Goal: Task Accomplishment & Management: Use online tool/utility

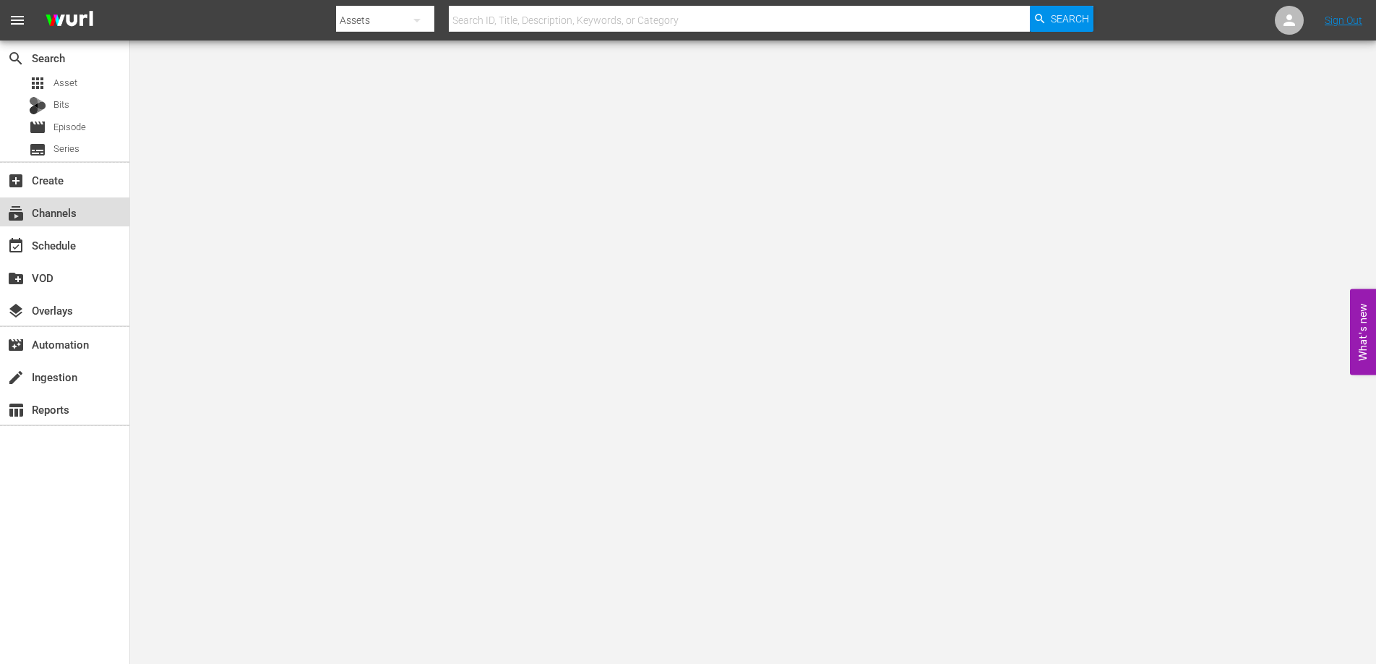
click at [74, 208] on div "subscriptions Channels" at bounding box center [40, 210] width 81 height 13
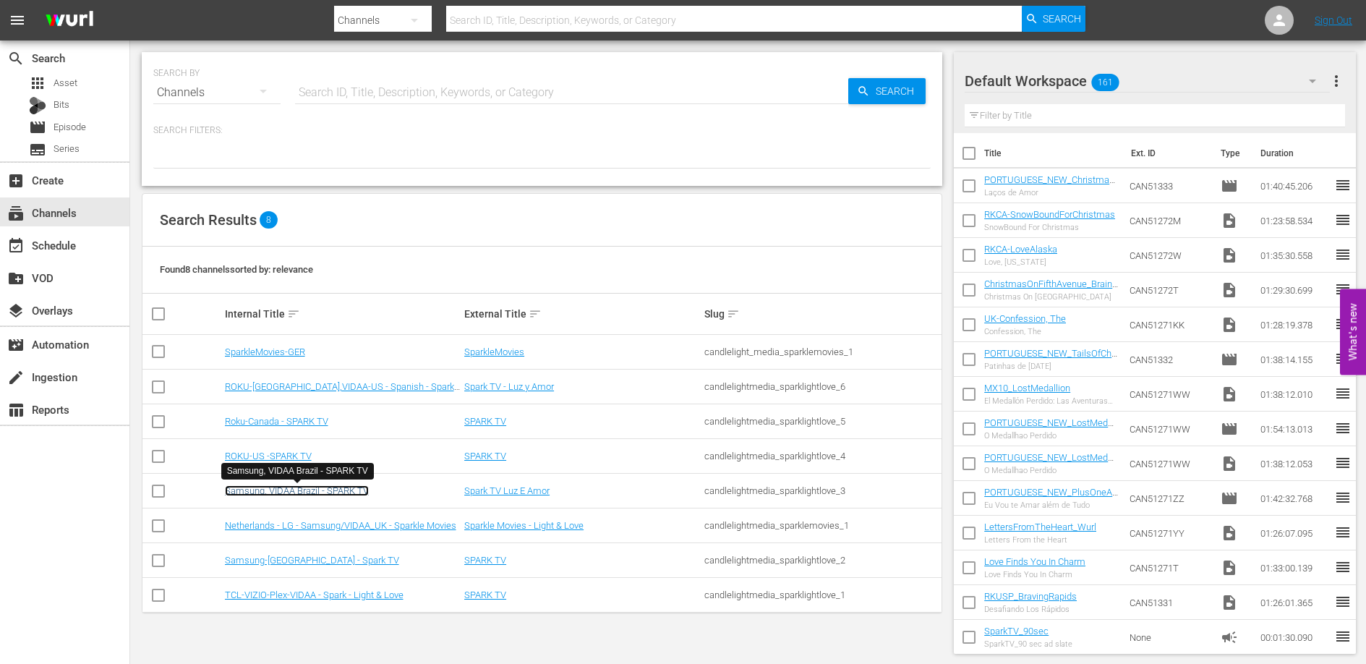
click at [305, 489] on link "Samsung, VIDAA Brazil - SPARK TV" at bounding box center [297, 490] width 144 height 11
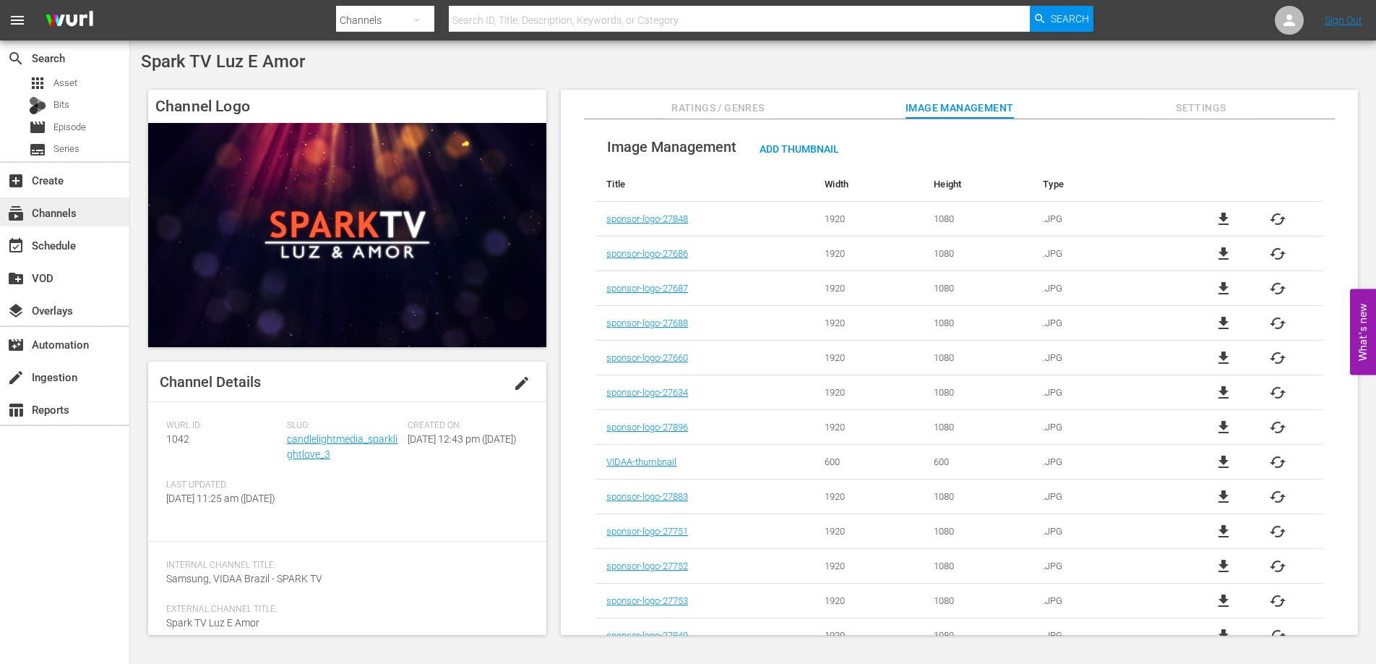
click at [60, 208] on div "subscriptions Channels" at bounding box center [40, 210] width 81 height 13
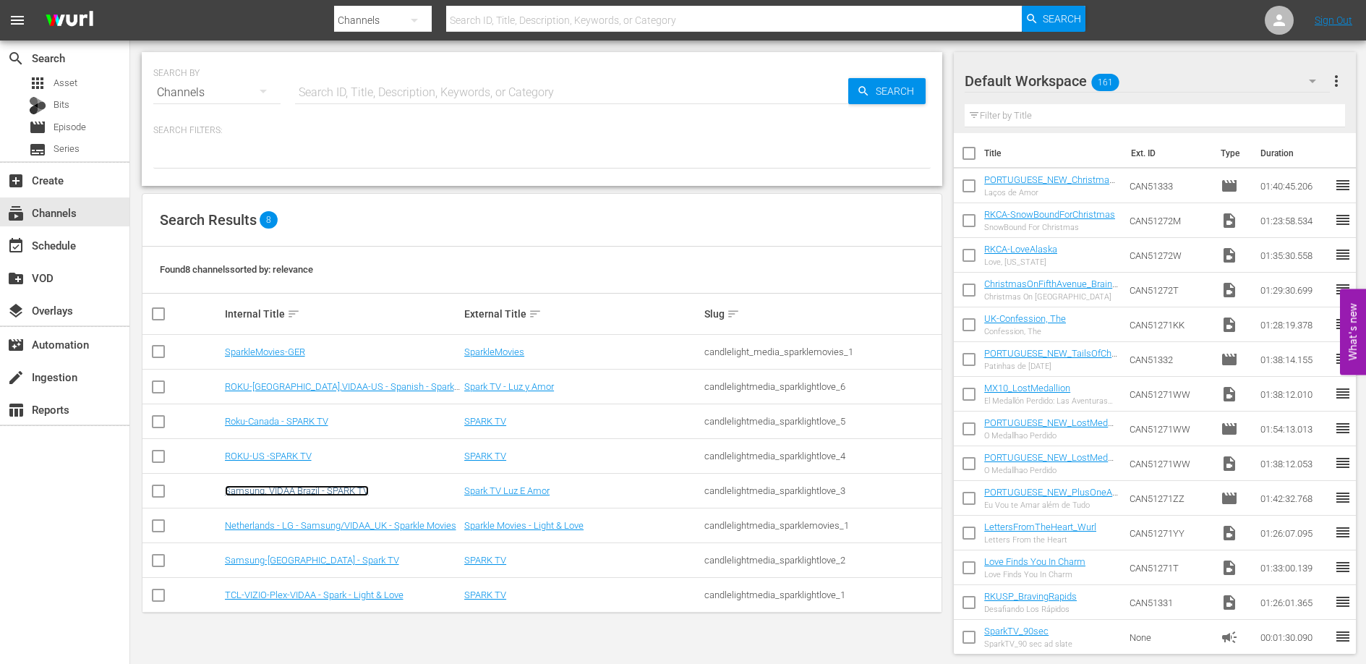
click at [305, 487] on link "Samsung, VIDAA Brazil - SPARK TV" at bounding box center [297, 490] width 144 height 11
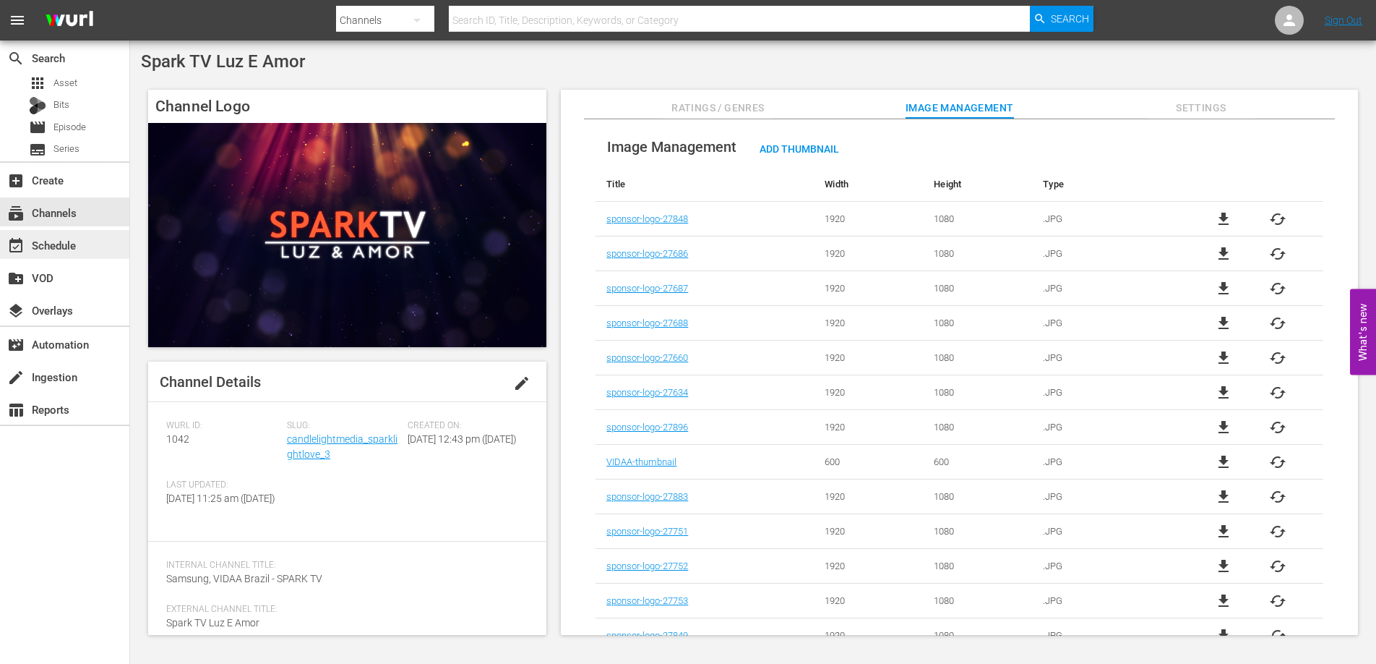
click at [53, 249] on div "event_available Schedule" at bounding box center [40, 242] width 81 height 13
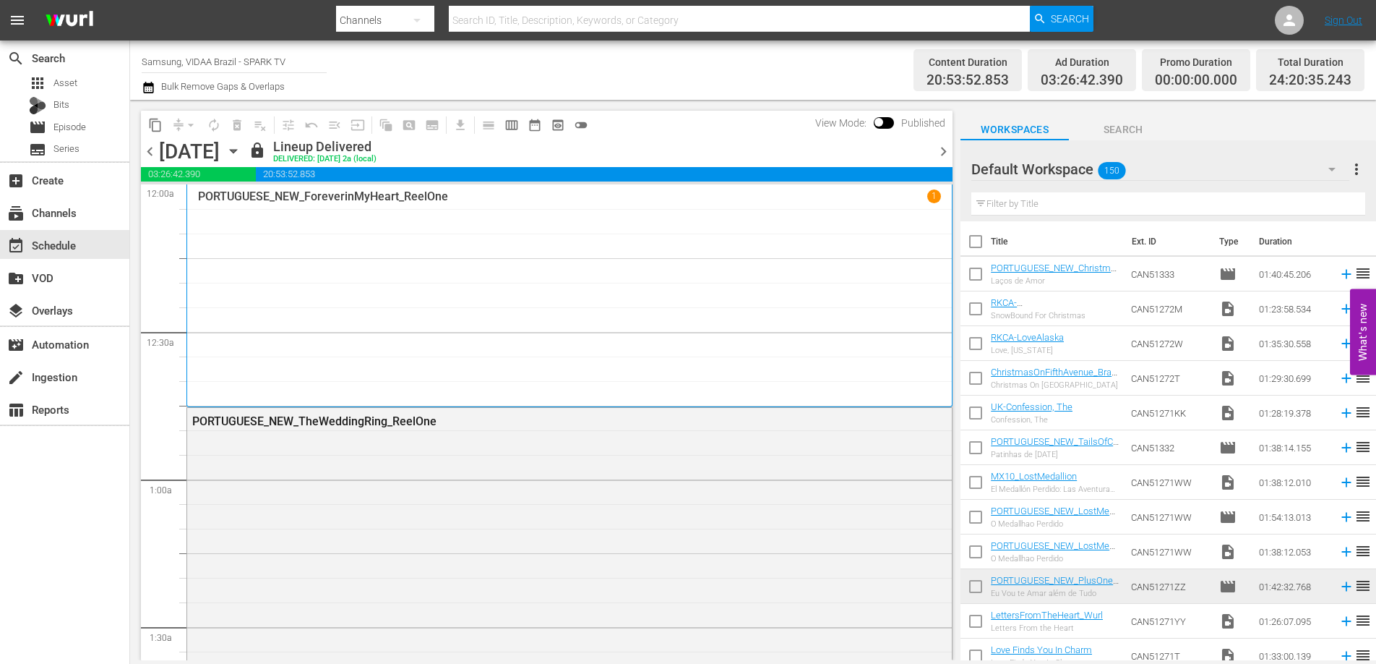
click at [241, 147] on icon "button" at bounding box center [234, 151] width 16 height 16
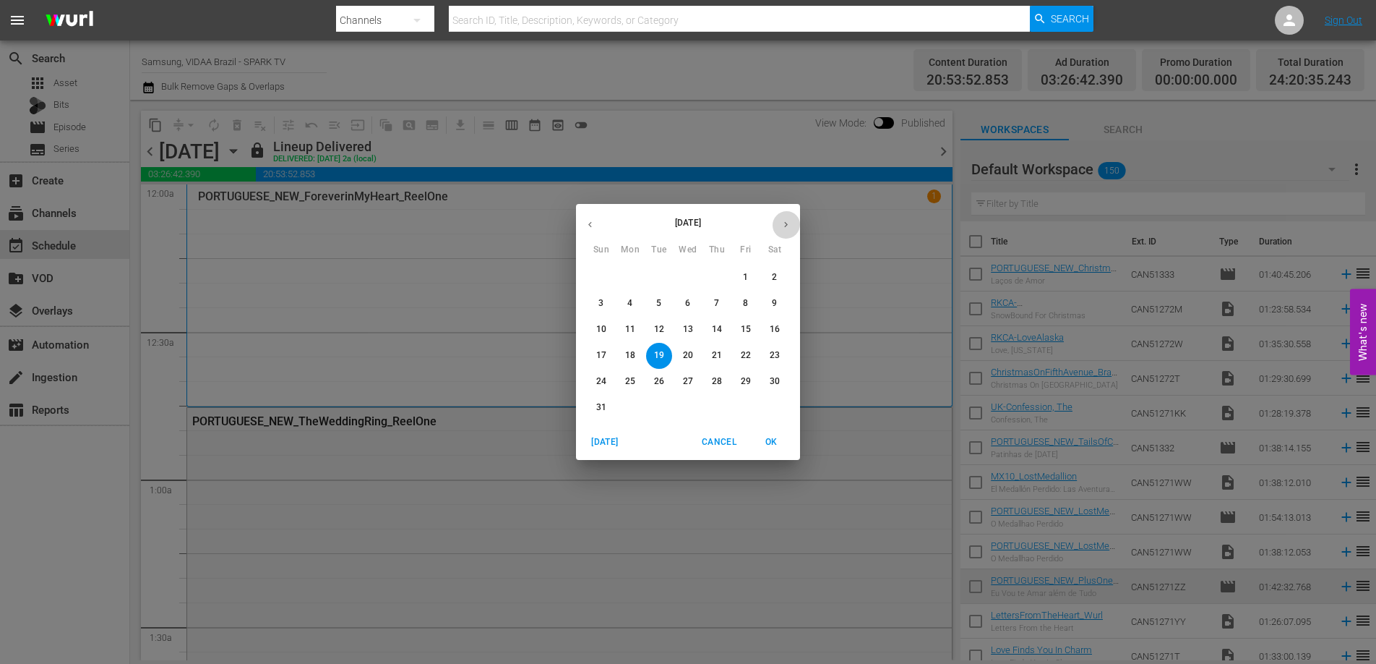
click at [798, 226] on button "button" at bounding box center [786, 224] width 28 height 28
click at [781, 220] on icon "button" at bounding box center [786, 224] width 11 height 11
click at [690, 352] on p "22" at bounding box center [688, 355] width 10 height 12
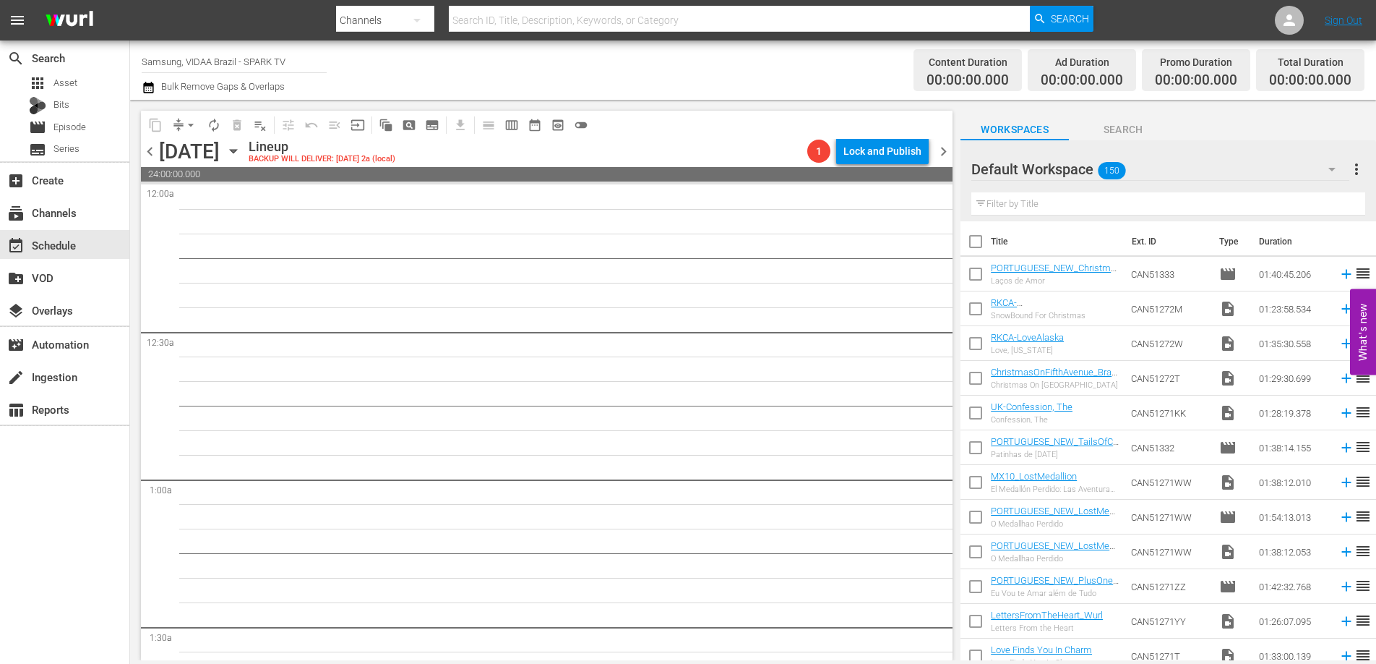
click at [154, 153] on span "chevron_left" at bounding box center [150, 151] width 18 height 18
click at [151, 152] on span "chevron_left" at bounding box center [150, 151] width 18 height 18
click at [152, 152] on span "chevron_left" at bounding box center [150, 151] width 18 height 18
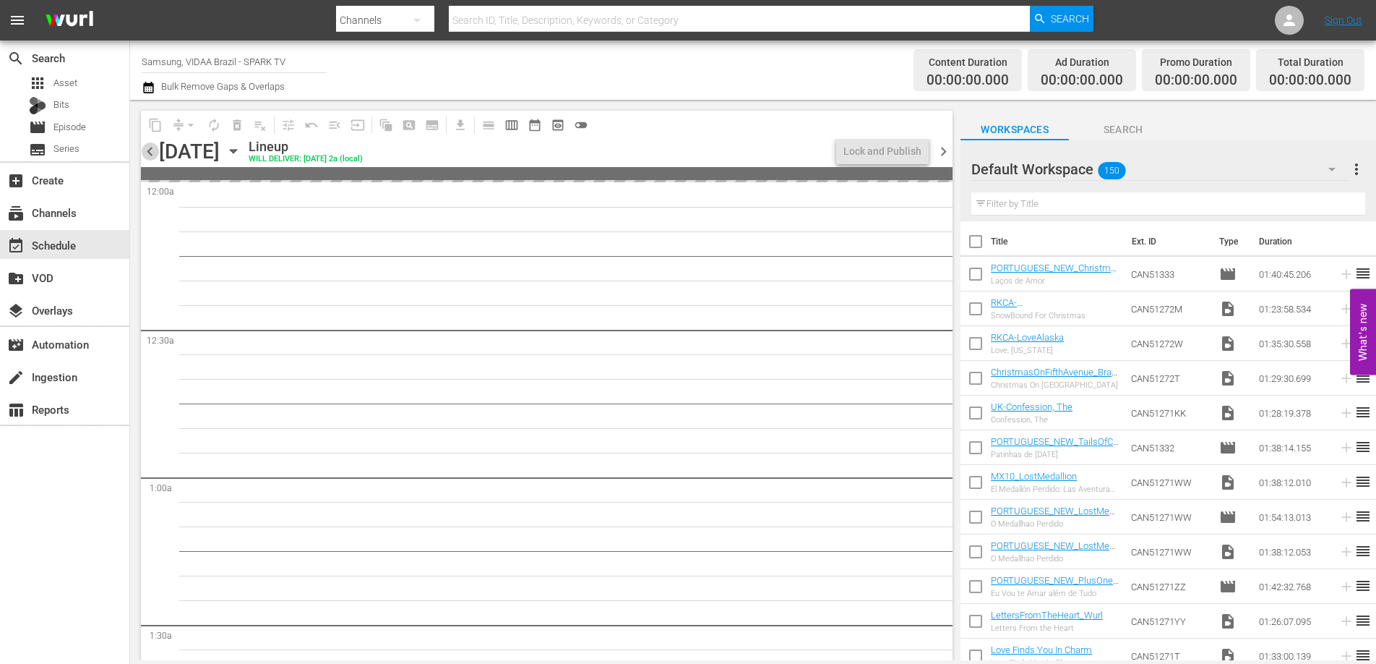
click at [152, 152] on span "chevron_left" at bounding box center [150, 151] width 18 height 18
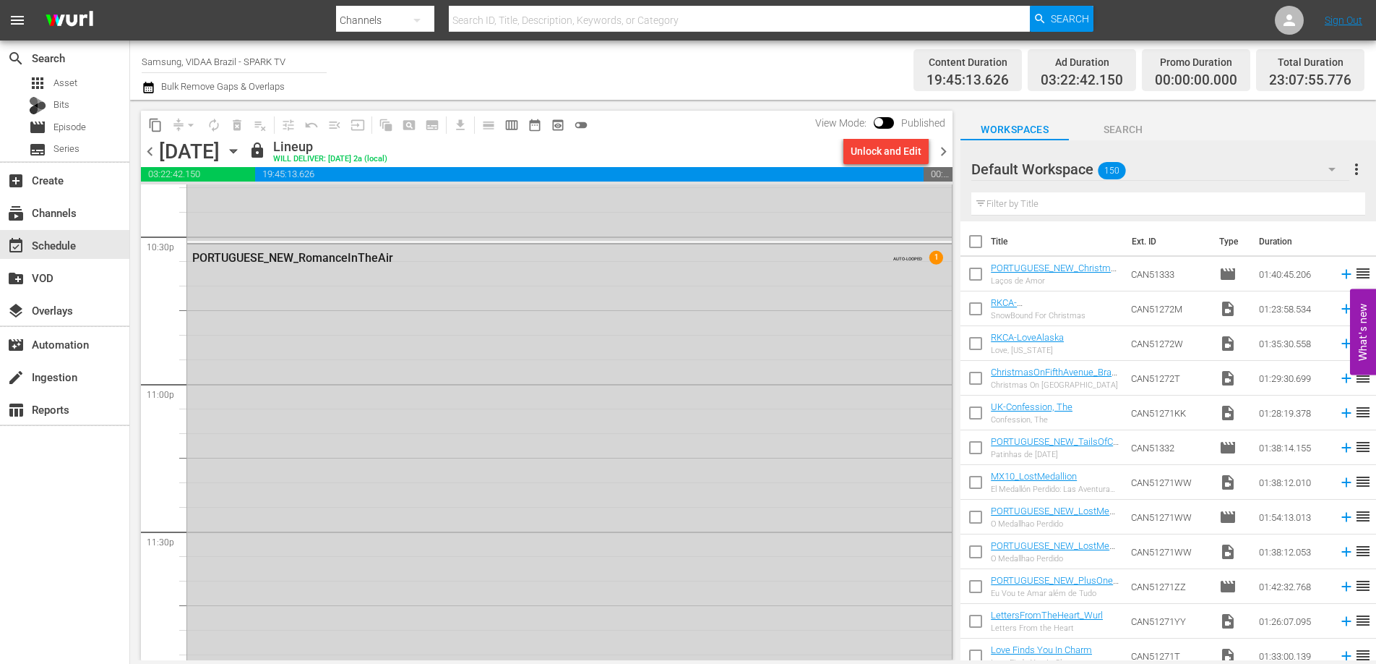
scroll to position [6650, 0]
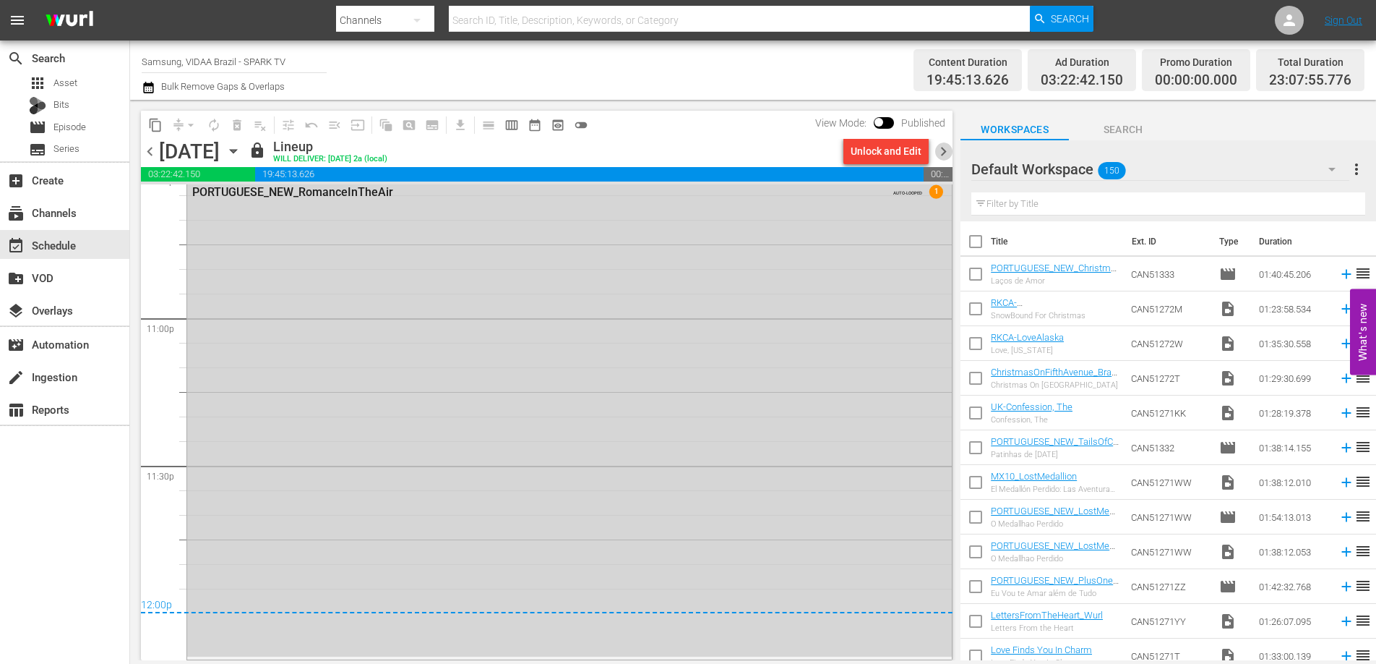
click at [947, 150] on span "chevron_right" at bounding box center [944, 151] width 18 height 18
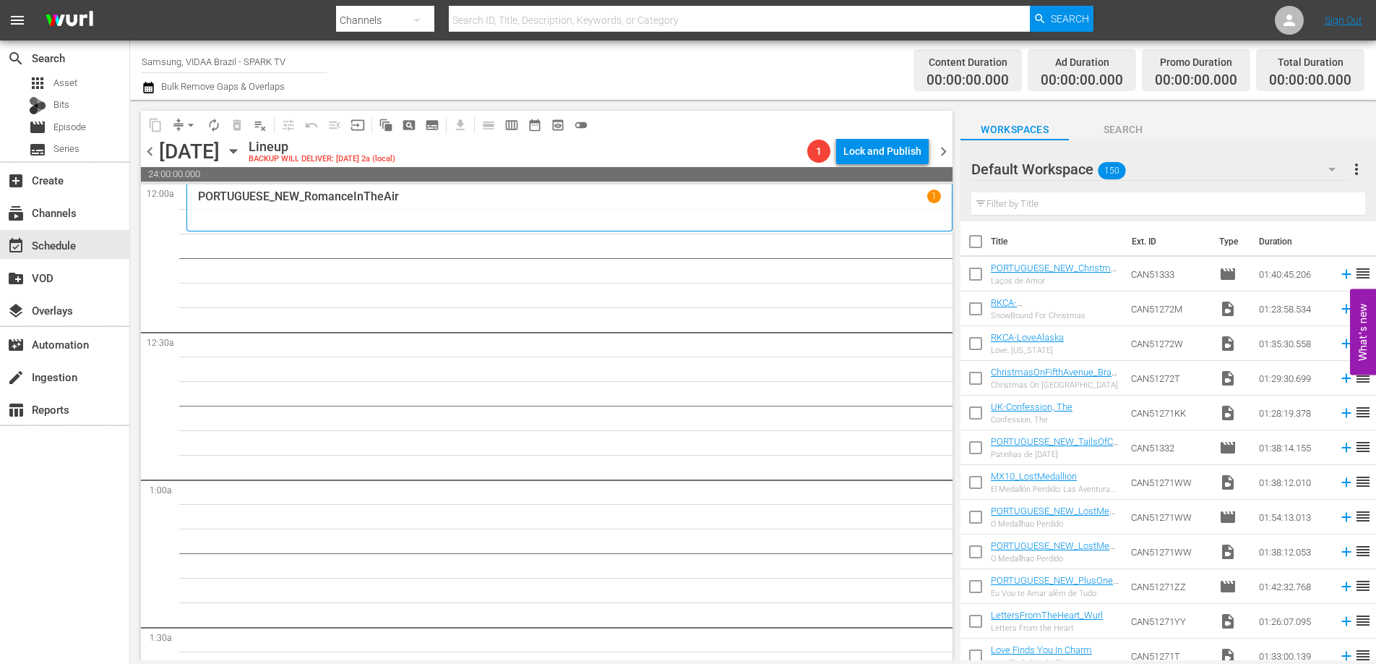
click at [1089, 211] on input "text" at bounding box center [1169, 203] width 394 height 23
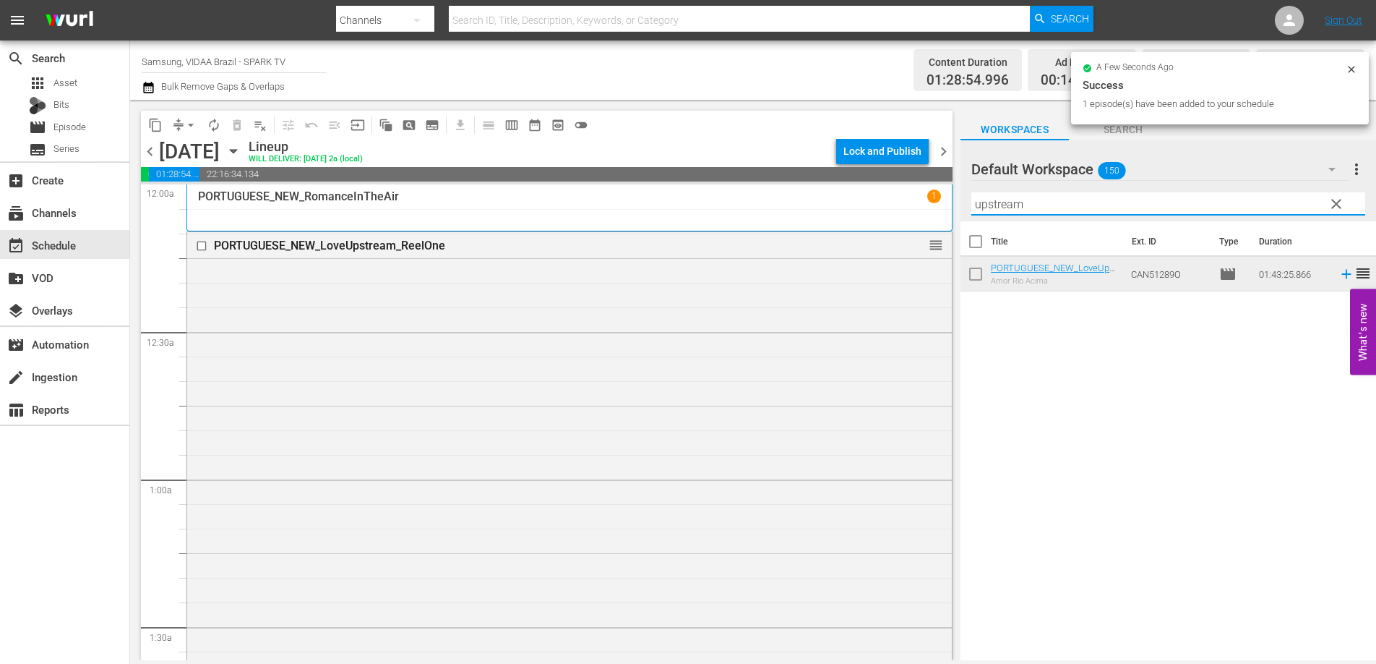
click at [1037, 205] on input "upstream" at bounding box center [1169, 203] width 394 height 23
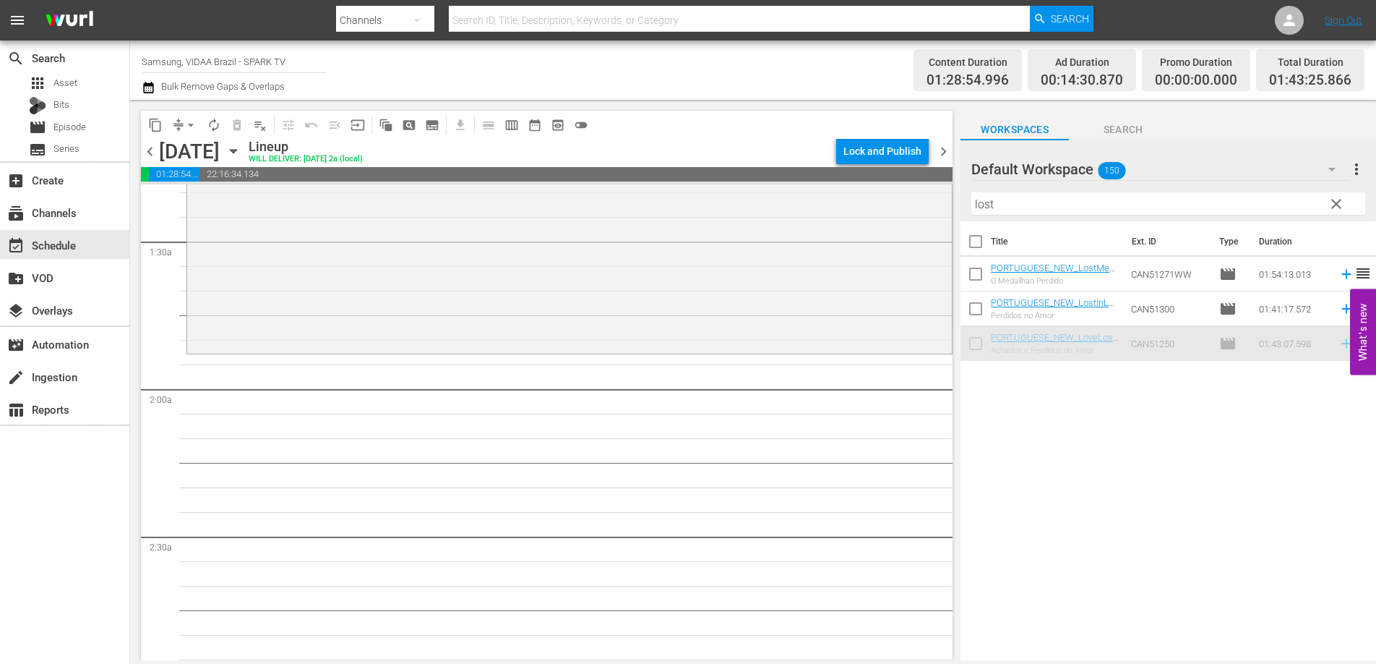
scroll to position [430, 0]
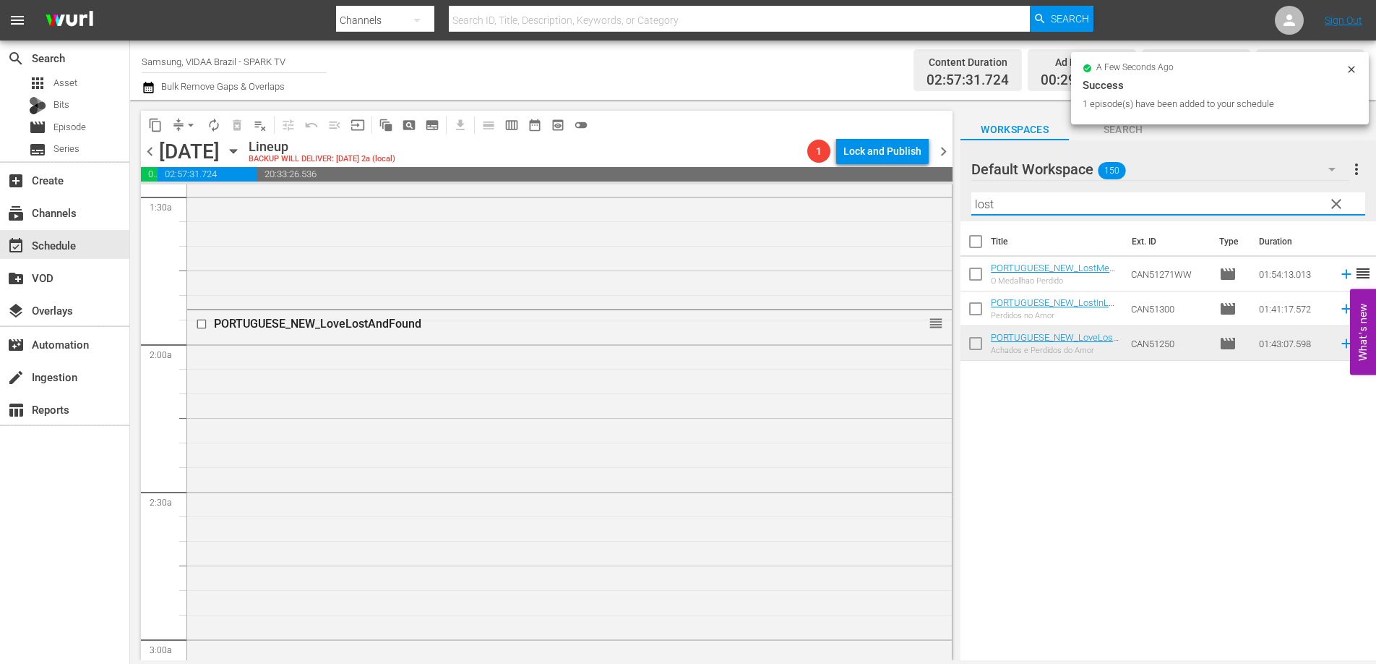
click at [1097, 199] on input "lost" at bounding box center [1169, 203] width 394 height 23
click at [1095, 200] on input "lost" at bounding box center [1169, 203] width 394 height 23
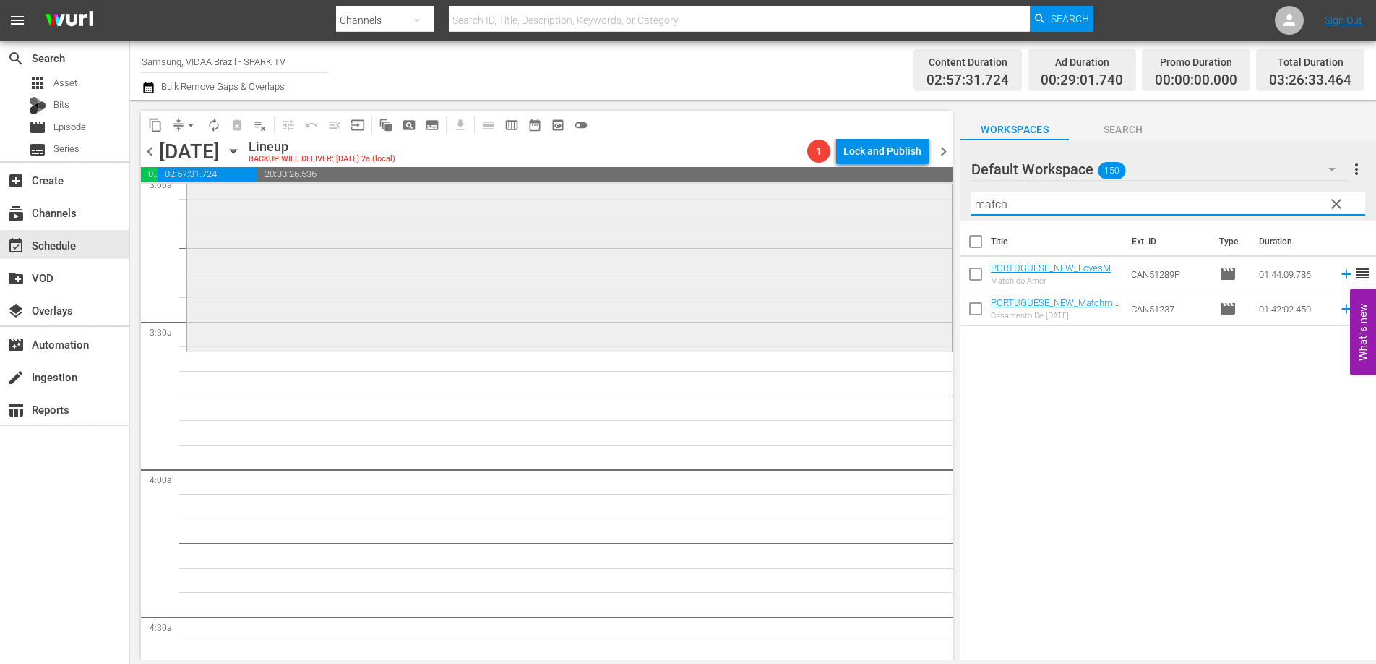
scroll to position [951, 0]
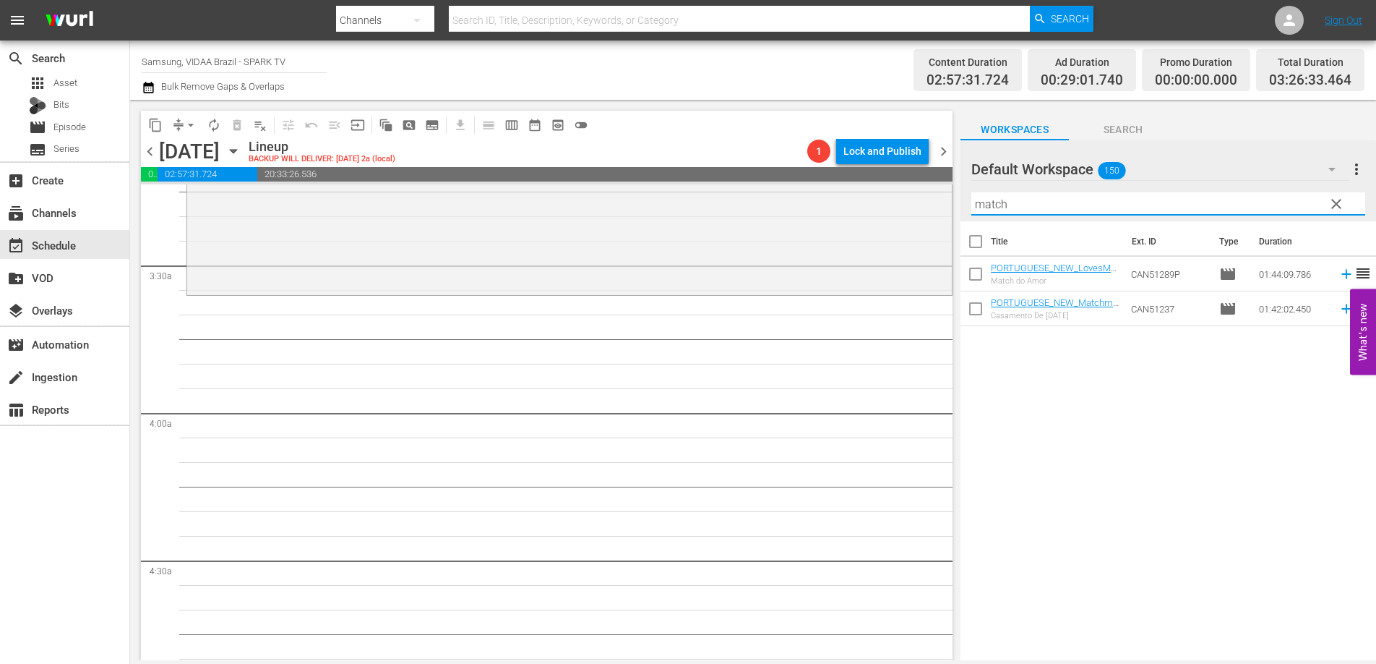
type input "match"
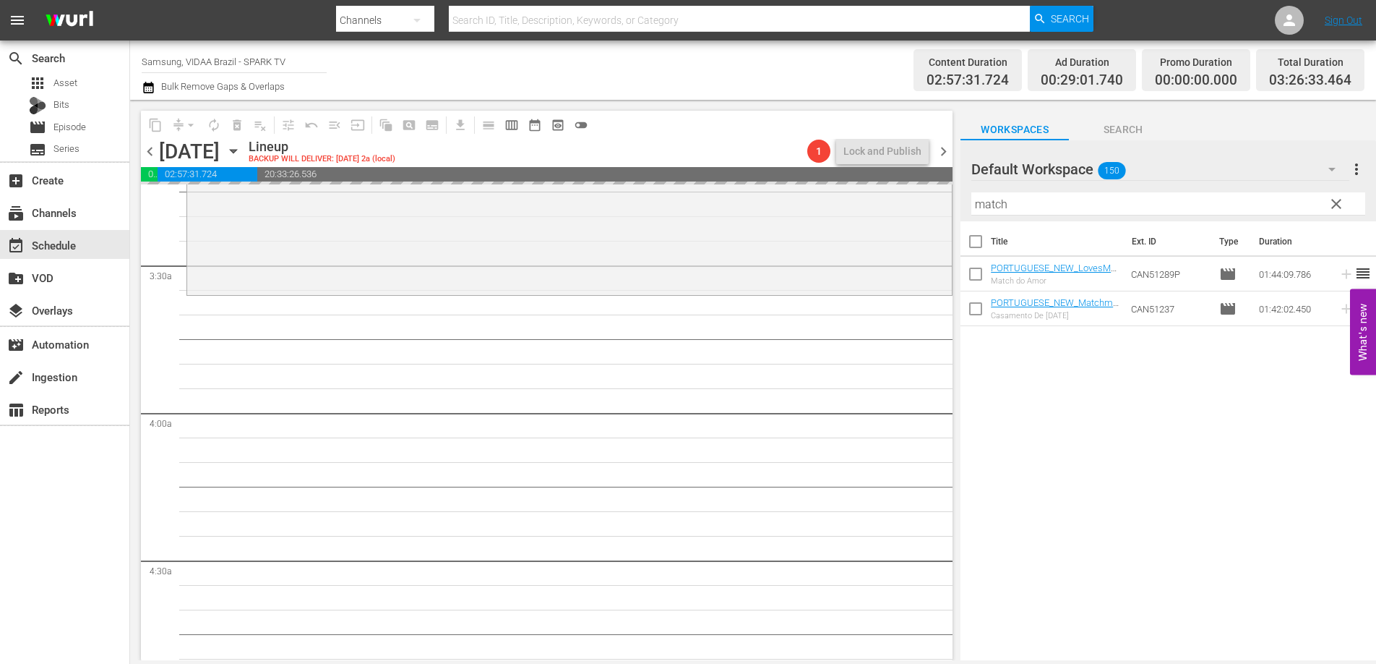
click at [1043, 201] on input "match" at bounding box center [1169, 203] width 394 height 23
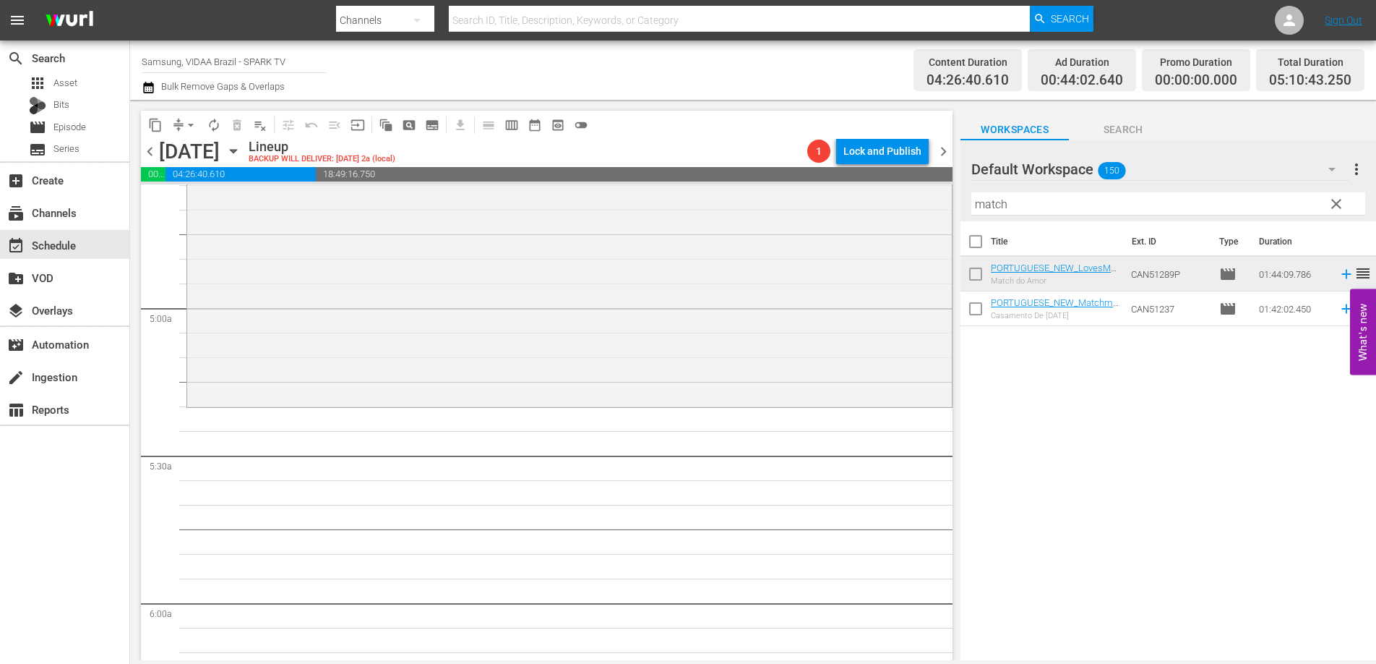
scroll to position [1417, 0]
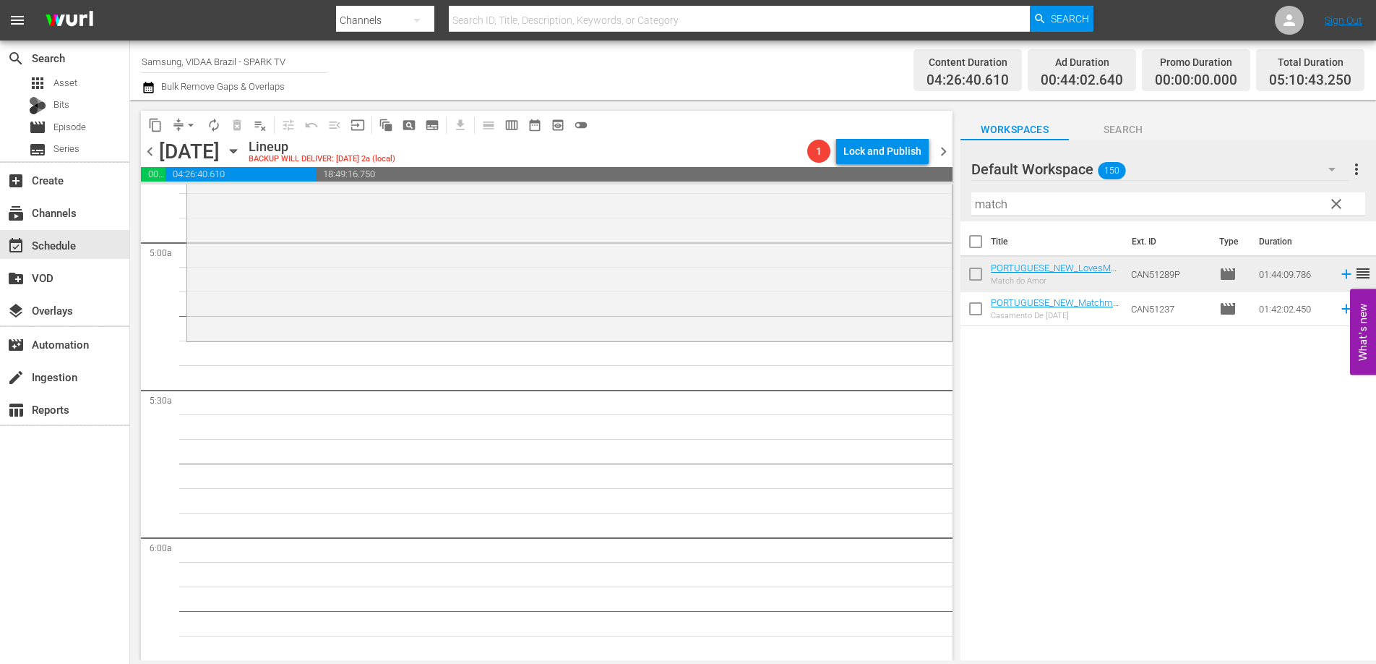
click at [1121, 200] on input "match" at bounding box center [1169, 203] width 394 height 23
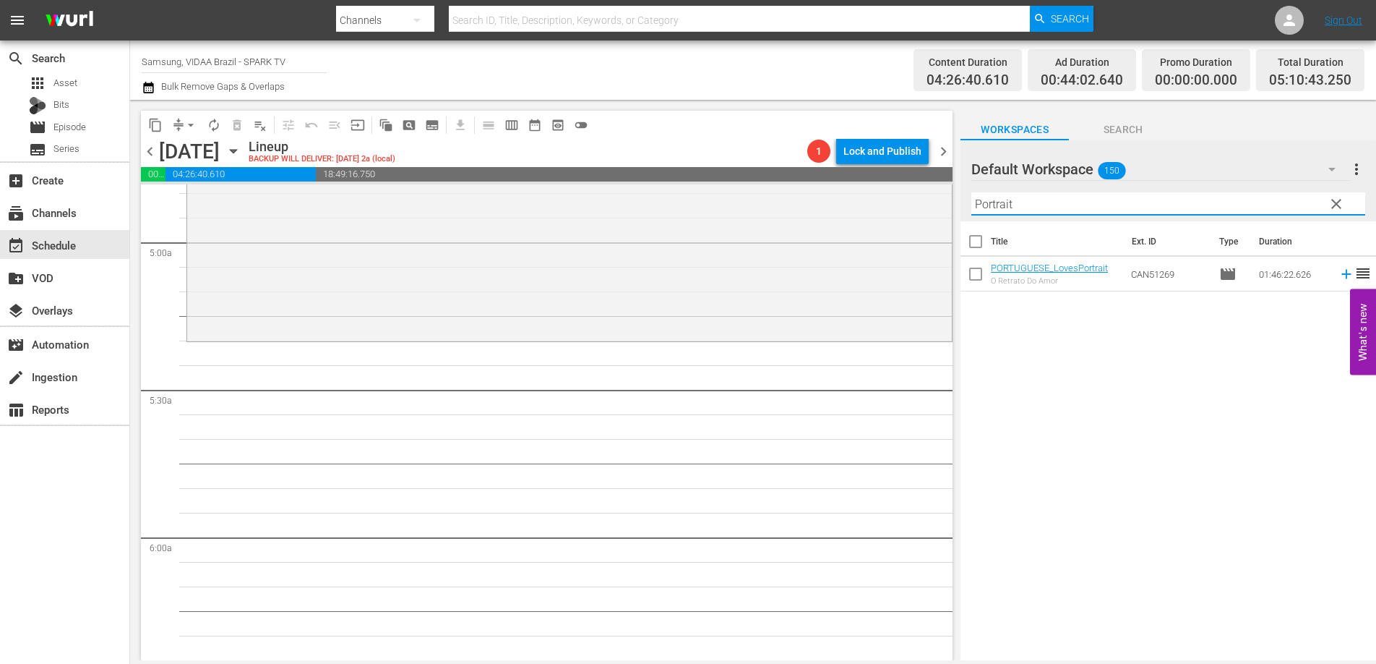
type input "Portrait"
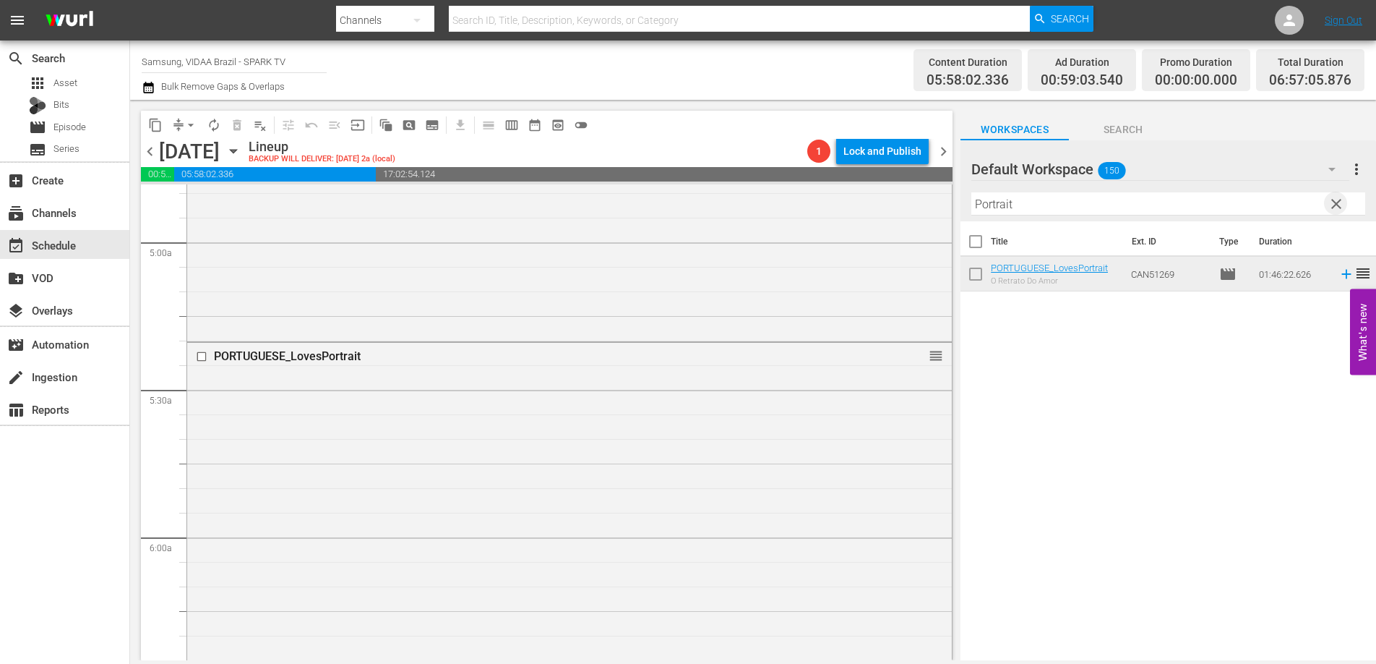
click at [1338, 207] on span "clear" at bounding box center [1336, 203] width 17 height 17
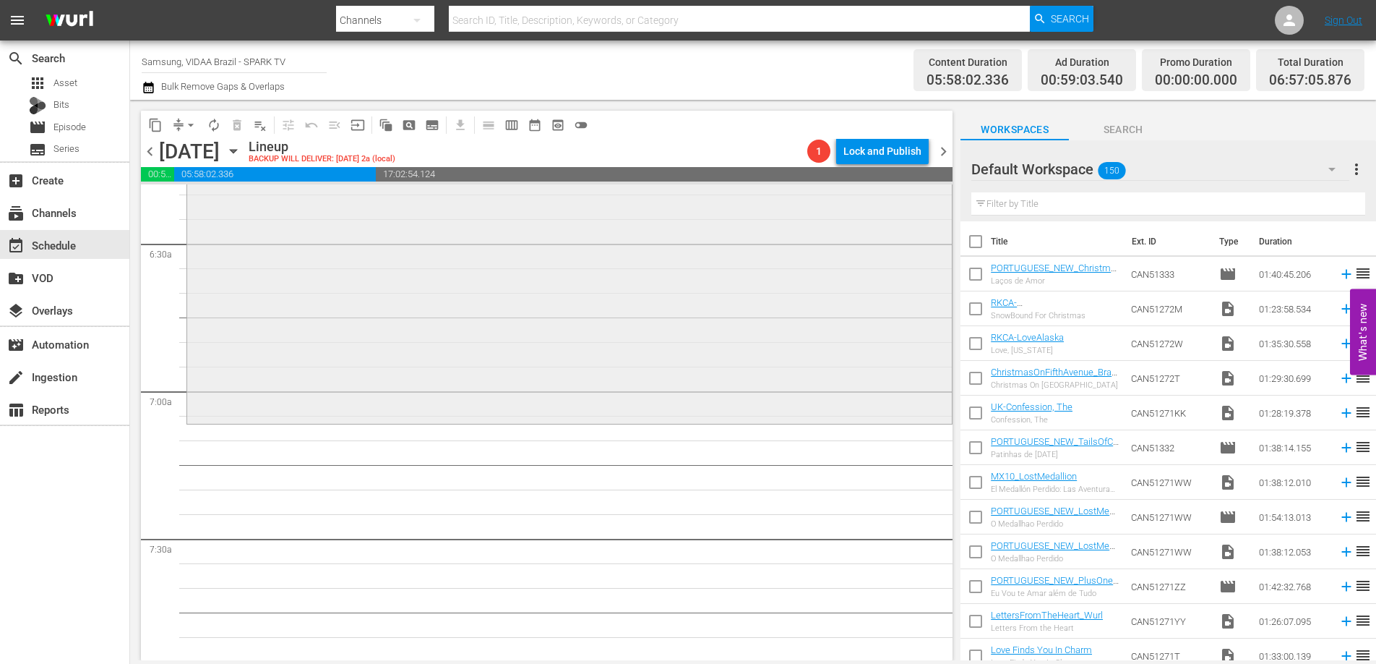
scroll to position [1872, 0]
click at [1029, 203] on input "text" at bounding box center [1169, 203] width 394 height 23
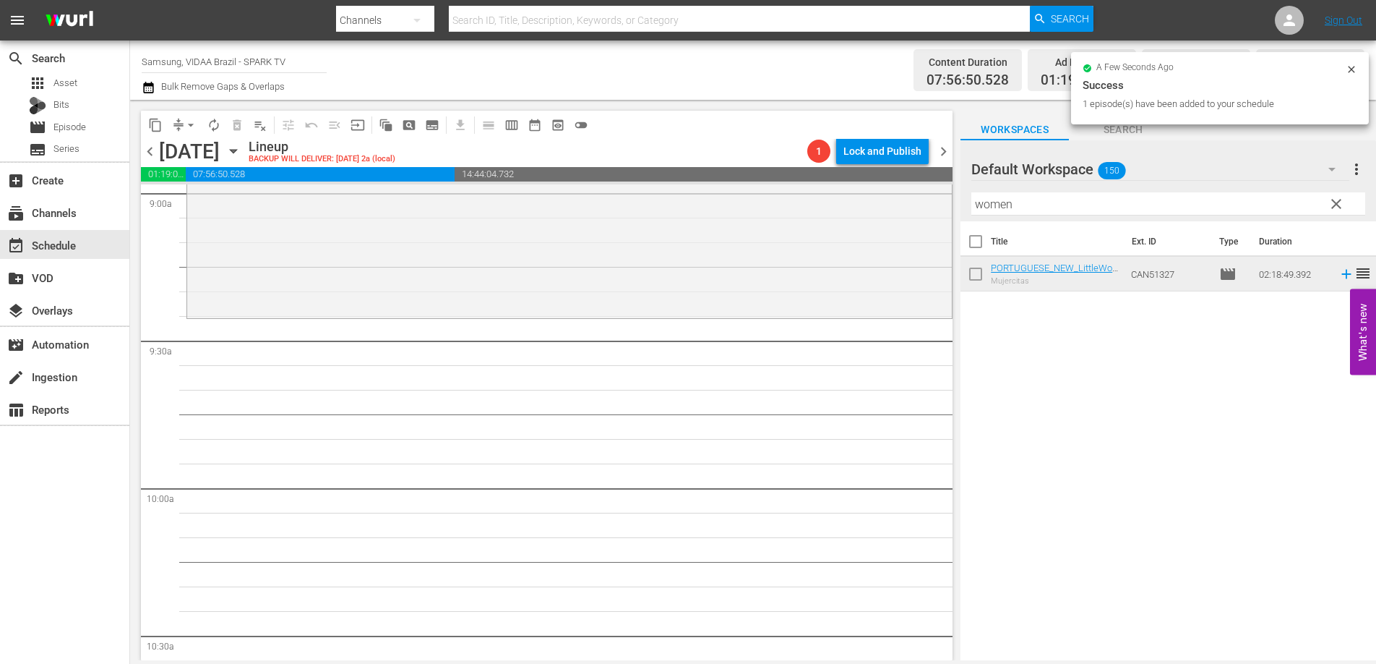
scroll to position [2465, 0]
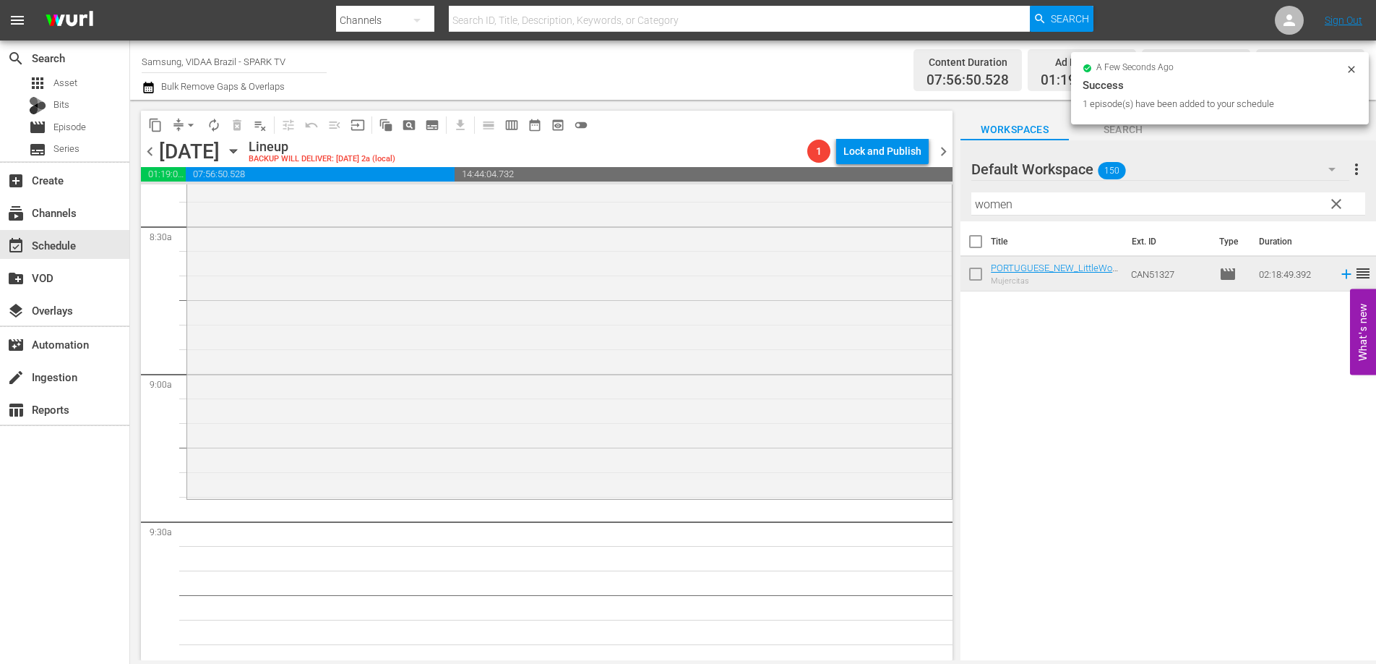
click at [1063, 209] on input "women" at bounding box center [1169, 203] width 394 height 23
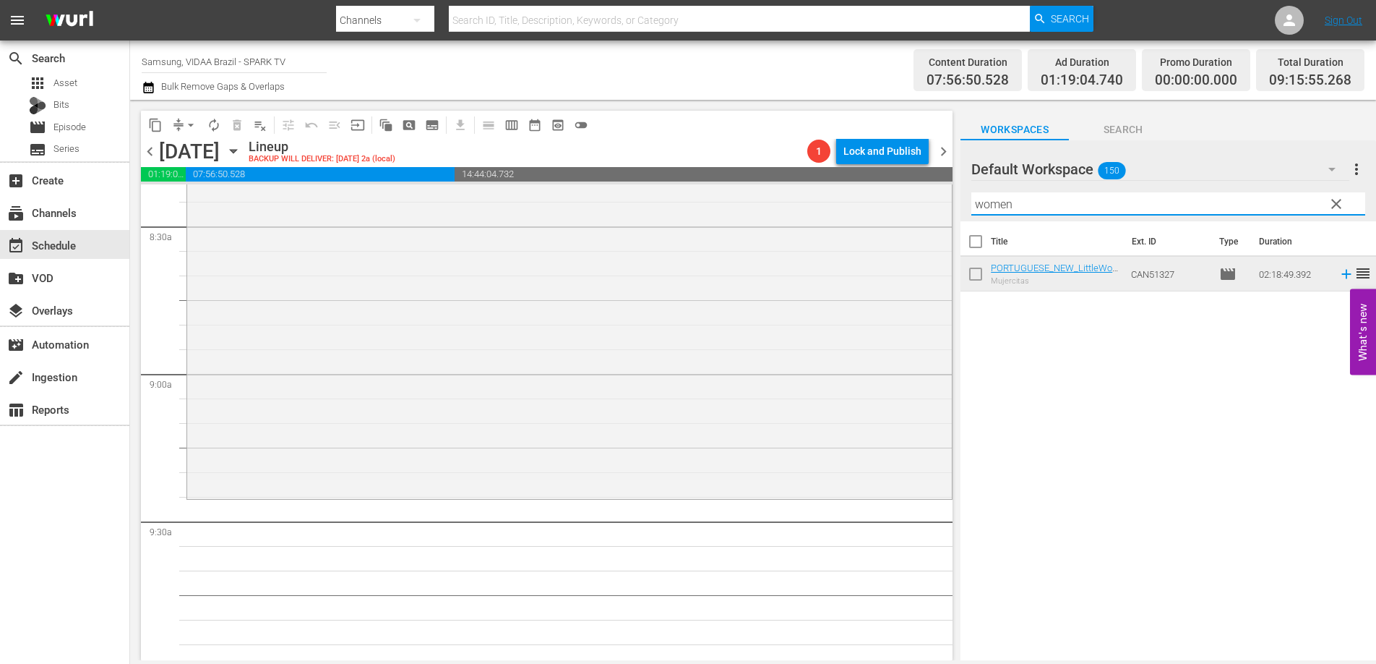
click at [1063, 209] on input "women" at bounding box center [1169, 203] width 394 height 23
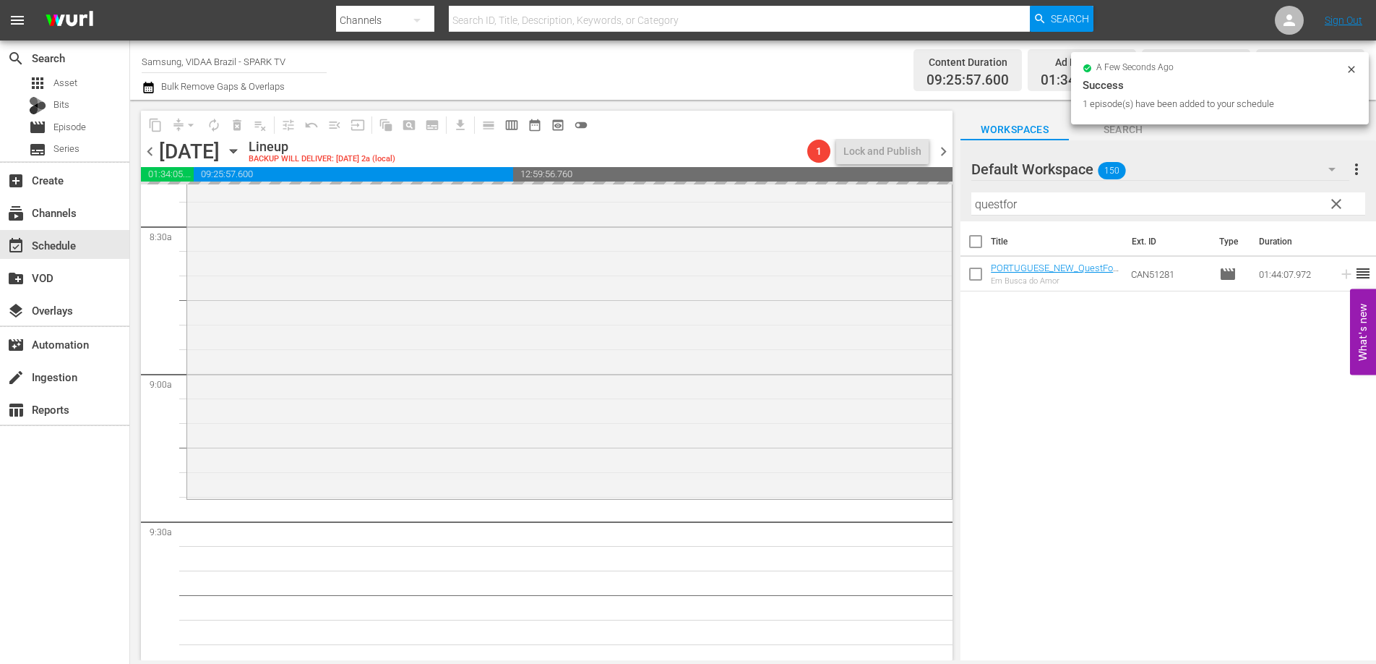
click at [1055, 205] on input "questfor" at bounding box center [1169, 203] width 394 height 23
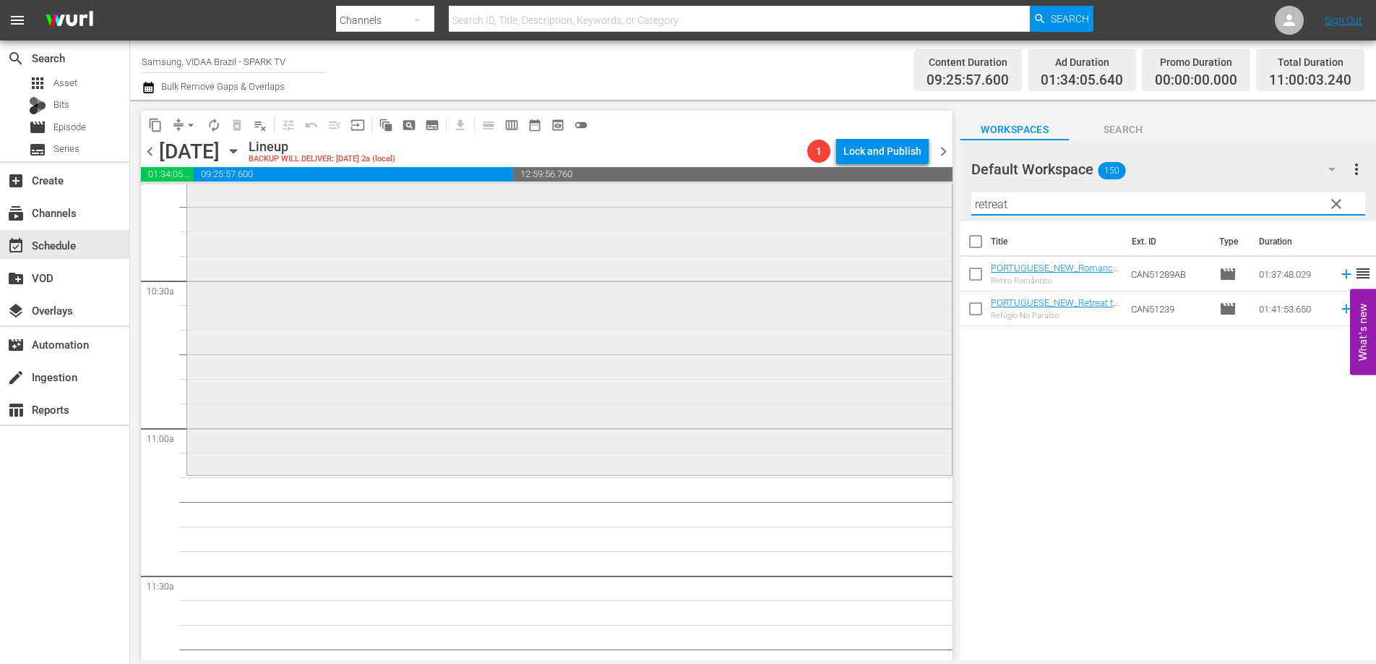
scroll to position [3164, 0]
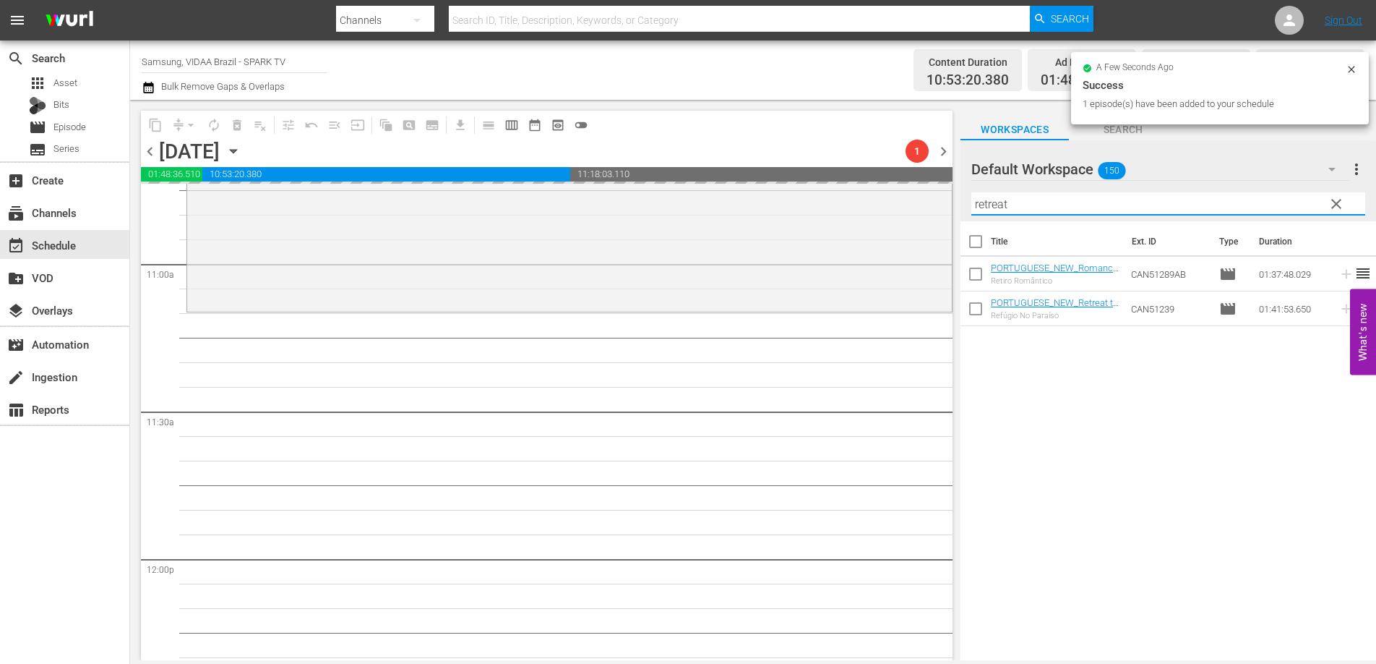
click at [1012, 206] on input "retreat" at bounding box center [1169, 203] width 394 height 23
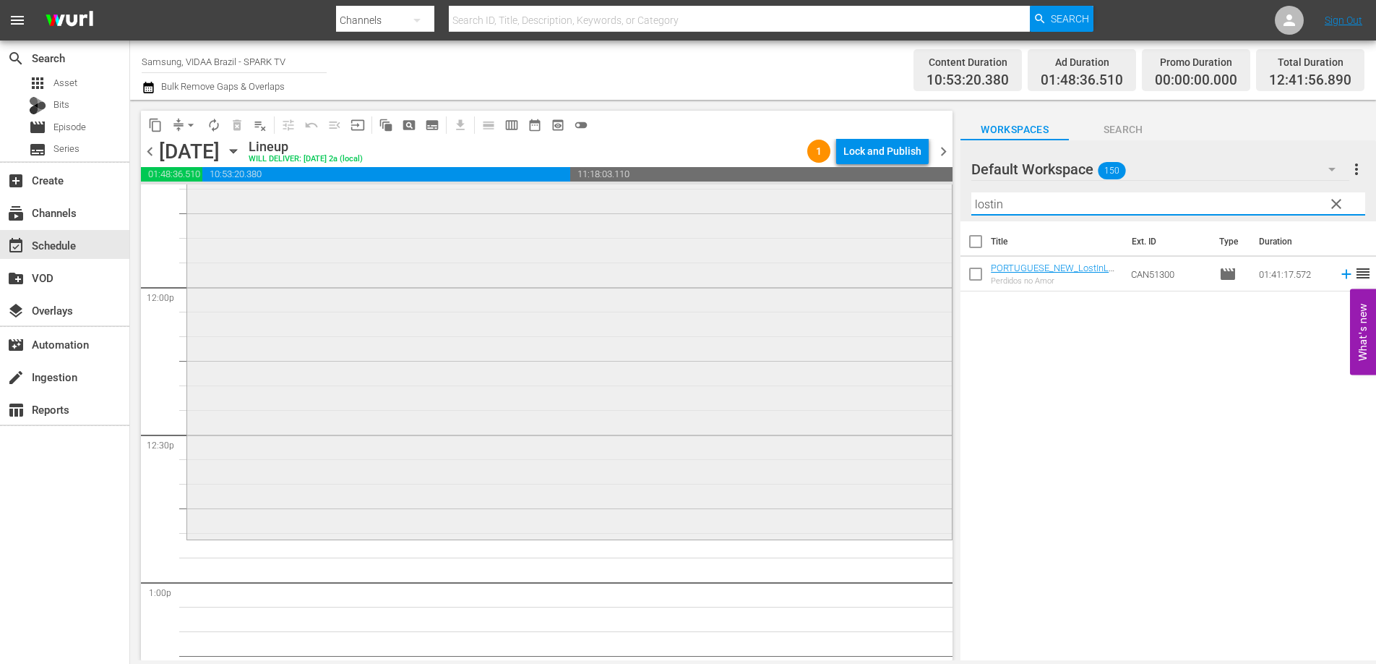
scroll to position [3577, 0]
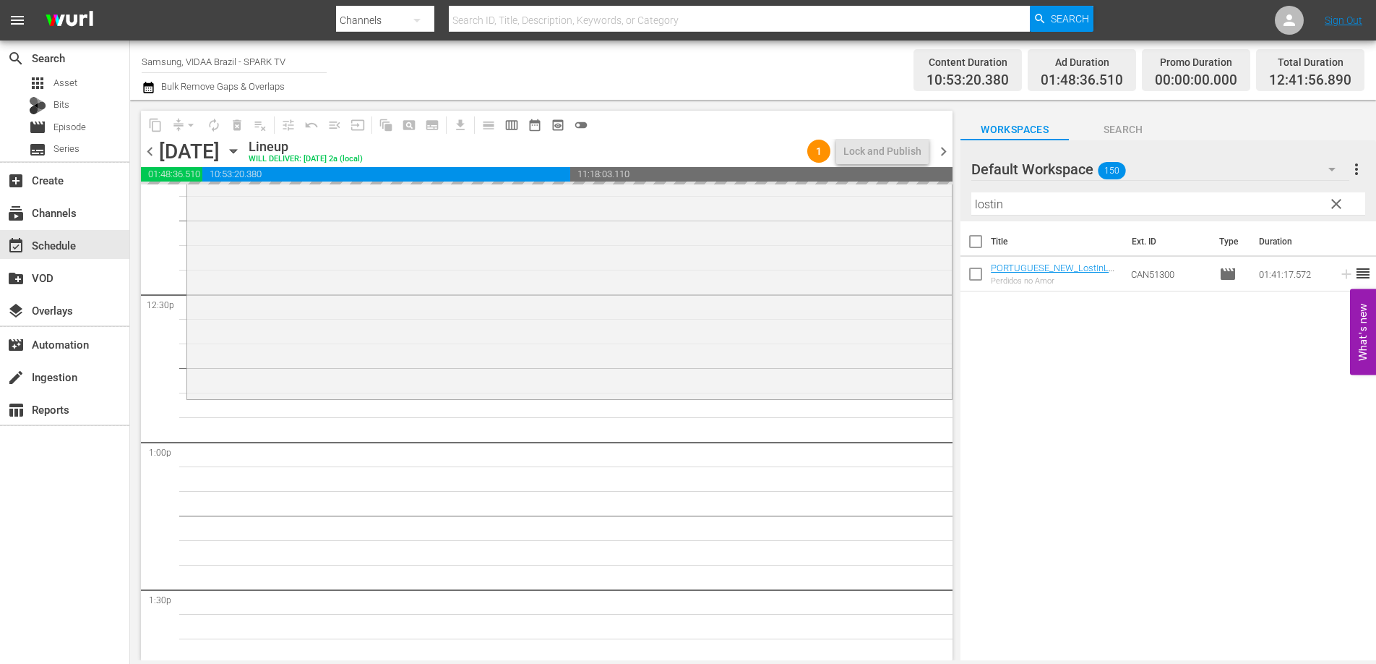
click at [1070, 205] on input "lostin" at bounding box center [1169, 203] width 394 height 23
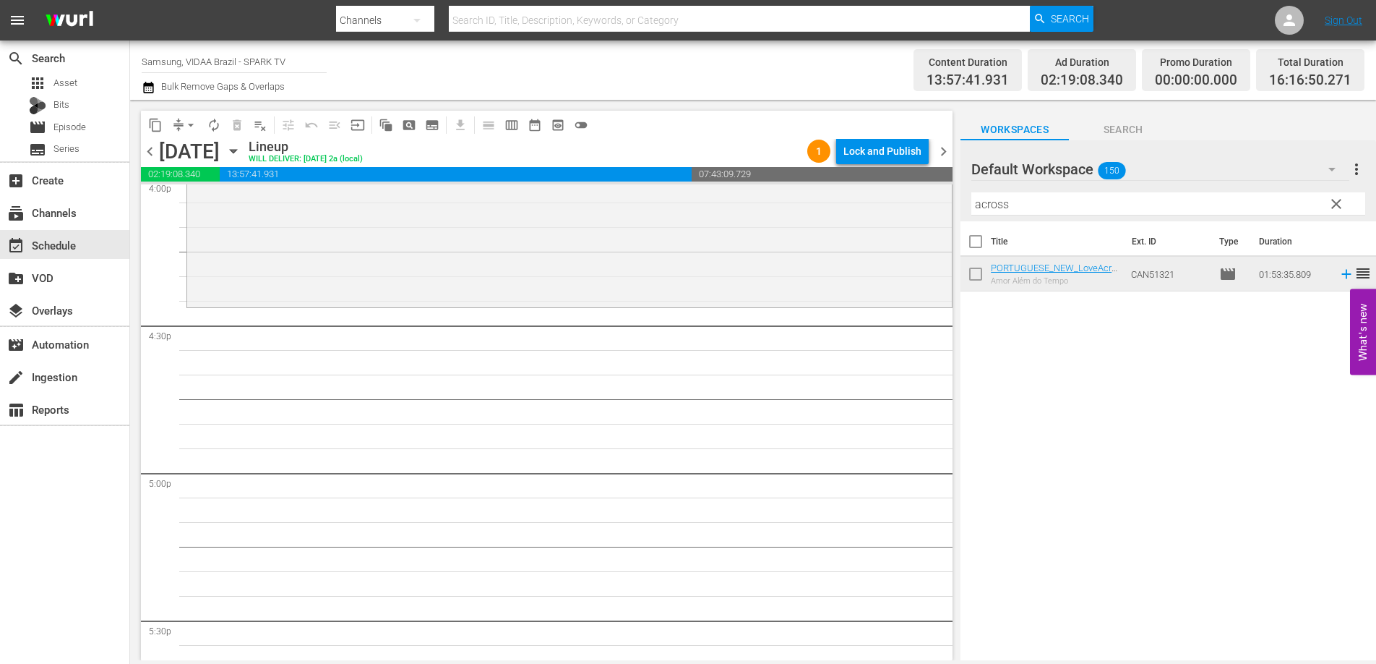
scroll to position [4641, 0]
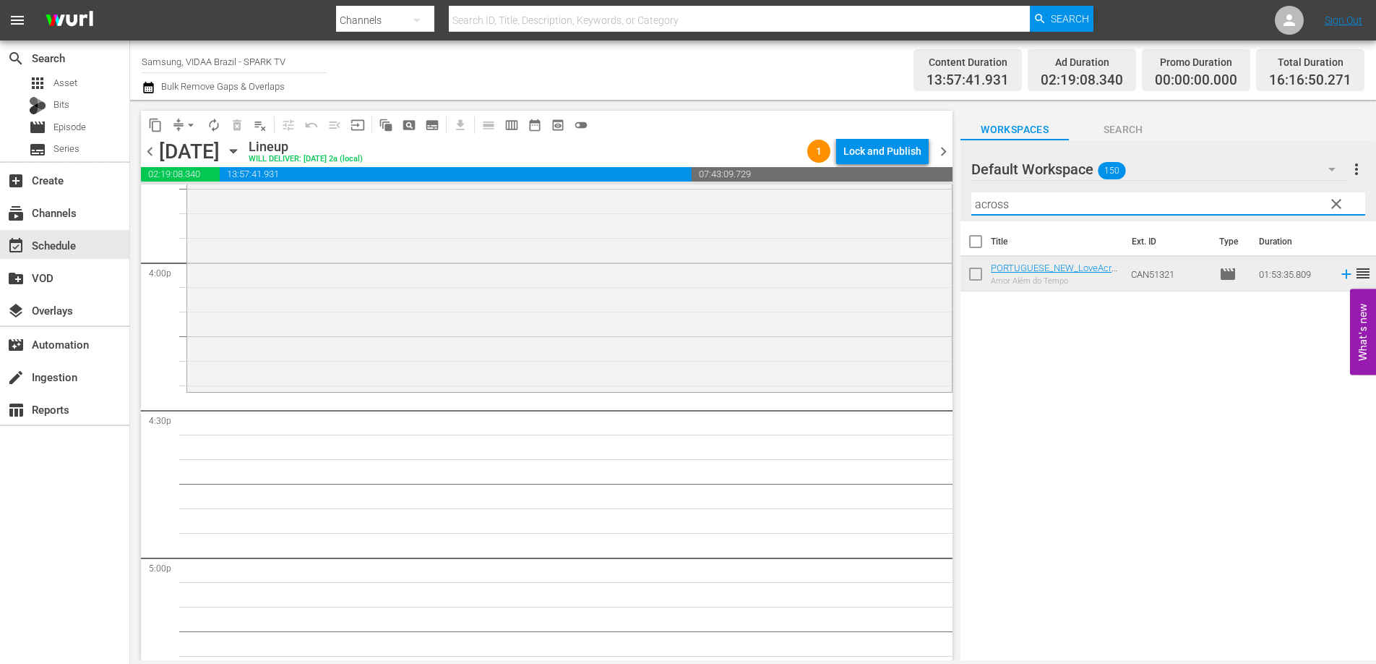
click at [1120, 207] on input "across" at bounding box center [1169, 203] width 394 height 23
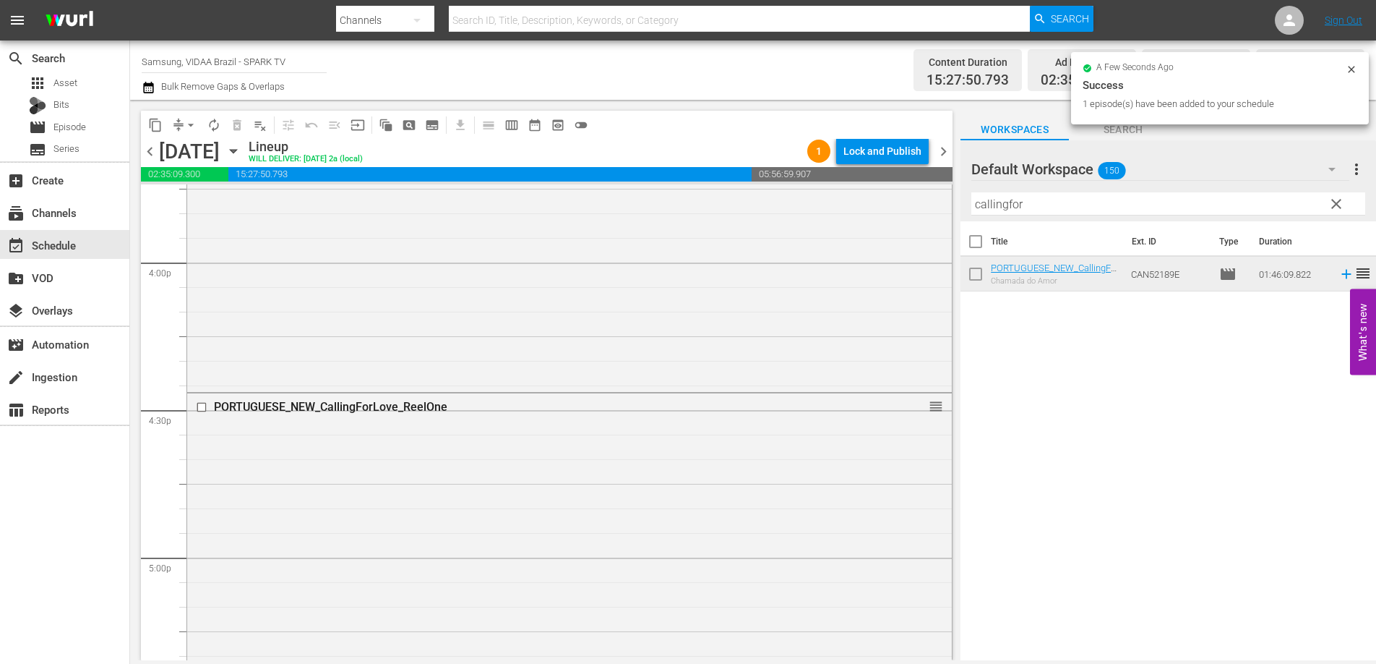
click at [215, 132] on button "autorenew_outlined" at bounding box center [213, 125] width 23 height 23
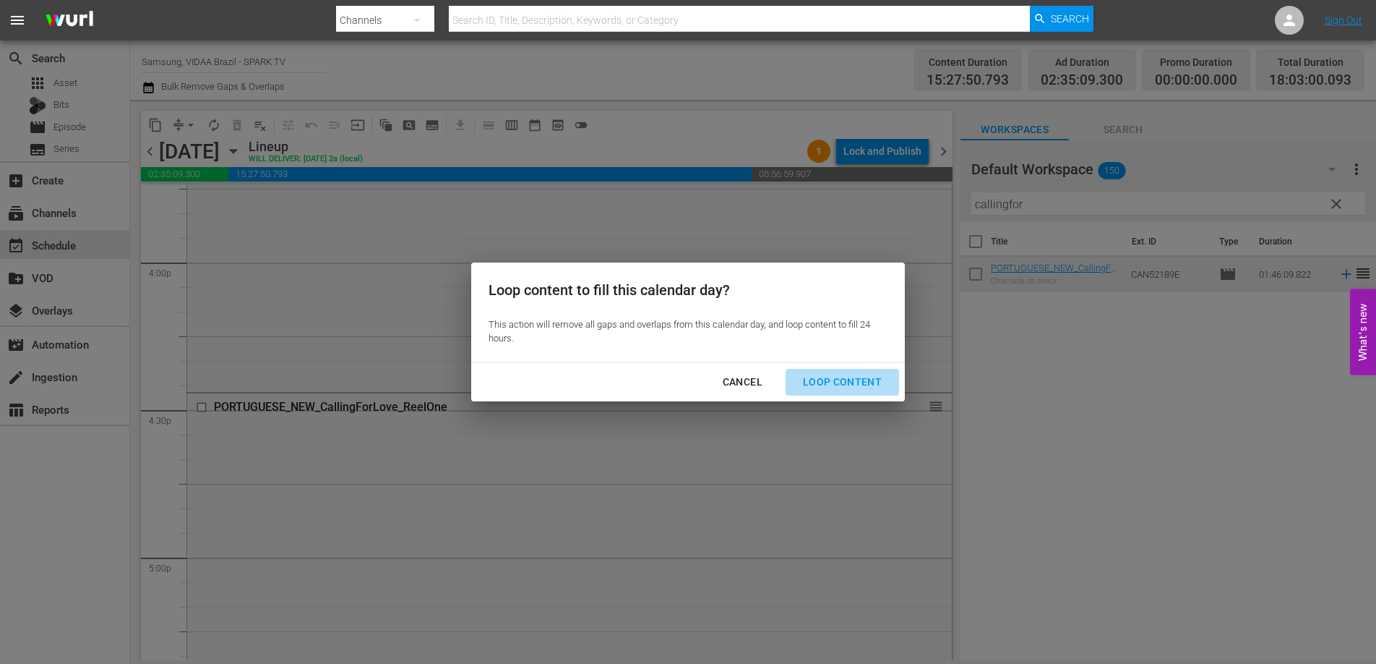
click at [854, 381] on div "Loop Content" at bounding box center [843, 382] width 102 height 18
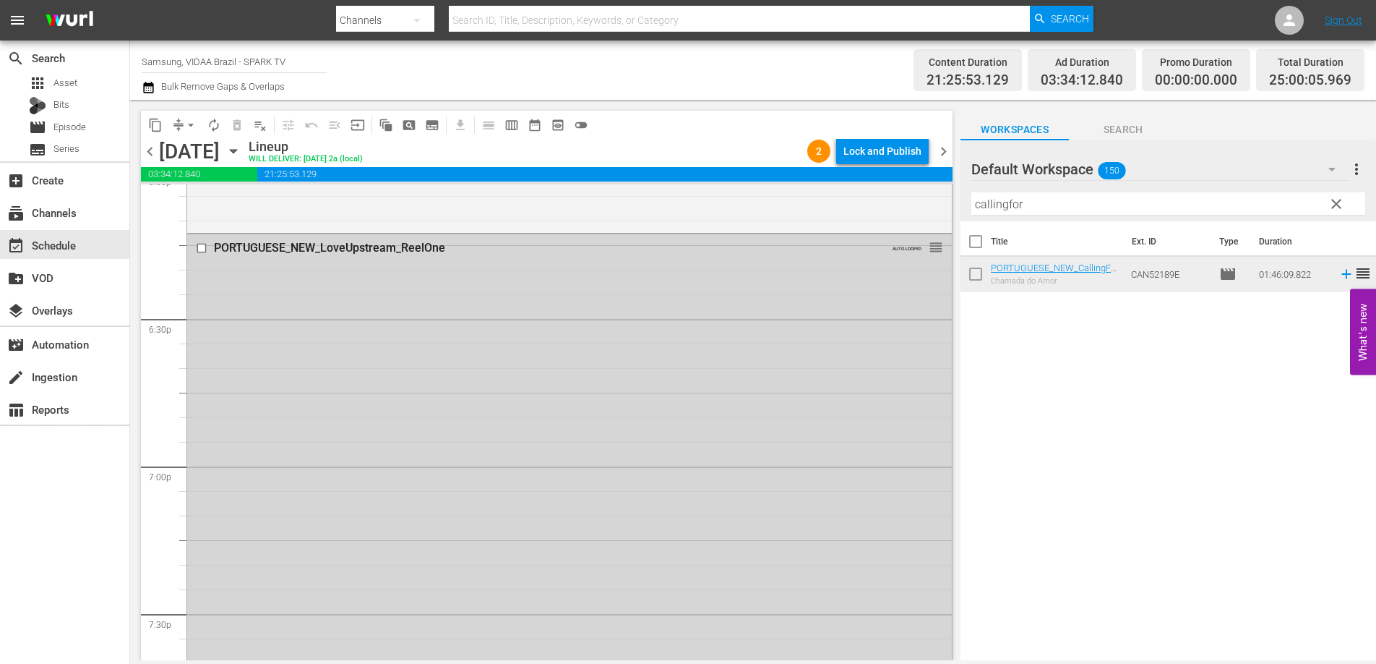
scroll to position [5224, 0]
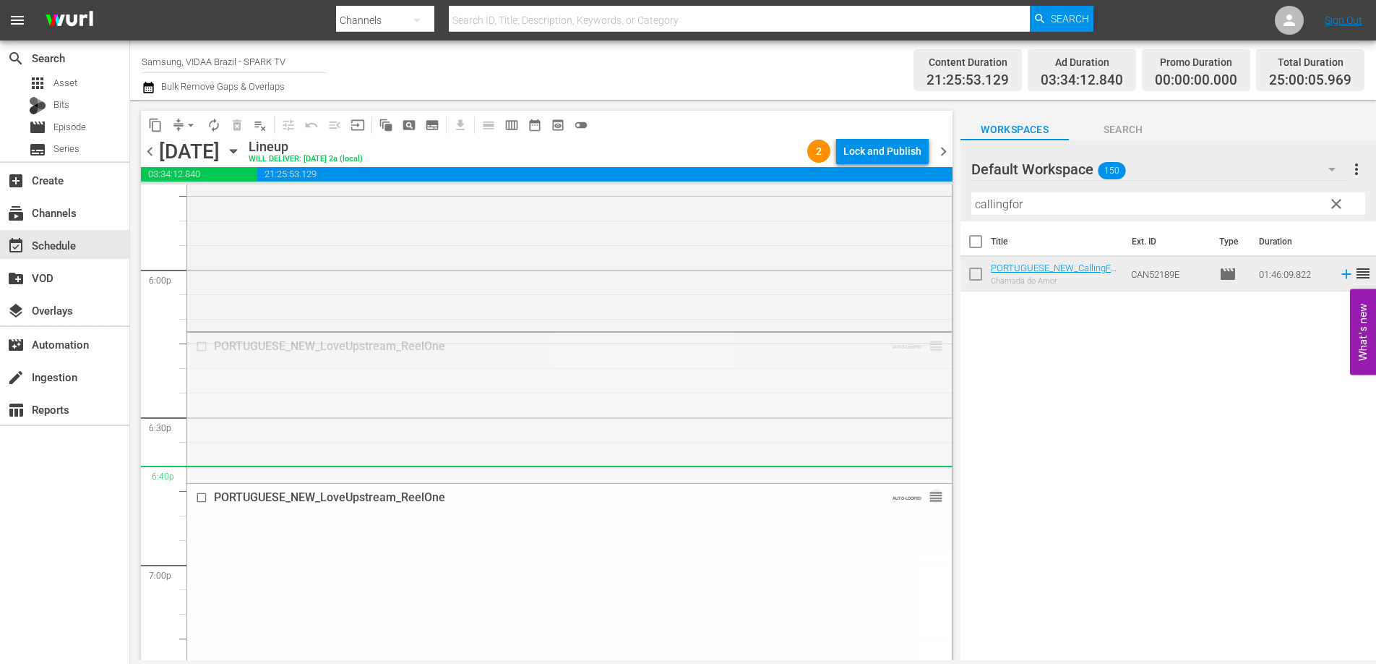
drag, startPoint x: 921, startPoint y: 343, endPoint x: 895, endPoint y: 509, distance: 168.3
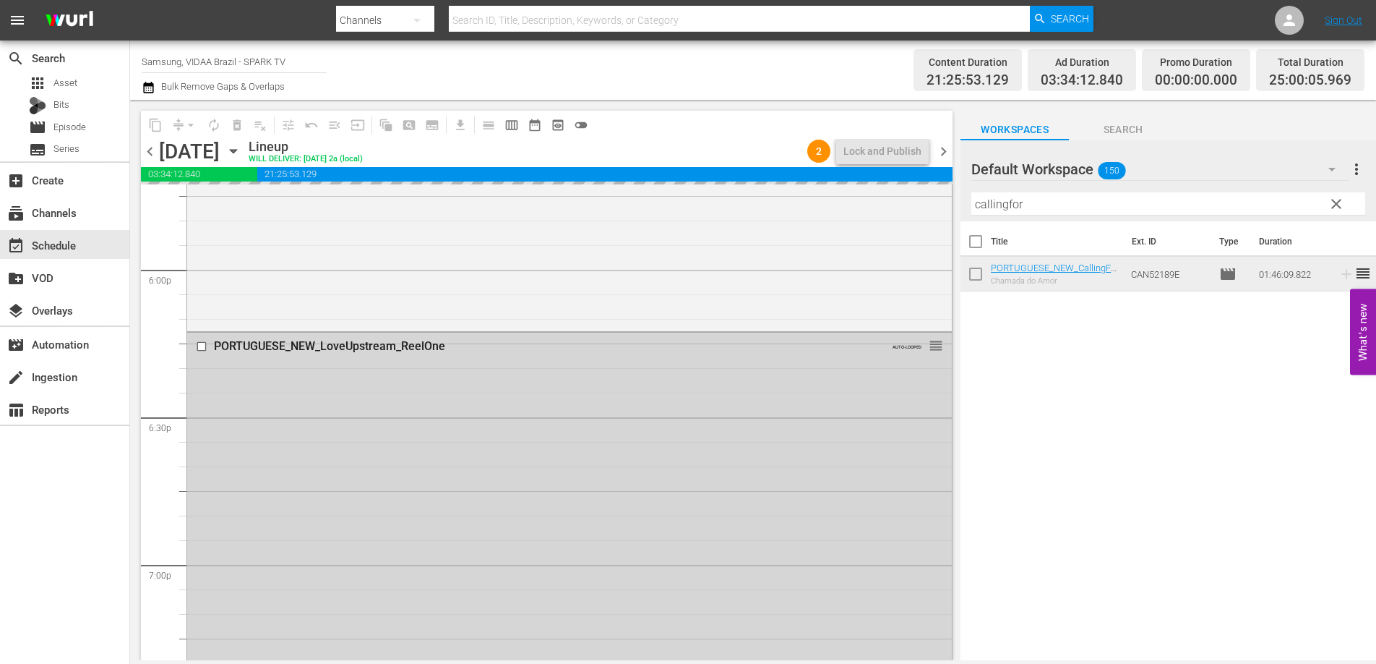
click at [1048, 205] on input "callingfor" at bounding box center [1169, 203] width 394 height 23
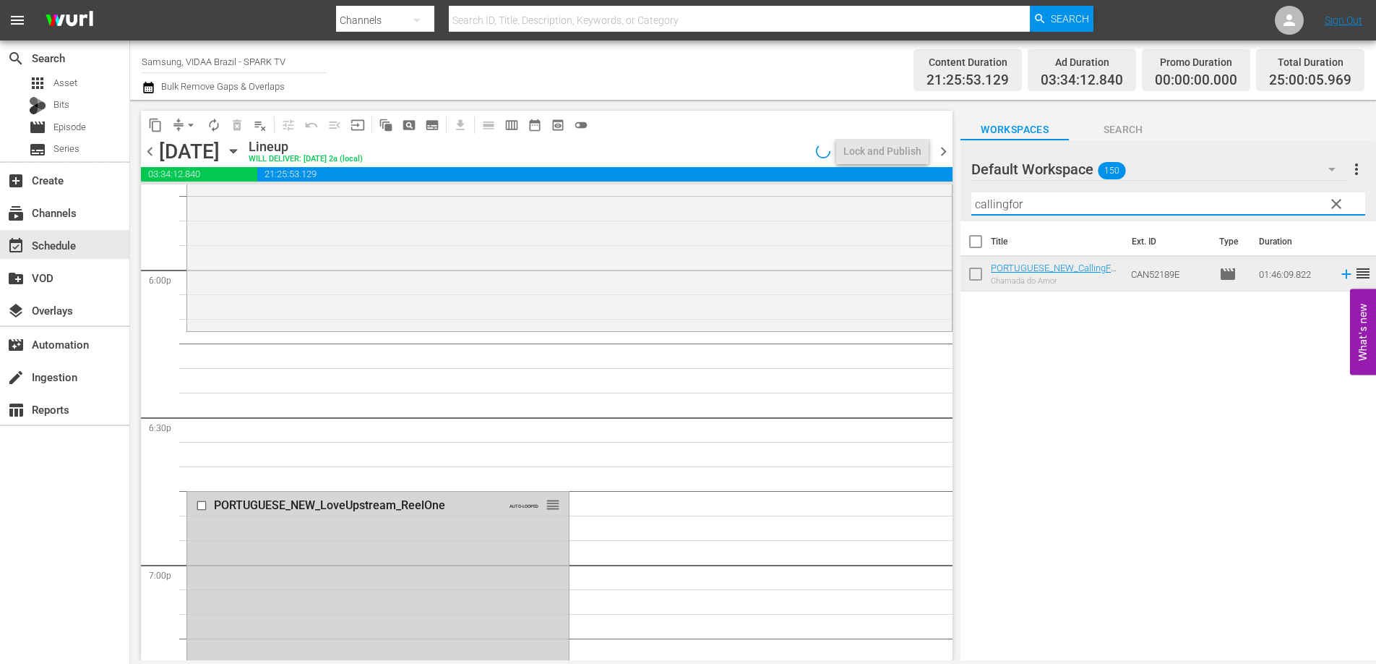
type input "1"
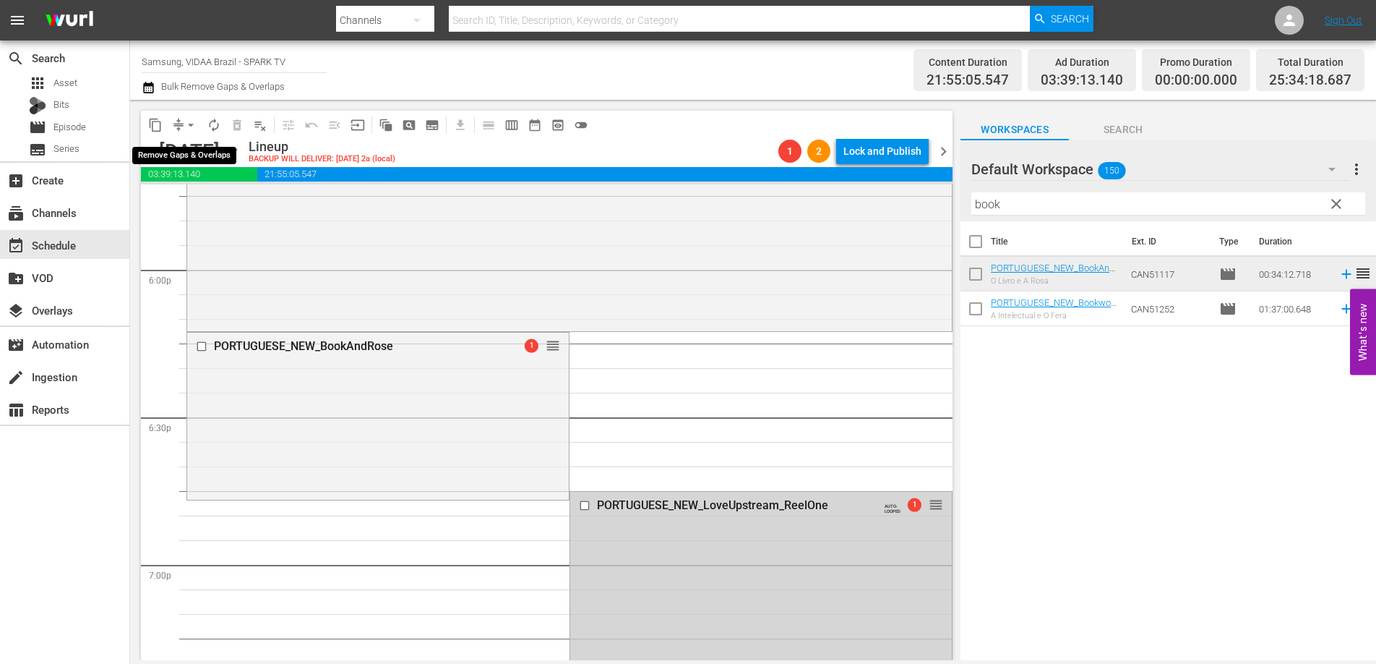
click at [191, 127] on span "arrow_drop_down" at bounding box center [191, 125] width 14 height 14
click at [218, 200] on li "Align to End of Previous Day" at bounding box center [192, 202] width 152 height 24
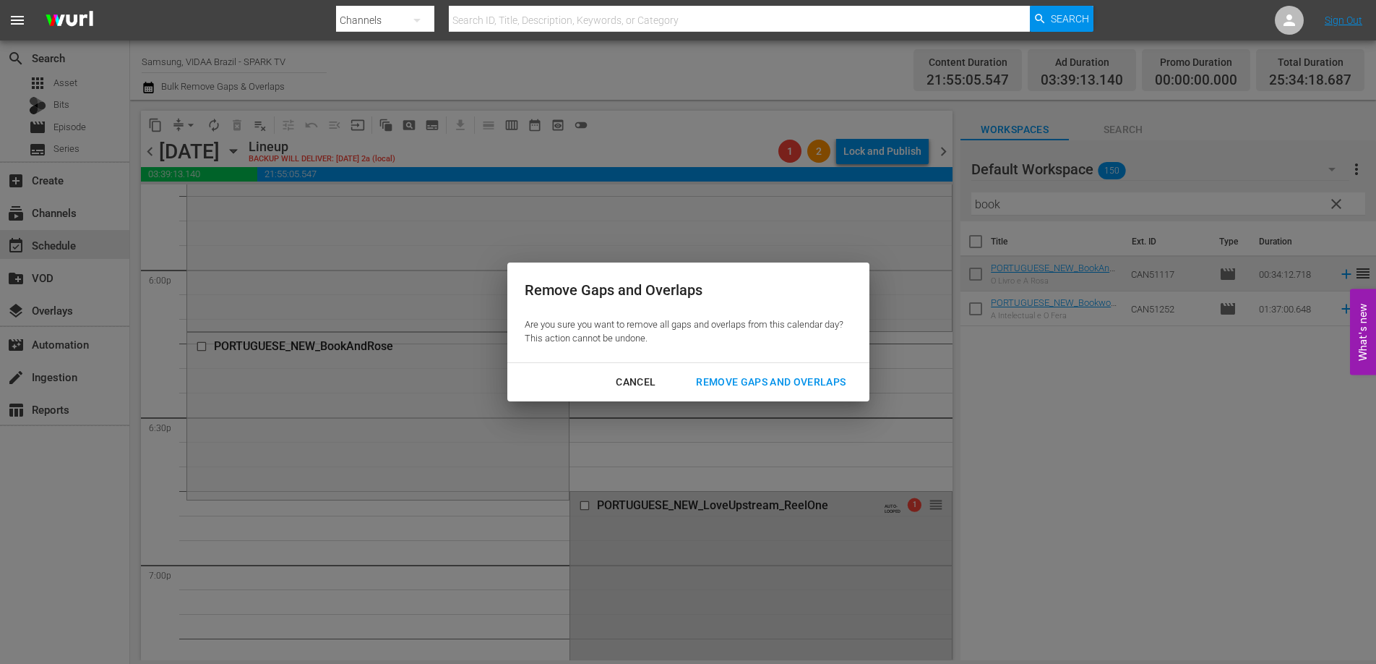
click at [737, 379] on div "Remove Gaps and Overlaps" at bounding box center [771, 382] width 173 height 18
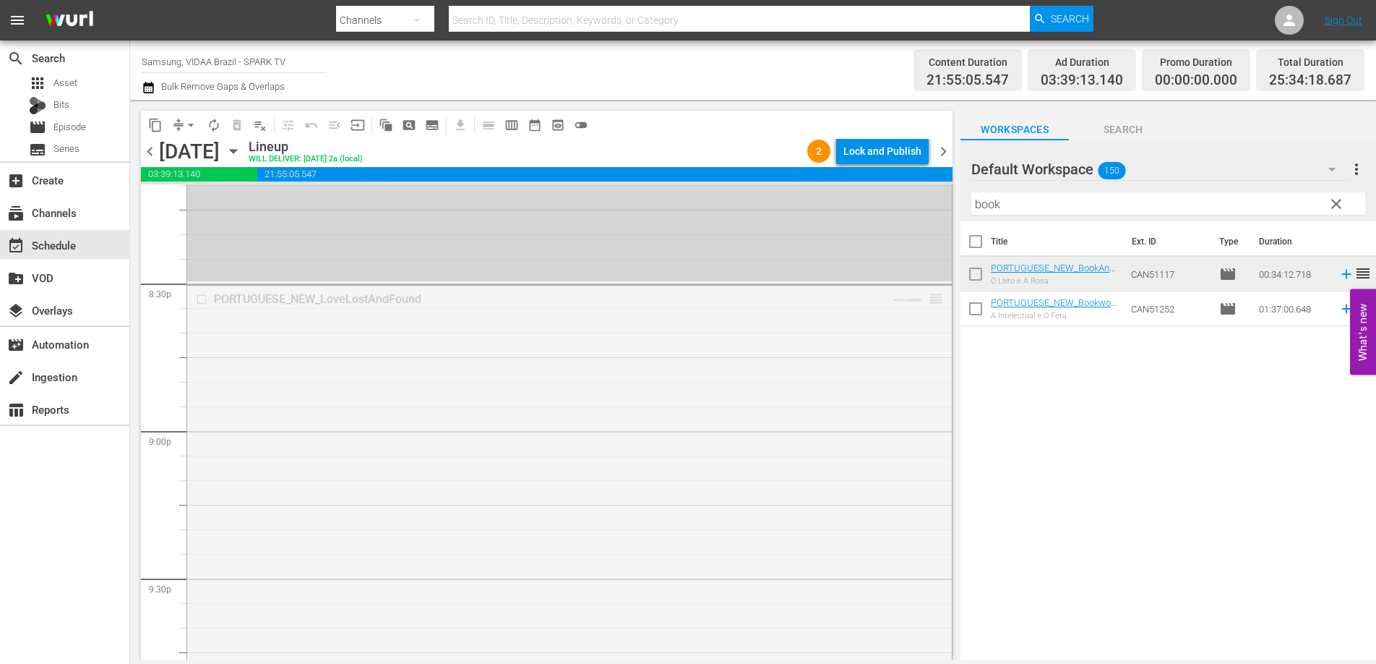
scroll to position [5986, 0]
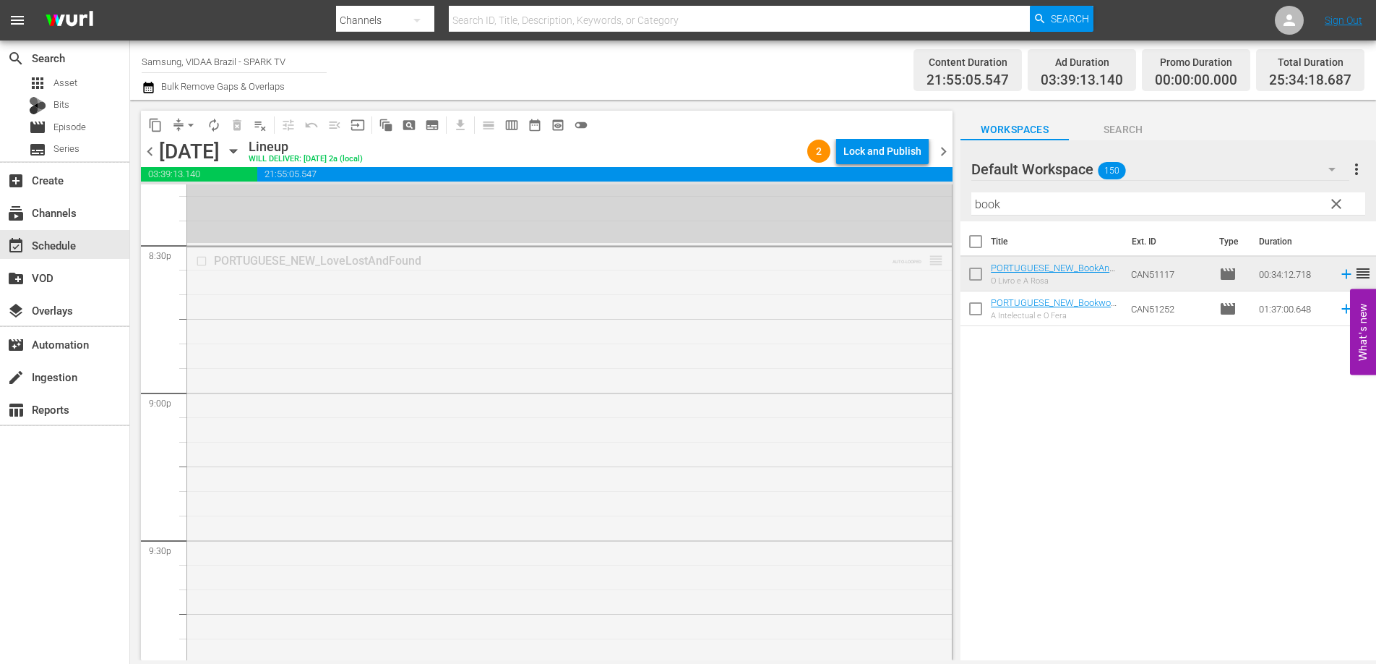
drag, startPoint x: 928, startPoint y: 557, endPoint x: 854, endPoint y: 487, distance: 101.3
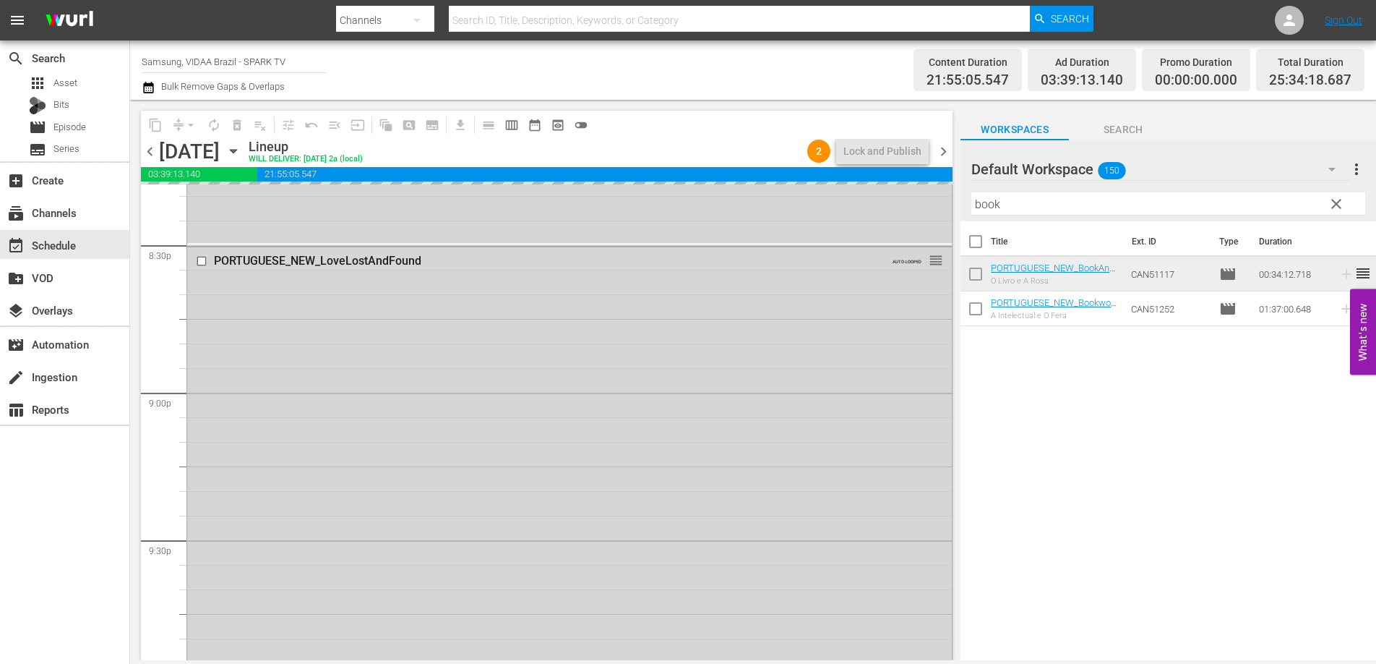
click at [1045, 207] on input "book" at bounding box center [1169, 203] width 394 height 23
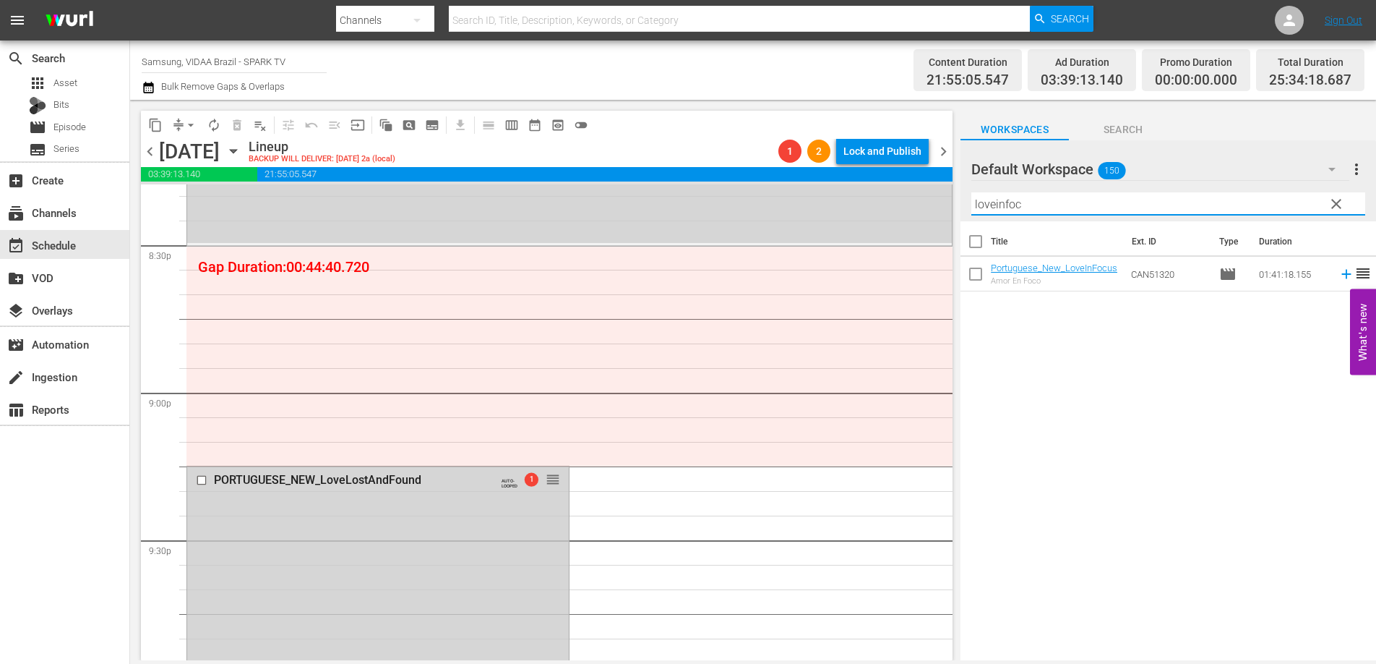
type input "loveinfoc"
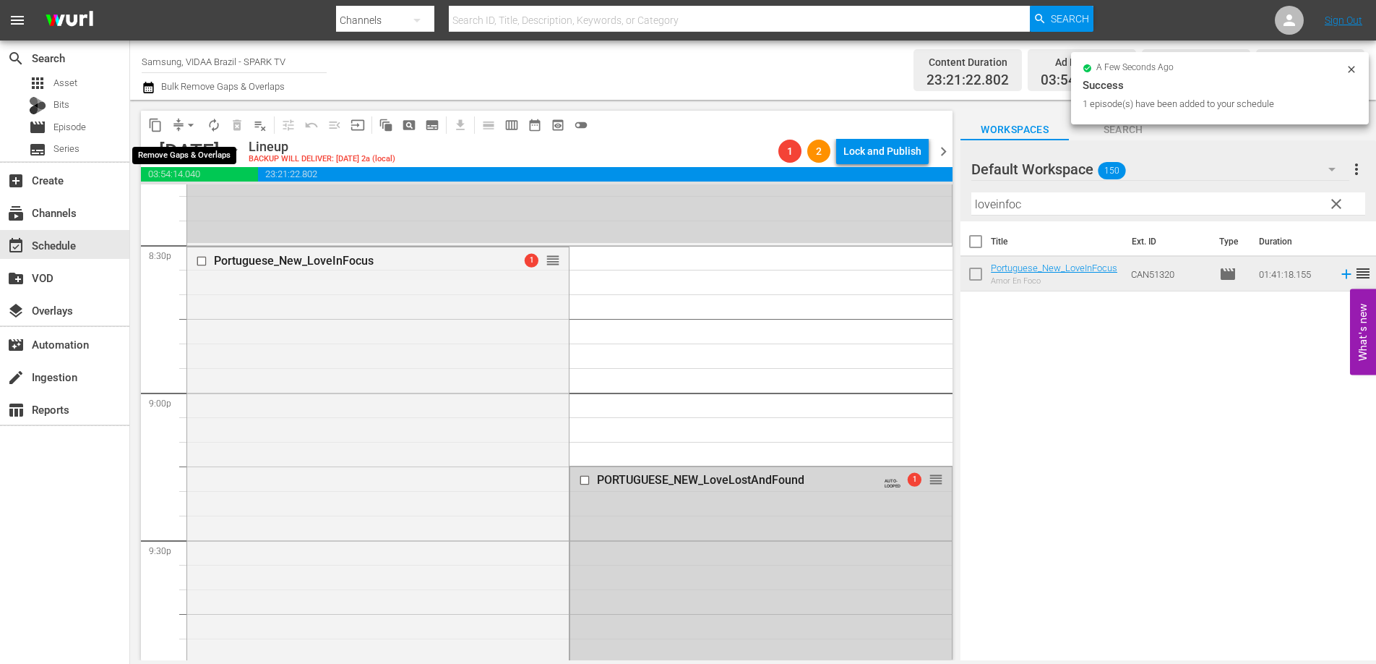
click at [184, 125] on span "arrow_drop_down" at bounding box center [191, 125] width 14 height 14
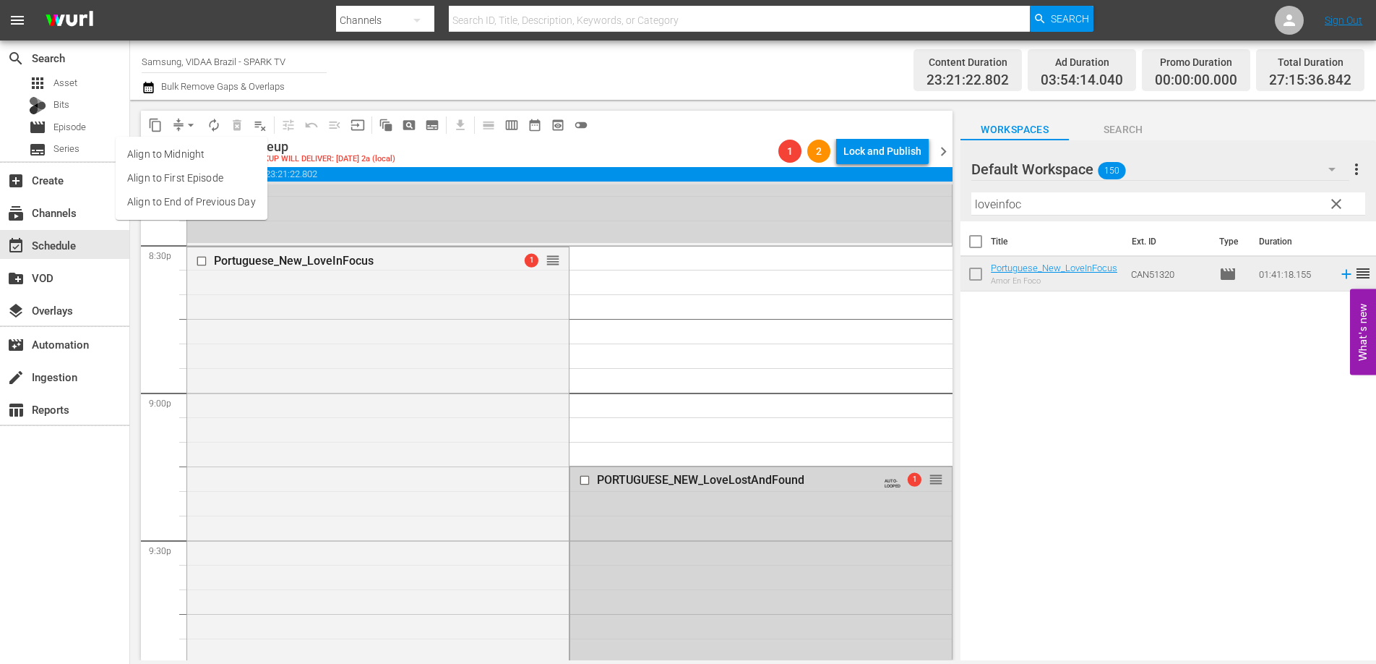
click at [198, 207] on li "Align to End of Previous Day" at bounding box center [192, 202] width 152 height 24
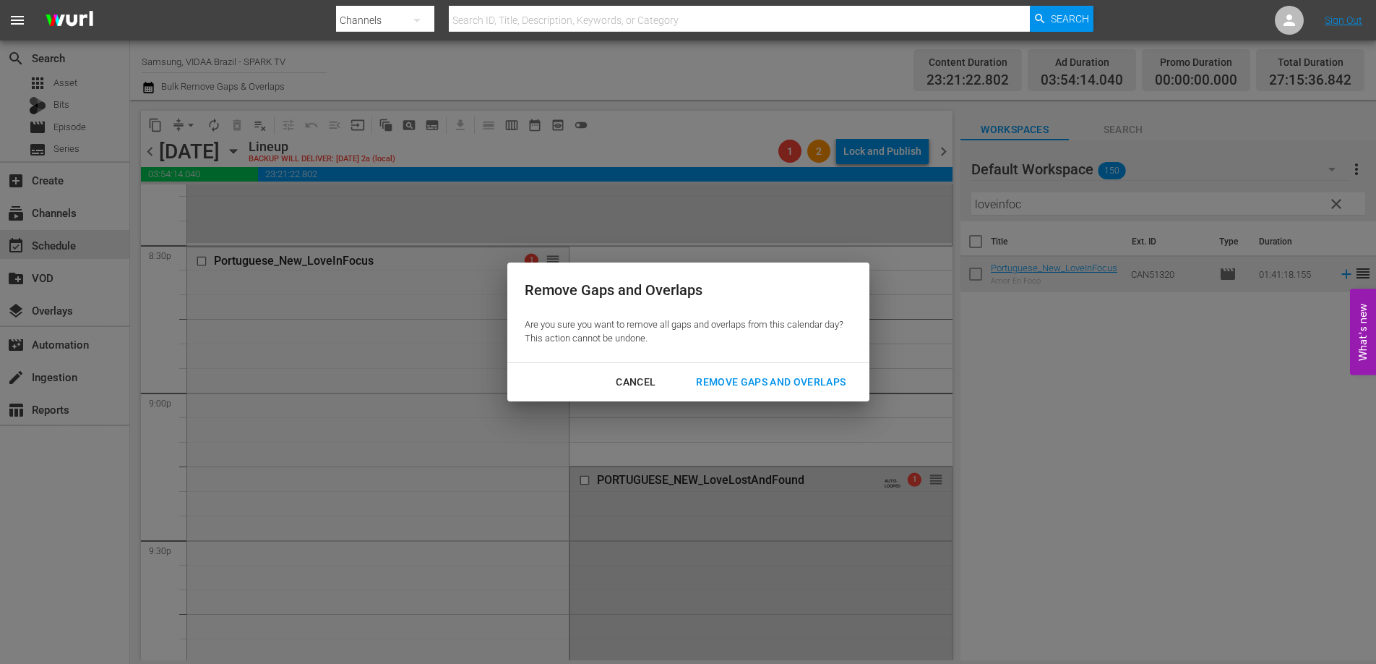
click at [783, 382] on div "Remove Gaps and Overlaps" at bounding box center [771, 382] width 173 height 18
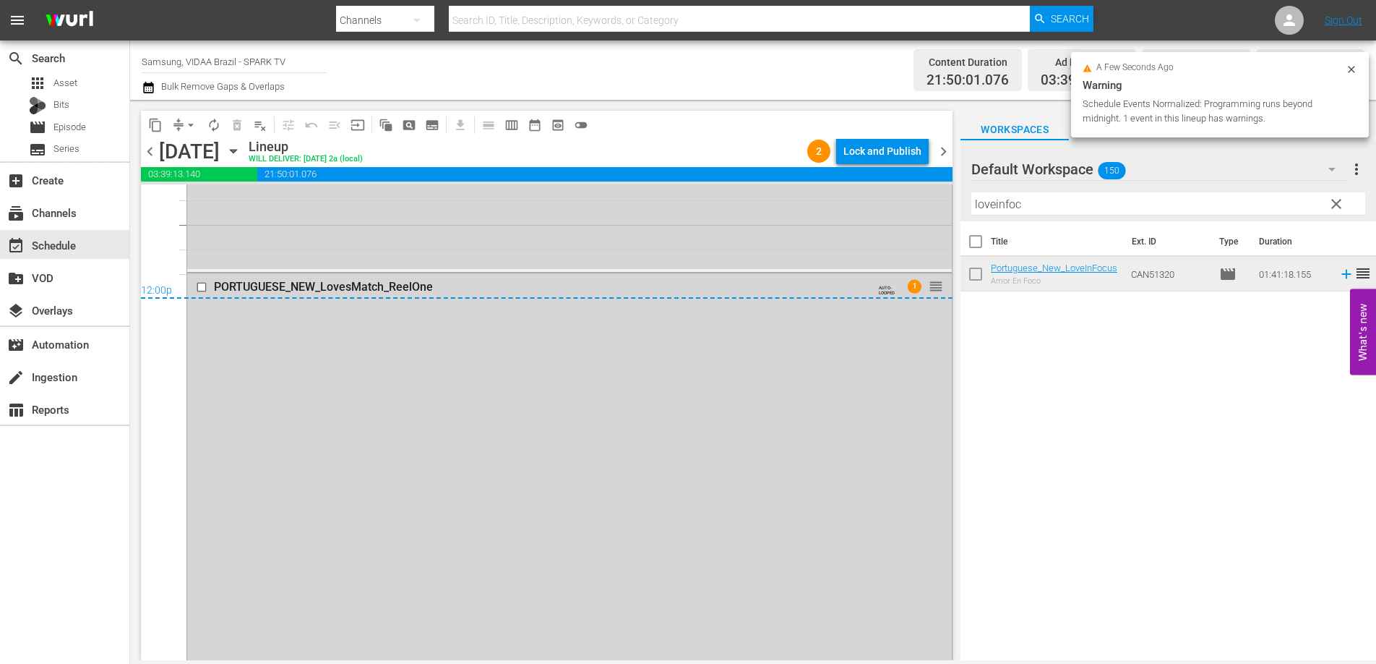
scroll to position [6974, 0]
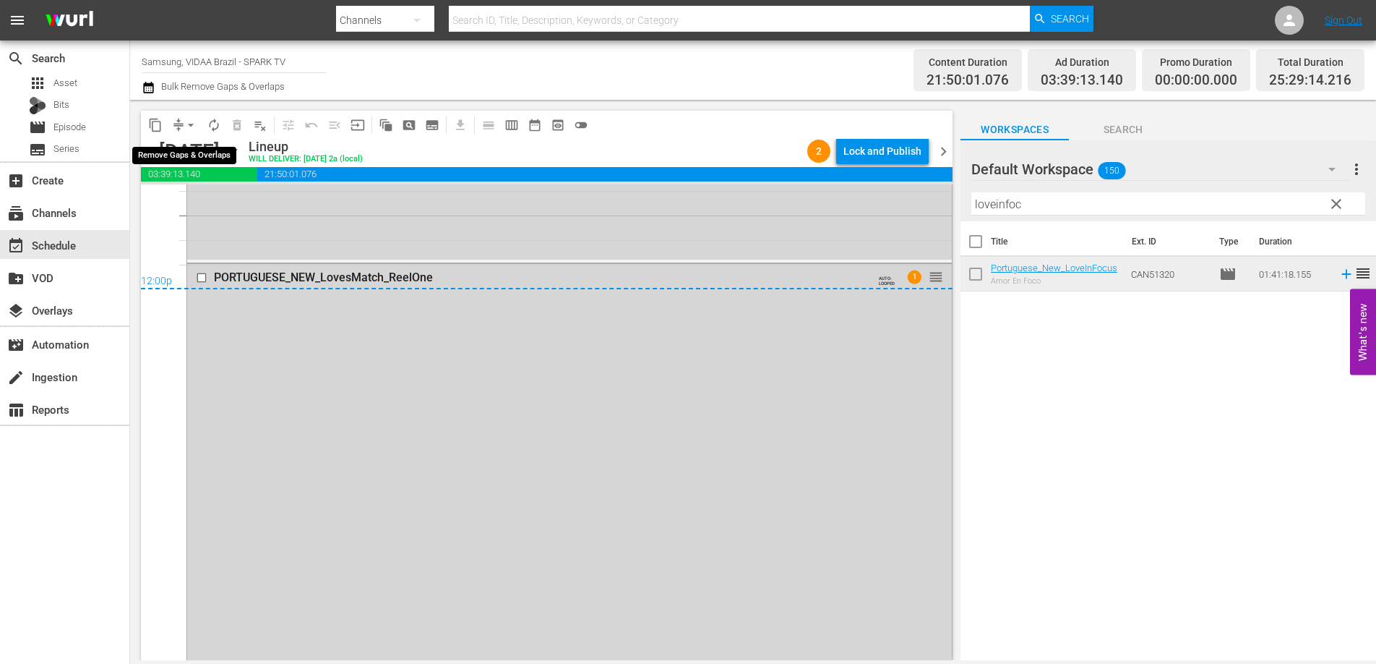
click at [190, 127] on span "arrow_drop_down" at bounding box center [191, 125] width 14 height 14
click at [180, 200] on li "Align to End of Previous Day" at bounding box center [192, 202] width 152 height 24
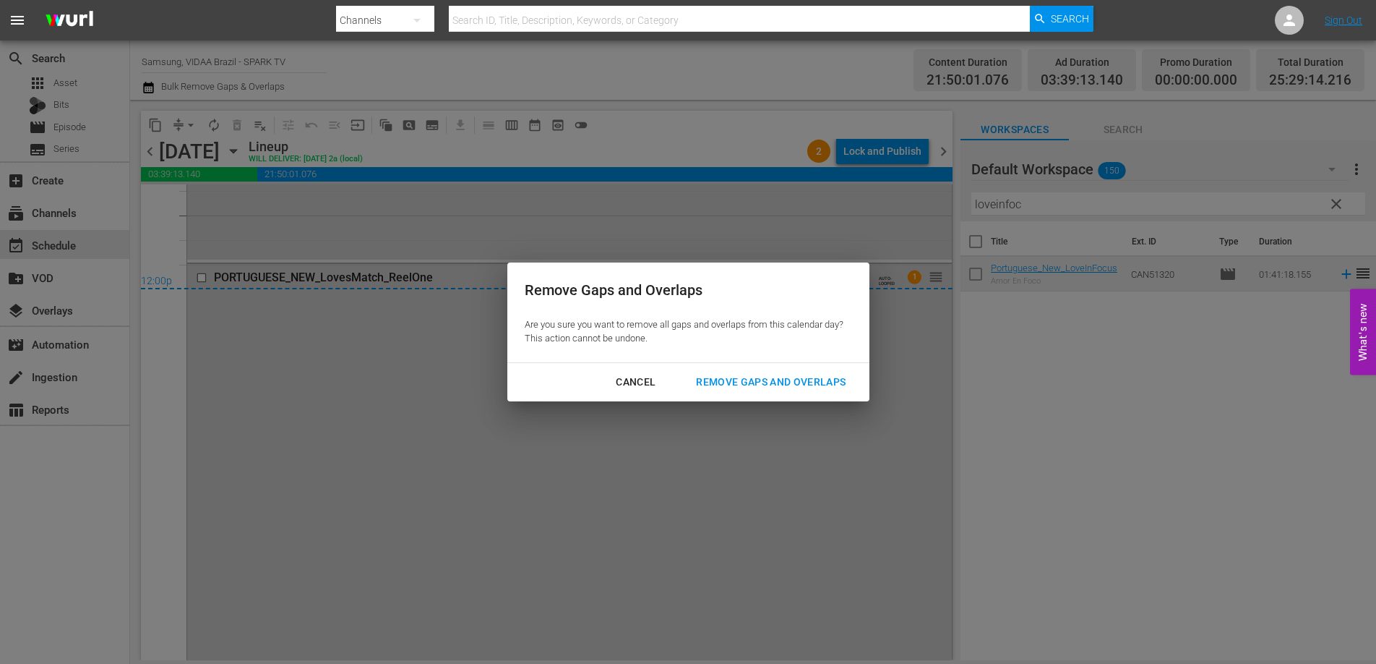
click at [821, 377] on div "Remove Gaps and Overlaps" at bounding box center [771, 382] width 173 height 18
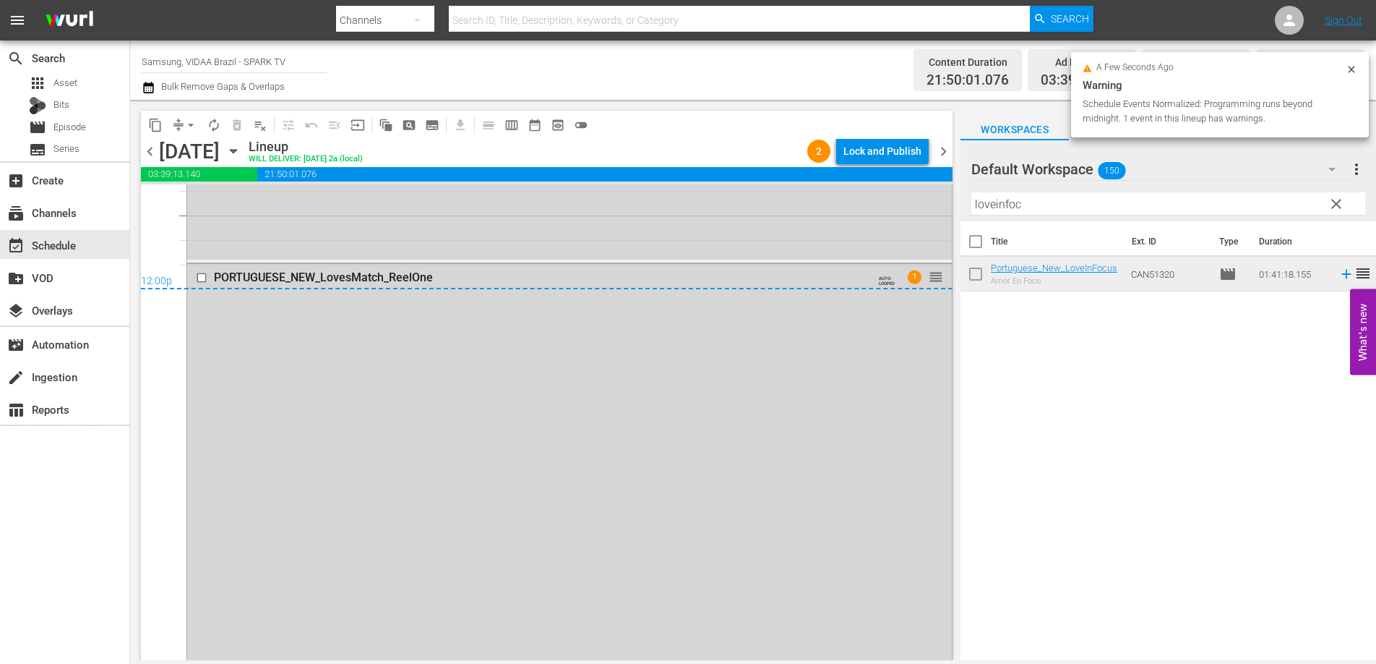
click at [896, 153] on div "Lock and Publish" at bounding box center [883, 151] width 78 height 26
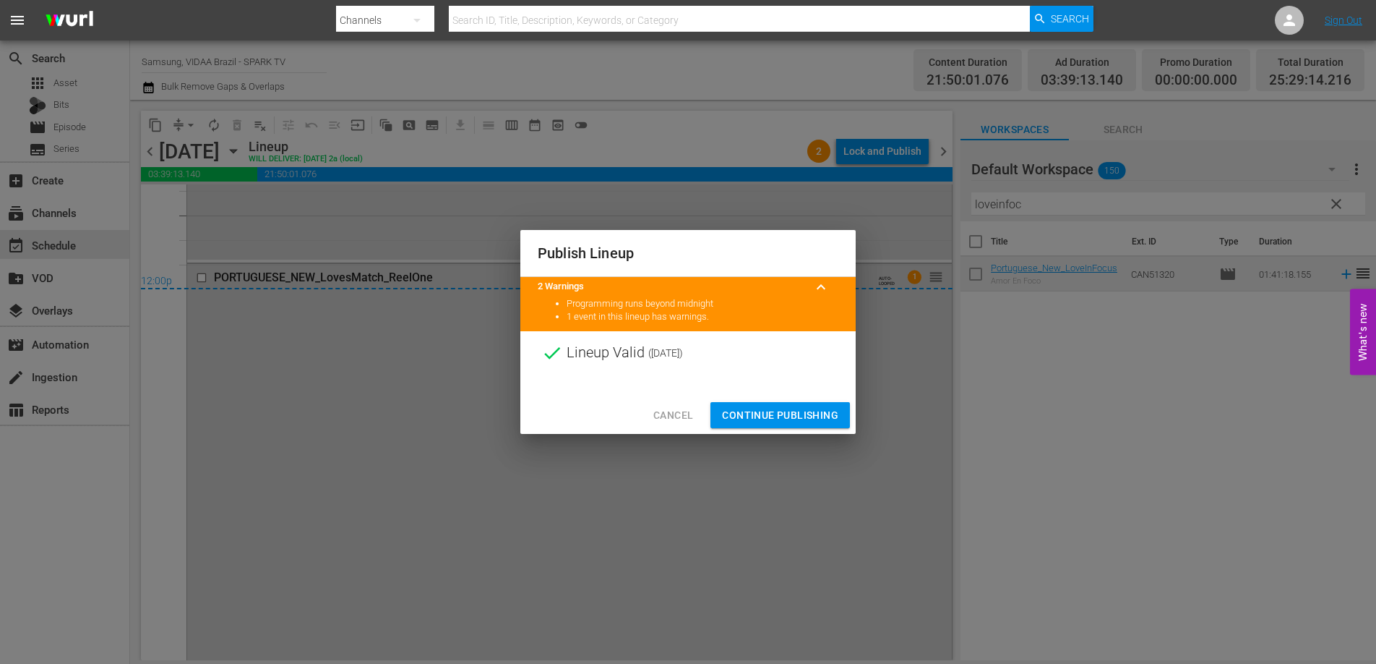
click at [810, 414] on span "Continue Publishing" at bounding box center [780, 415] width 116 height 18
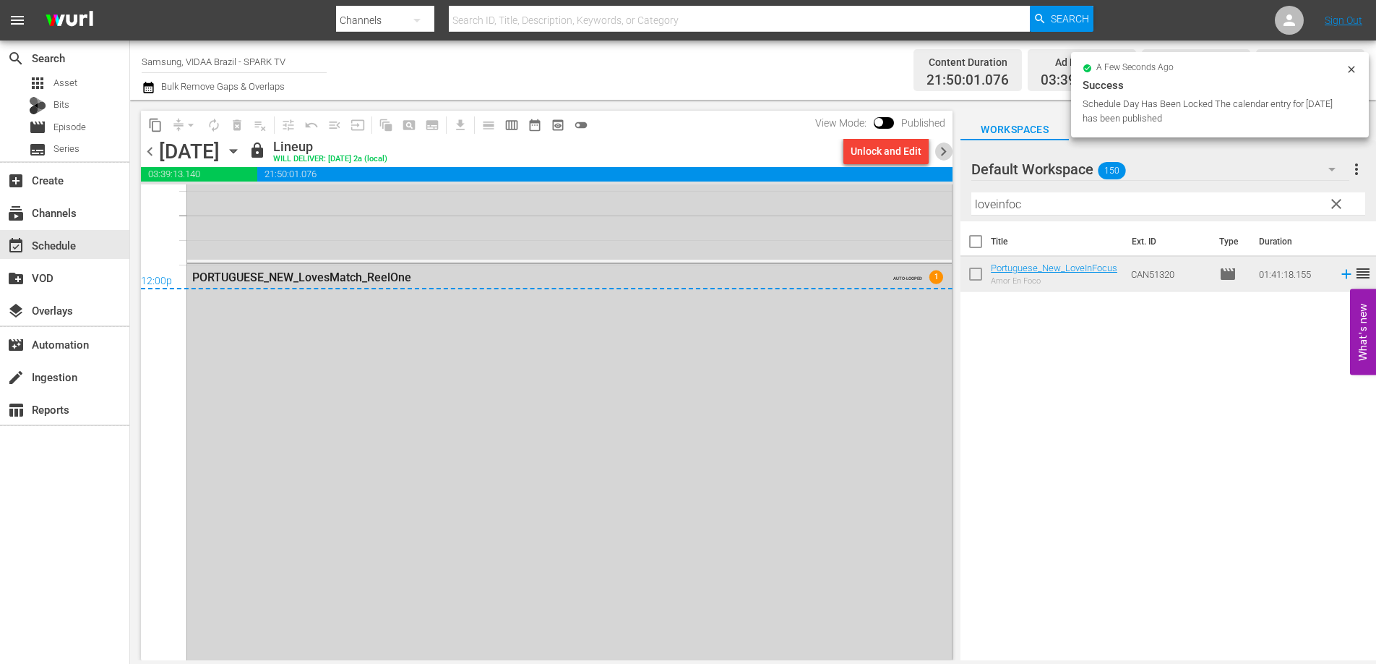
click at [943, 147] on span "chevron_right" at bounding box center [944, 151] width 18 height 18
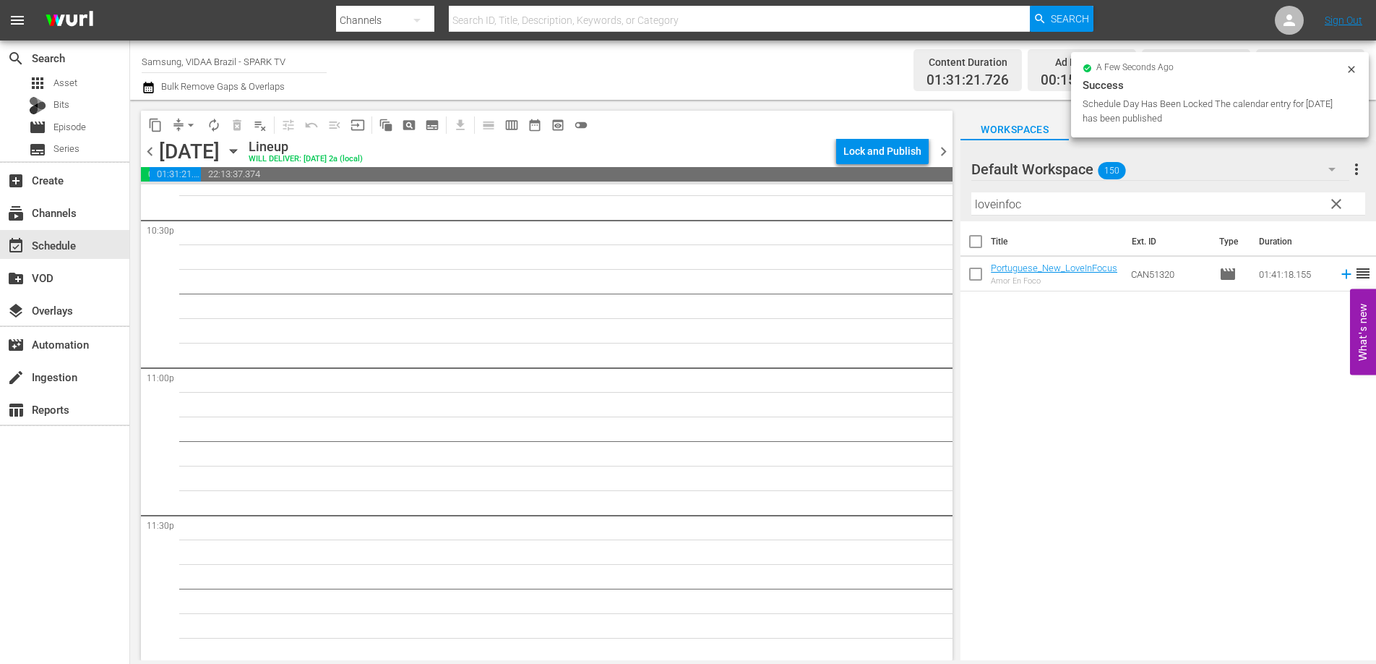
scroll to position [6603, 0]
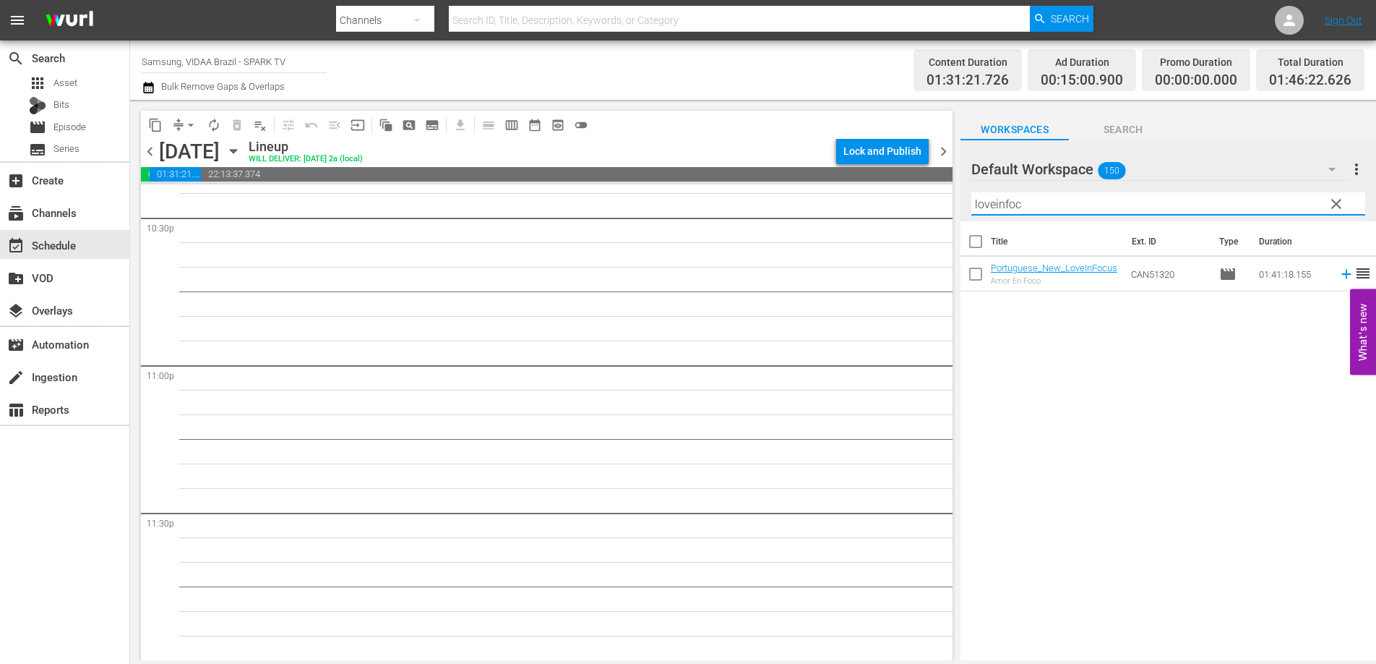
click at [1037, 205] on input "loveinfoc" at bounding box center [1169, 203] width 394 height 23
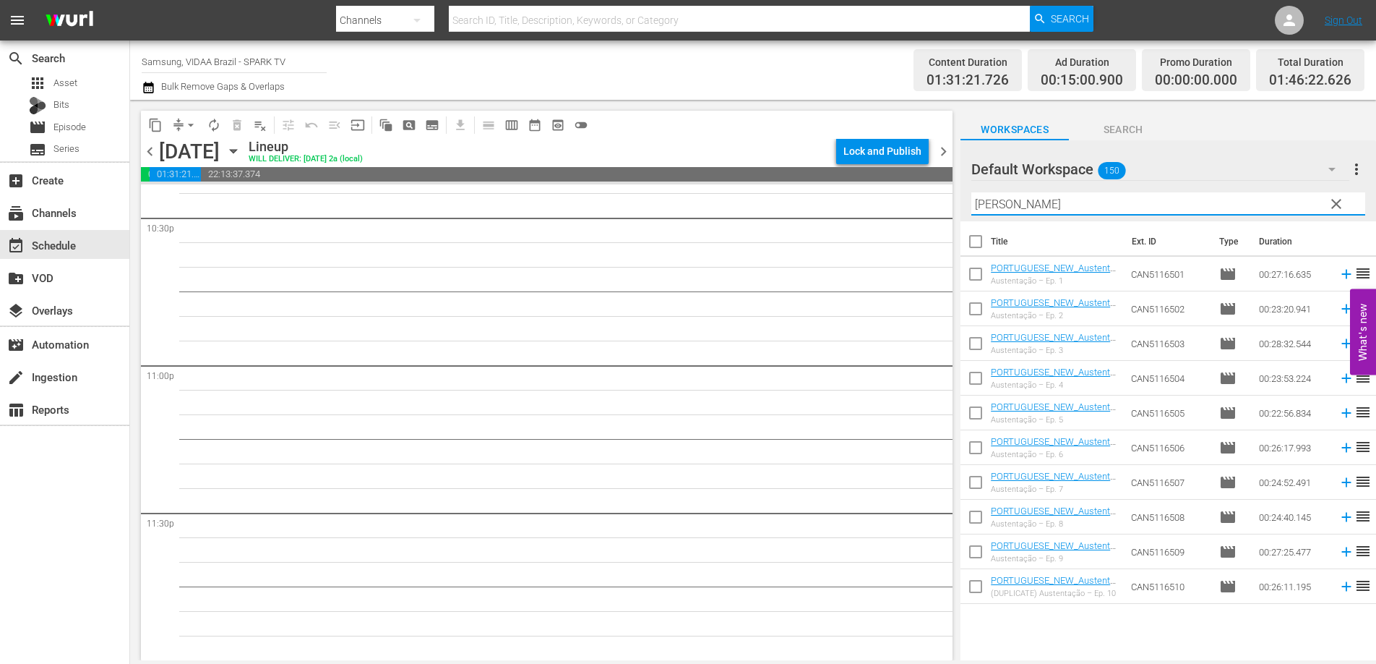
type input "austen"
click at [980, 275] on input "checkbox" at bounding box center [976, 277] width 30 height 30
checkbox input "true"
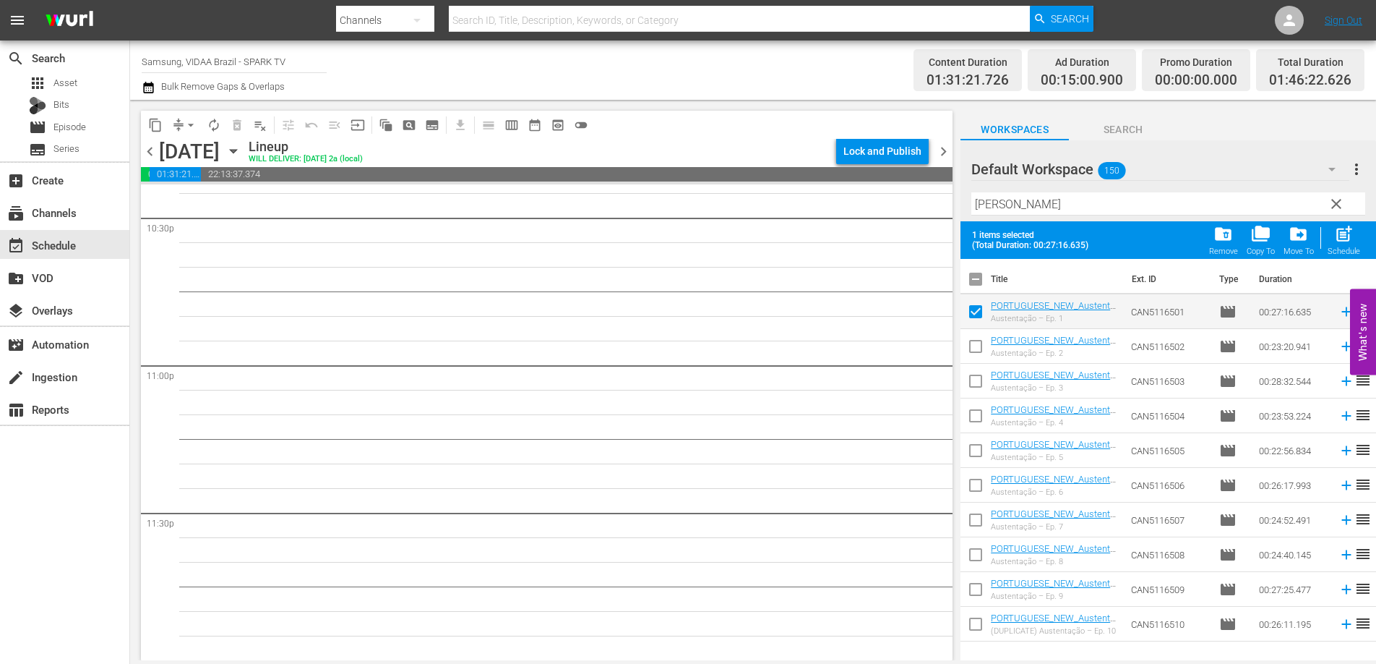
click at [977, 345] on input "checkbox" at bounding box center [976, 349] width 30 height 30
checkbox input "true"
click at [976, 381] on input "checkbox" at bounding box center [976, 384] width 30 height 30
checkbox input "true"
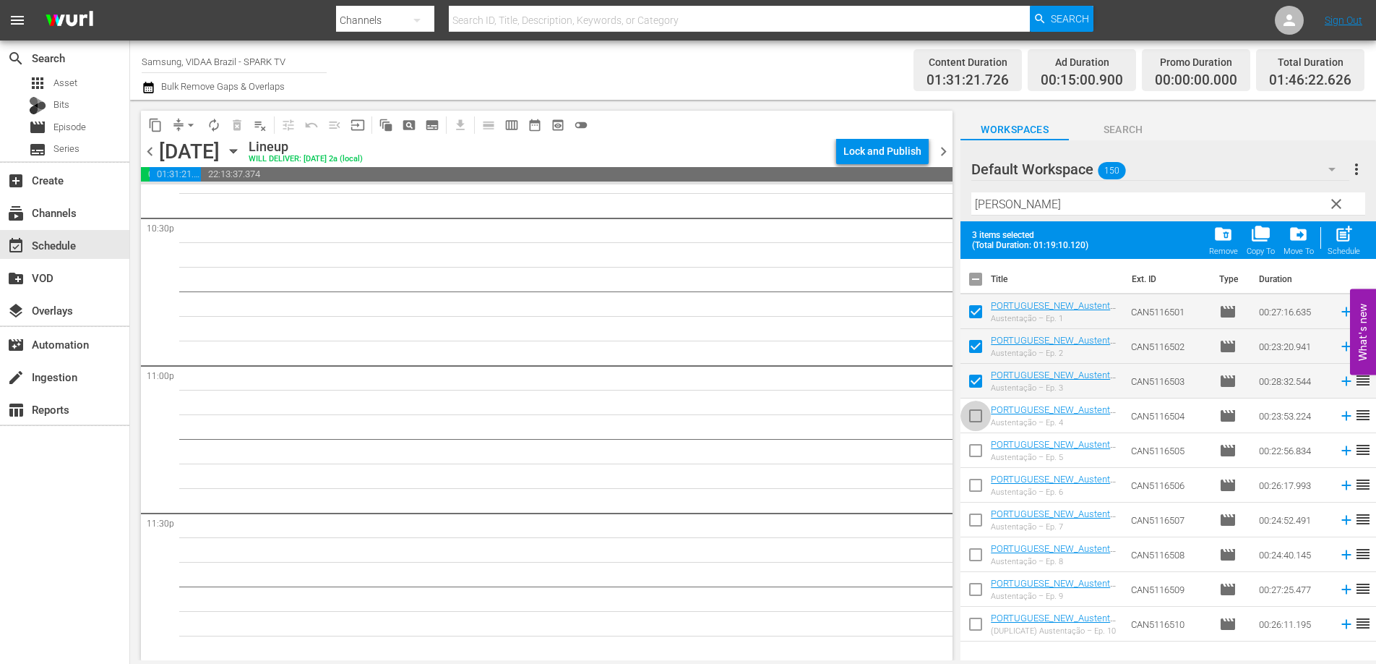
click at [974, 418] on input "checkbox" at bounding box center [976, 418] width 30 height 30
checkbox input "true"
click at [974, 449] on input "checkbox" at bounding box center [976, 453] width 30 height 30
checkbox input "true"
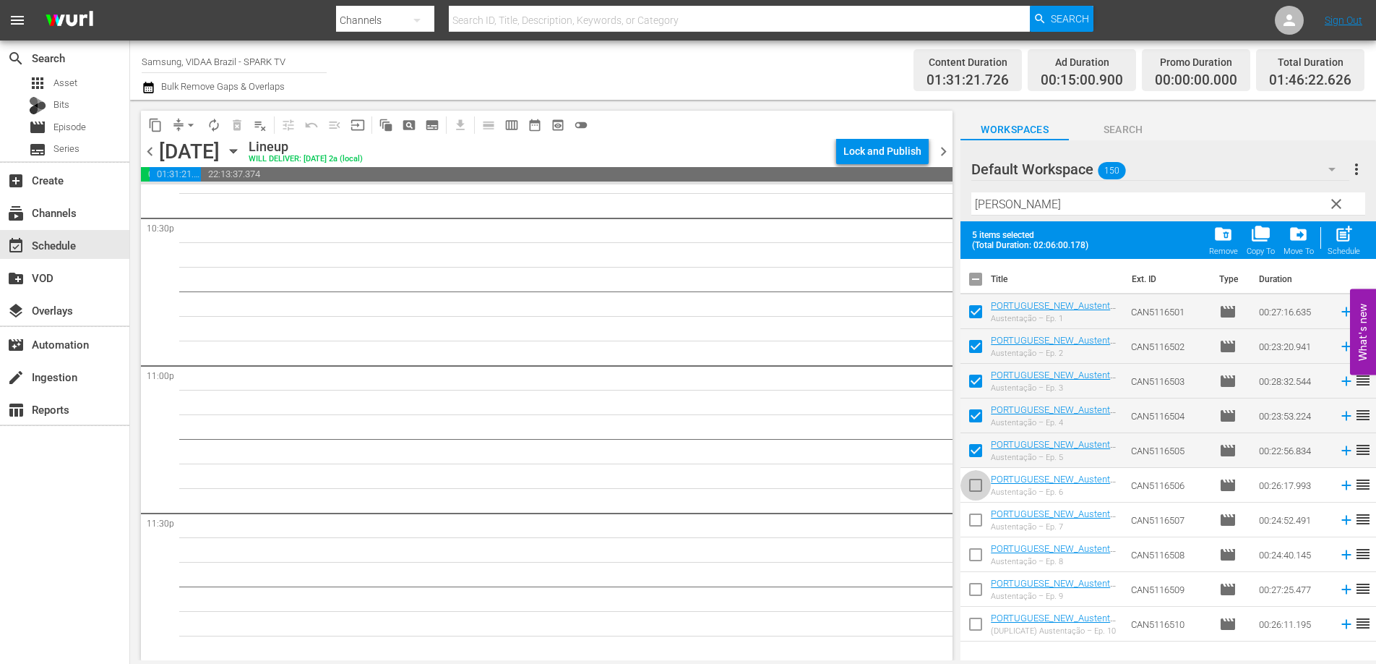
click at [979, 484] on input "checkbox" at bounding box center [976, 488] width 30 height 30
checkbox input "true"
click at [977, 522] on input "checkbox" at bounding box center [976, 522] width 30 height 30
checkbox input "true"
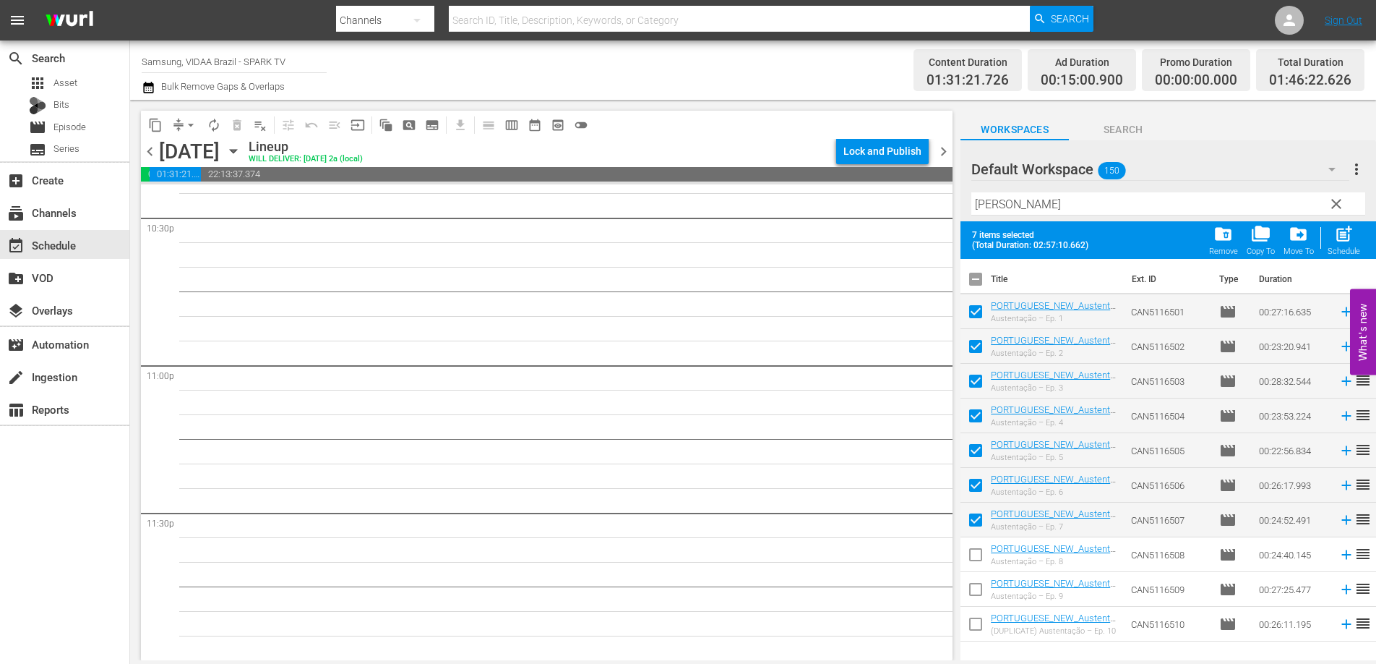
click at [975, 552] on input "checkbox" at bounding box center [976, 557] width 30 height 30
checkbox input "true"
click at [972, 578] on input "checkbox" at bounding box center [976, 592] width 30 height 30
checkbox input "true"
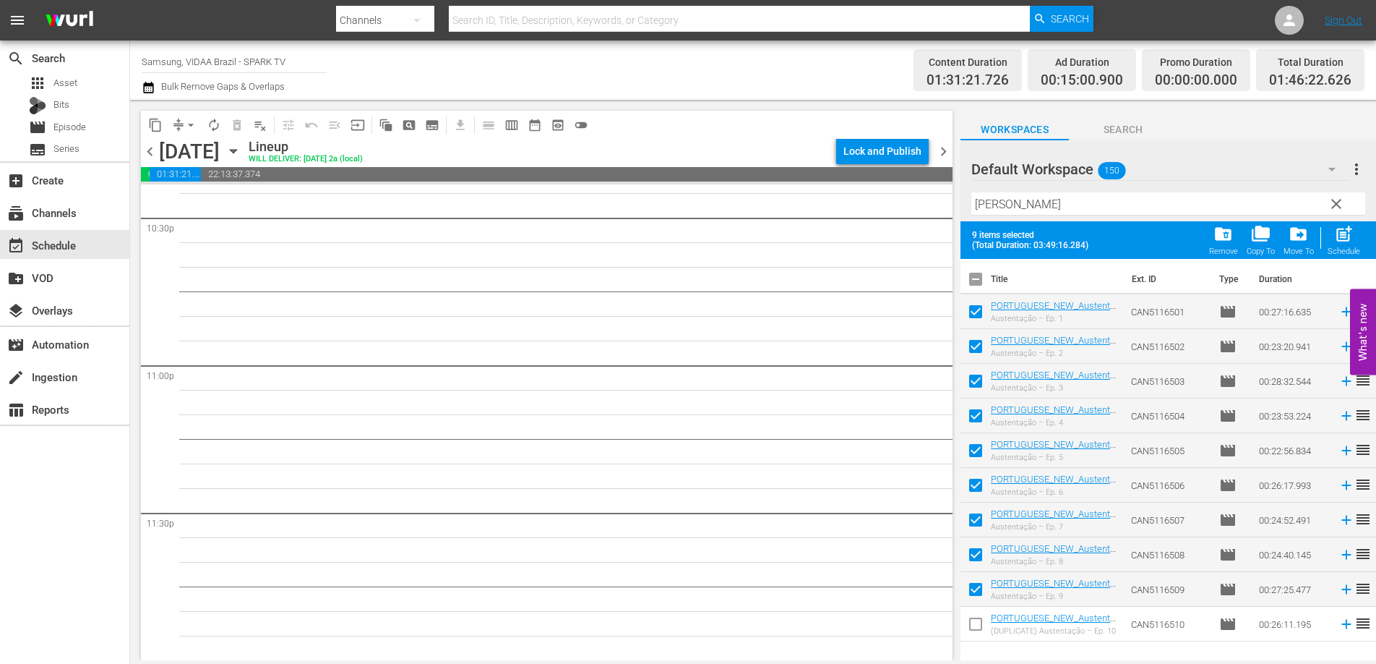
click at [972, 625] on input "checkbox" at bounding box center [976, 627] width 30 height 30
checkbox input "true"
click at [1342, 231] on span "post_add" at bounding box center [1345, 234] width 20 height 20
checkbox input "false"
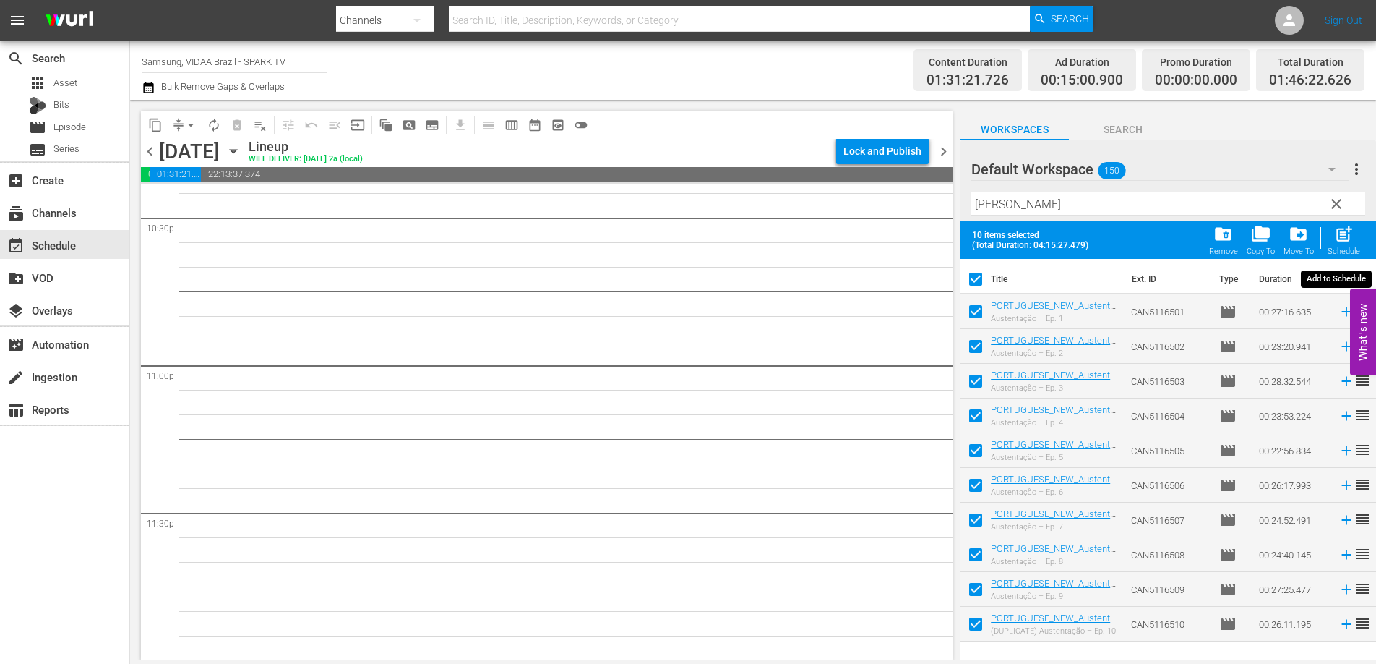
checkbox input "false"
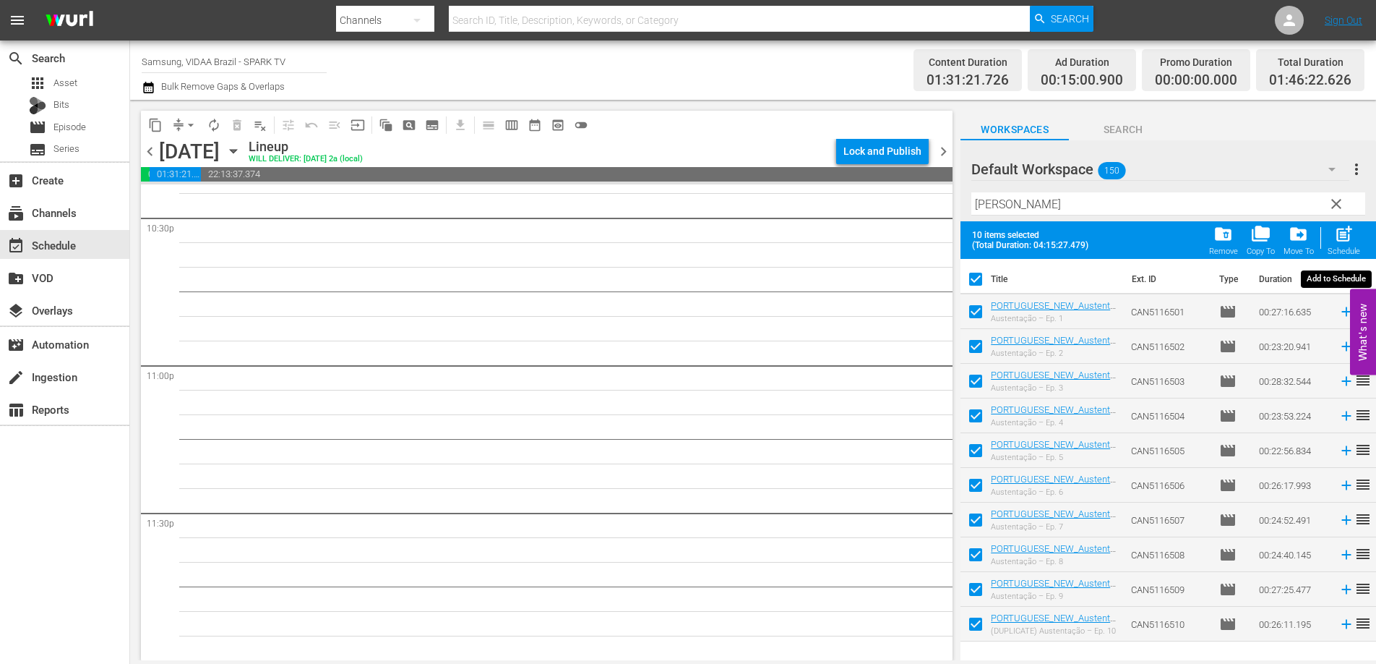
checkbox input "false"
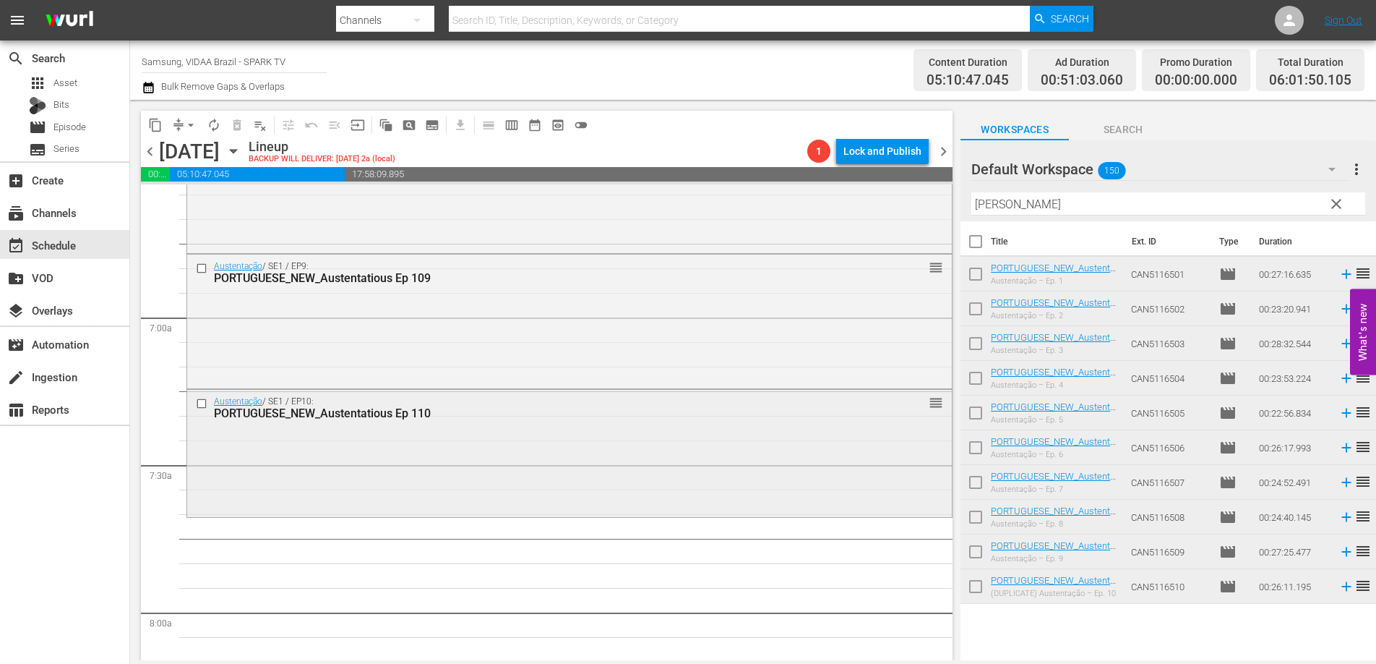
scroll to position [1934, 0]
click at [1333, 202] on span "clear" at bounding box center [1336, 203] width 17 height 17
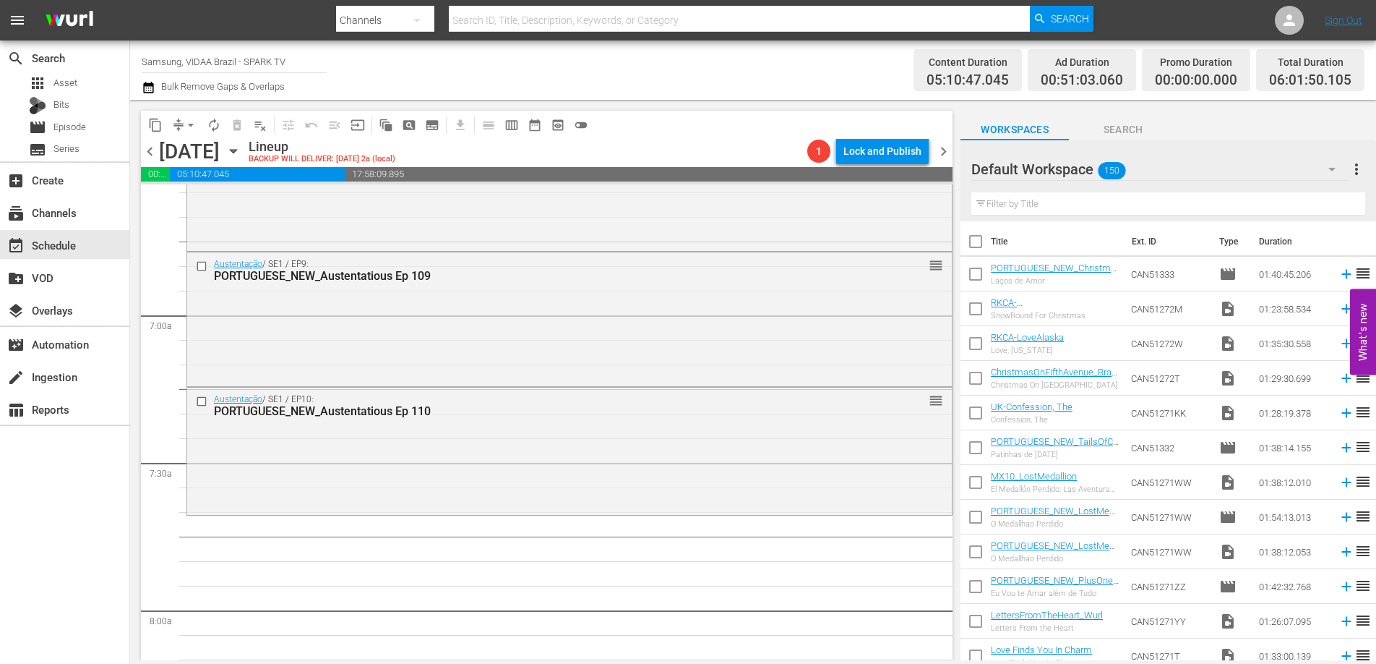
click at [1154, 208] on input "text" at bounding box center [1169, 203] width 394 height 23
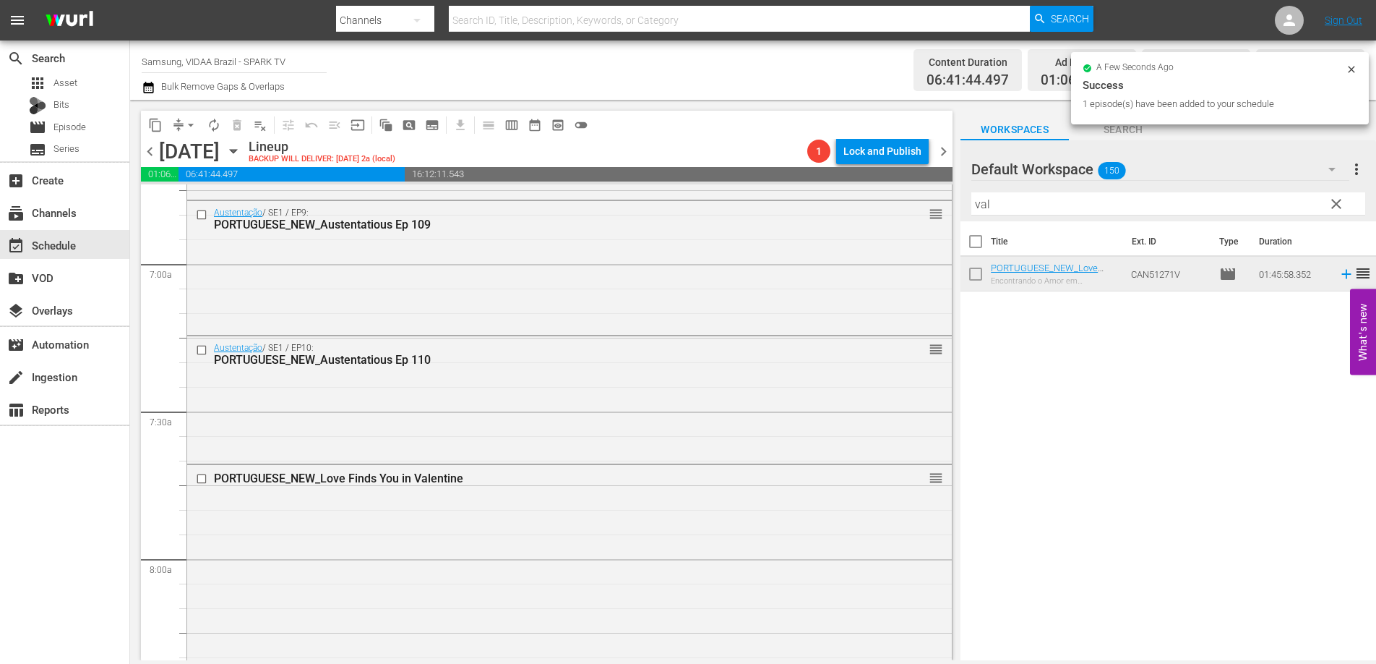
scroll to position [2343, 0]
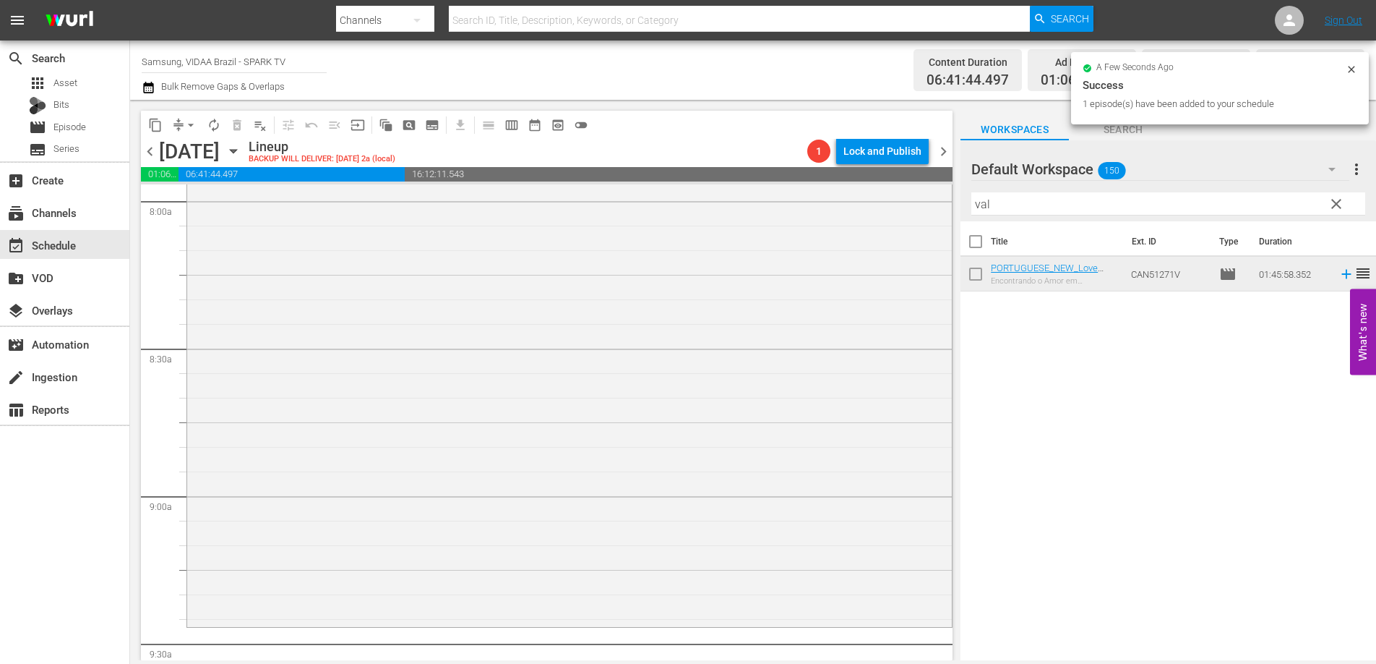
click at [1114, 201] on input "val" at bounding box center [1169, 203] width 394 height 23
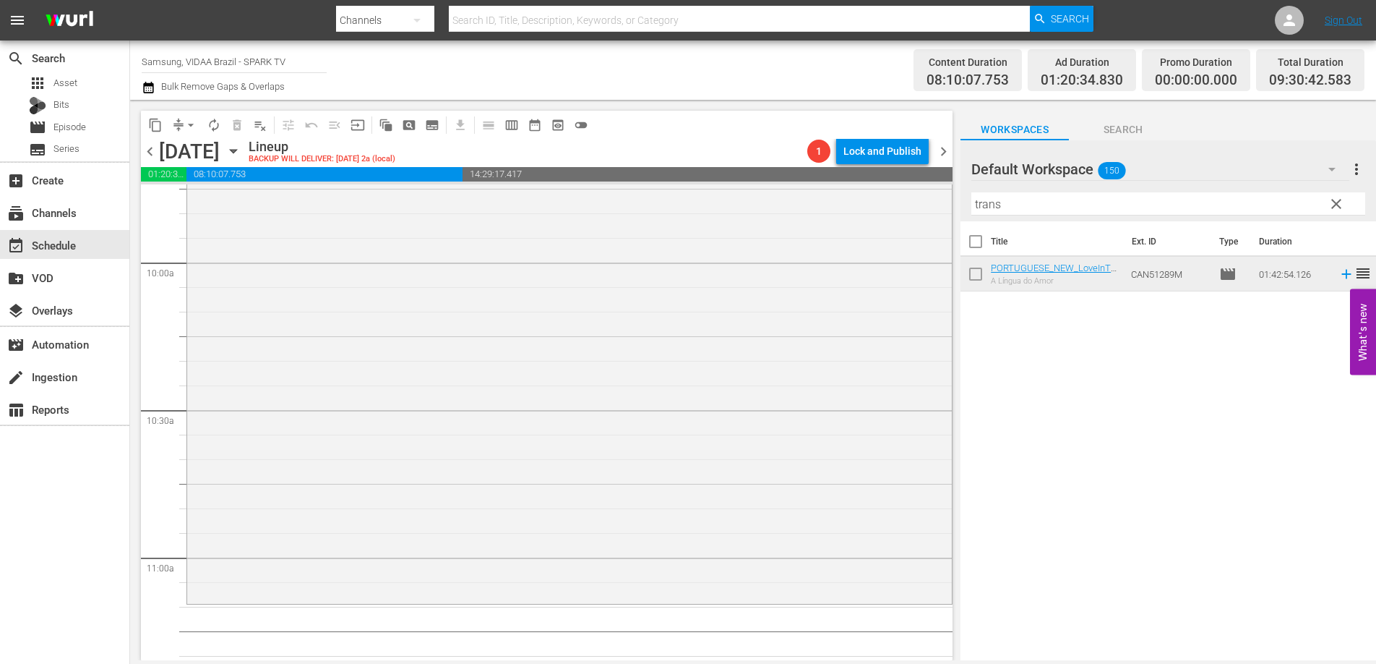
scroll to position [2872, 0]
click at [1055, 199] on input "trans" at bounding box center [1169, 203] width 394 height 23
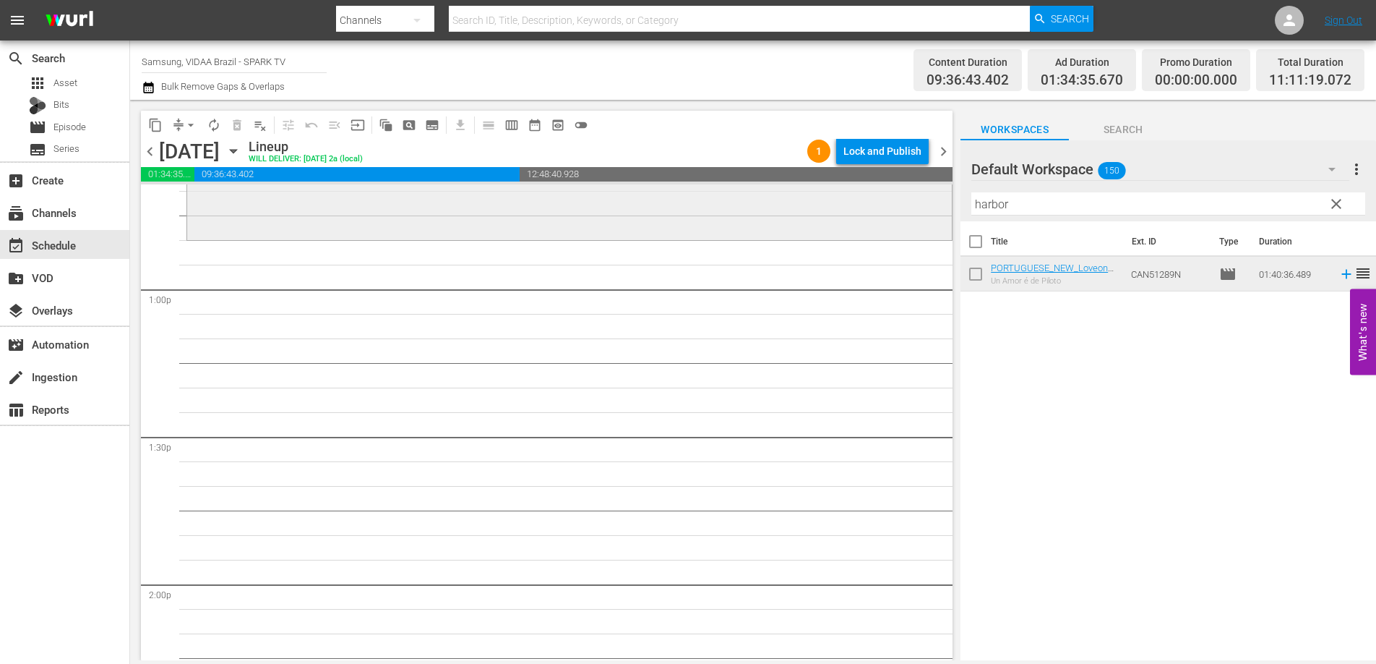
scroll to position [3745, 0]
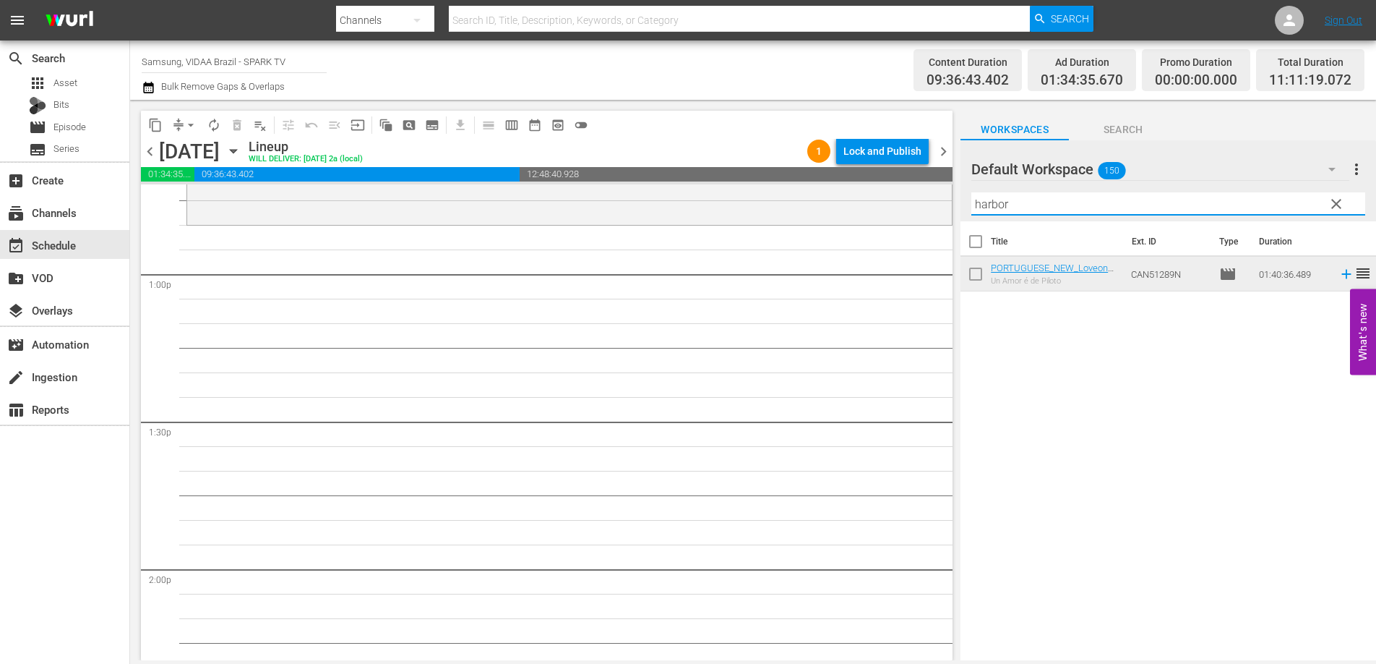
click at [1082, 205] on input "harbor" at bounding box center [1169, 203] width 394 height 23
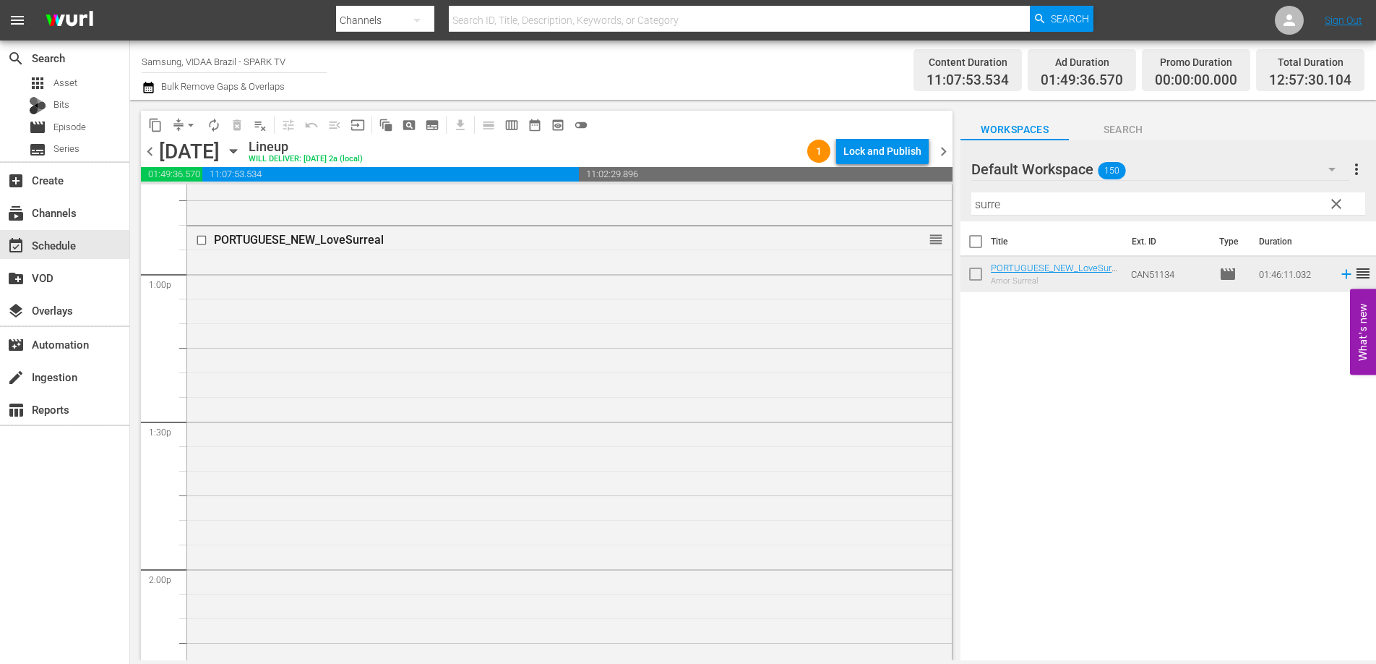
click at [1035, 202] on input "surre" at bounding box center [1169, 203] width 394 height 23
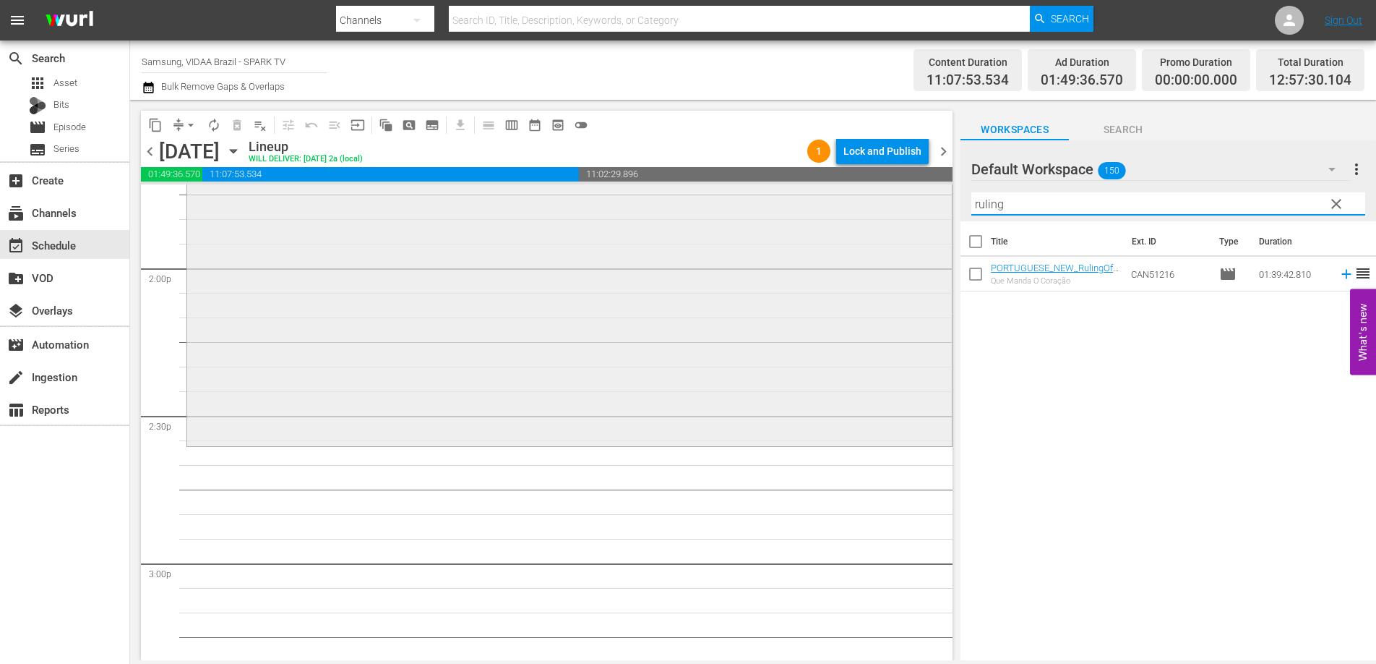
scroll to position [4146, 0]
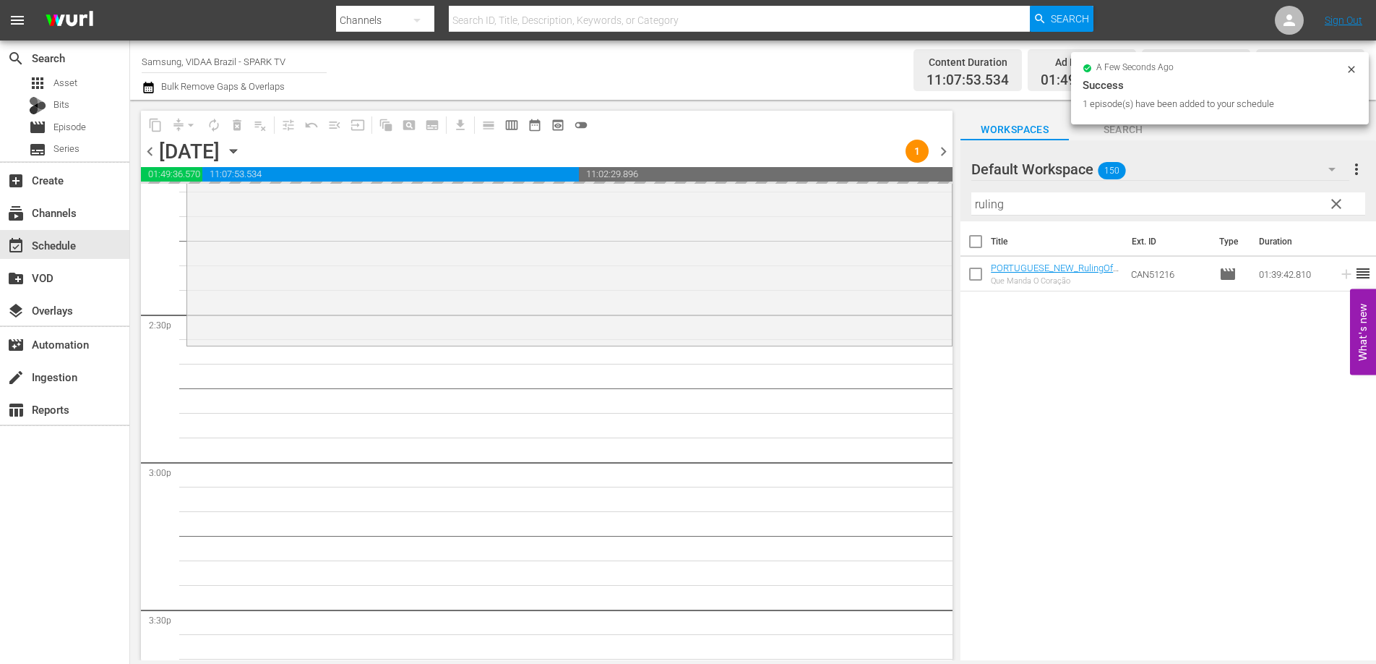
click at [1055, 204] on input "ruling" at bounding box center [1169, 203] width 394 height 23
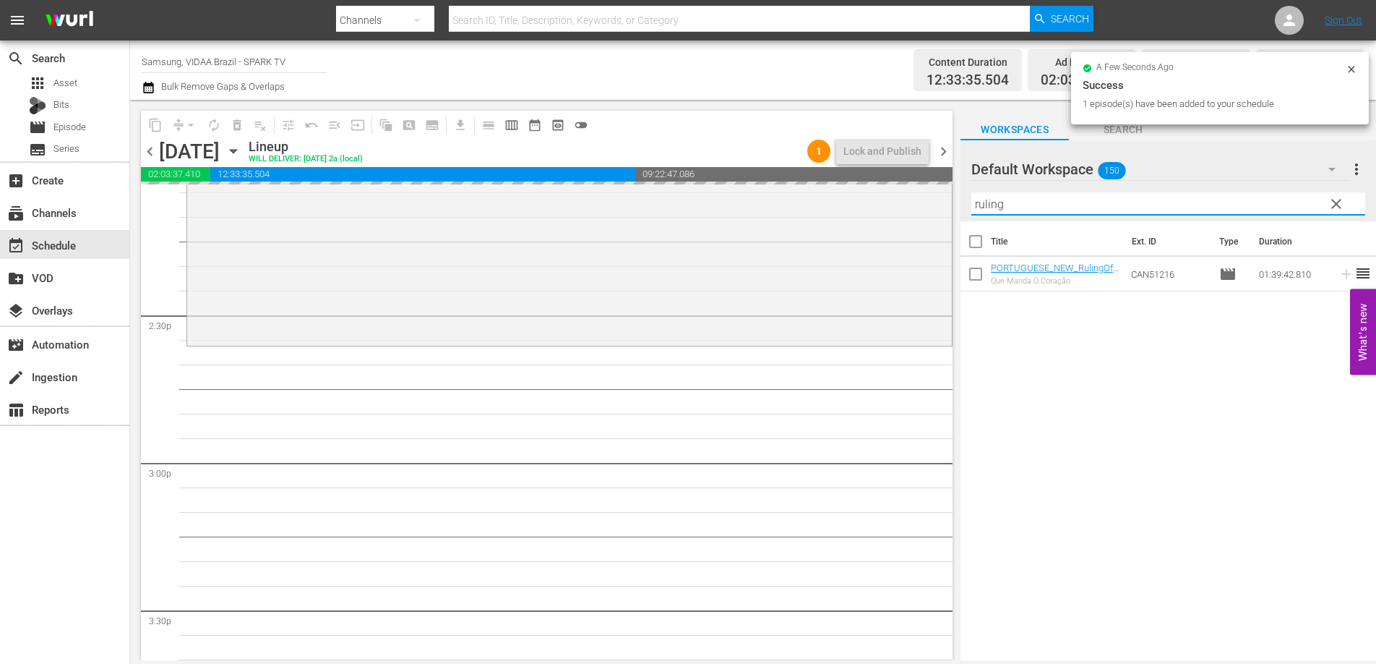
click at [1055, 204] on input "ruling" at bounding box center [1169, 203] width 394 height 23
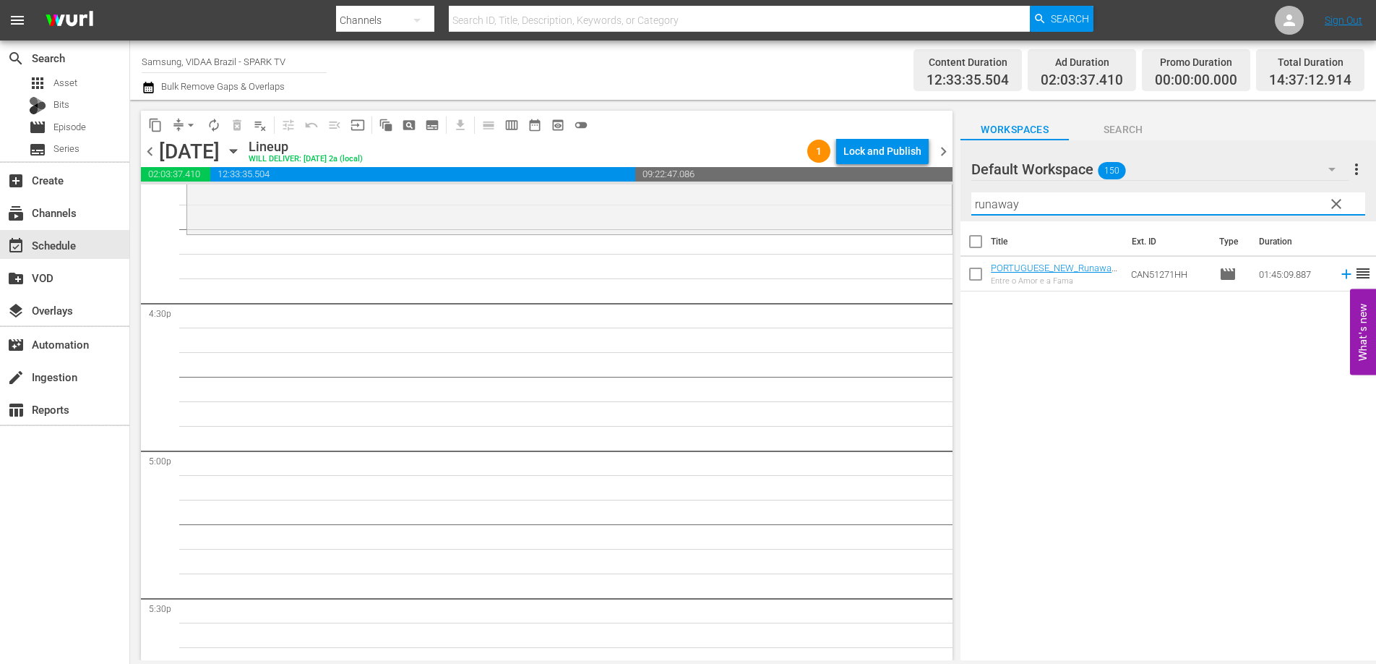
scroll to position [4745, 0]
click at [1092, 194] on input "runaway" at bounding box center [1169, 203] width 394 height 23
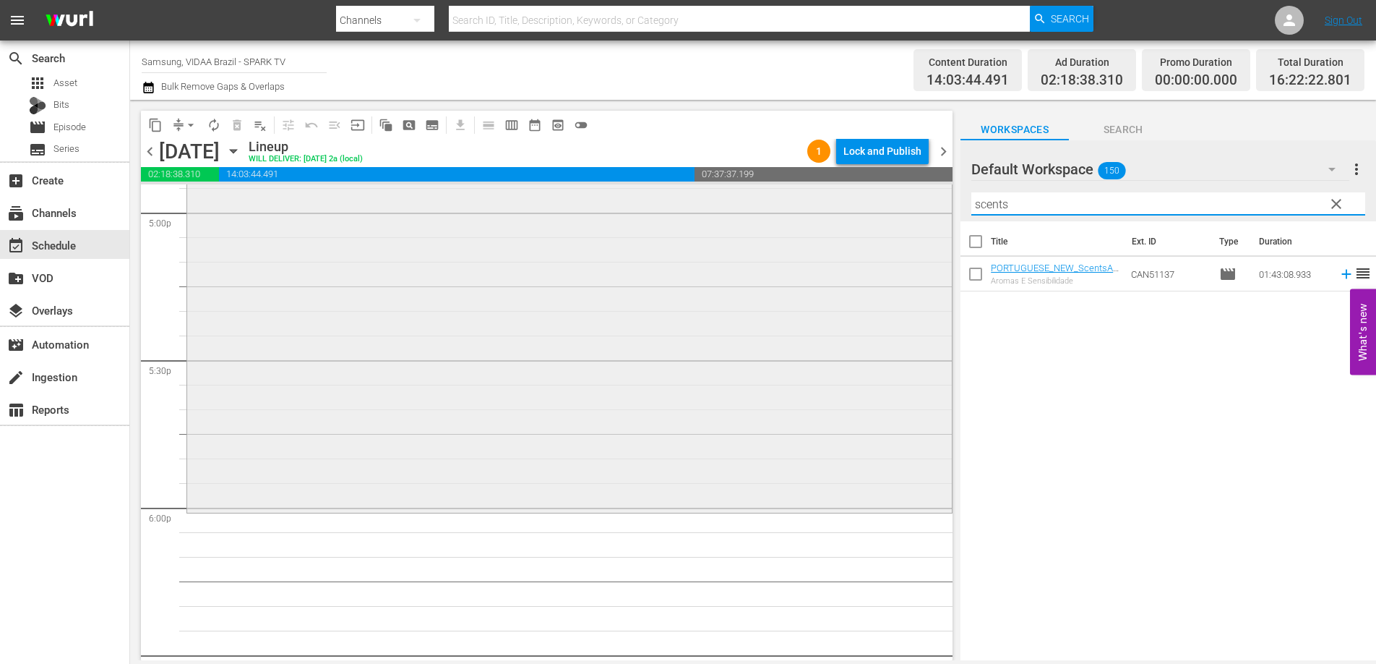
scroll to position [4996, 0]
type input "scents"
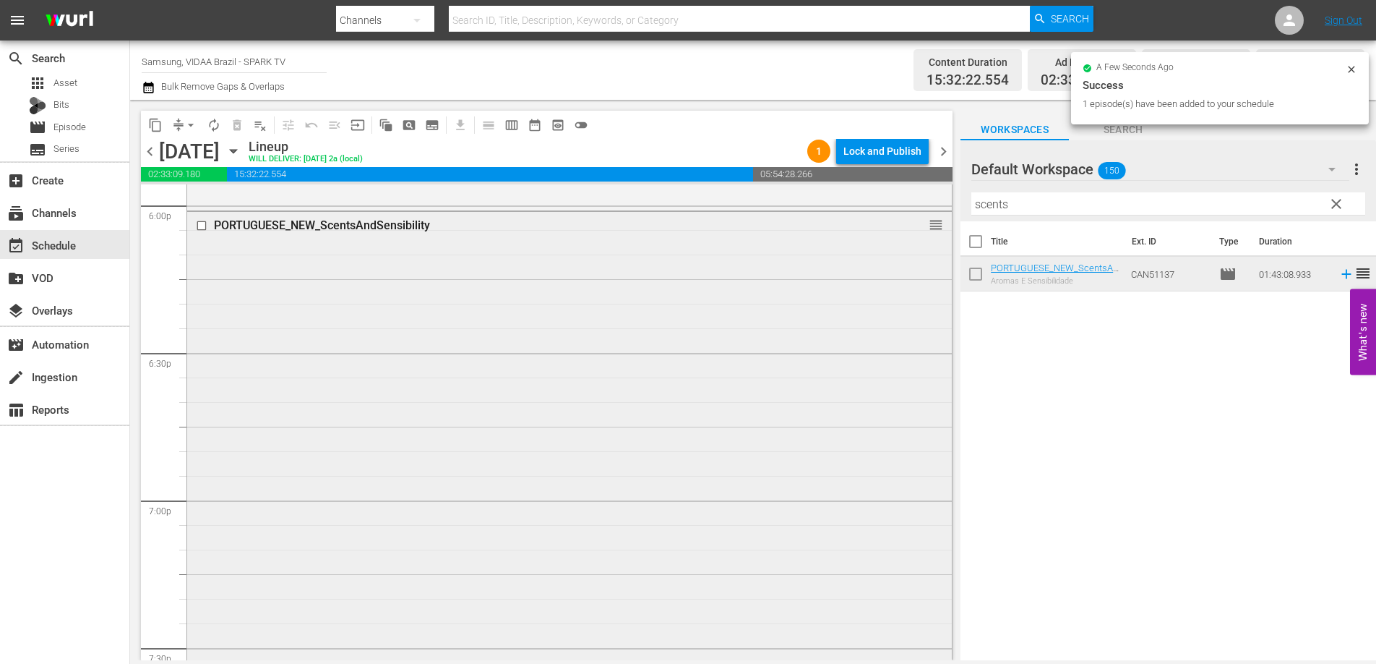
scroll to position [5423, 0]
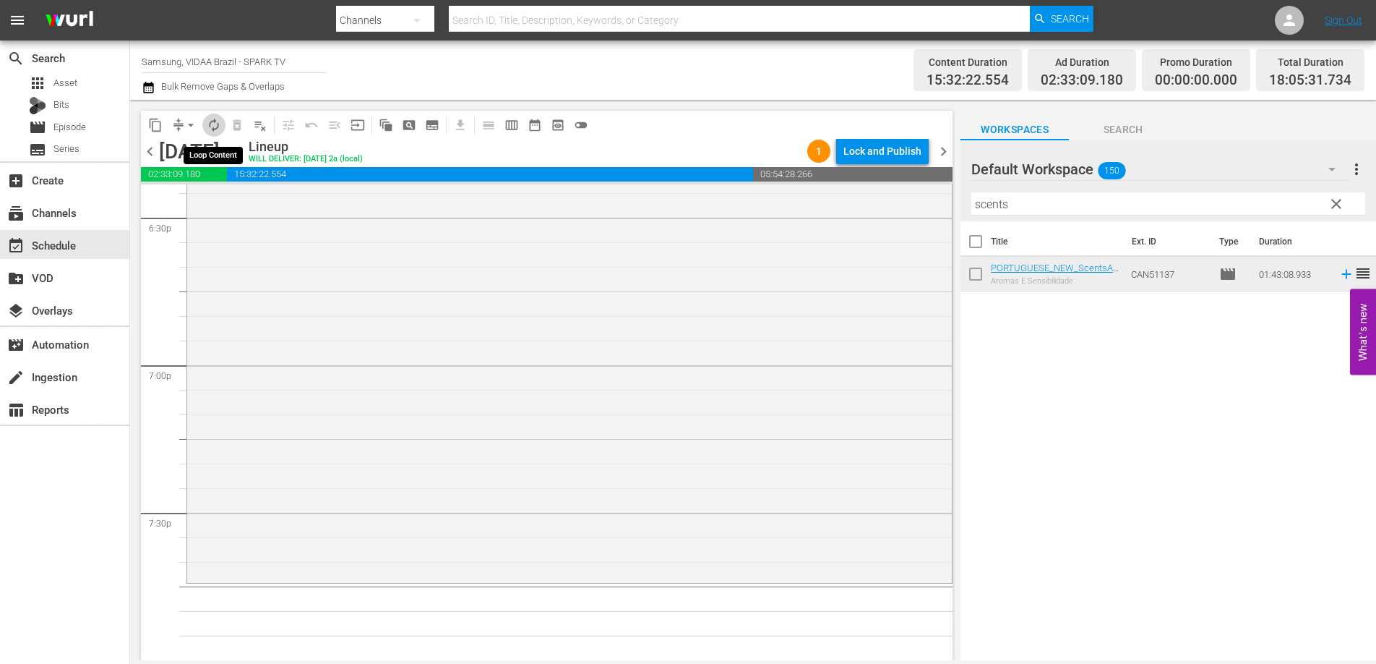
click at [209, 119] on span "autorenew_outlined" at bounding box center [214, 125] width 14 height 14
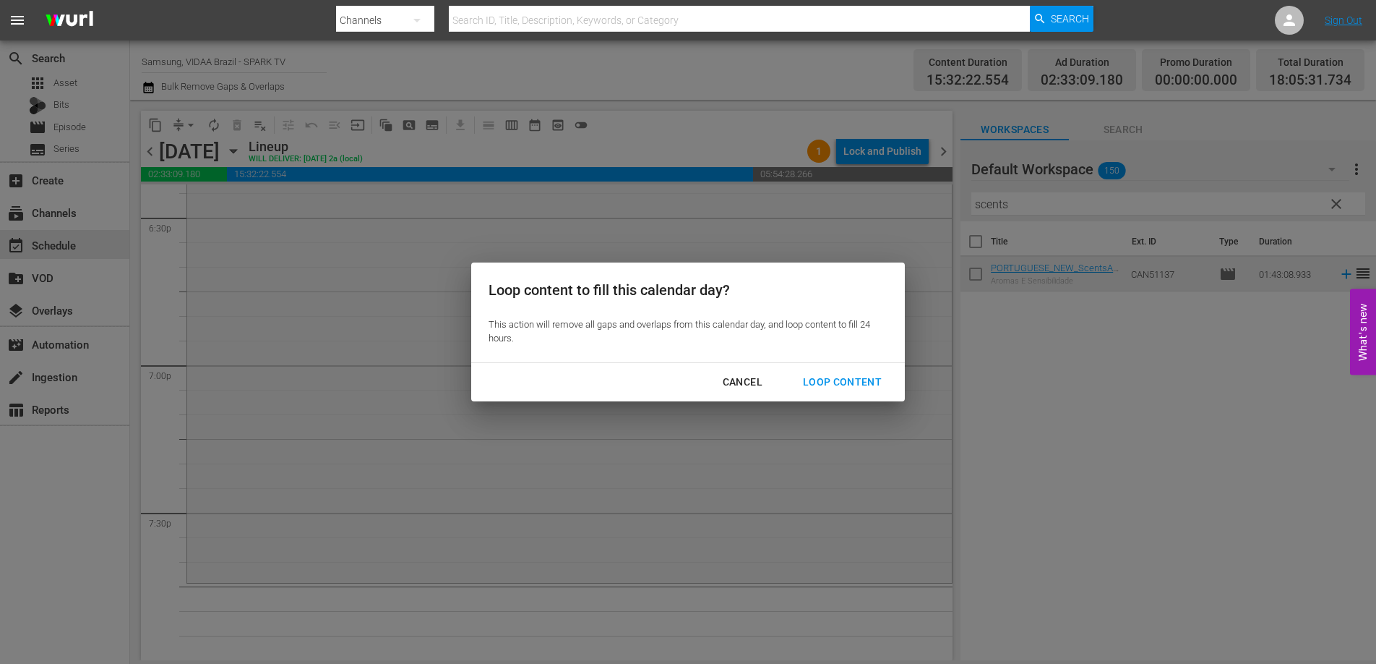
click at [831, 372] on button "Loop Content" at bounding box center [843, 382] width 114 height 27
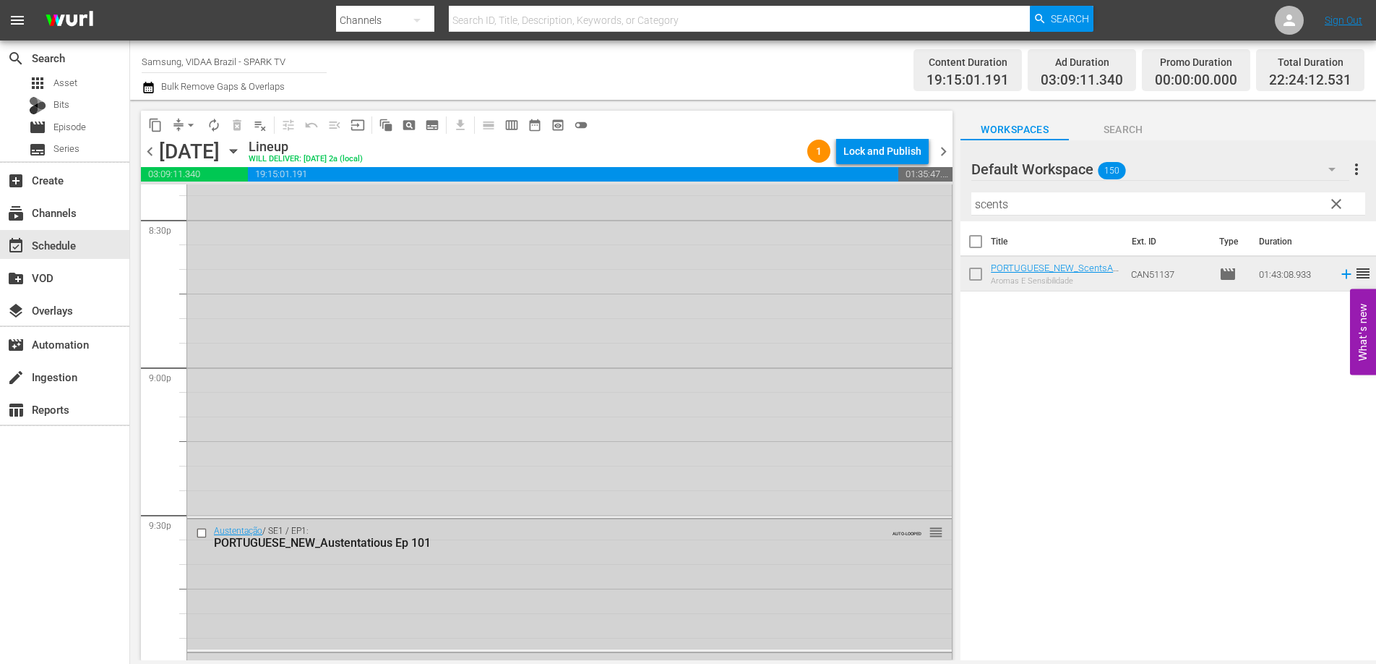
scroll to position [6093, 0]
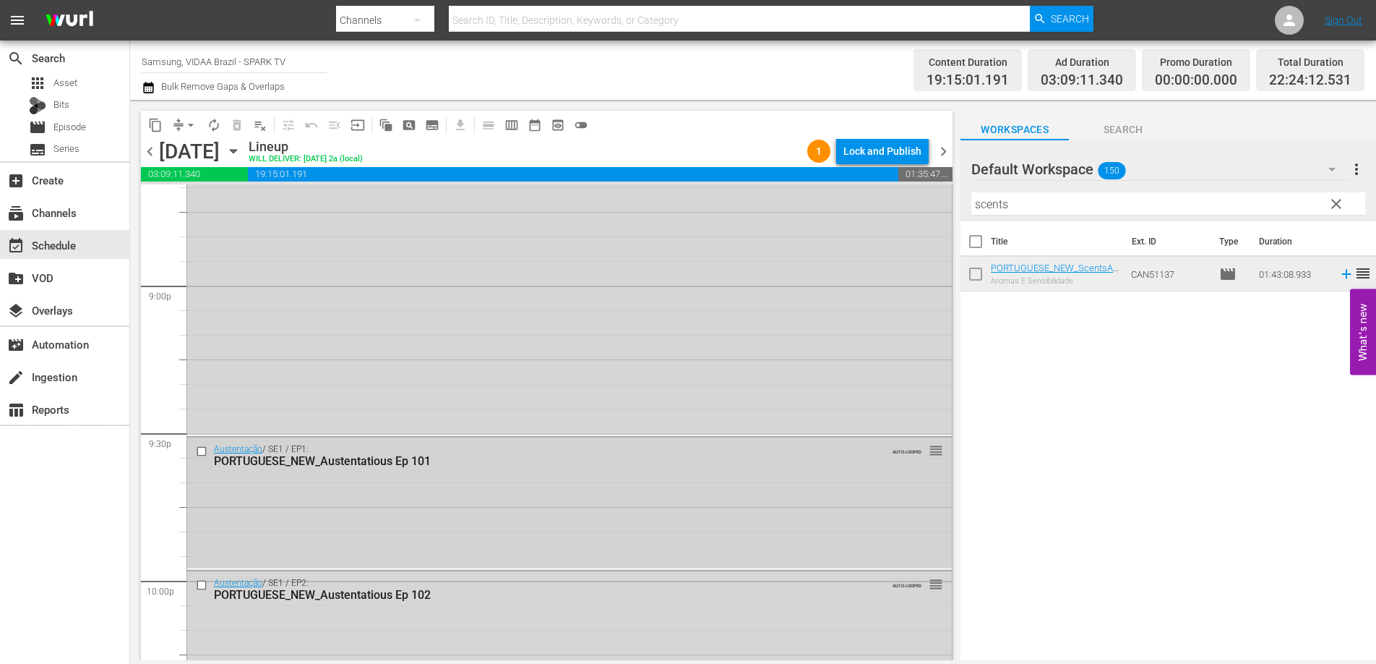
click at [202, 451] on input "checkbox" at bounding box center [203, 451] width 15 height 12
click at [197, 584] on input "checkbox" at bounding box center [203, 585] width 15 height 12
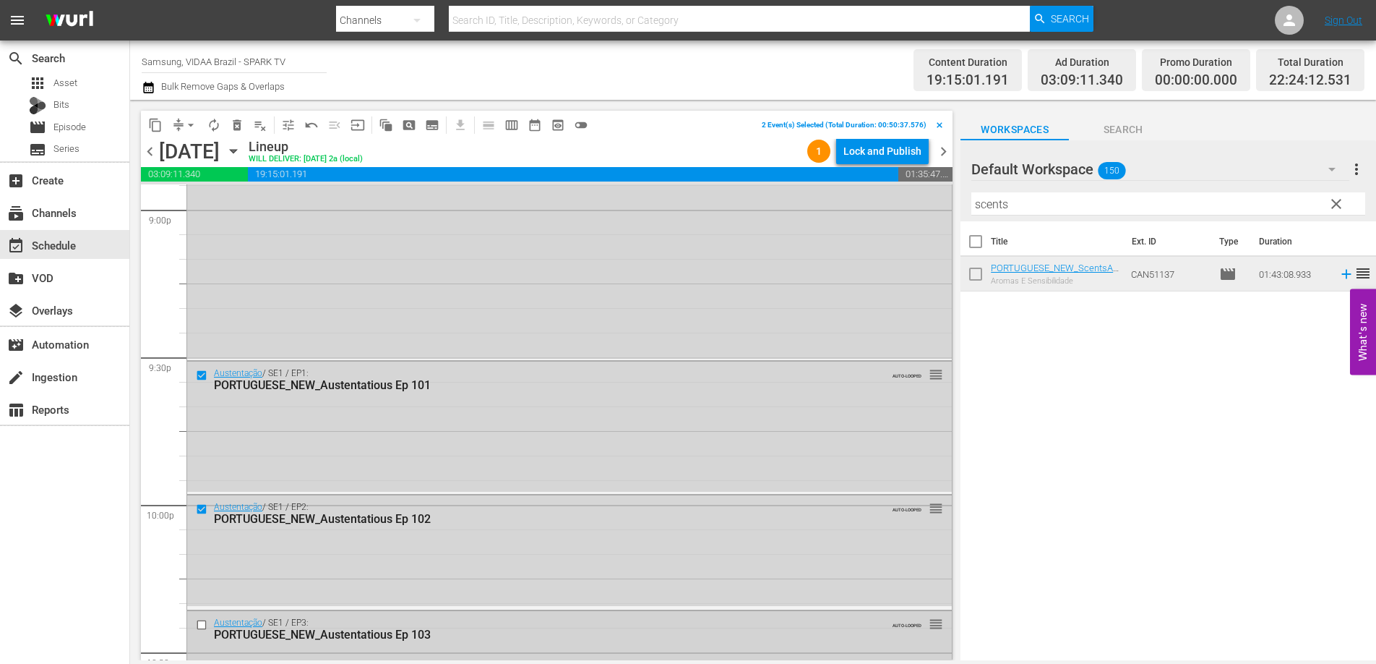
scroll to position [6295, 0]
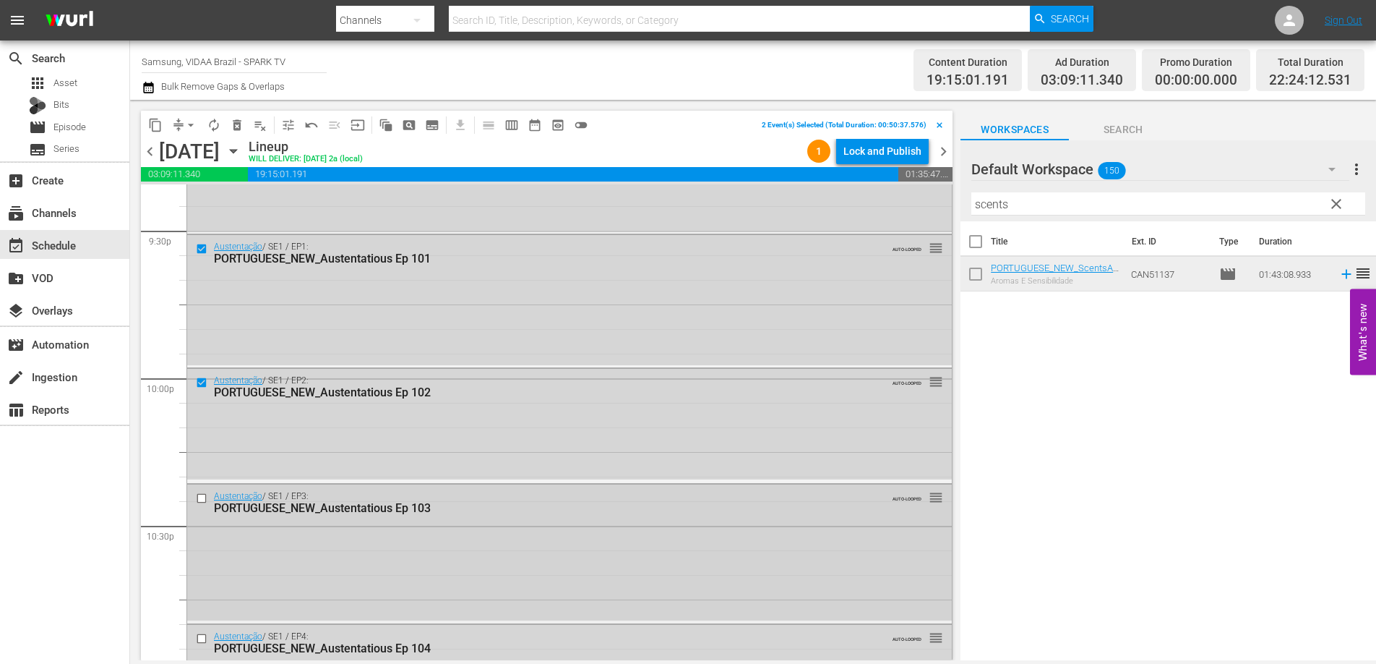
click at [202, 498] on input "checkbox" at bounding box center [203, 498] width 15 height 12
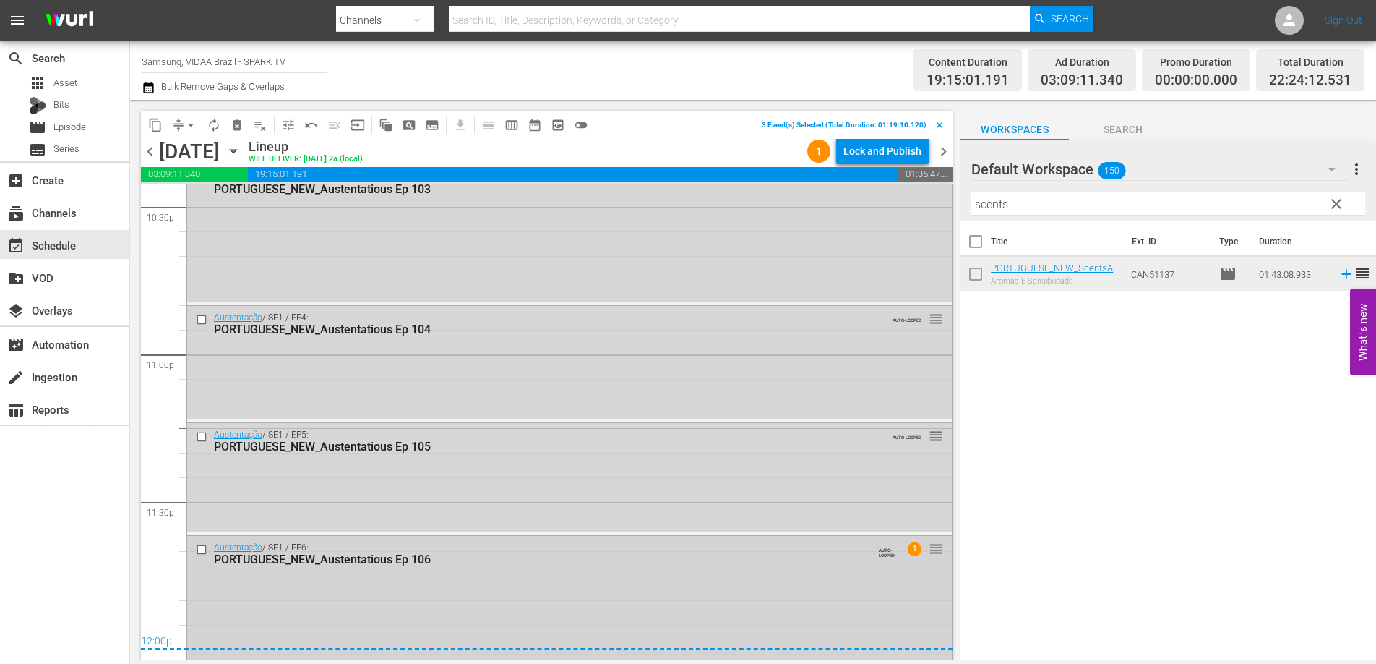
scroll to position [6618, 0]
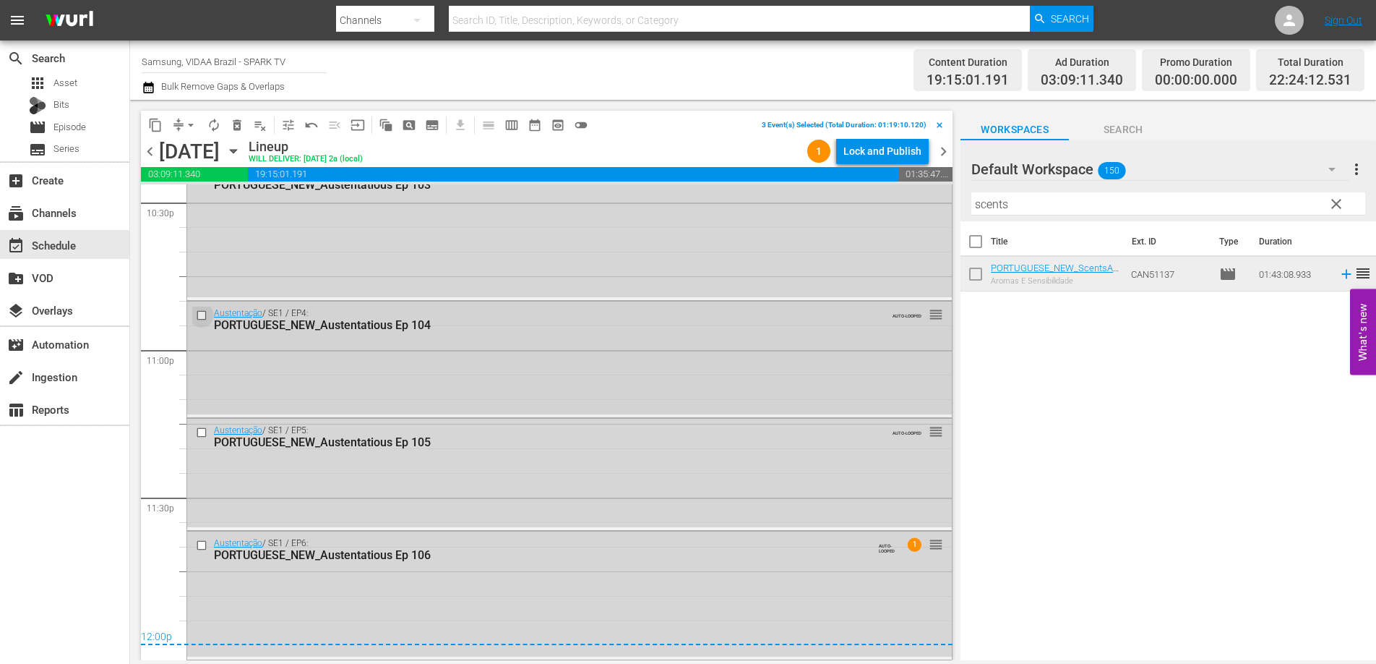
click at [196, 312] on input "checkbox" at bounding box center [203, 315] width 15 height 12
click at [200, 432] on input "checkbox" at bounding box center [203, 433] width 15 height 12
click at [204, 541] on input "checkbox" at bounding box center [203, 545] width 15 height 12
click at [240, 134] on button "delete_forever_outlined" at bounding box center [237, 125] width 23 height 23
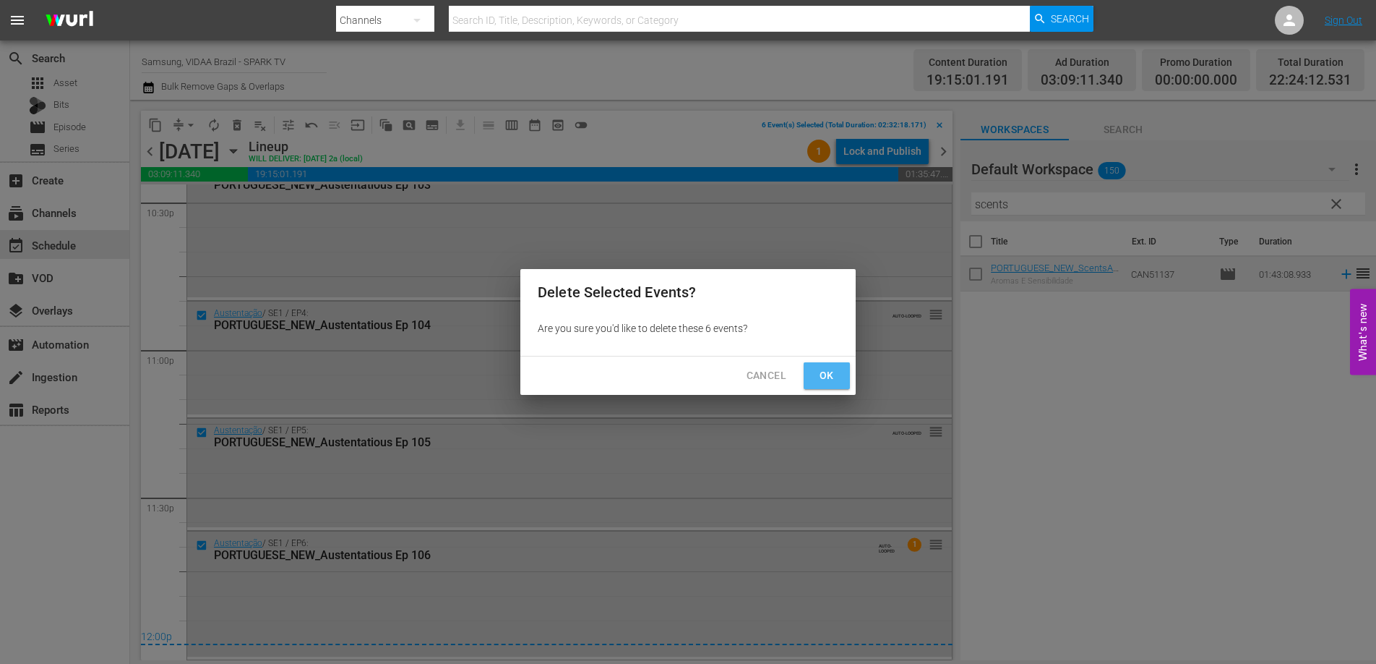
click at [831, 375] on span "Ok" at bounding box center [826, 376] width 23 height 18
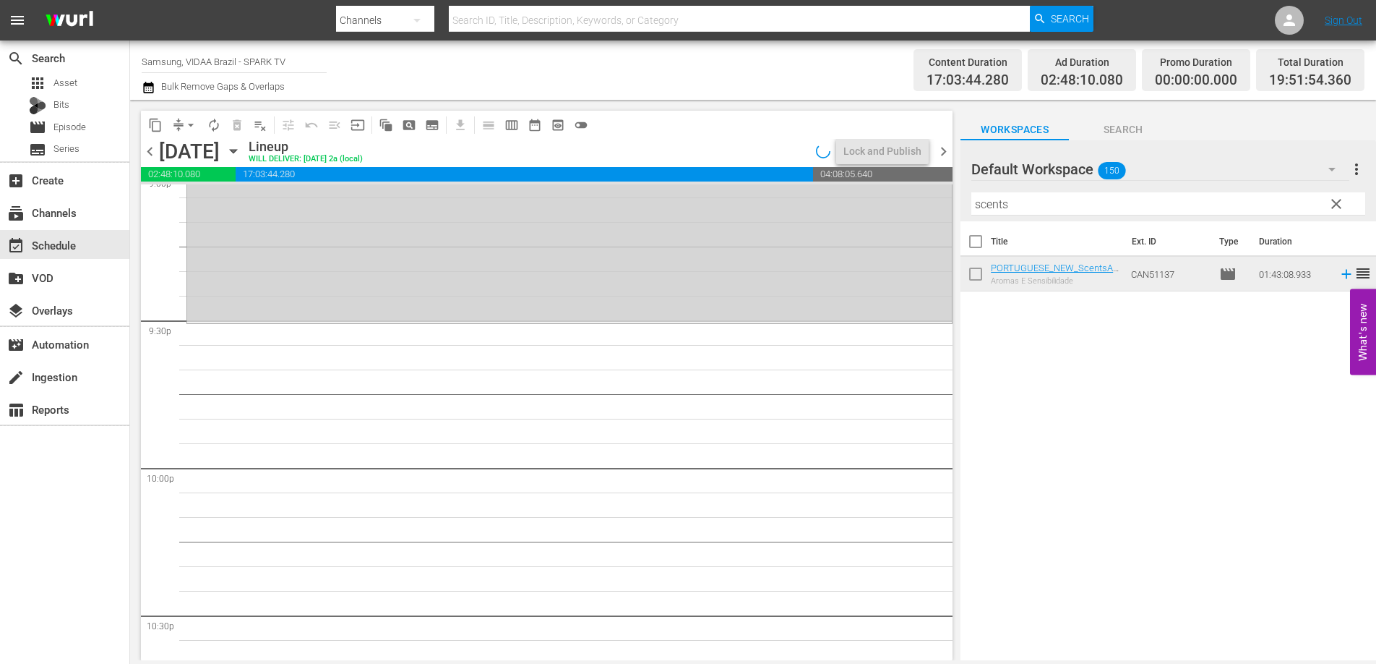
scroll to position [5995, 0]
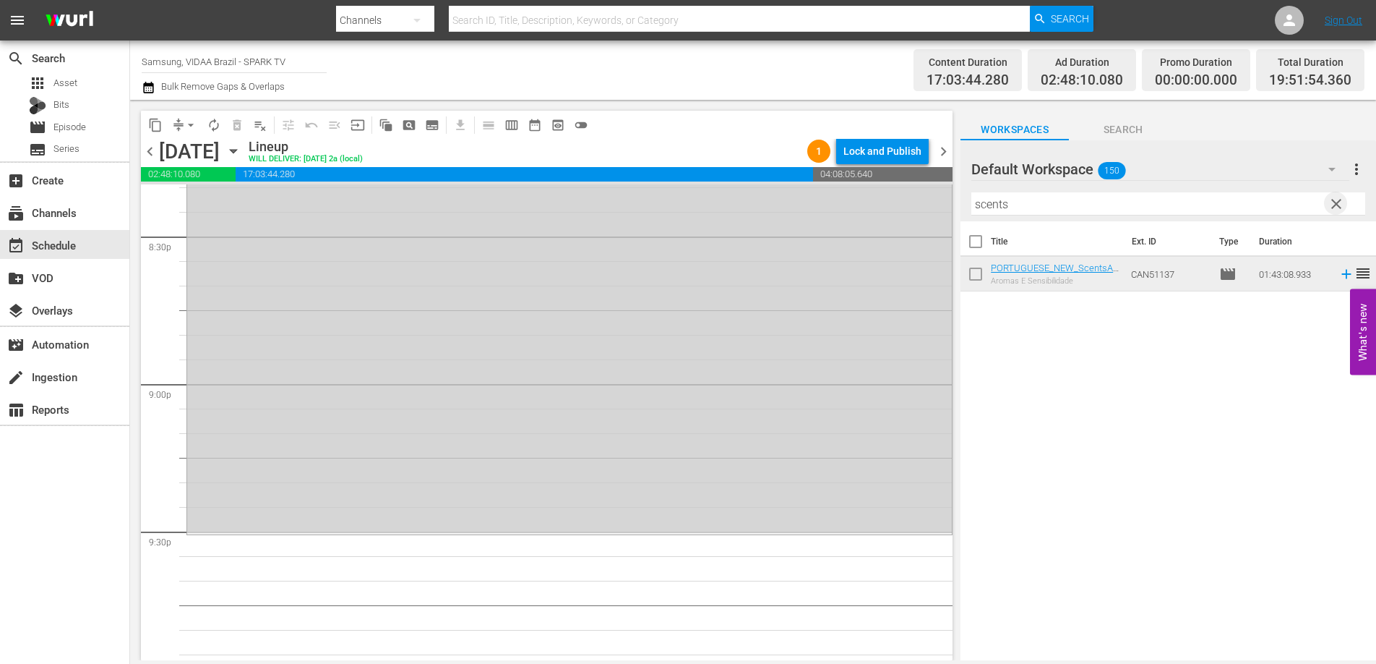
click at [1334, 205] on span "clear" at bounding box center [1336, 203] width 17 height 17
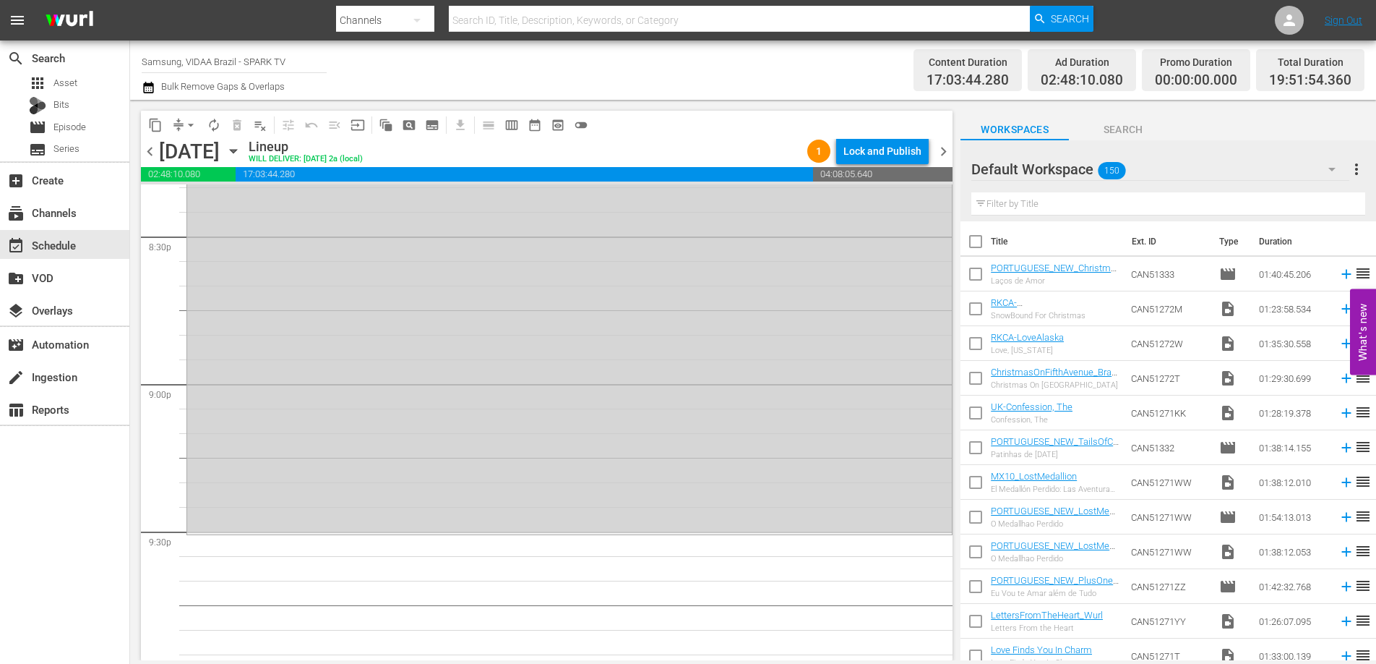
click at [1136, 207] on input "text" at bounding box center [1169, 203] width 394 height 23
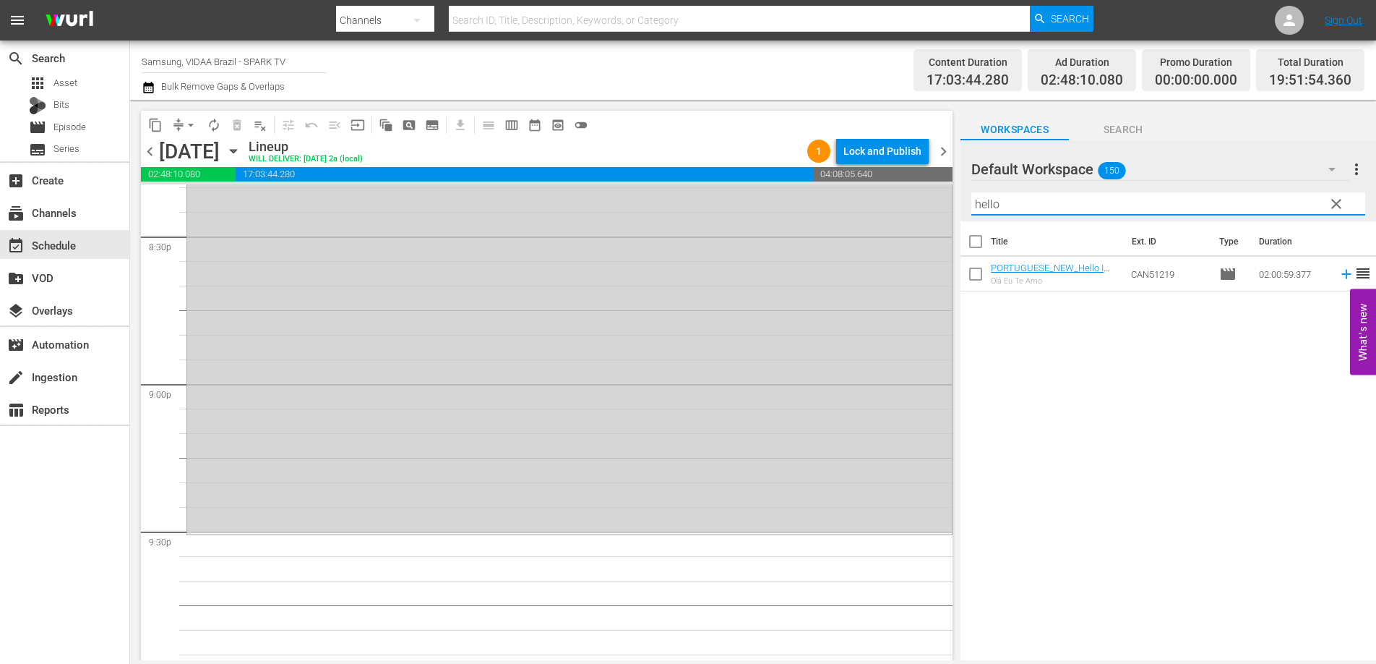
type input "hello"
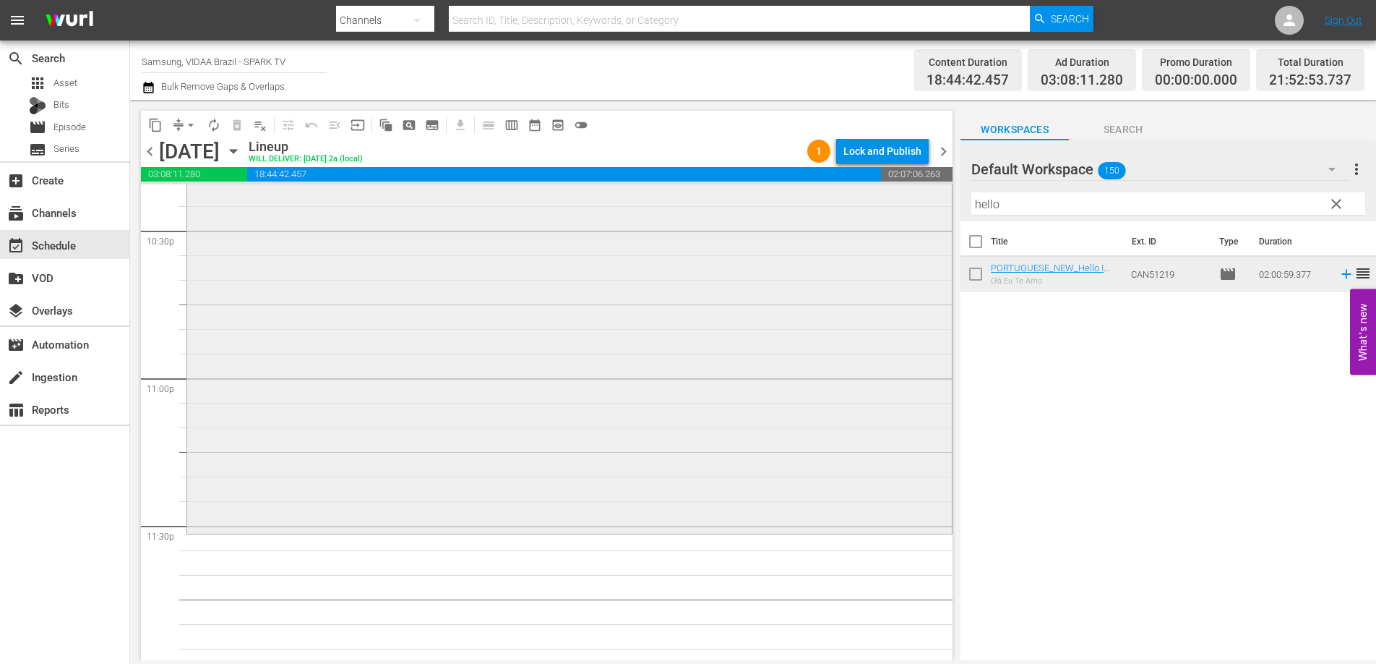
scroll to position [6603, 0]
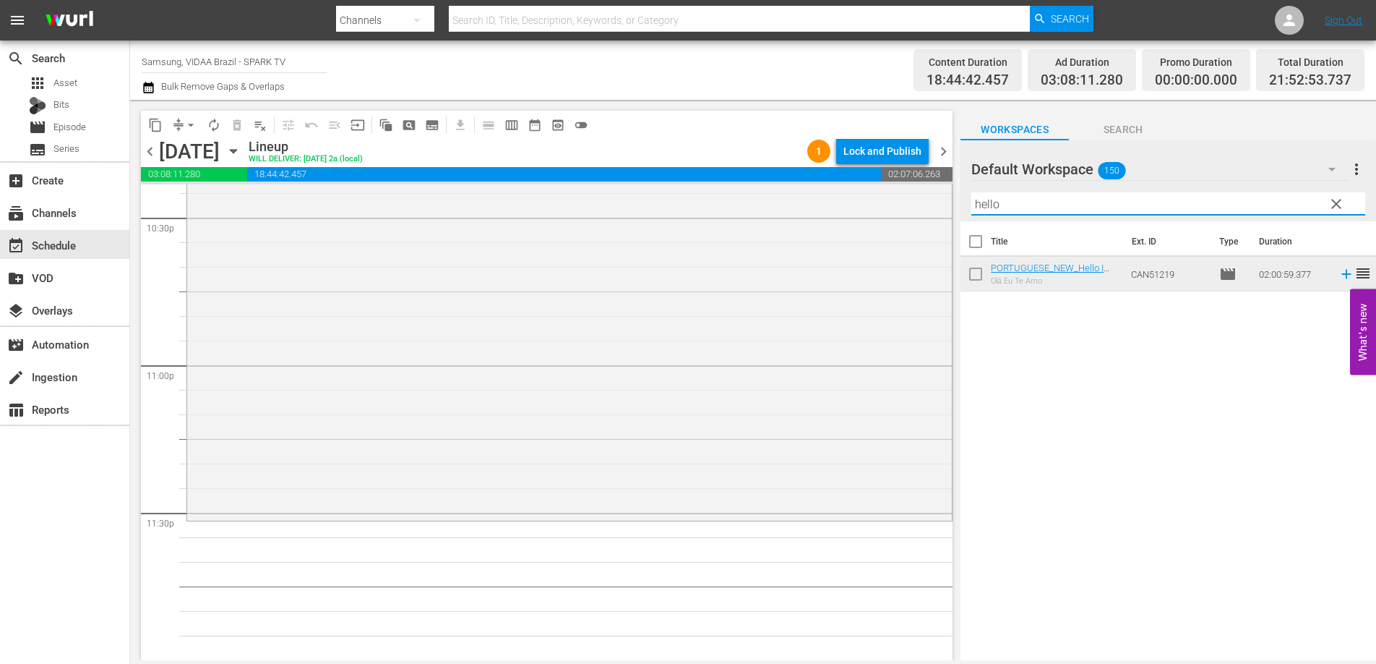
click at [1028, 203] on input "hello" at bounding box center [1169, 203] width 394 height 23
type input "romancein"
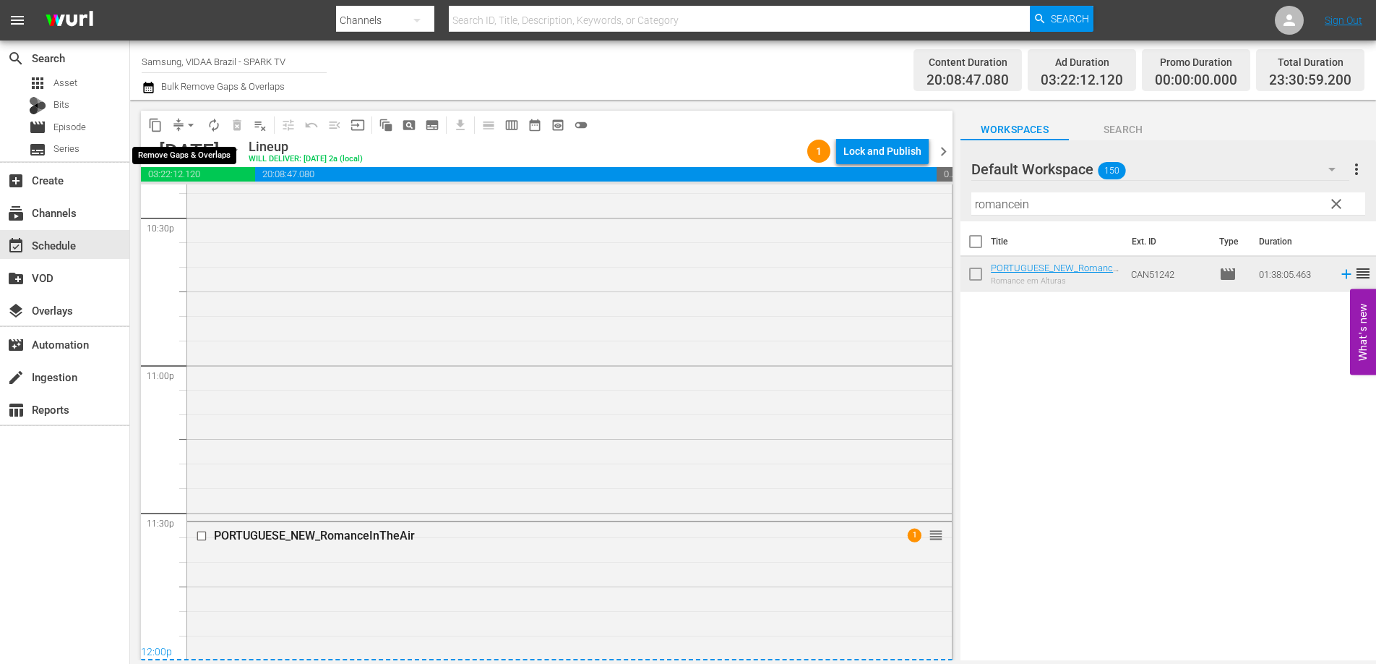
click at [197, 121] on span "arrow_drop_down" at bounding box center [191, 125] width 14 height 14
click at [194, 204] on li "Align to End of Previous Day" at bounding box center [192, 202] width 152 height 24
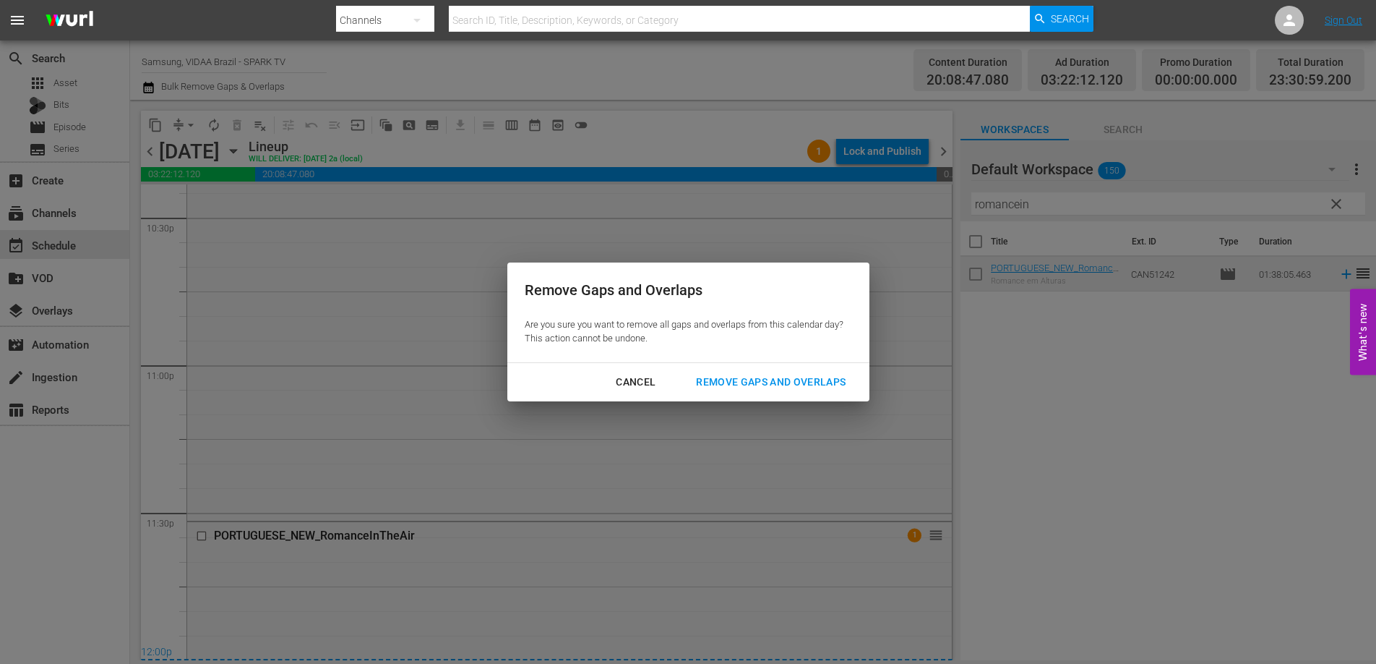
click at [802, 378] on div "Remove Gaps and Overlaps" at bounding box center [771, 382] width 173 height 18
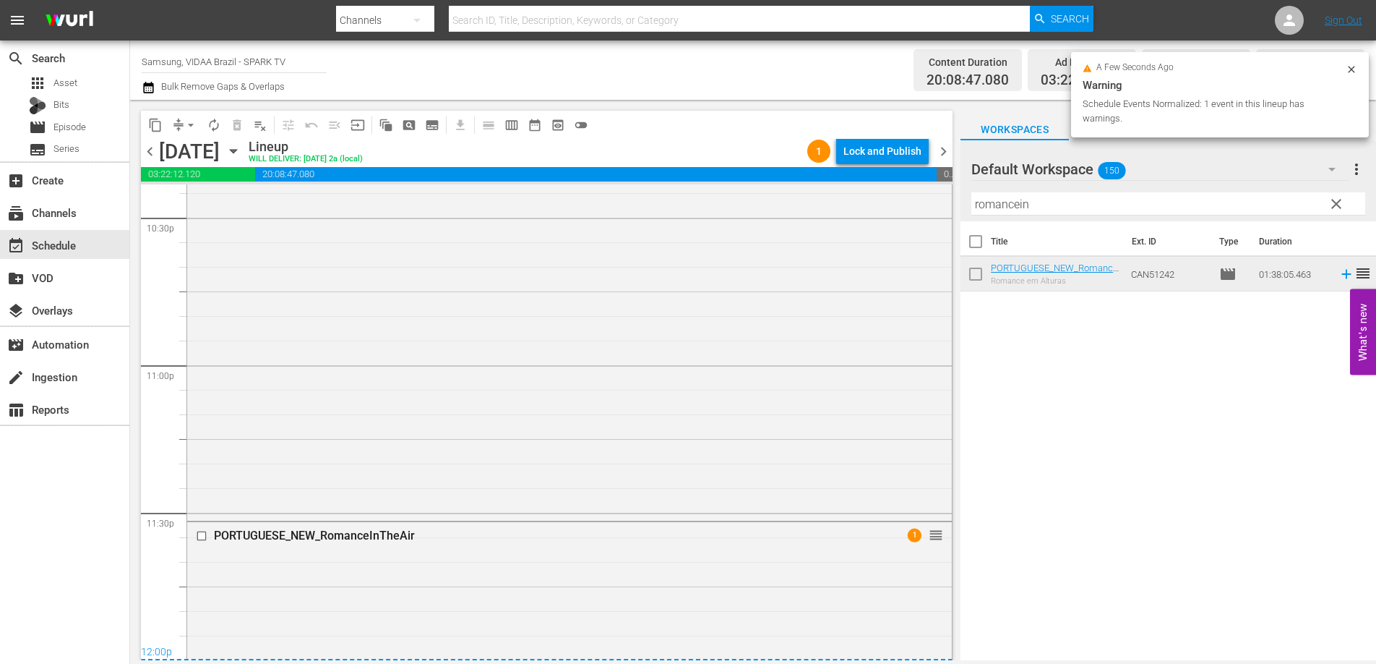
click at [907, 155] on div "Lock and Publish" at bounding box center [883, 151] width 78 height 26
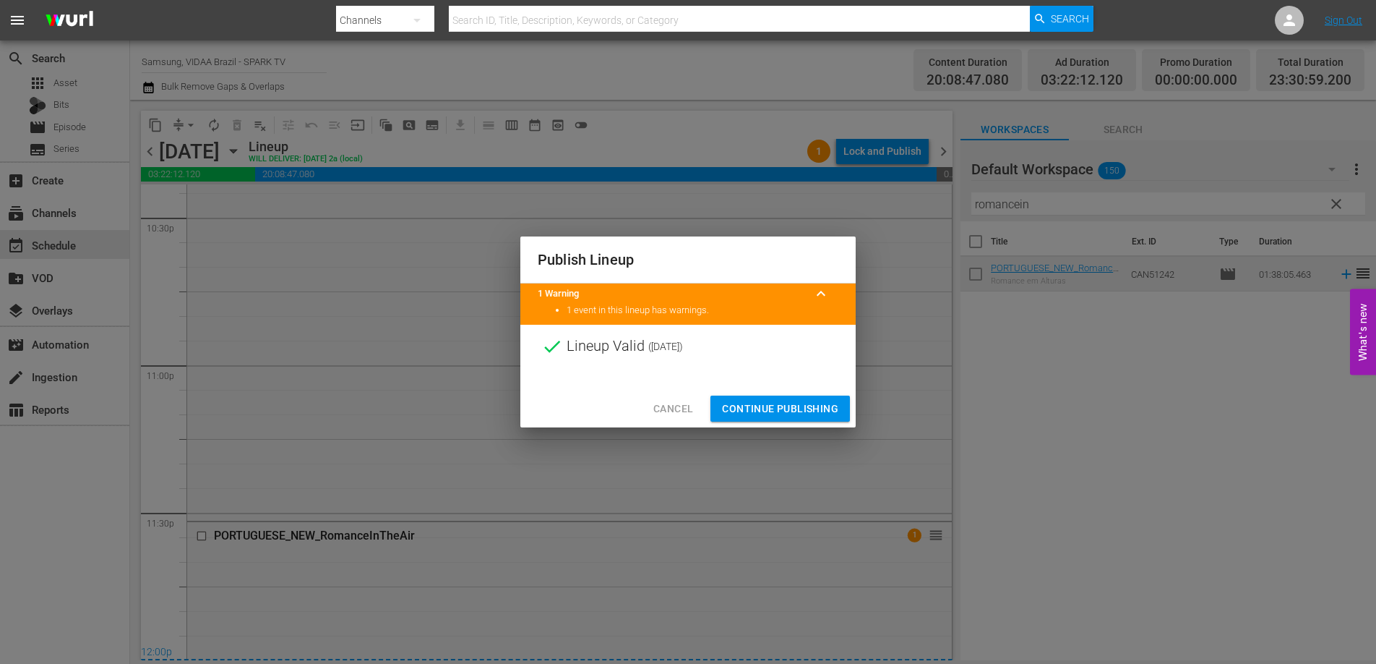
click at [793, 411] on span "Continue Publishing" at bounding box center [780, 409] width 116 height 18
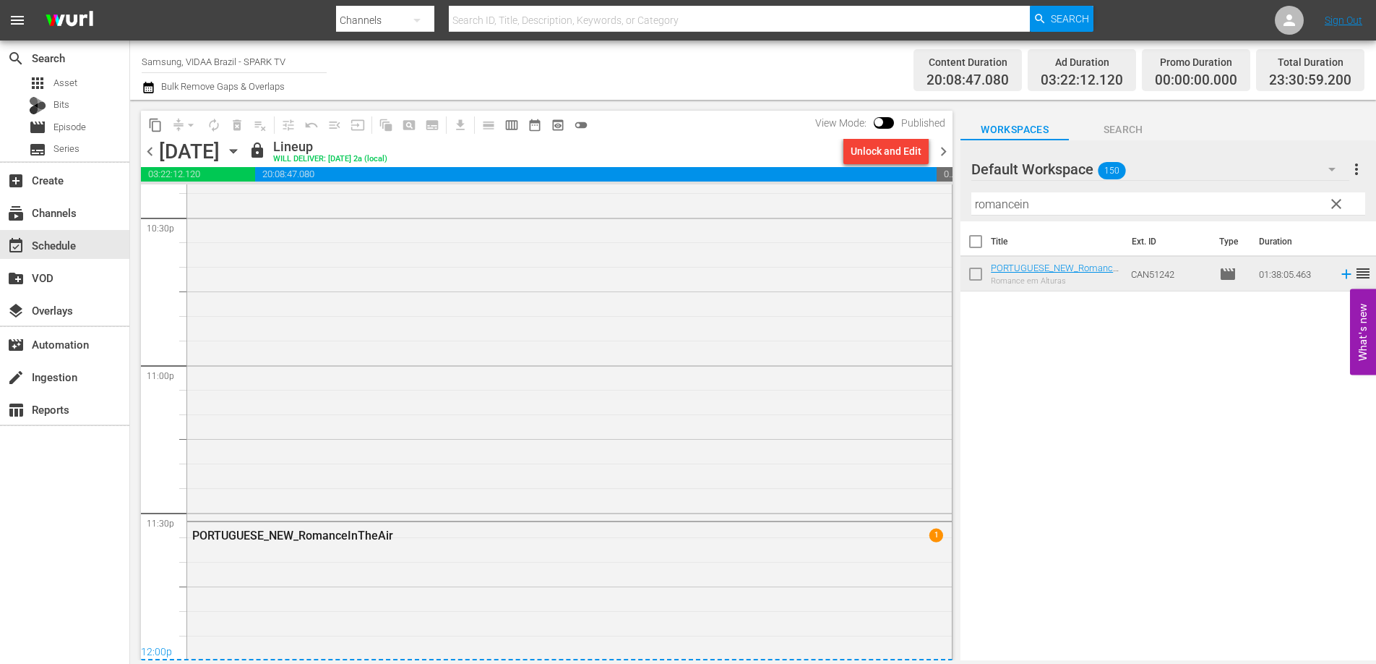
click at [1336, 203] on span "clear" at bounding box center [1336, 203] width 17 height 17
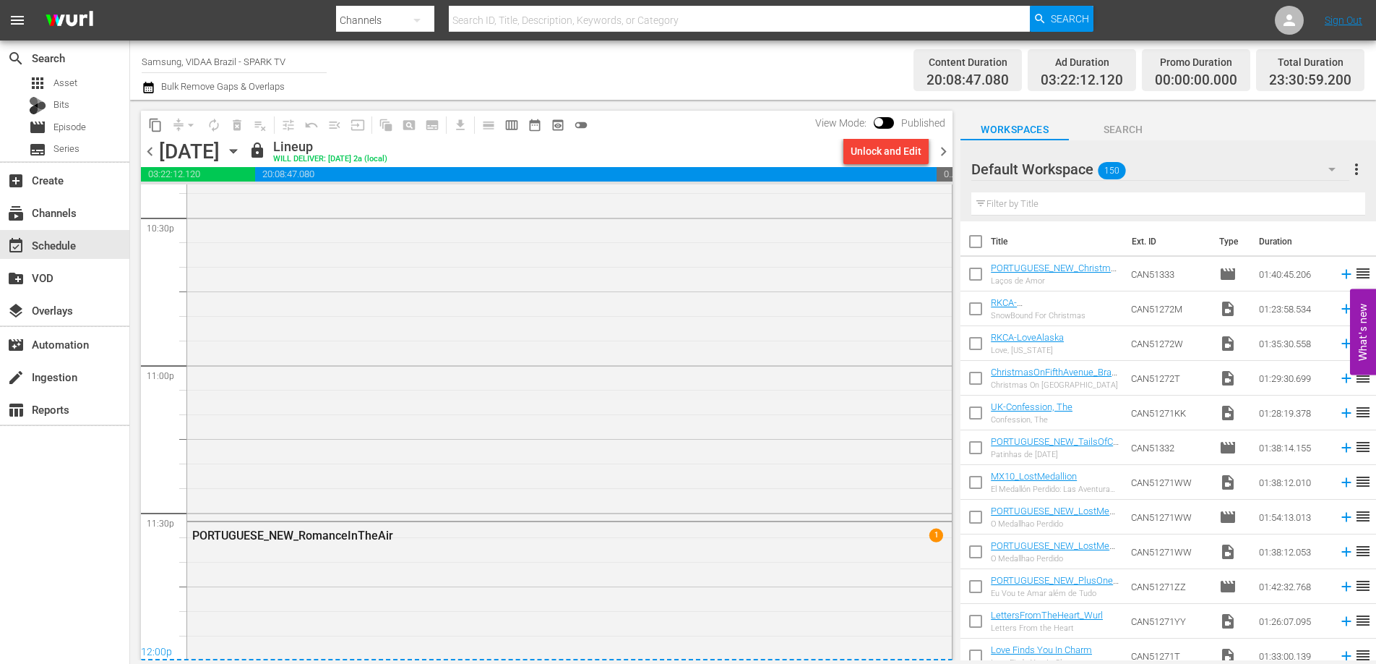
click at [945, 153] on span "chevron_right" at bounding box center [944, 151] width 18 height 18
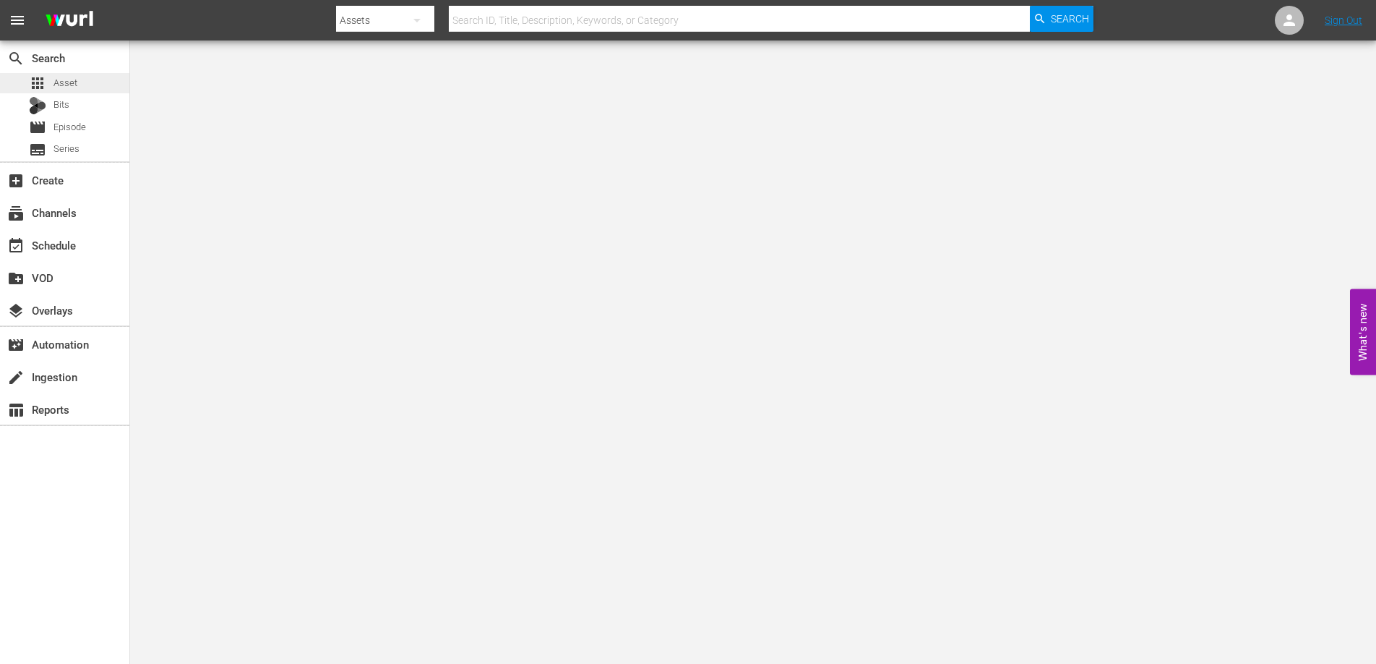
click at [72, 84] on span "Asset" at bounding box center [65, 83] width 24 height 14
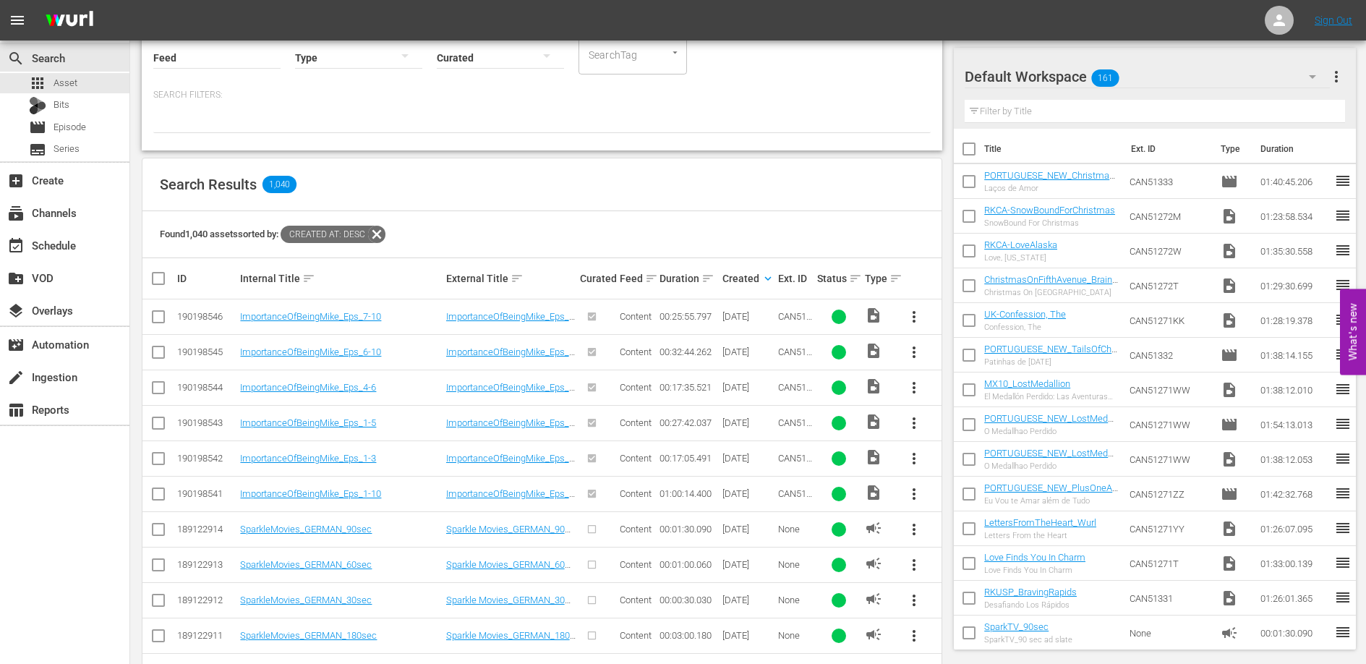
scroll to position [153, 0]
click at [360, 494] on link "ImportanceOfBeingMike_Eps_1-10" at bounding box center [310, 492] width 141 height 11
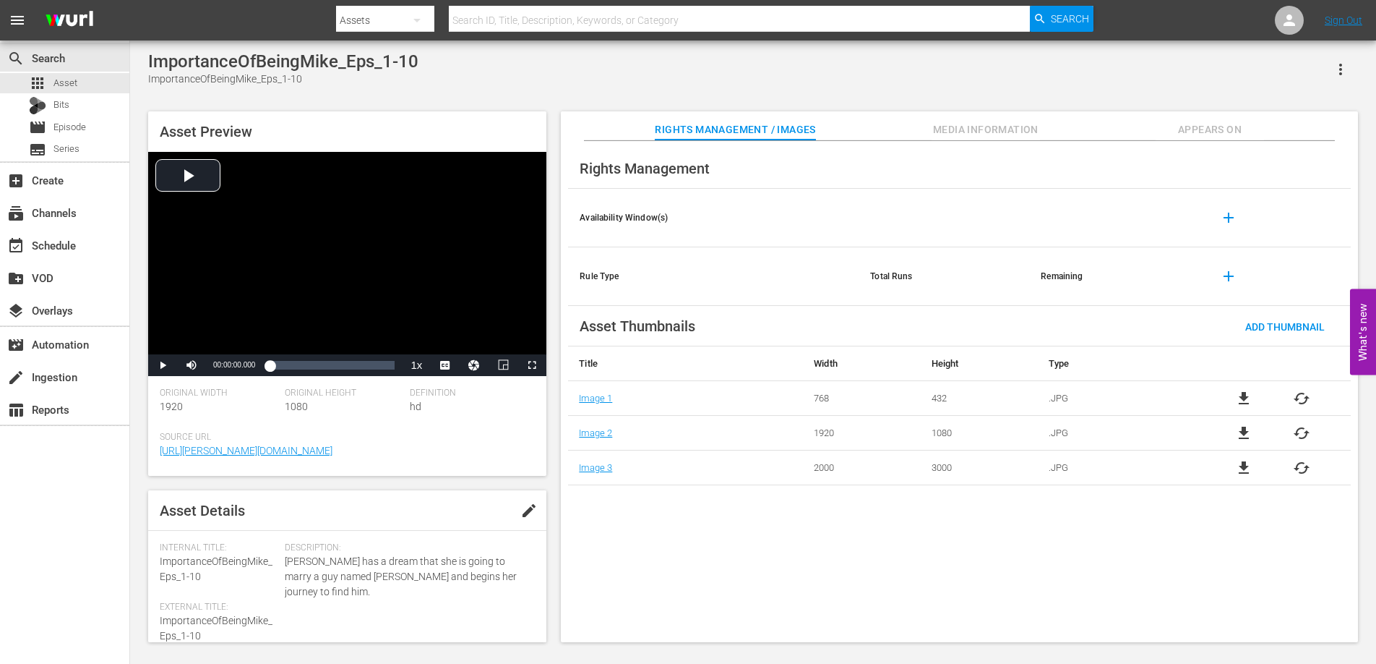
click at [1209, 125] on span "Appears On" at bounding box center [1210, 130] width 108 height 18
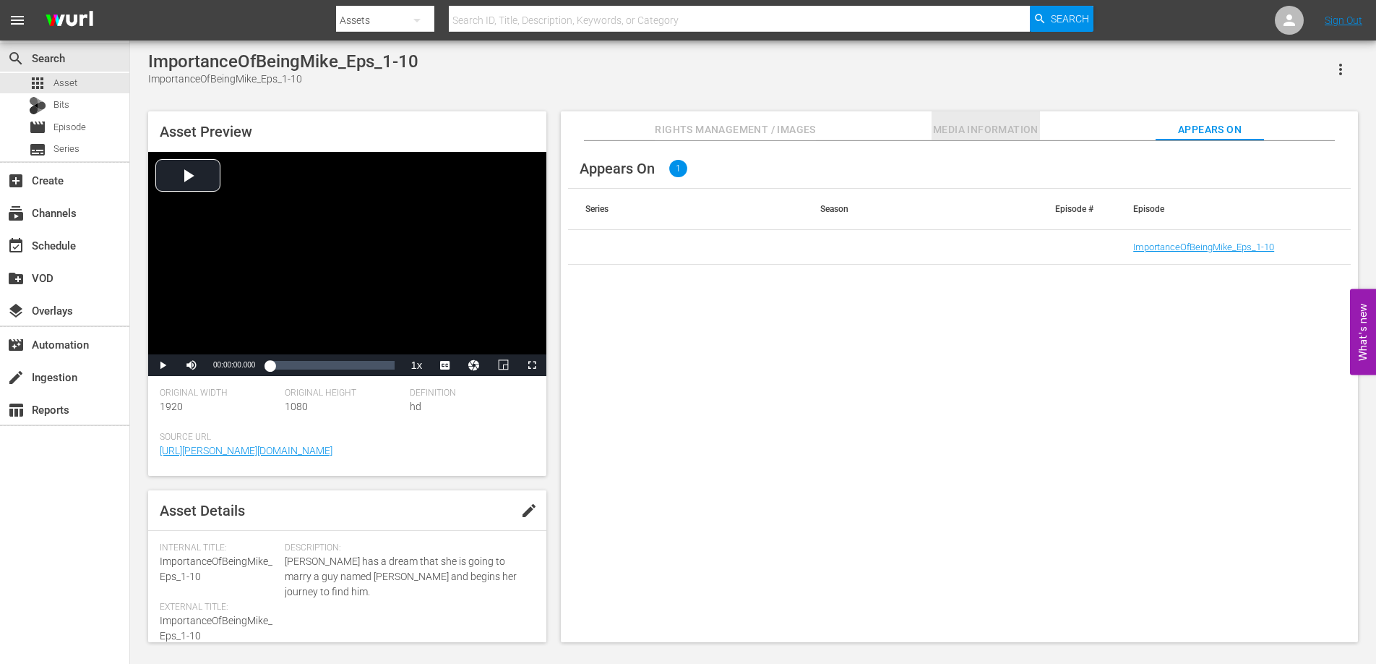
click at [960, 124] on span "Media Information" at bounding box center [986, 130] width 108 height 18
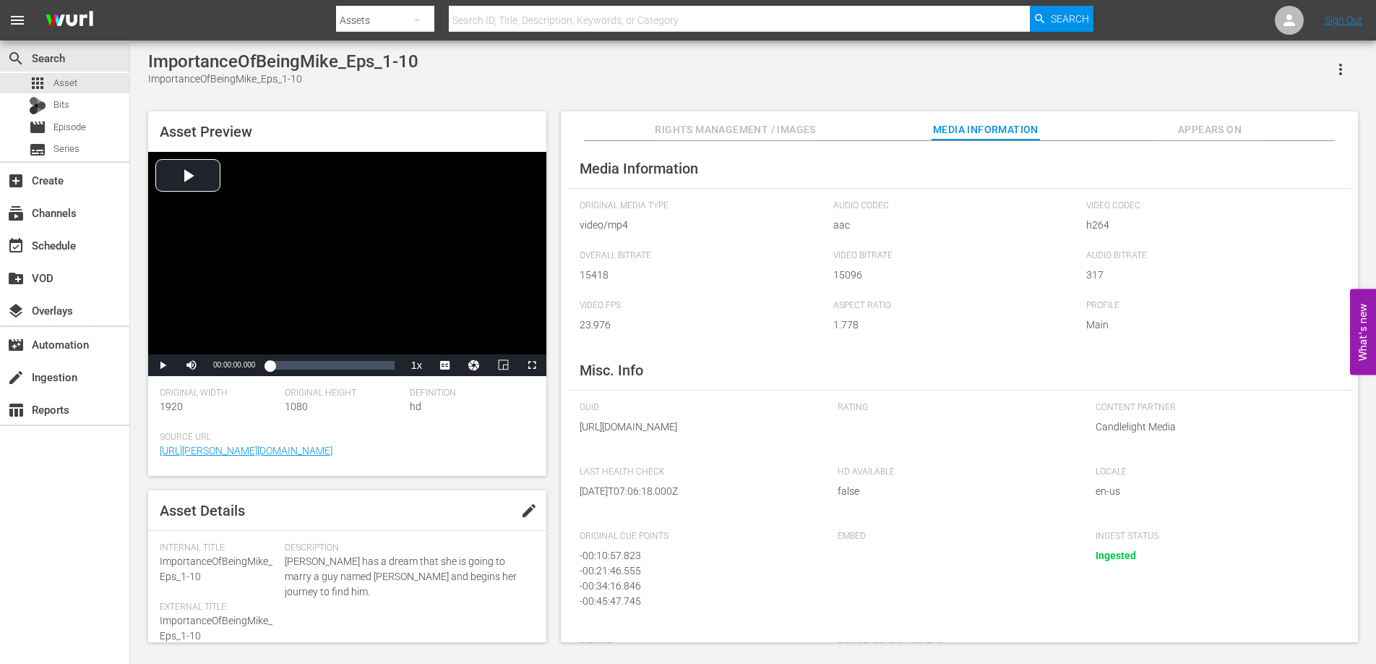
click at [731, 124] on span "Rights Management / Images" at bounding box center [735, 130] width 160 height 18
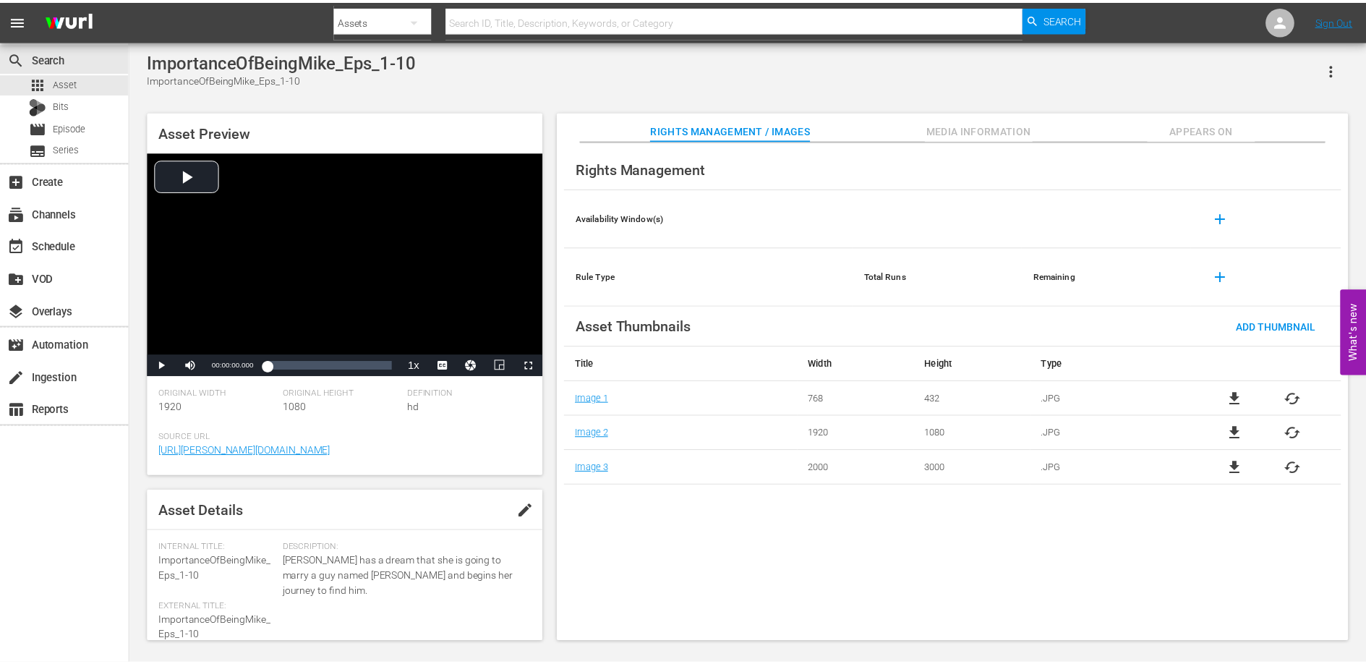
scroll to position [1, 0]
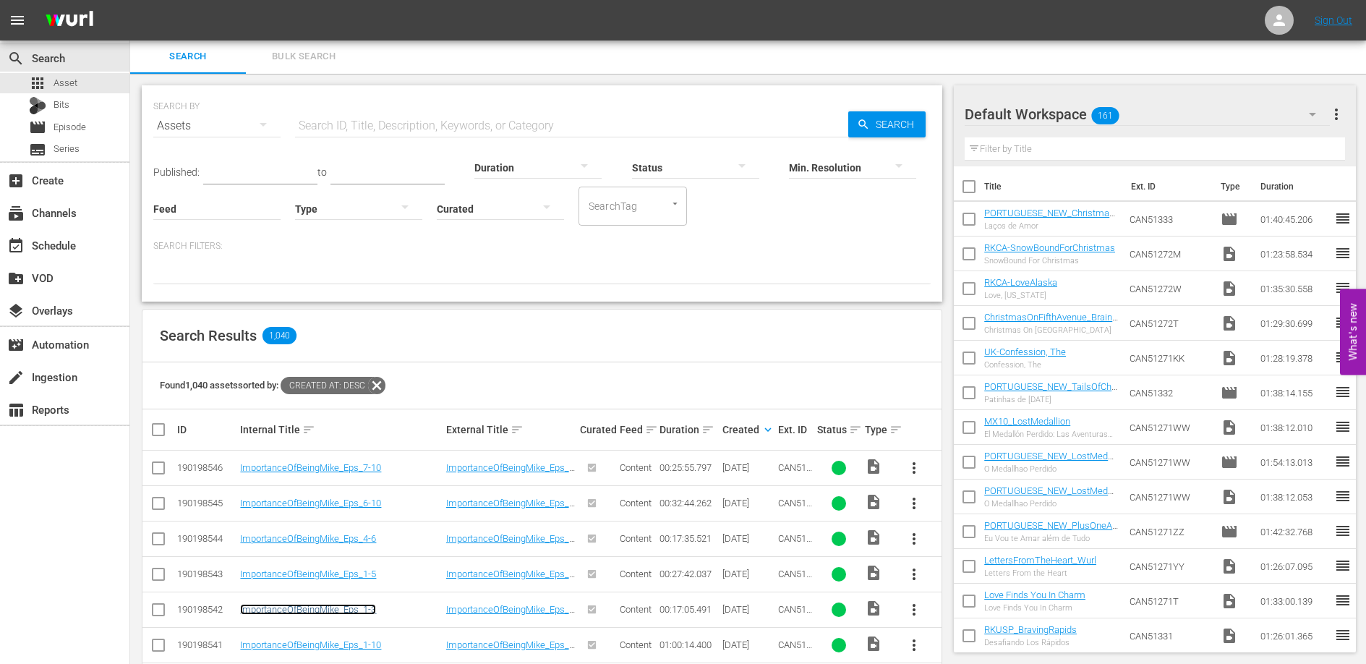
click at [364, 612] on link "ImportanceOfBeingMike_Eps_1-3" at bounding box center [308, 609] width 136 height 11
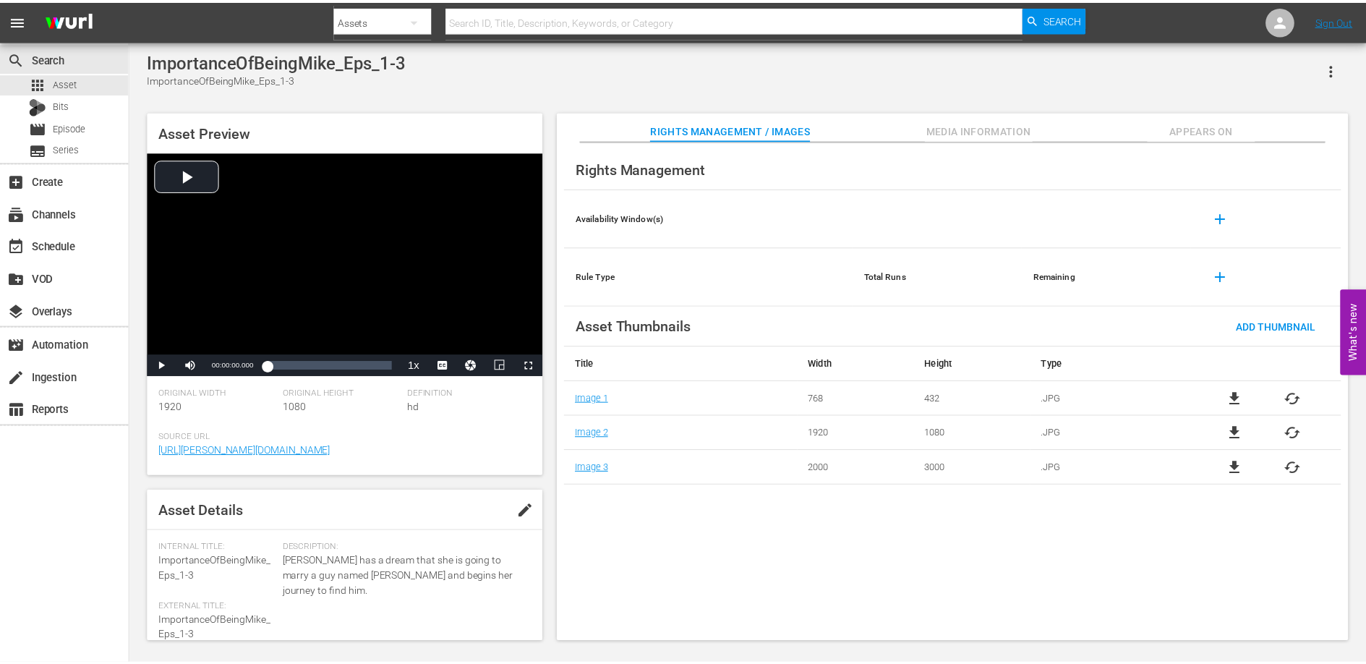
scroll to position [1, 0]
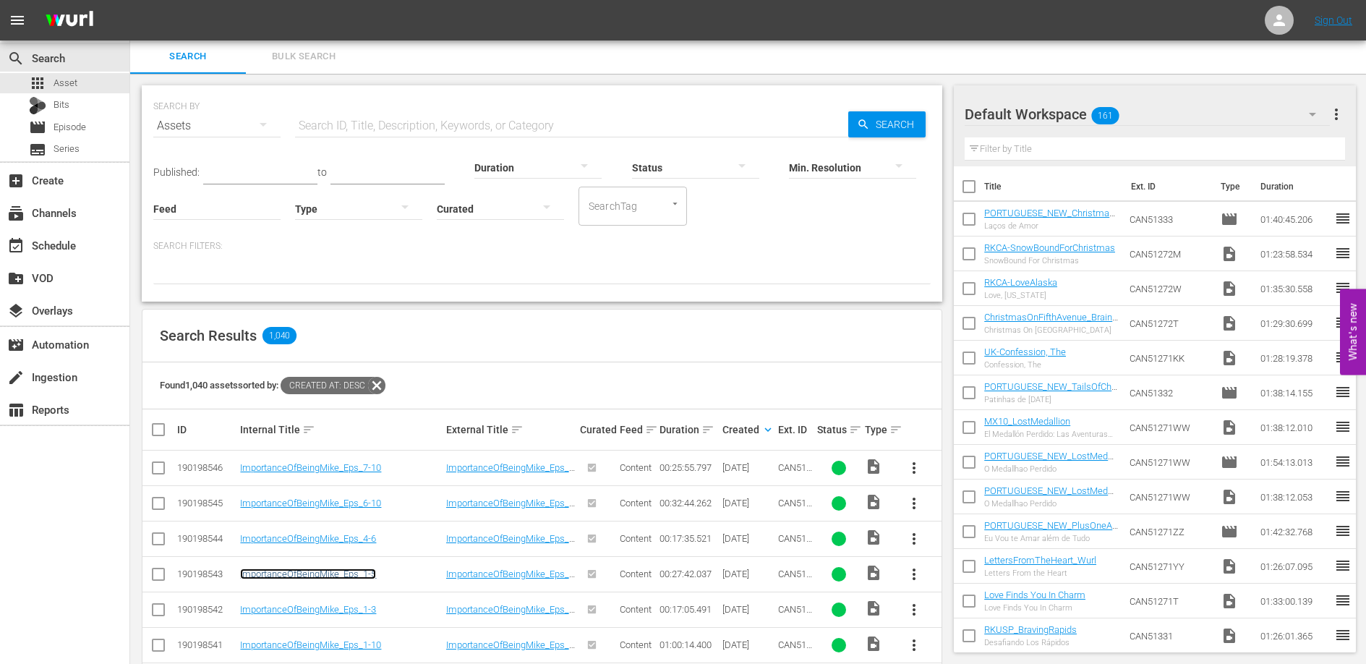
click at [355, 572] on link "ImportanceOfBeingMike_Eps_1-5" at bounding box center [308, 573] width 136 height 11
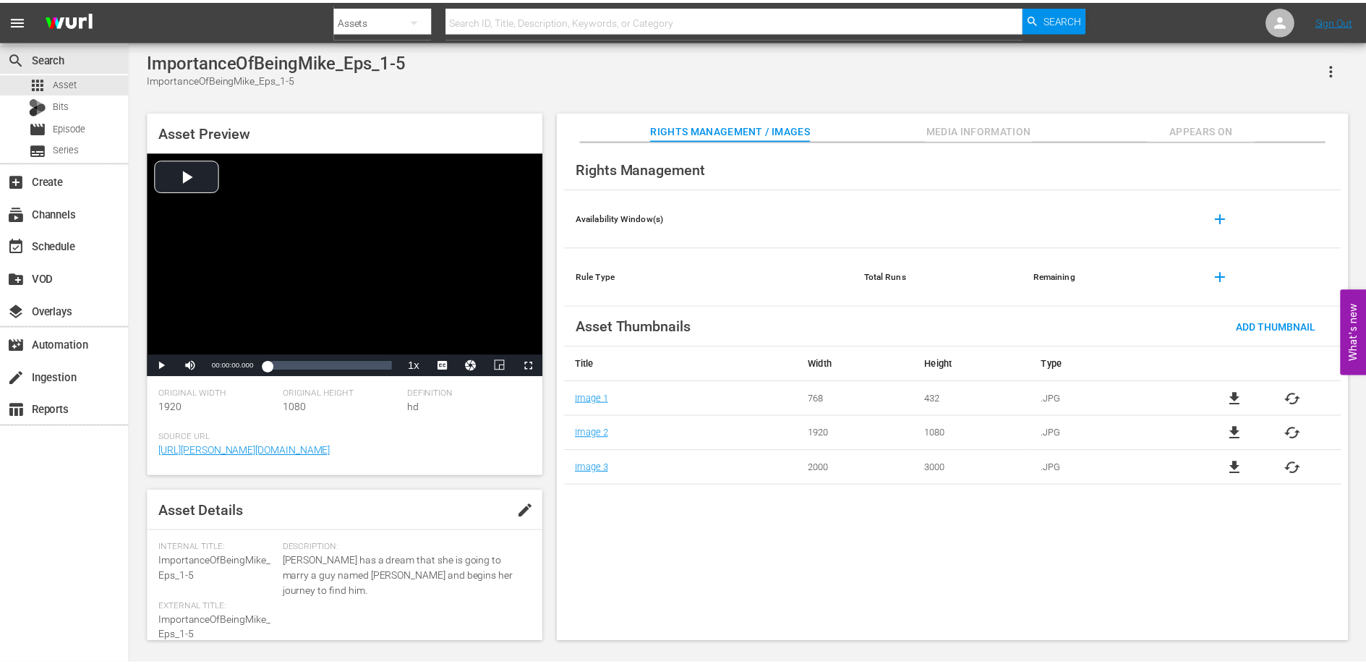
scroll to position [1, 0]
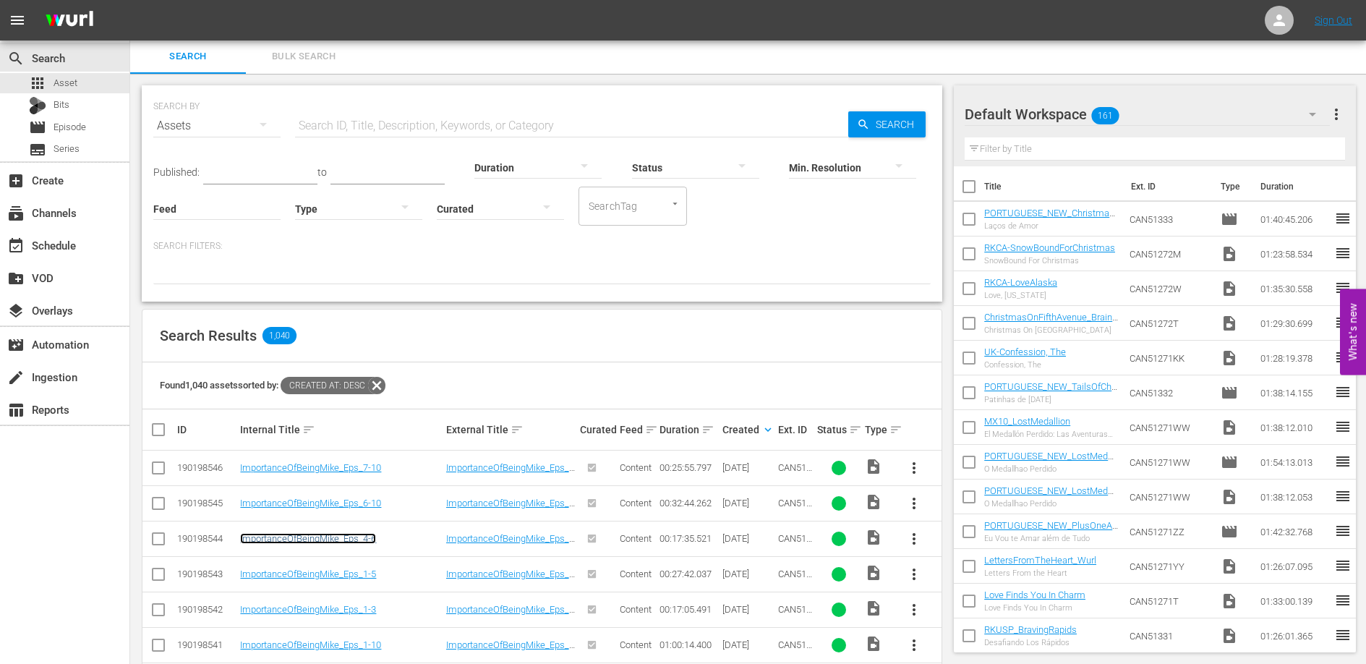
click at [359, 537] on link "ImportanceOfBeingMike_Eps_4-6" at bounding box center [308, 538] width 136 height 11
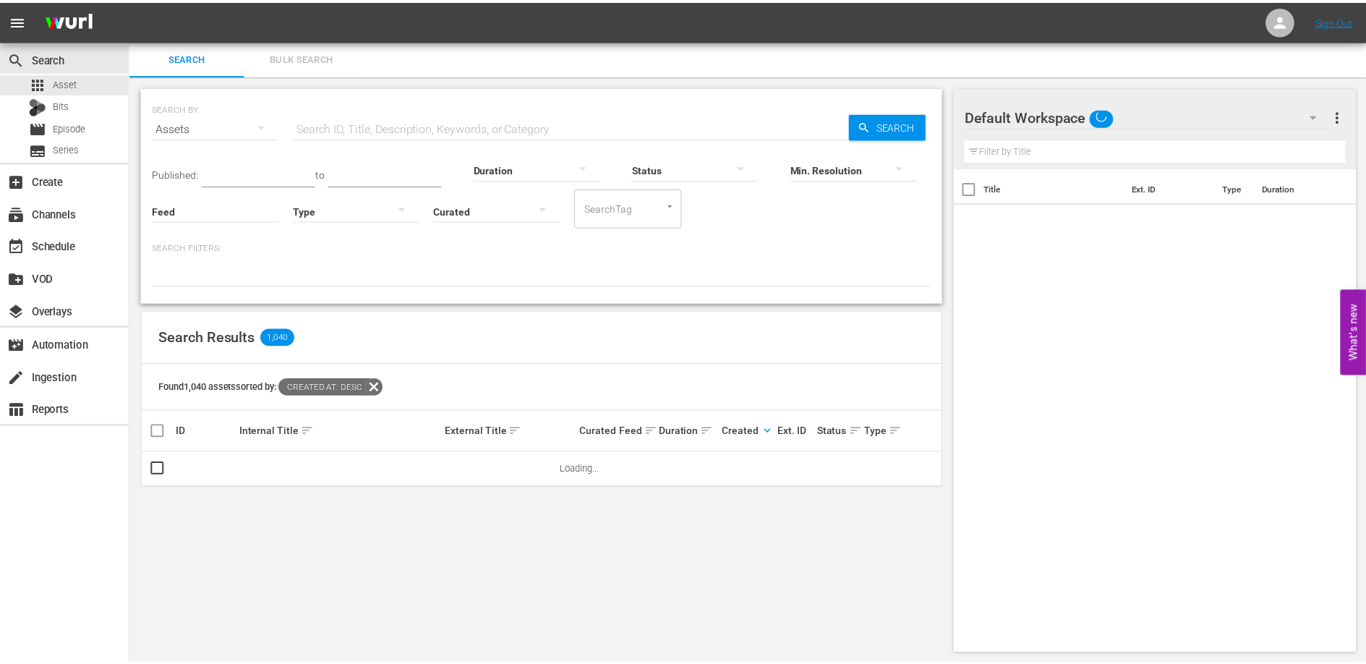
scroll to position [1, 0]
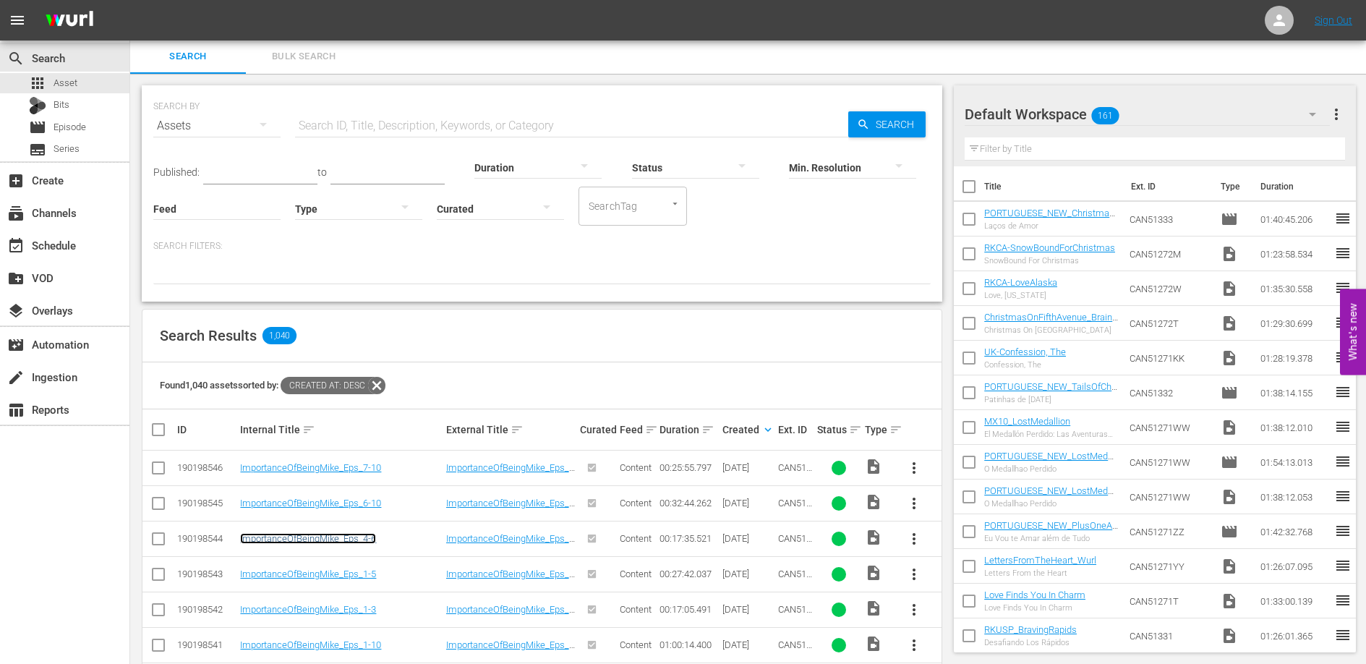
click at [357, 539] on link "ImportanceOfBeingMike_Eps_4-6" at bounding box center [308, 538] width 136 height 11
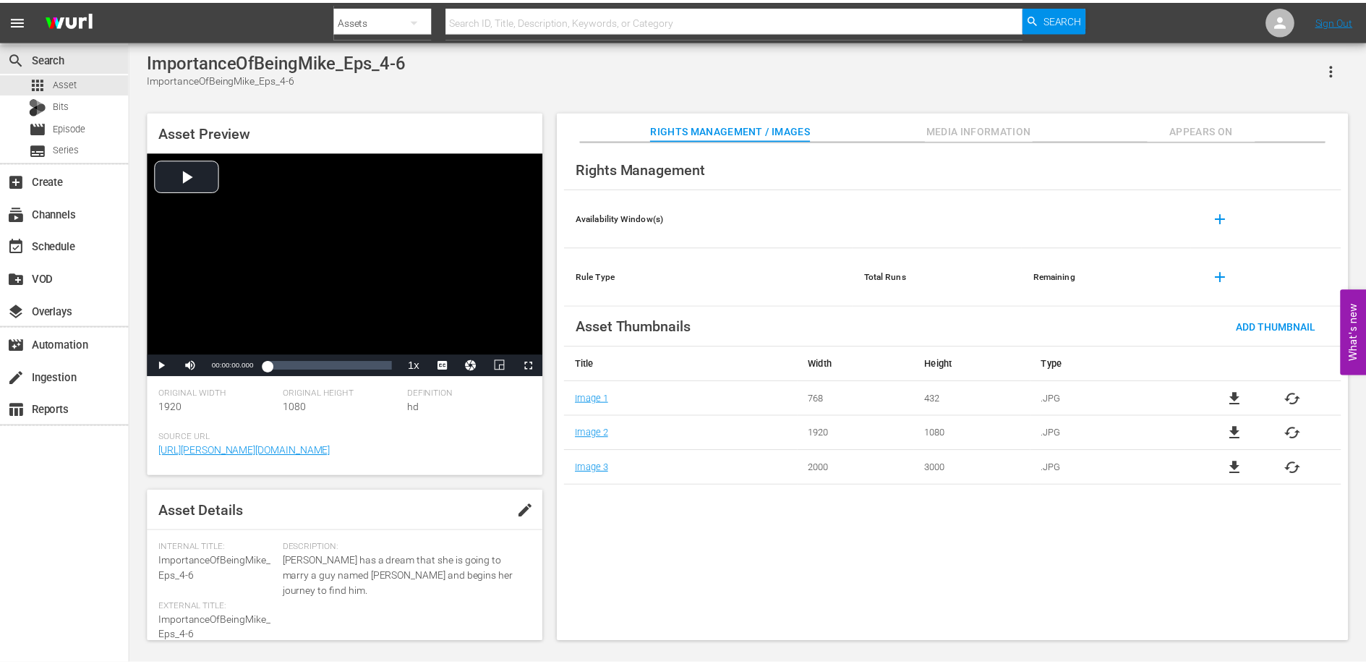
scroll to position [1, 0]
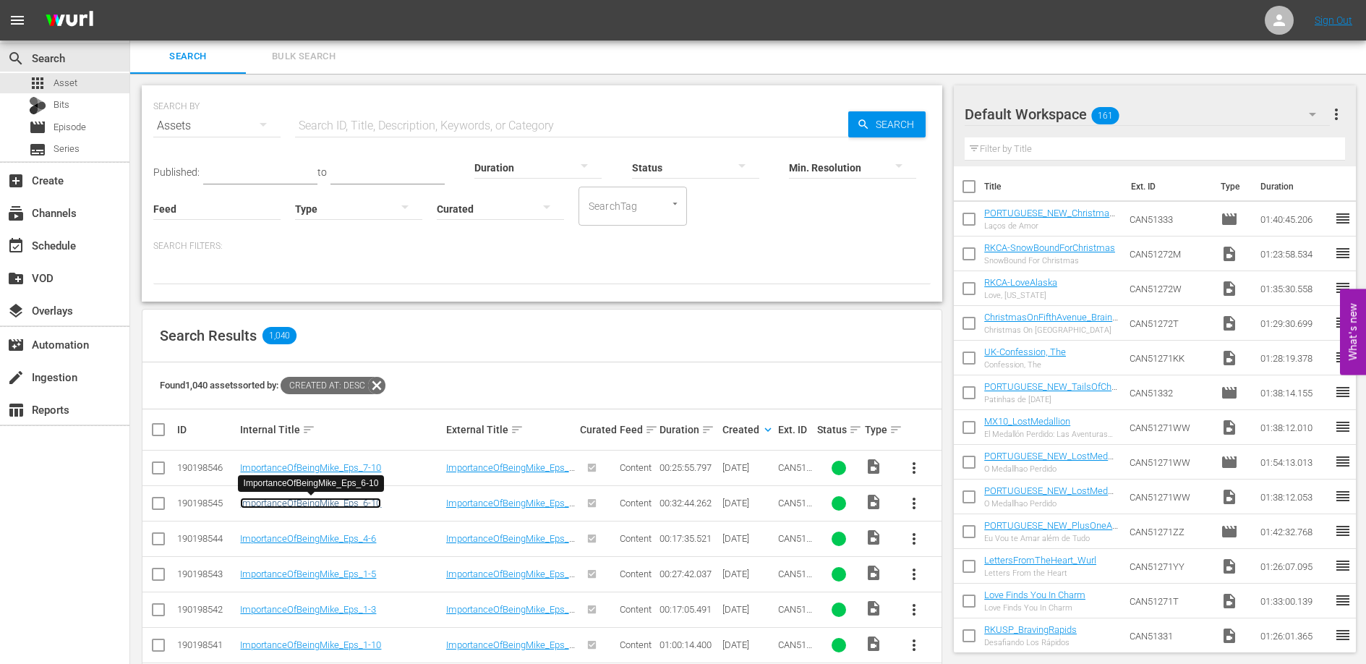
click at [341, 502] on link "ImportanceOfBeingMike_Eps_6-10" at bounding box center [310, 502] width 141 height 11
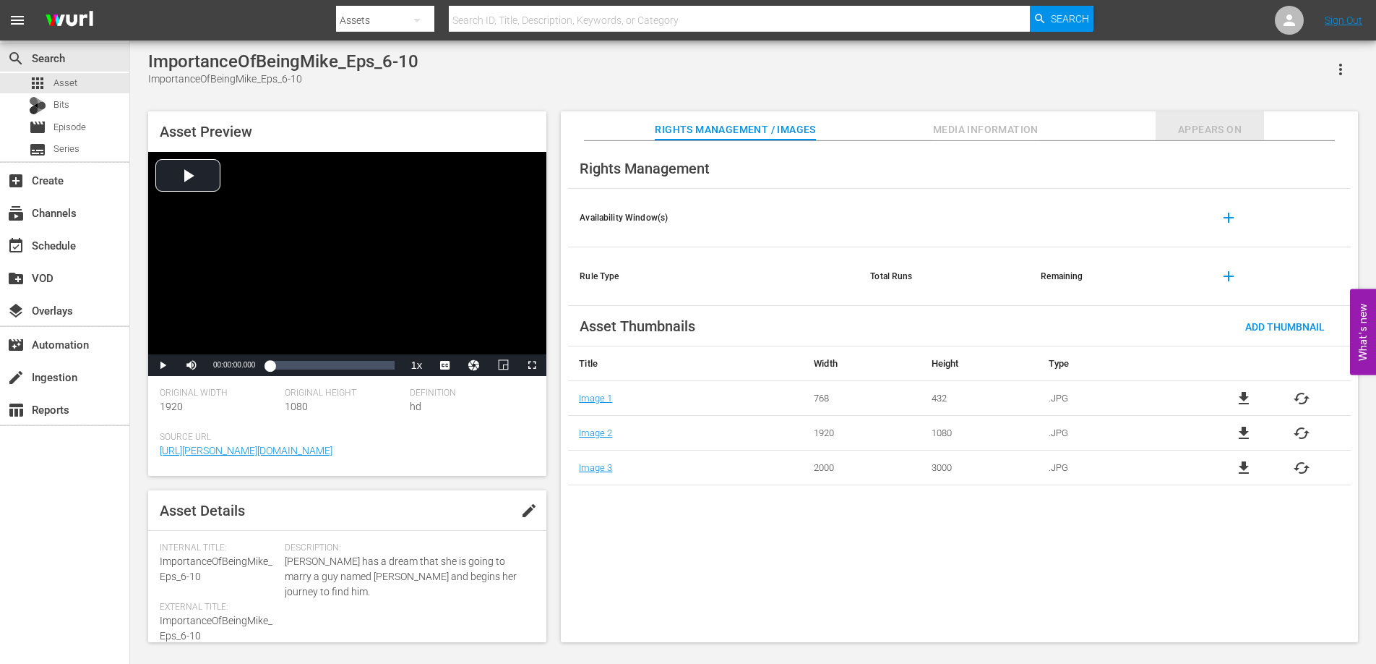
click at [1217, 133] on span "Appears On" at bounding box center [1210, 130] width 108 height 18
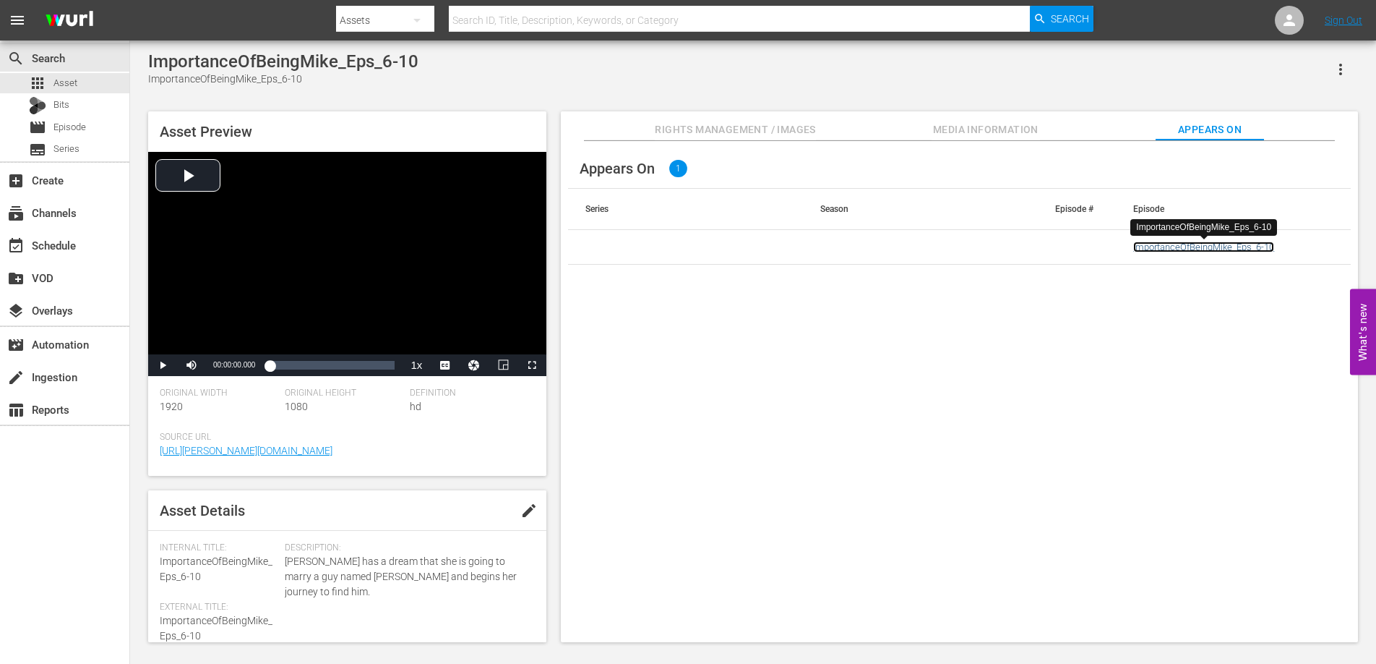
click at [1224, 250] on link "ImportanceOfBeingMike_Eps_6-10" at bounding box center [1204, 246] width 141 height 11
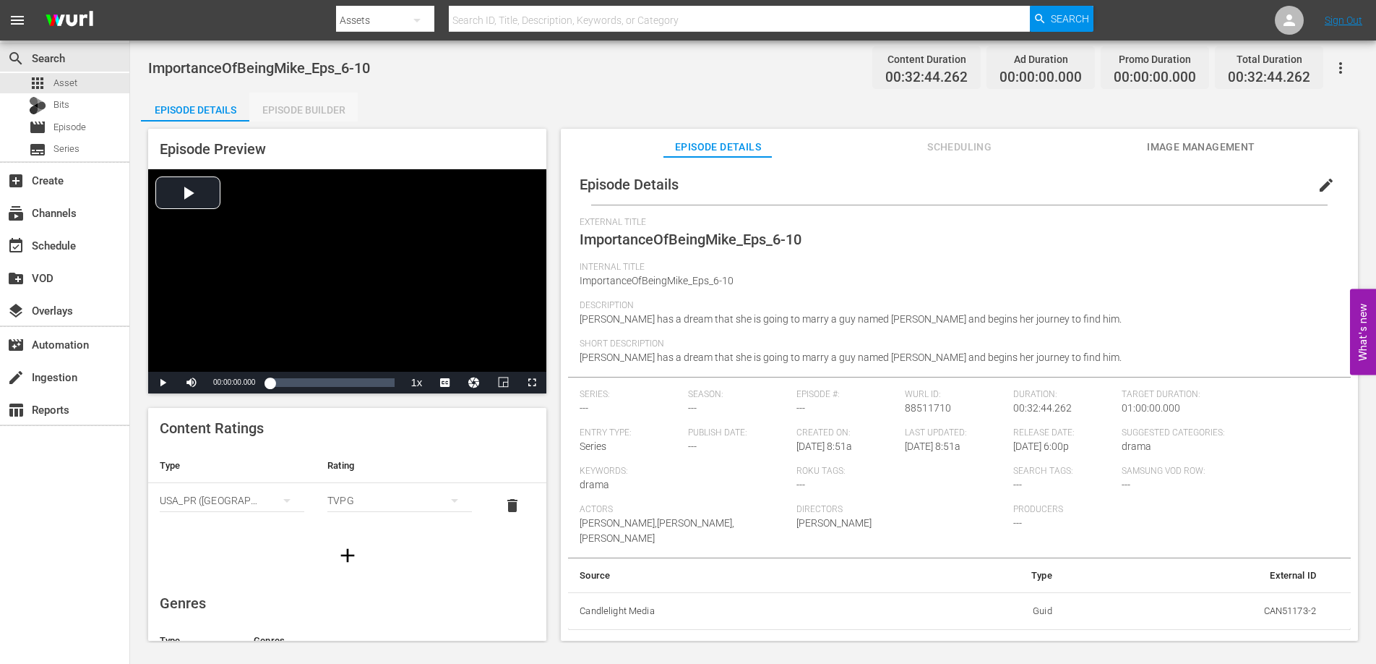
click at [312, 106] on div "Episode Builder" at bounding box center [303, 110] width 108 height 35
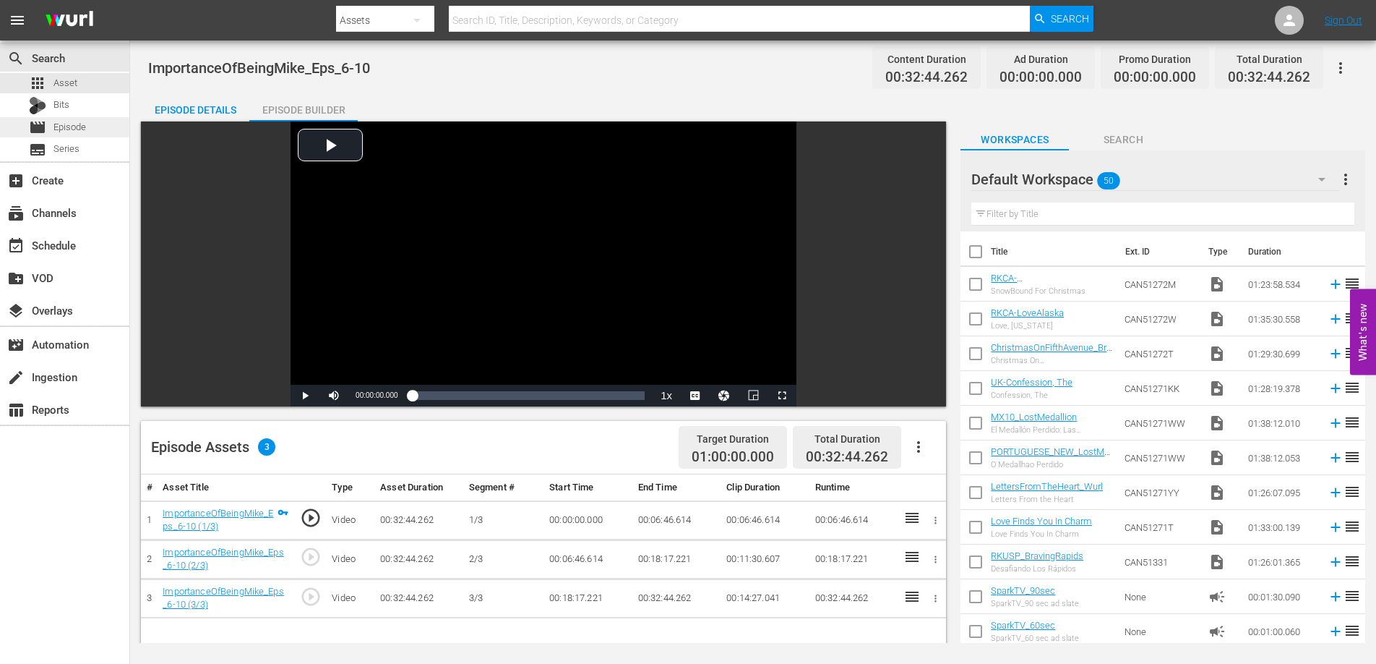
click at [74, 132] on span "Episode" at bounding box center [69, 127] width 33 height 14
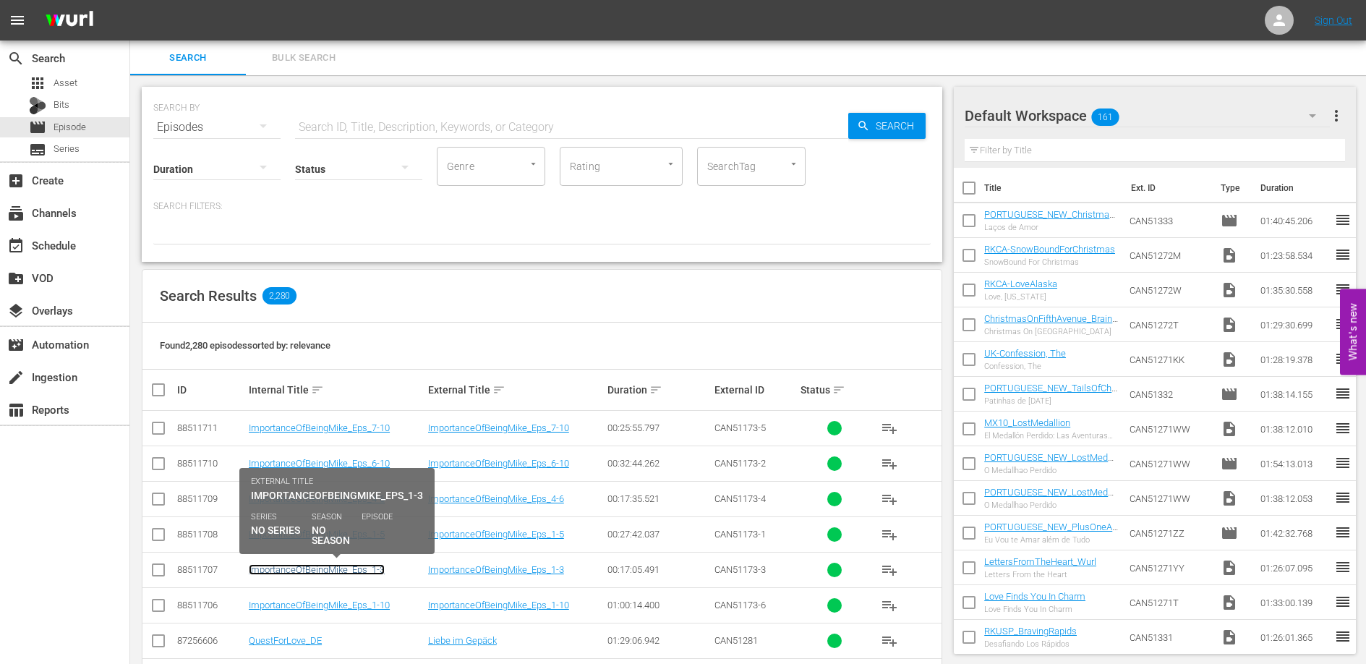
click at [370, 564] on link "ImportanceOfBeingMike_Eps_1-3" at bounding box center [317, 569] width 136 height 11
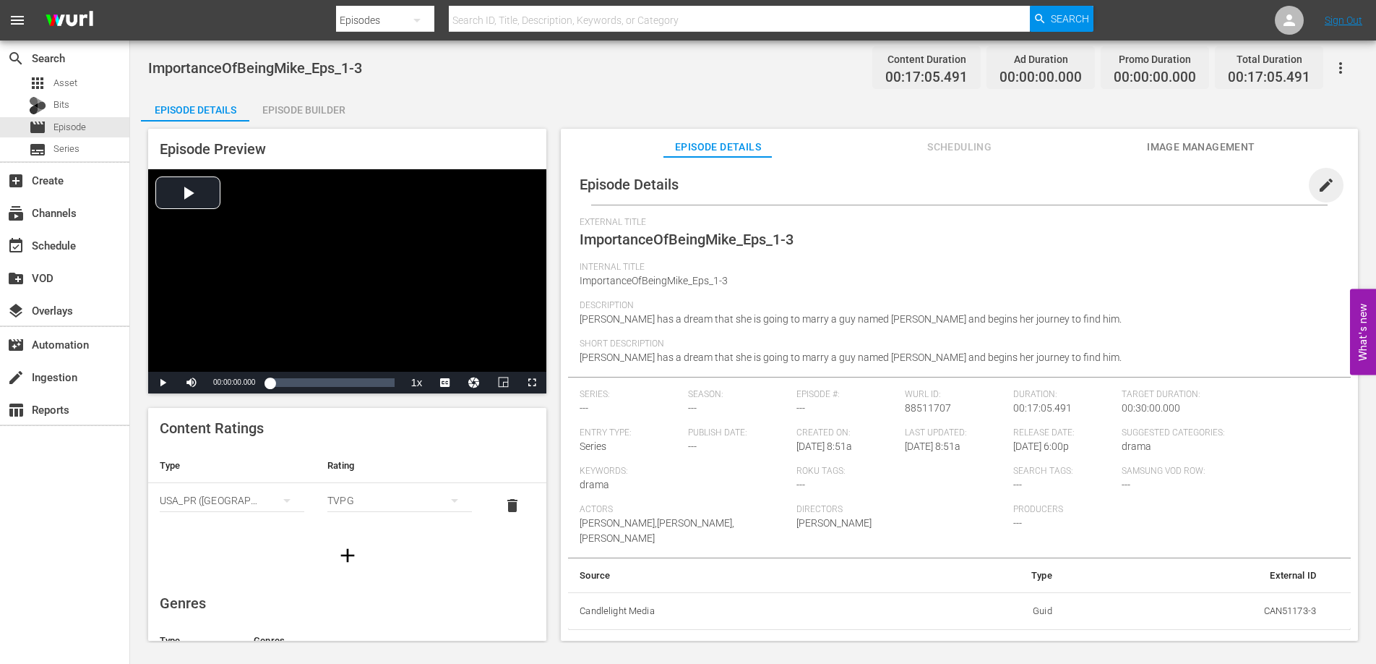
click at [1318, 179] on span "edit" at bounding box center [1326, 184] width 17 height 17
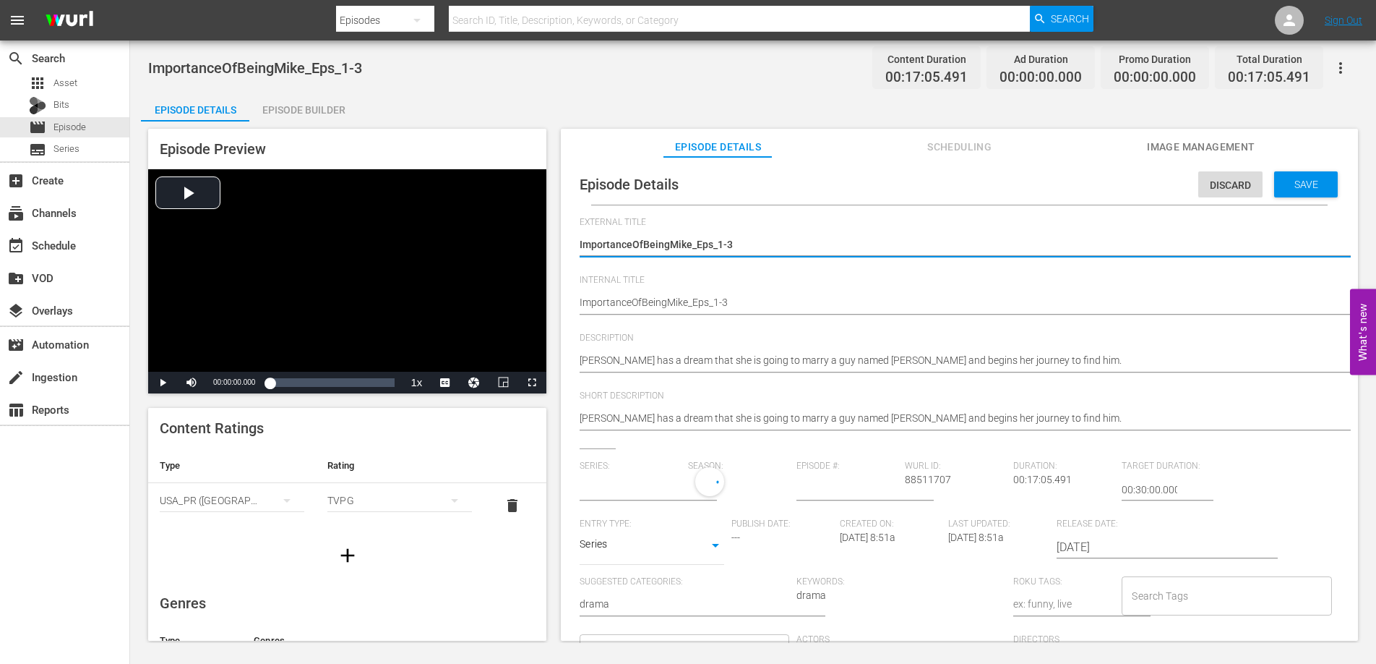
type input "No Series"
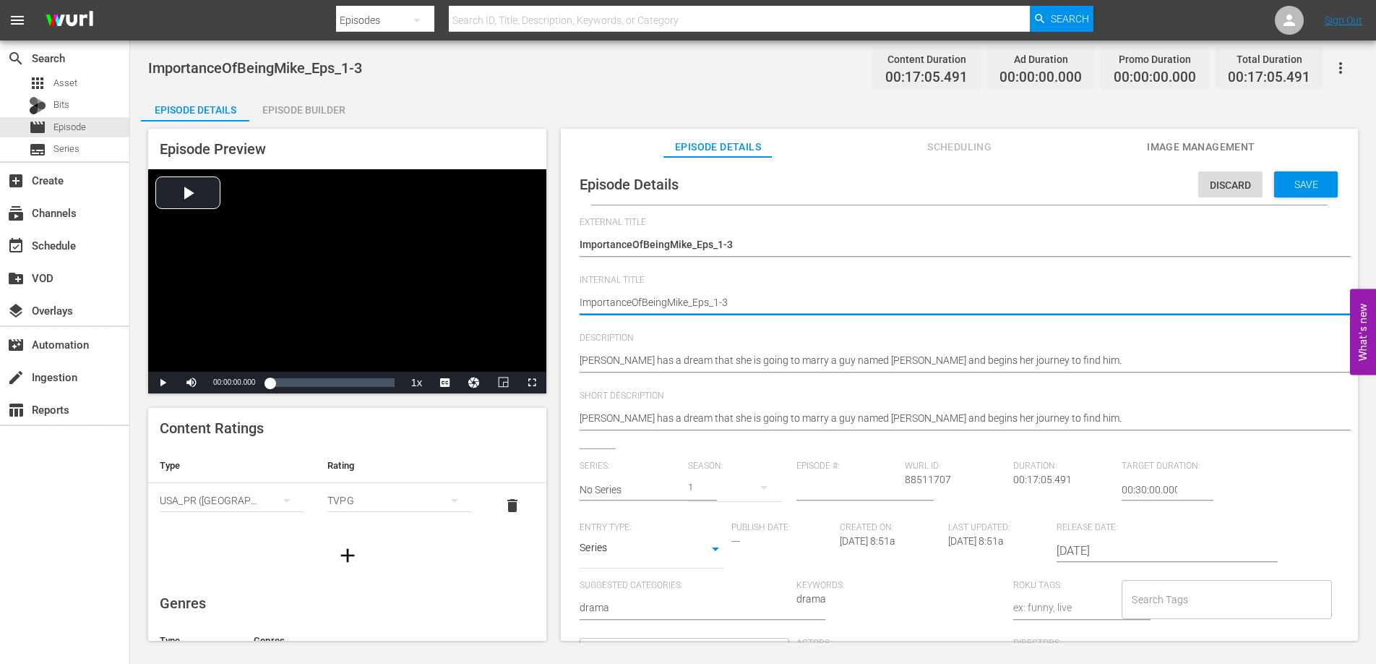
type textarea "RmportanceOfBeingMike_Eps_1-3"
type textarea "ROmportanceOfBeingMike_Eps_1-3"
type textarea "ROKmportanceOfBeingMike_Eps_1-3"
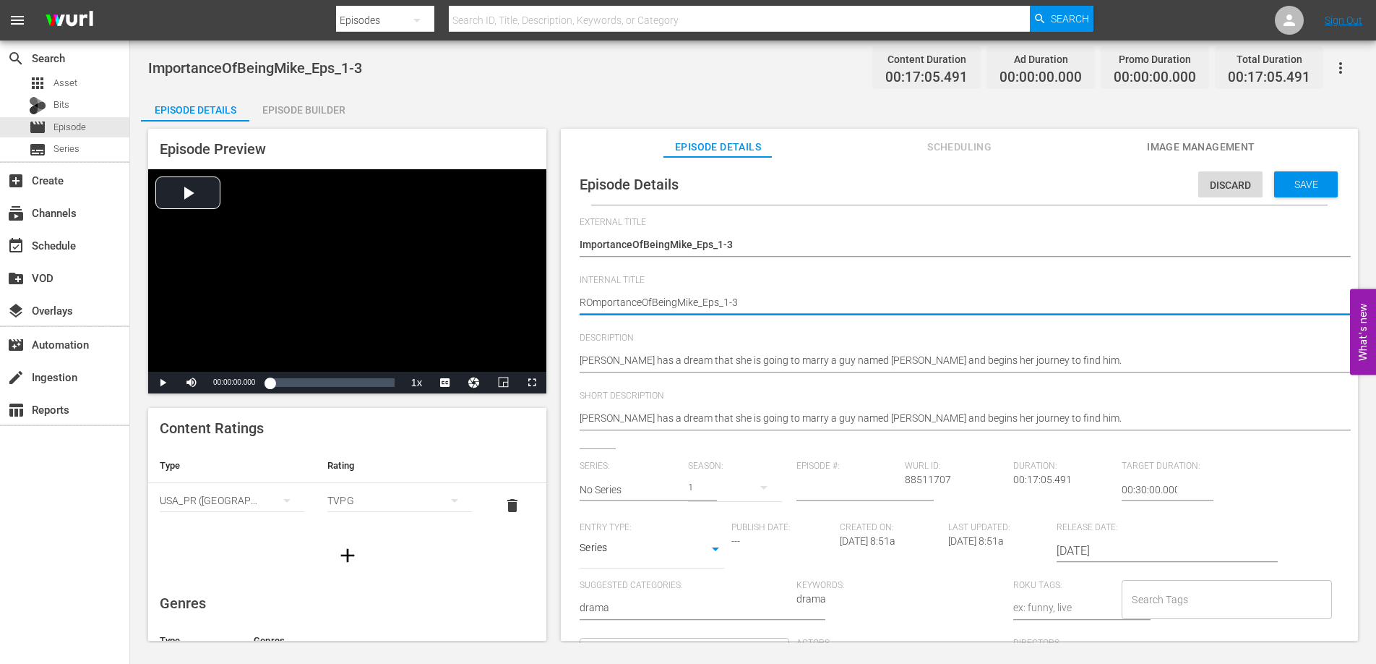
type textarea "ROKmportanceOfBeingMike_Eps_1-3"
type textarea "ROKUmportanceOfBeingMike_Eps_1-3"
type textarea "ROKU_mportanceOfBeingMike_Eps_1-3"
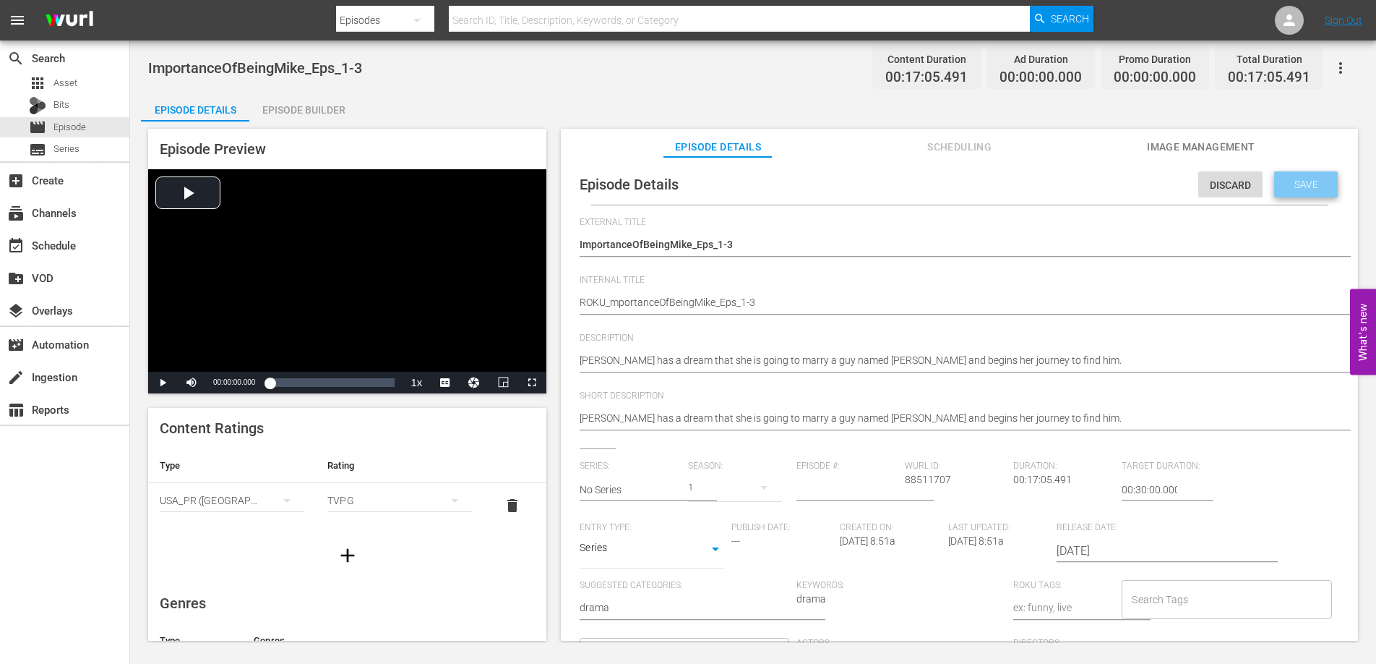
click at [1288, 187] on span "Save" at bounding box center [1306, 185] width 47 height 12
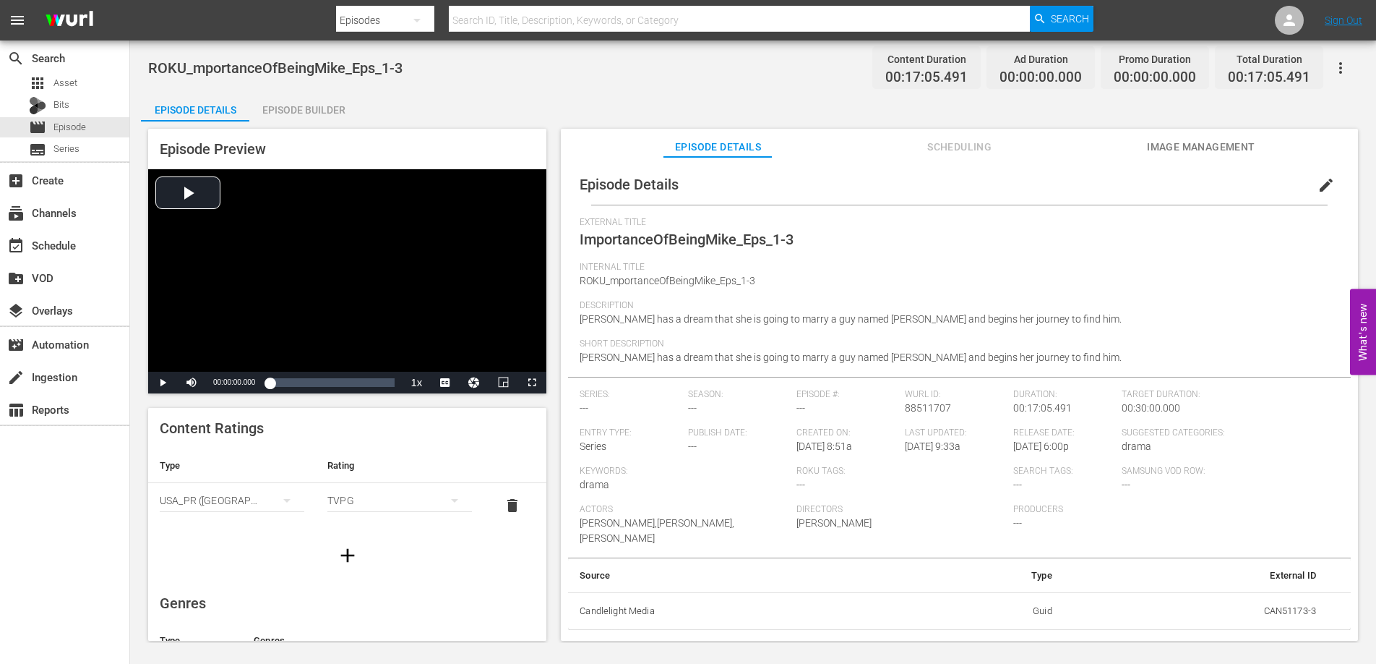
click at [1344, 69] on icon "button" at bounding box center [1340, 67] width 17 height 17
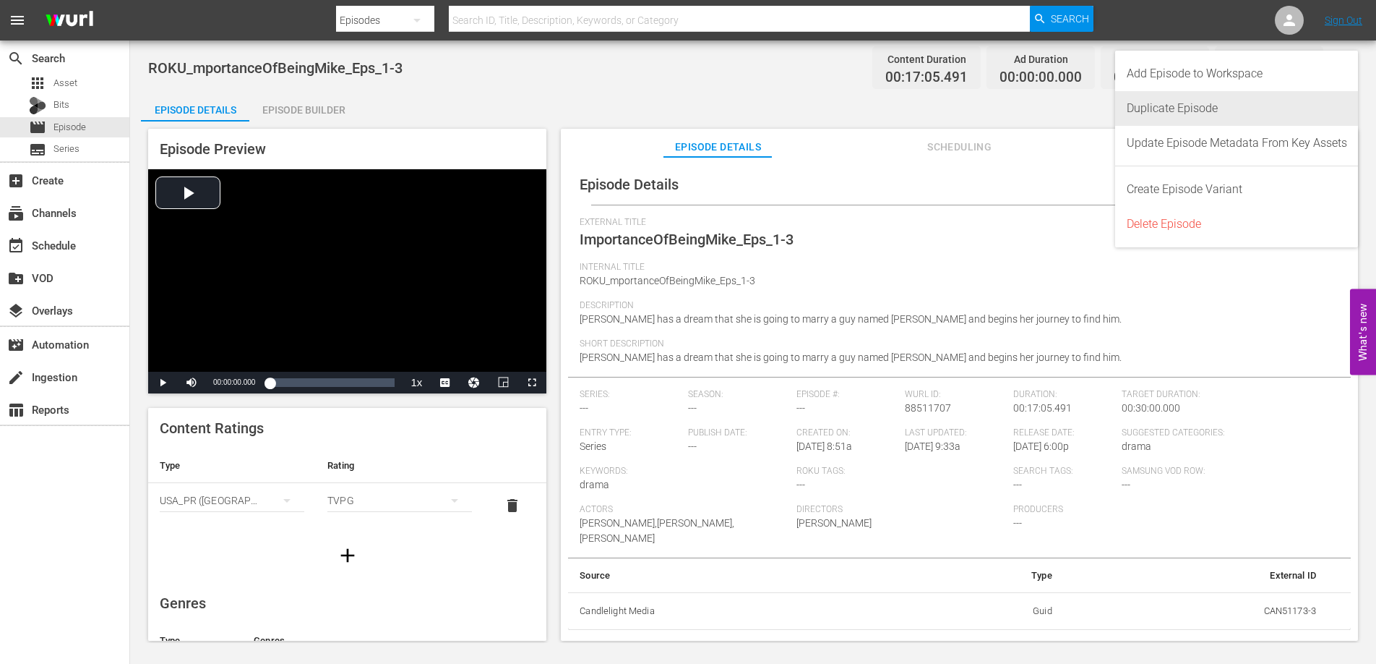
click at [1272, 108] on div "Duplicate Episode" at bounding box center [1237, 108] width 220 height 35
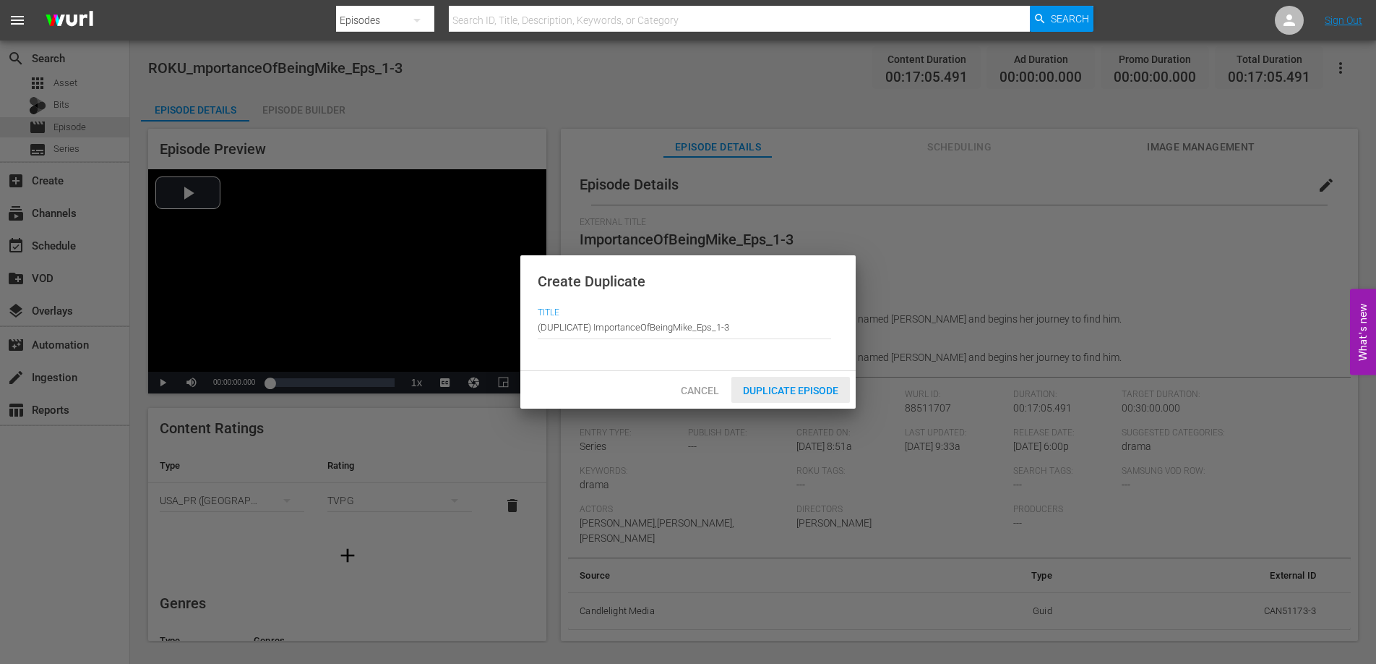
click at [788, 393] on span "Duplicate Episode" at bounding box center [791, 391] width 119 height 12
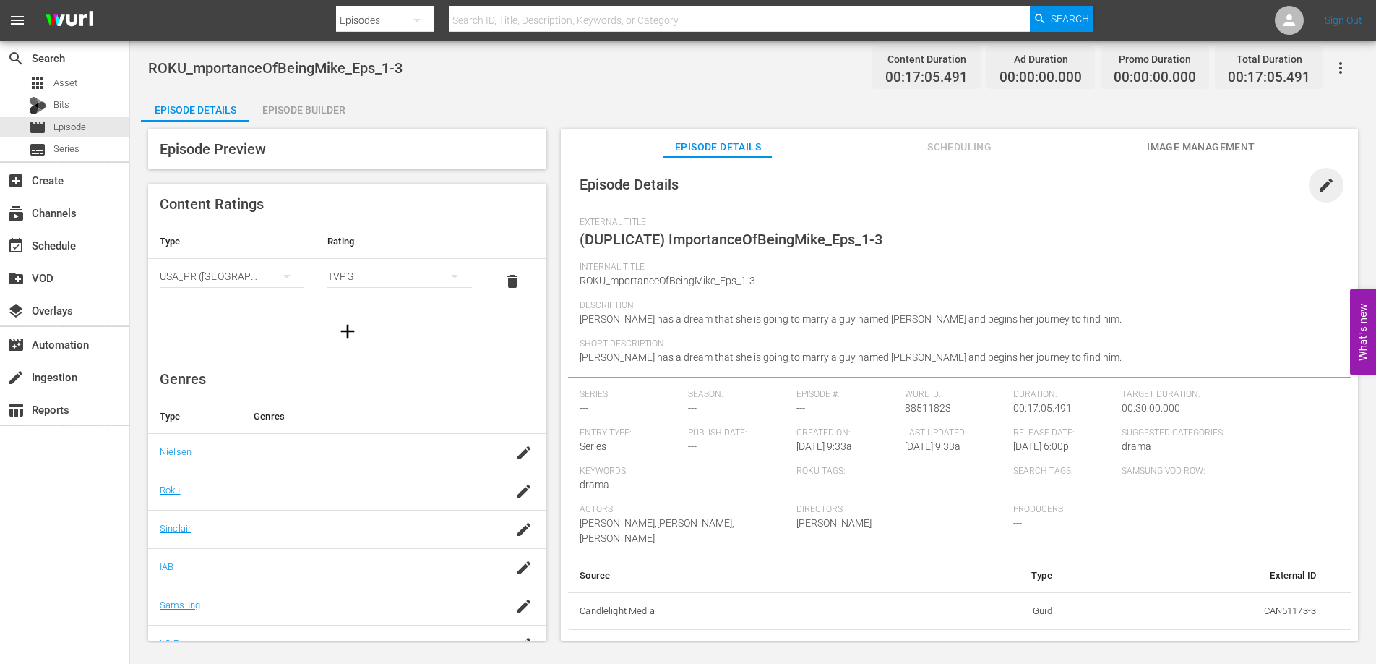
click at [1318, 182] on span "edit" at bounding box center [1326, 184] width 17 height 17
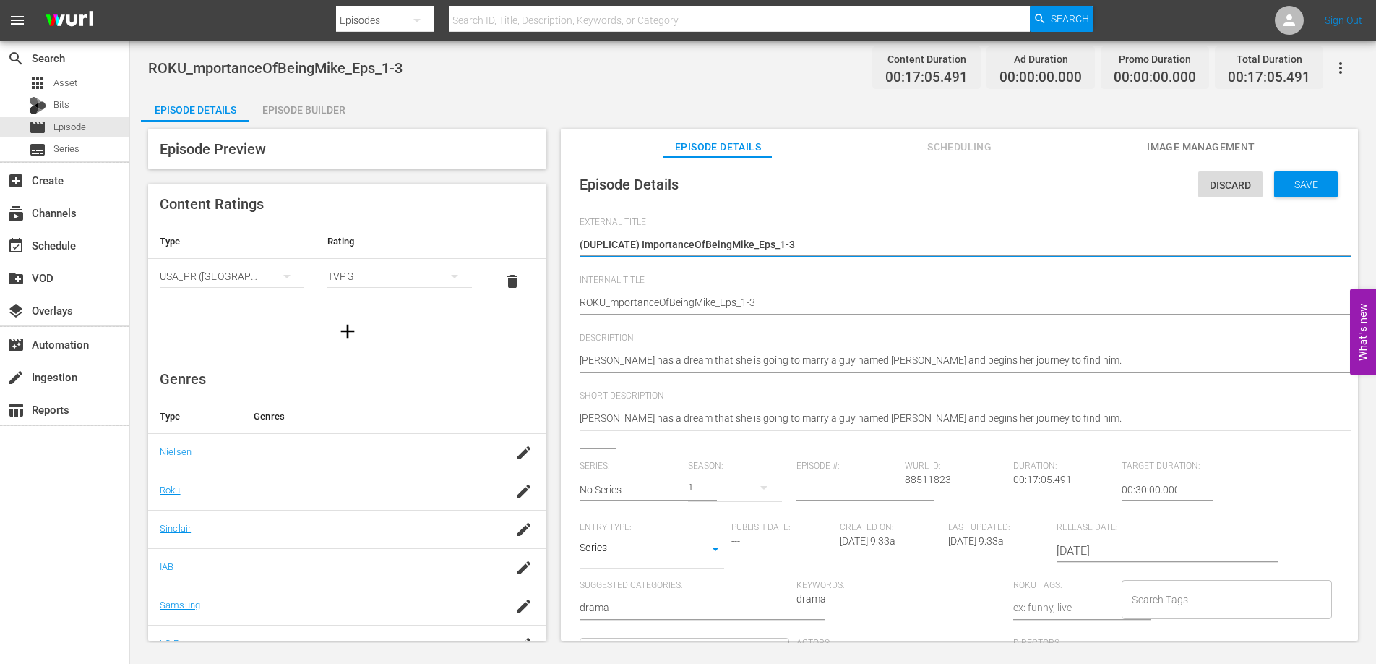
drag, startPoint x: 642, startPoint y: 244, endPoint x: 527, endPoint y: 245, distance: 115.0
click at [527, 245] on div "Episode Preview Content Ratings Type Rating Select Rating Type USA_PR (United S…" at bounding box center [753, 386] width 1225 height 531
type textarea "ImportanceOfBeingMike_Eps_1-3"
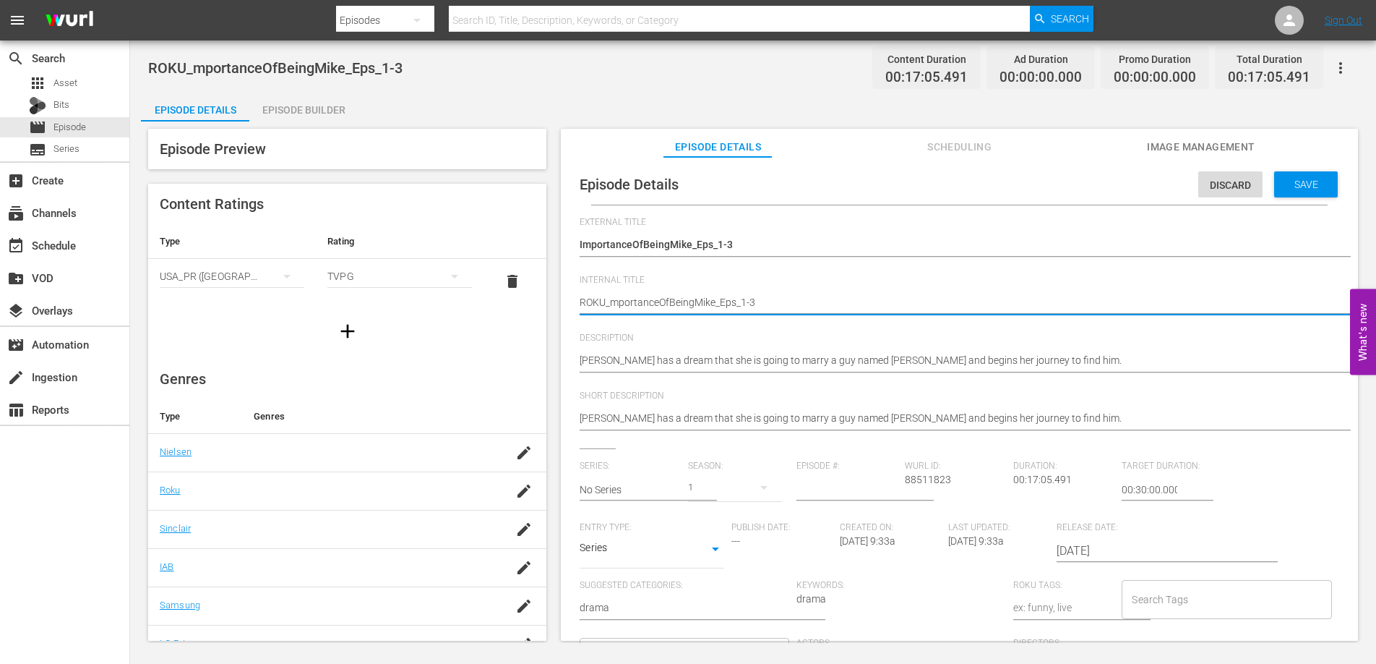
type textarea "ROK_mportanceOfBeingMike_Eps_1-3"
type textarea "RO_mportanceOfBeingMike_Eps_1-3"
type textarea "R_mportanceOfBeingMike_Eps_1-3"
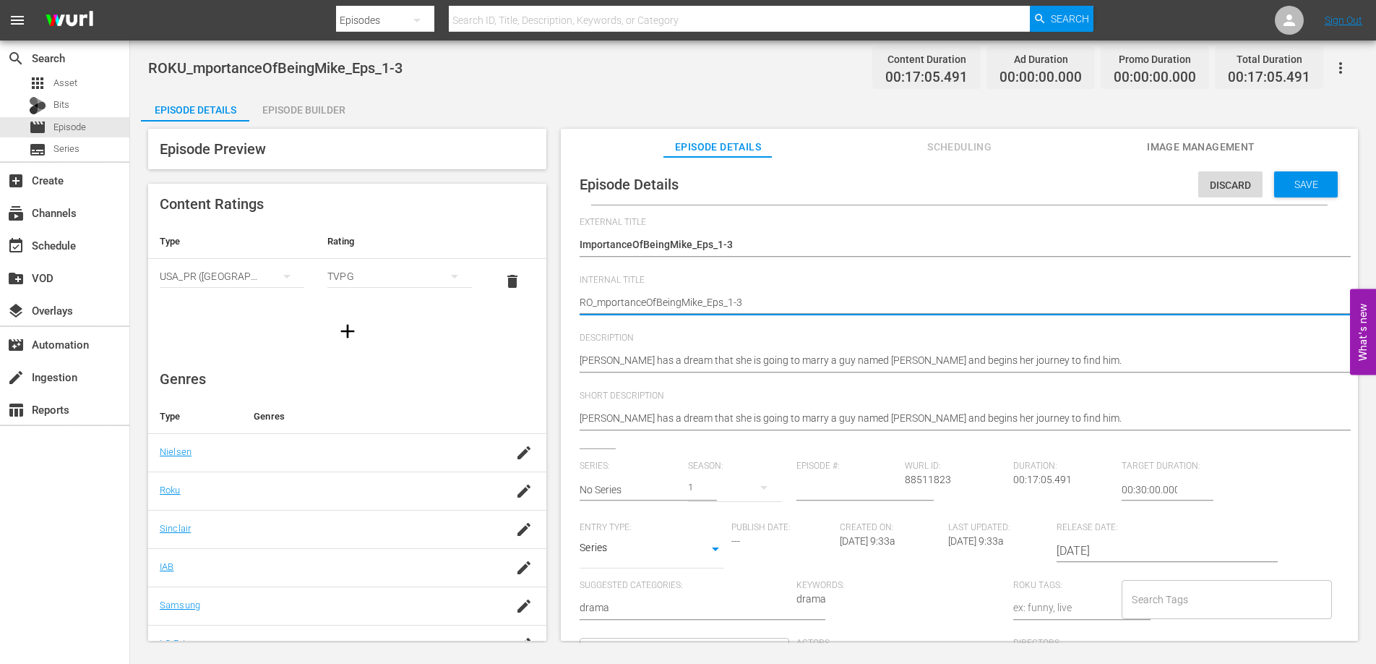
type textarea "R_mportanceOfBeingMike_Eps_1-3"
type textarea "_mportanceOfBeingMike_Eps_1-3"
type textarea "S_mportanceOfBeingMike_Eps_1-3"
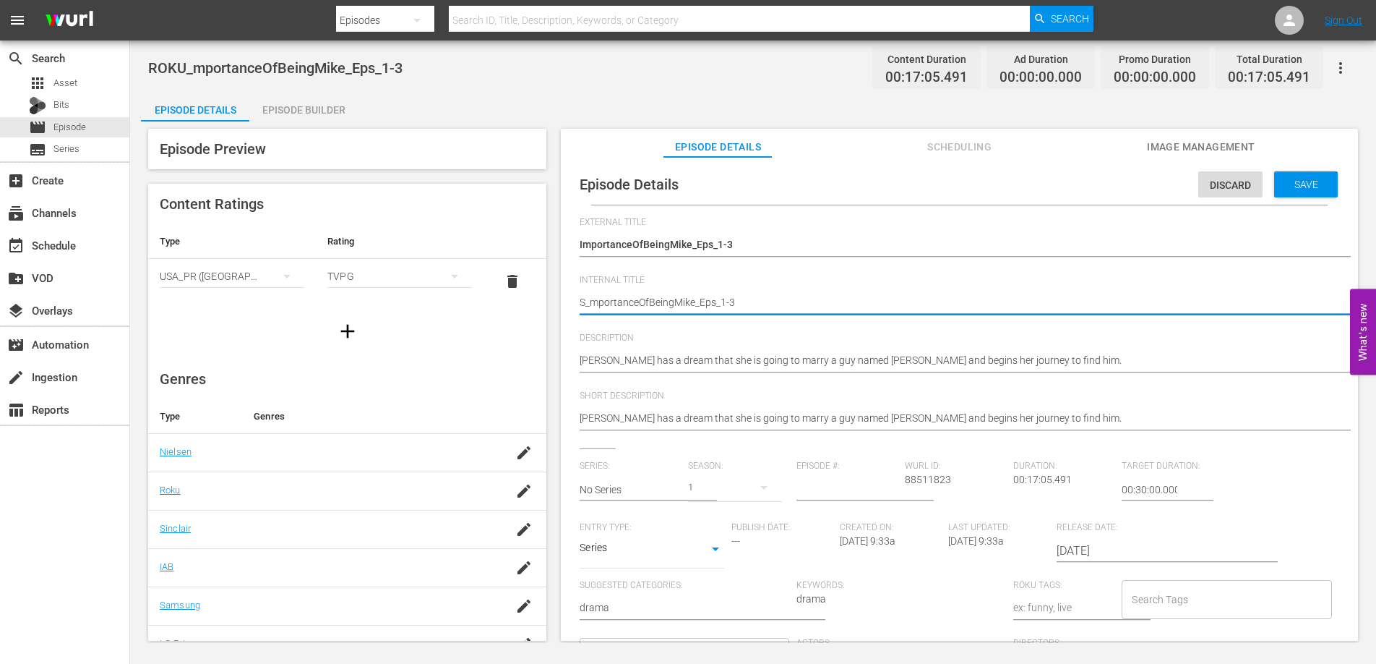
type textarea "Sa_mportanceOfBeingMike_Eps_1-3"
type textarea "Sam_mportanceOfBeingMike_Eps_1-3"
type textarea "Sams_mportanceOfBeingMike_Eps_1-3"
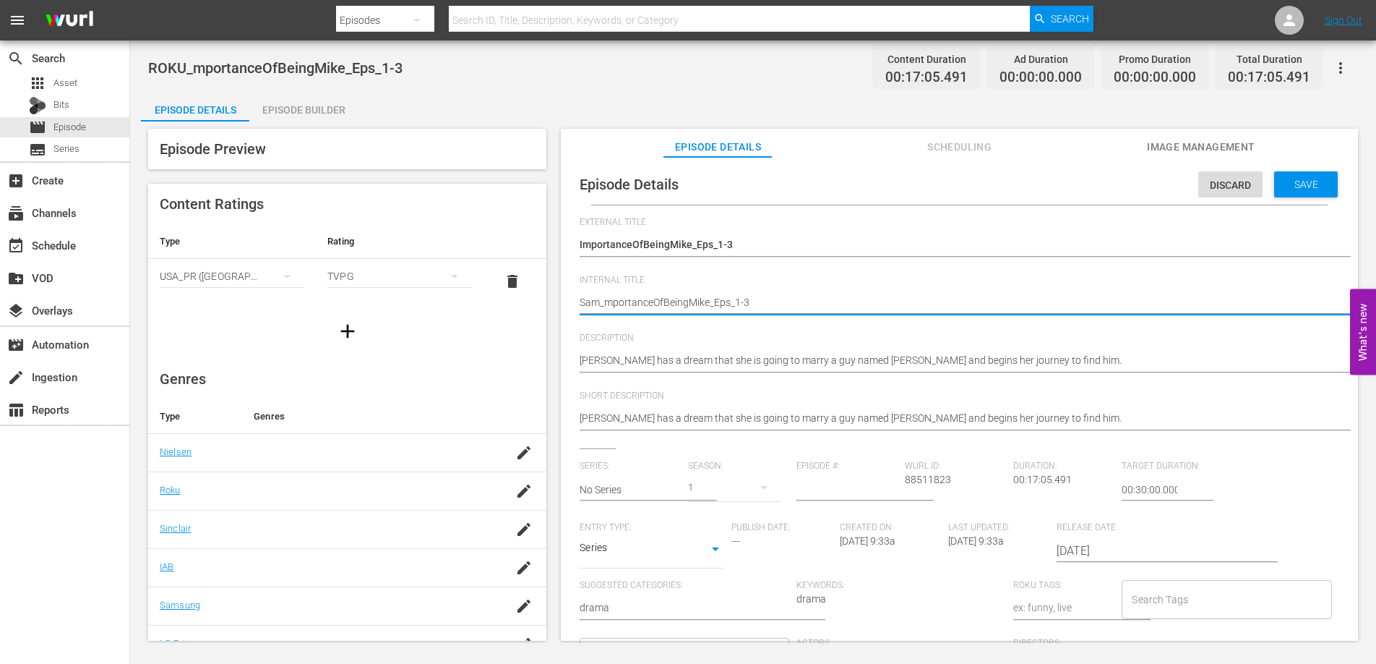
type textarea "Sams_mportanceOfBeingMike_Eps_1-3"
type textarea "Samsu_mportanceOfBeingMike_Eps_1-3"
type textarea "Samsun_mportanceOfBeingMike_Eps_1-3"
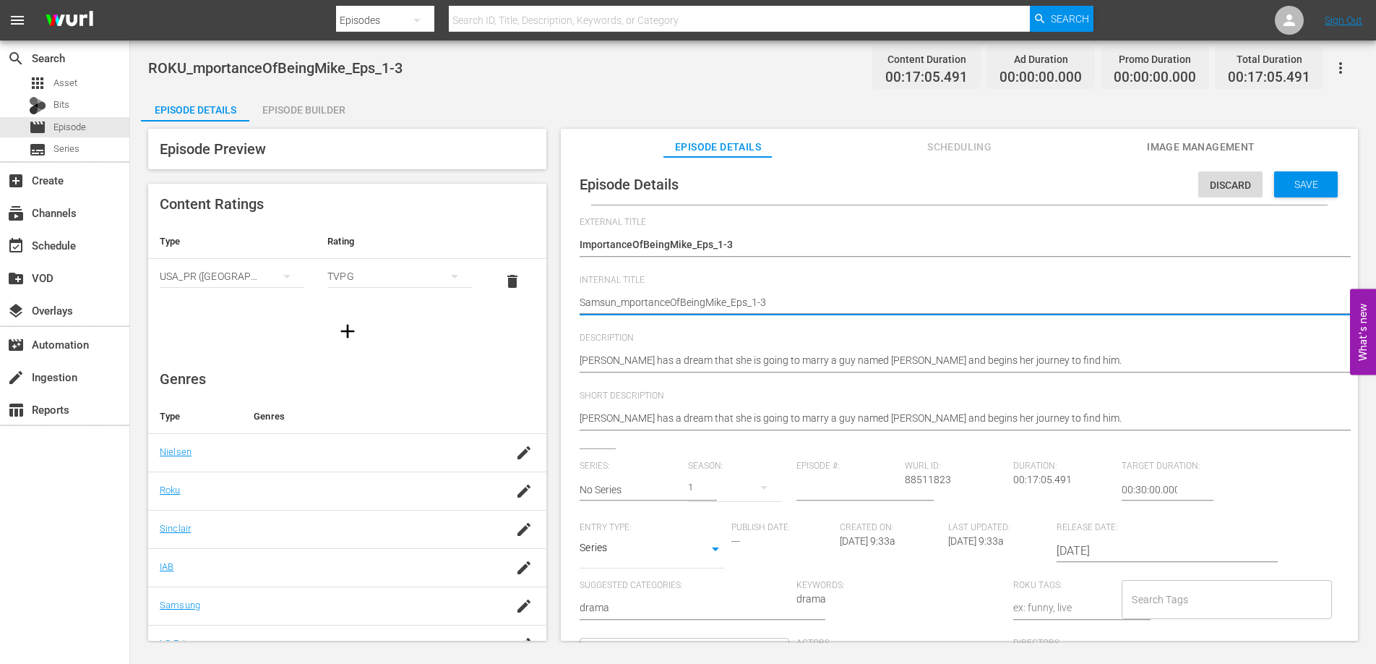
type textarea "Samsung_mportanceOfBeingMike_Eps_1-3"
type textarea "Samsun_mportanceOfBeingMike_Eps_1-3"
type textarea "Samsu_mportanceOfBeingMike_Eps_1-3"
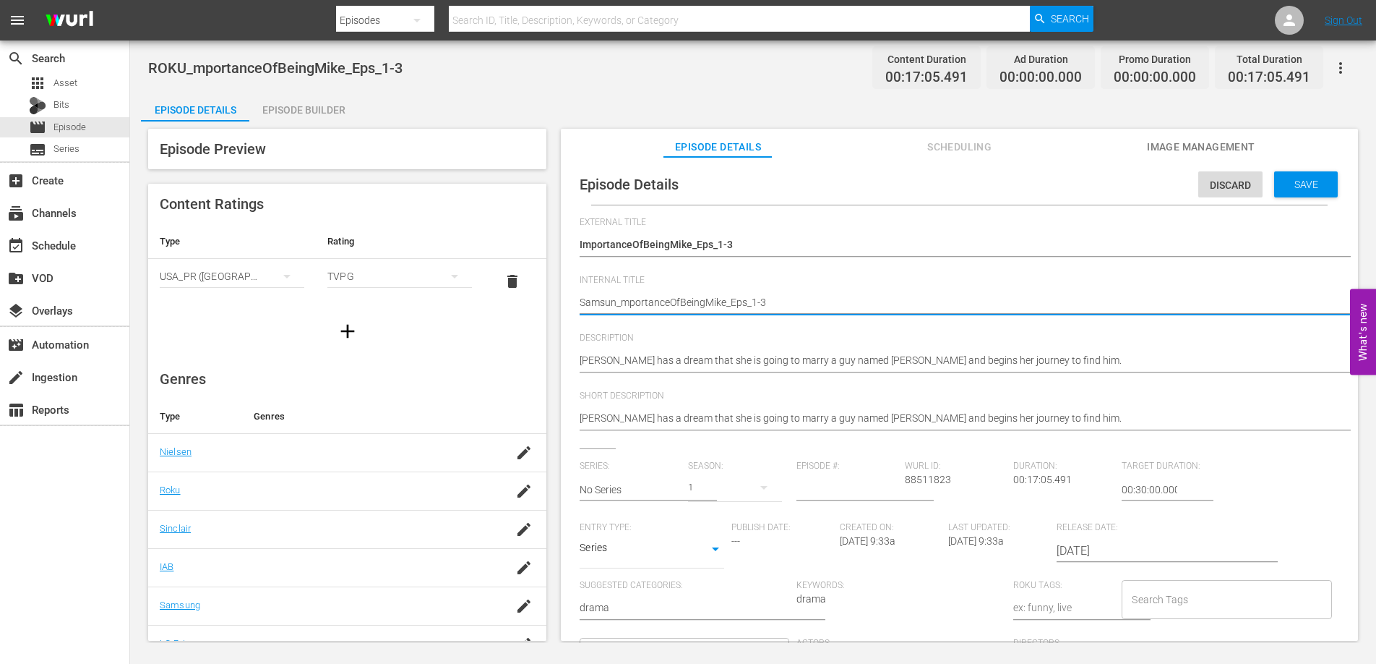
type textarea "Samsu_mportanceOfBeingMike_Eps_1-3"
type textarea "Sams_mportanceOfBeingMike_Eps_1-3"
type textarea "Sam_mportanceOfBeingMike_Eps_1-3"
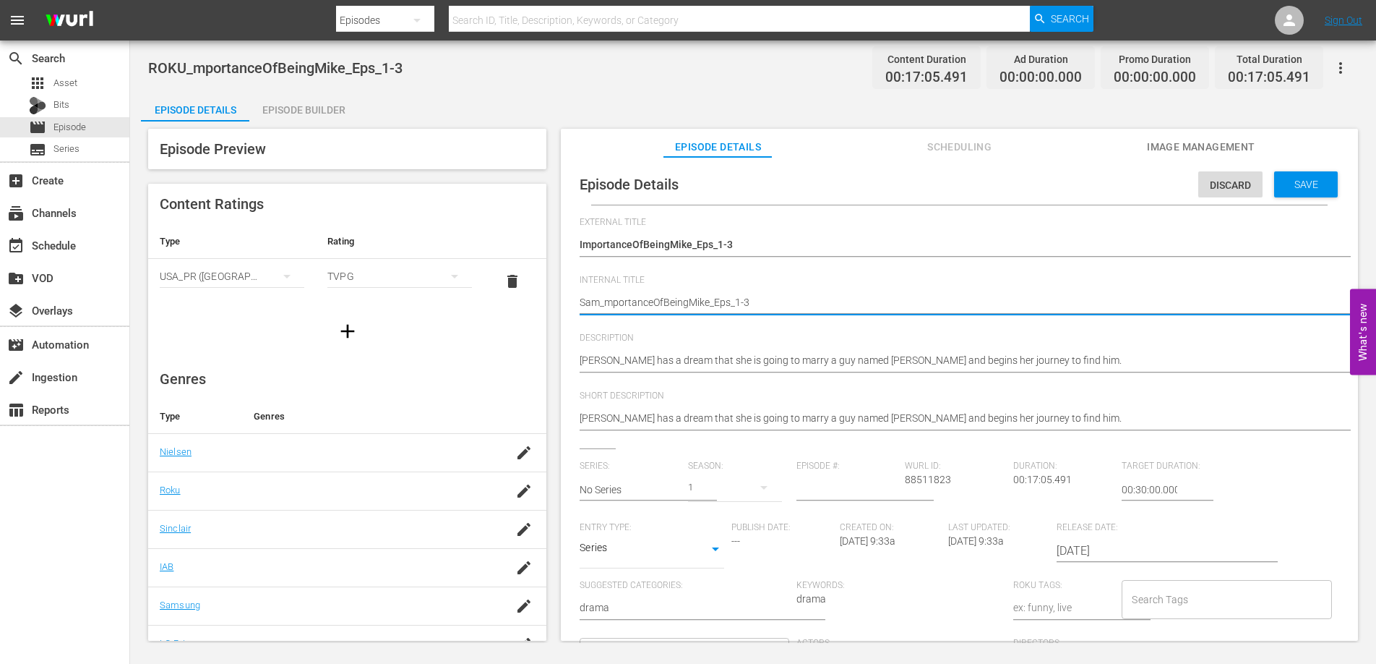
type textarea "Sa_mportanceOfBeingMike_Eps_1-3"
type textarea "S_mportanceOfBeingMike_Eps_1-3"
type textarea "_mportanceOfBeingMike_Eps_1-3"
type textarea "Y_mportanceOfBeingMike_Eps_1-3"
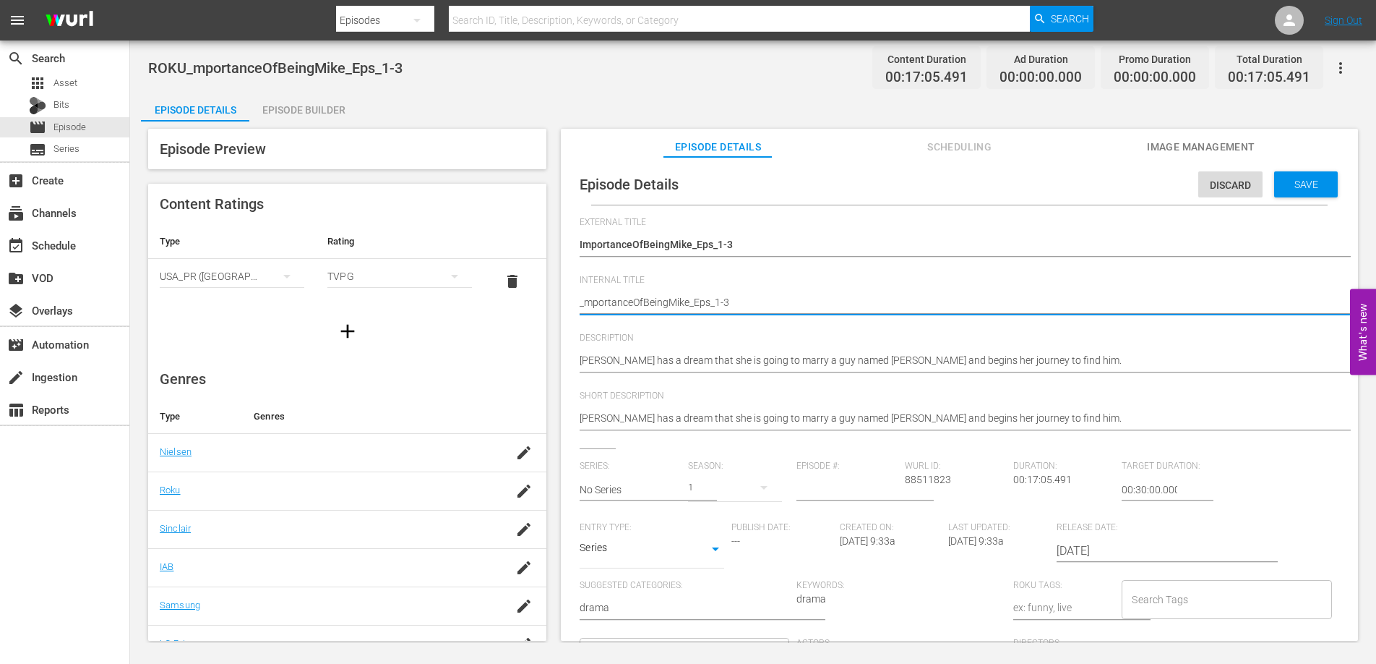
type textarea "Y_mportanceOfBeingMike_Eps_1-3"
type textarea "_mportanceOfBeingMike_Eps_1-3"
type textarea "U_mportanceOfBeingMike_Eps_1-3"
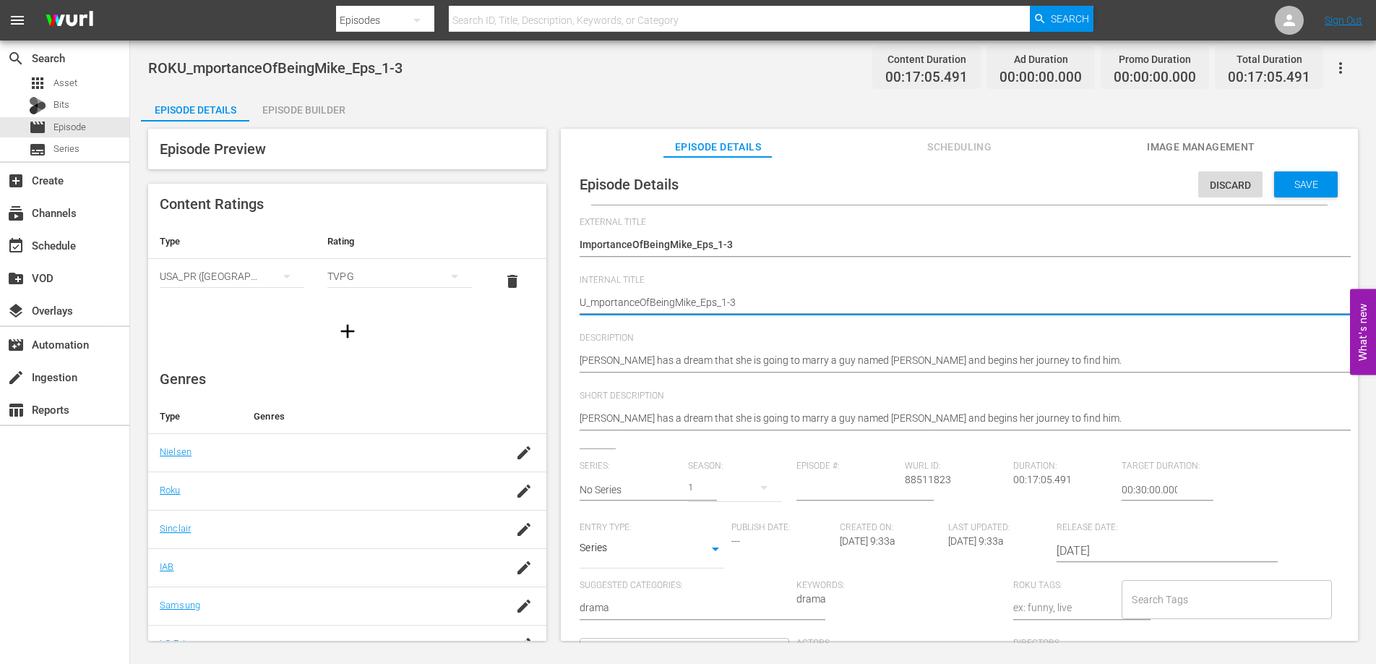
type textarea "UK_mportanceOfBeingMike_Eps_1-3"
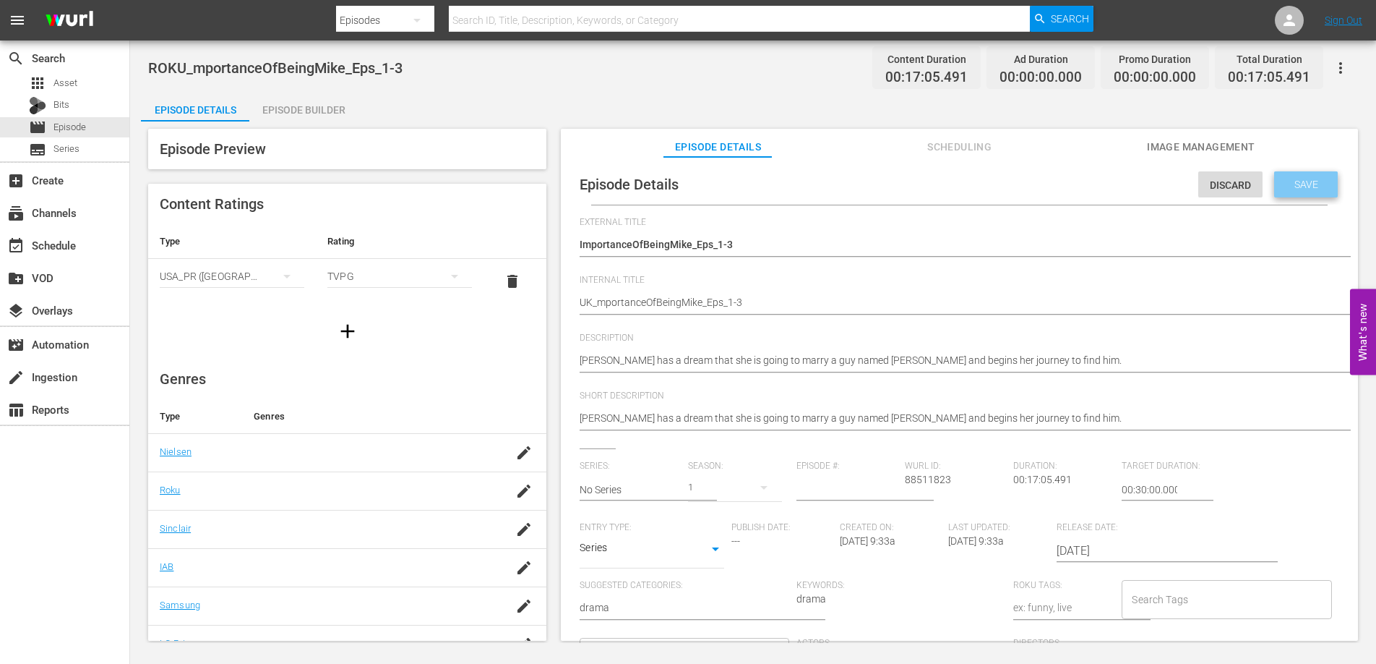
click at [1316, 189] on span "Save" at bounding box center [1306, 185] width 47 height 12
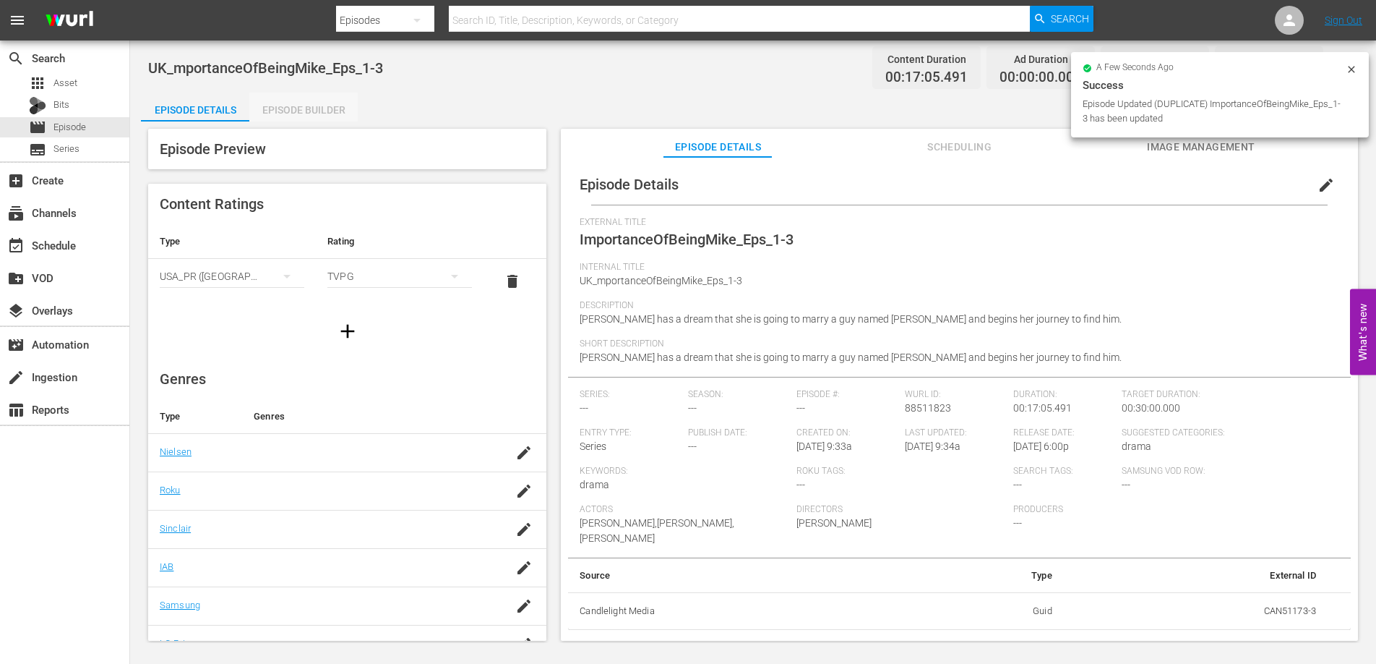
click at [283, 111] on div "Episode Builder" at bounding box center [303, 110] width 108 height 35
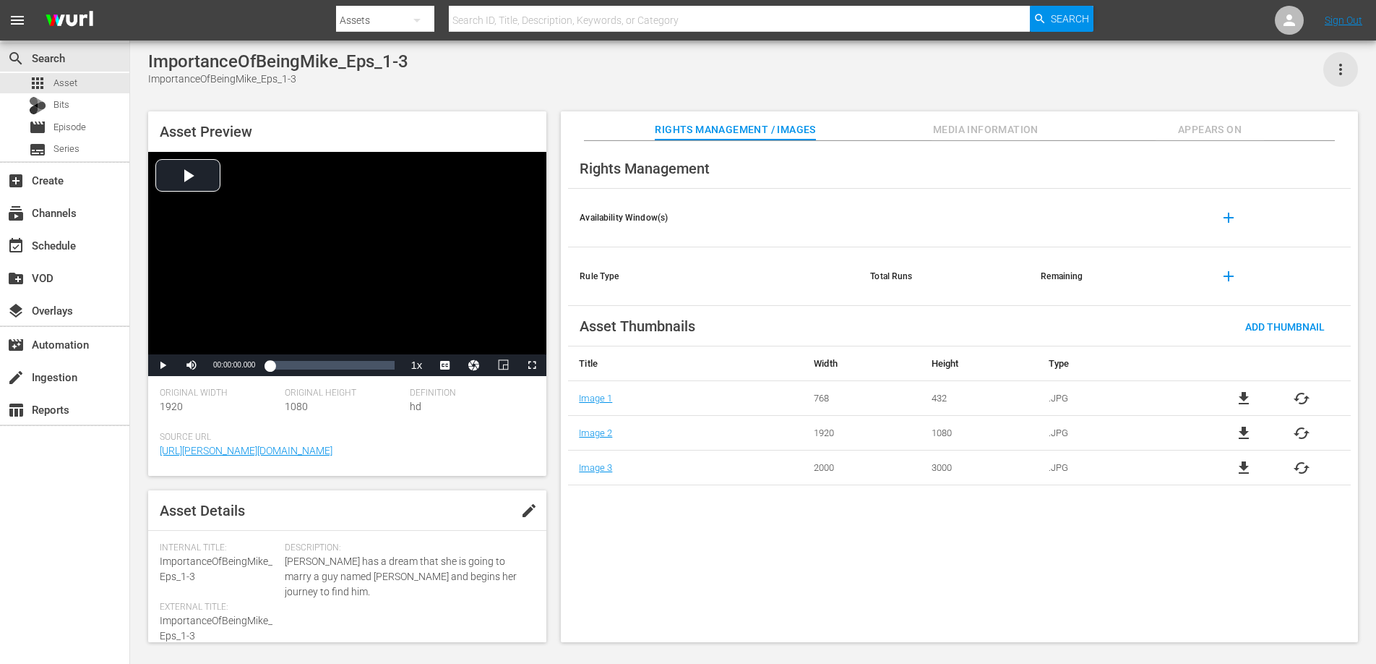
click at [1344, 67] on icon "button" at bounding box center [1340, 69] width 17 height 17
click at [1327, 75] on div "Add To Workspace" at bounding box center [1298, 75] width 98 height 35
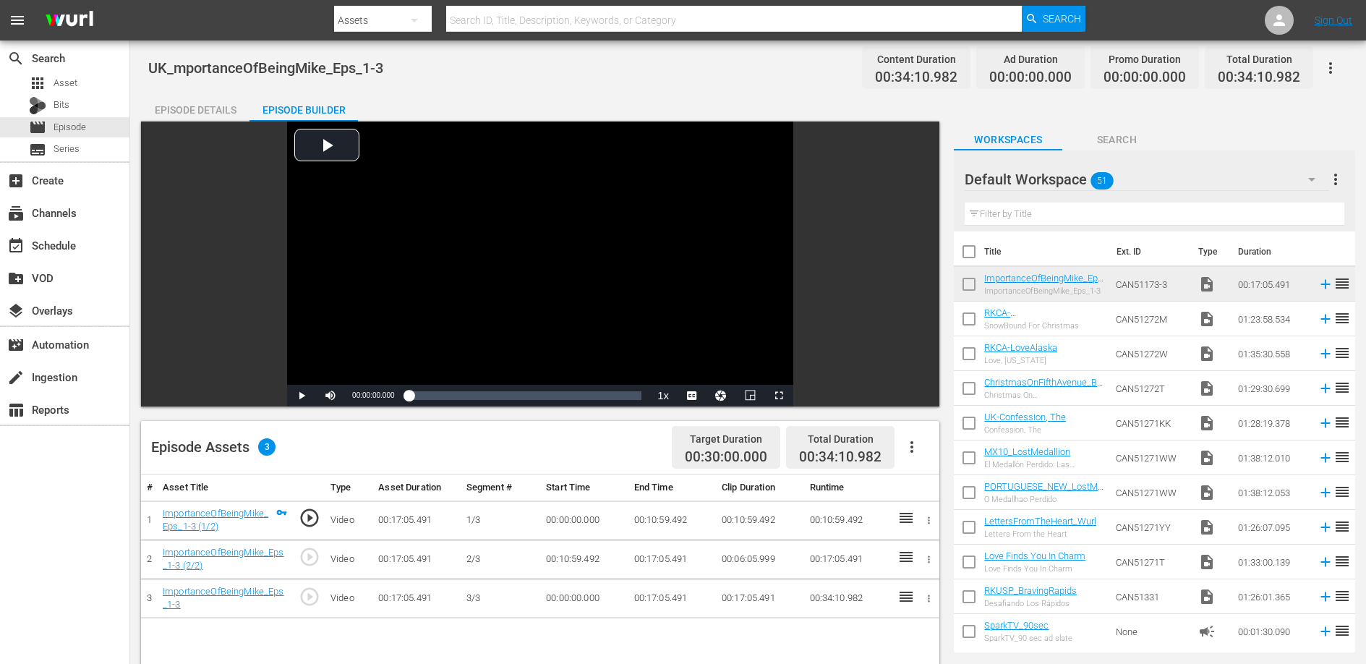
click at [656, 517] on td "00:10:59.492" at bounding box center [671, 519] width 87 height 39
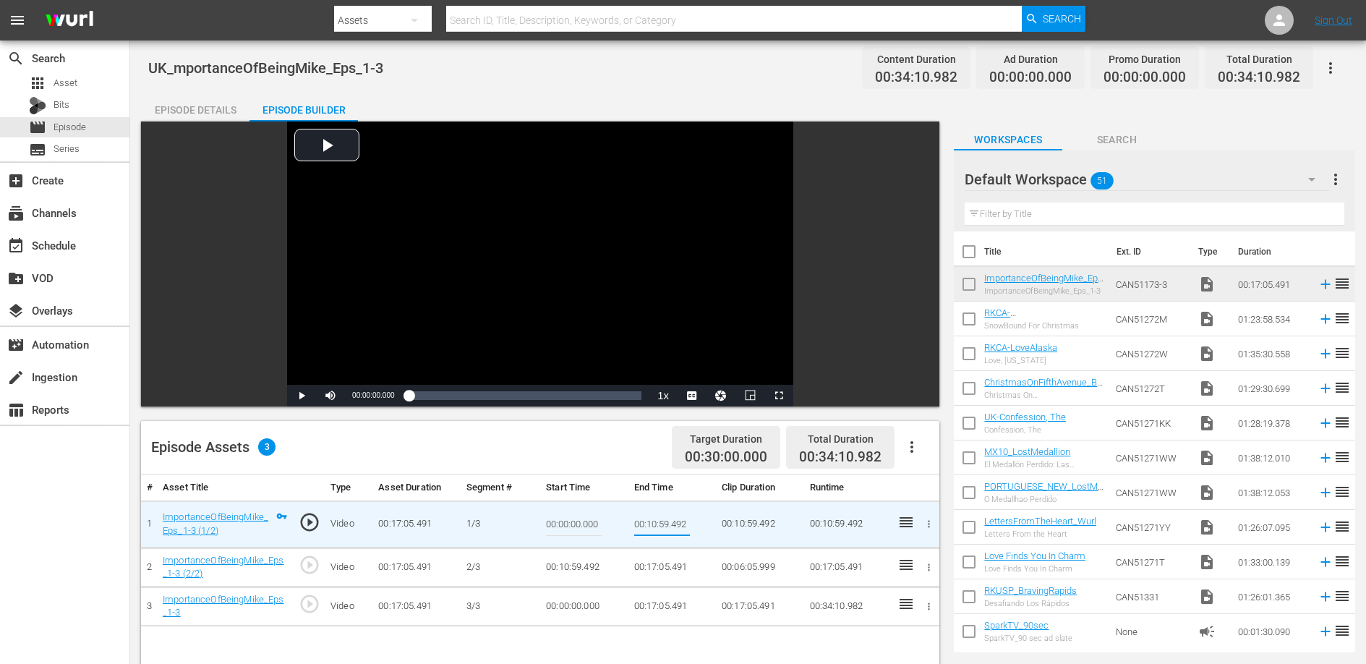
click at [656, 517] on input "00:10:59.492" at bounding box center [662, 524] width 56 height 35
type input "00:04:44.784"
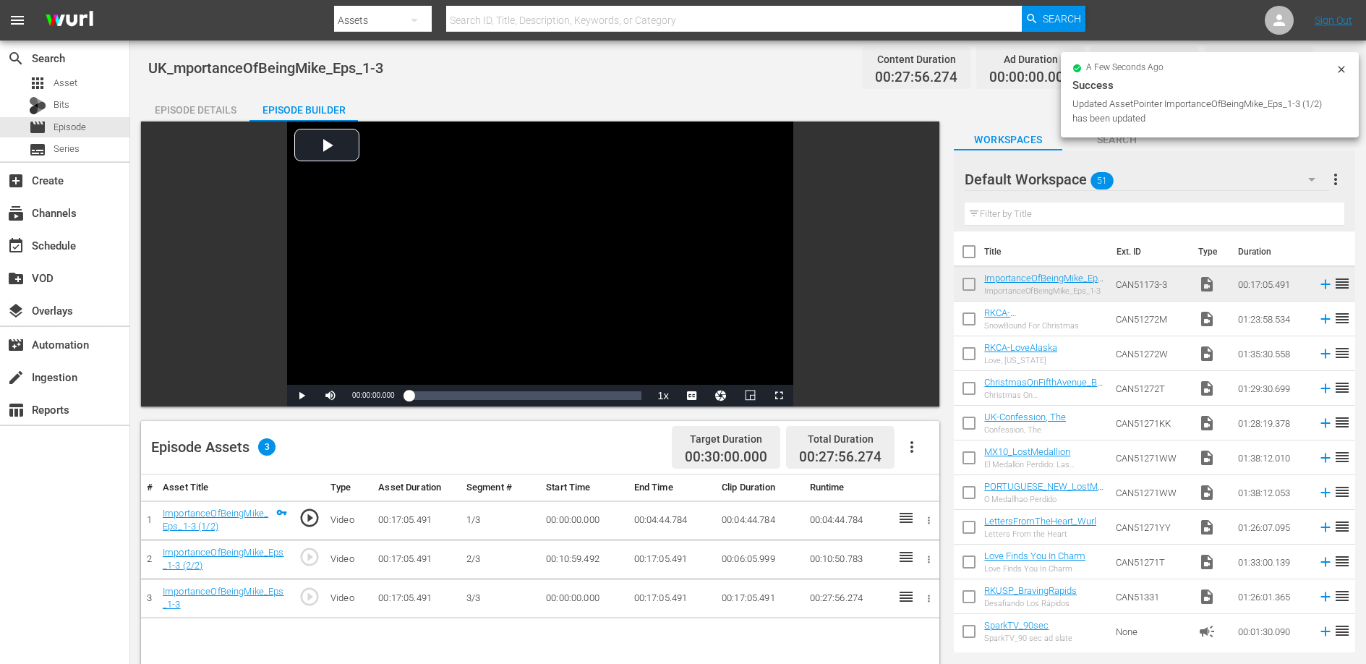
click at [571, 558] on td "00:10:59.492" at bounding box center [583, 558] width 87 height 39
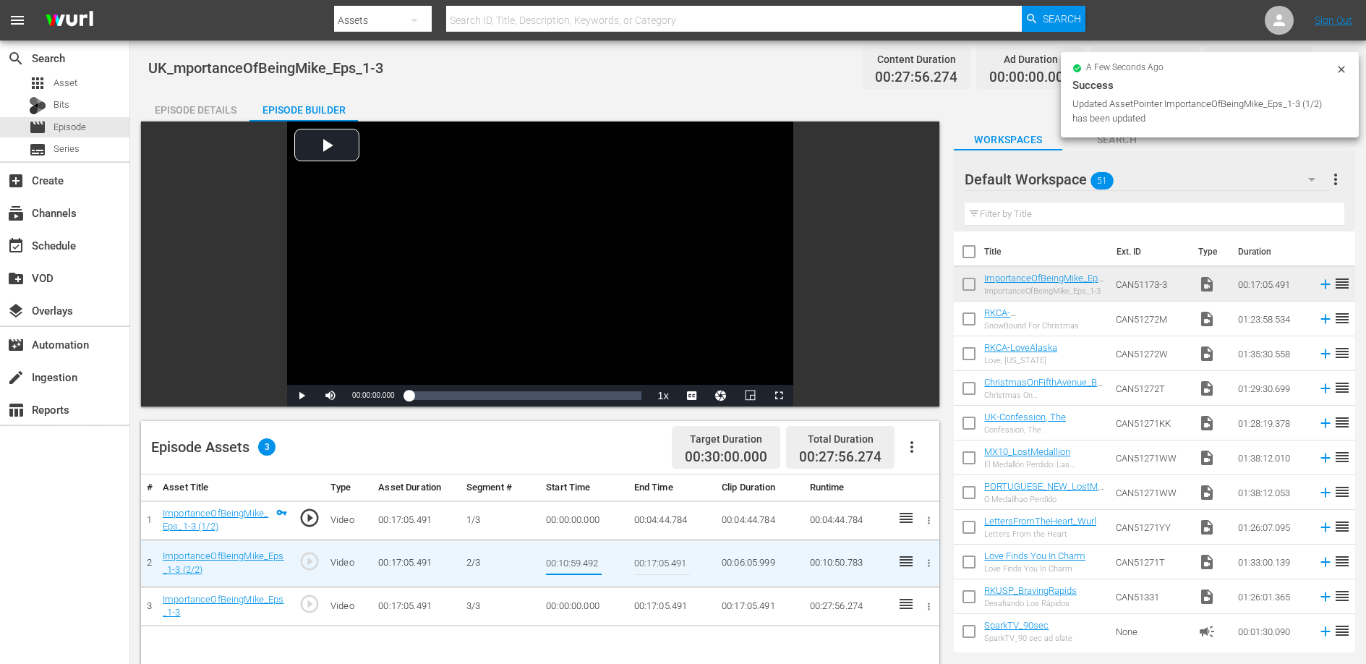
click at [571, 558] on input "00:10:59.492" at bounding box center [574, 563] width 56 height 35
type input "00:04:44.784"
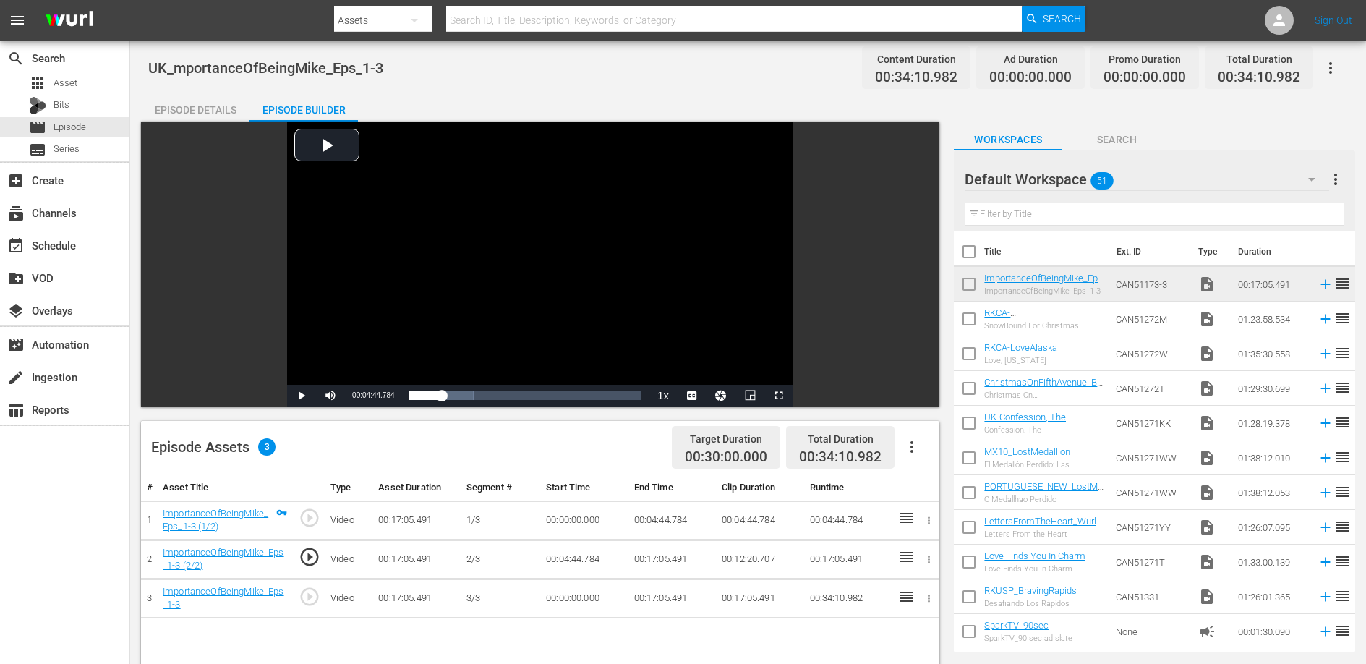
click at [661, 554] on td "00:17:05.491" at bounding box center [671, 558] width 87 height 39
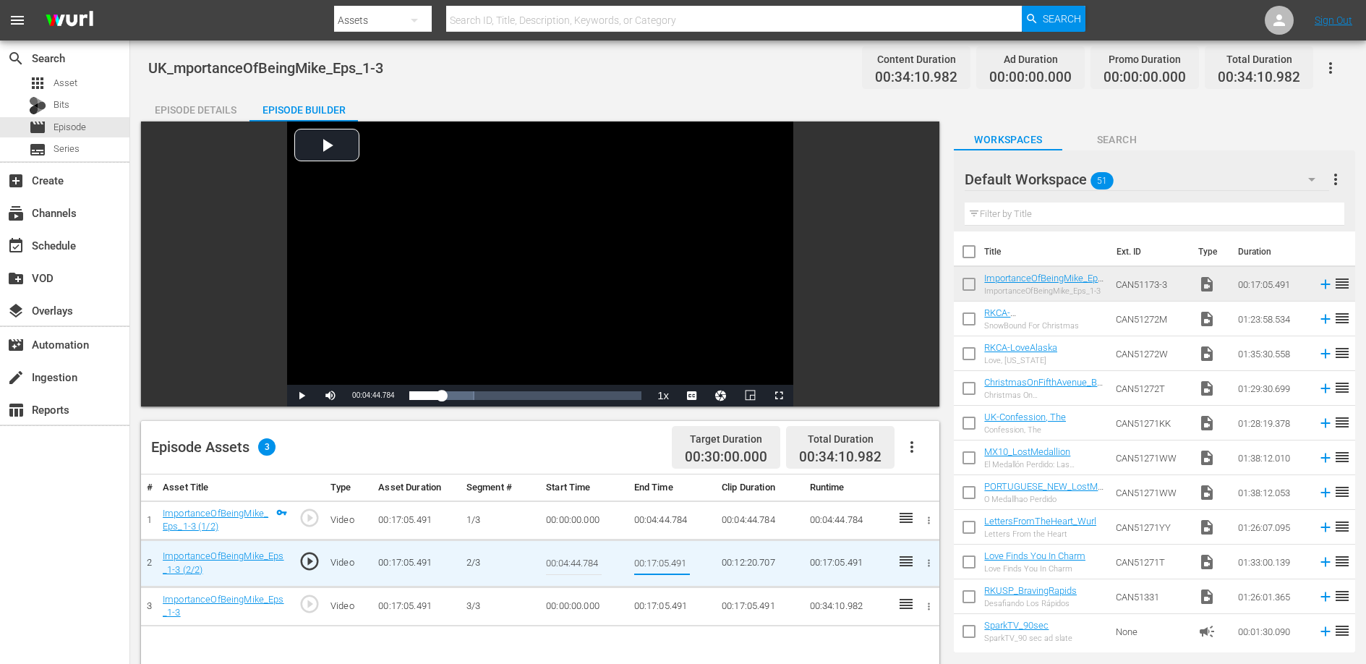
click at [661, 554] on input "00:17:05.491" at bounding box center [662, 563] width 56 height 35
type input "00:10:59.492"
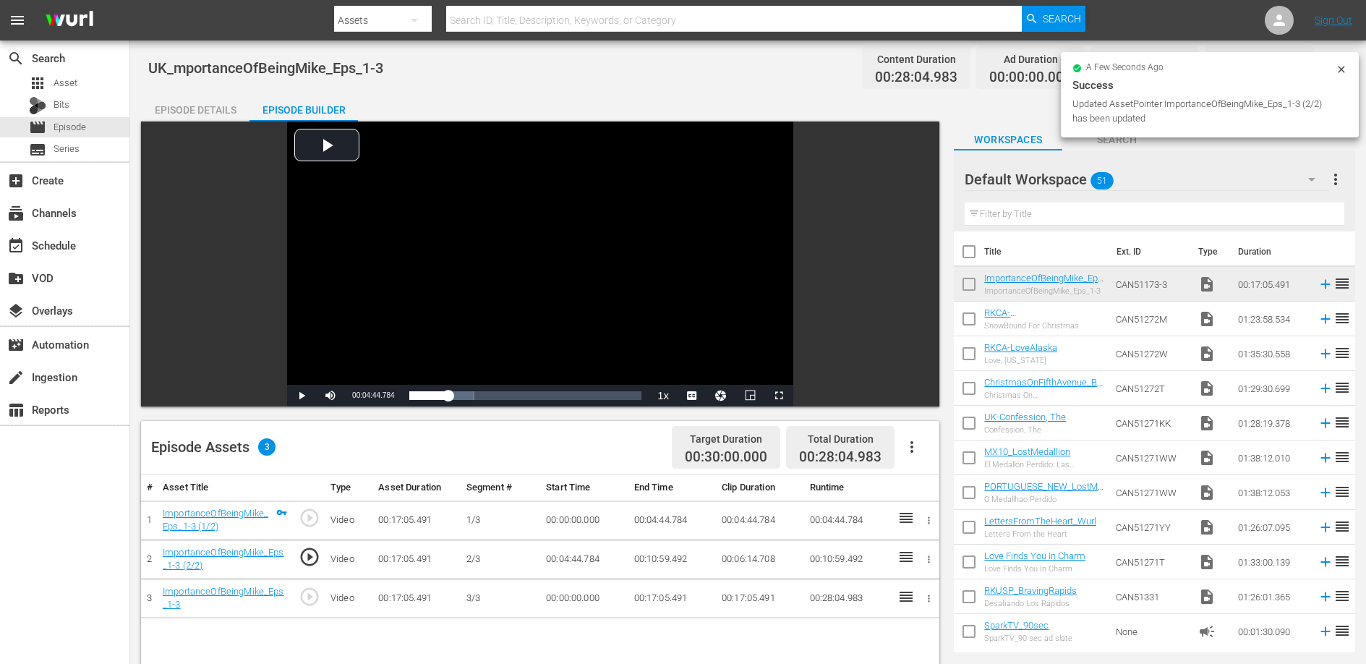
click at [580, 596] on td "00:00:00.000" at bounding box center [583, 597] width 87 height 39
click at [579, 596] on td "00:00:00.000" at bounding box center [583, 597] width 87 height 39
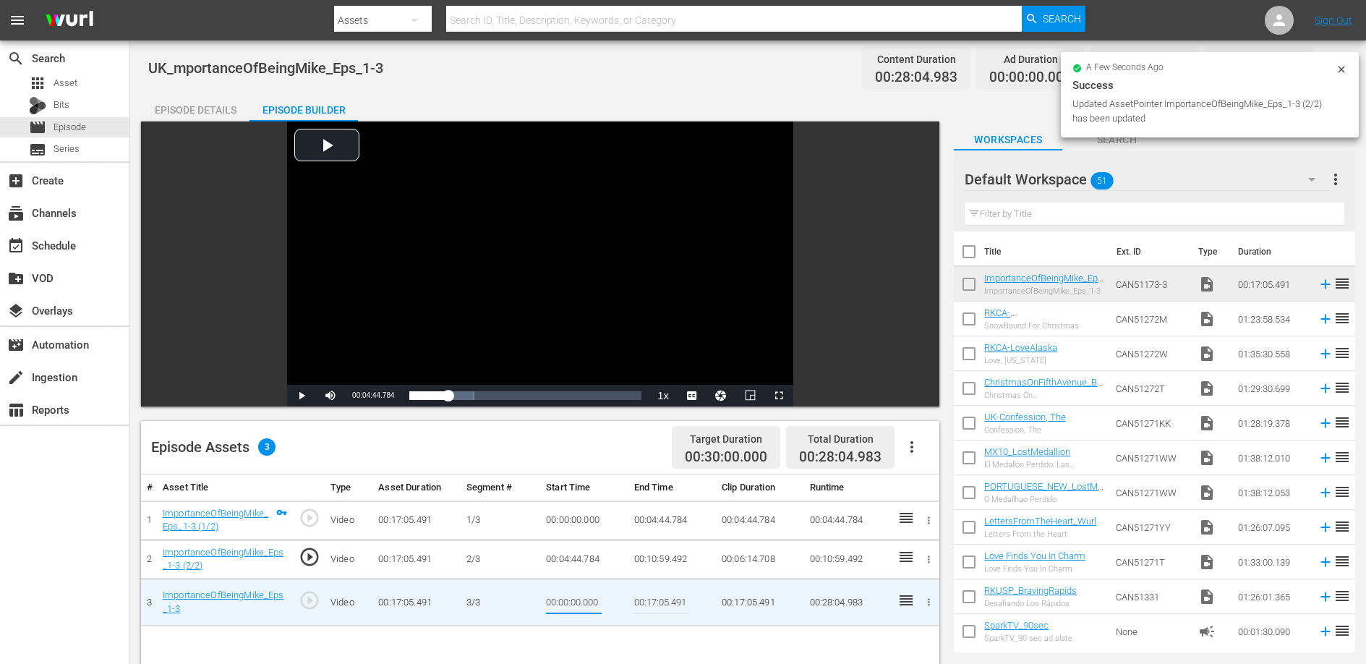
type input "00:10:59.492"
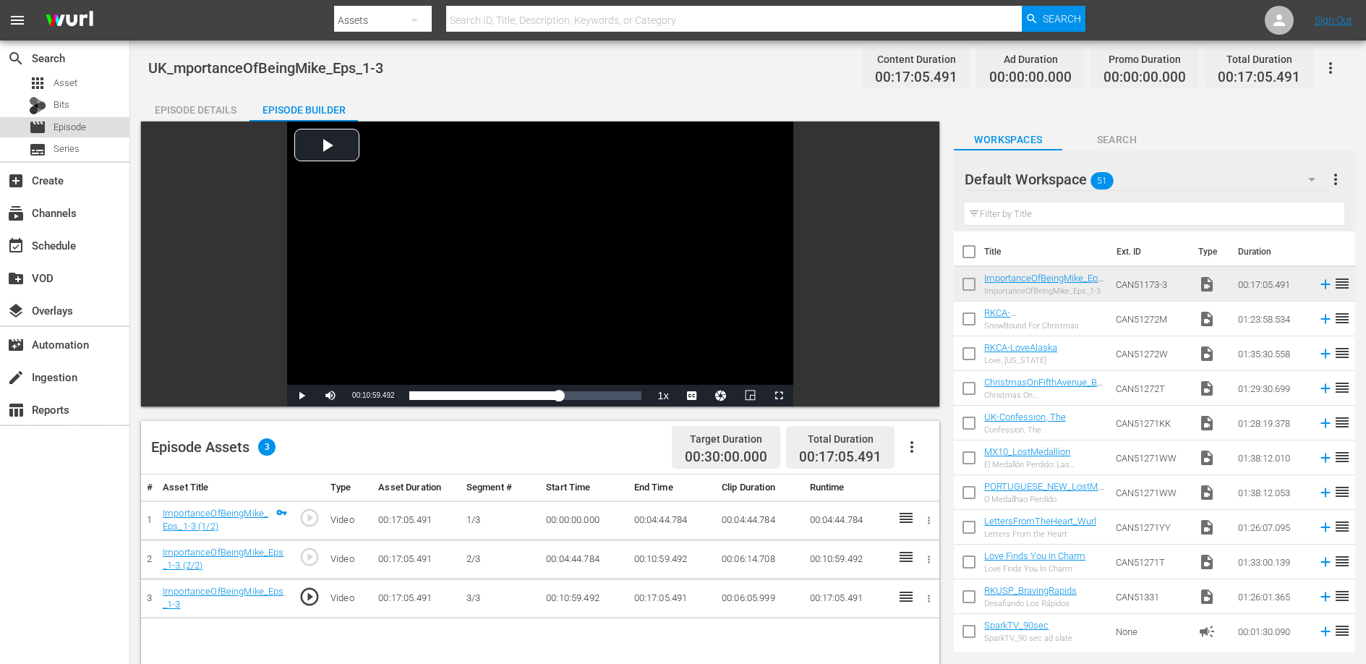
click at [82, 129] on span "Episode" at bounding box center [69, 127] width 33 height 14
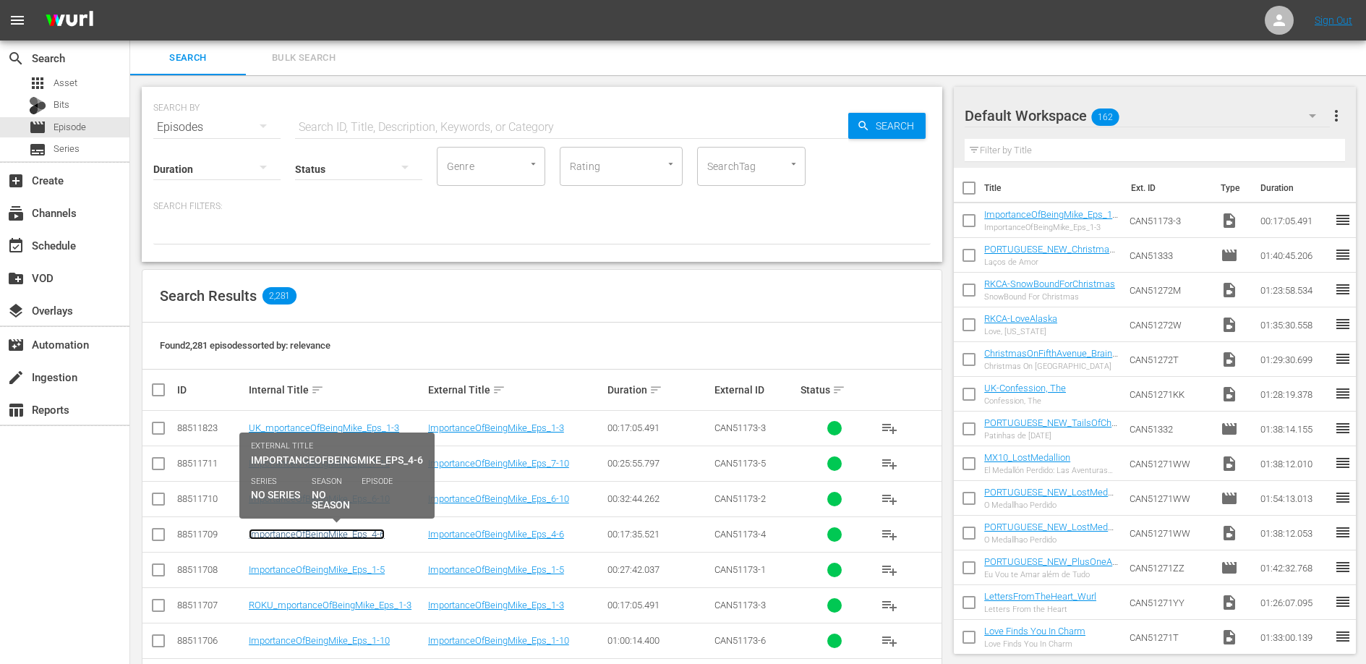
click at [333, 535] on link "ImportanceOfBeingMike_Eps_4-6" at bounding box center [317, 533] width 136 height 11
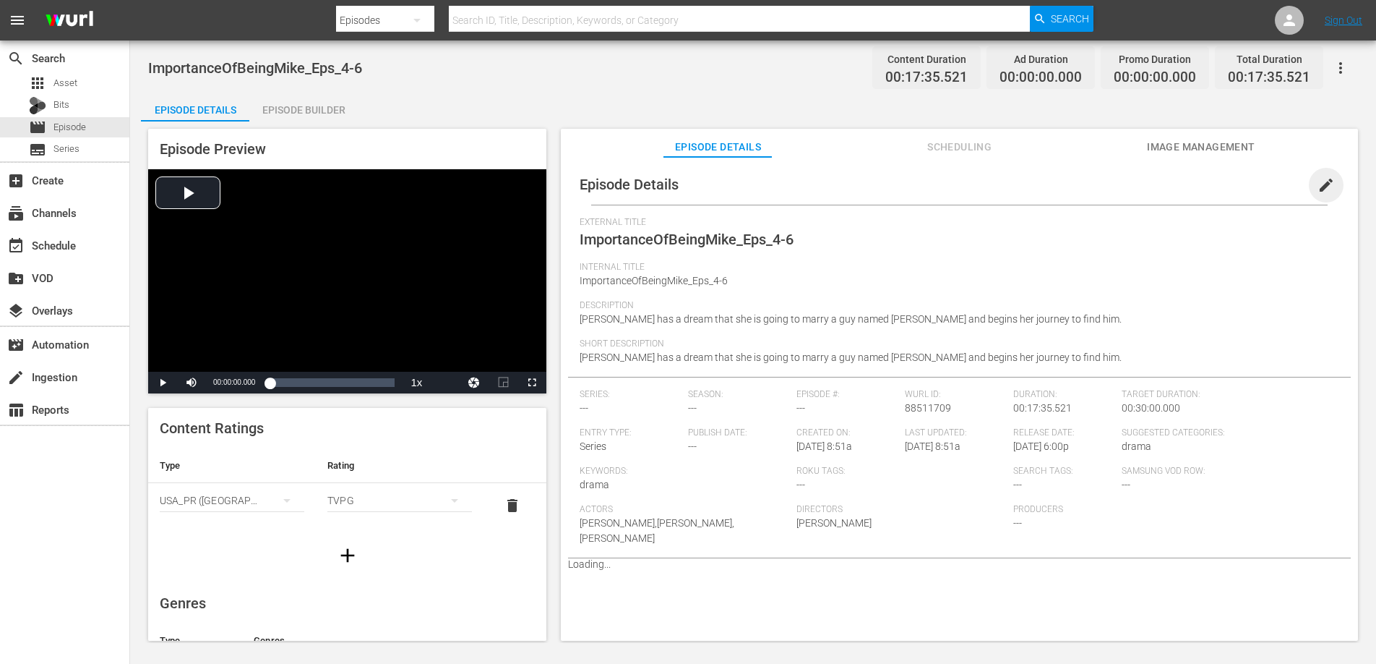
click at [1318, 189] on span "edit" at bounding box center [1326, 184] width 17 height 17
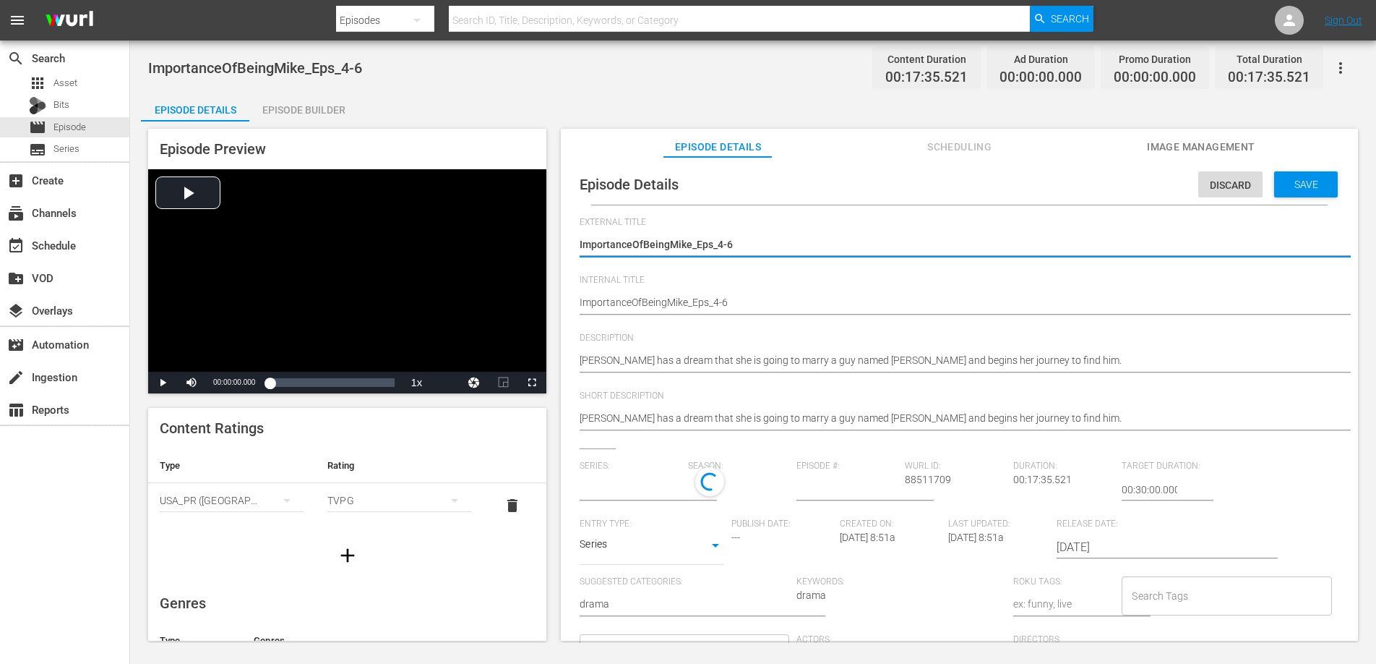
type input "No Series"
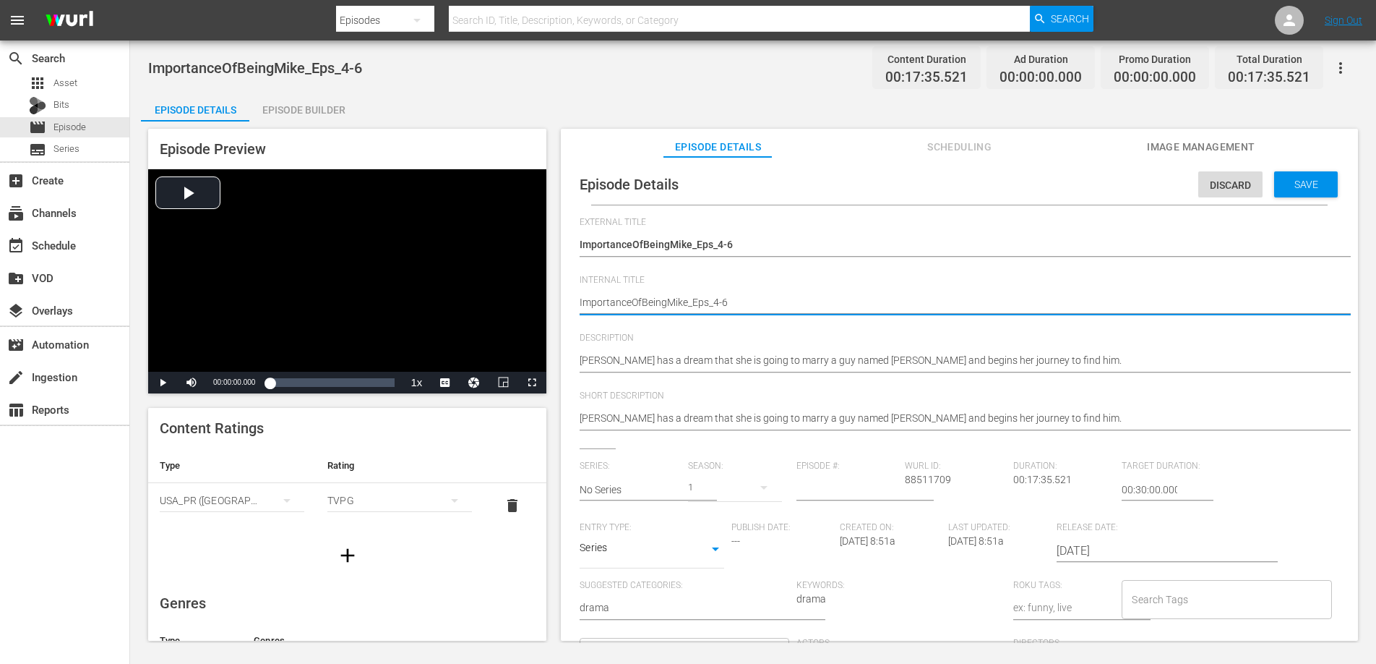
type textarea "RImportanceOfBeingMike_Eps_4-6"
type textarea "ROImportanceOfBeingMike_Eps_4-6"
type textarea "ROKImportanceOfBeingMike_Eps_4-6"
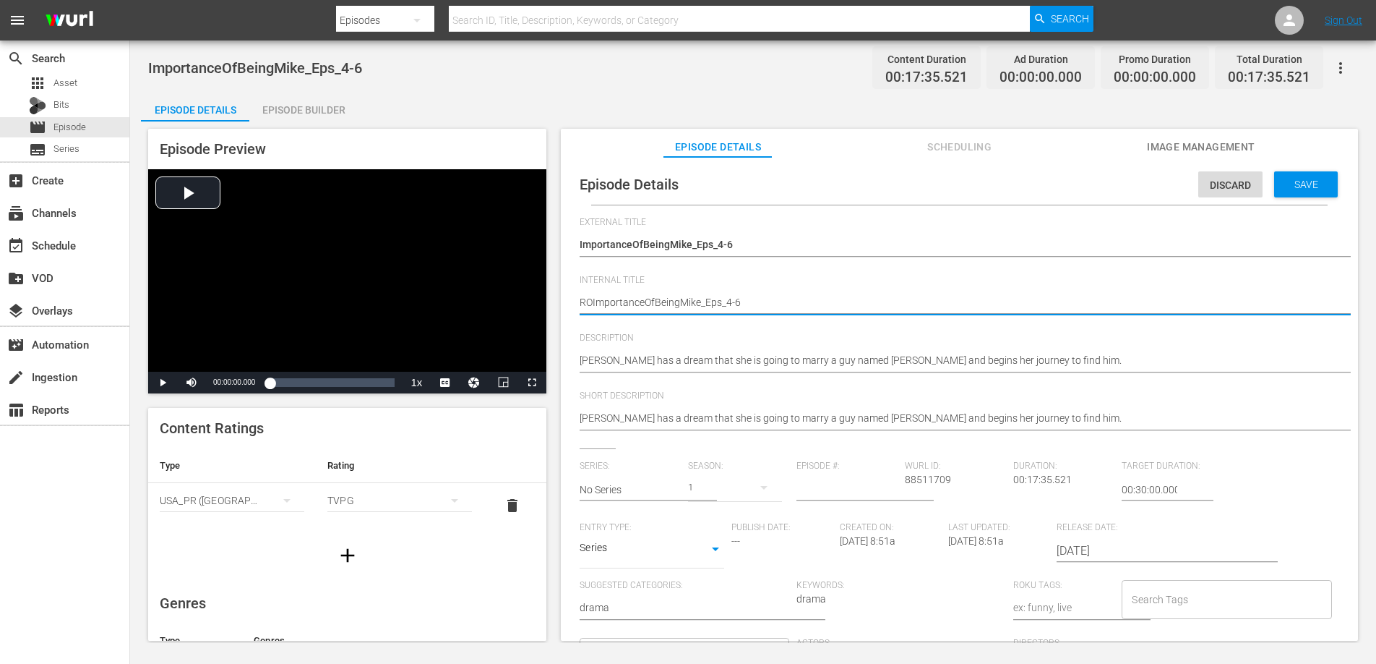
type textarea "ROKImportanceOfBeingMike_Eps_4-6"
type textarea "ROKUImportanceOfBeingMike_Eps_4-6"
type textarea "ROKU_ImportanceOfBeingMike_Eps_4-6"
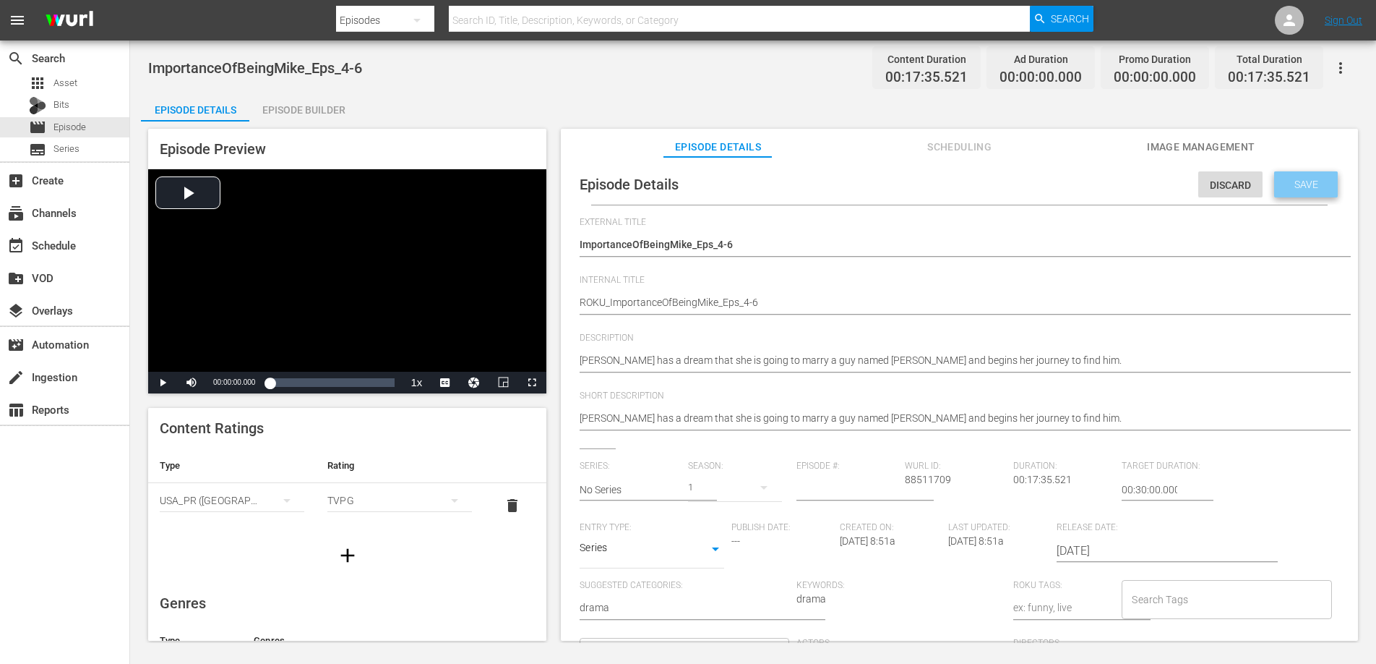
click at [1308, 194] on div "Save" at bounding box center [1307, 184] width 64 height 26
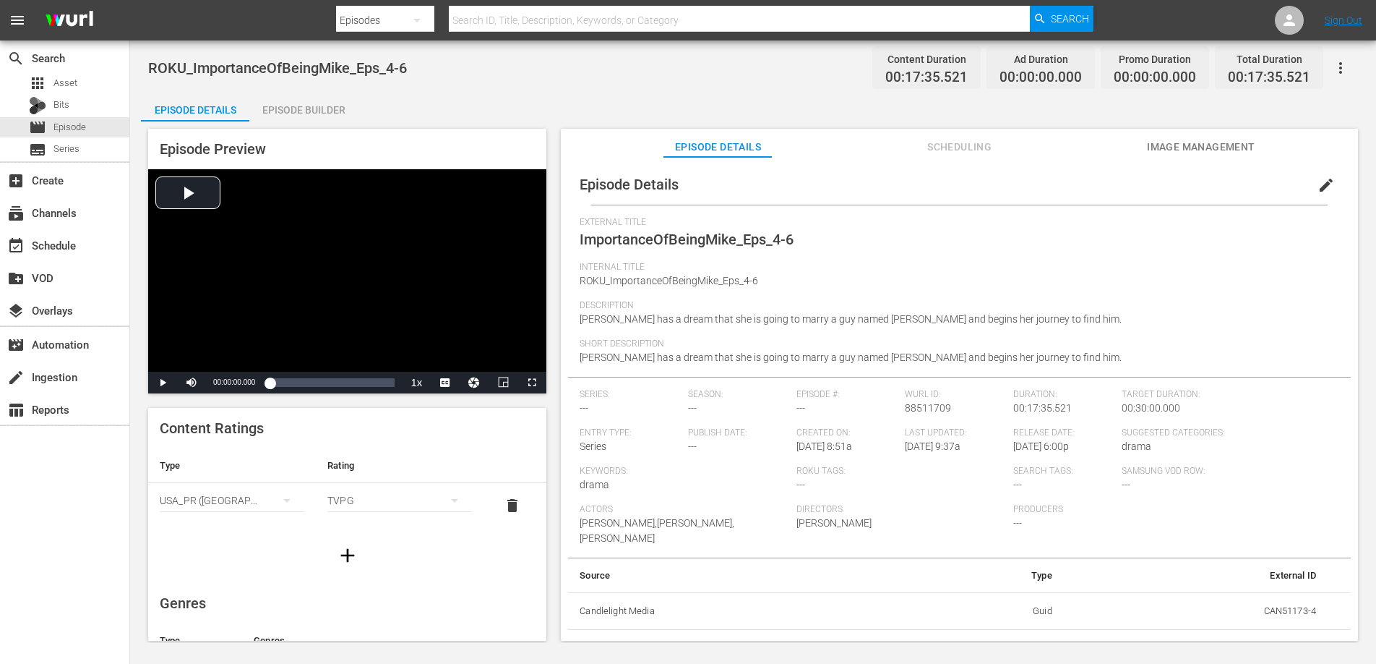
click at [1345, 68] on icon "button" at bounding box center [1340, 67] width 17 height 17
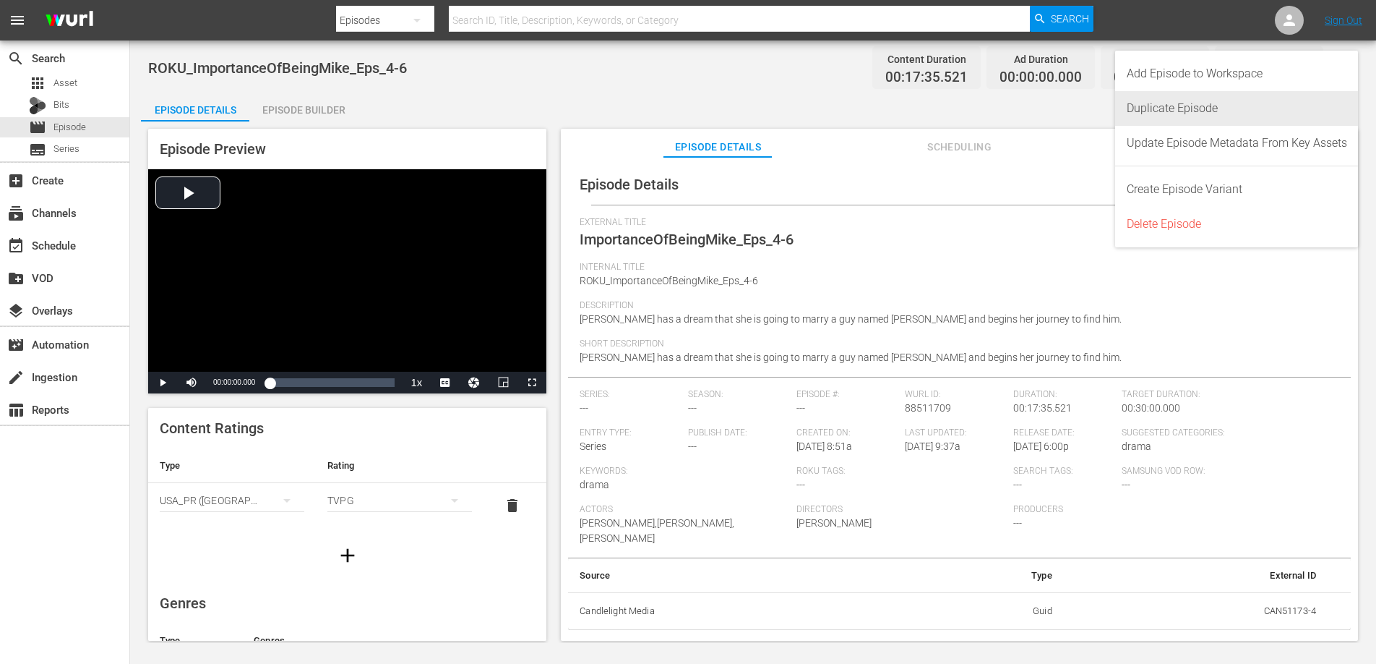
click at [1267, 99] on div "Duplicate Episode" at bounding box center [1237, 108] width 220 height 35
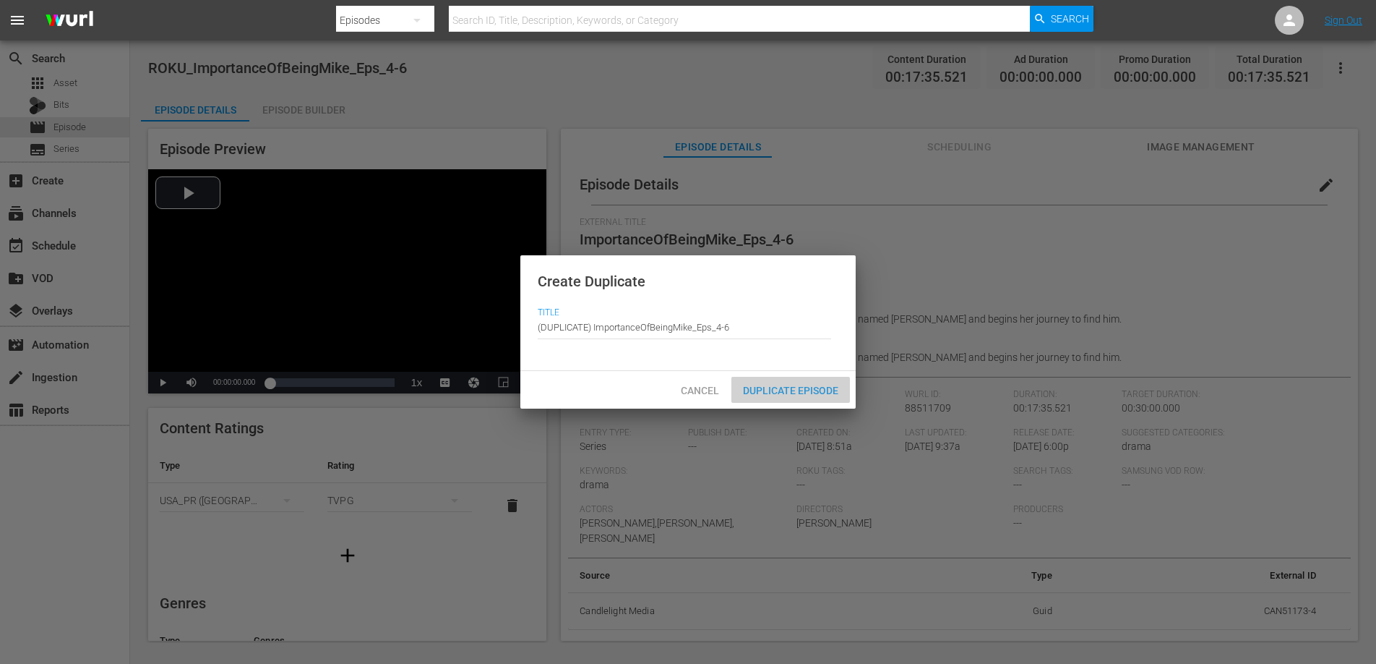
click at [768, 386] on span "Duplicate Episode" at bounding box center [791, 391] width 119 height 12
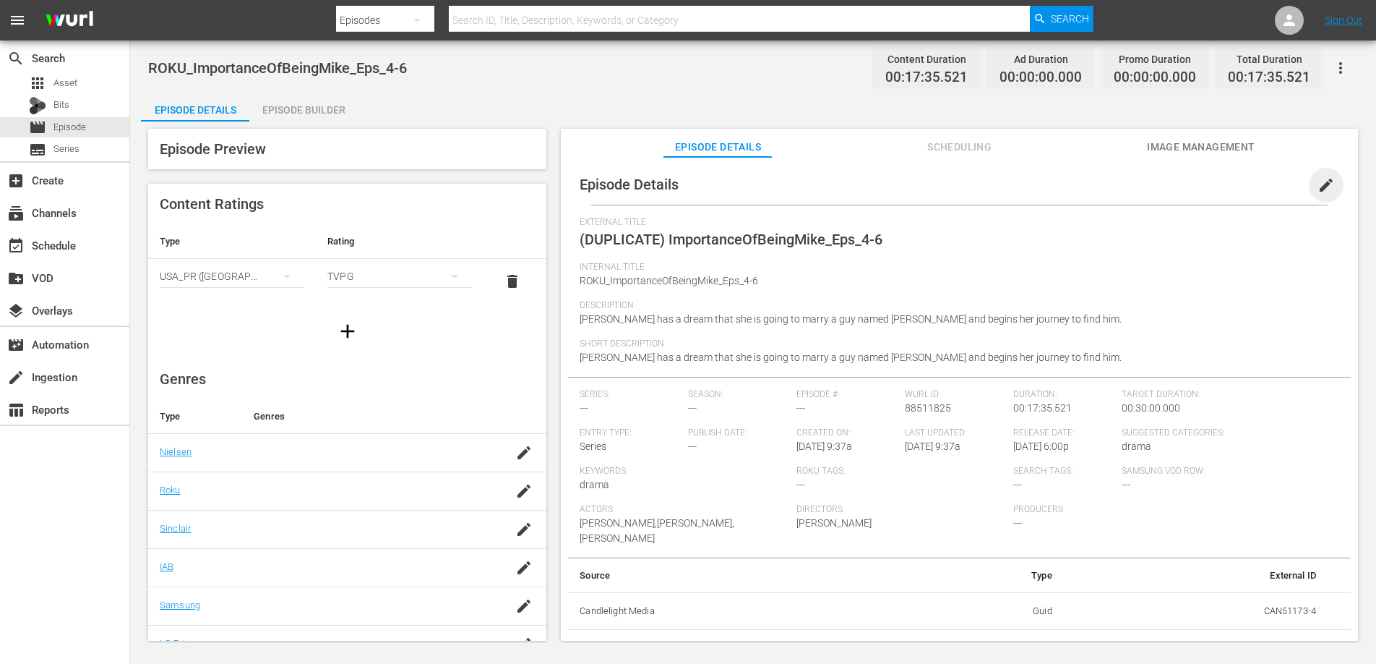
click at [1318, 182] on span "edit" at bounding box center [1326, 184] width 17 height 17
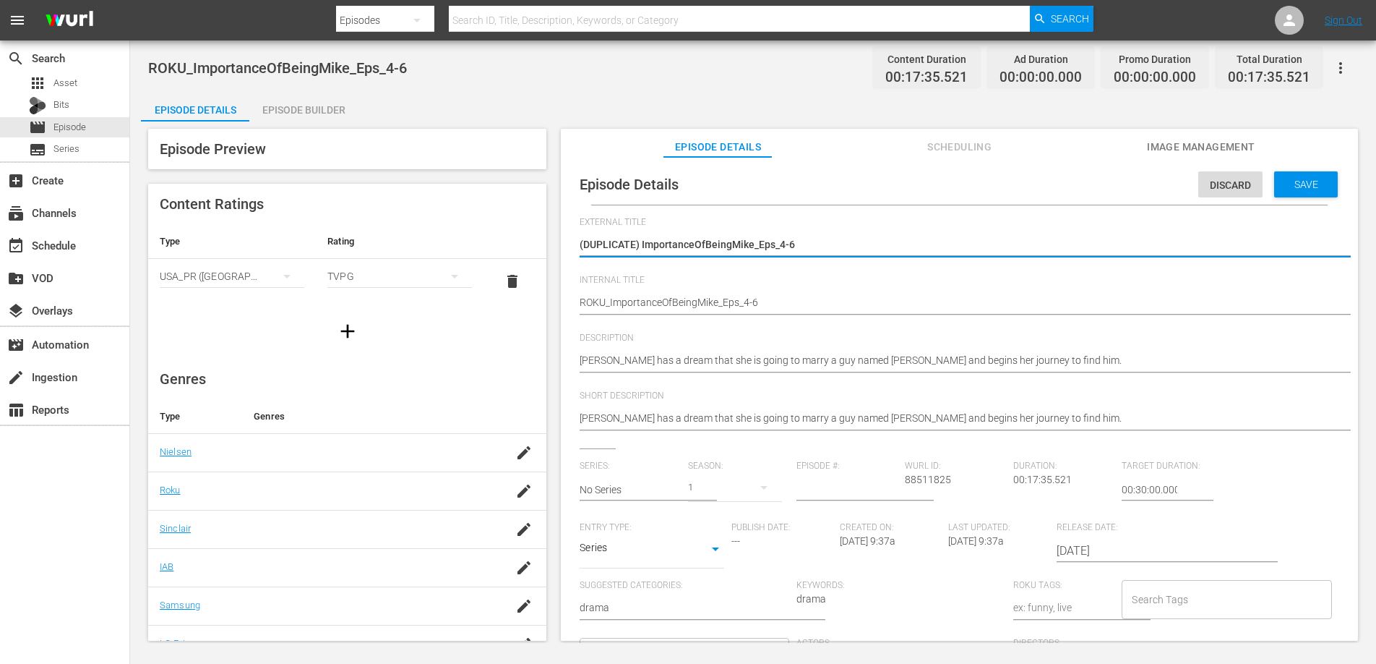
drag, startPoint x: 642, startPoint y: 244, endPoint x: 528, endPoint y: 252, distance: 114.5
click at [528, 252] on div "Episode Preview Content Ratings Type Rating Select Rating Type USA_PR (United S…" at bounding box center [753, 386] width 1225 height 531
type textarea "ImportanceOfBeingMike_Eps_4-6"
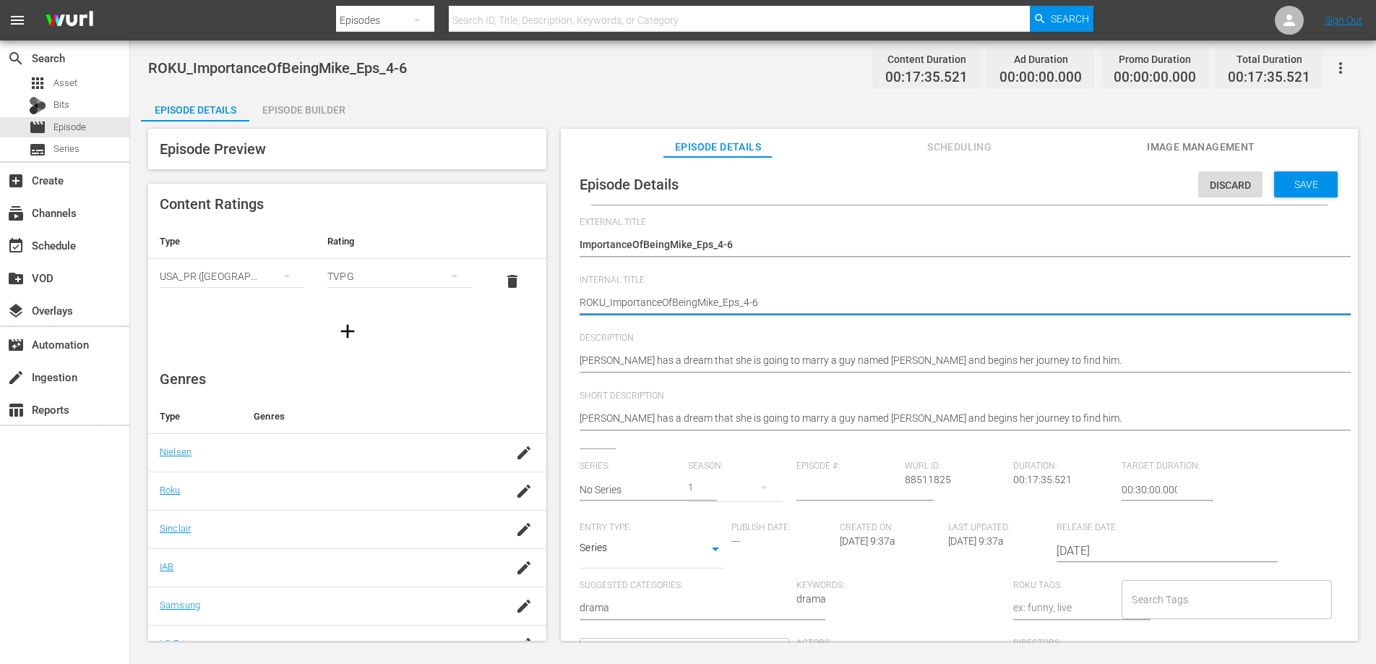
type textarea "ROK_ImportanceOfBeingMike_Eps_4-6"
type textarea "RO_ImportanceOfBeingMike_Eps_4-6"
type textarea "R_ImportanceOfBeingMike_Eps_4-6"
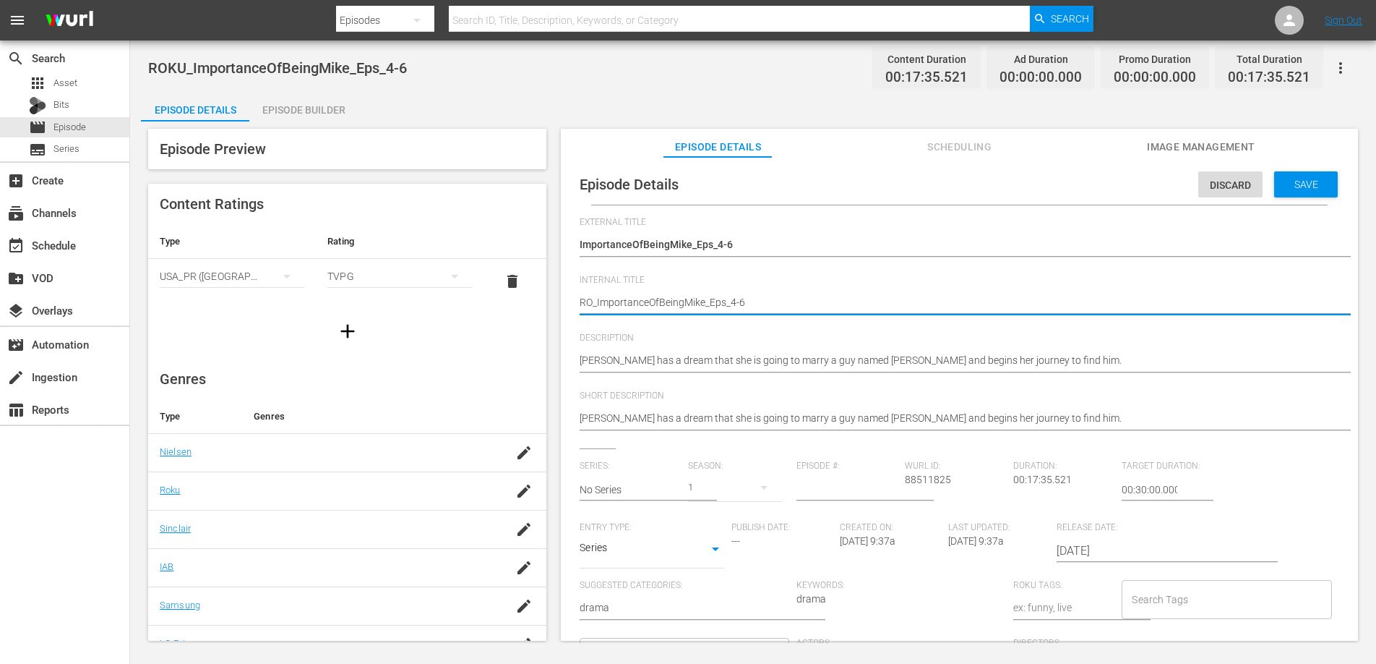
type textarea "R_ImportanceOfBeingMike_Eps_4-6"
type textarea "_ImportanceOfBeingMike_Eps_4-6"
type textarea "U_ImportanceOfBeingMike_Eps_4-6"
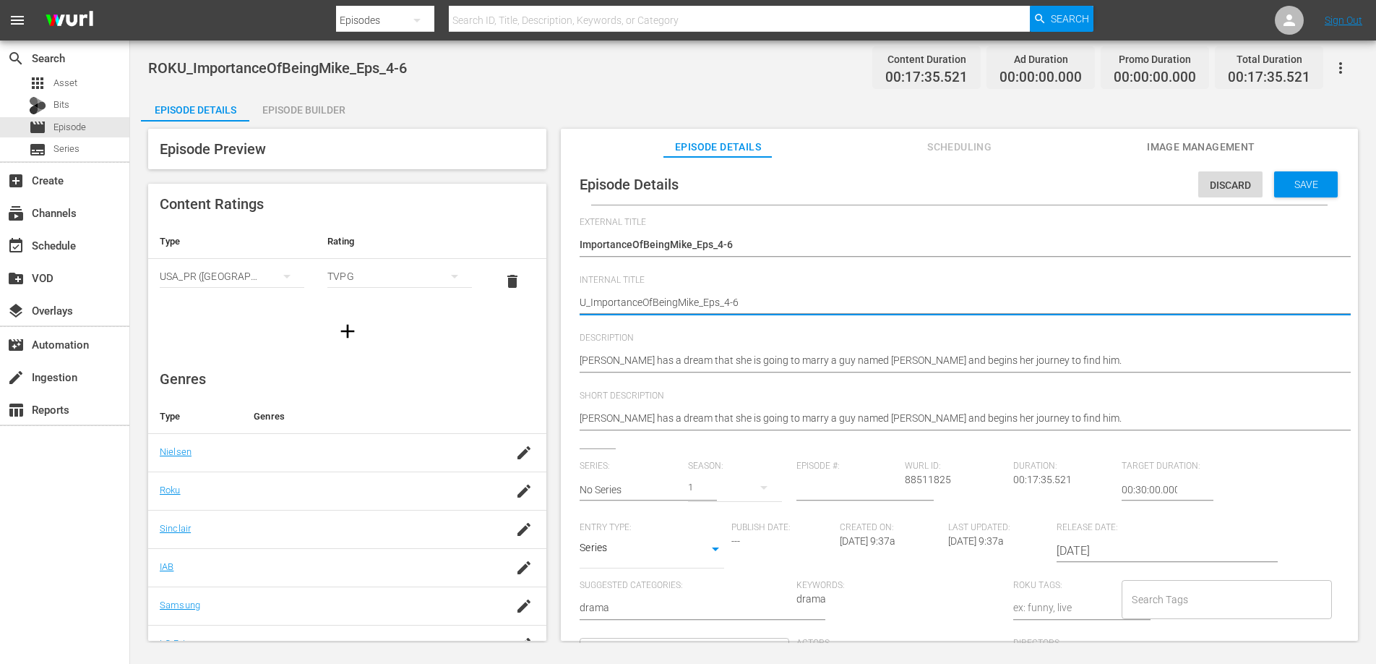
type textarea "UK_ImportanceOfBeingMike_Eps_4-6"
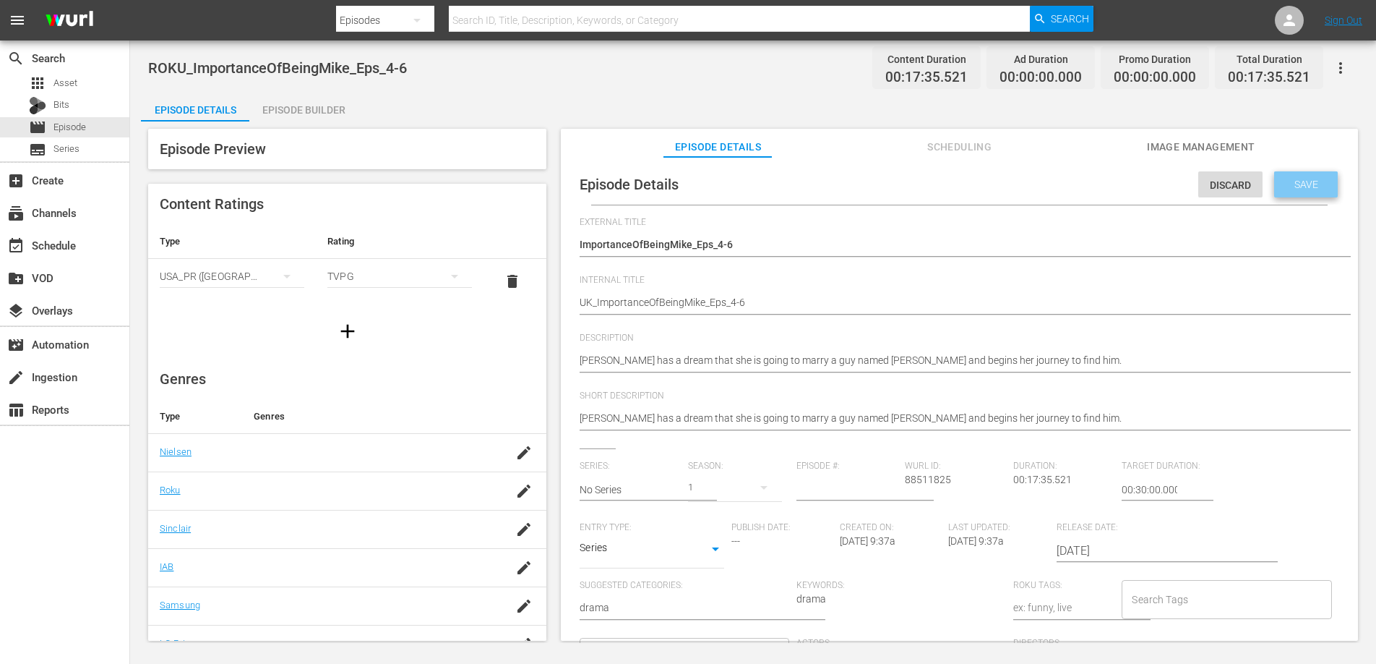
click at [1311, 187] on span "Save" at bounding box center [1306, 185] width 47 height 12
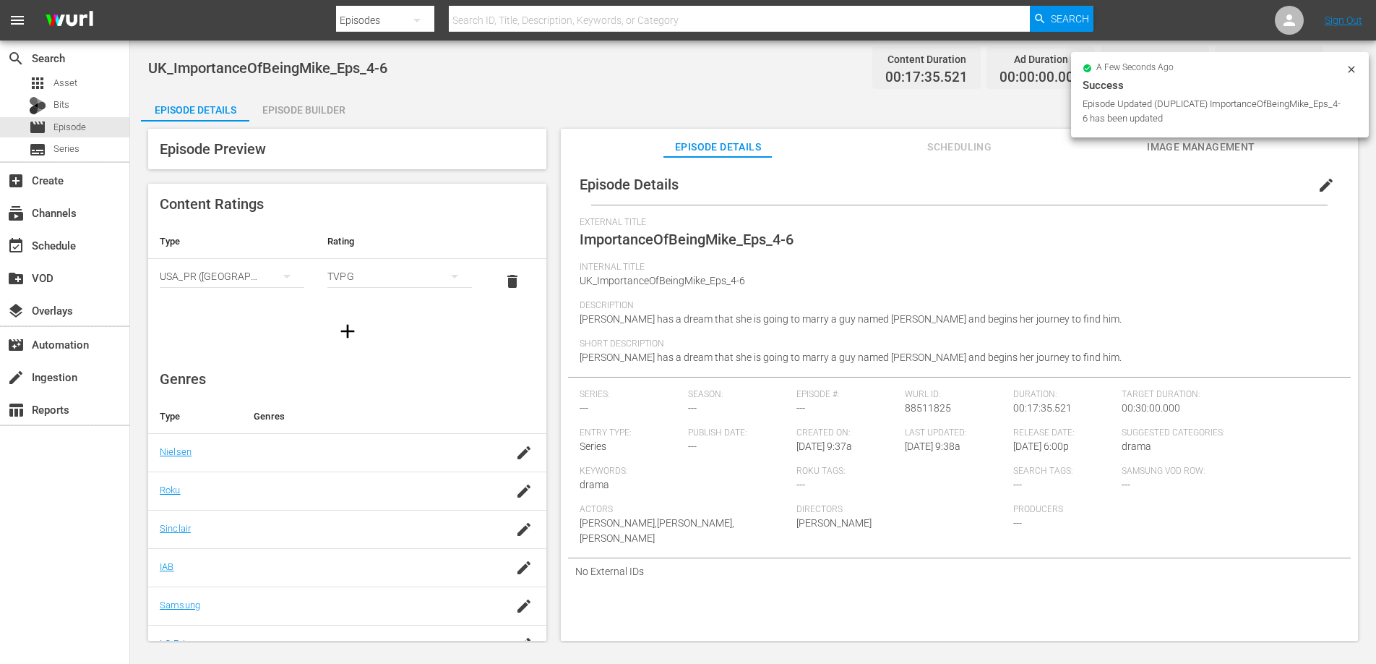
click at [312, 109] on div "Episode Builder" at bounding box center [303, 110] width 108 height 35
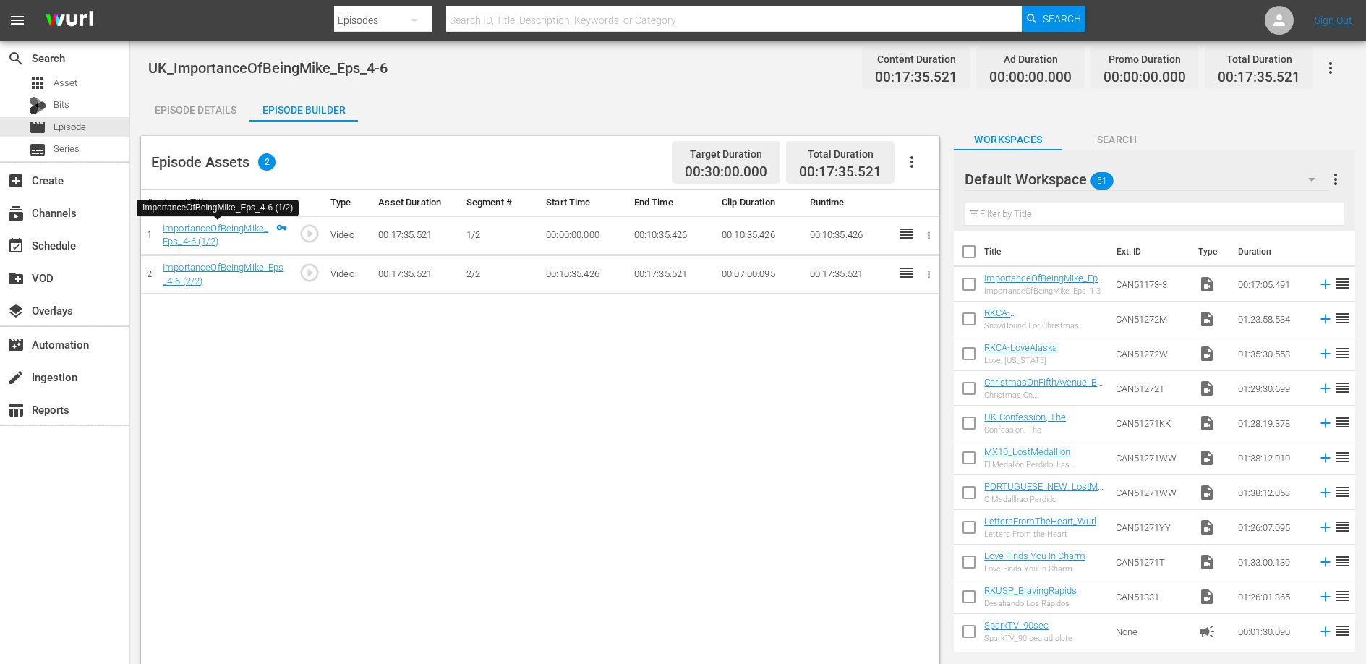
click at [488, 344] on div "# Asset Title Type Asset Duration Segment # Start Time End Time Clip Duration R…" at bounding box center [540, 466] width 798 height 555
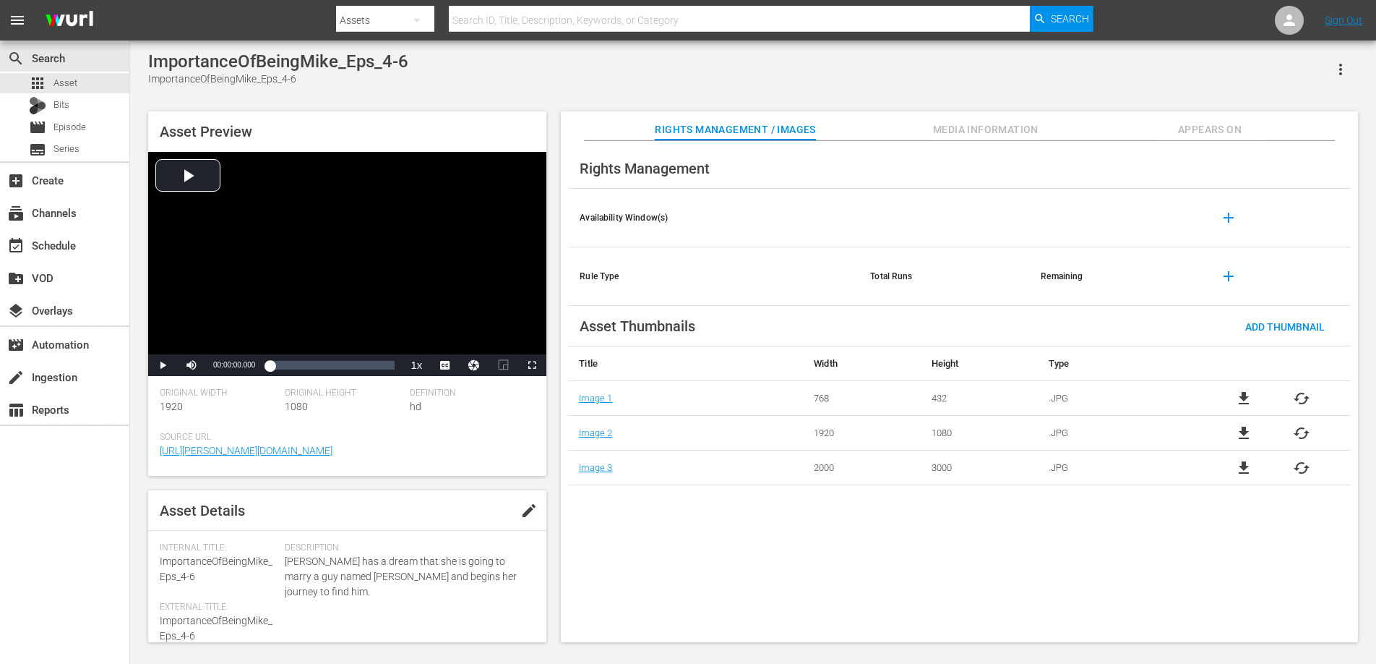
click at [1345, 69] on icon "button" at bounding box center [1340, 69] width 17 height 17
click at [1329, 74] on div "Add To Workspace" at bounding box center [1298, 75] width 98 height 35
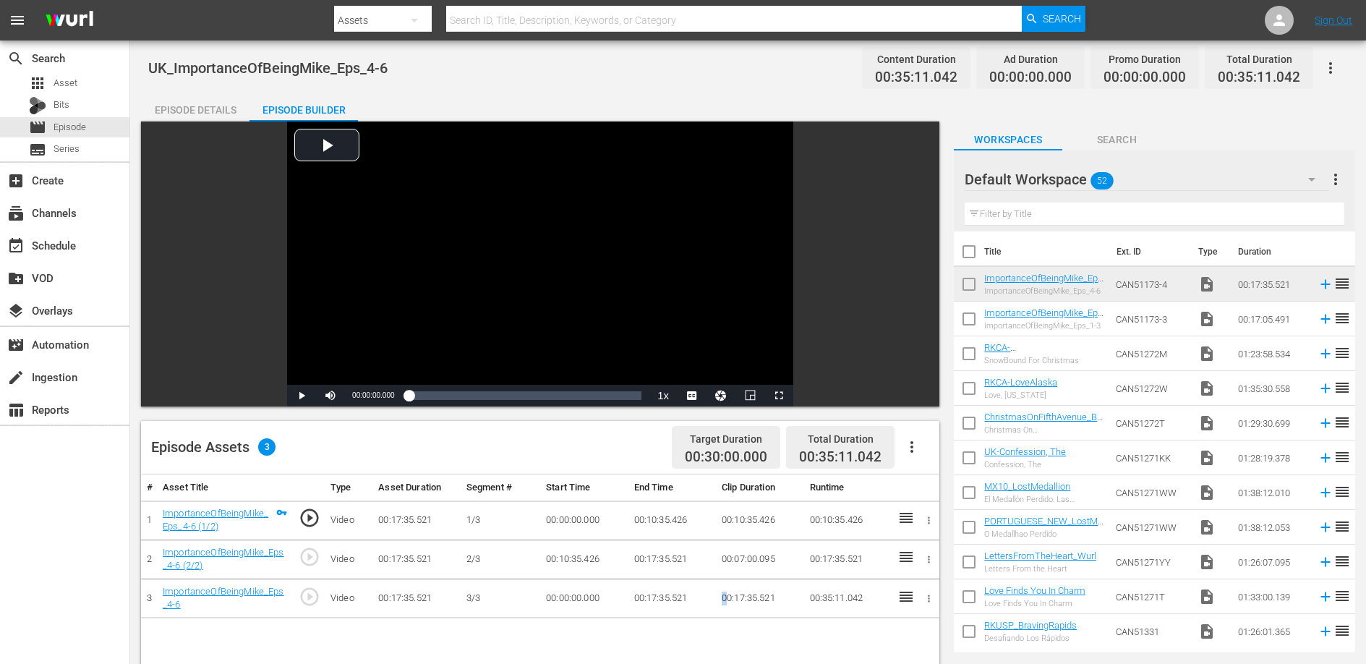
drag, startPoint x: 729, startPoint y: 603, endPoint x: 726, endPoint y: 589, distance: 14.0
click at [726, 589] on td "00:17:35.521" at bounding box center [759, 597] width 87 height 39
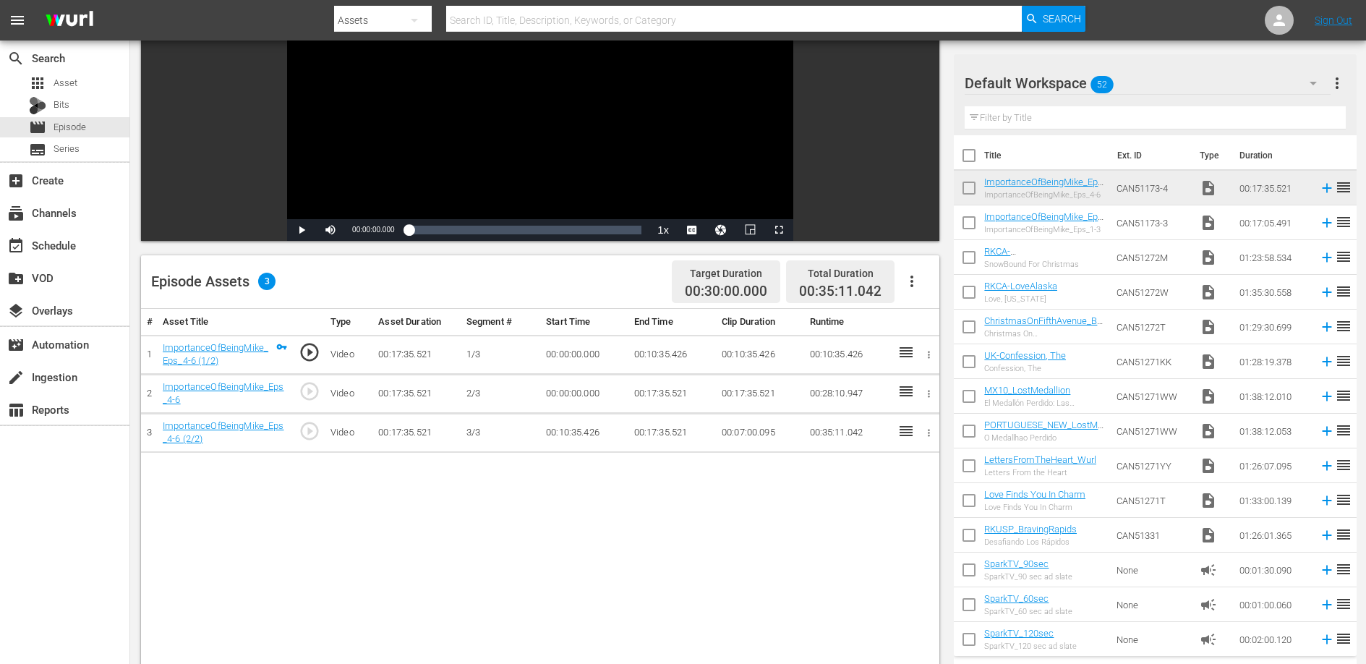
scroll to position [150, 0]
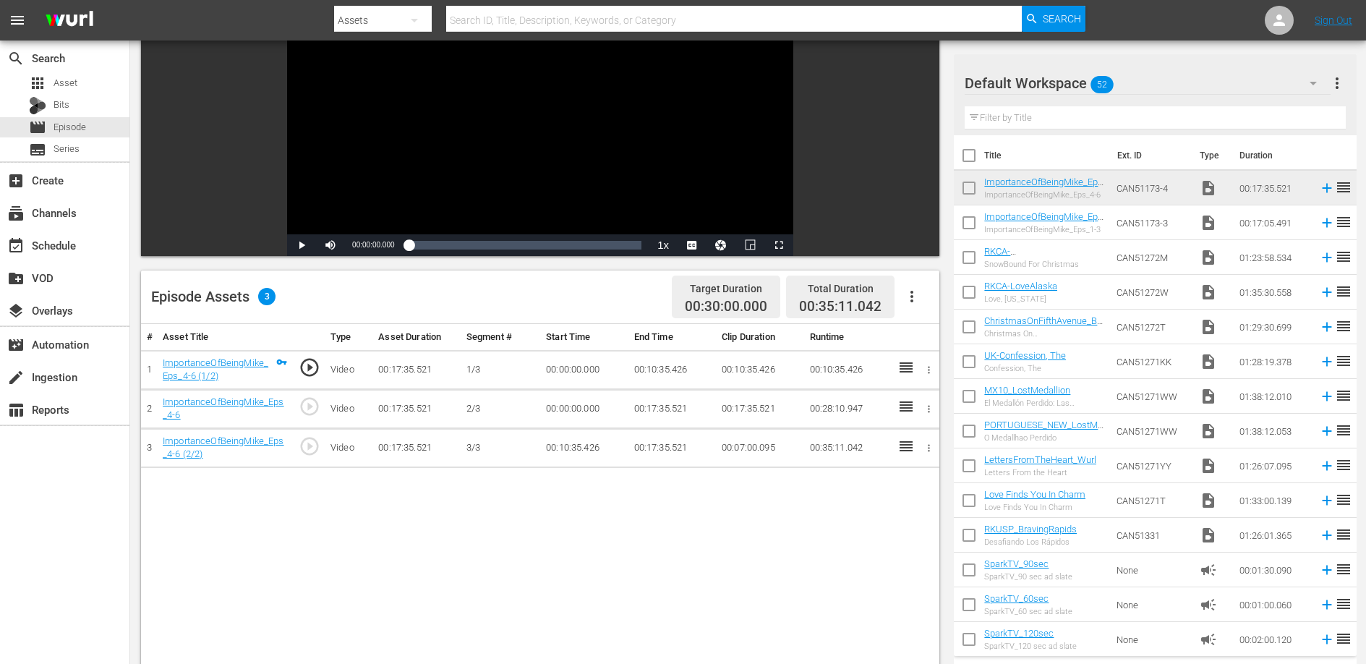
click at [654, 366] on td "00:10:35.426" at bounding box center [671, 369] width 87 height 39
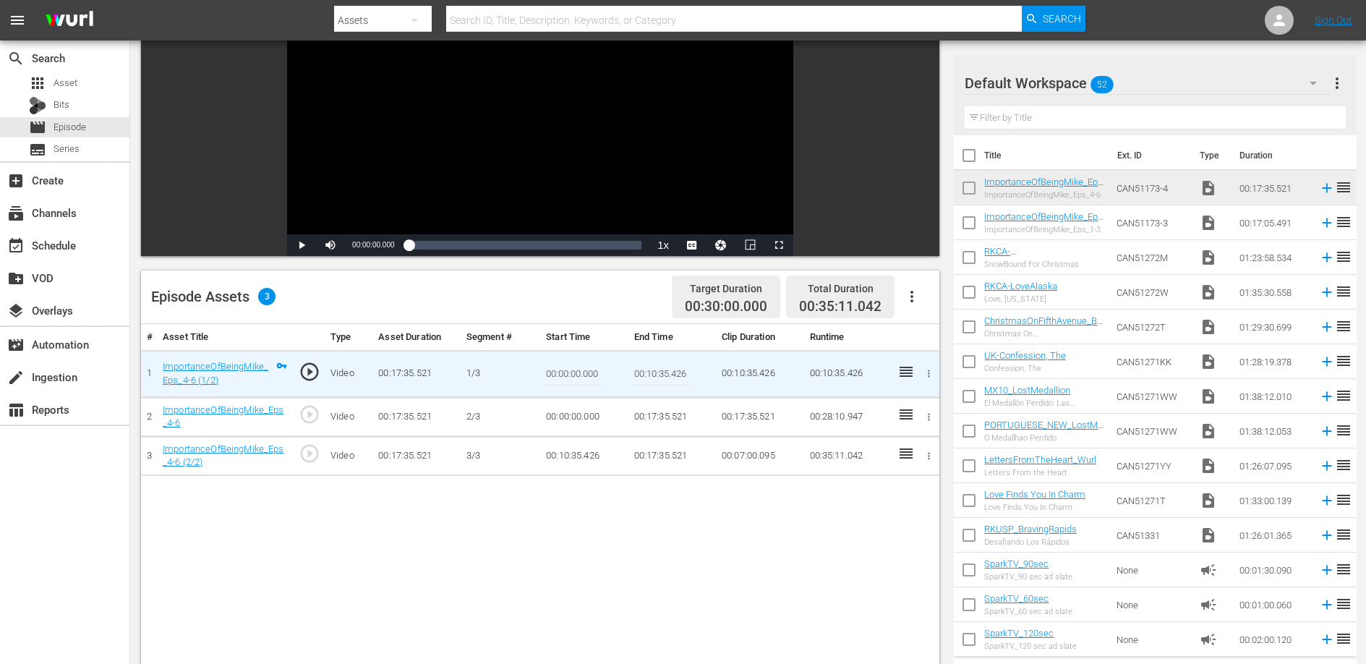
click at [654, 366] on input "00:10:35.426" at bounding box center [662, 373] width 56 height 35
paste input "04:53.001"
type input "00:04:53.001"
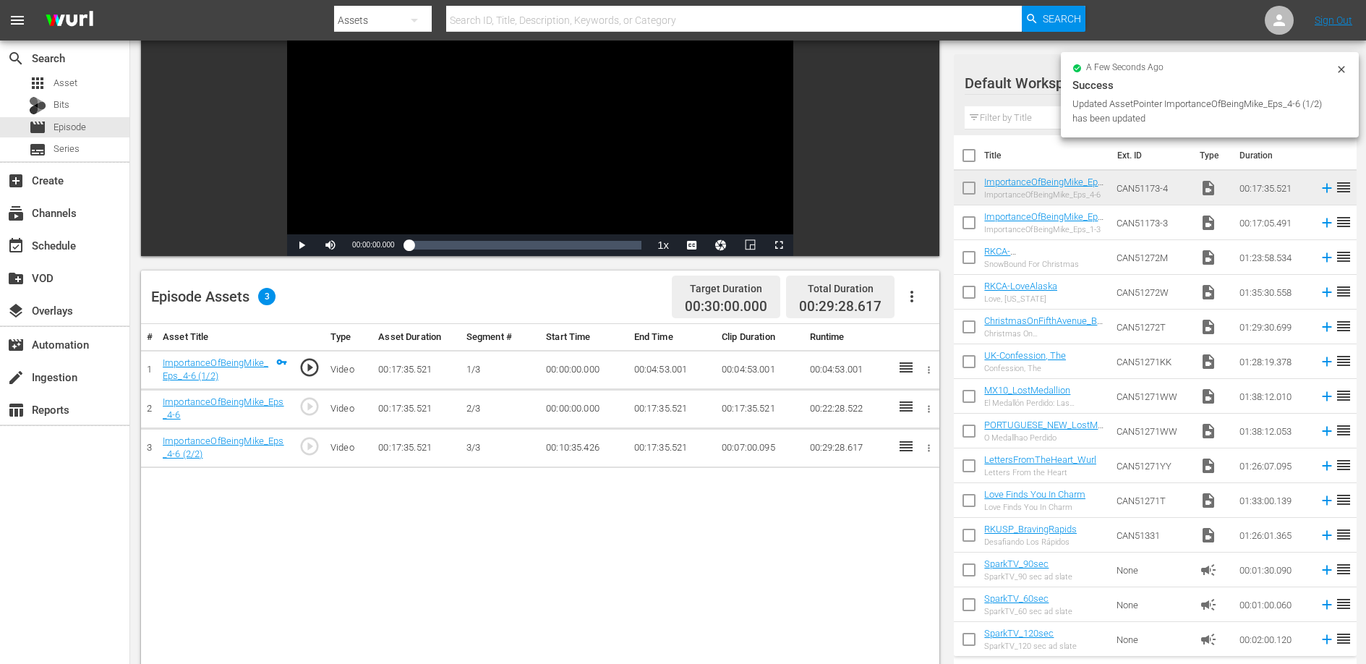
click at [575, 407] on td "00:00:00.000" at bounding box center [583, 408] width 87 height 39
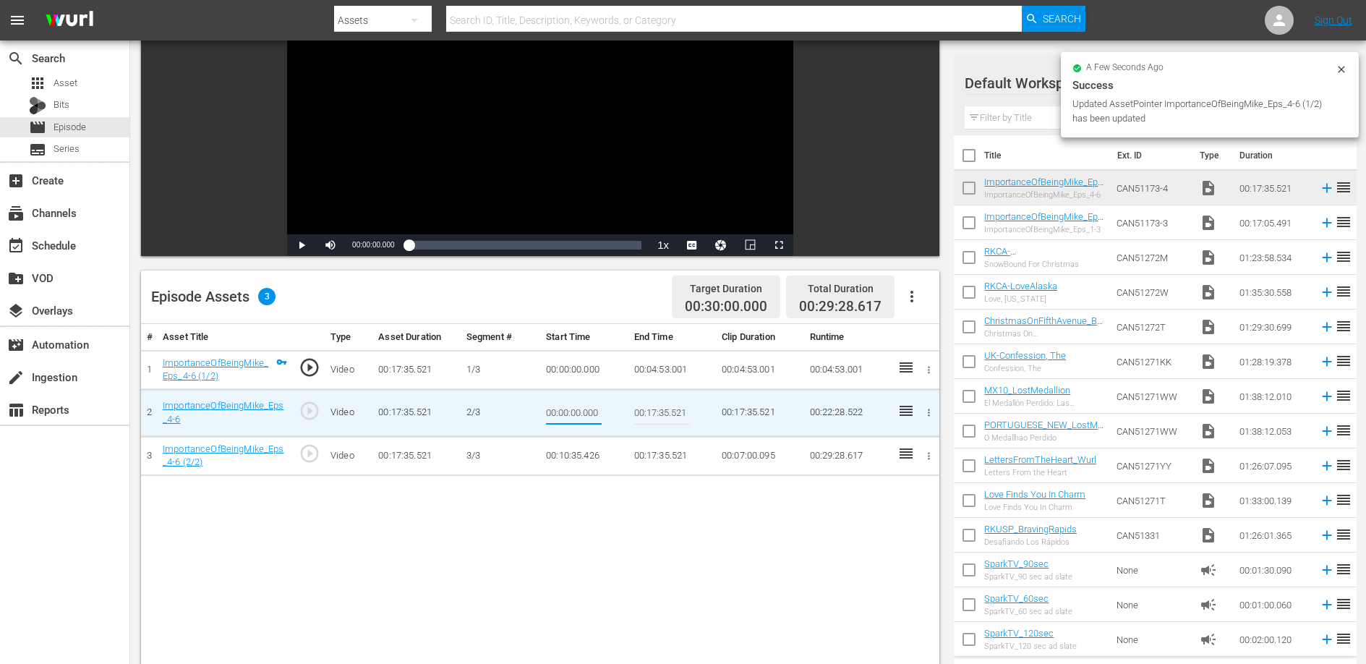
click at [575, 407] on input "00:00:00.000" at bounding box center [574, 412] width 56 height 35
type input "00:04:53.001"
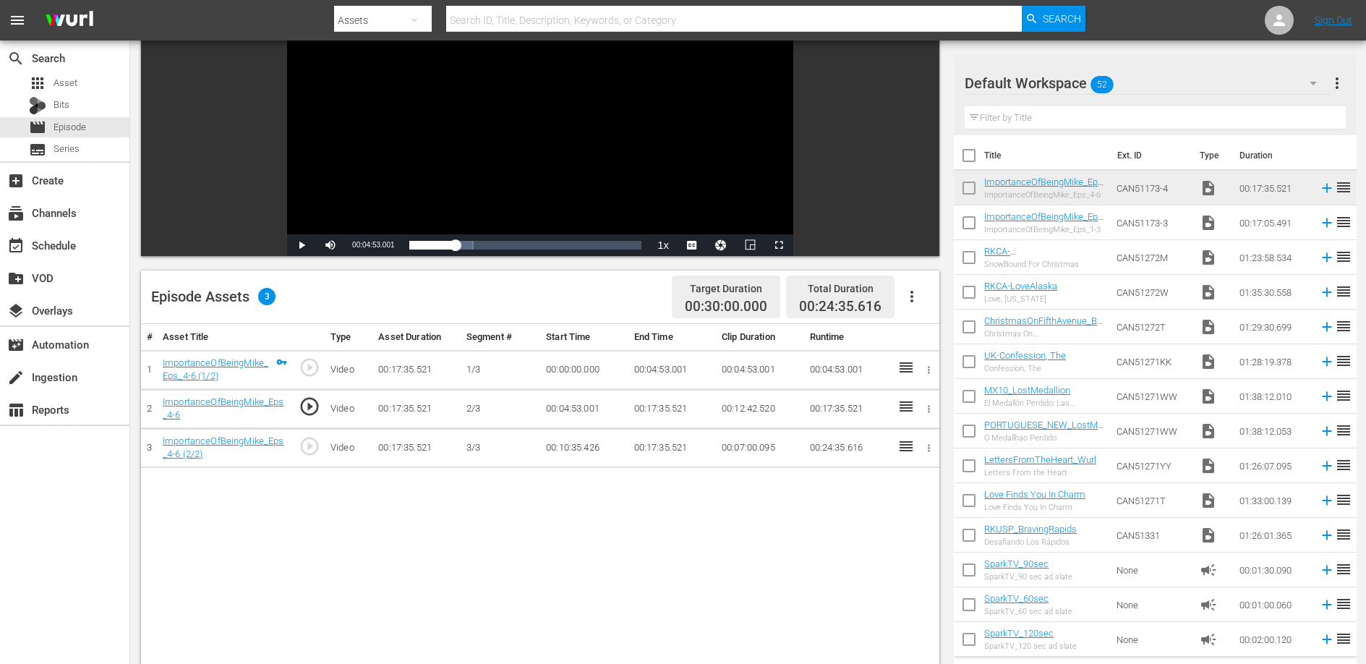
click at [657, 409] on td "00:17:35.521" at bounding box center [671, 408] width 87 height 39
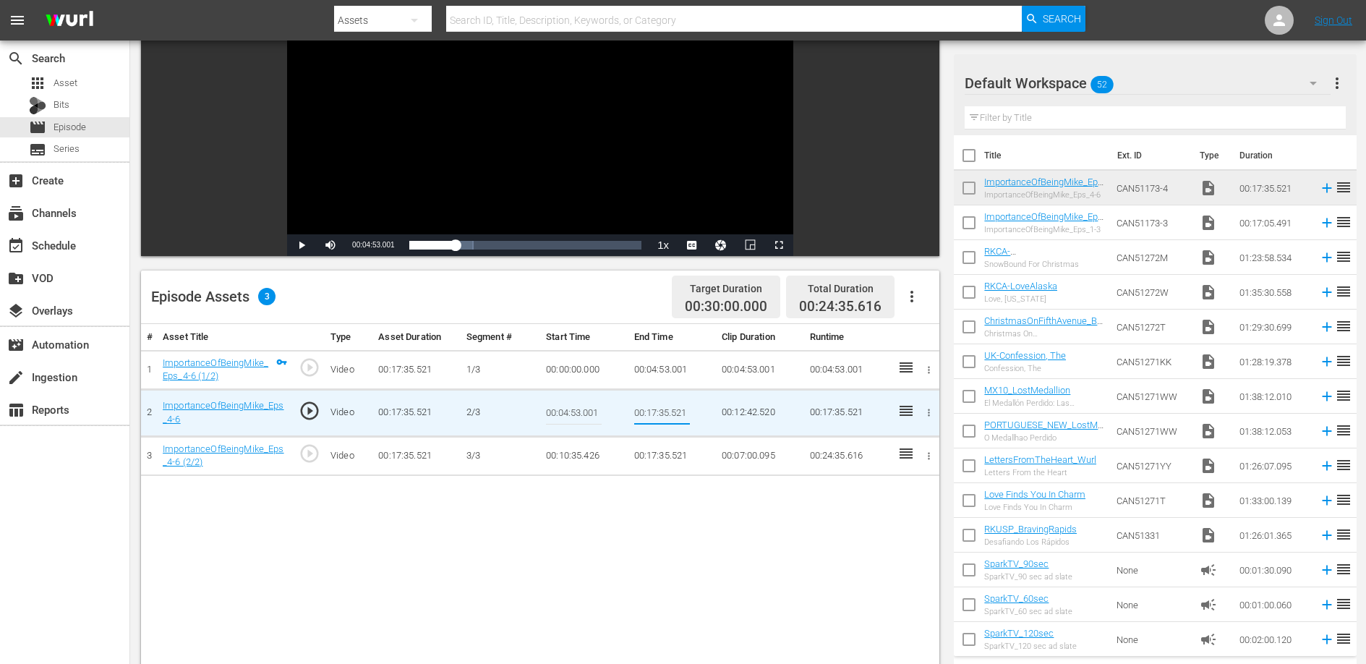
type input "00:1700:10:35.426:35.521"
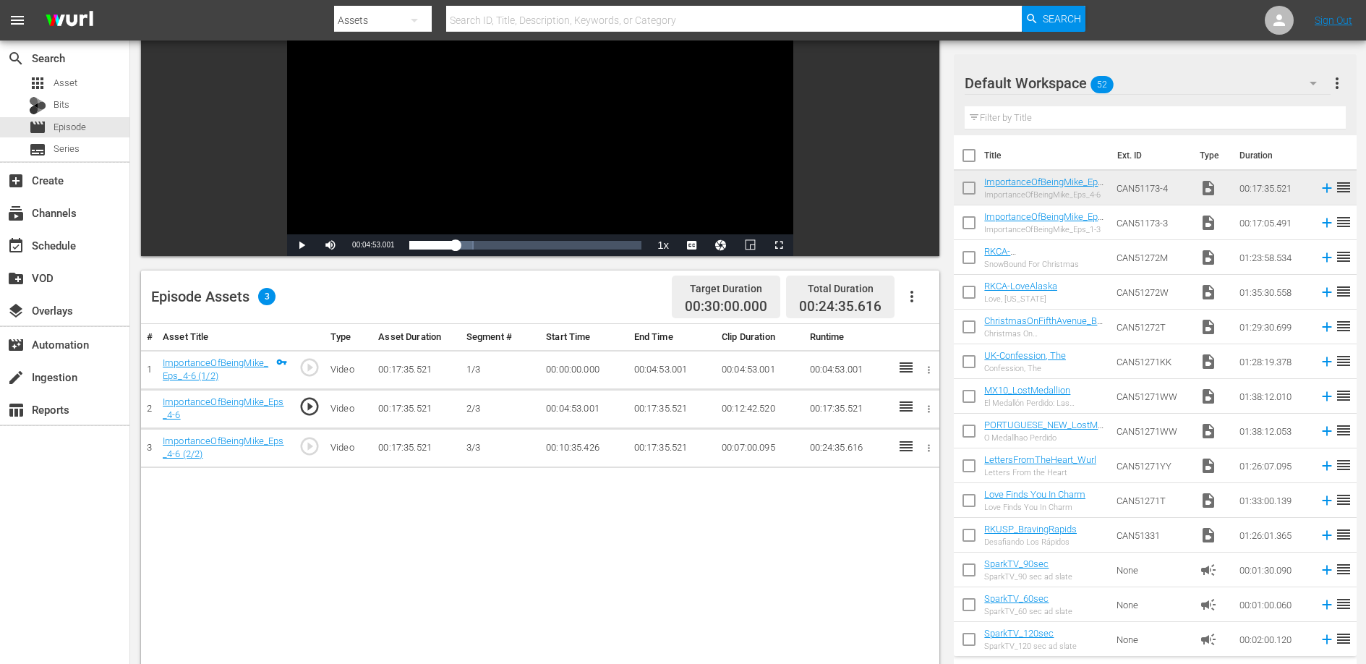
click at [583, 450] on td "00:10:35.426" at bounding box center [583, 447] width 87 height 39
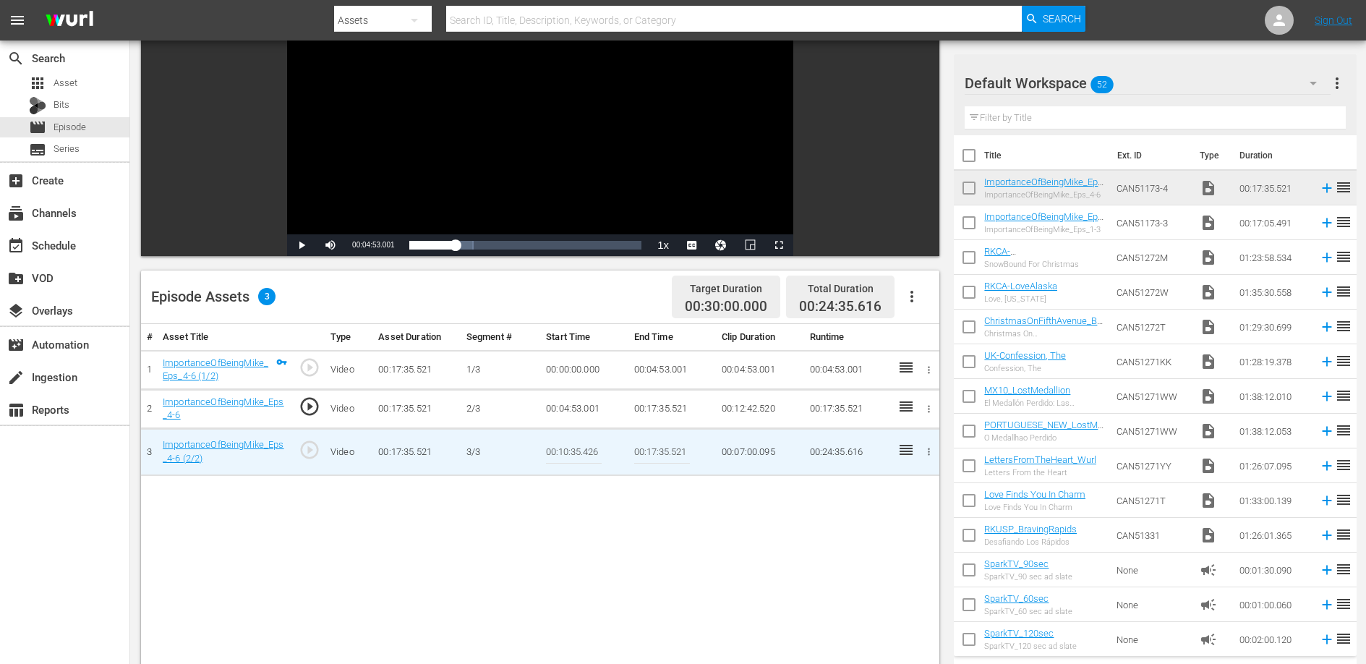
click at [583, 450] on input "00:10:35.426" at bounding box center [574, 451] width 56 height 35
click at [674, 412] on td "00:17:35.521" at bounding box center [671, 408] width 87 height 39
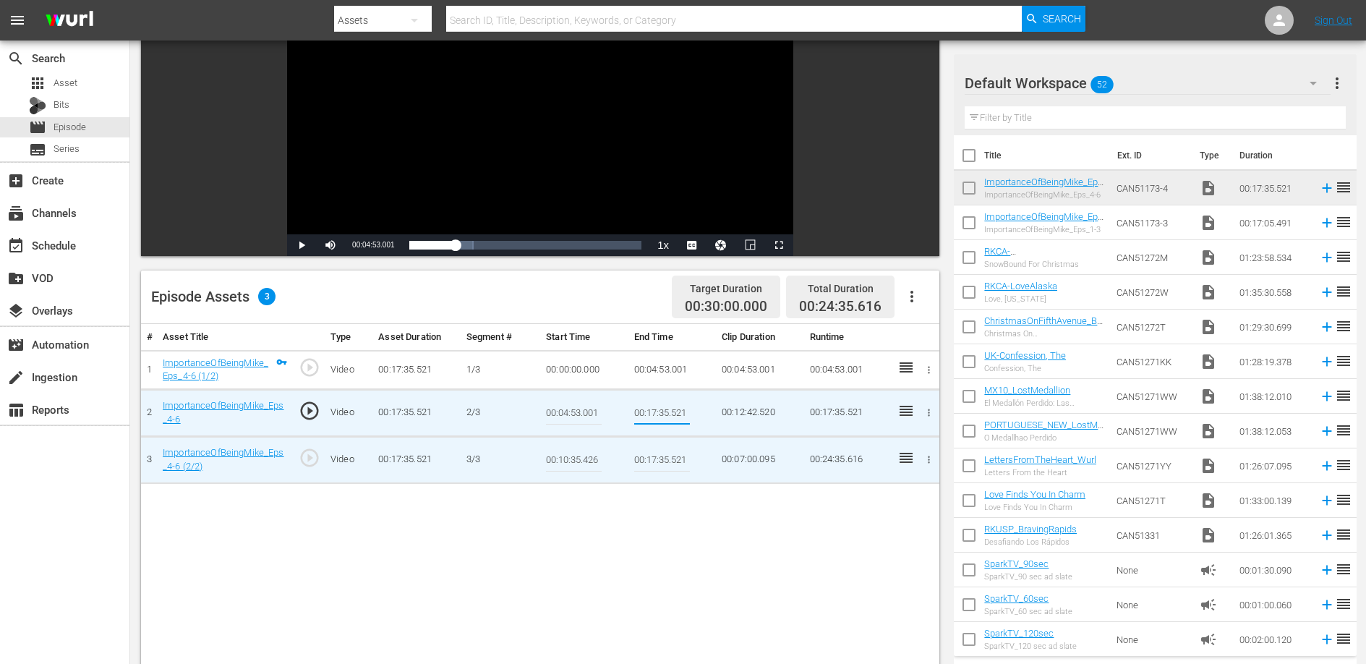
click at [674, 412] on input "00:17:35.521" at bounding box center [662, 412] width 56 height 35
type input "00:10:35.426"
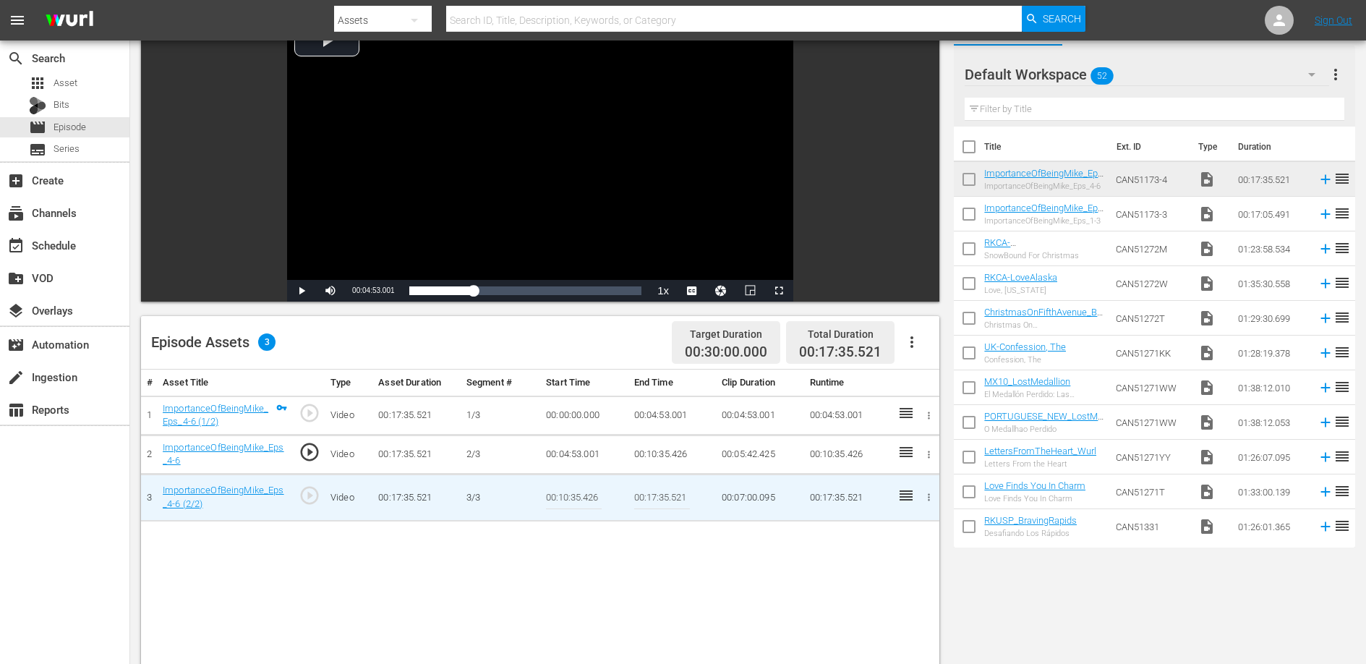
scroll to position [0, 0]
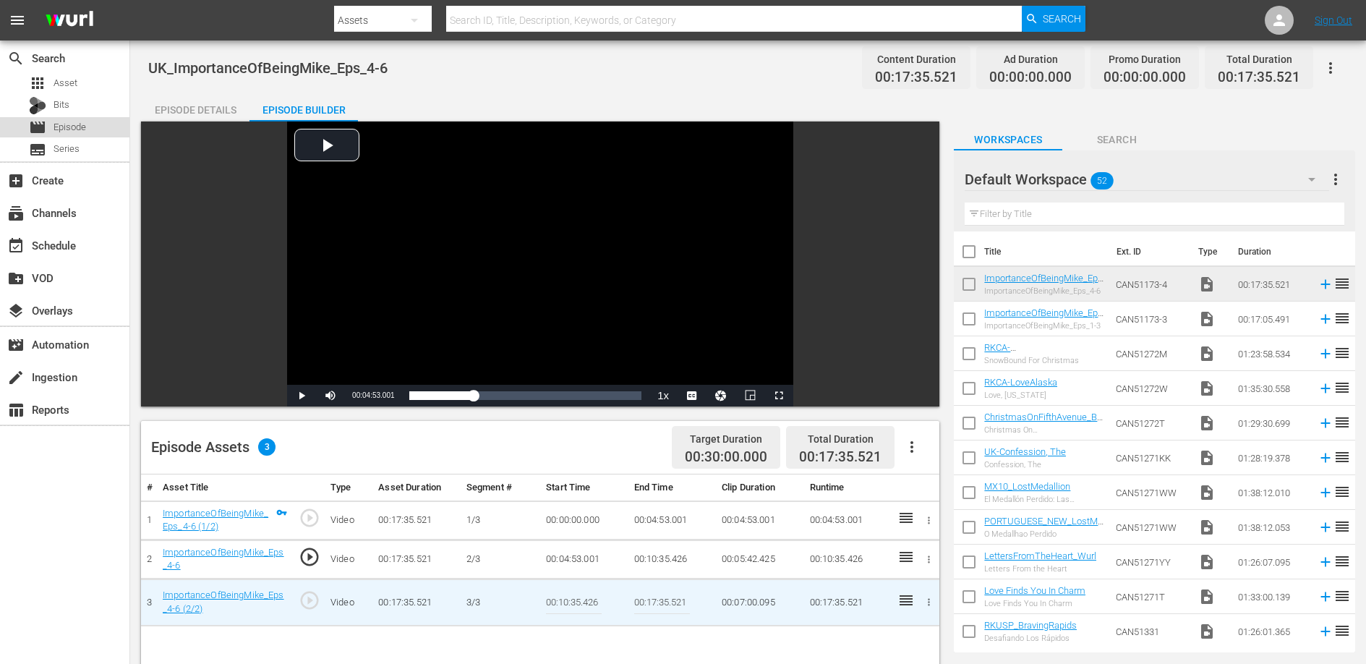
click at [54, 123] on span "Episode" at bounding box center [69, 127] width 33 height 14
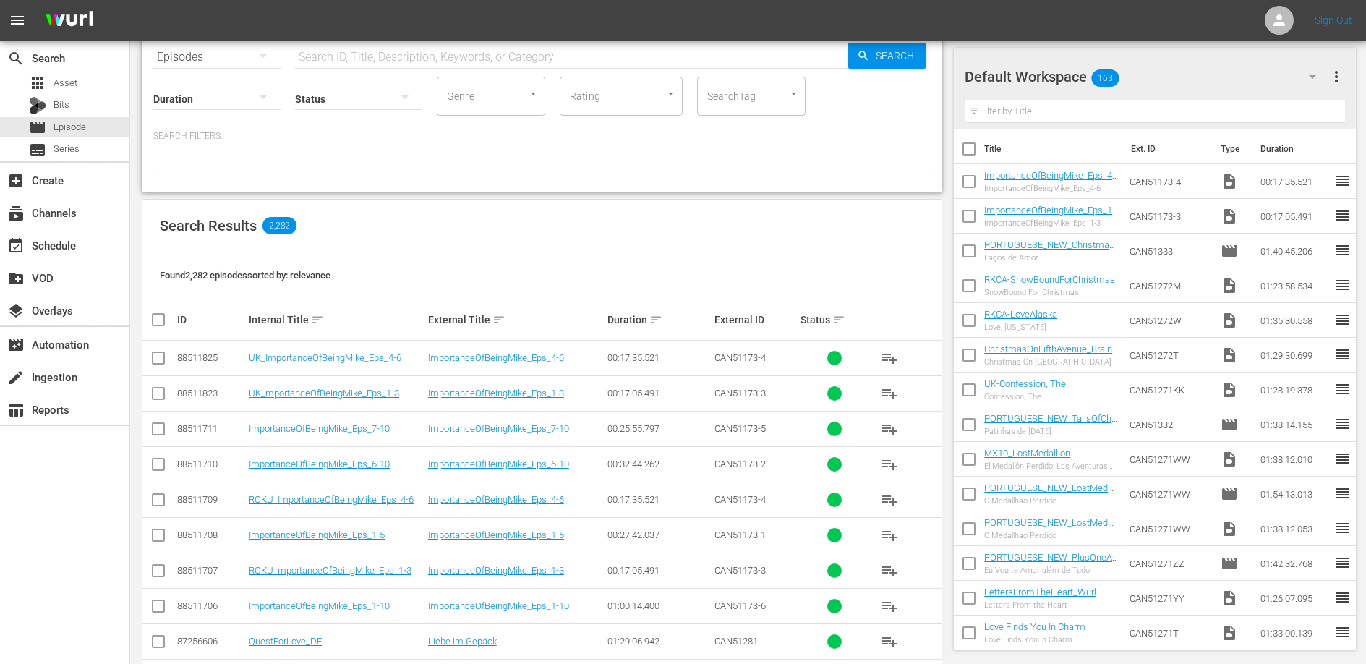
scroll to position [71, 0]
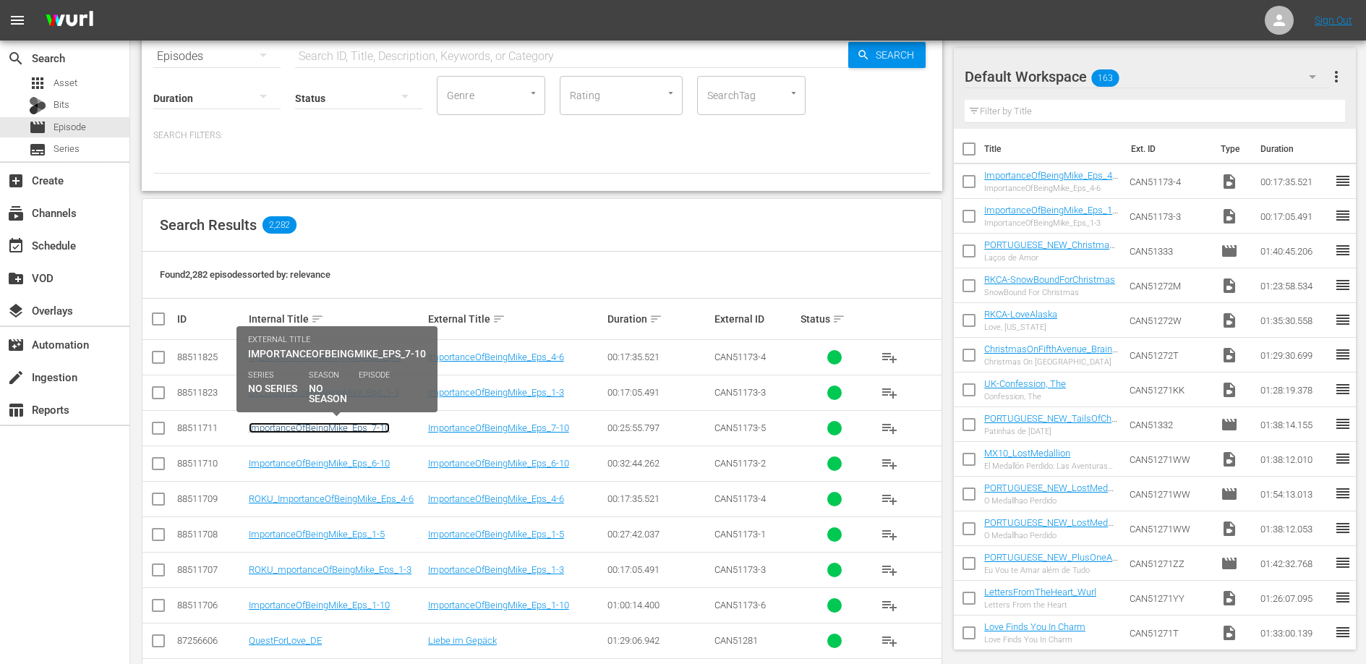
click at [325, 427] on link "ImportanceOfBeingMike_Eps_7-10" at bounding box center [319, 427] width 141 height 11
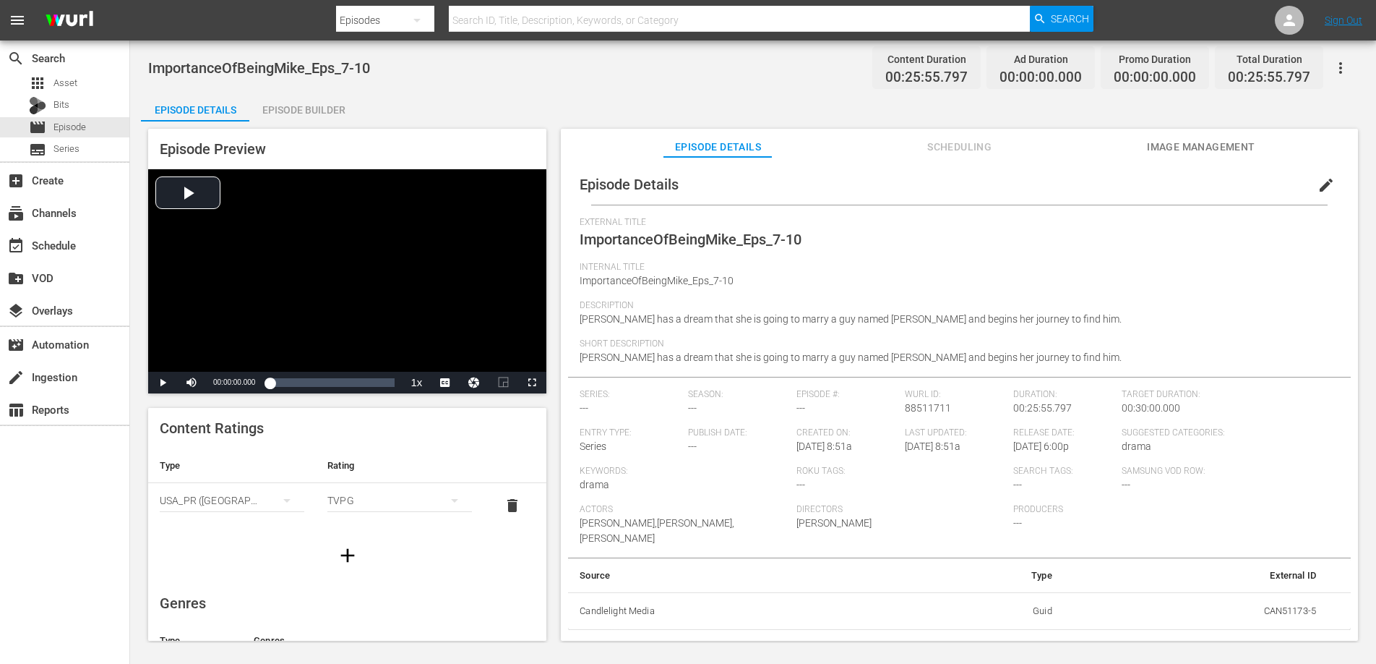
click at [1318, 184] on span "edit" at bounding box center [1326, 184] width 17 height 17
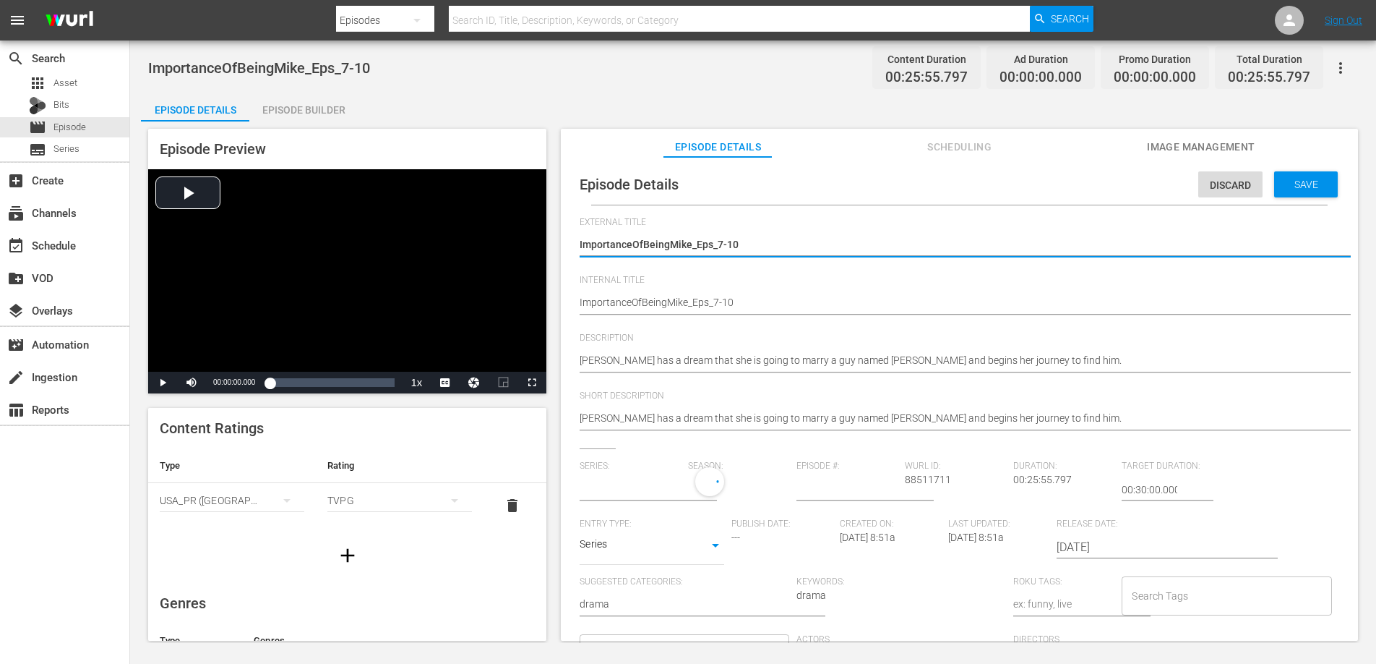
type input "No Series"
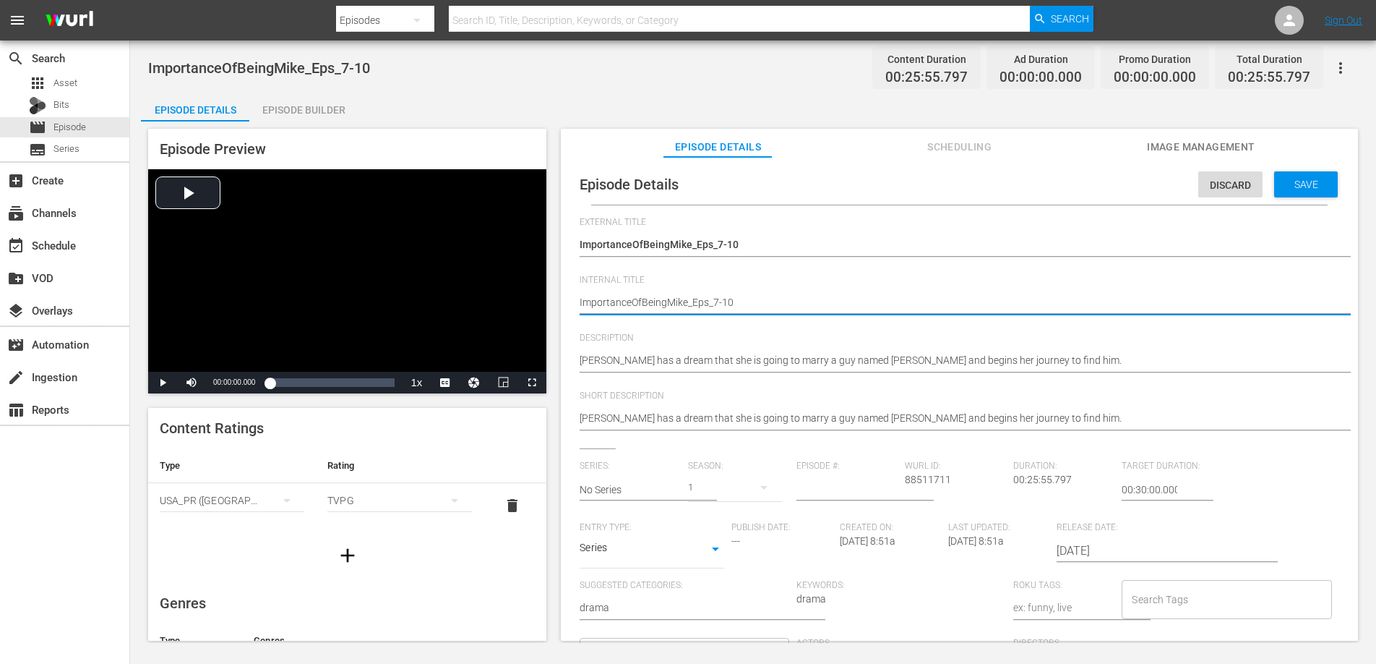
type textarea "RImportanceOfBeingMike_Eps_7-10"
type textarea "RKImportanceOfBeingMike_Eps_7-10"
type textarea "RImportanceOfBeingMike_Eps_7-10"
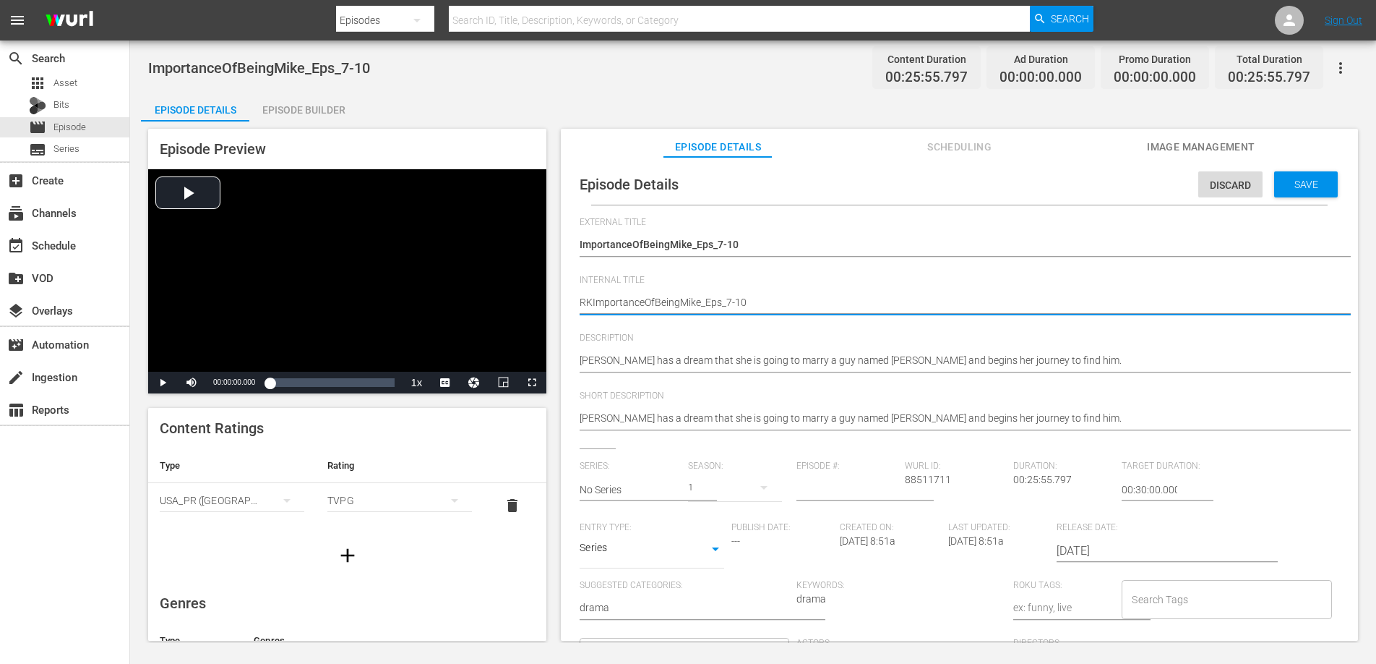
type textarea "RImportanceOfBeingMike_Eps_7-10"
type textarea "ROImportanceOfBeingMike_Eps_7-10"
type textarea "ROKImportanceOfBeingMike_Eps_7-10"
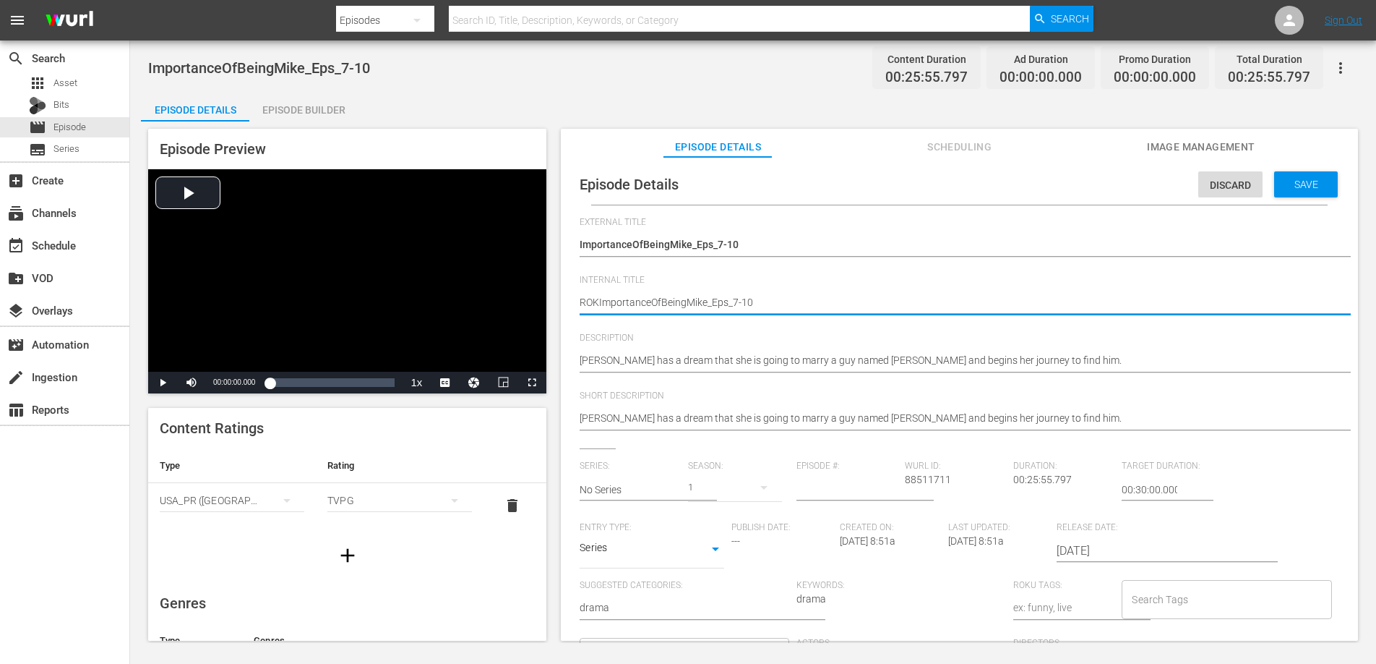
type textarea "ROKUImportanceOfBeingMike_Eps_7-10"
type textarea "ROKU_ImportanceOfBeingMike_Eps_7-10"
click at [1318, 177] on div "Save" at bounding box center [1307, 184] width 64 height 26
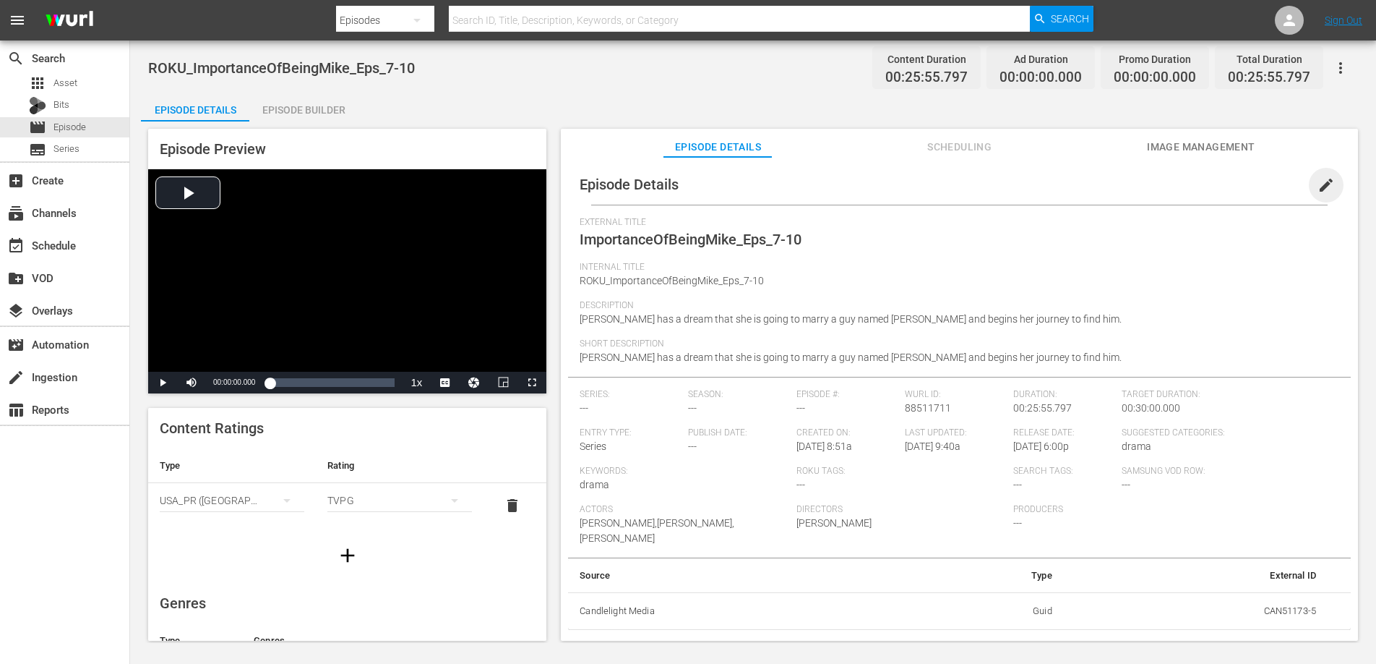
click at [1325, 187] on span "edit" at bounding box center [1326, 184] width 17 height 17
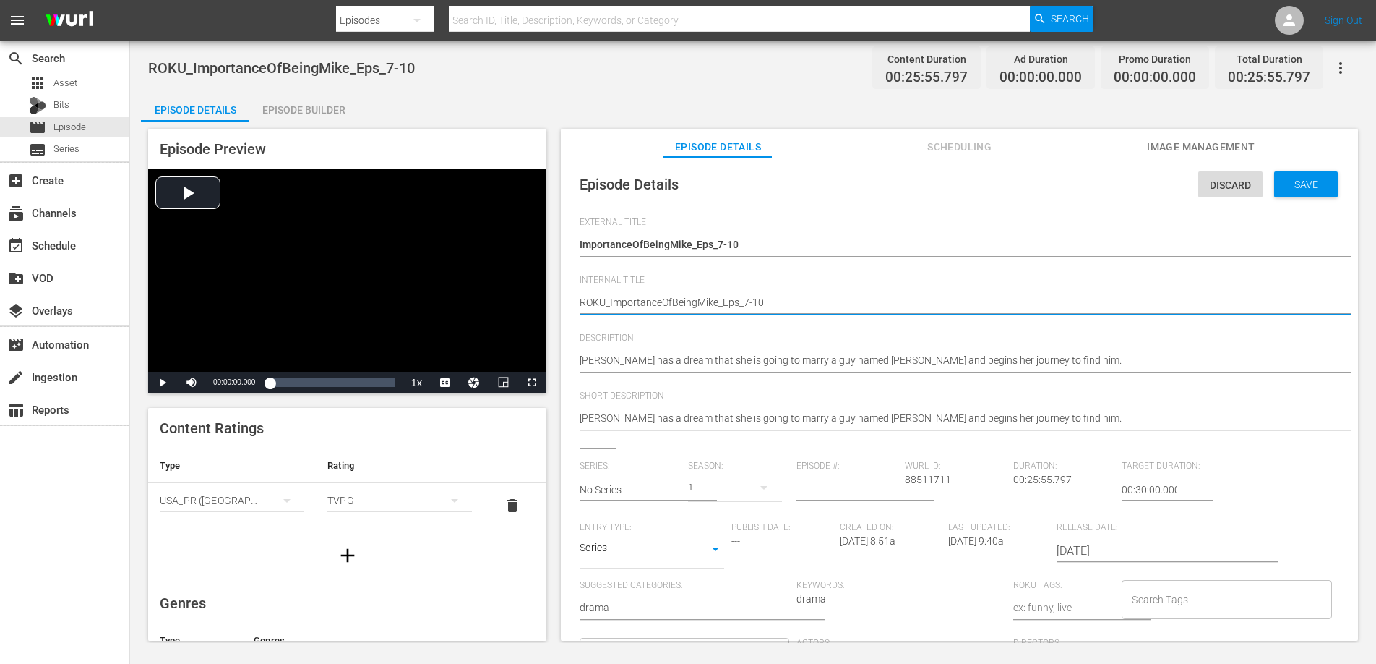
type textarea "RKU_ImportanceOfBeingMike_Eps_7-10"
type textarea "RKUS_ImportanceOfBeingMike_Eps_7-10"
click at [1297, 184] on span "Save" at bounding box center [1306, 185] width 47 height 12
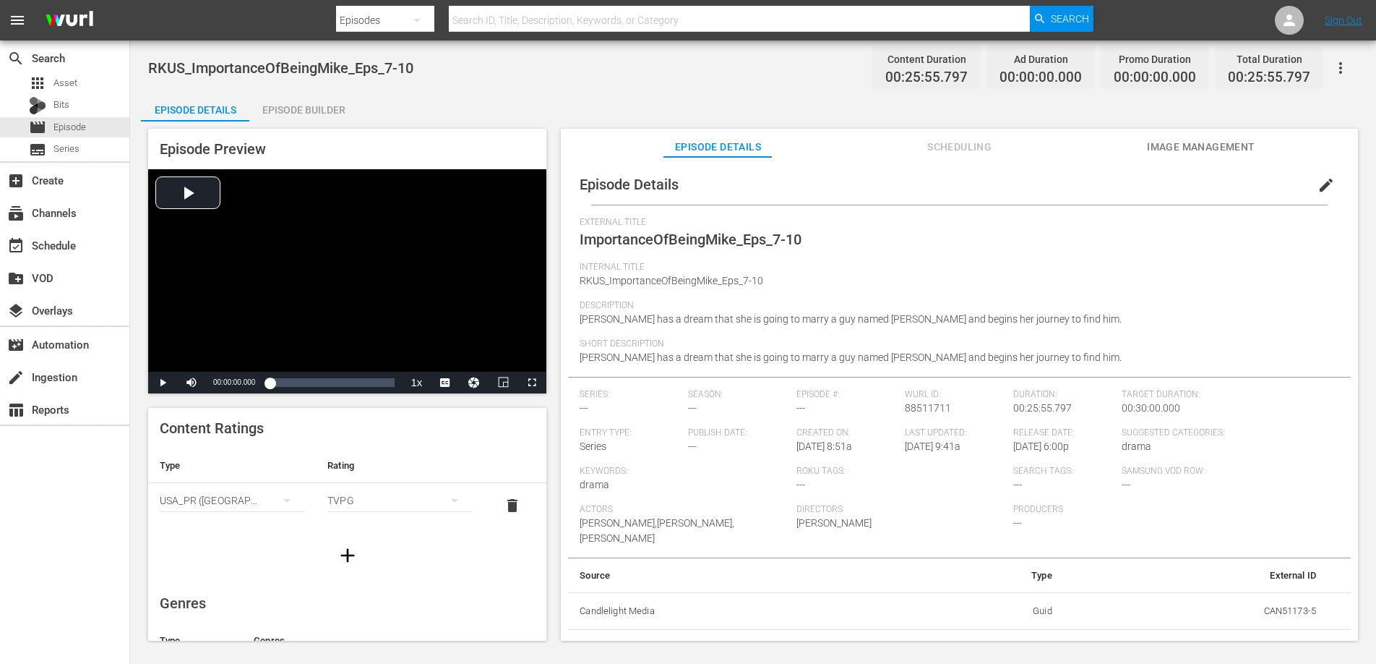
click at [1345, 63] on icon "button" at bounding box center [1340, 67] width 17 height 17
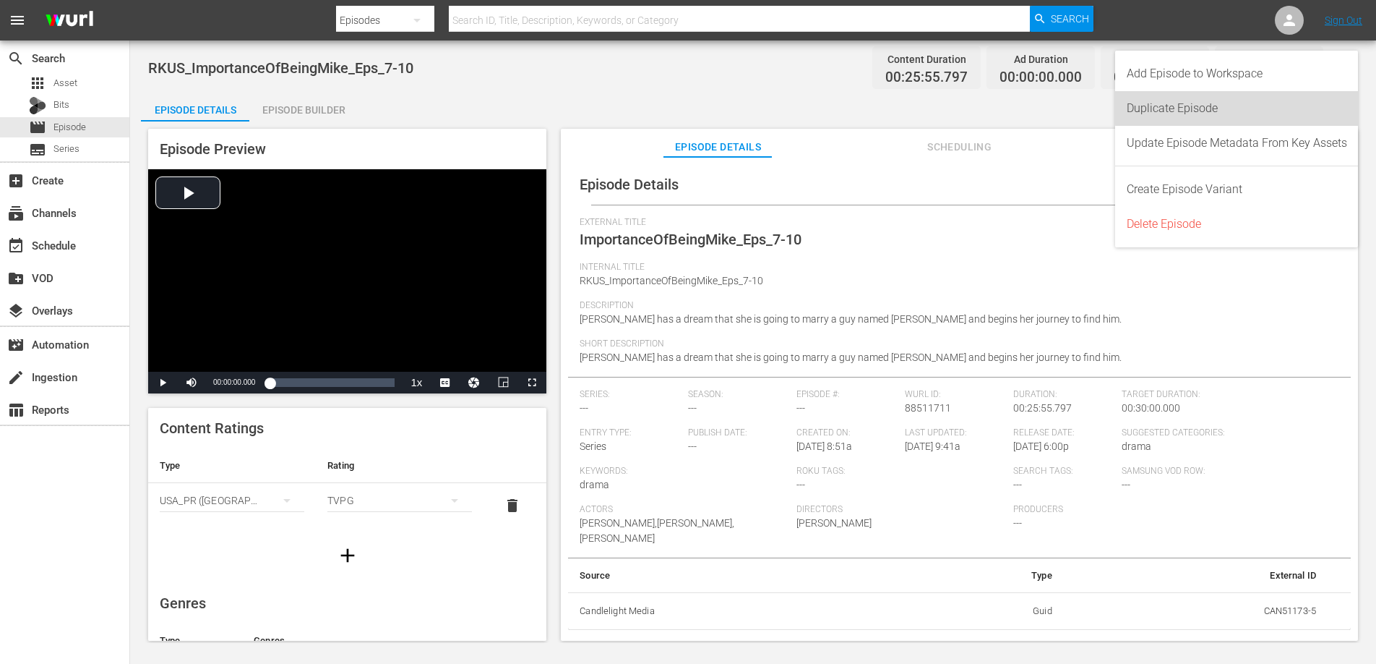
click at [1262, 103] on div "Duplicate Episode" at bounding box center [1237, 108] width 220 height 35
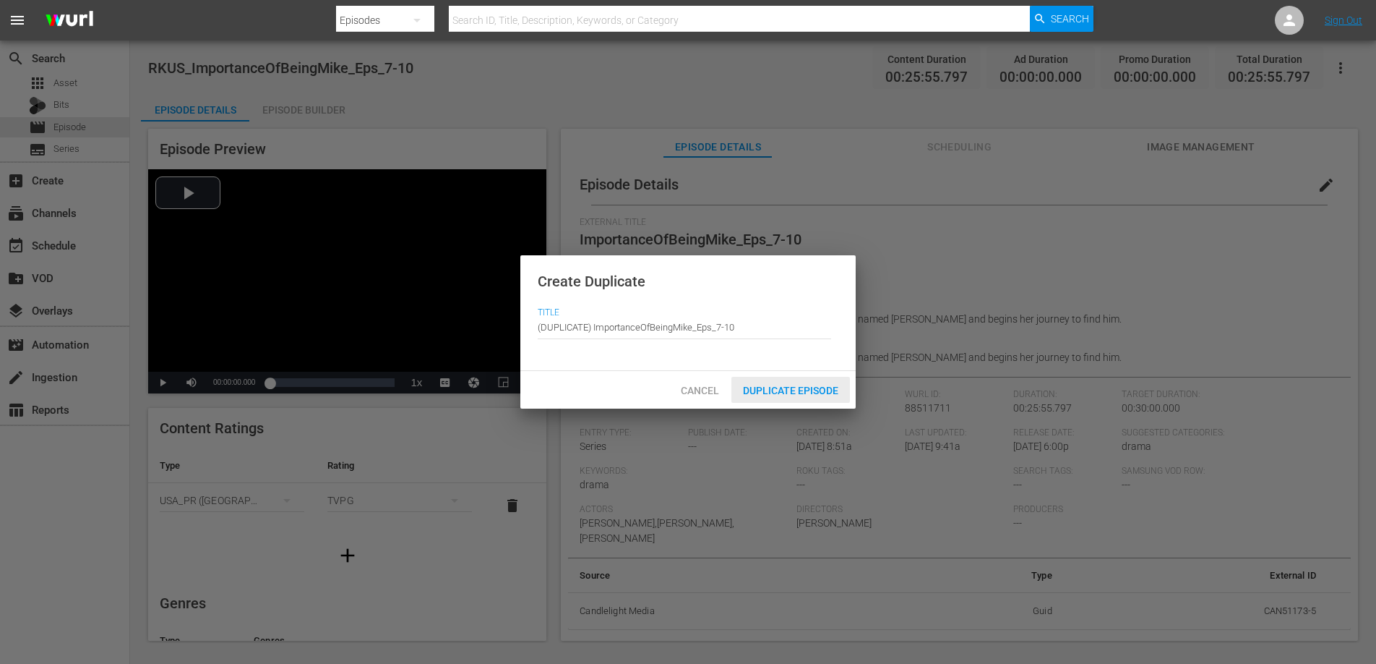
click at [801, 388] on span "Duplicate Episode" at bounding box center [791, 391] width 119 height 12
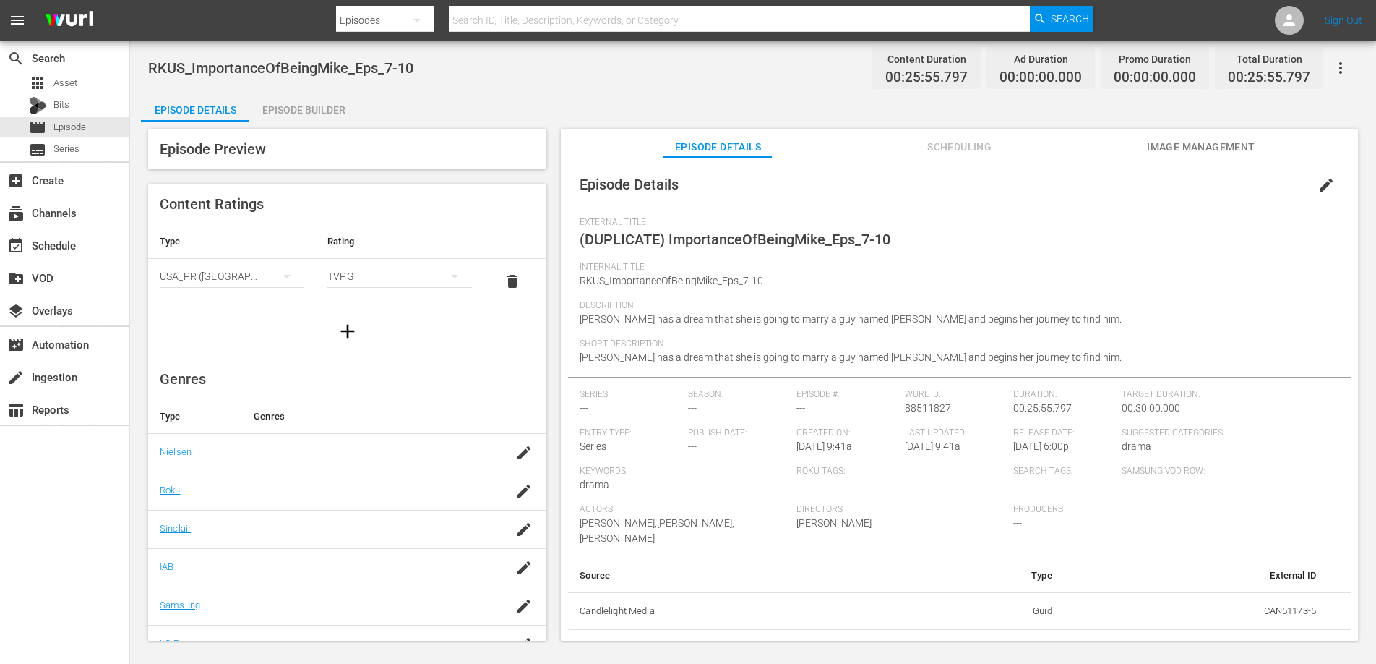
click at [1318, 189] on span "edit" at bounding box center [1326, 184] width 17 height 17
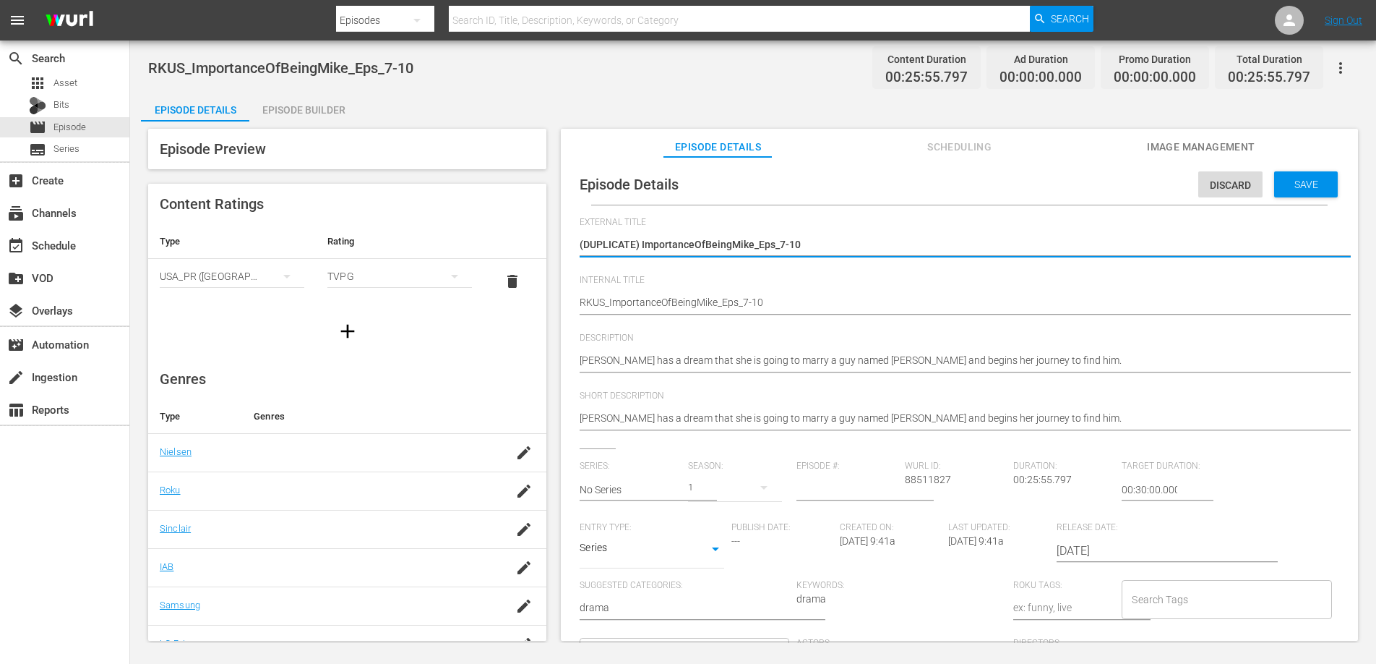
drag, startPoint x: 641, startPoint y: 241, endPoint x: 536, endPoint y: 250, distance: 105.2
click at [536, 250] on div "Episode Preview Content Ratings Type Rating Select Rating Type [GEOGRAPHIC_DATA…" at bounding box center [753, 386] width 1225 height 531
type textarea "ImportanceOfBeingMike_Eps_7-10"
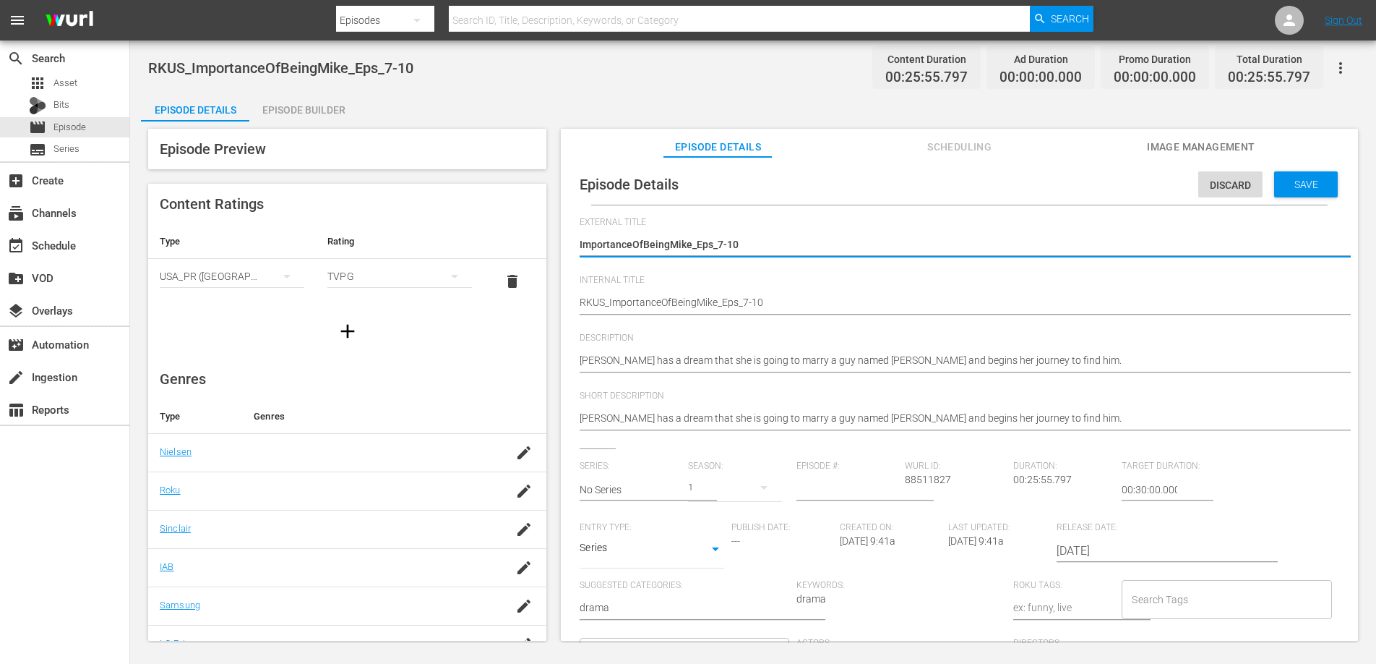
type textarea "ImportanceOfBeingMike_Eps_7-10"
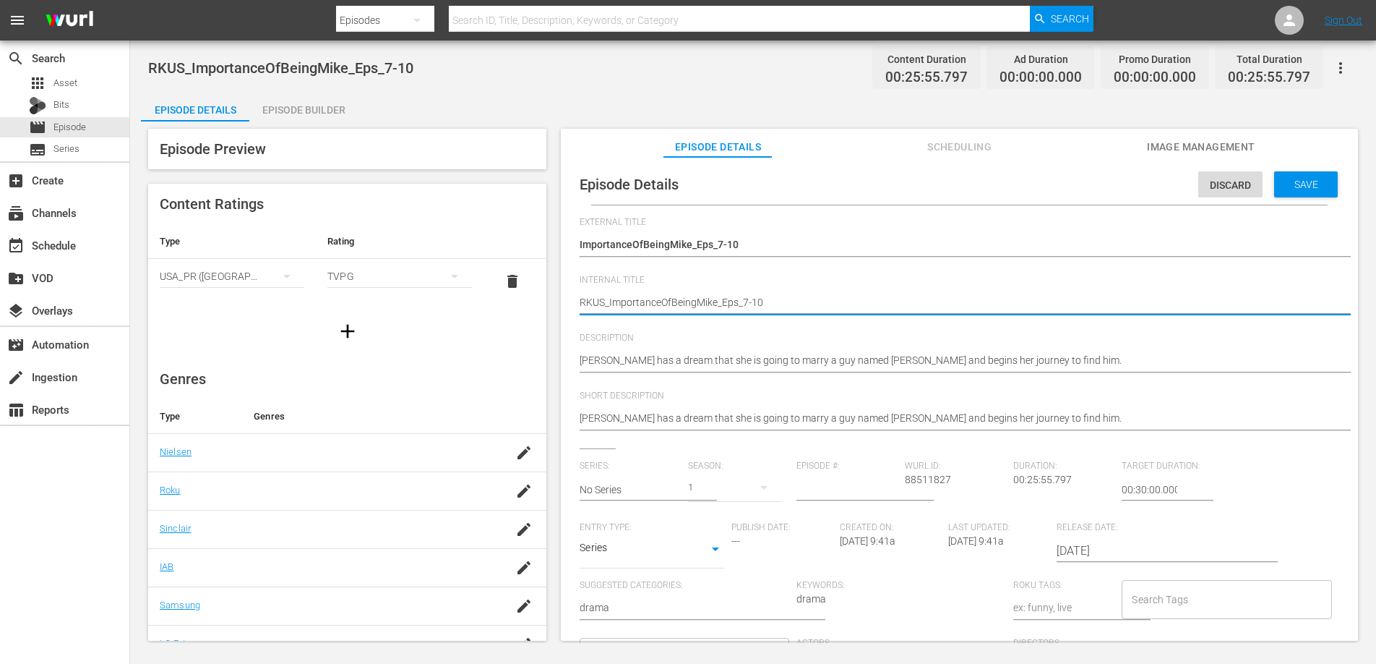
type textarea "RKU_ImportanceOfBeingMike_Eps_7-10"
type textarea "RK_ImportanceOfBeingMike_Eps_7-10"
type textarea "R_ImportanceOfBeingMike_Eps_7-10"
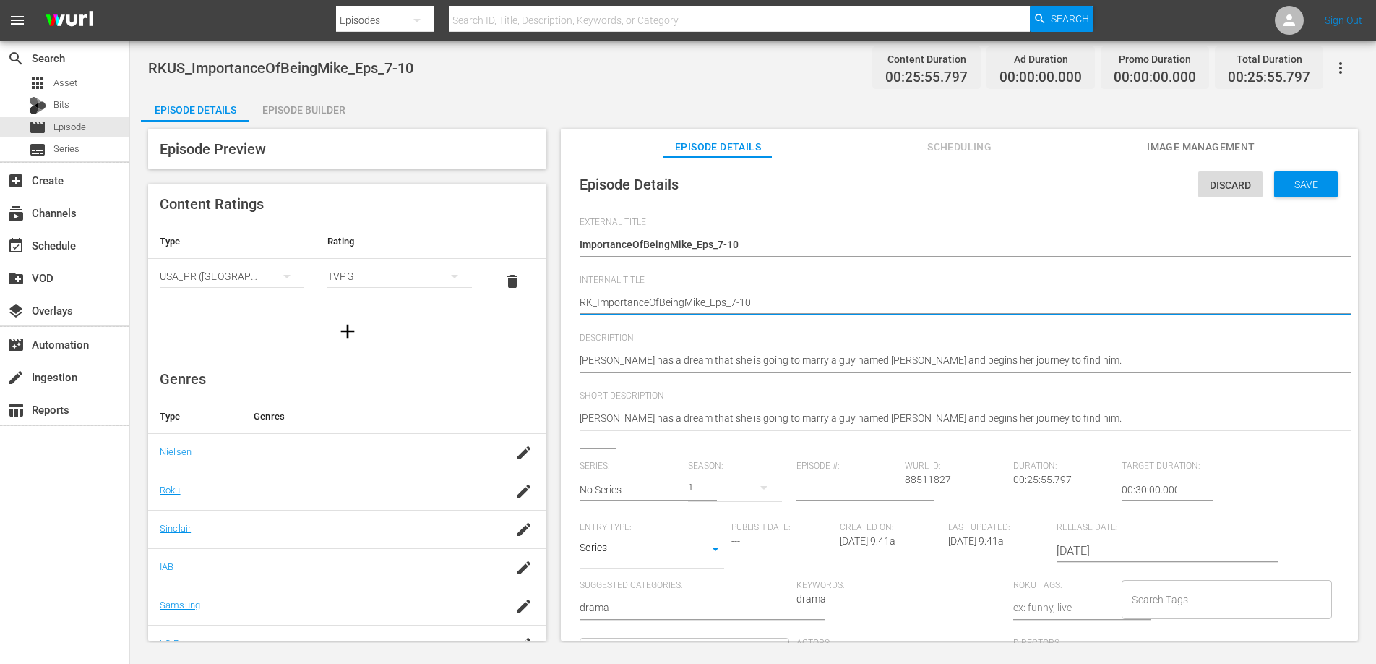
type textarea "R_ImportanceOfBeingMike_Eps_7-10"
type textarea "_ImportanceOfBeingMike_Eps_7-10"
type textarea "U_ImportanceOfBeingMike_Eps_7-10"
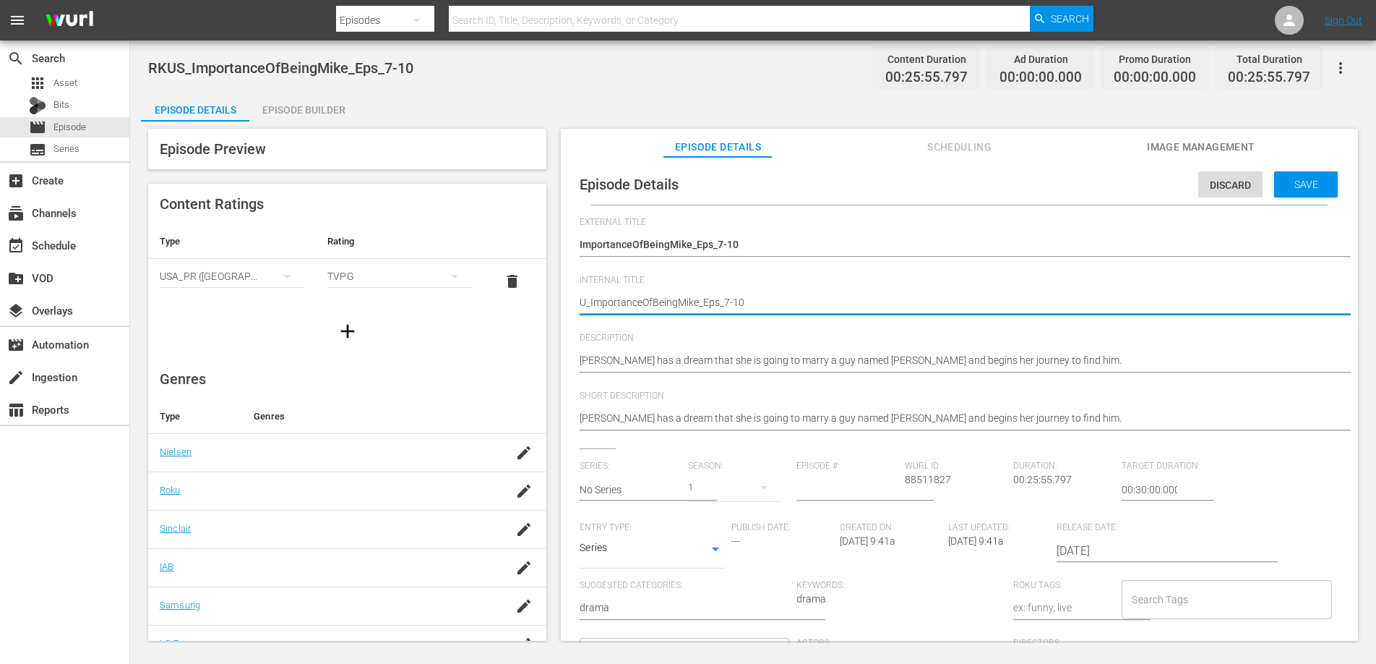
type textarea "UK_ImportanceOfBeingMike_Eps_7-10"
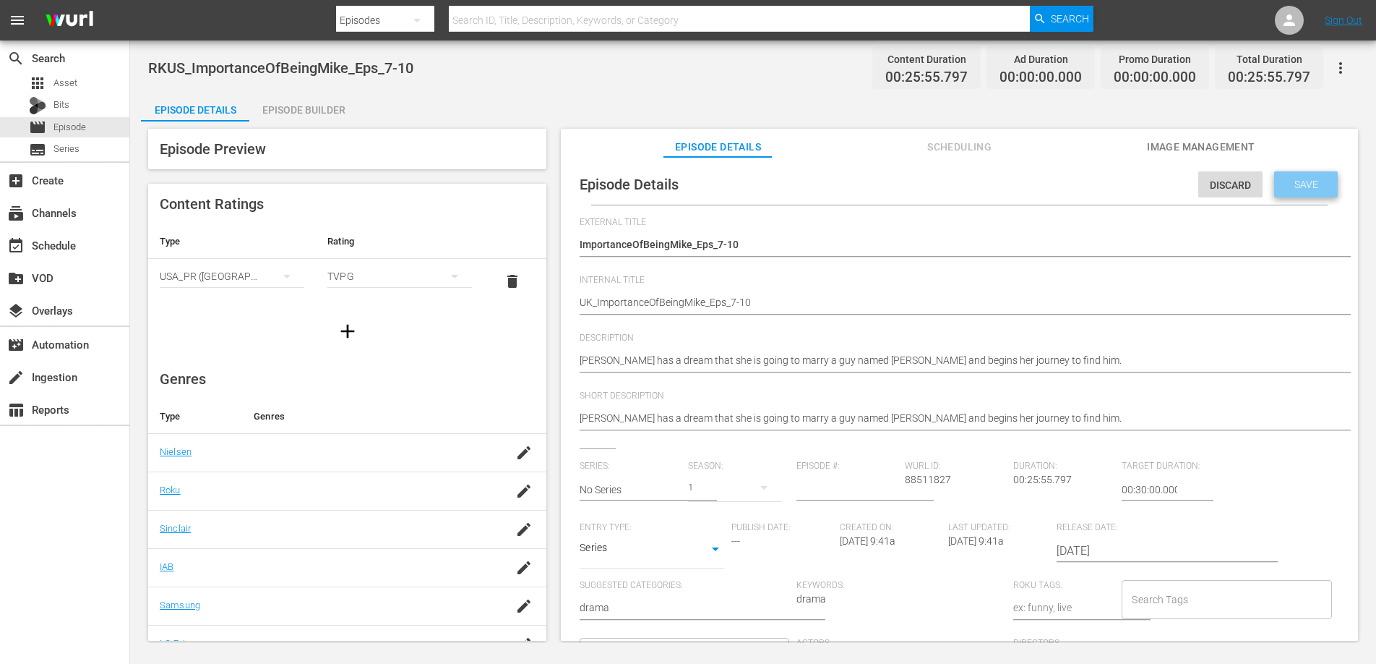
click at [1316, 187] on span "Save" at bounding box center [1306, 185] width 47 height 12
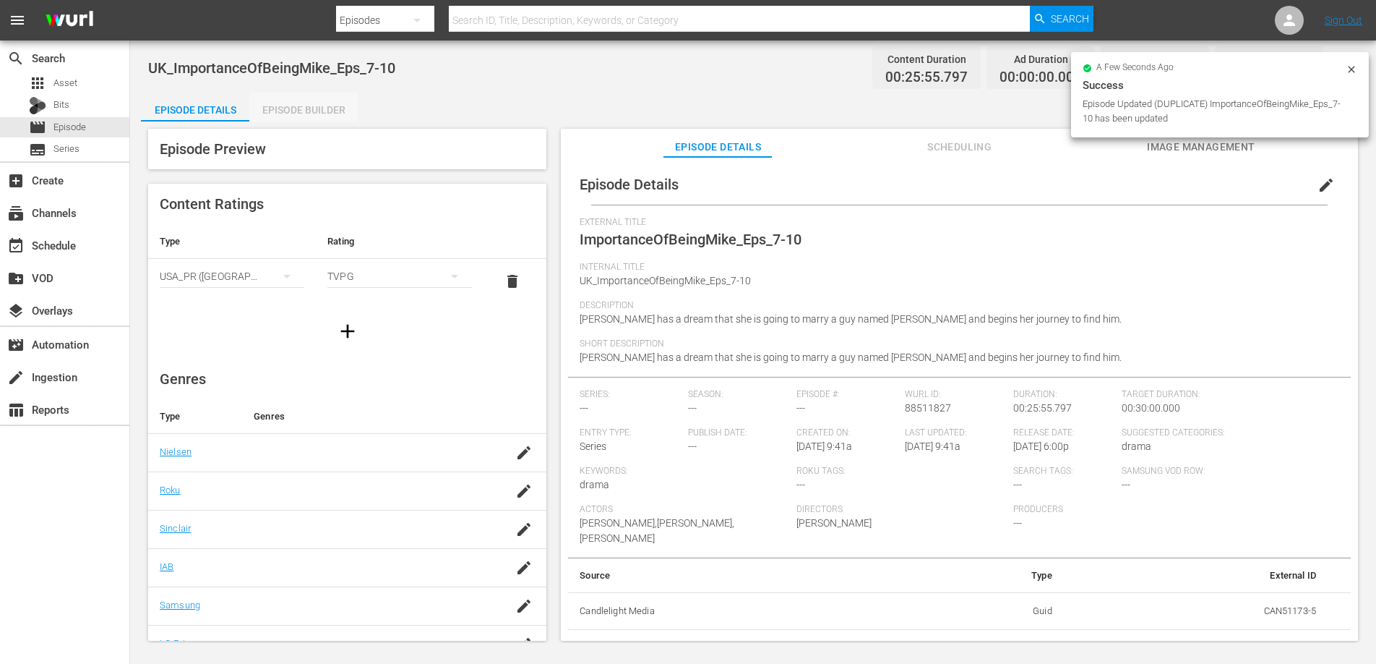
click at [330, 107] on div "Episode Builder" at bounding box center [303, 110] width 108 height 35
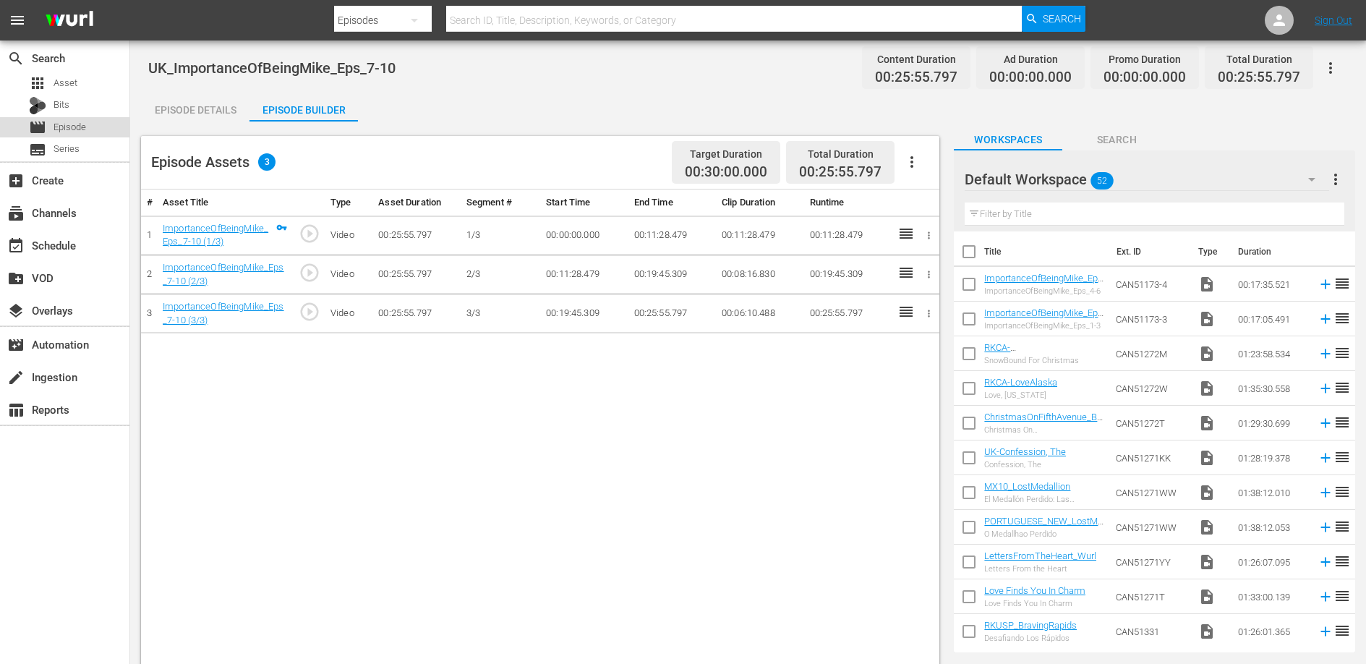
click at [74, 132] on span "Episode" at bounding box center [69, 127] width 33 height 14
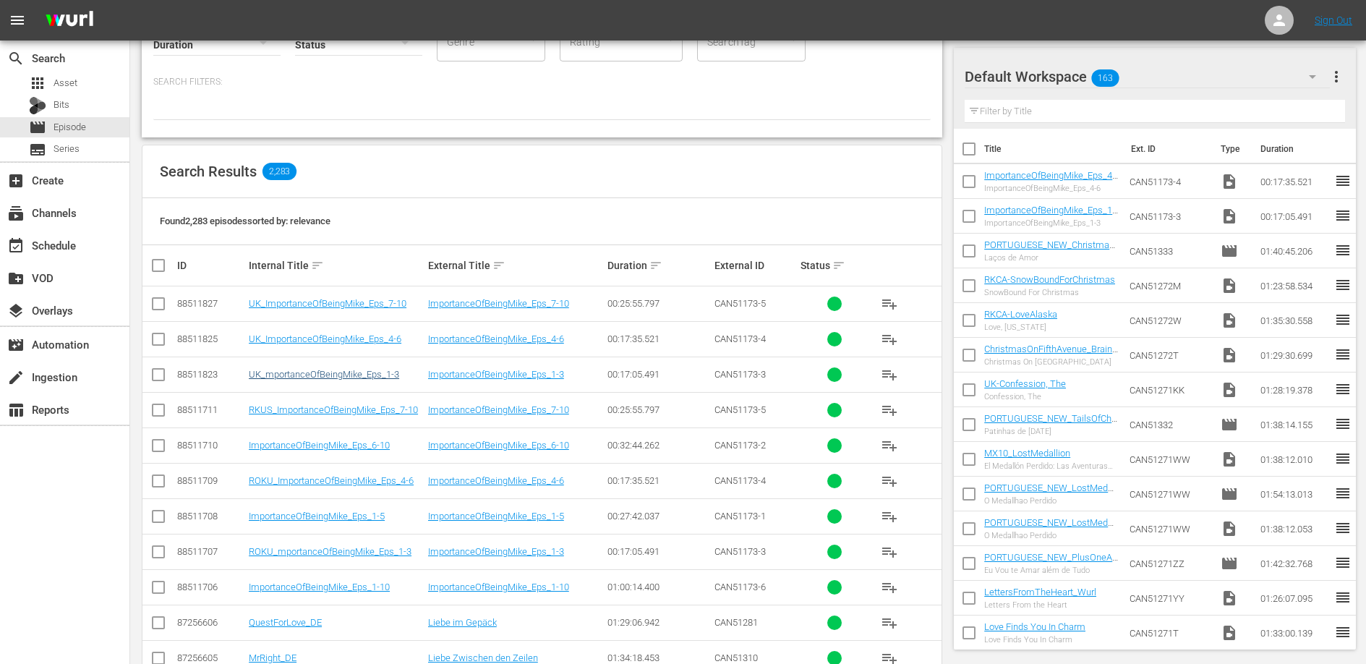
scroll to position [129, 0]
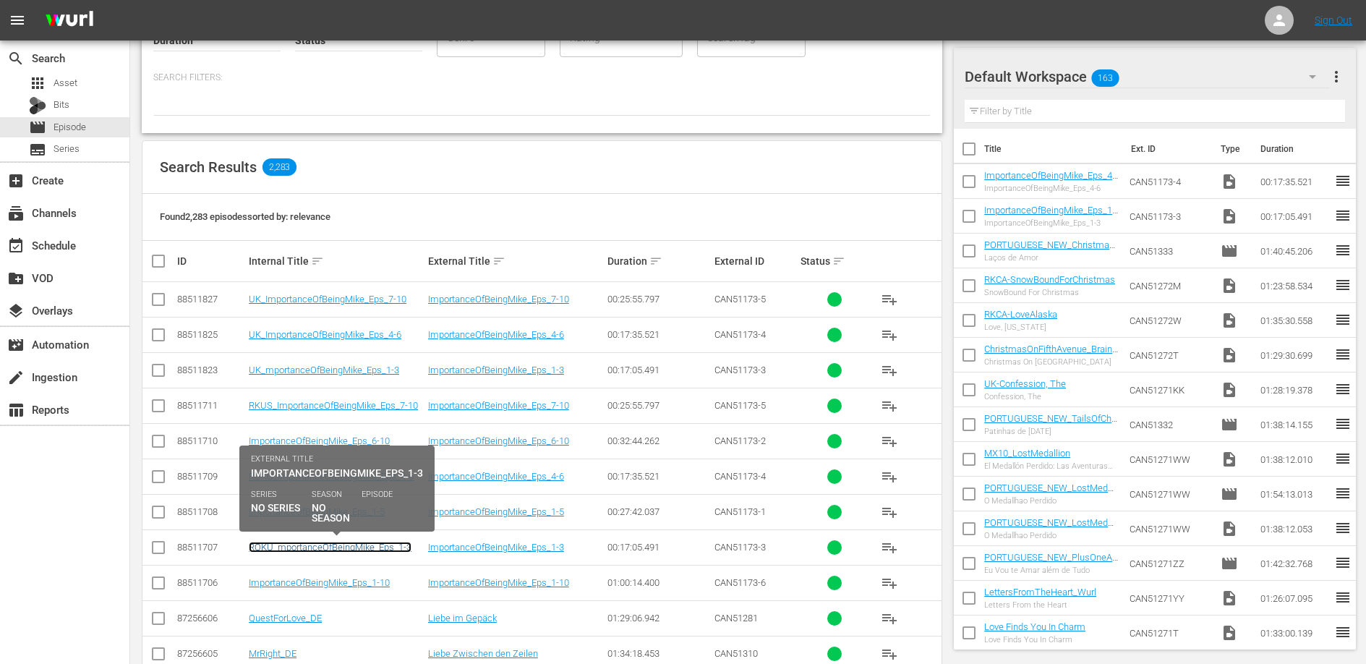
click at [366, 545] on link "ROKU_mportanceOfBeingMike_Eps_1-3" at bounding box center [330, 546] width 163 height 11
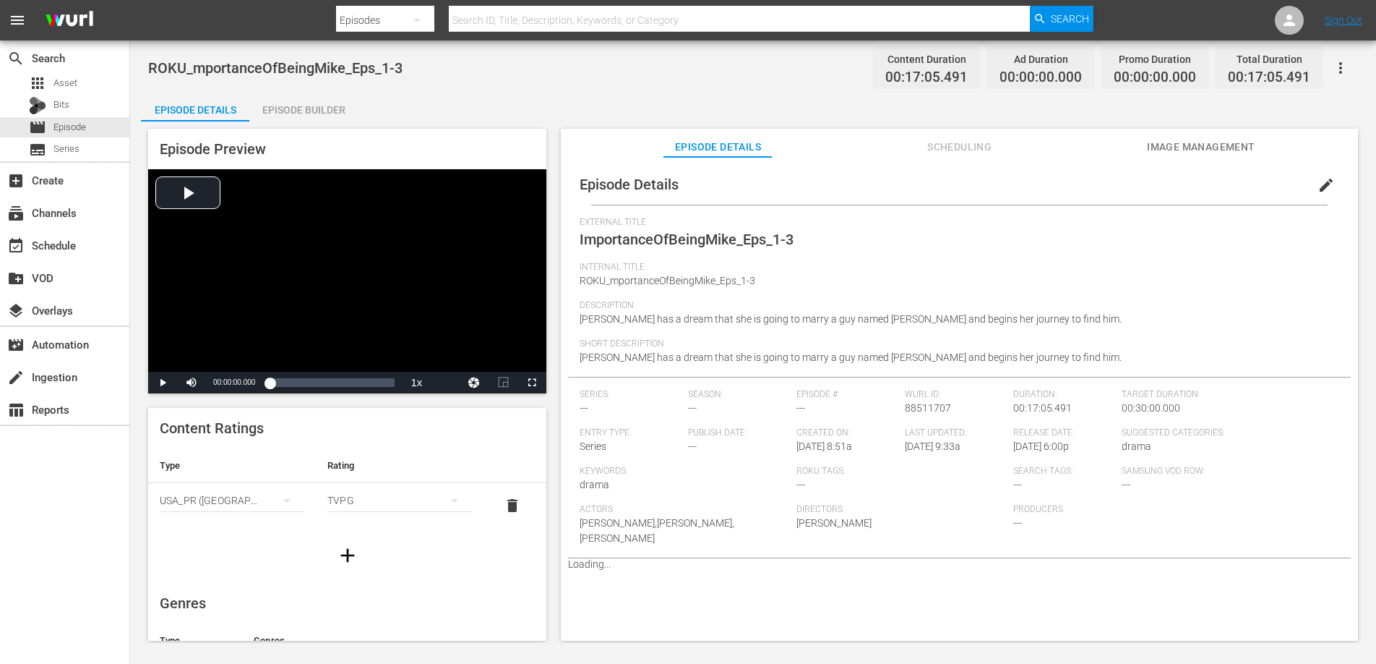
click at [1324, 184] on span "edit" at bounding box center [1326, 184] width 17 height 17
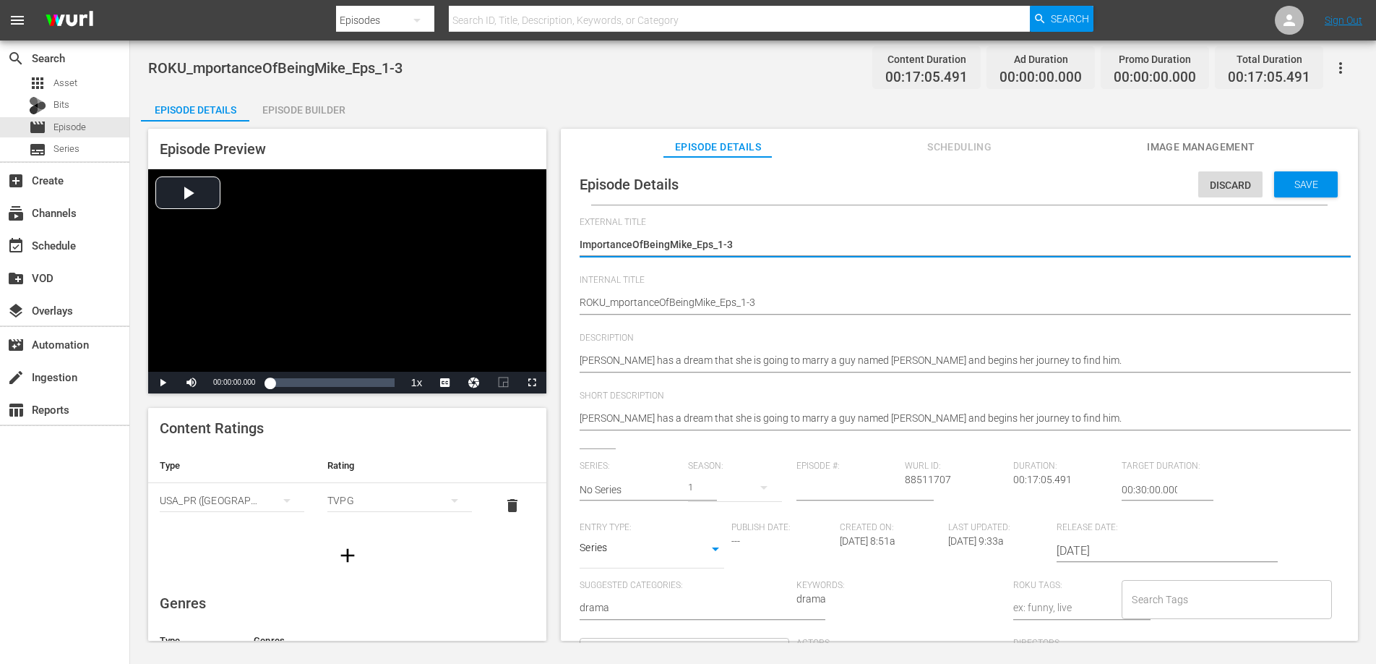
drag, startPoint x: 596, startPoint y: 303, endPoint x: 611, endPoint y: 319, distance: 22.0
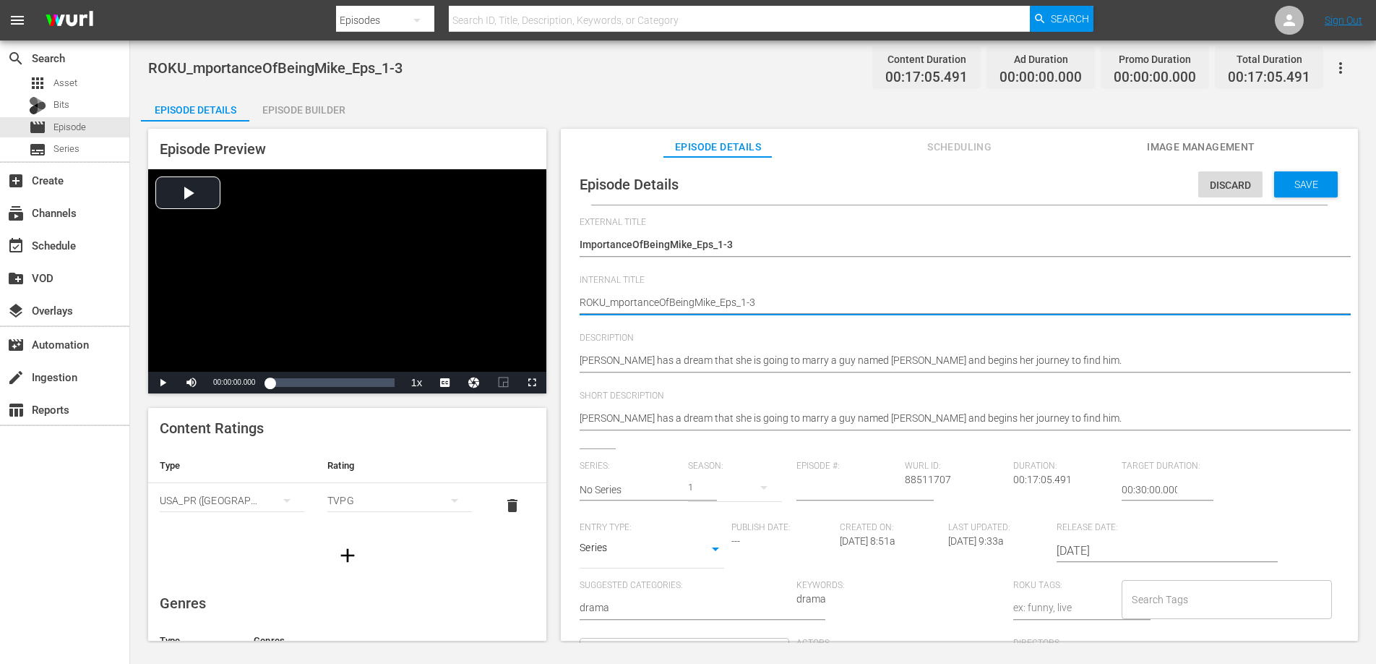
type textarea "RKU_mportanceOfBeingMike_Eps_1-3"
type textarea "RKUS_mportanceOfBeingMike_Eps_1-3"
click at [1307, 186] on span "Save" at bounding box center [1306, 185] width 47 height 12
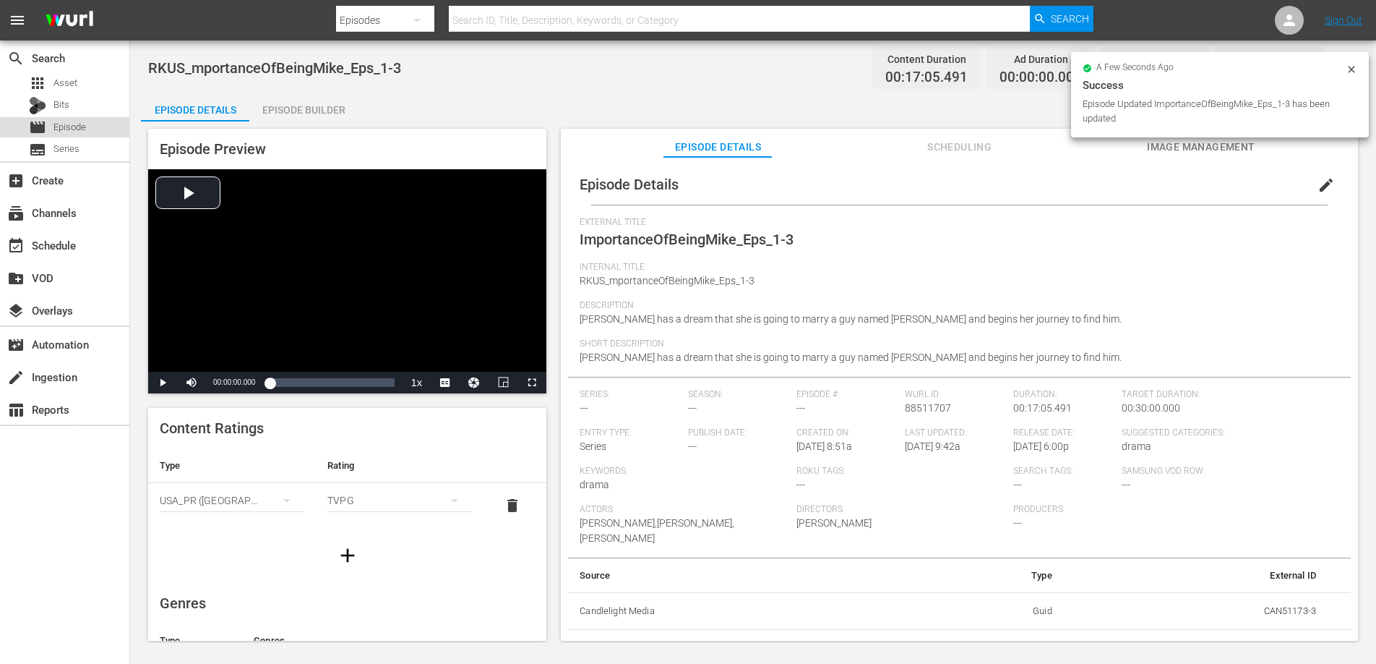
click at [85, 124] on span "Episode" at bounding box center [69, 127] width 33 height 14
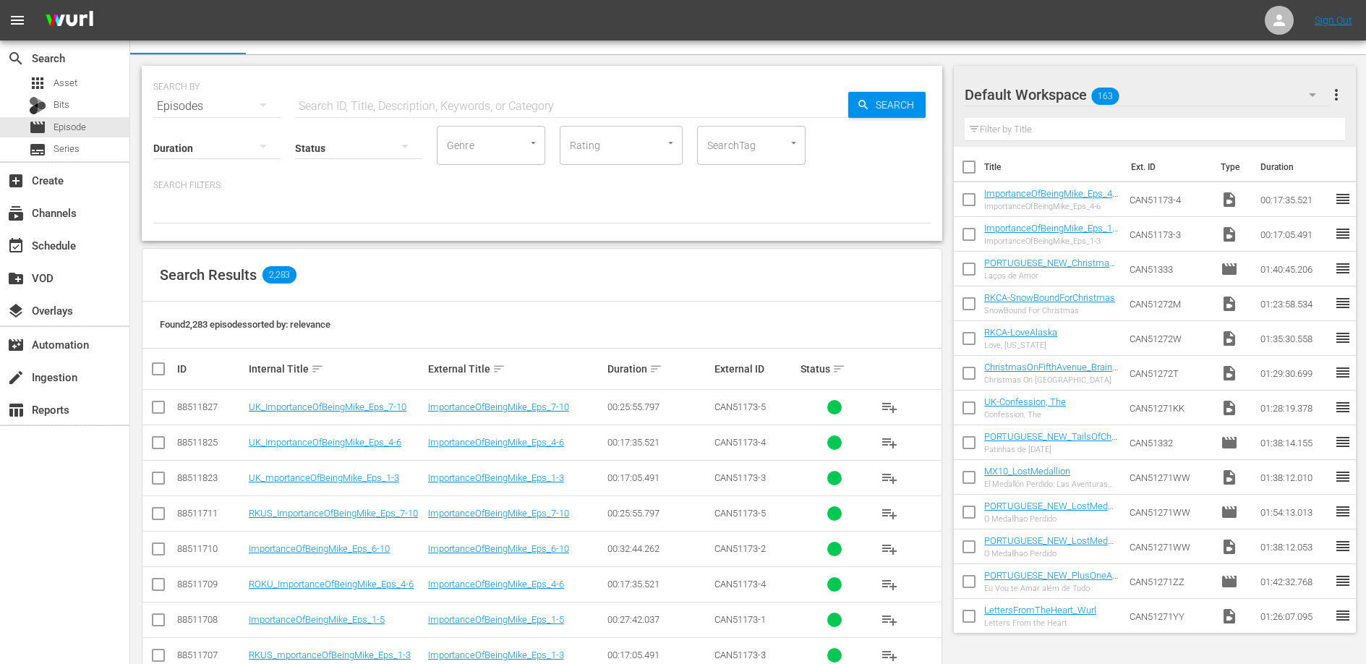
scroll to position [25, 0]
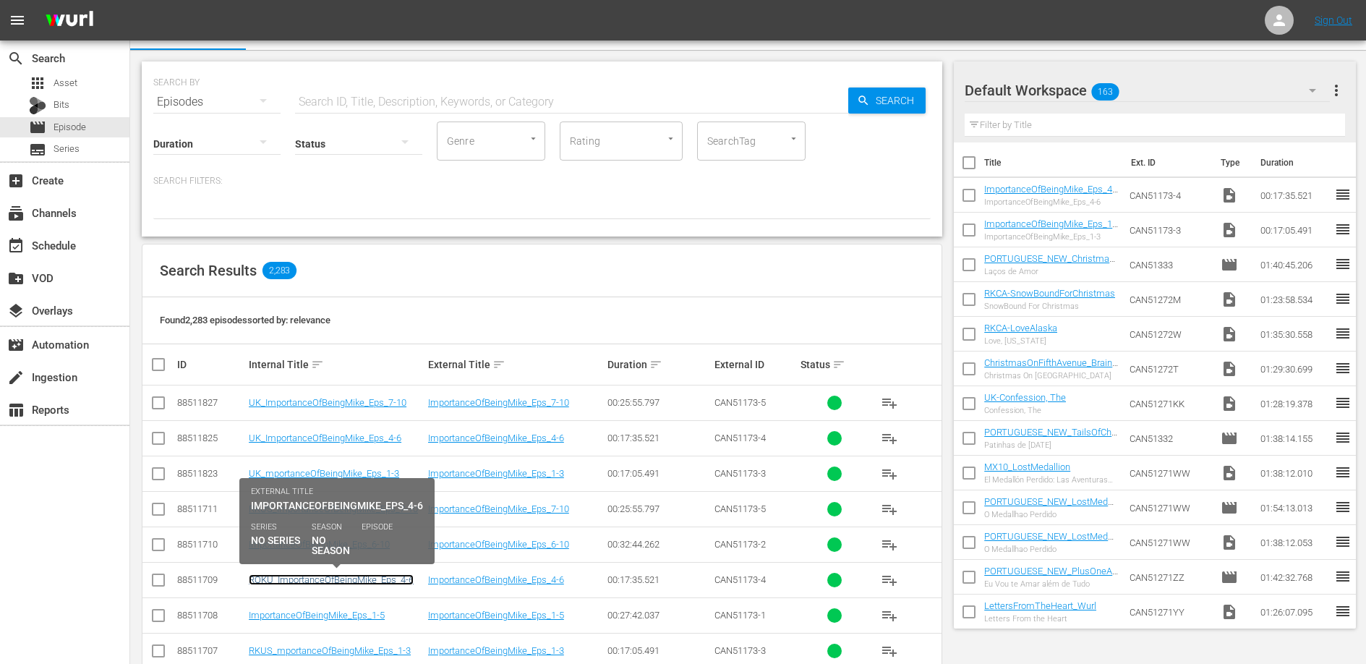
click at [318, 583] on link "ROKU_ImportanceOfBeingMike_Eps_4-6" at bounding box center [331, 579] width 165 height 11
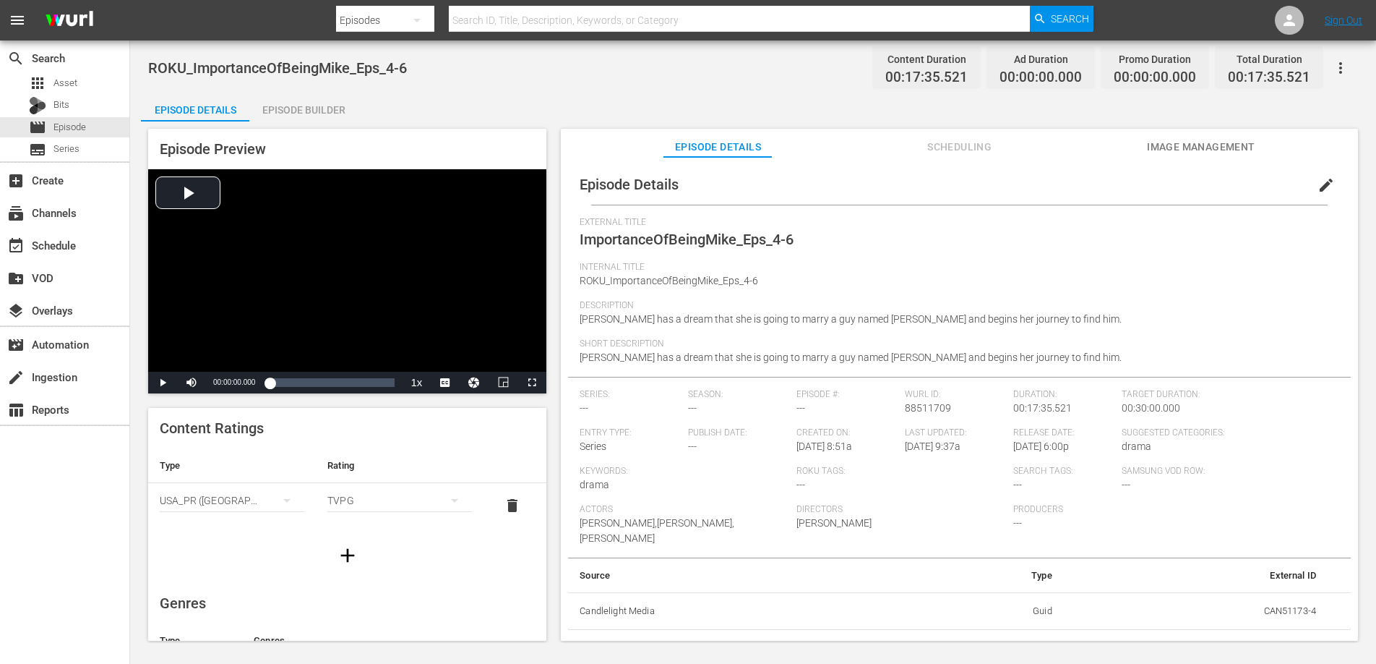
click at [1325, 183] on span "edit" at bounding box center [1326, 184] width 17 height 17
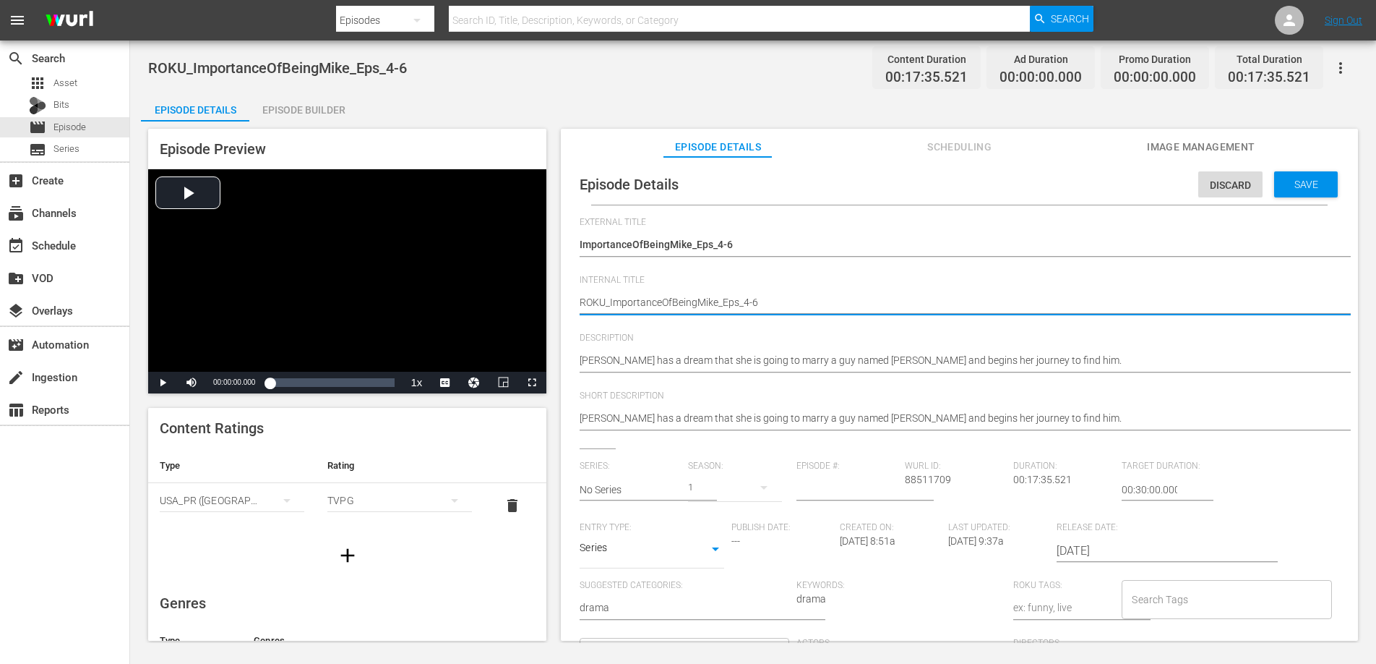
type textarea "RKU_ImportanceOfBeingMike_Eps_4-6"
type textarea "RKUS_ImportanceOfBeingMike_Eps_4-6"
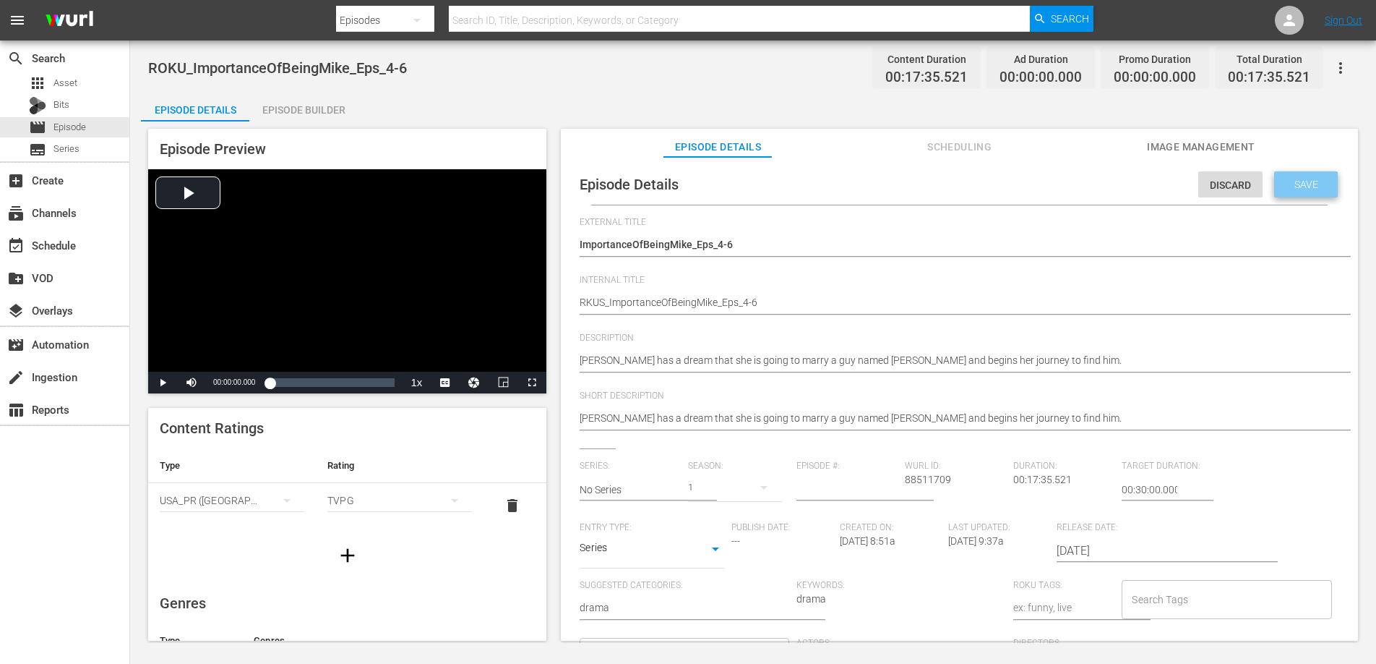
click at [1301, 196] on div "Save" at bounding box center [1307, 184] width 64 height 26
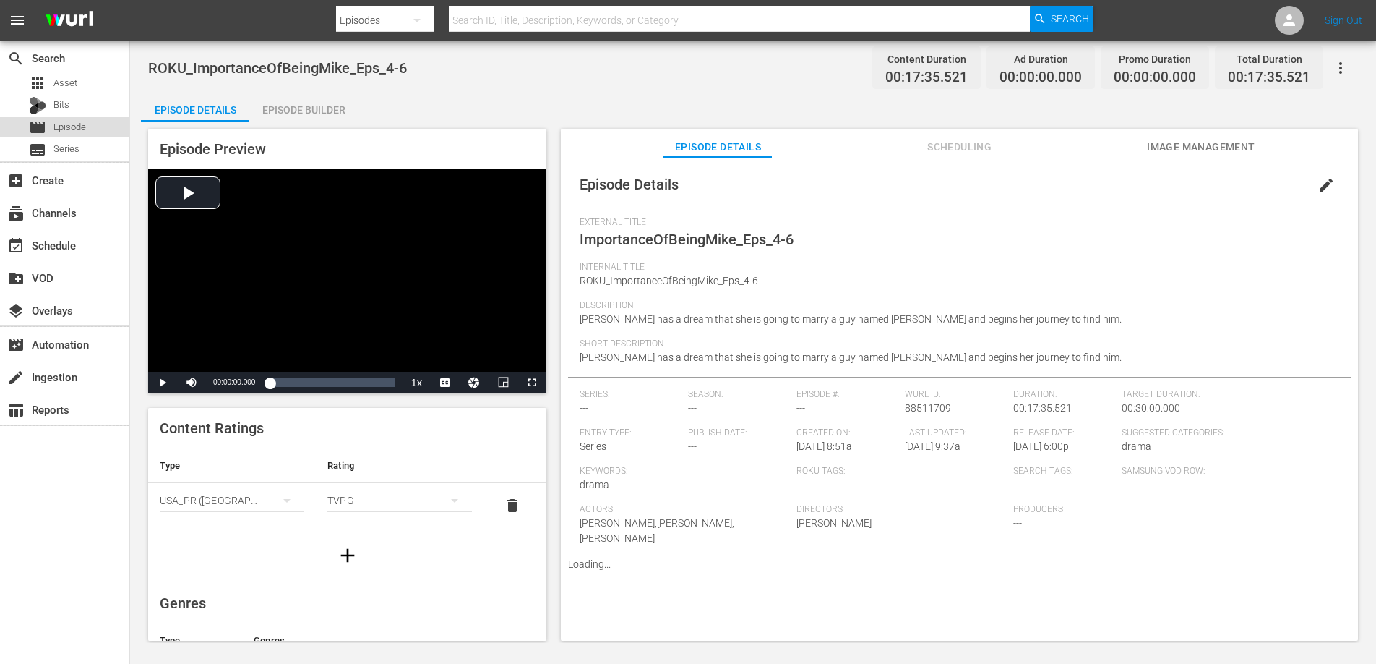
click at [73, 127] on span "Episode" at bounding box center [69, 127] width 33 height 14
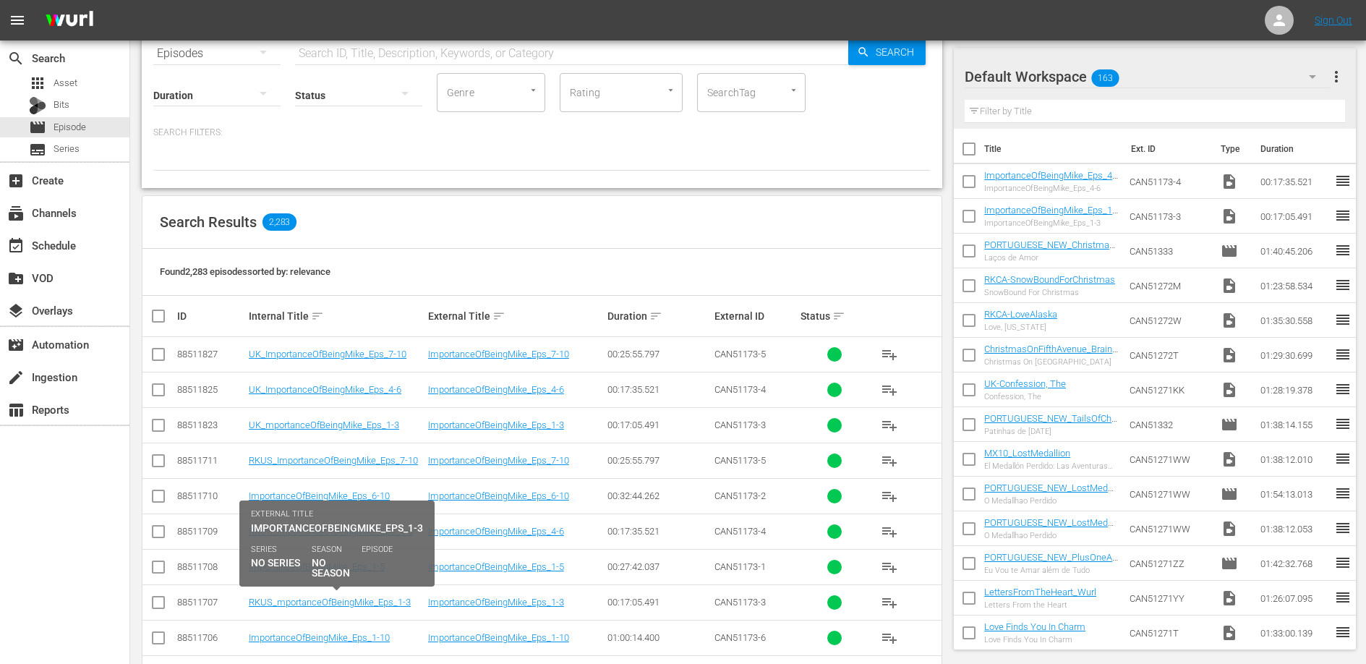
scroll to position [129, 0]
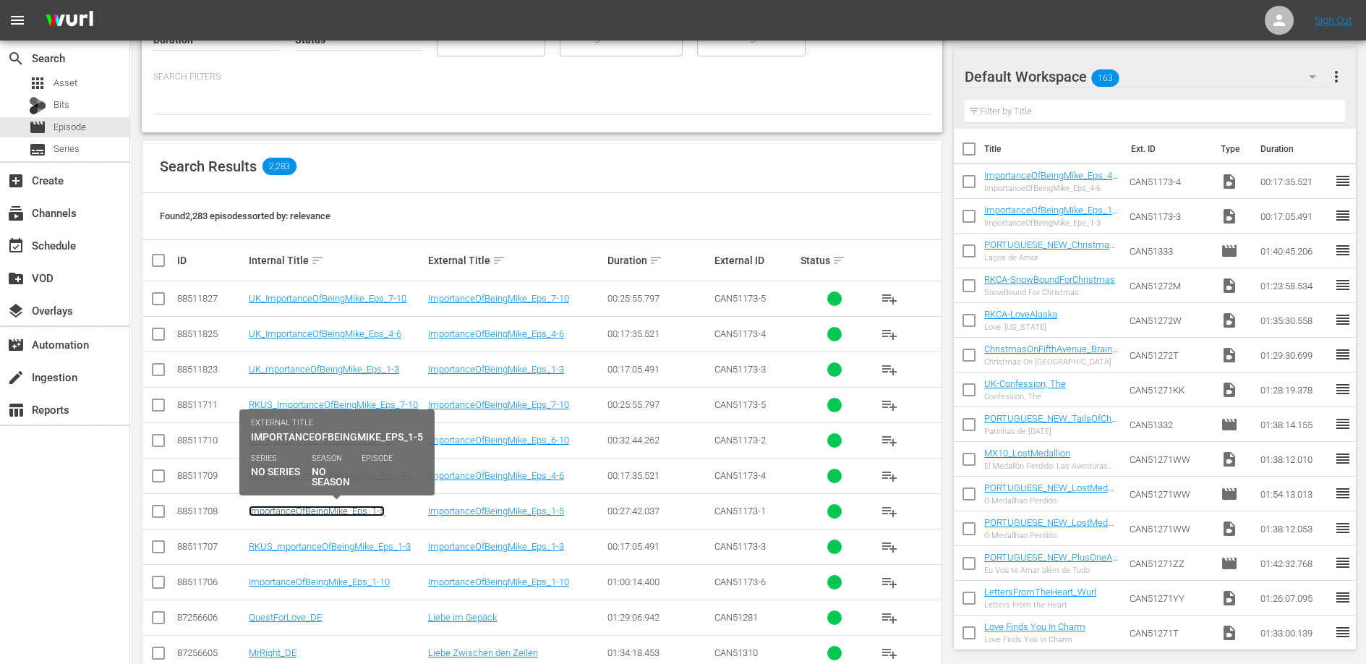
click at [377, 513] on link "ImportanceOfBeingMike_Eps_1-5" at bounding box center [317, 510] width 136 height 11
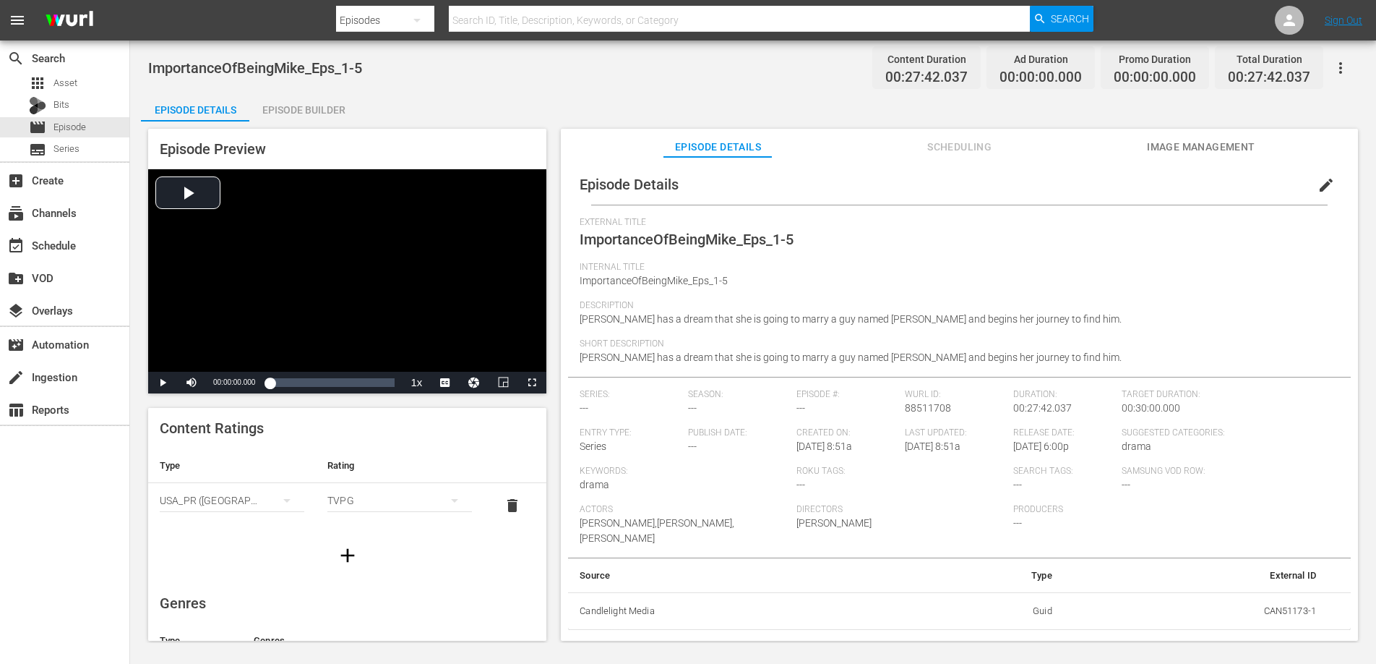
click at [312, 108] on div "Episode Builder" at bounding box center [303, 110] width 108 height 35
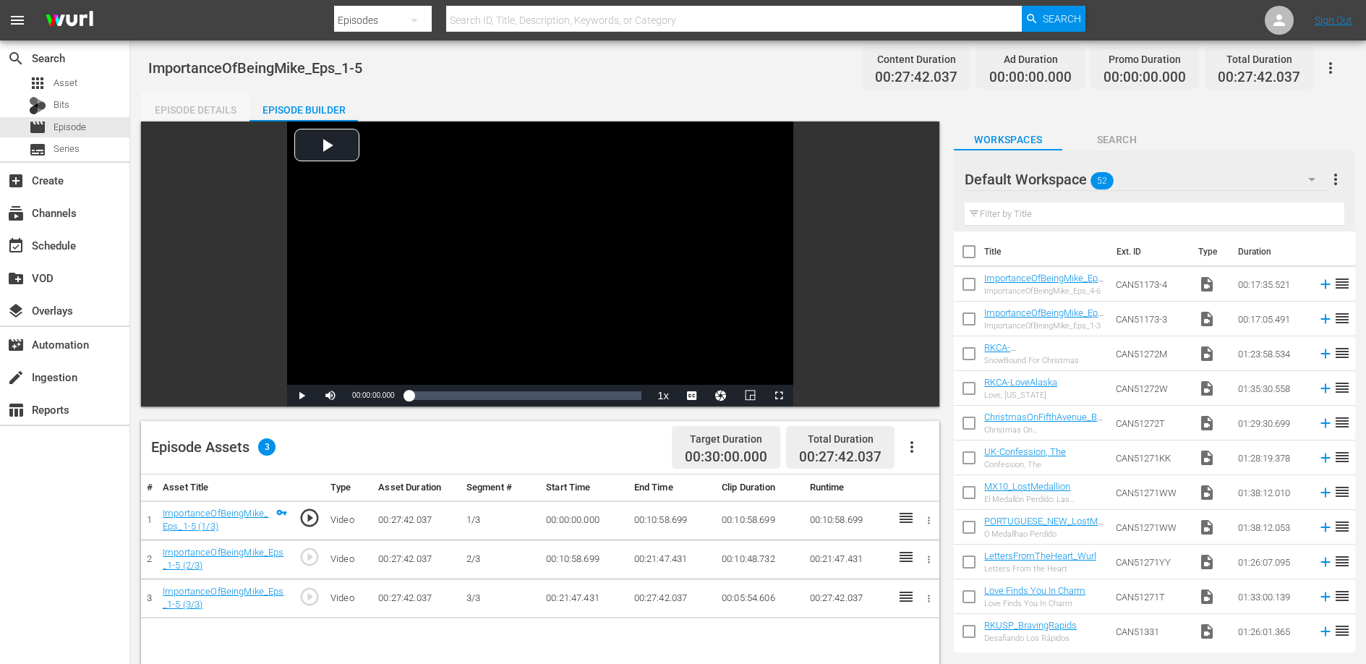
click at [218, 110] on div "Episode Details" at bounding box center [195, 110] width 108 height 35
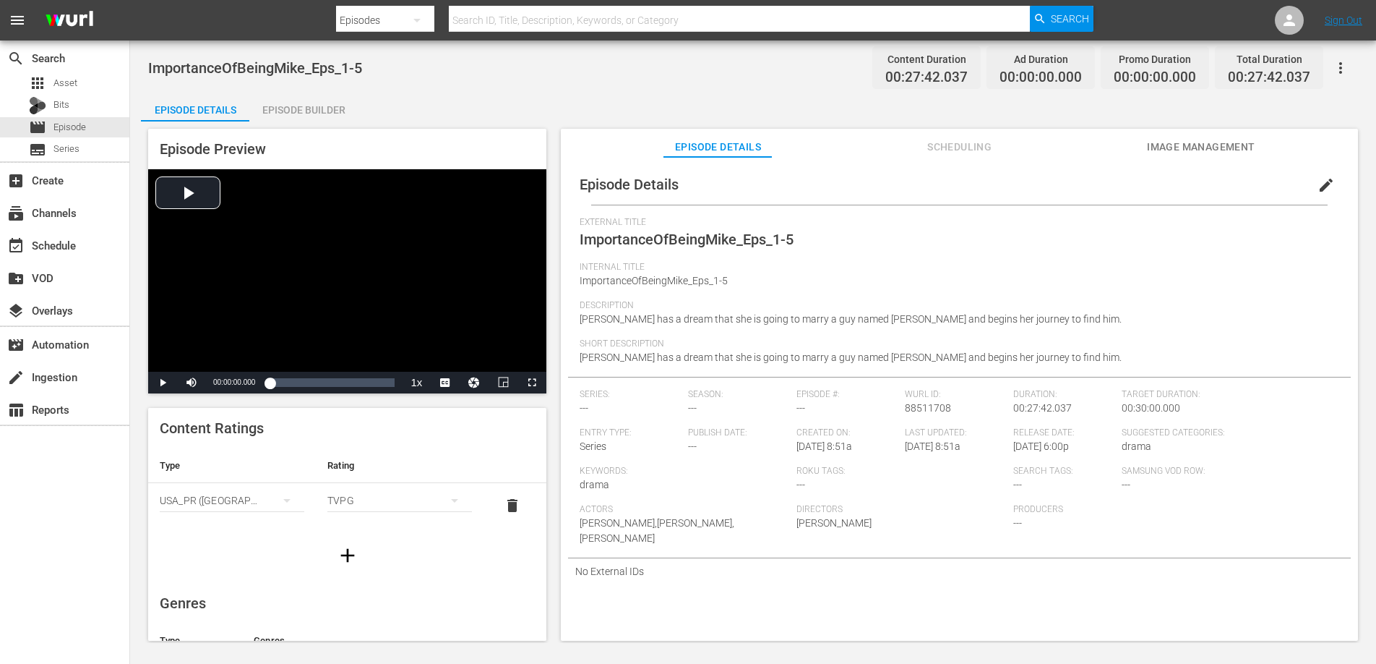
click at [1318, 186] on span "edit" at bounding box center [1326, 184] width 17 height 17
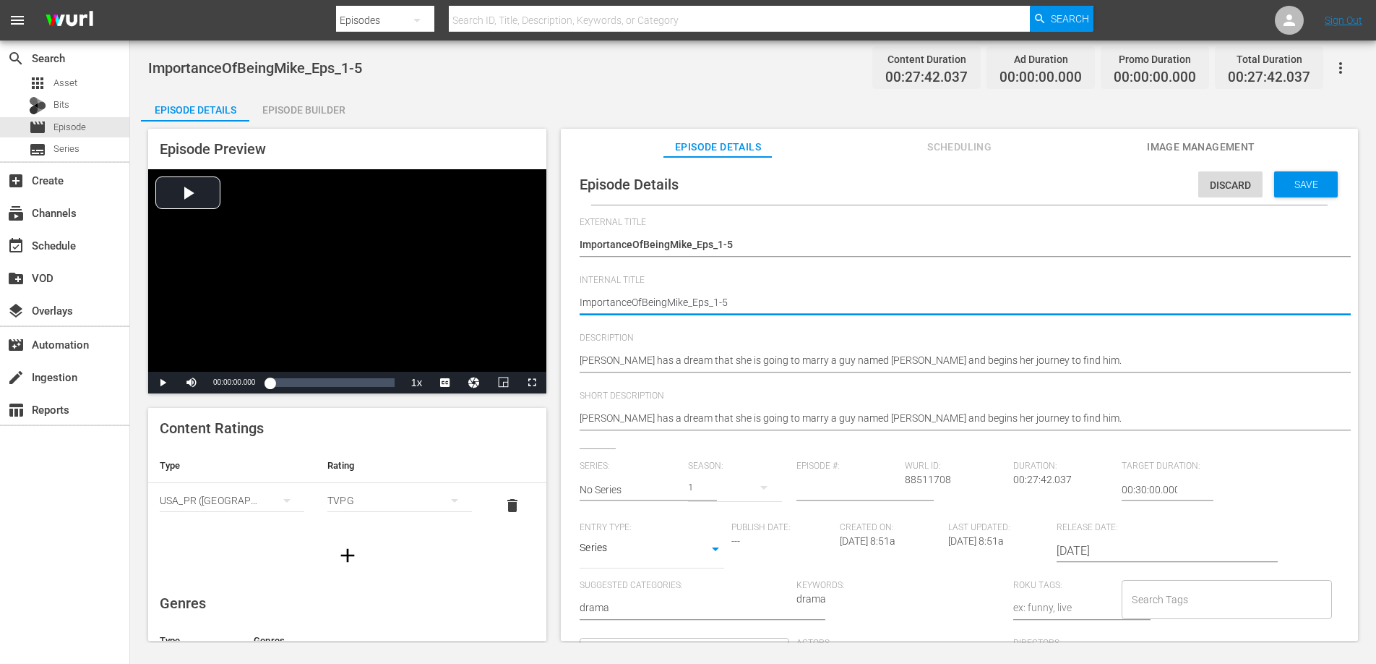
type textarea "RImportanceOfBeingMike_Eps_1-5"
type textarea "RKImportanceOfBeingMike_Eps_1-5"
type textarea "RKUImportanceOfBeingMike_Eps_1-5"
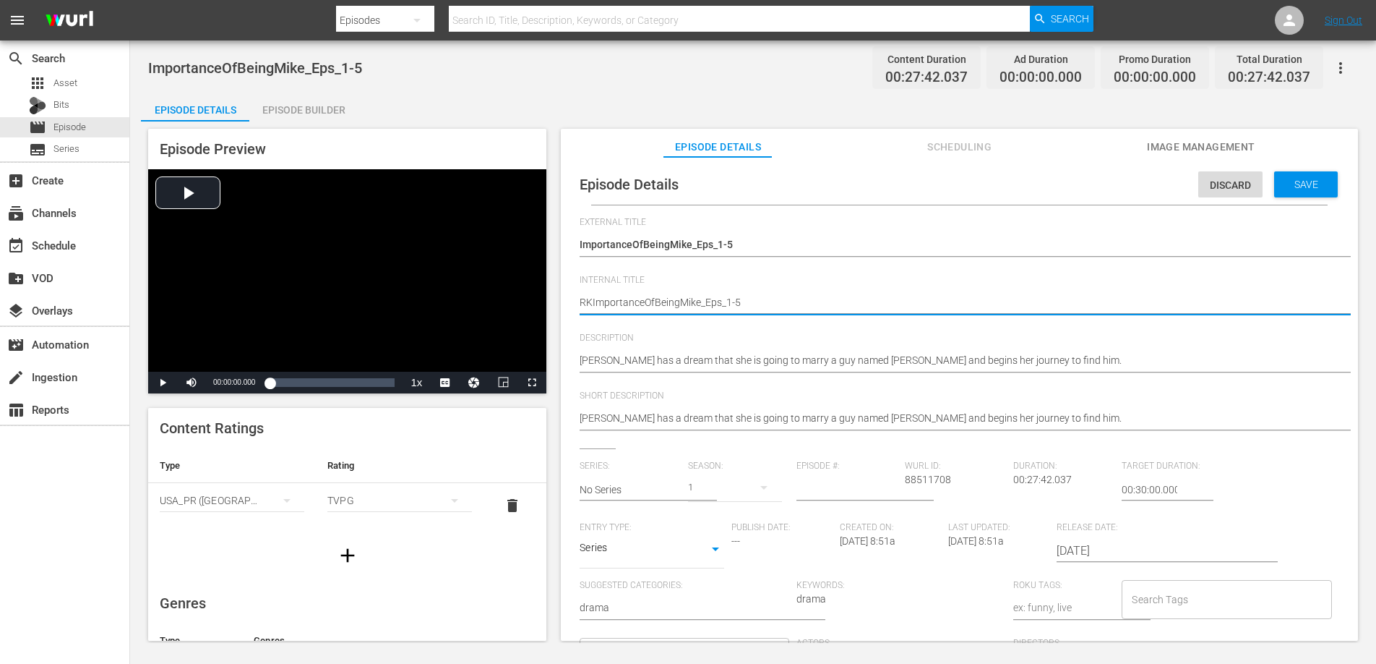
type textarea "RKUImportanceOfBeingMike_Eps_1-5"
type textarea "RKUSImportanceOfBeingMike_Eps_1-5"
type textarea "RKUS_ImportanceOfBeingMike_Eps_1-5"
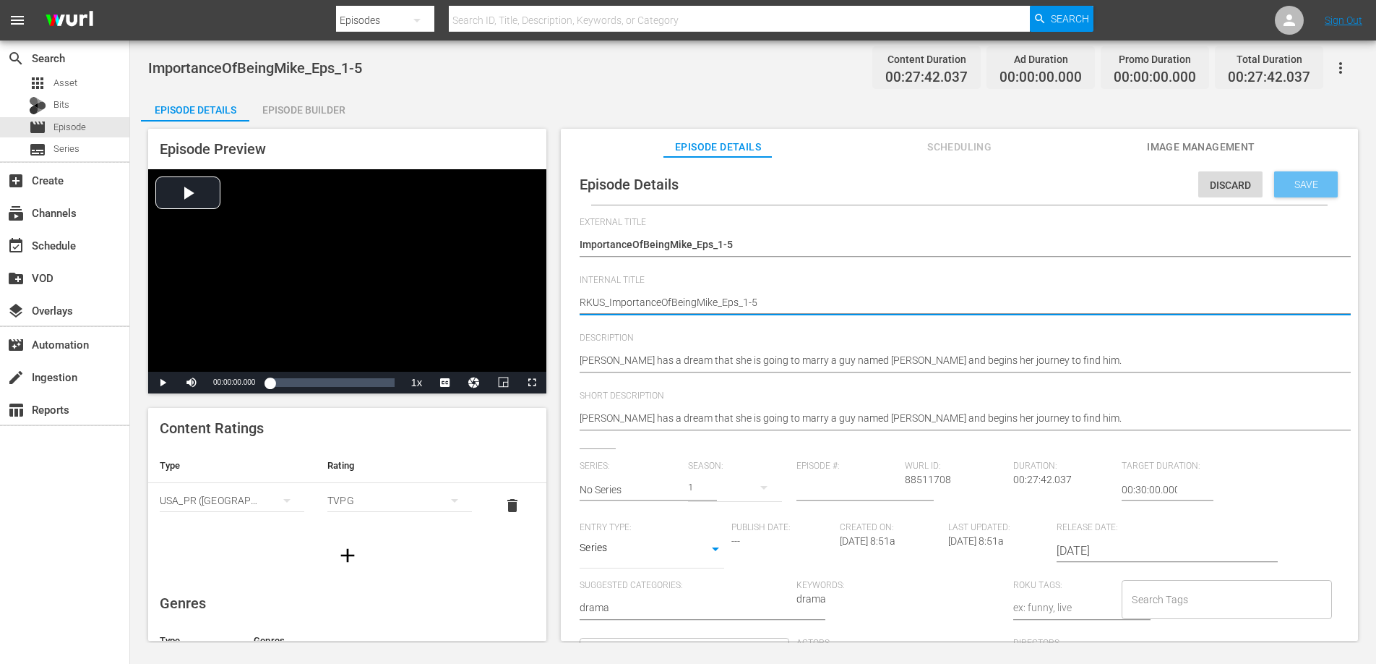
click at [1306, 190] on div "Save" at bounding box center [1307, 184] width 64 height 26
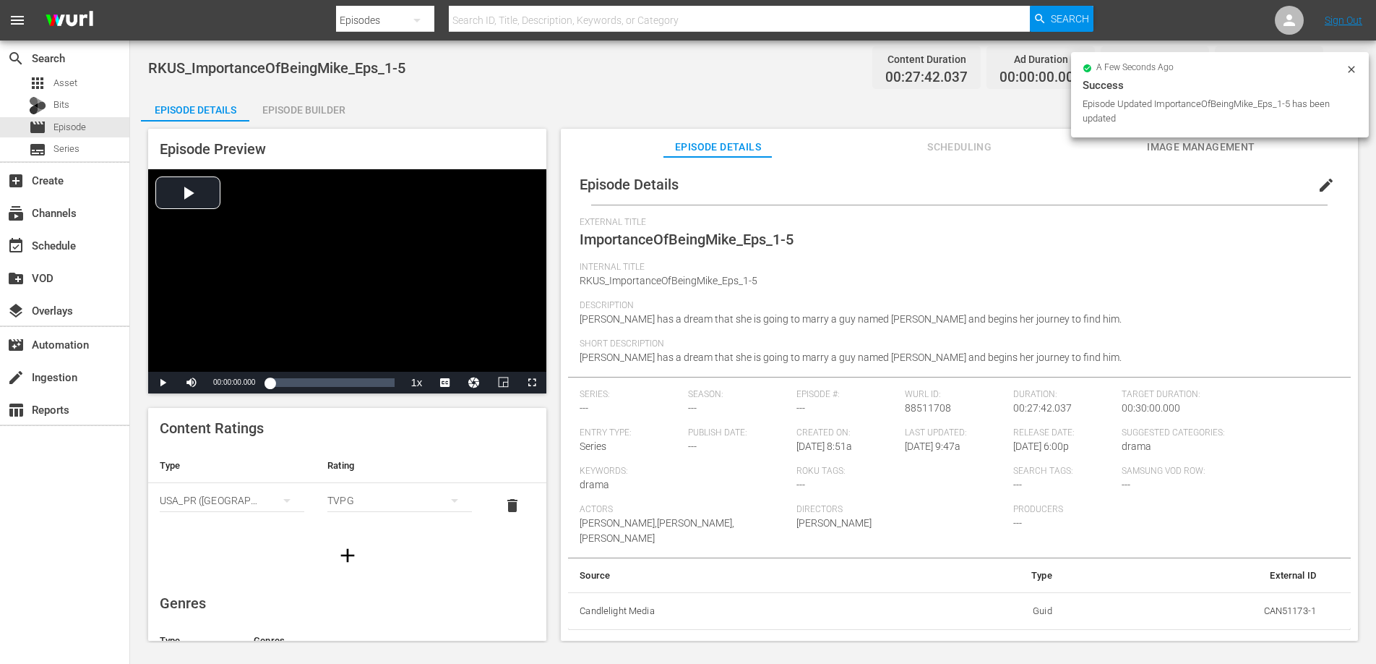
click at [301, 107] on div "Episode Builder" at bounding box center [303, 110] width 108 height 35
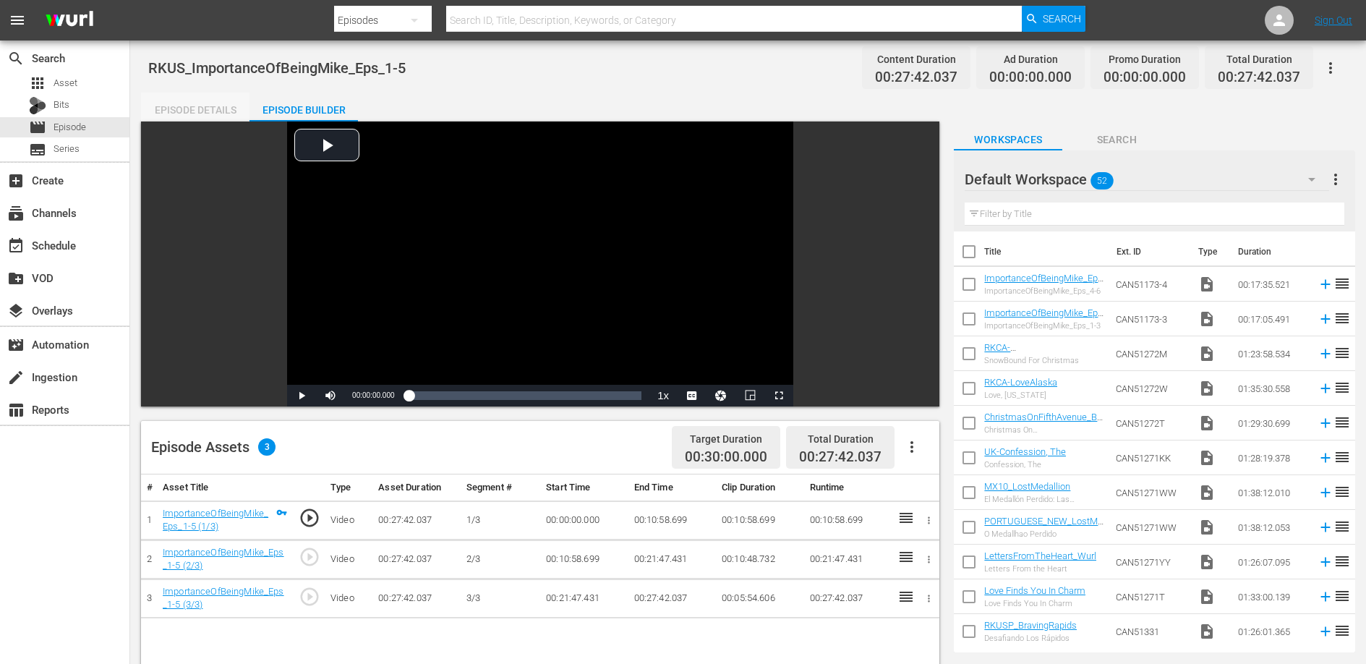
click at [205, 107] on div "Episode Details" at bounding box center [195, 110] width 108 height 35
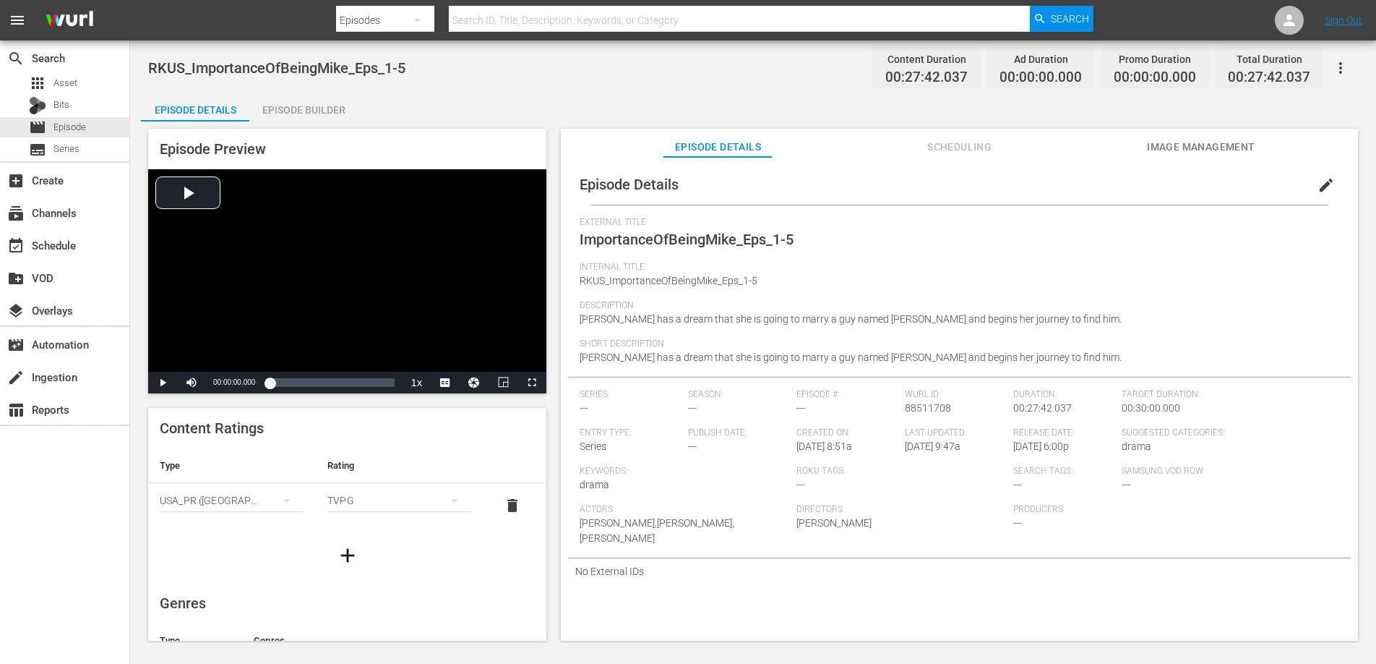
click at [1345, 72] on icon "button" at bounding box center [1340, 67] width 17 height 17
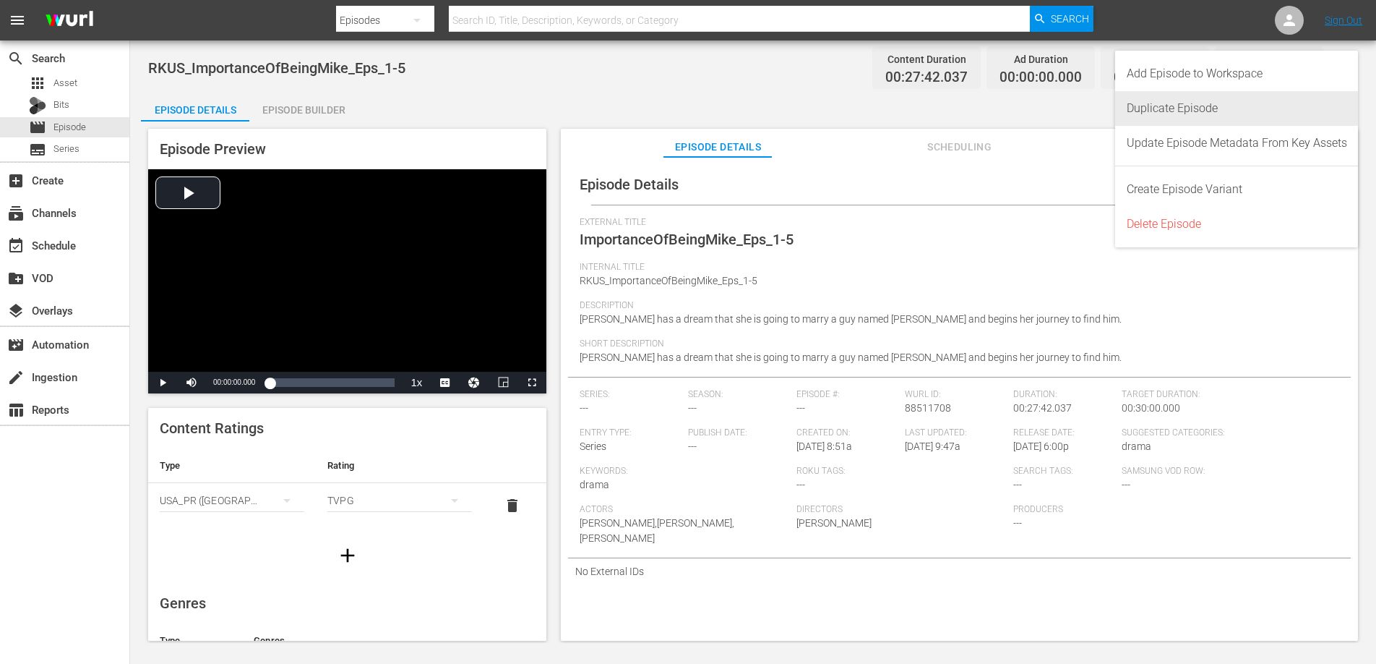
click at [1269, 98] on div "Duplicate Episode" at bounding box center [1237, 108] width 220 height 35
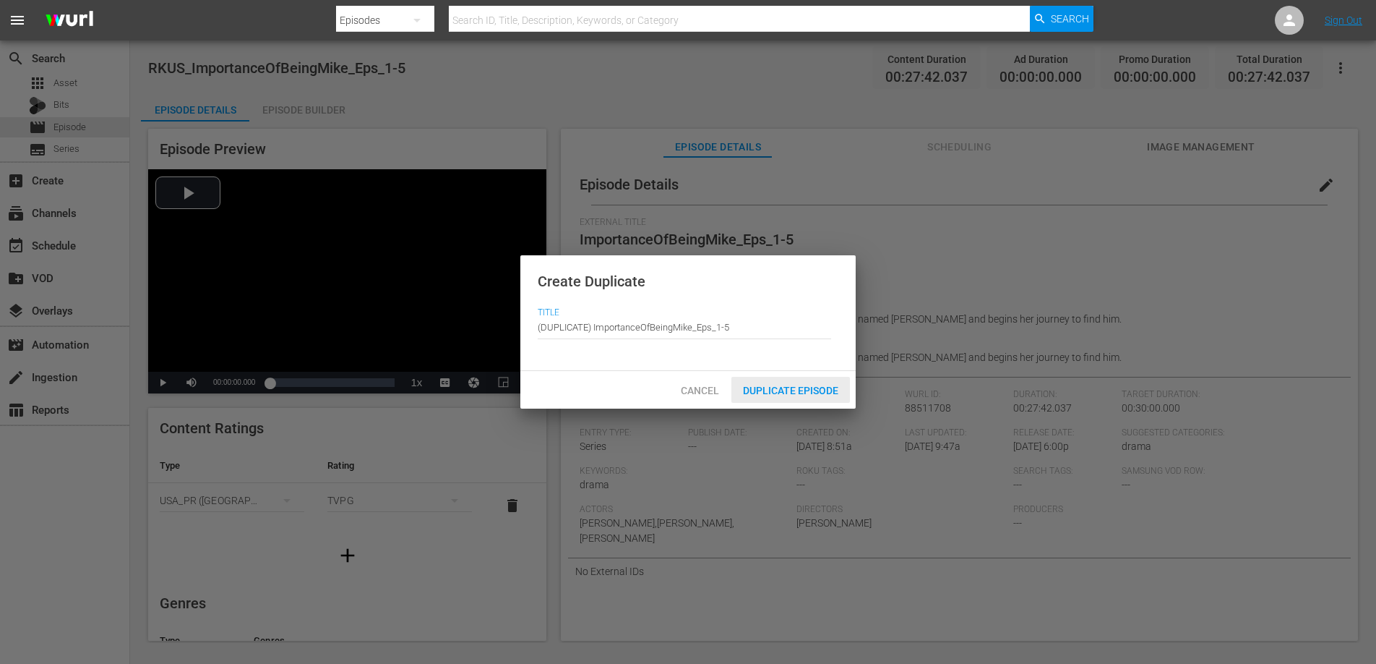
click at [761, 385] on span "Duplicate Episode" at bounding box center [791, 391] width 119 height 12
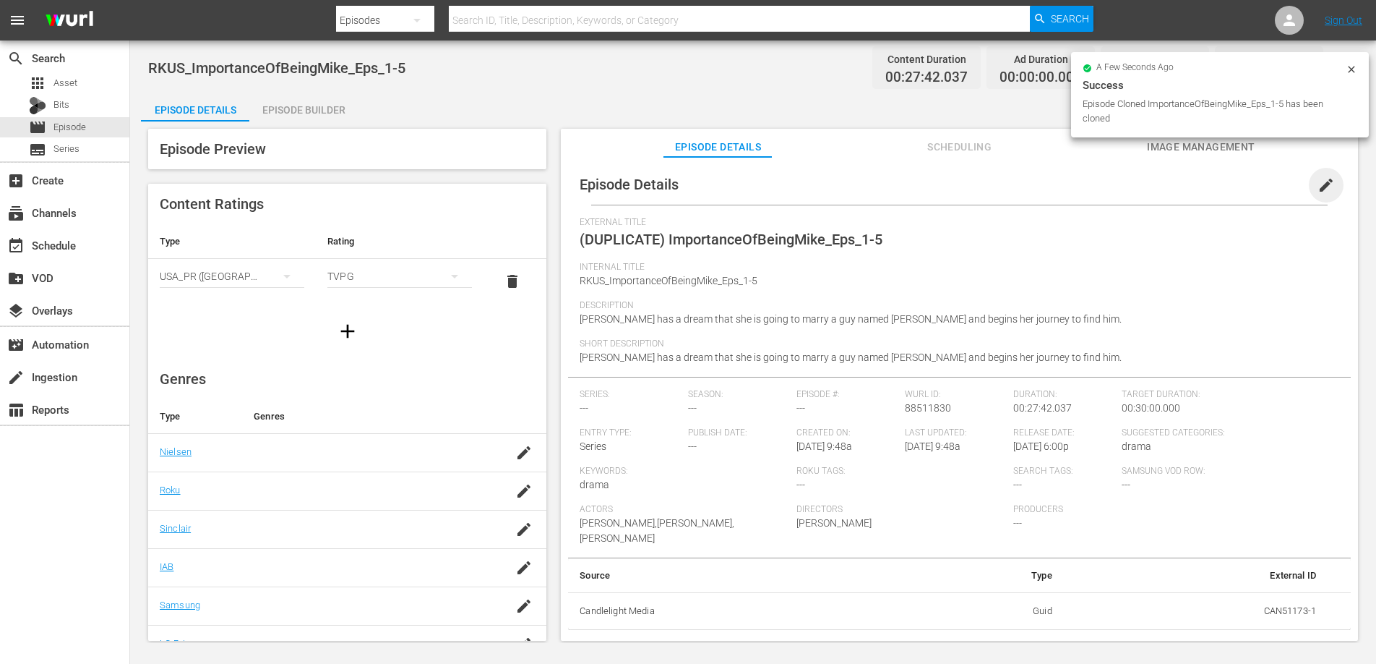
click at [1318, 183] on span "edit" at bounding box center [1326, 184] width 17 height 17
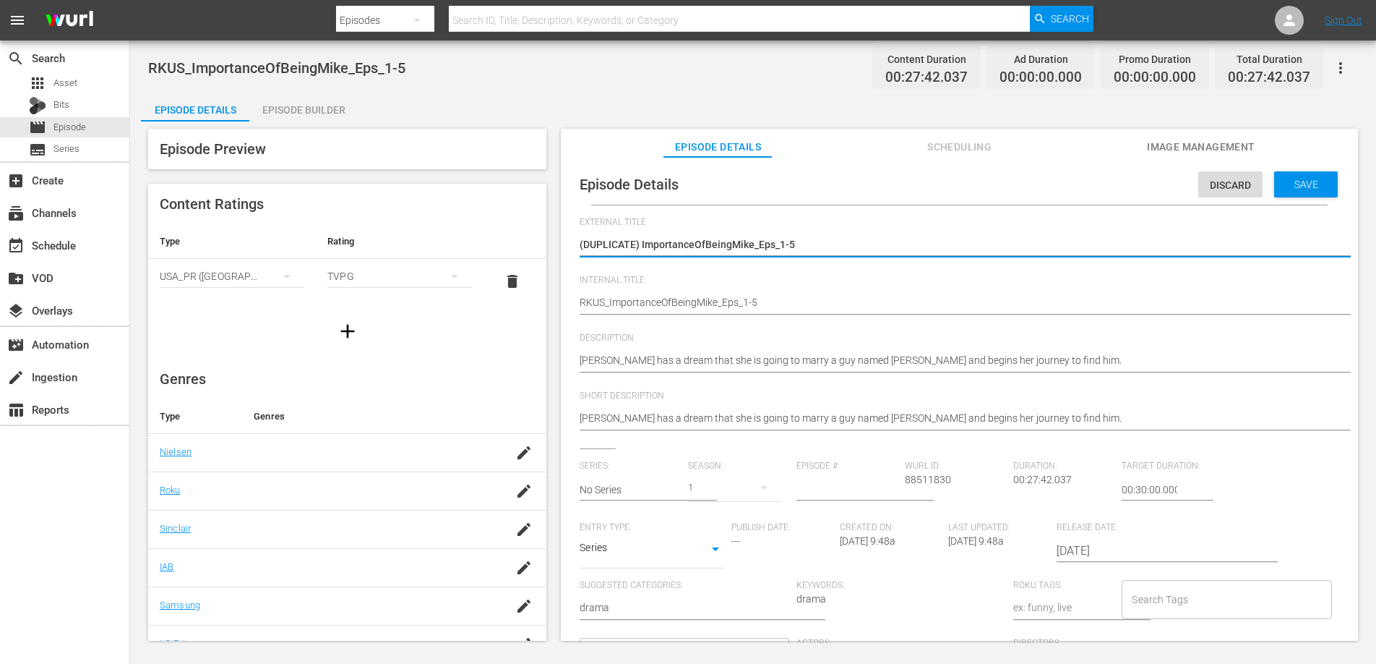
drag, startPoint x: 638, startPoint y: 244, endPoint x: 549, endPoint y: 244, distance: 89.6
click at [549, 244] on div "Episode Preview Content Ratings Type Rating Select Rating Type USA_PR (United S…" at bounding box center [753, 386] width 1225 height 531
type textarea "ImportanceOfBeingMike_Eps_1-5"
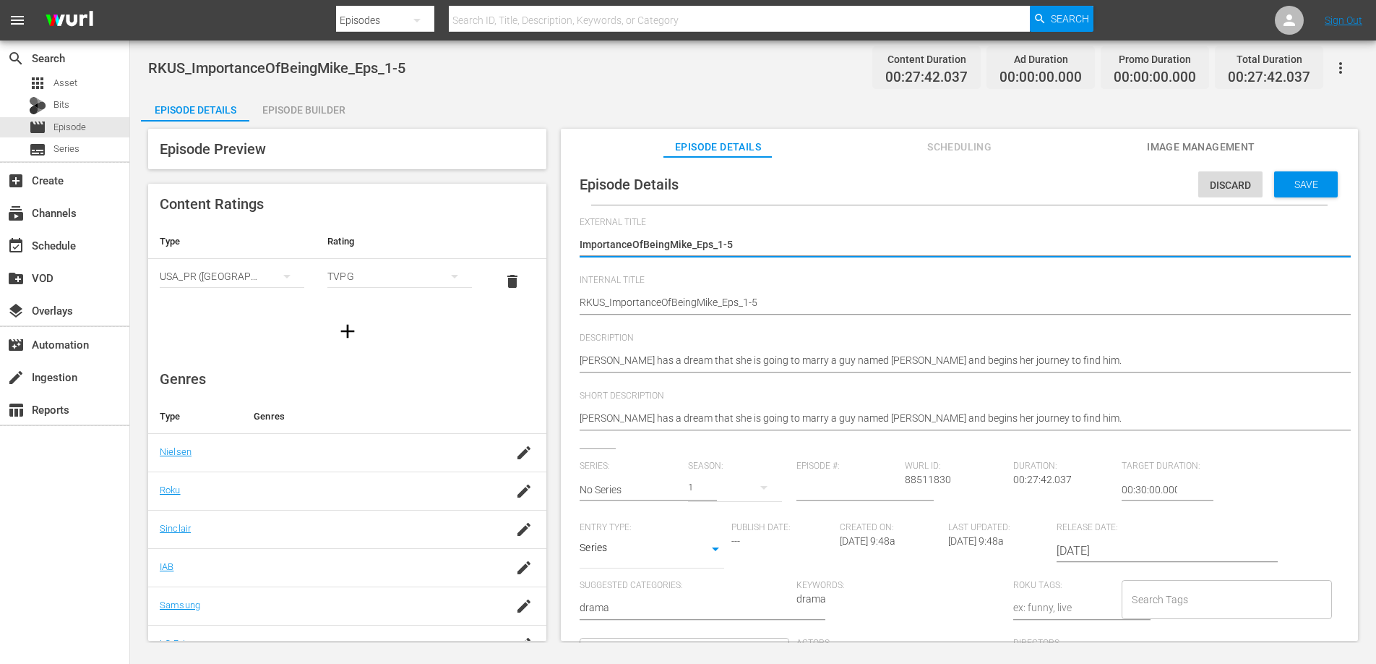
type textarea "ImportanceOfBeingMike_Eps_1-5"
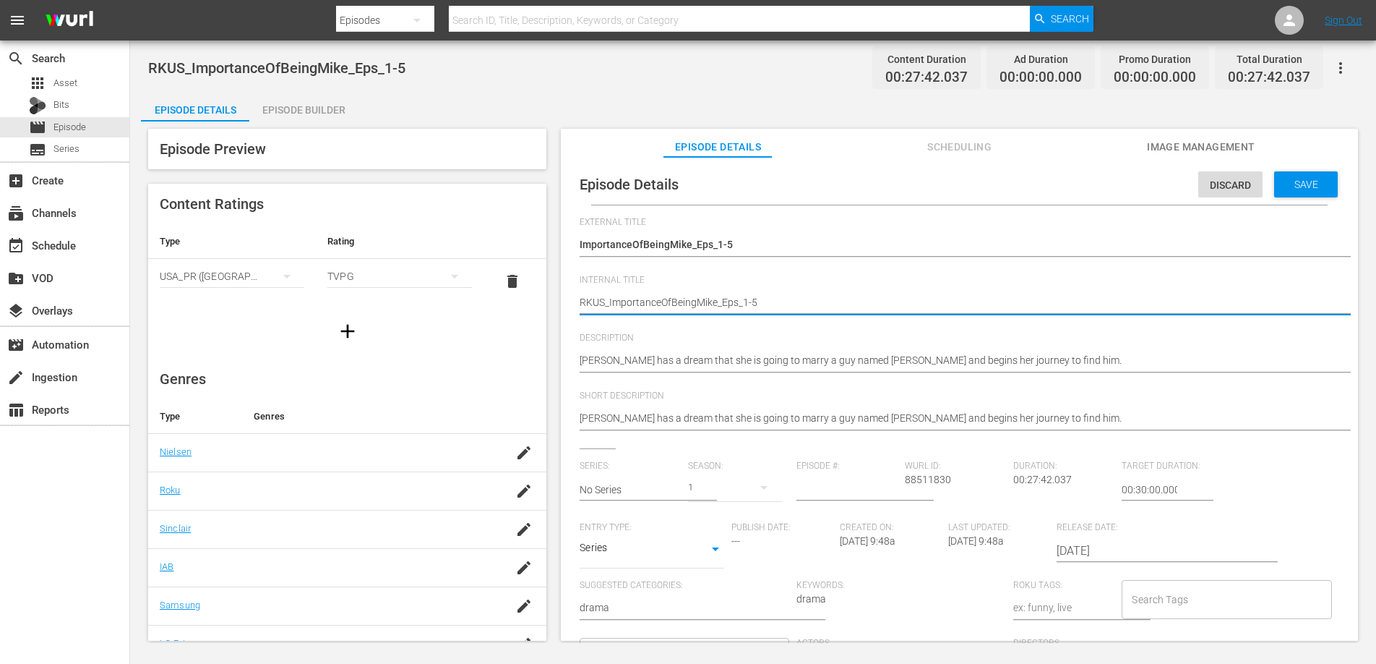
type textarea "RKU_ImportanceOfBeingMike_Eps_1-5"
type textarea "RK_ImportanceOfBeingMike_Eps_1-5"
type textarea "R_ImportanceOfBeingMike_Eps_1-5"
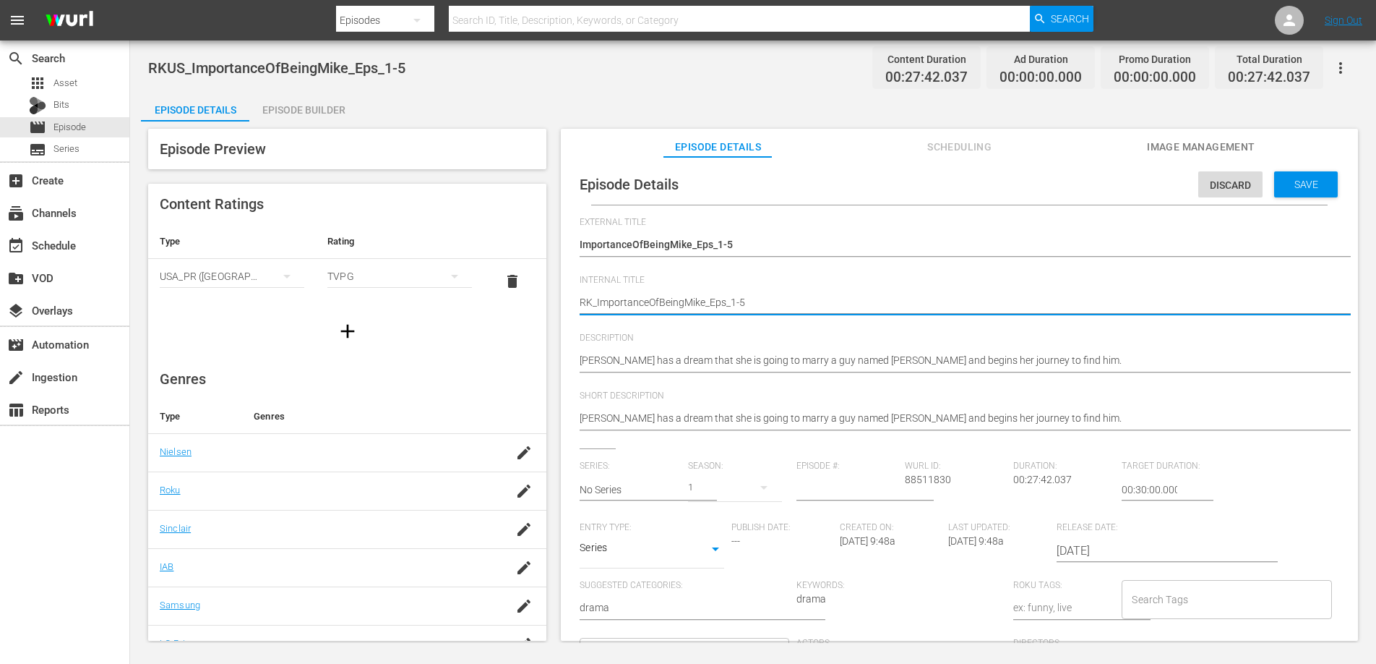
type textarea "R_ImportanceOfBeingMike_Eps_1-5"
type textarea "_ImportanceOfBeingMike_Eps_1-5"
type textarea "U_ImportanceOfBeingMike_Eps_1-5"
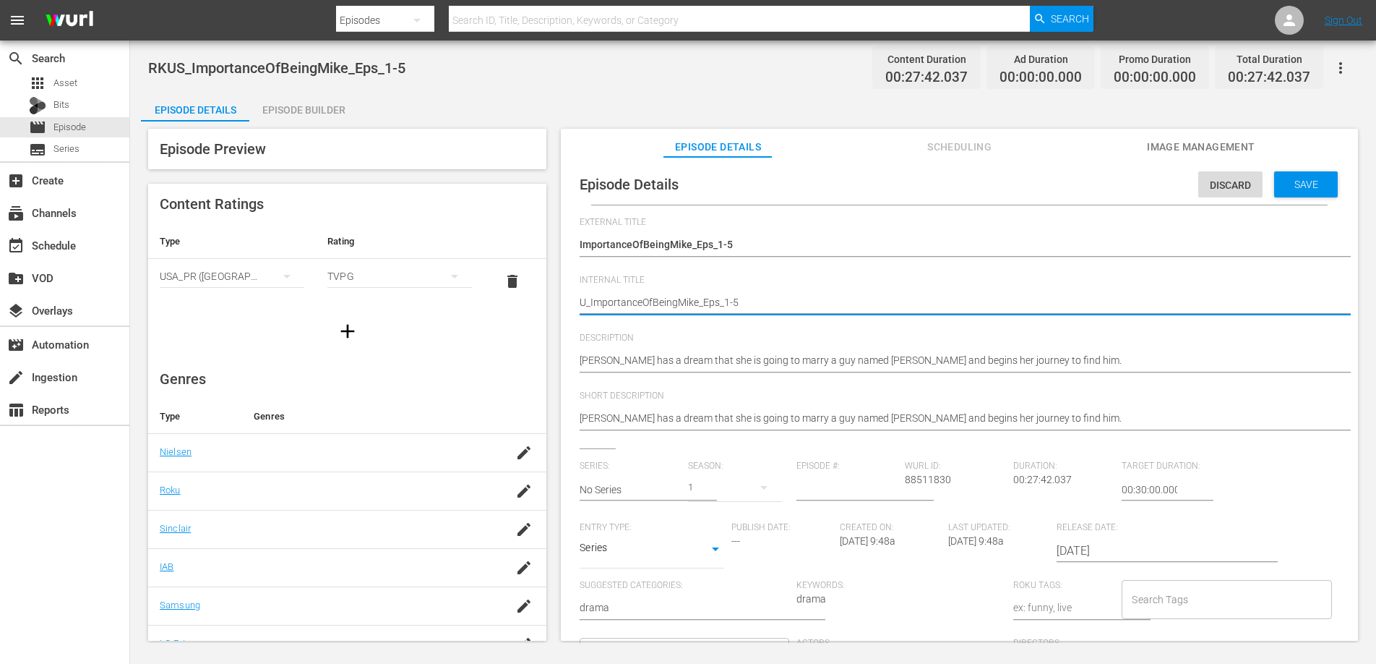
type textarea "UK_ImportanceOfBeingMike_Eps_1-5"
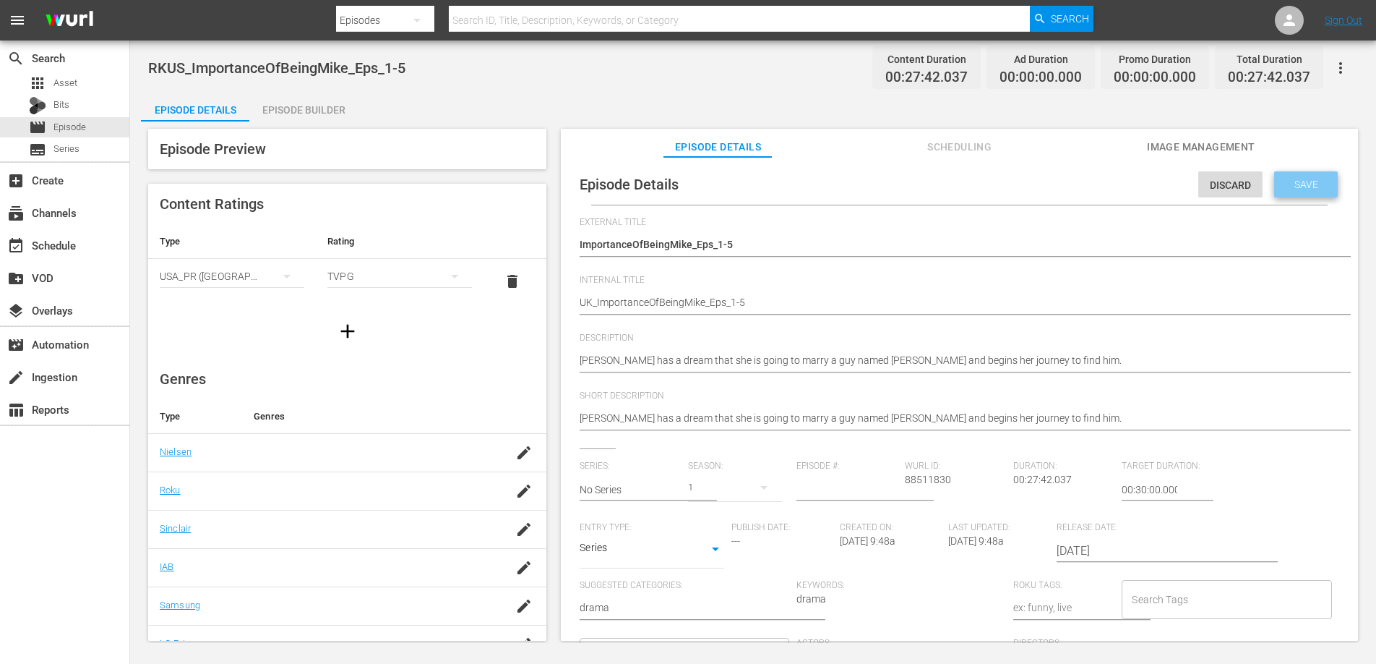
click at [1303, 192] on div "Save" at bounding box center [1307, 184] width 64 height 26
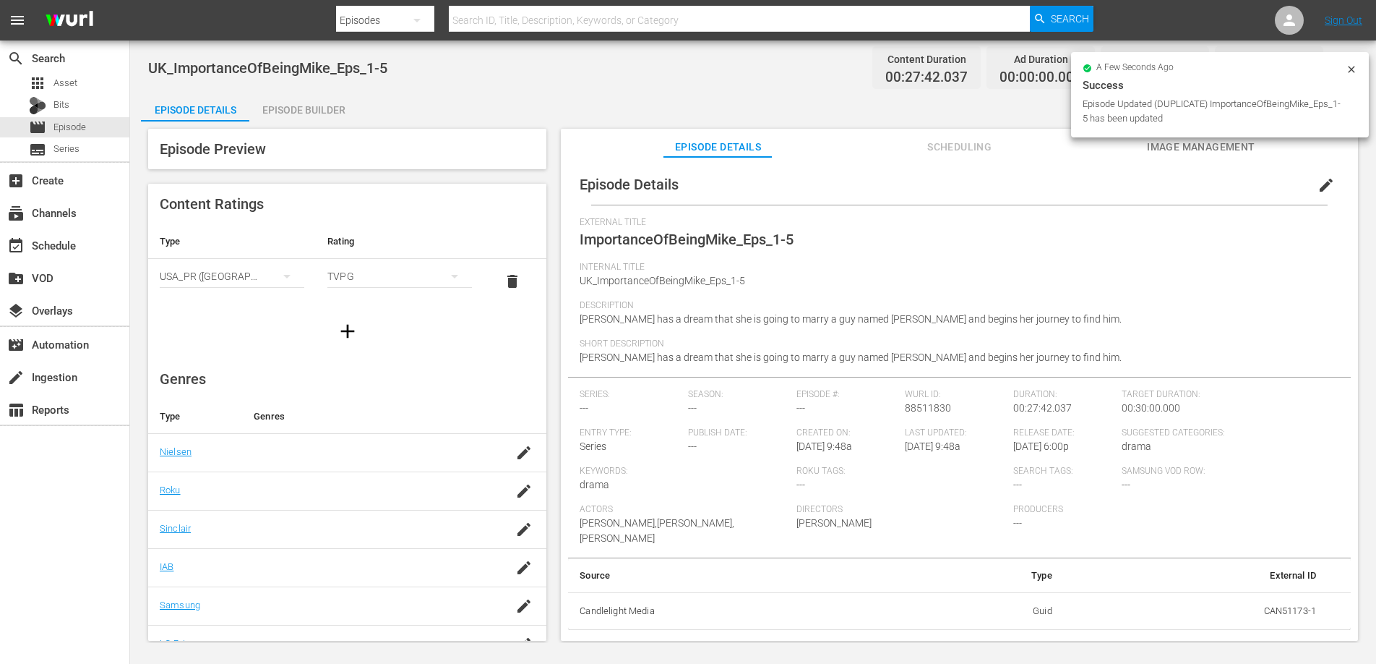
click at [325, 111] on div "Episode Builder" at bounding box center [303, 110] width 108 height 35
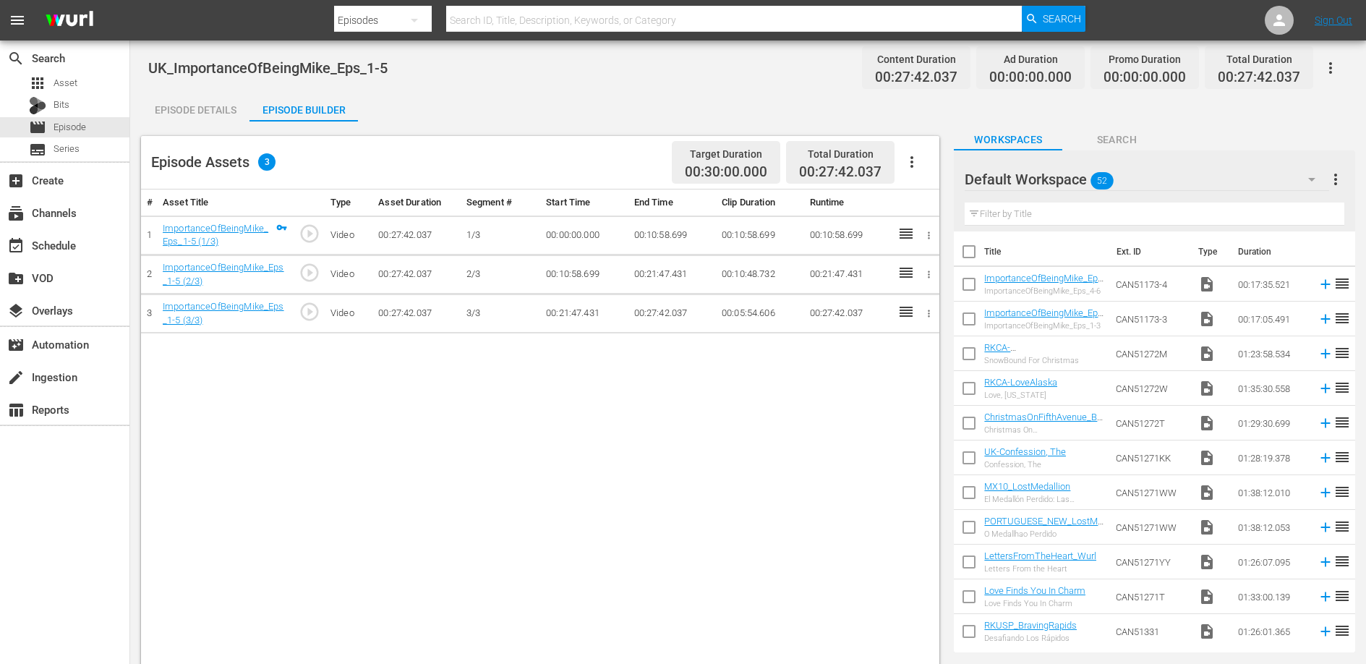
click at [654, 233] on td "00:10:58.699" at bounding box center [671, 234] width 87 height 39
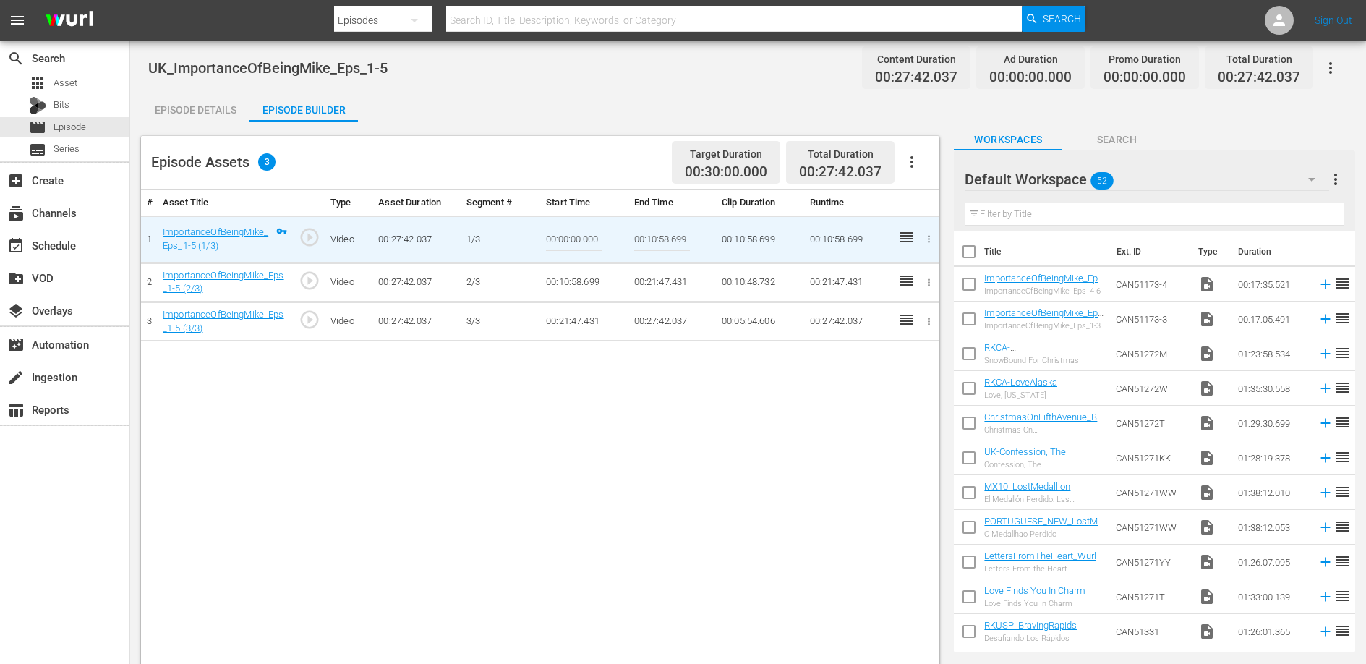
click at [605, 414] on div "# Asset Title Type Asset Duration Segment # Start Time End Time Clip Duration R…" at bounding box center [540, 466] width 798 height 555
click at [441, 369] on div "# Asset Title Type Asset Duration Segment # Start Time End Time Clip Duration R…" at bounding box center [540, 466] width 798 height 555
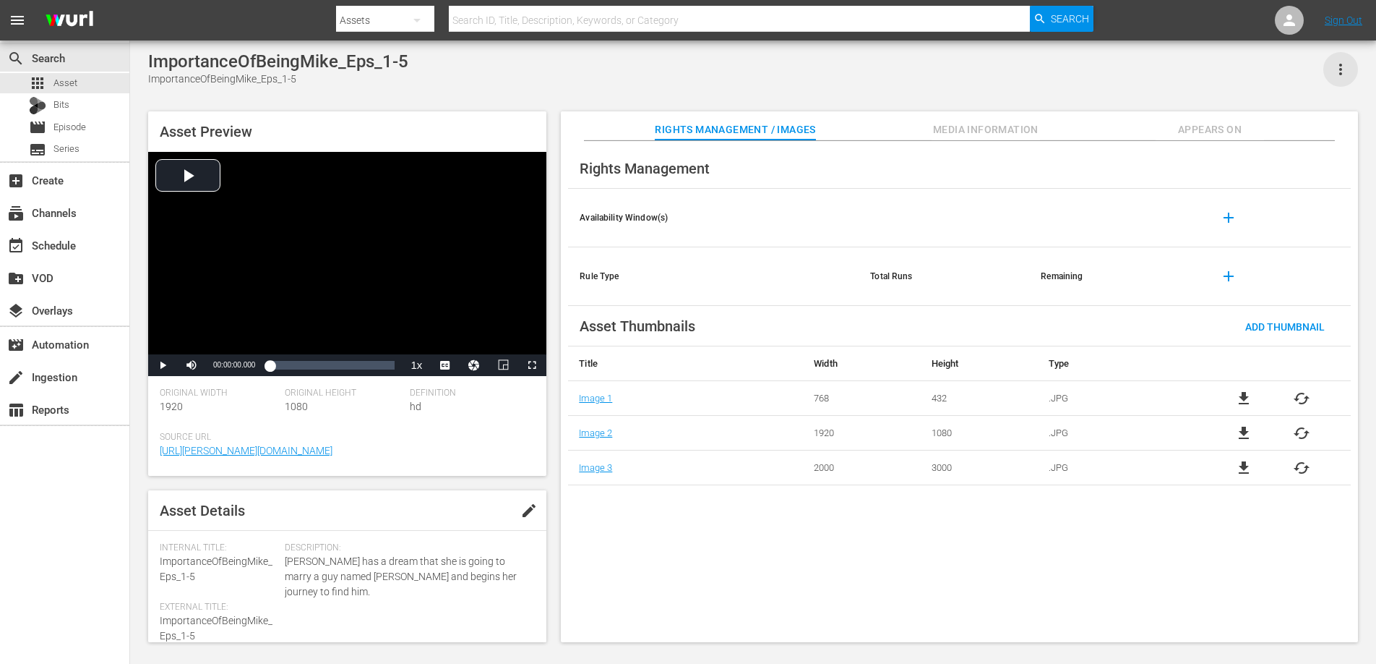
click at [1341, 69] on icon "button" at bounding box center [1341, 70] width 3 height 12
click at [1318, 72] on div "Add To Workspace" at bounding box center [1298, 75] width 98 height 35
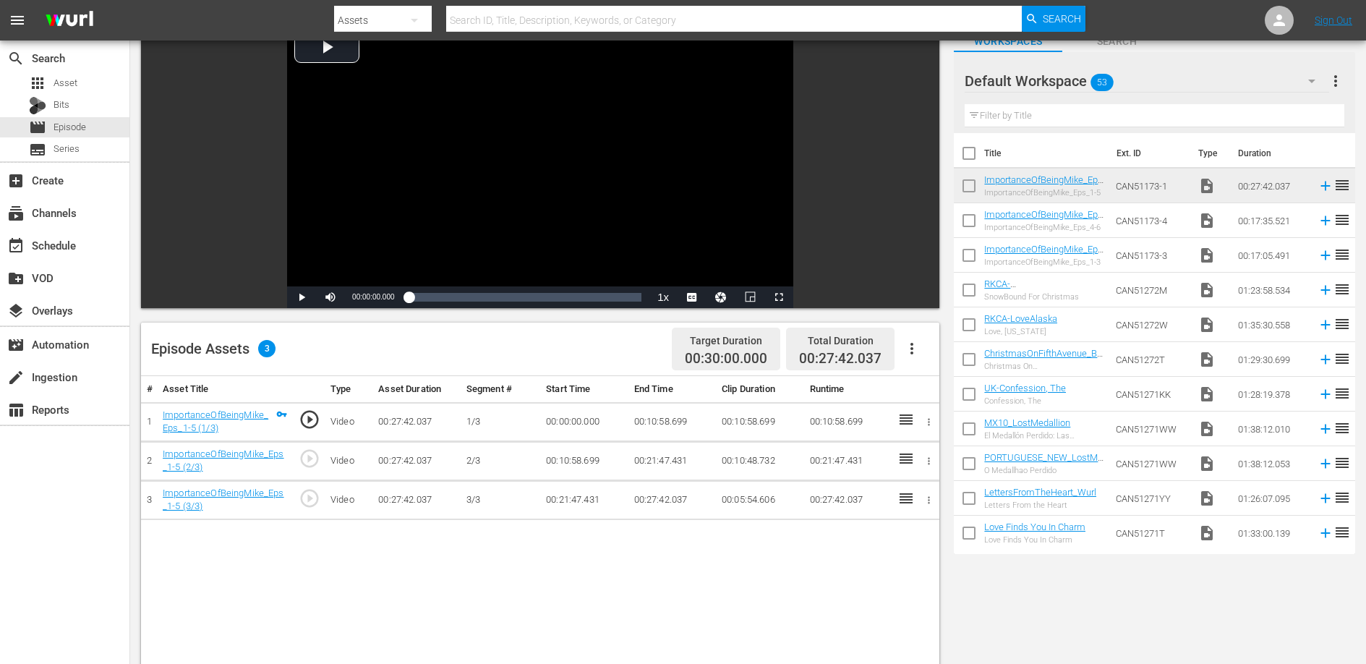
scroll to position [202, 0]
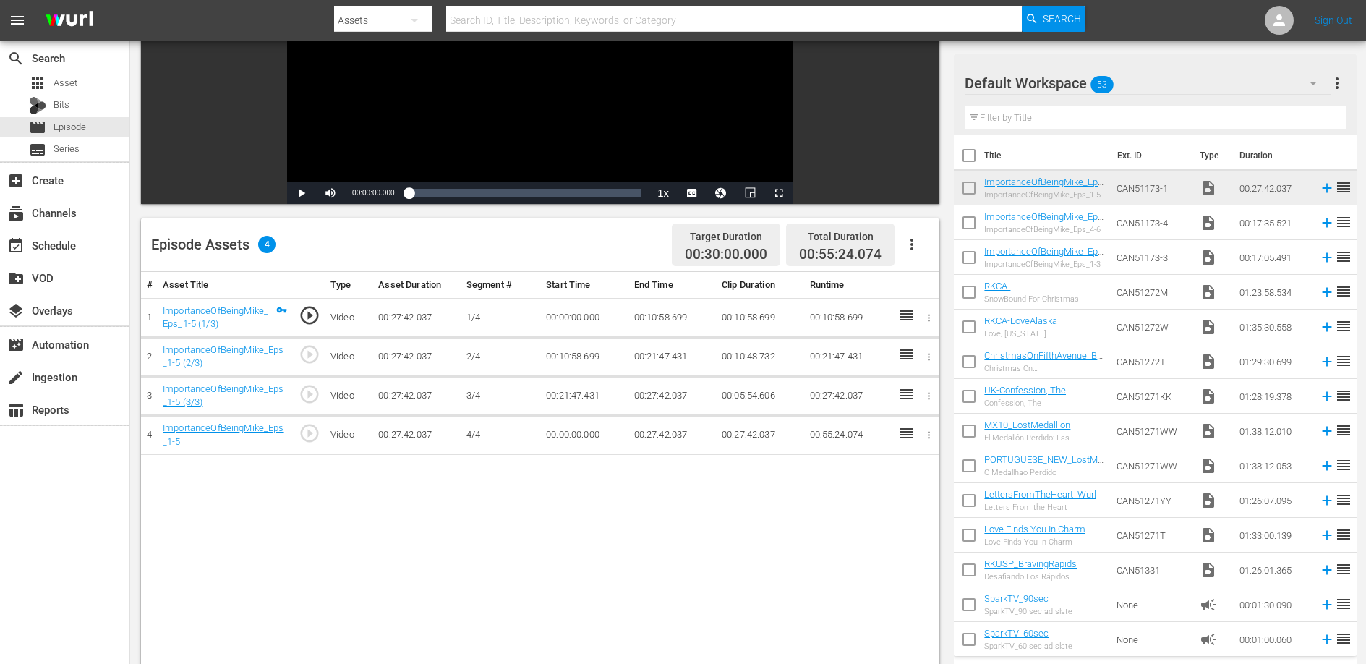
click at [639, 312] on td "00:10:58.699" at bounding box center [671, 317] width 87 height 39
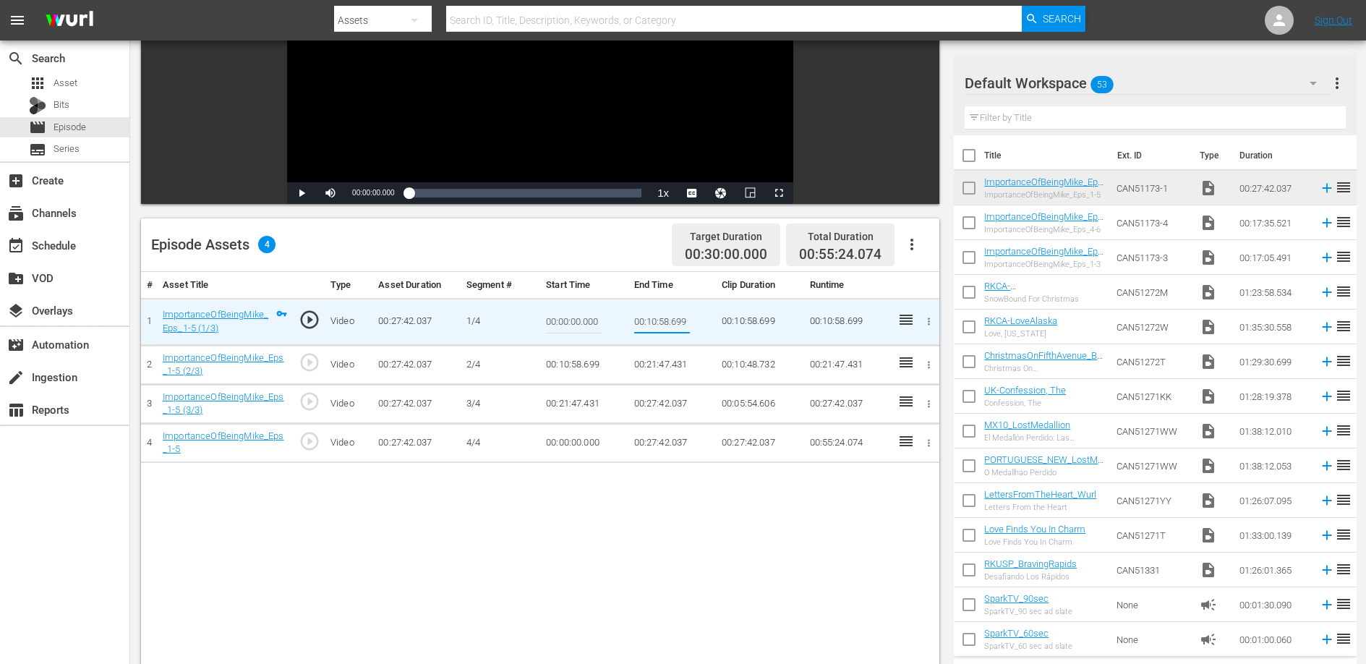
click at [639, 312] on input "00:10:58.699" at bounding box center [662, 321] width 56 height 35
type input "00:04:45.660"
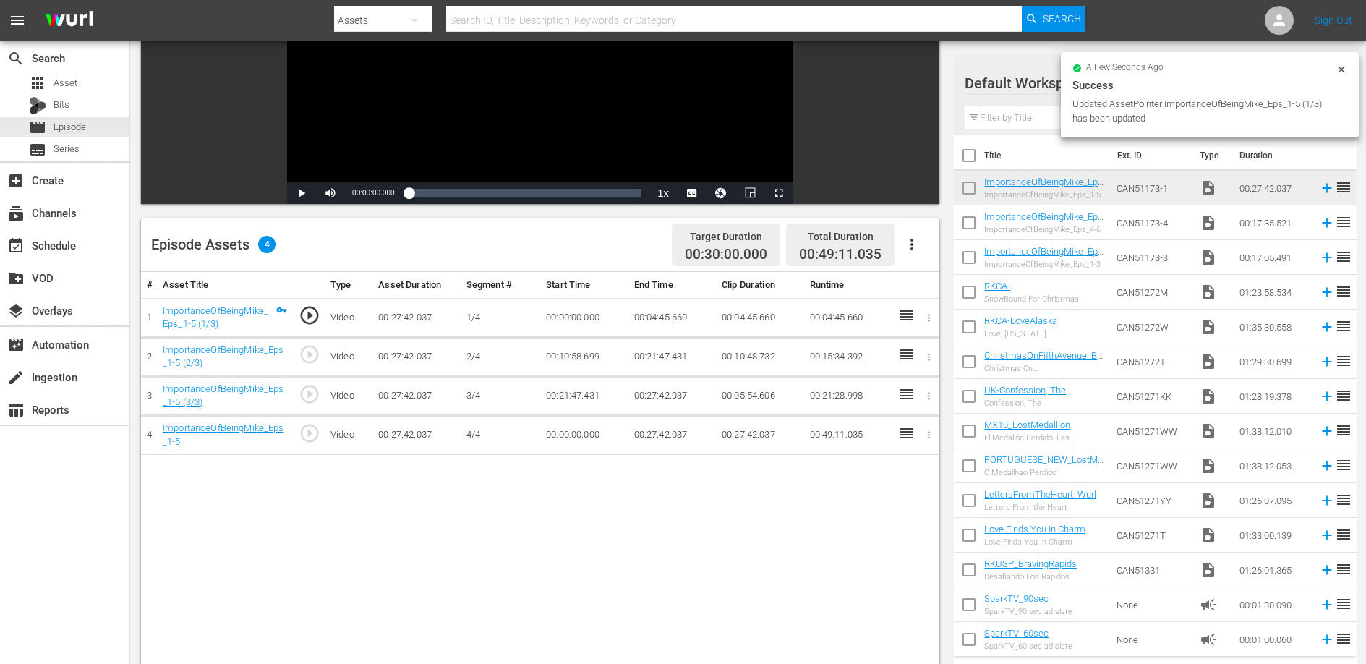
click at [573, 360] on td "00:10:58.699" at bounding box center [583, 356] width 87 height 39
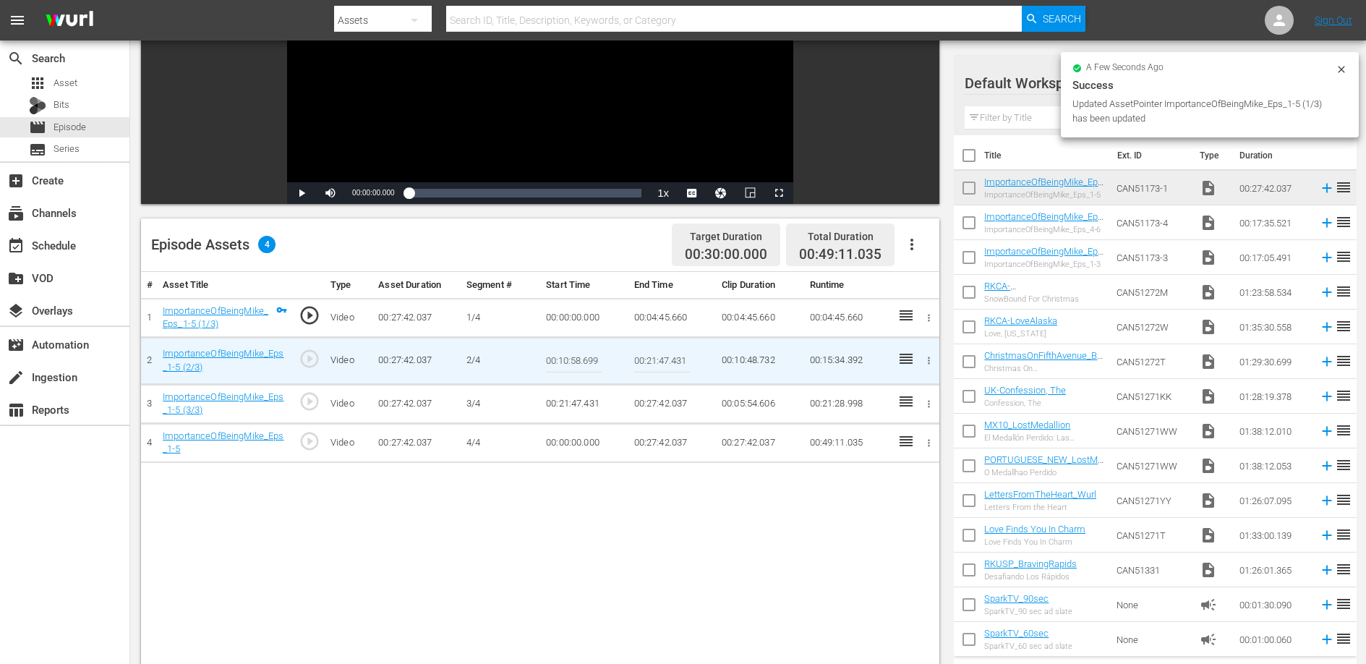
click at [573, 360] on input "00:10:58.699" at bounding box center [574, 360] width 56 height 35
paste input "04:45.660"
type input "00:04:45.660"
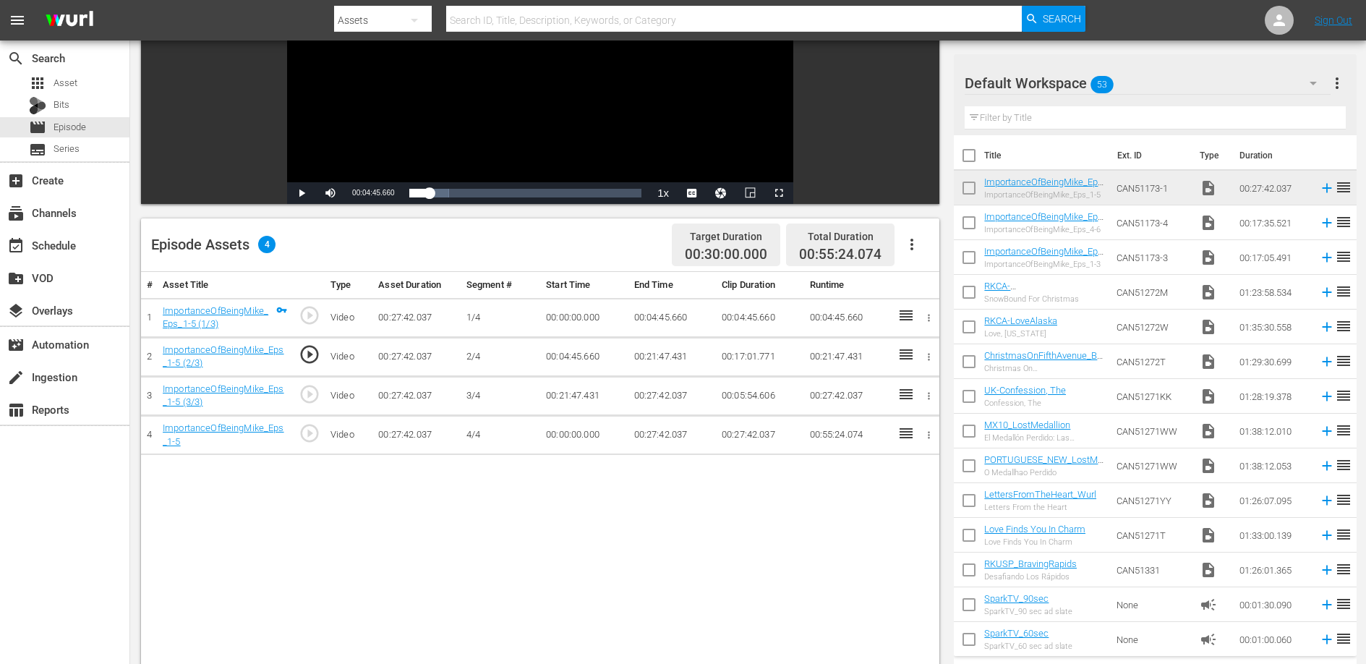
click at [641, 354] on td "00:21:47.431" at bounding box center [671, 356] width 87 height 39
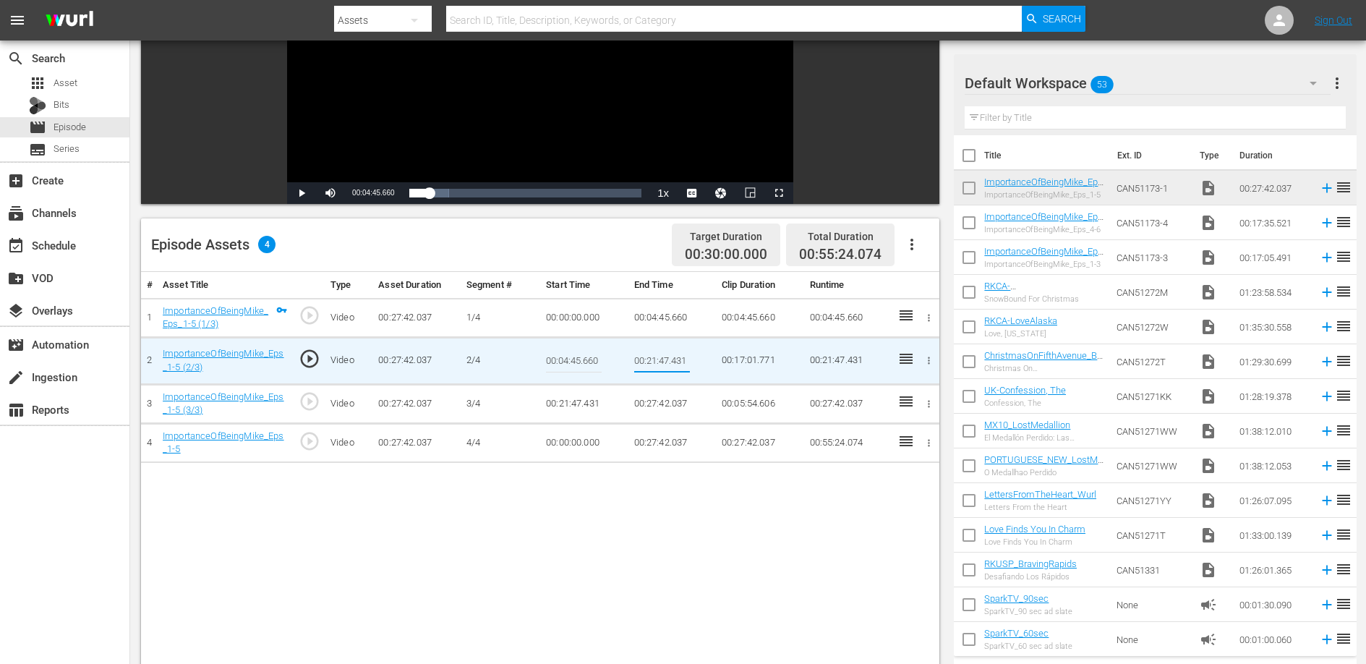
type input "00:10:58.699"
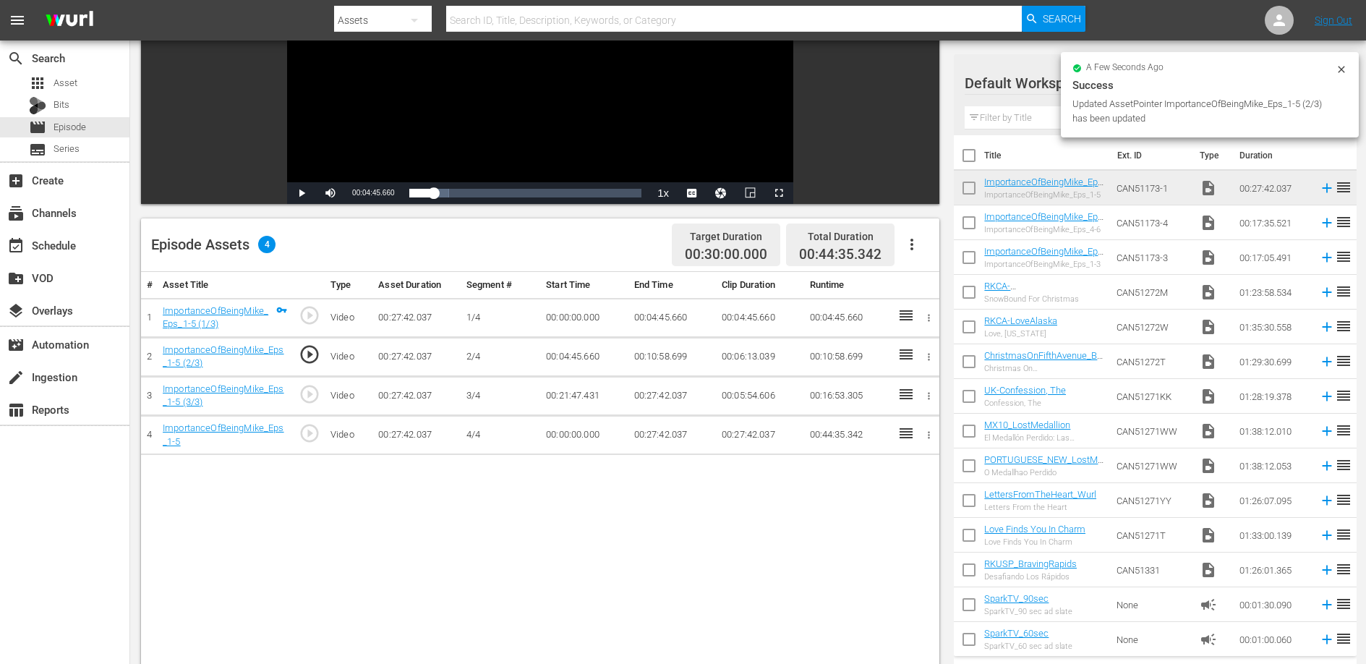
click at [578, 393] on td "00:21:47.431" at bounding box center [583, 395] width 87 height 39
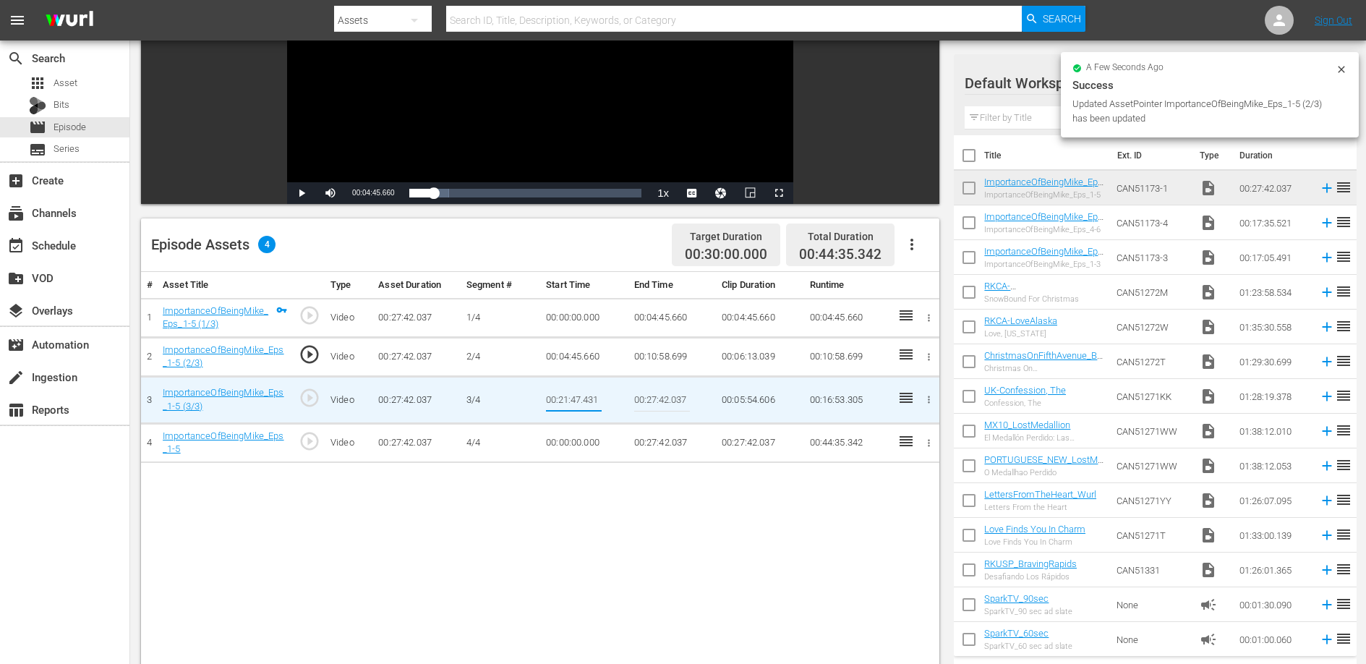
click at [578, 393] on input "00:21:47.431" at bounding box center [574, 399] width 56 height 35
paste input "10:58.699"
type input "00:10:58.699"
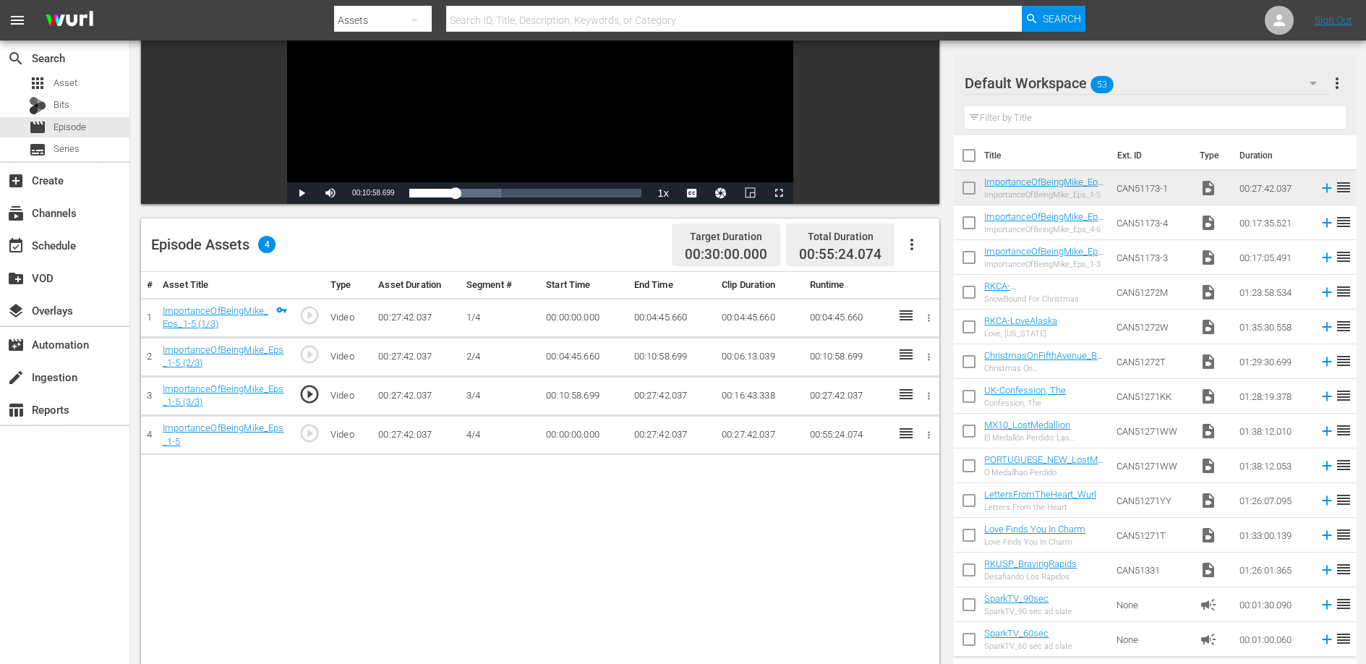
click at [669, 400] on td "00:27:42.037" at bounding box center [671, 395] width 87 height 39
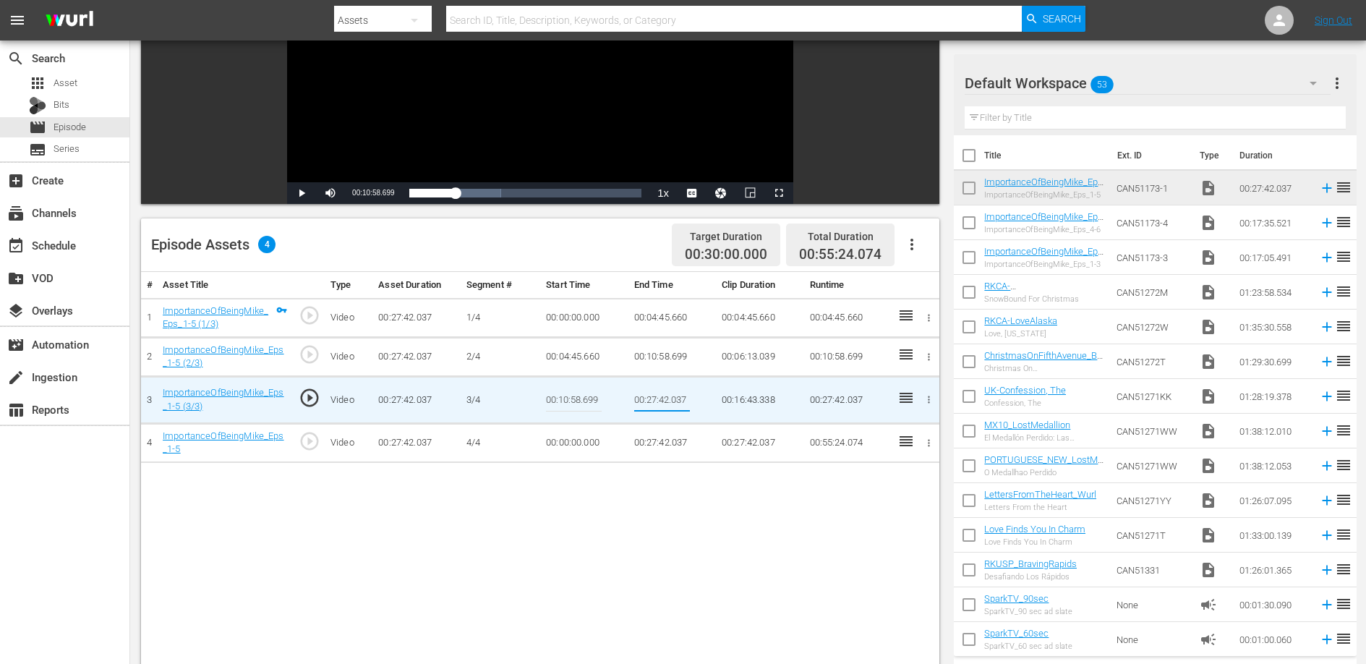
click at [669, 400] on input "00:27:42.037" at bounding box center [662, 399] width 56 height 35
type input "00:16:52.720"
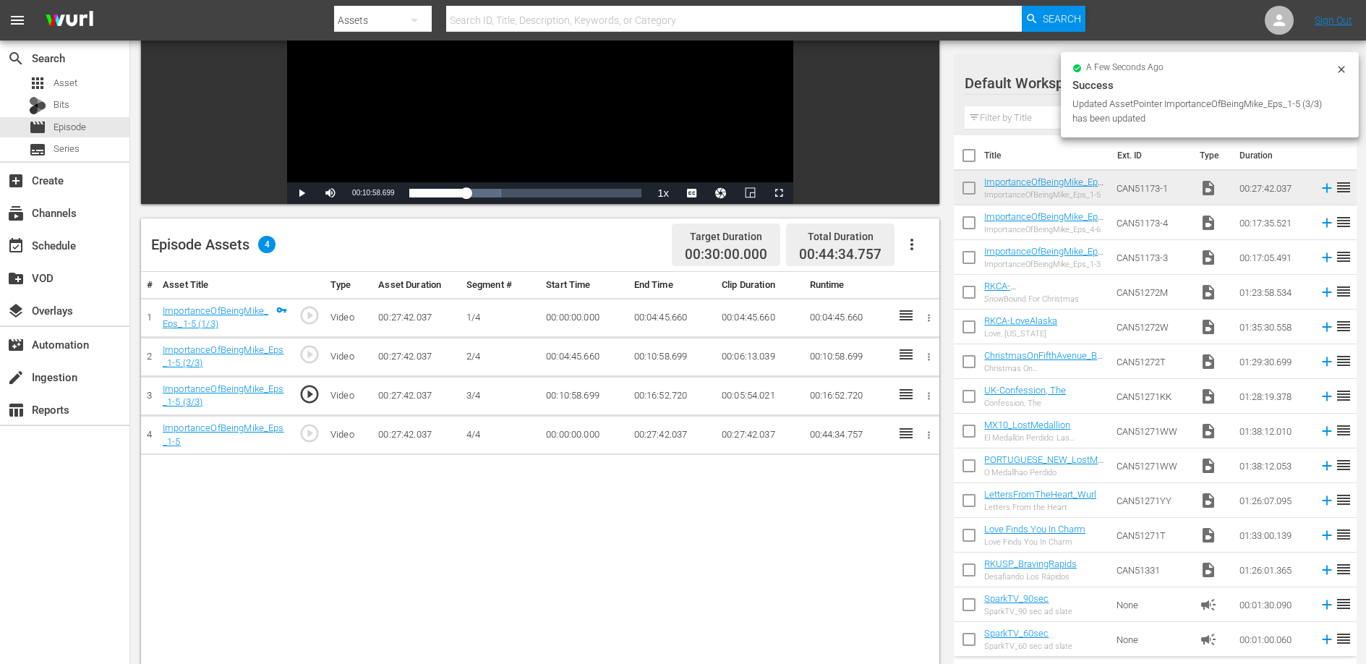
click at [585, 436] on td "00:00:00.000" at bounding box center [583, 435] width 87 height 39
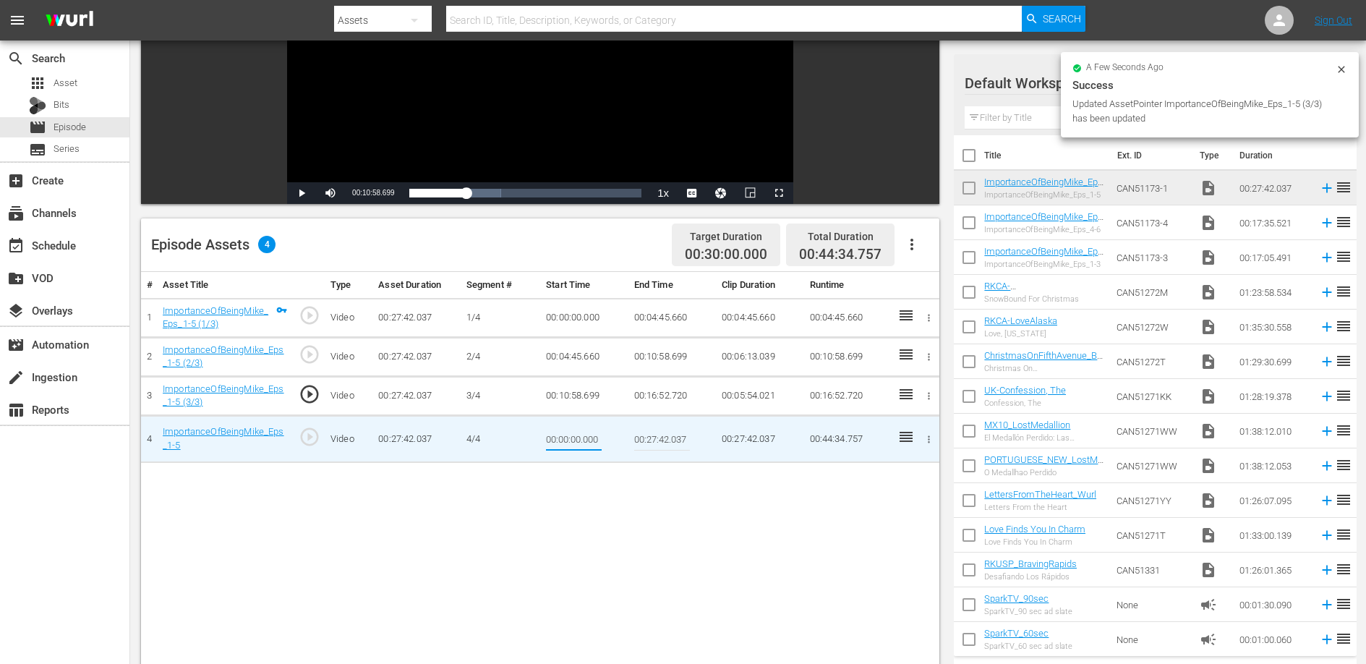
type input "00:16:52.720"
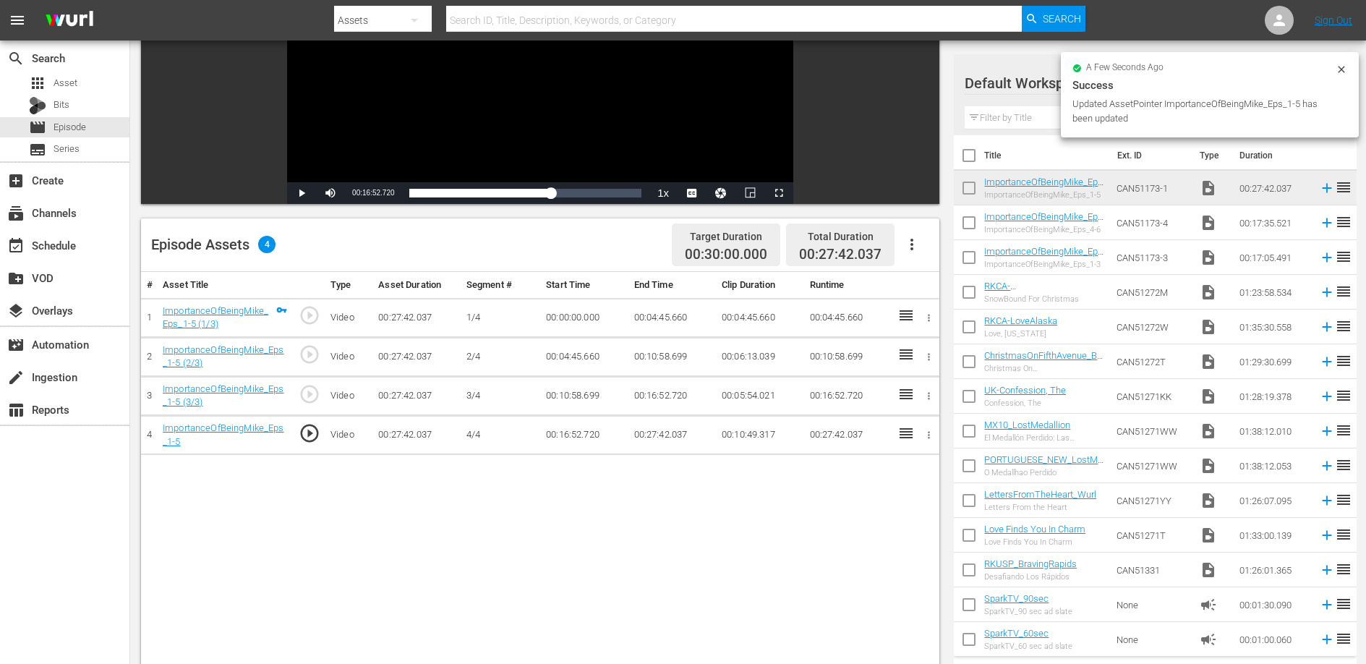
click at [657, 500] on div "# Asset Title Type Asset Duration Segment # Start Time End Time Clip Duration R…" at bounding box center [540, 549] width 798 height 555
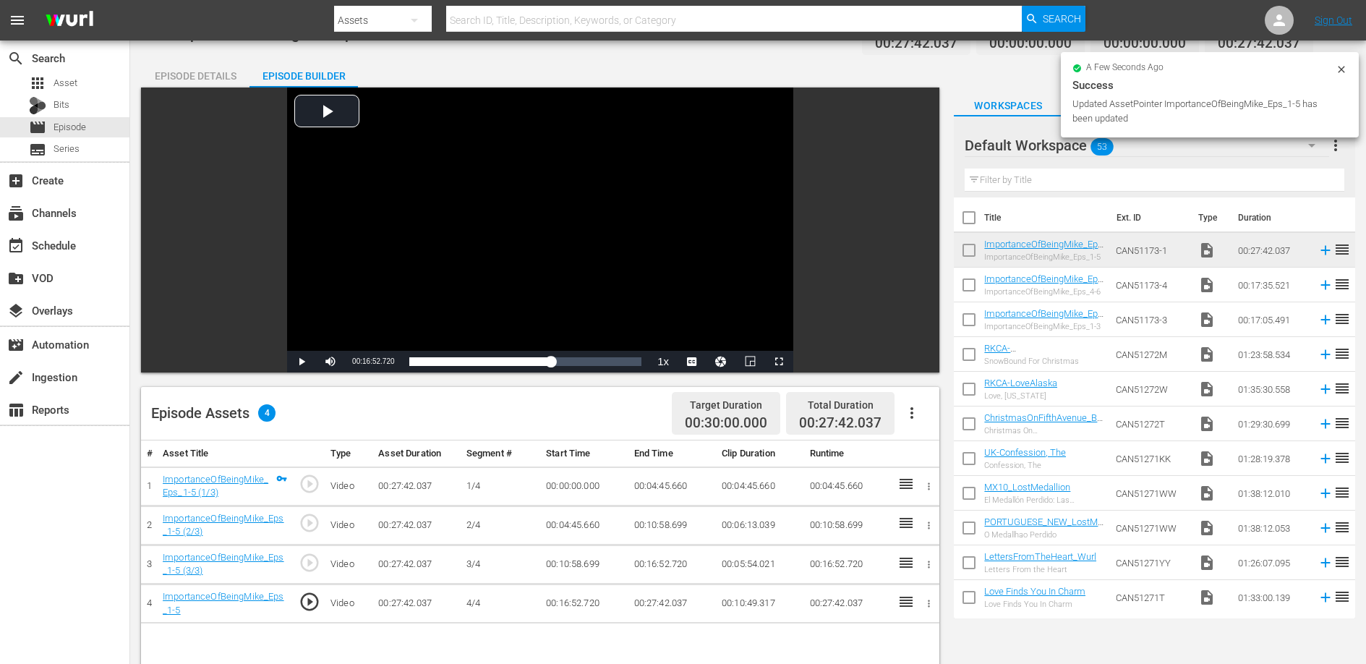
scroll to position [0, 0]
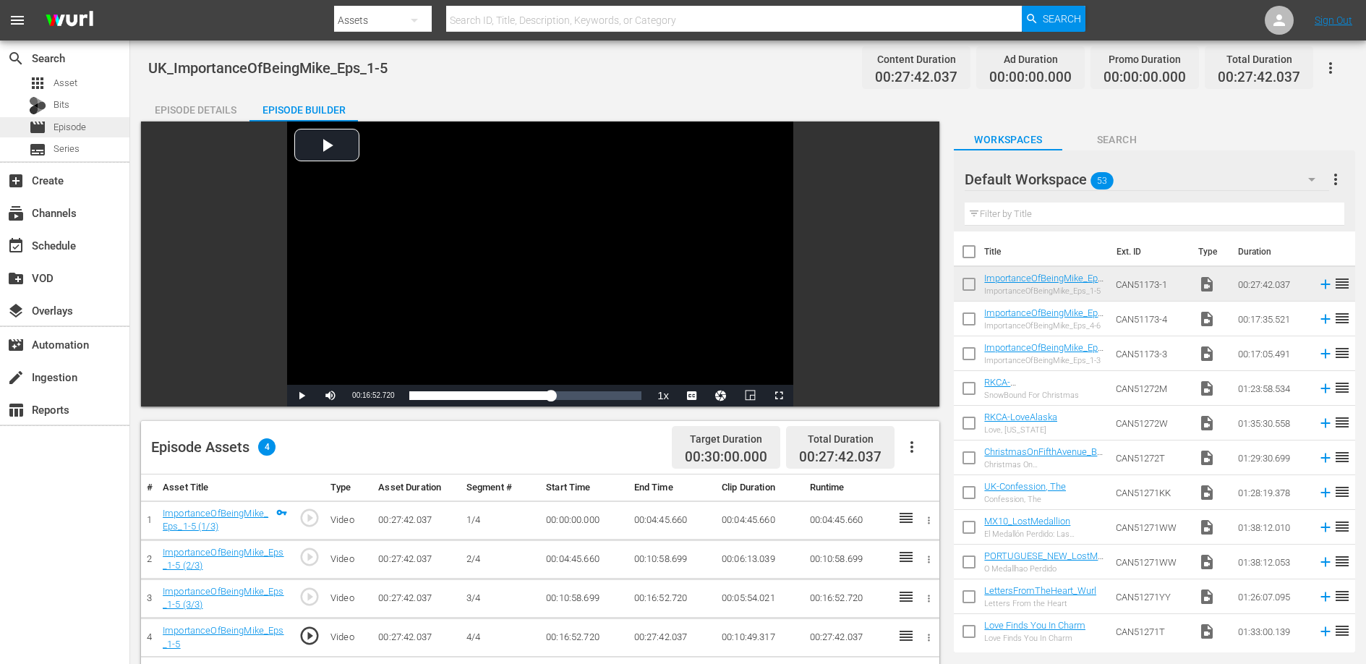
click at [92, 127] on div "movie Episode" at bounding box center [64, 127] width 129 height 20
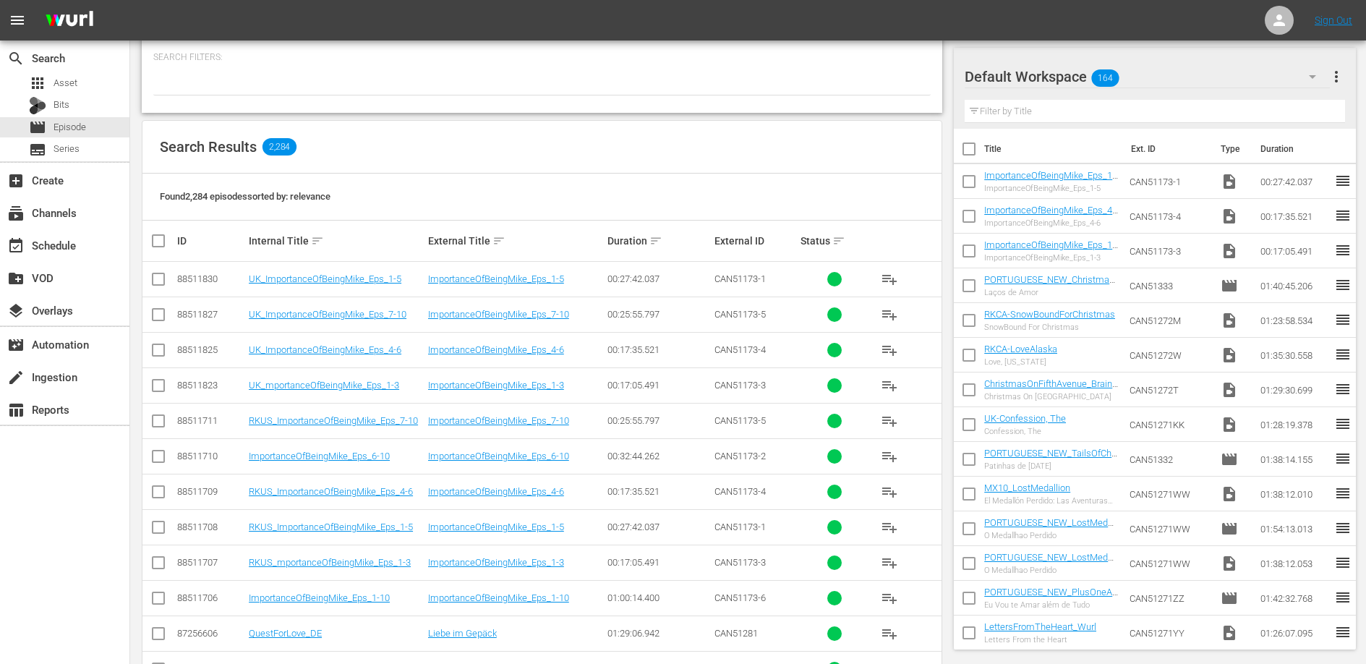
scroll to position [152, 0]
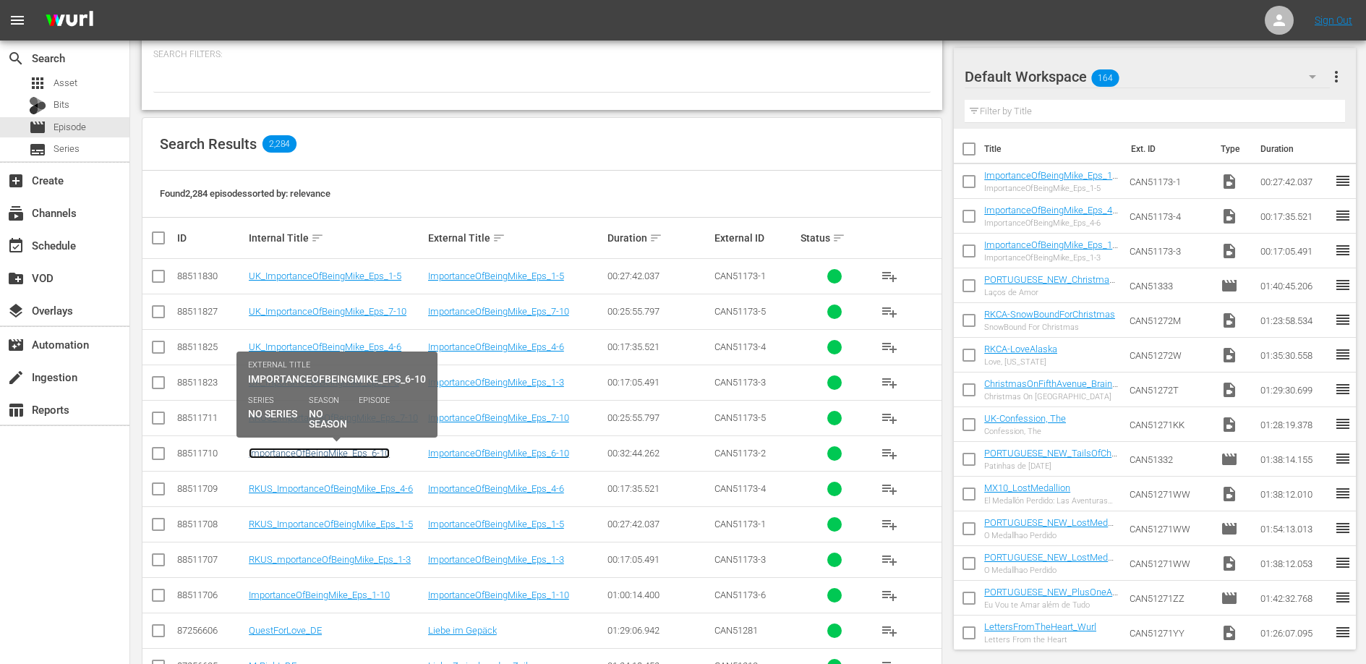
click at [376, 452] on link "ImportanceOfBeingMike_Eps_6-10" at bounding box center [319, 452] width 141 height 11
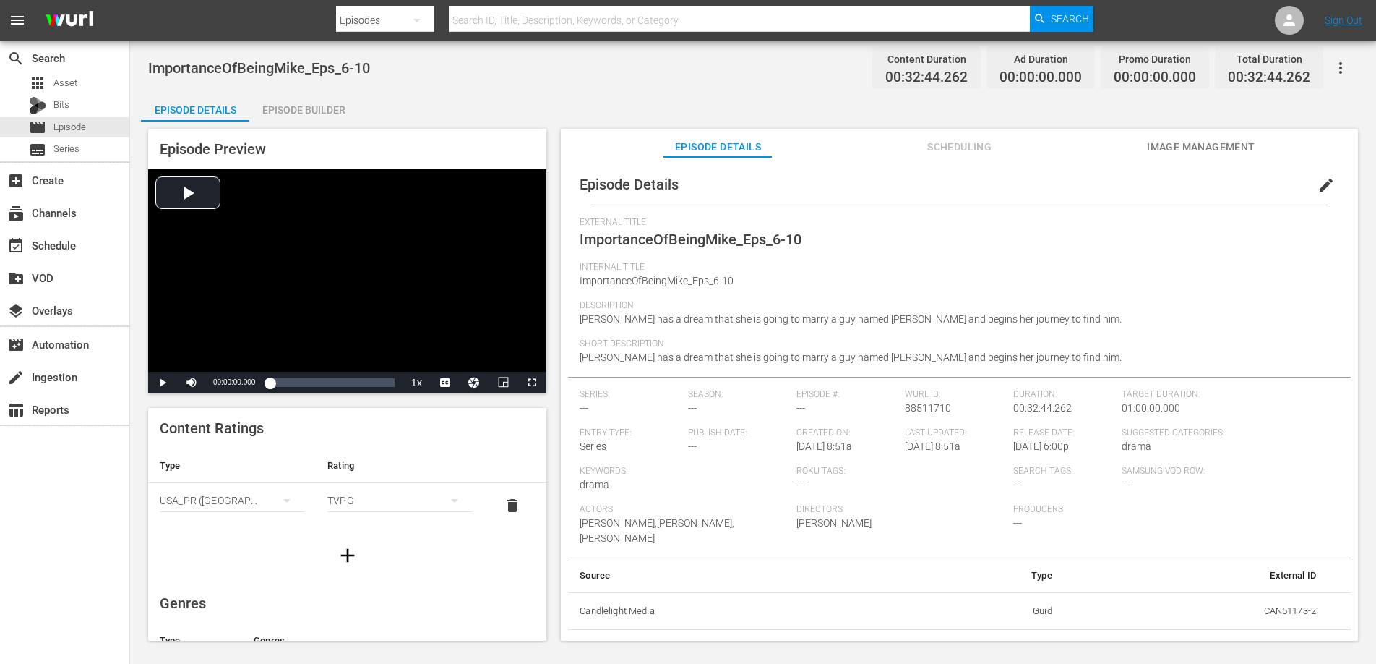
click at [1318, 178] on span "edit" at bounding box center [1326, 184] width 17 height 17
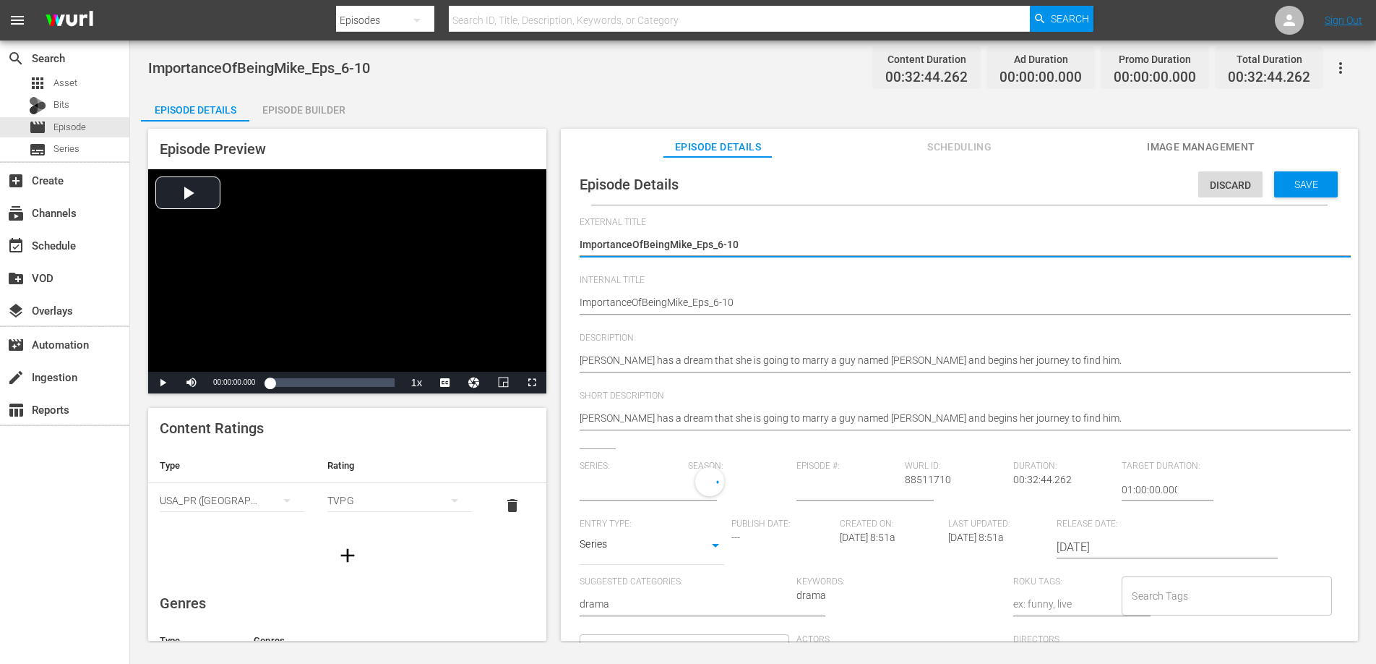
type input "No Series"
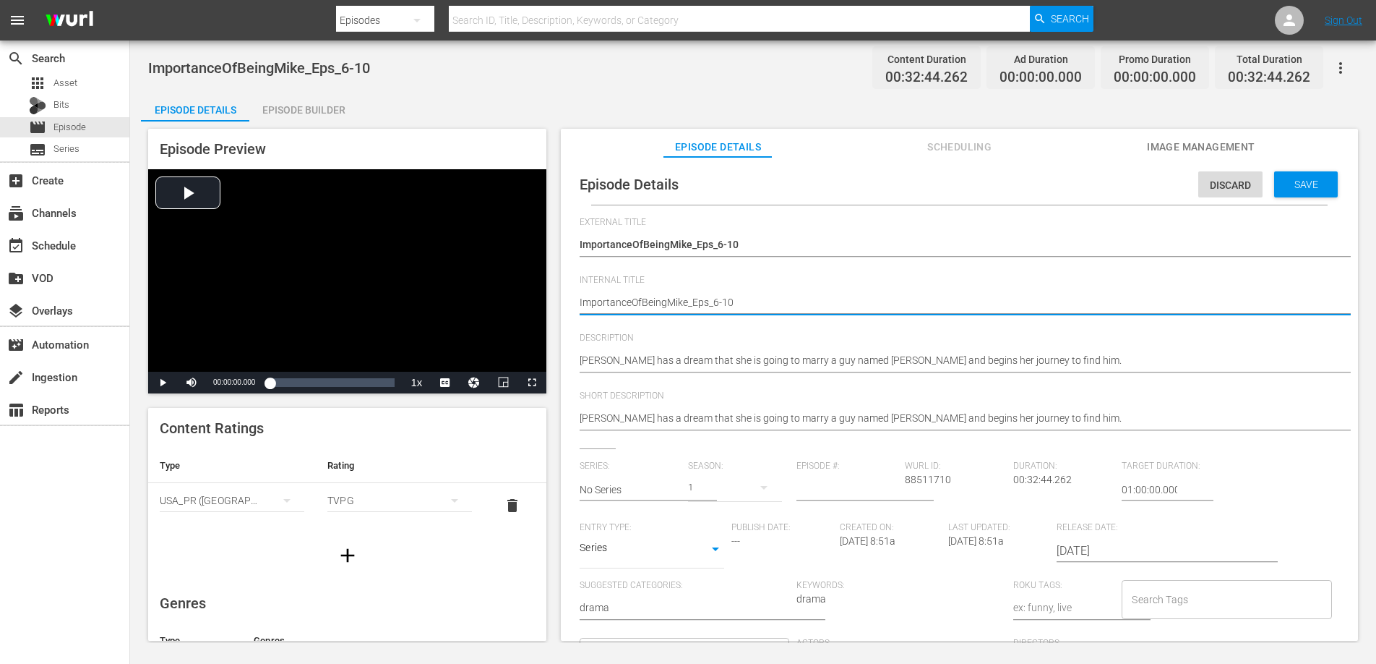
type textarea "RImportanceOfBeingMike_Eps_6-10"
type textarea "RKImportanceOfBeingMike_Eps_6-10"
type textarea "RKUImportanceOfBeingMike_Eps_6-10"
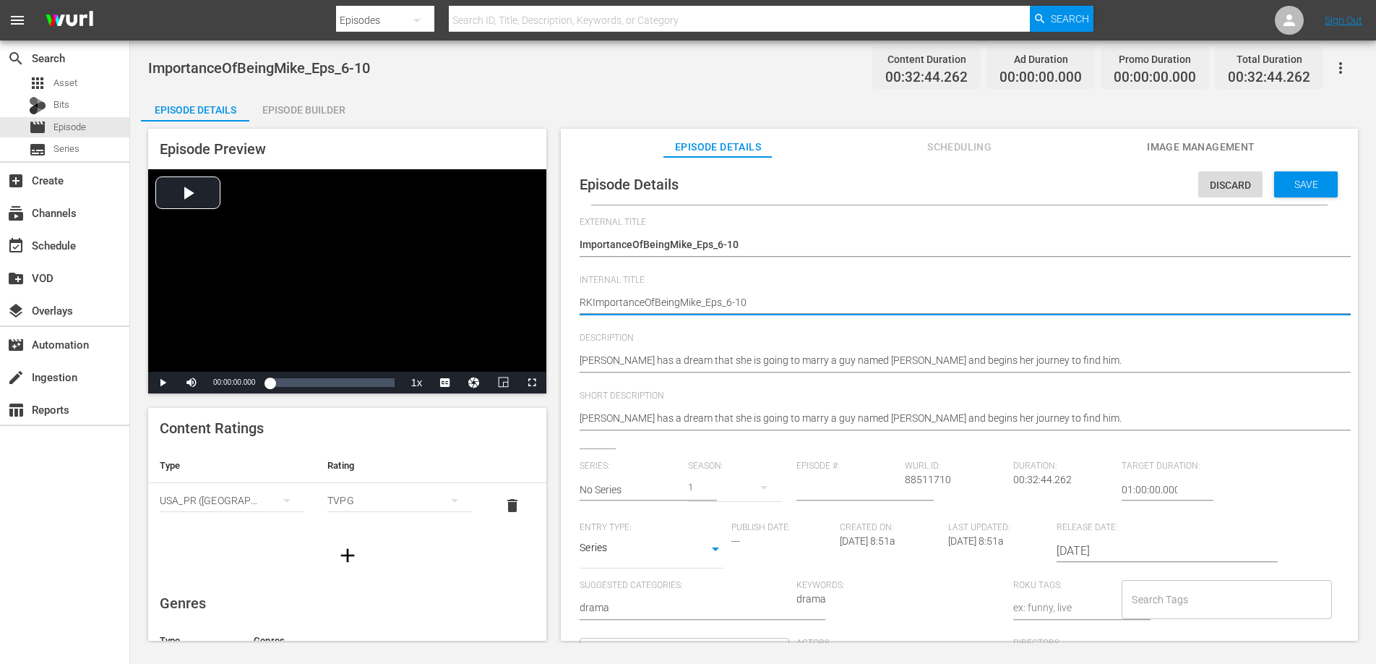
type textarea "RKUImportanceOfBeingMike_Eps_6-10"
type textarea "RKUSImportanceOfBeingMike_Eps_6-10"
type textarea "RKUS_ImportanceOfBeingMike_Eps_6-10"
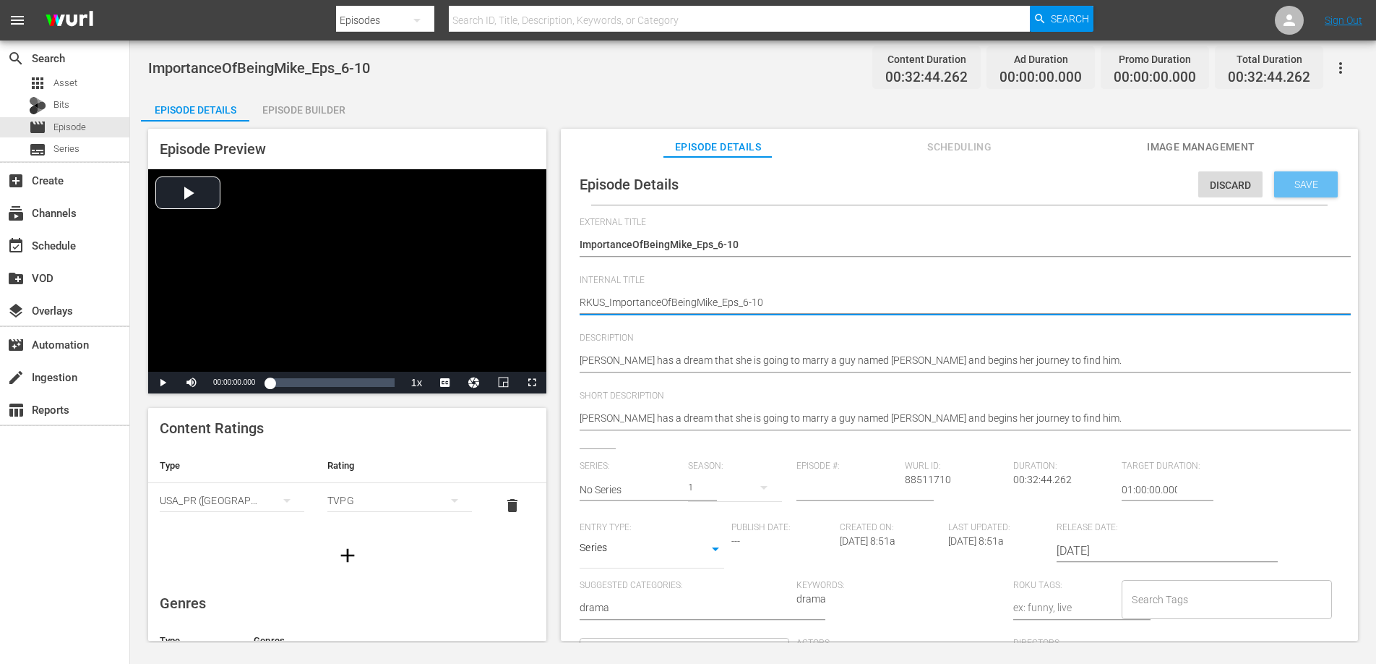
click at [1298, 176] on div "Save" at bounding box center [1307, 184] width 64 height 26
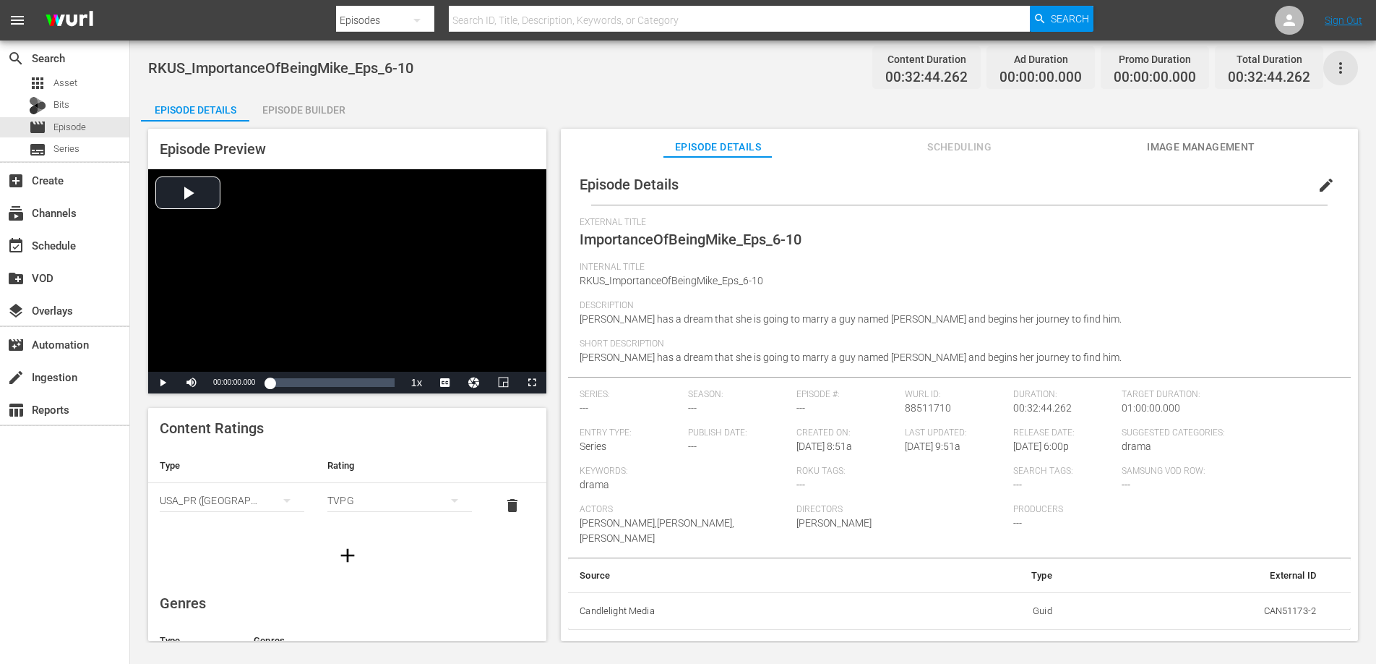
click at [1336, 66] on icon "button" at bounding box center [1340, 67] width 17 height 17
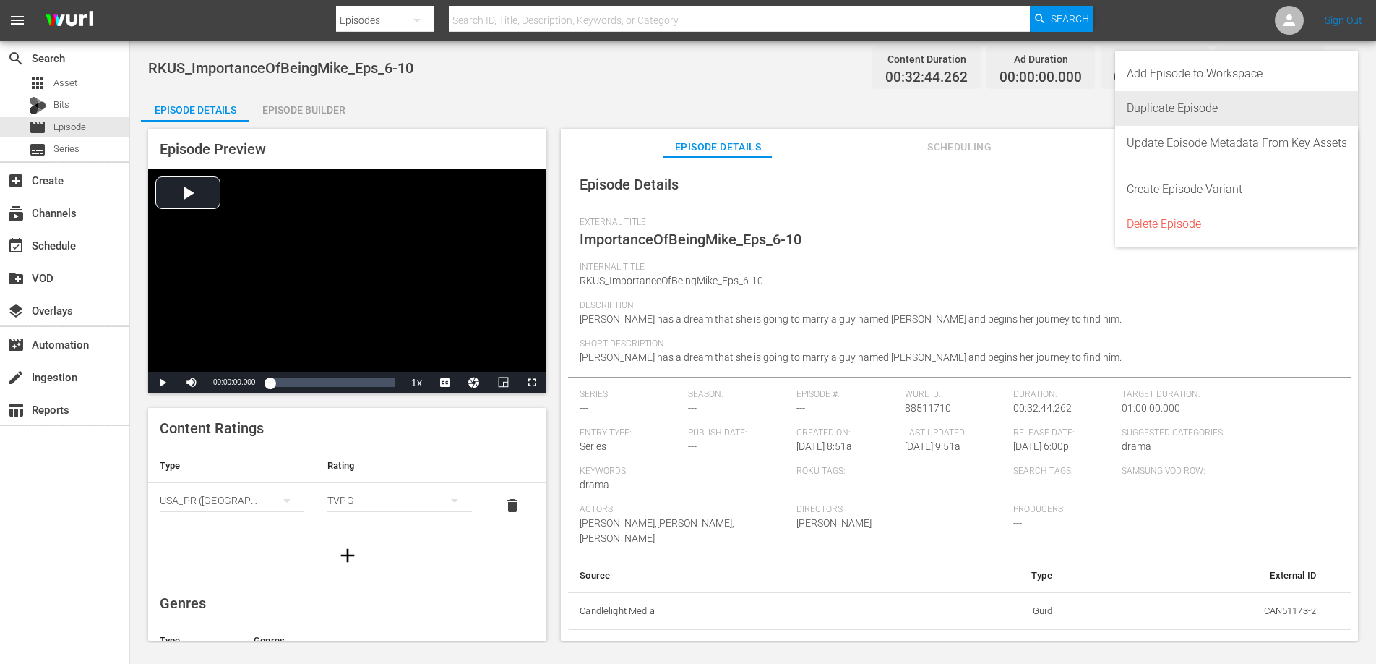
click at [1319, 97] on div "Duplicate Episode" at bounding box center [1237, 108] width 220 height 35
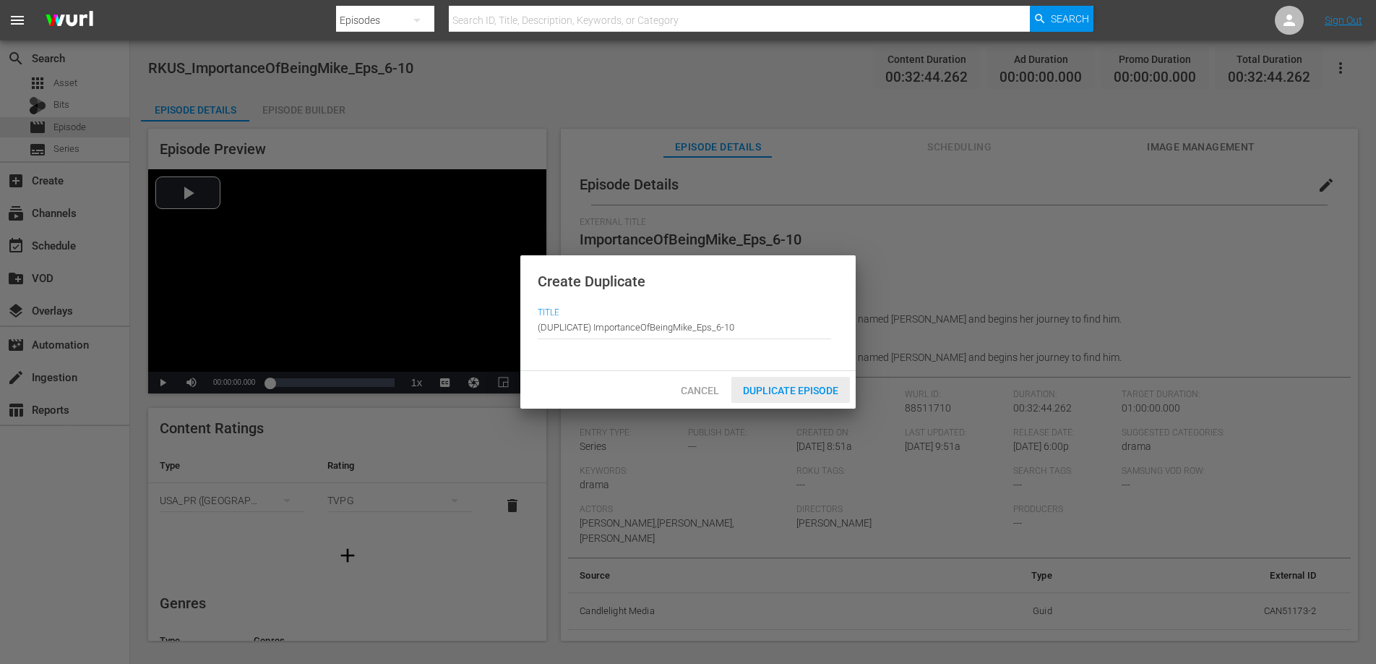
click at [800, 392] on span "Duplicate Episode" at bounding box center [791, 391] width 119 height 12
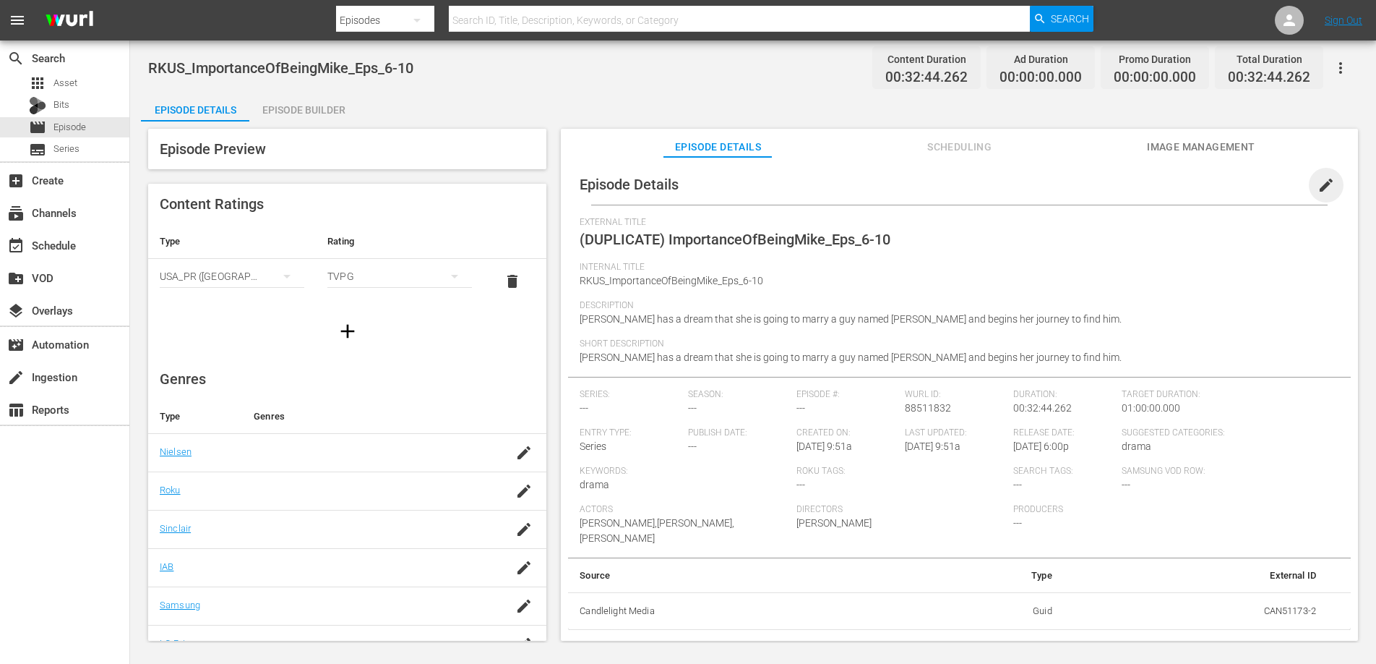
click at [1321, 183] on span "edit" at bounding box center [1326, 184] width 17 height 17
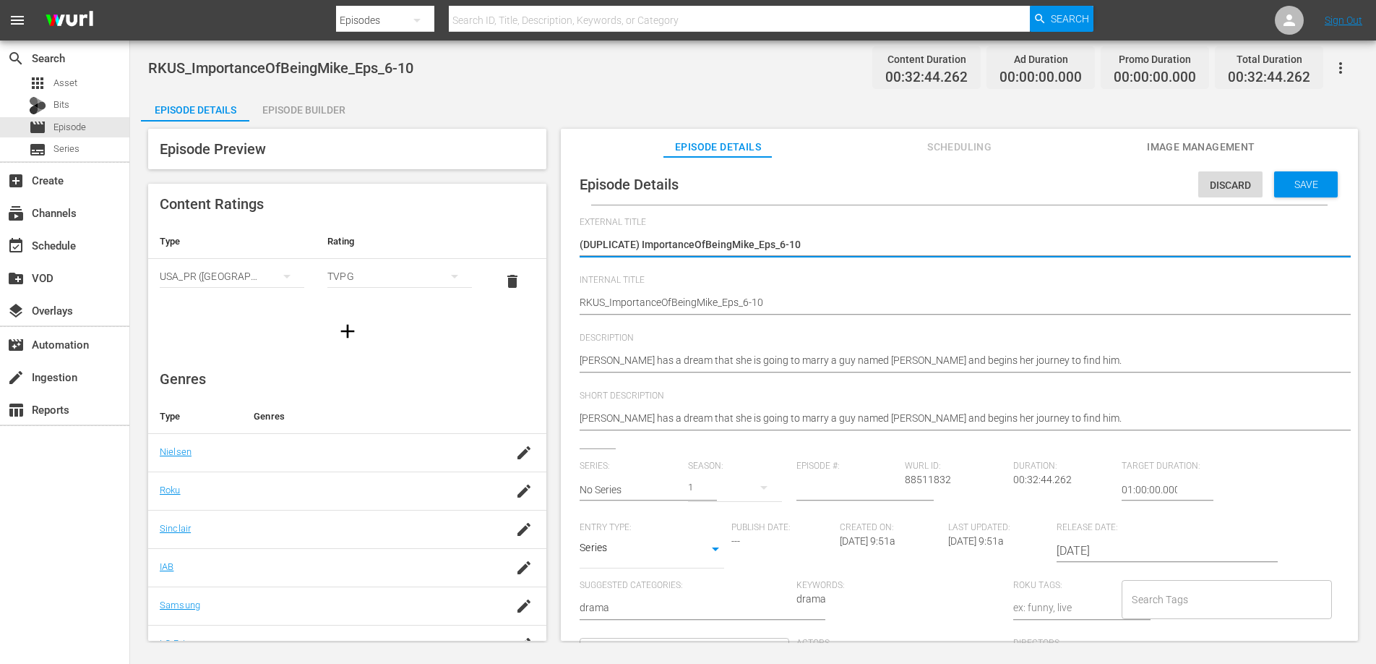
drag, startPoint x: 642, startPoint y: 242, endPoint x: 551, endPoint y: 250, distance: 91.4
click at [551, 250] on div "Episode Preview Content Ratings Type Rating Select Rating Type [GEOGRAPHIC_DATA…" at bounding box center [753, 386] width 1225 height 531
type textarea "ImportanceOfBeingMike_Eps_6-10"
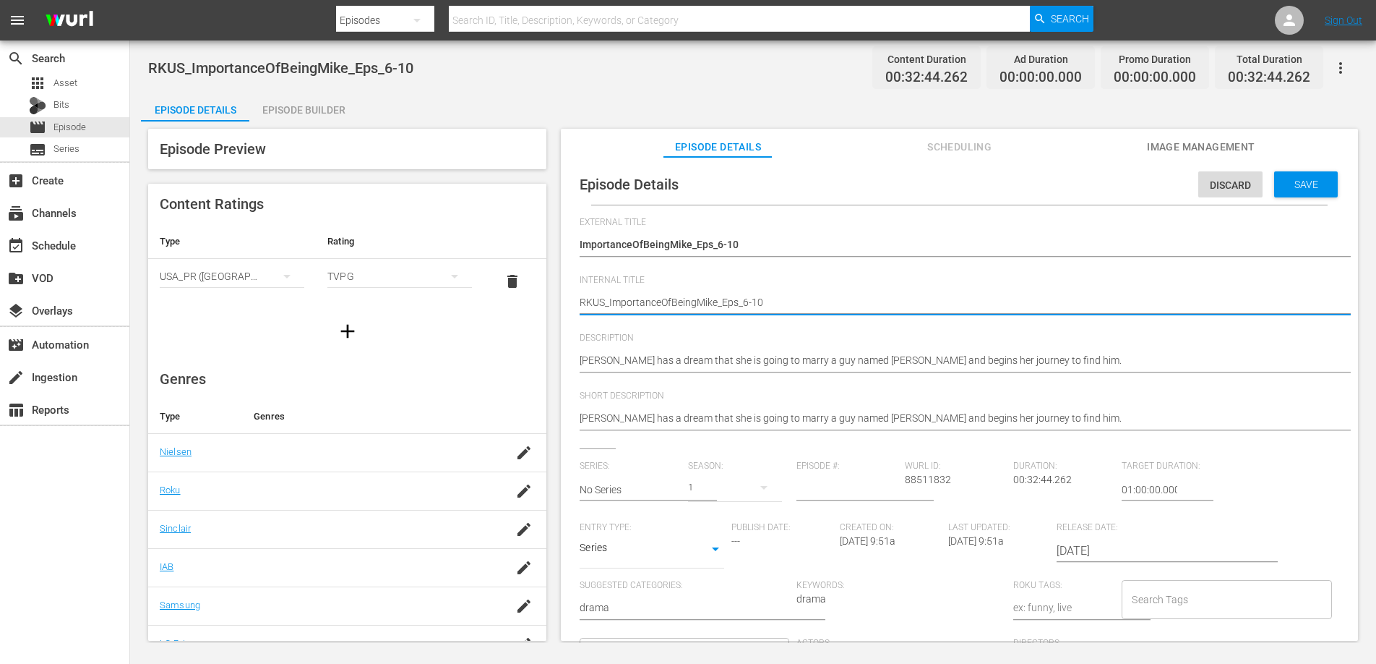
type textarea "RKU_ImportanceOfBeingMike_Eps_6-10"
type textarea "RK_ImportanceOfBeingMike_Eps_6-10"
type textarea "R_ImportanceOfBeingMike_Eps_6-10"
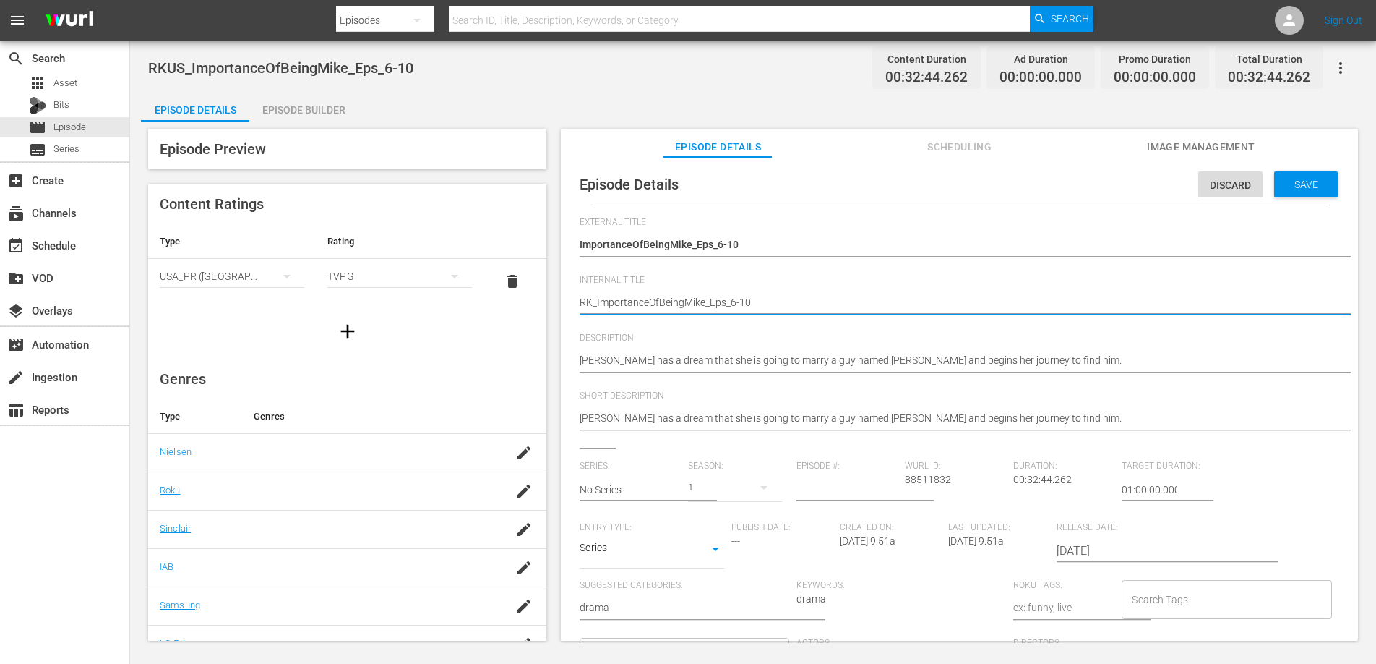
type textarea "R_ImportanceOfBeingMike_Eps_6-10"
type textarea "_ImportanceOfBeingMike_Eps_6-10"
type textarea "U_ImportanceOfBeingMike_Eps_6-10"
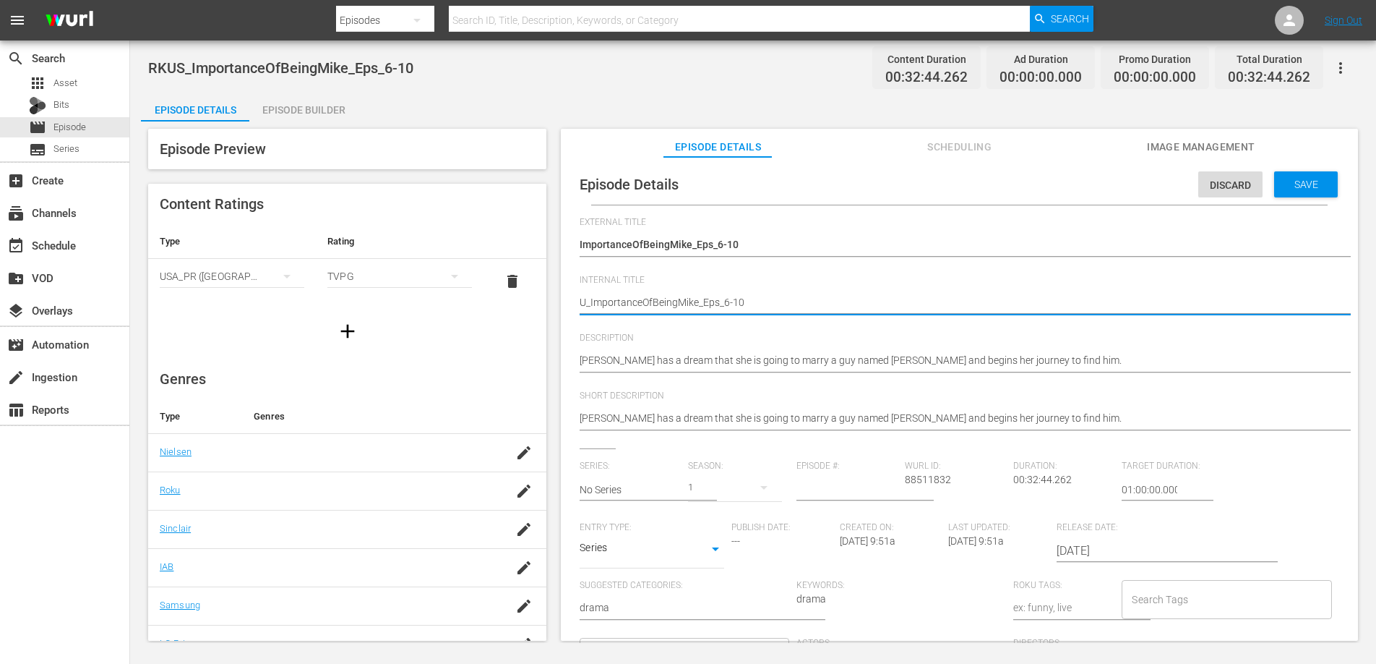
type textarea "UK_ImportanceOfBeingMike_Eps_6-10"
click at [1283, 183] on span "Save" at bounding box center [1306, 185] width 47 height 12
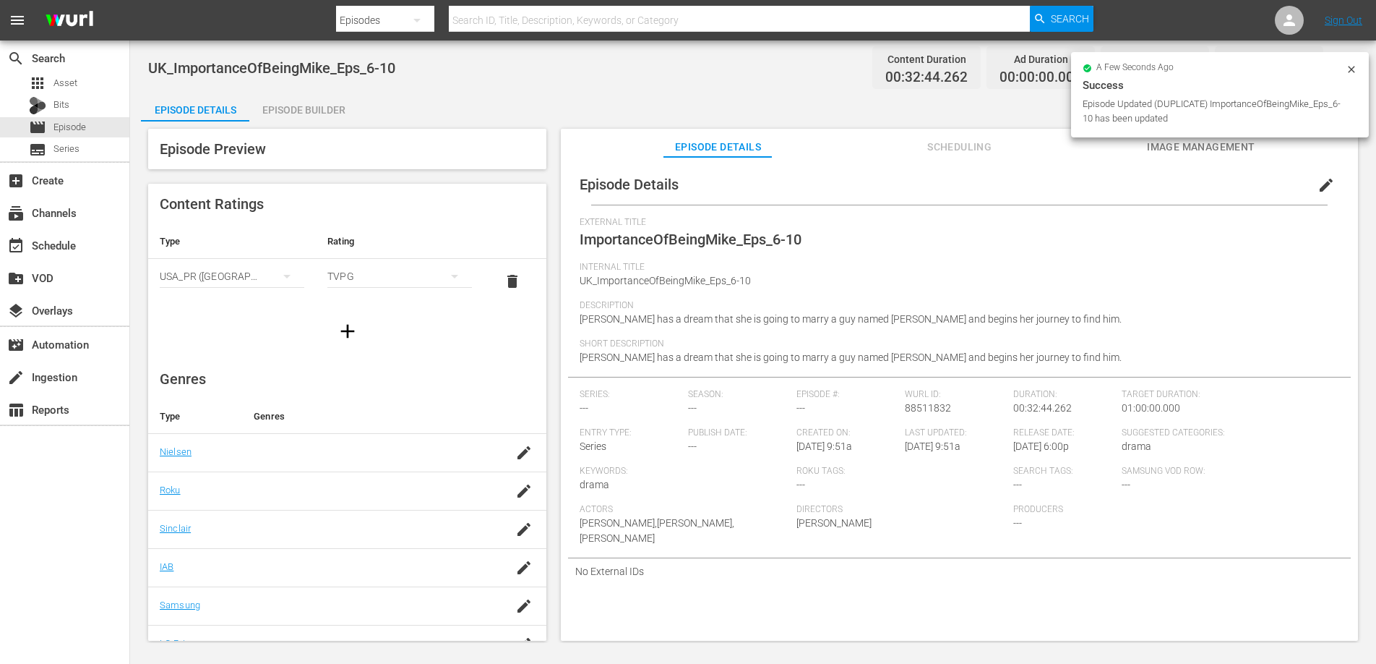
click at [278, 101] on div "Episode Builder" at bounding box center [303, 110] width 108 height 35
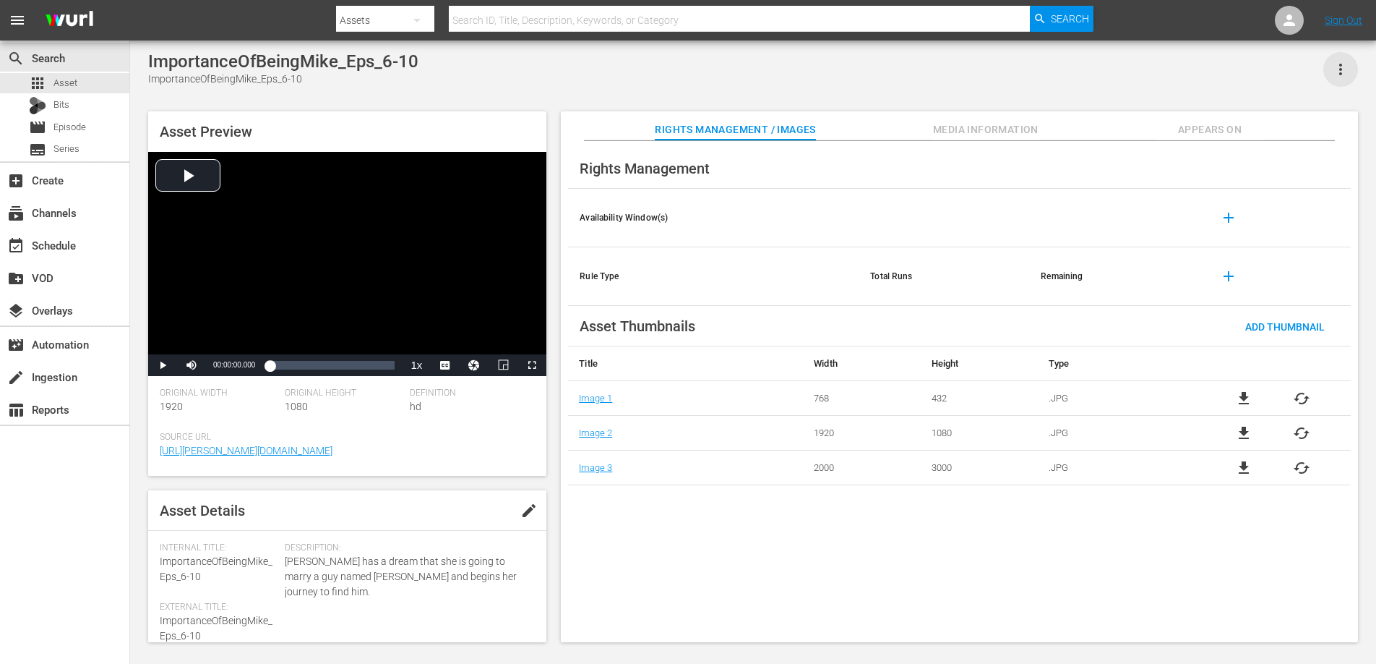
click at [1337, 64] on icon "button" at bounding box center [1340, 69] width 17 height 17
click at [1317, 72] on div "Add To Workspace" at bounding box center [1298, 75] width 98 height 35
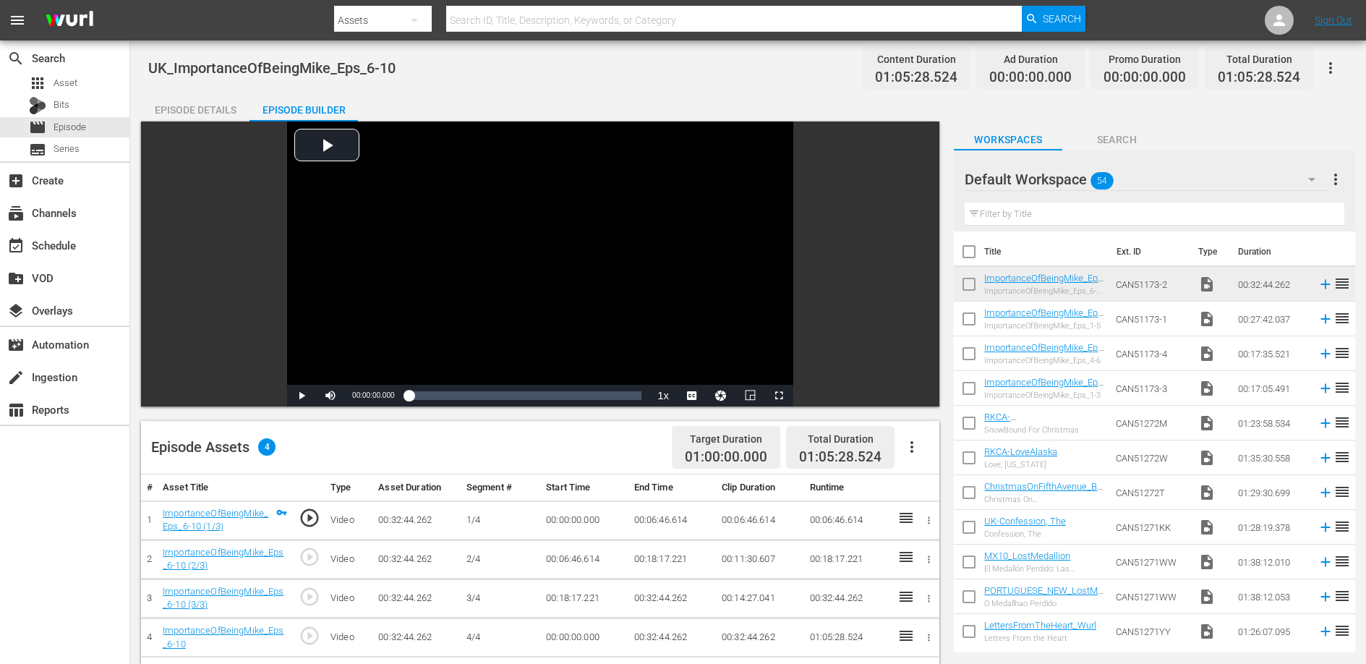
click at [667, 525] on td "00:06:46.614" at bounding box center [671, 519] width 87 height 39
click at [642, 560] on td "00:18:17.221" at bounding box center [671, 558] width 87 height 39
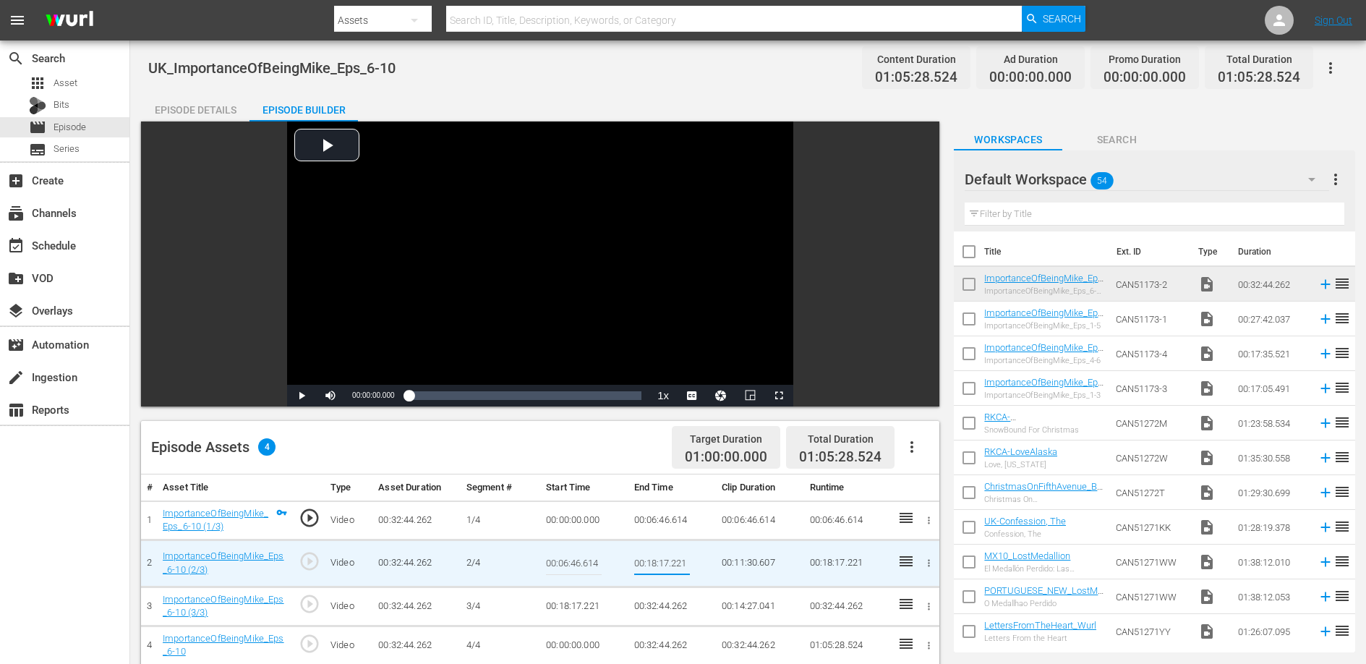
type input "00:12:51.645"
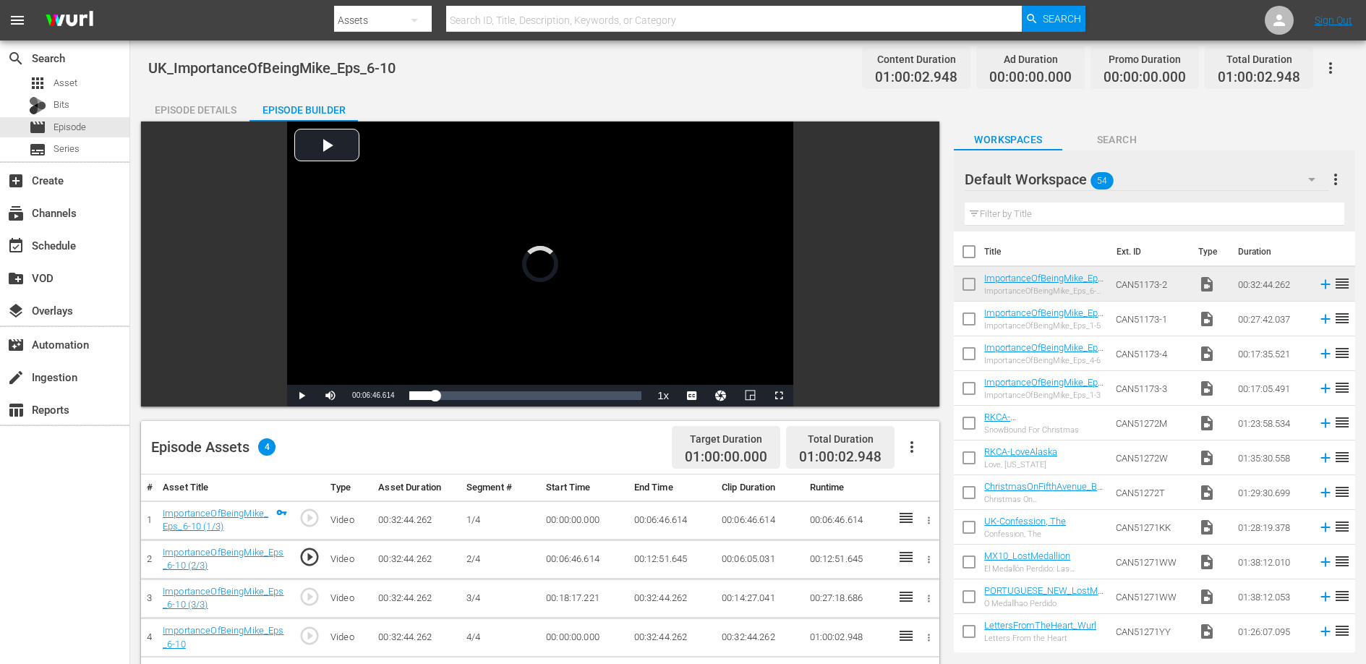
click at [582, 599] on td "00:18:17.221" at bounding box center [583, 597] width 87 height 39
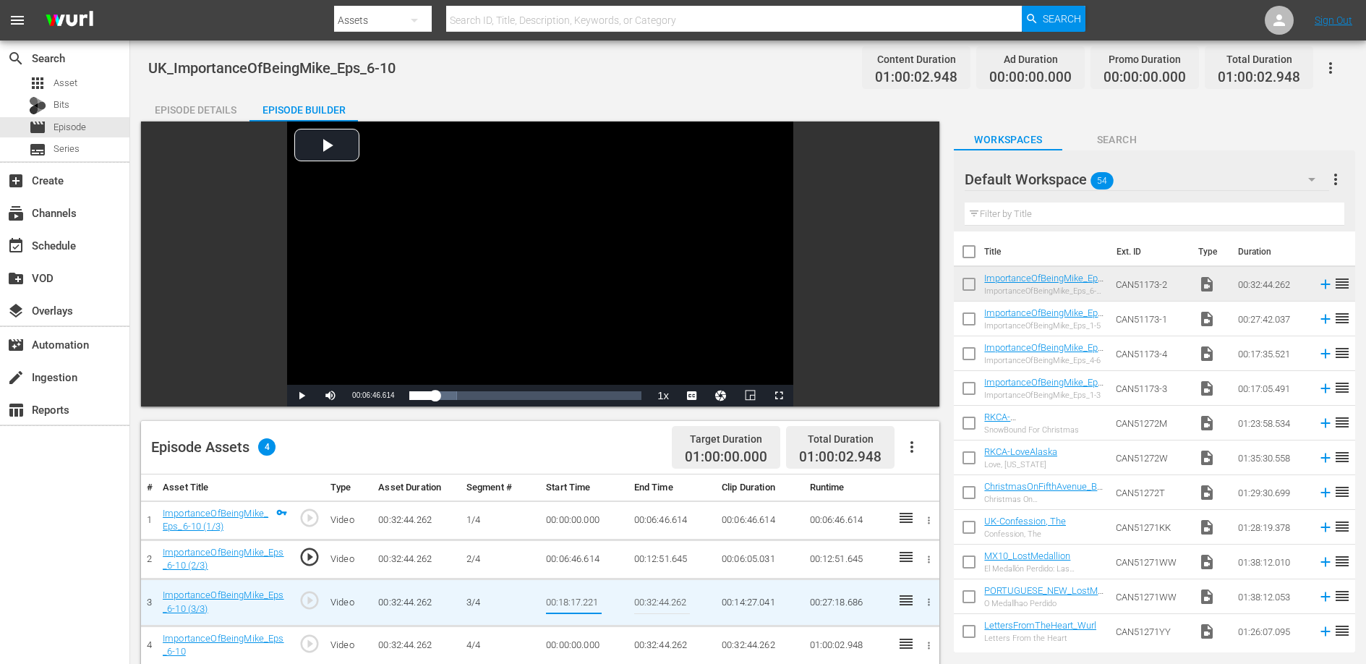
click at [582, 599] on input "00:18:17.221" at bounding box center [574, 602] width 56 height 35
type input "00:12:51.645"
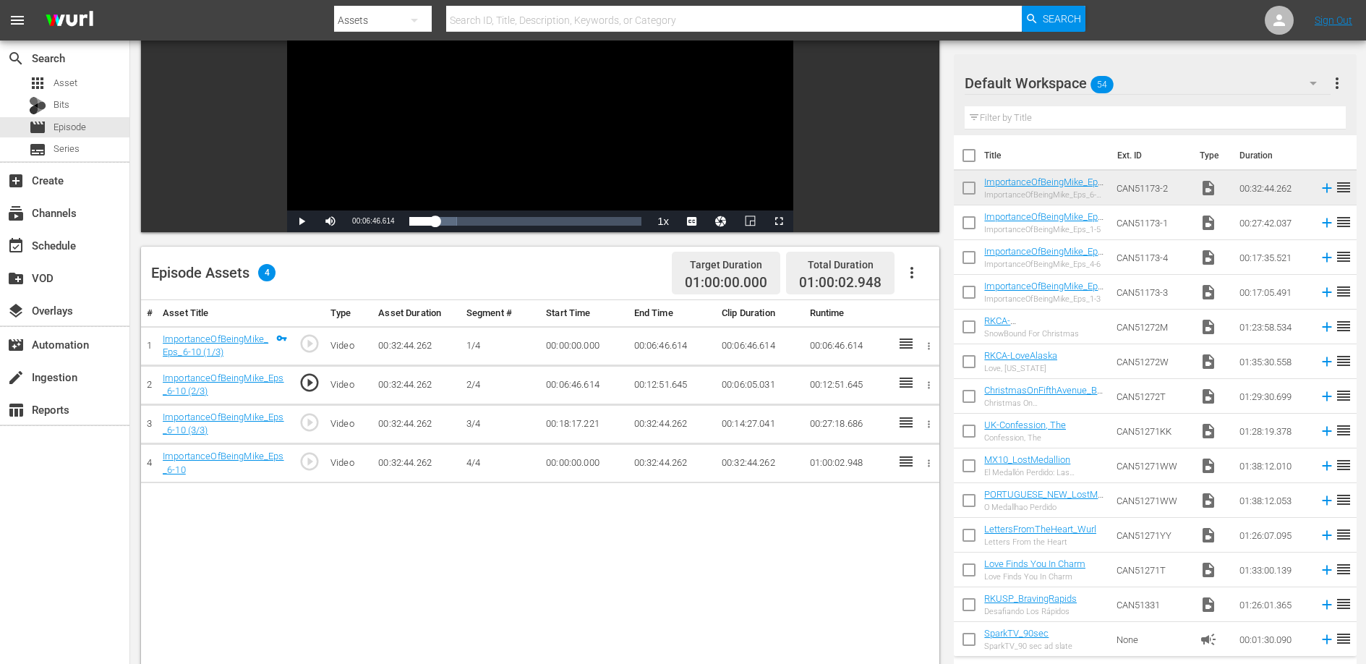
scroll to position [214, 0]
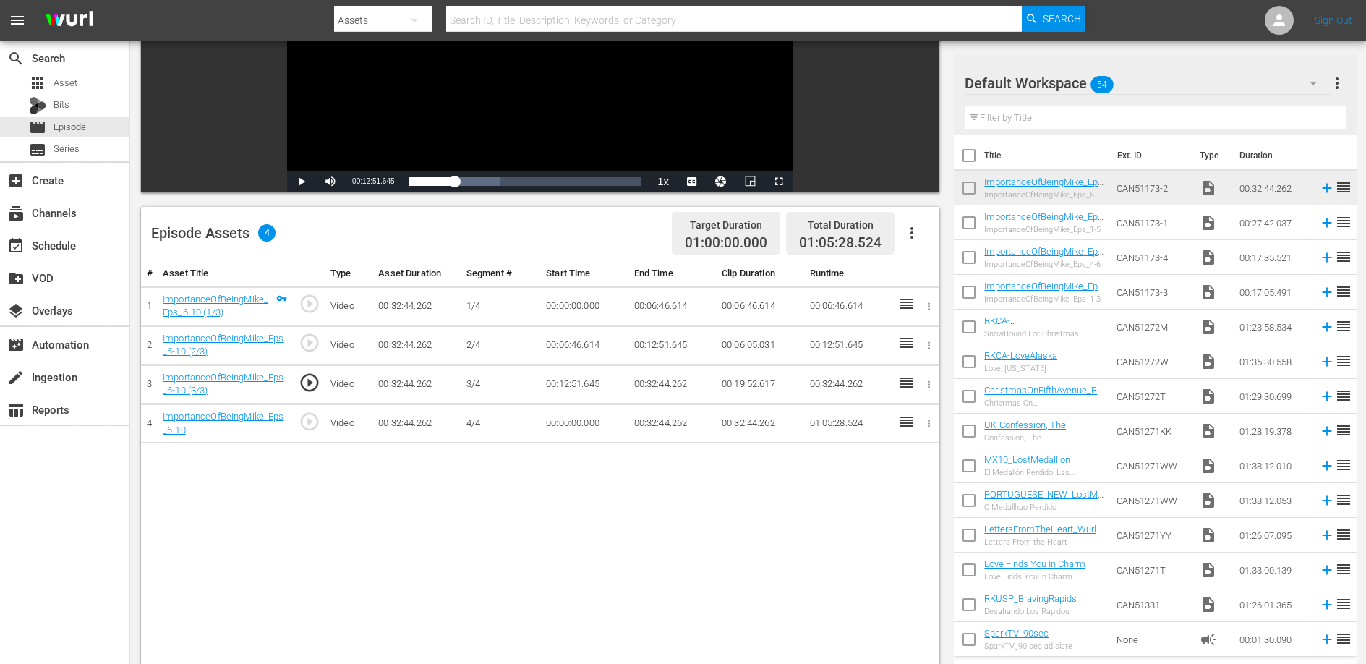
click at [664, 384] on td "00:32:44.262" at bounding box center [671, 383] width 87 height 39
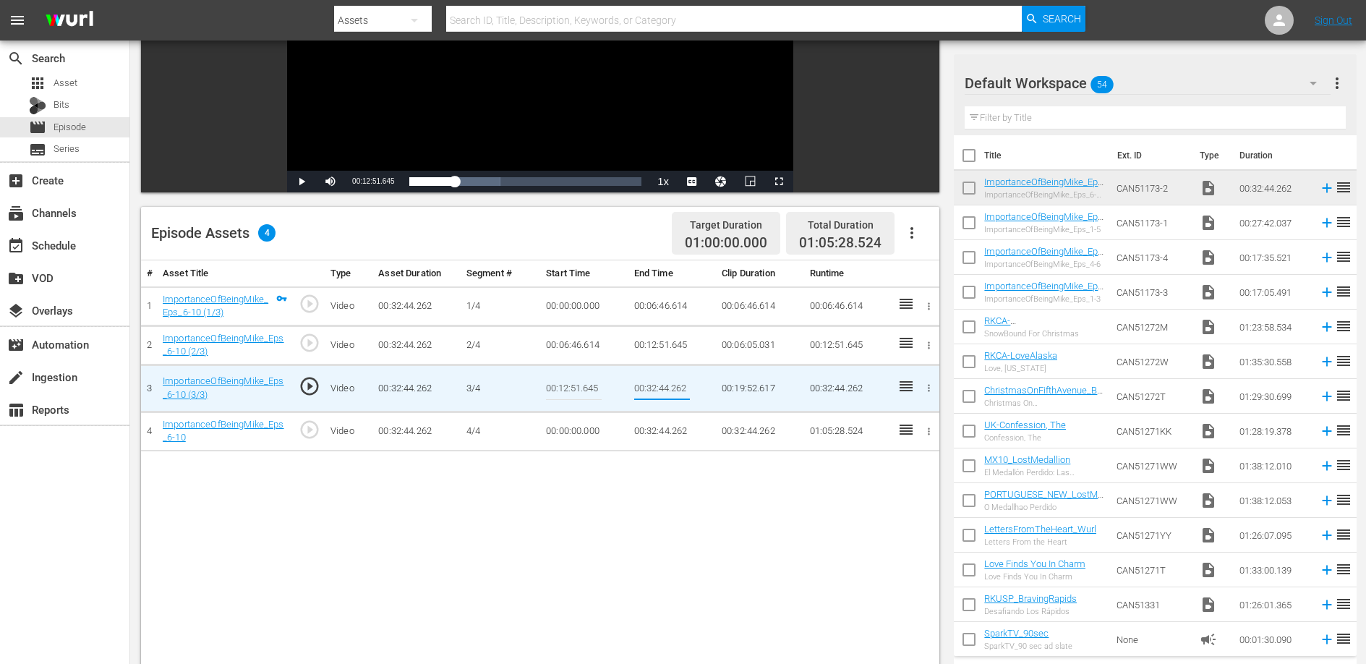
click at [663, 384] on input "00:32:44.262" at bounding box center [662, 388] width 56 height 35
type input "00:18:17.221"
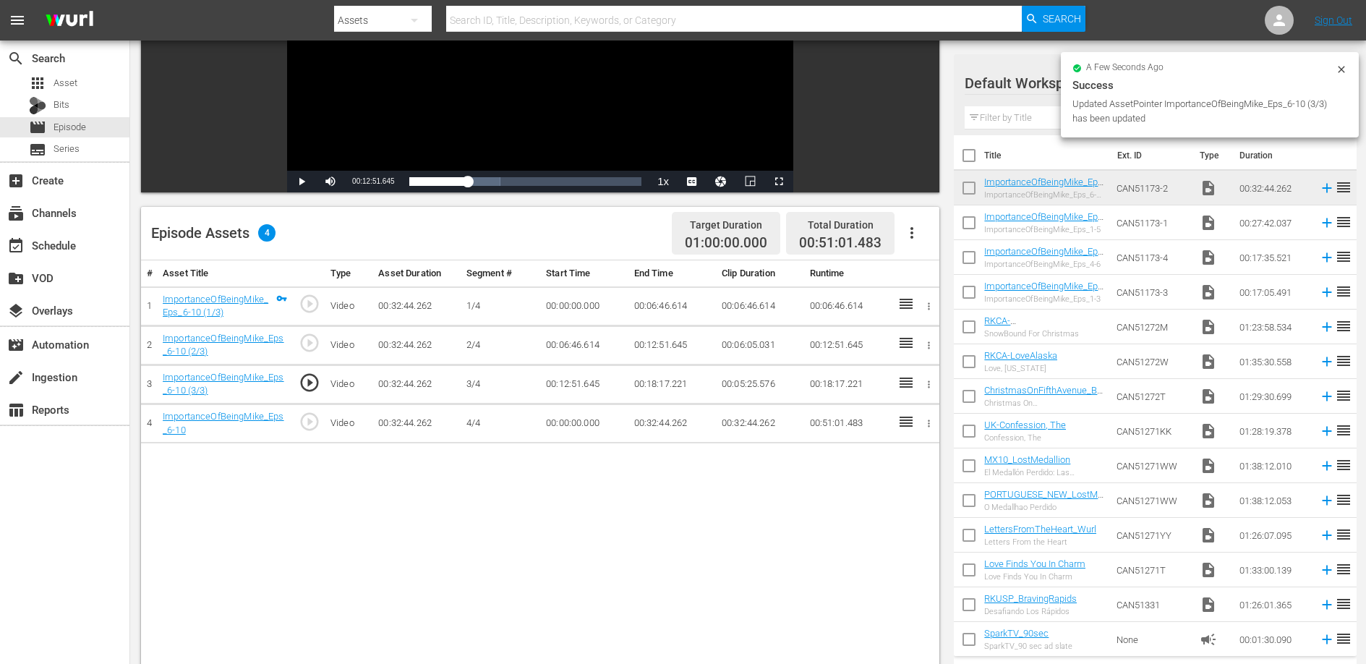
click at [573, 424] on td "00:00:00.000" at bounding box center [583, 423] width 87 height 39
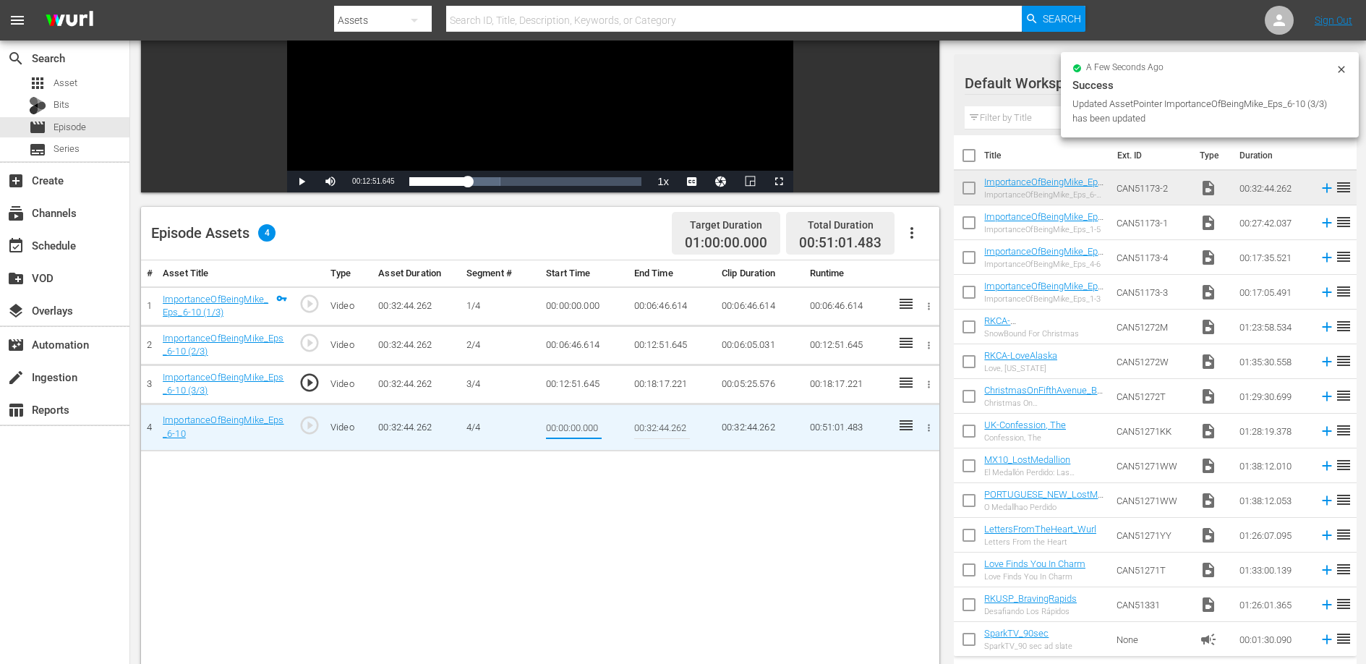
click at [573, 424] on input "00:00:00.000" at bounding box center [574, 427] width 56 height 35
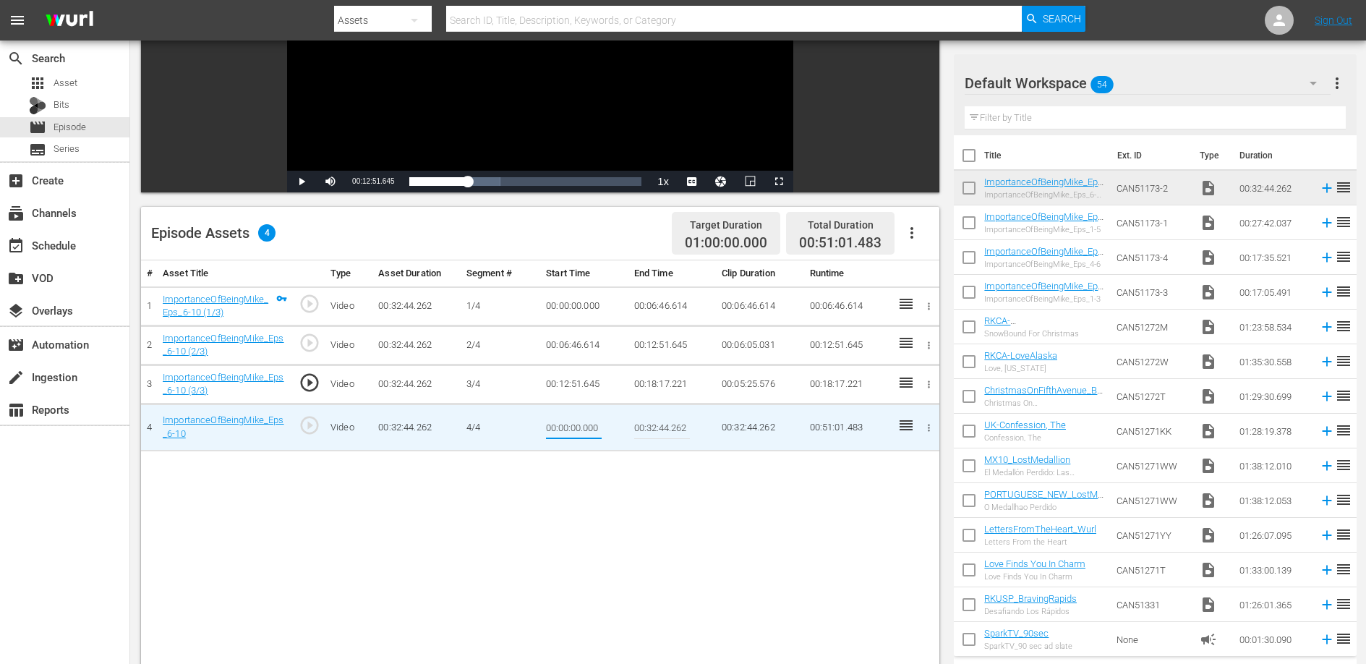
type input "00:18:17.221"
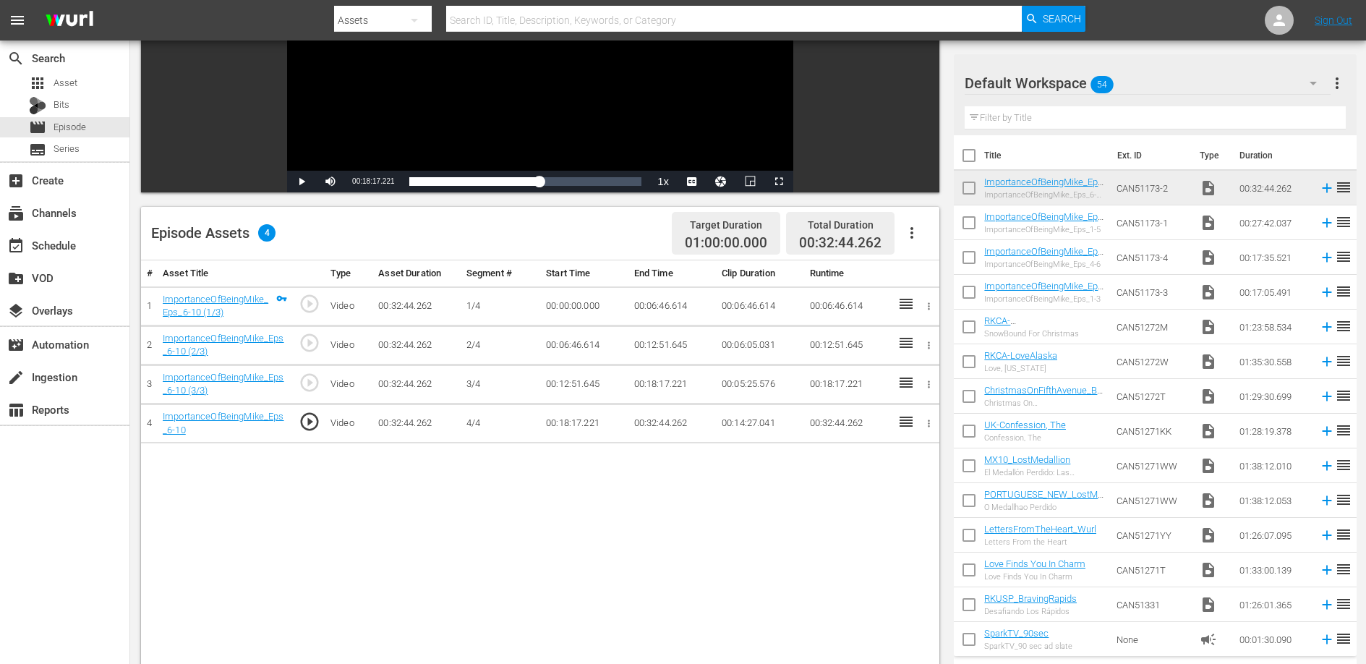
click at [537, 498] on div "# Asset Title Type Asset Duration Segment # Start Time End Time Clip Duration R…" at bounding box center [540, 537] width 798 height 555
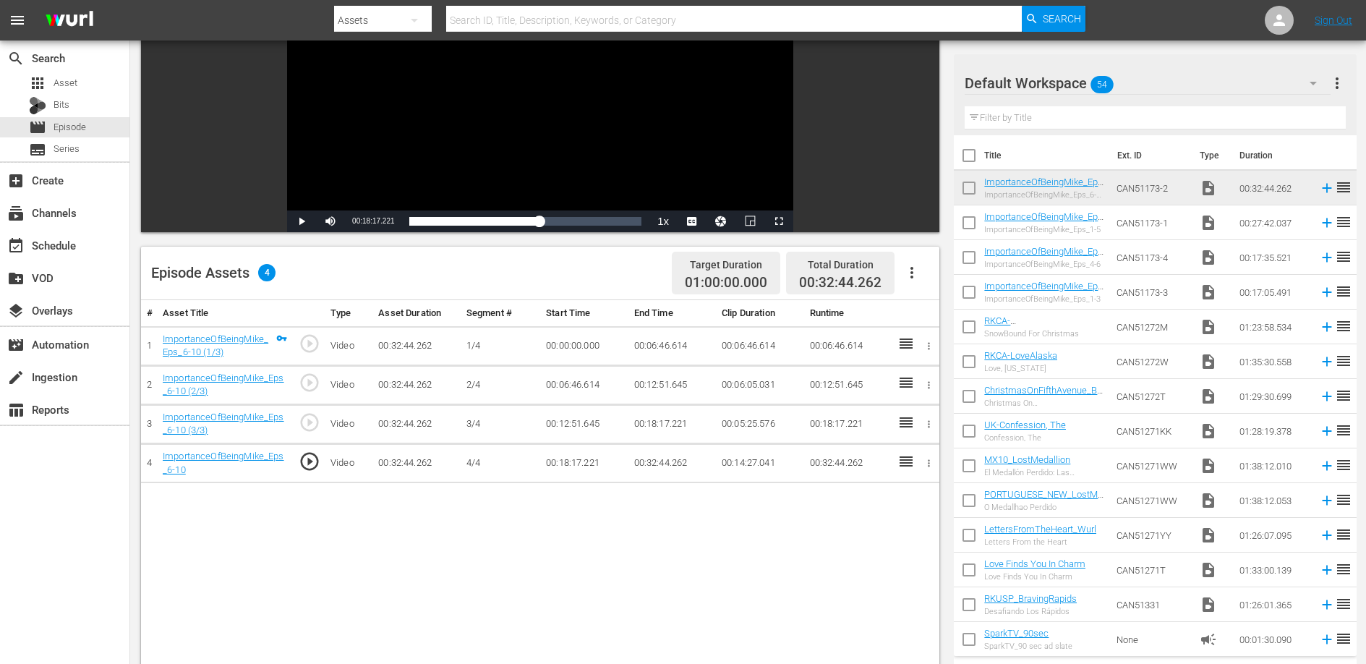
scroll to position [0, 0]
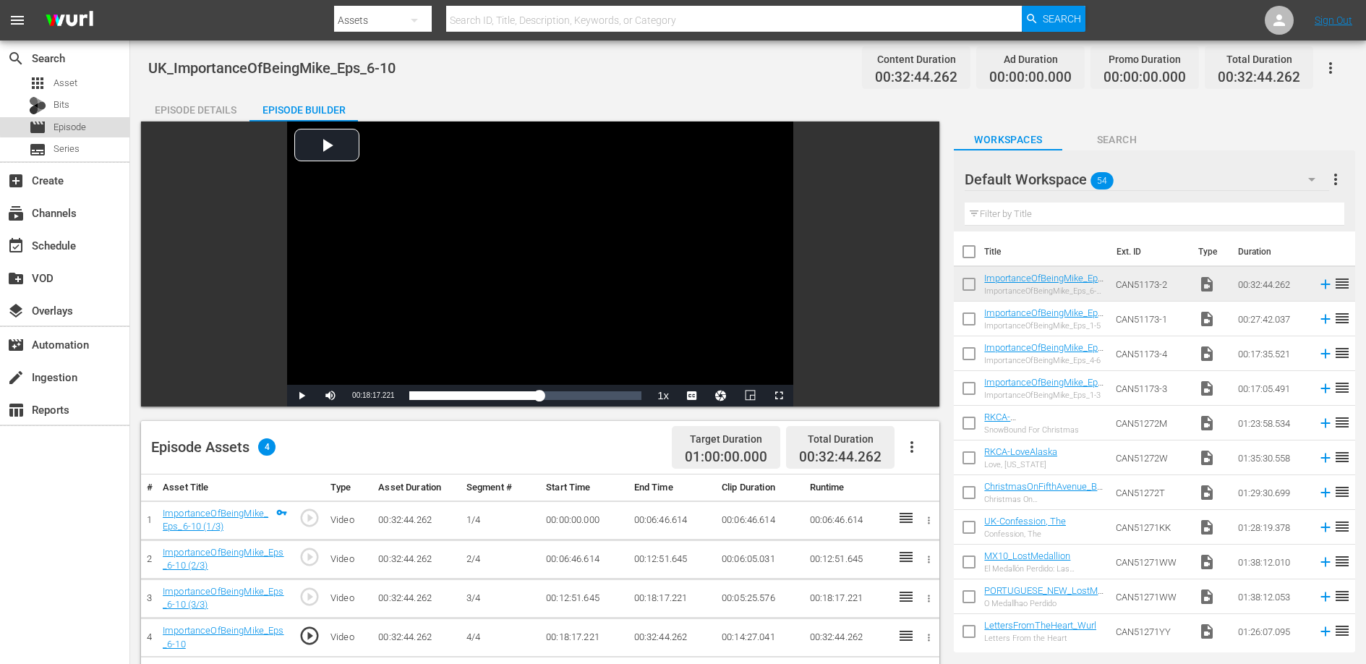
click at [78, 124] on span "Episode" at bounding box center [69, 127] width 33 height 14
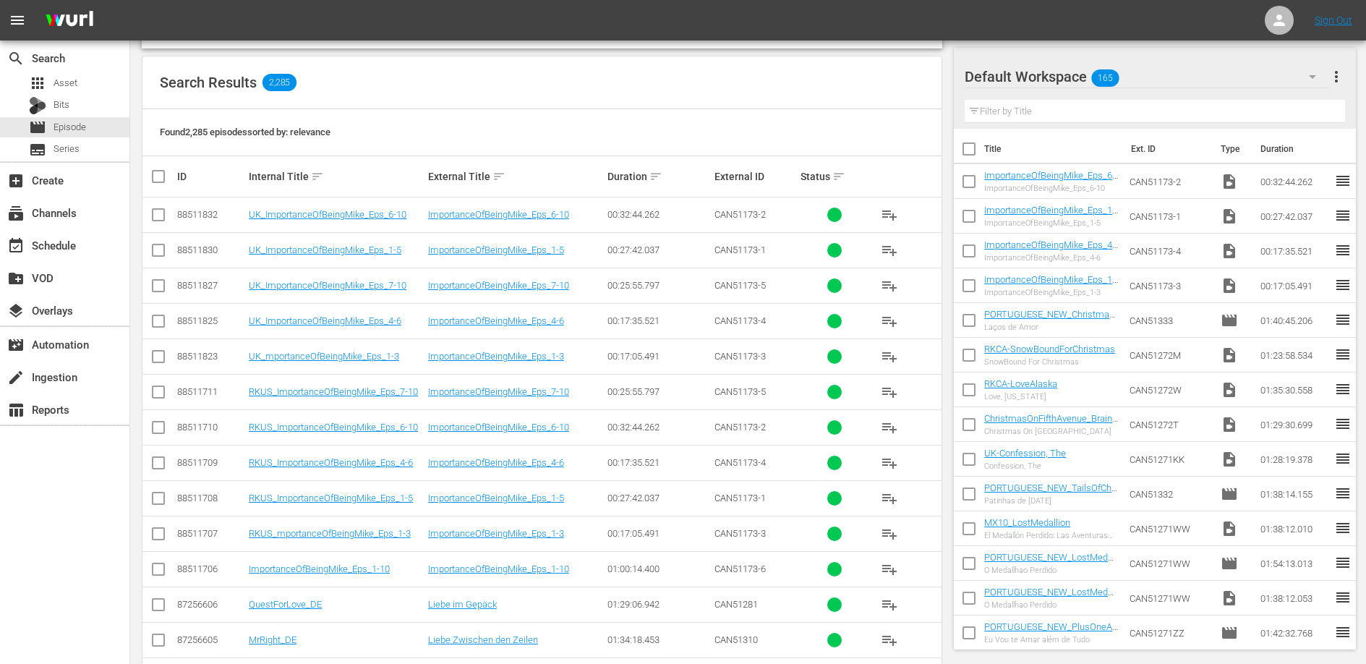
scroll to position [215, 0]
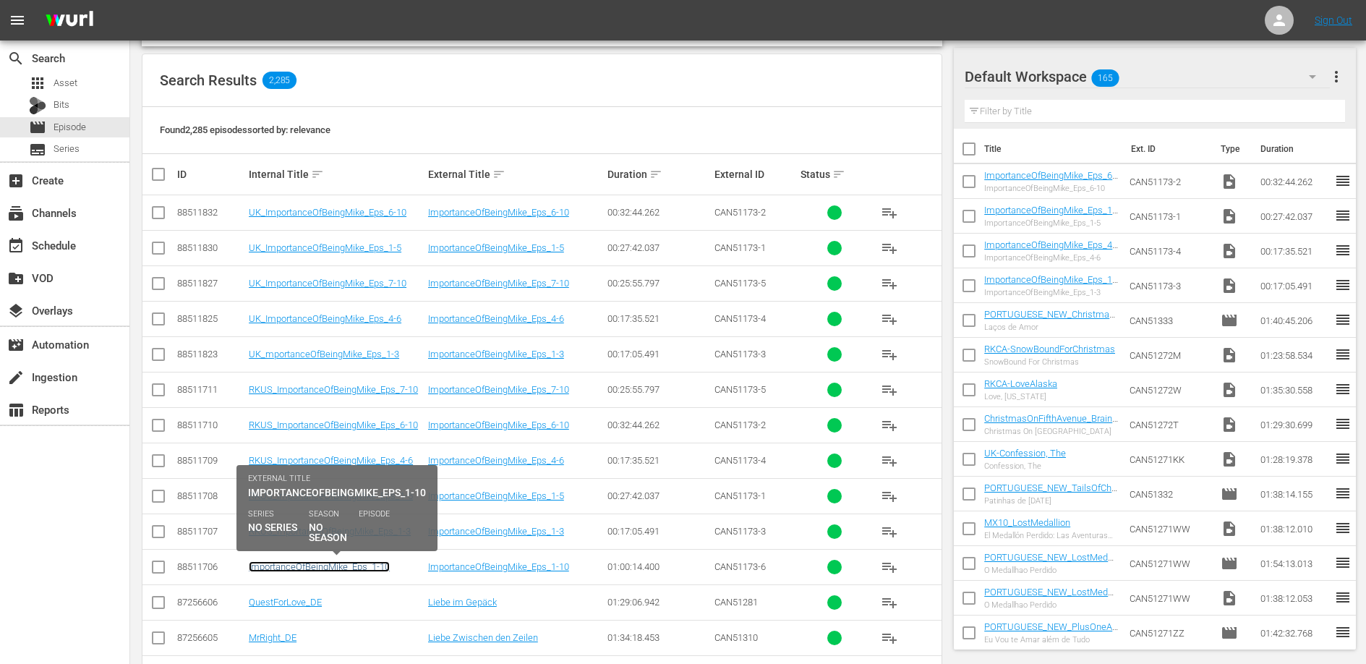
click at [351, 568] on link "ImportanceOfBeingMike_Eps_1-10" at bounding box center [319, 566] width 141 height 11
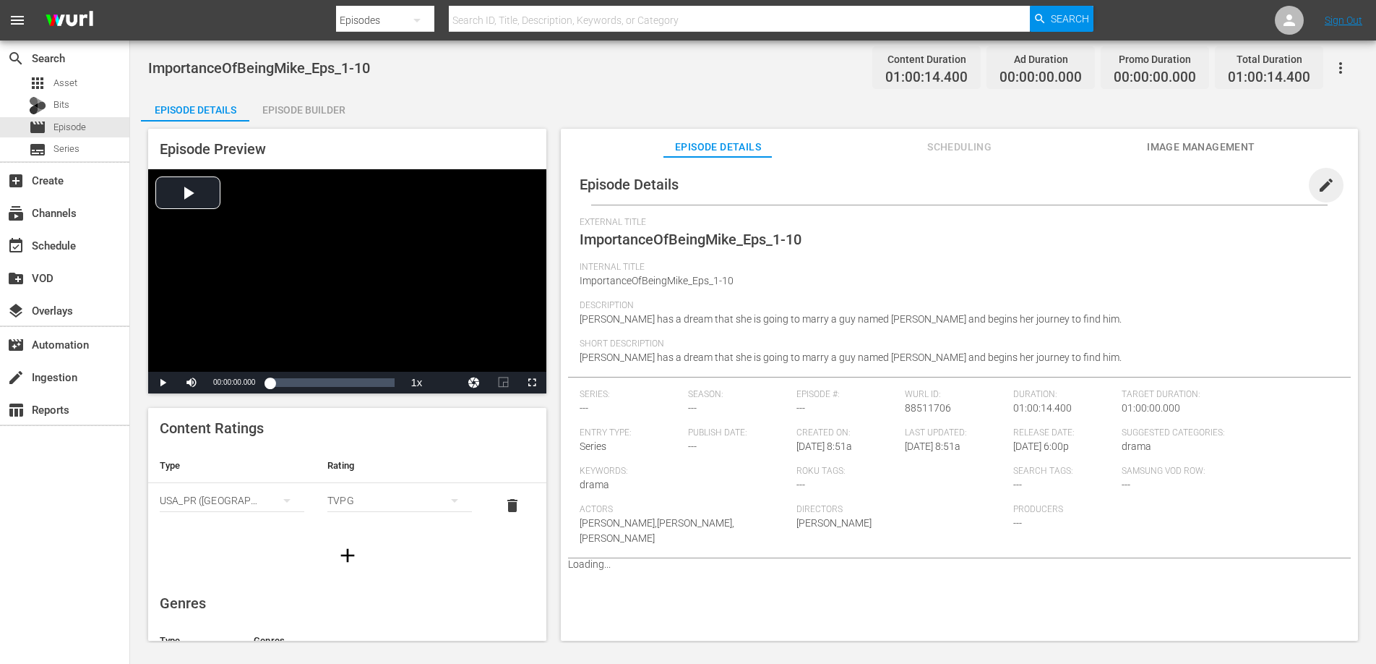
click at [1320, 180] on span "edit" at bounding box center [1326, 184] width 17 height 17
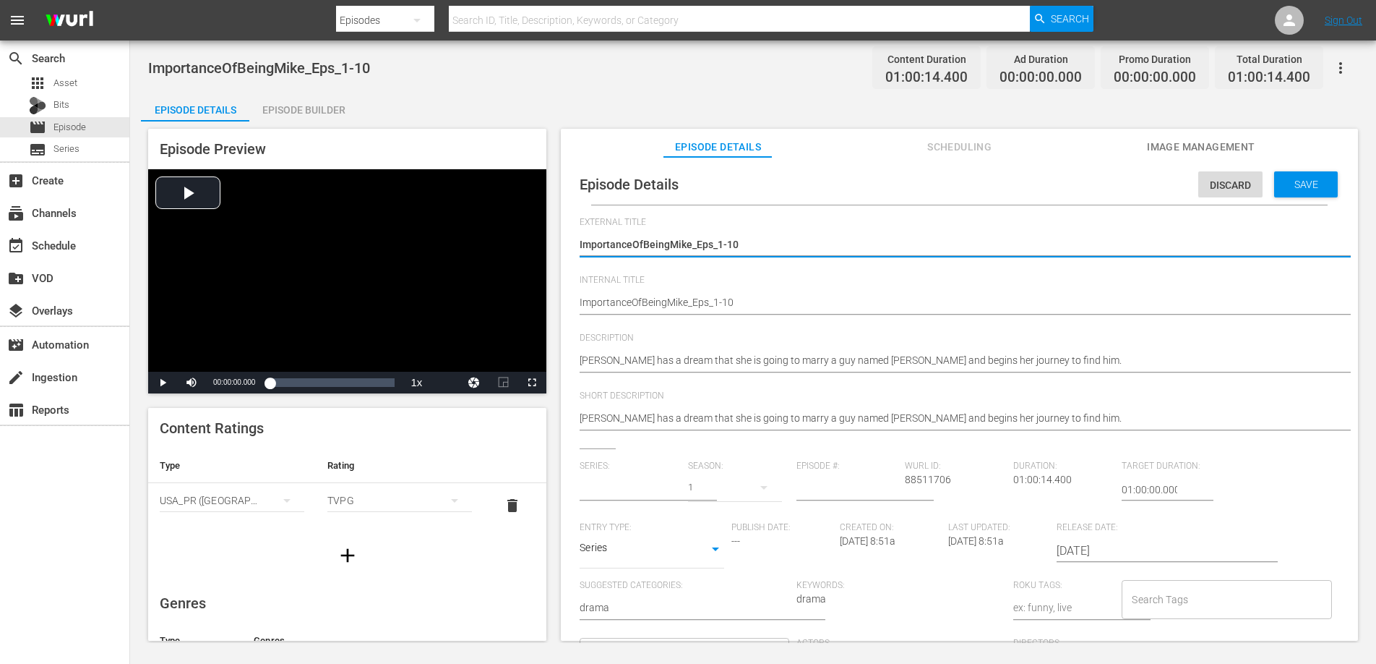
type input "No Series"
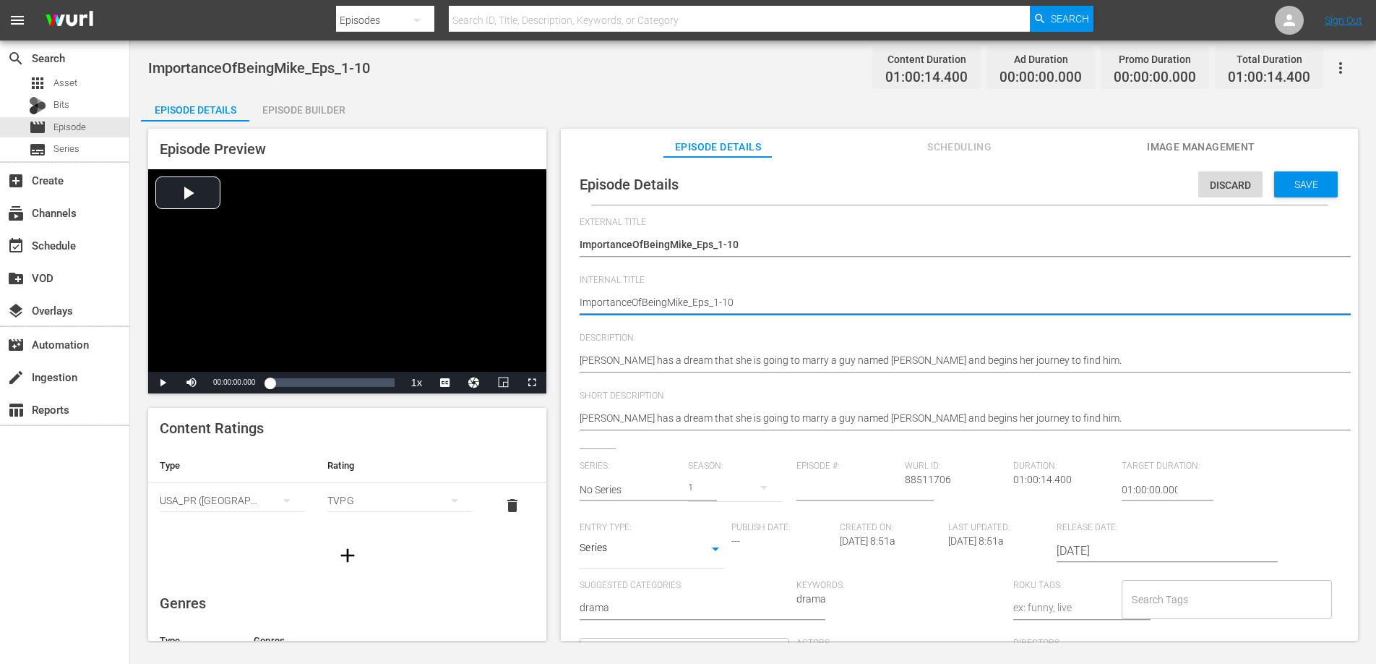
type textarea "RImportanceOfBeingMike_Eps_1-10"
type textarea "RKImportanceOfBeingMike_Eps_1-10"
type textarea "RKUImportanceOfBeingMike_Eps_1-10"
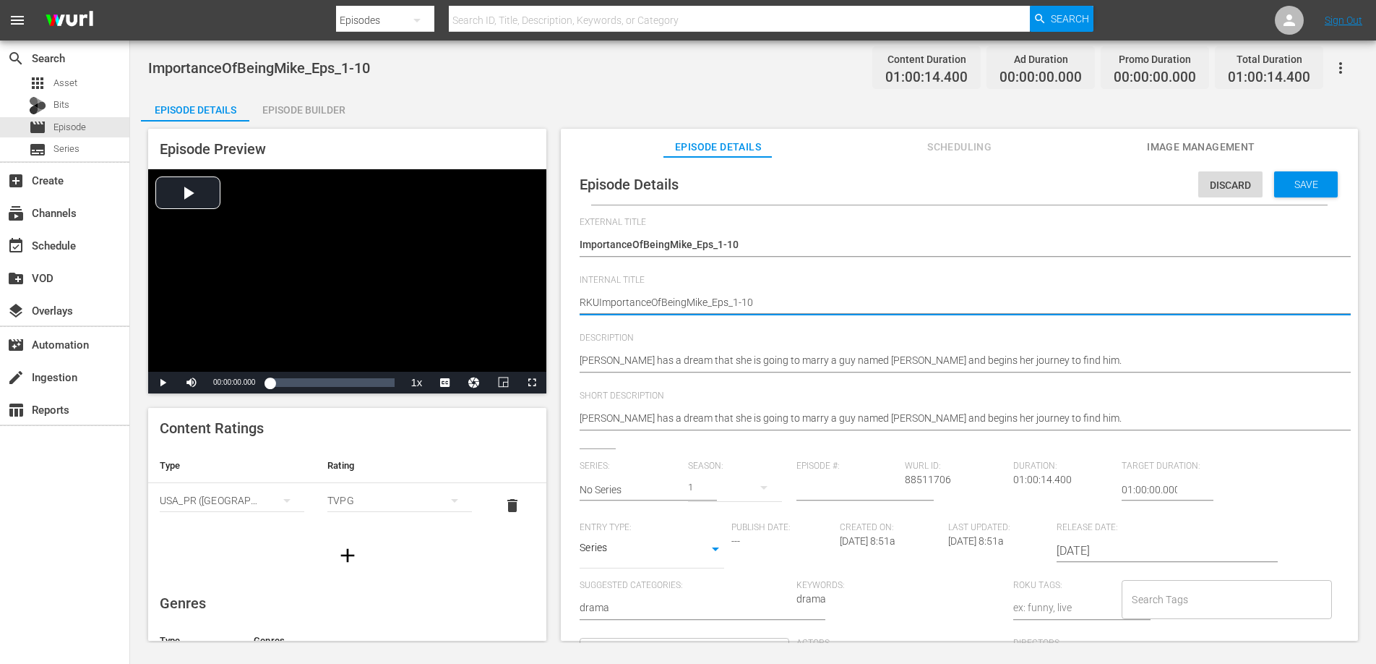
type textarea "RKUSImportanceOfBeingMike_Eps_1-10"
type textarea "RKUS)ImportanceOfBeingMike_Eps_1-10"
type textarea "RKUSImportanceOfBeingMike_Eps_1-10"
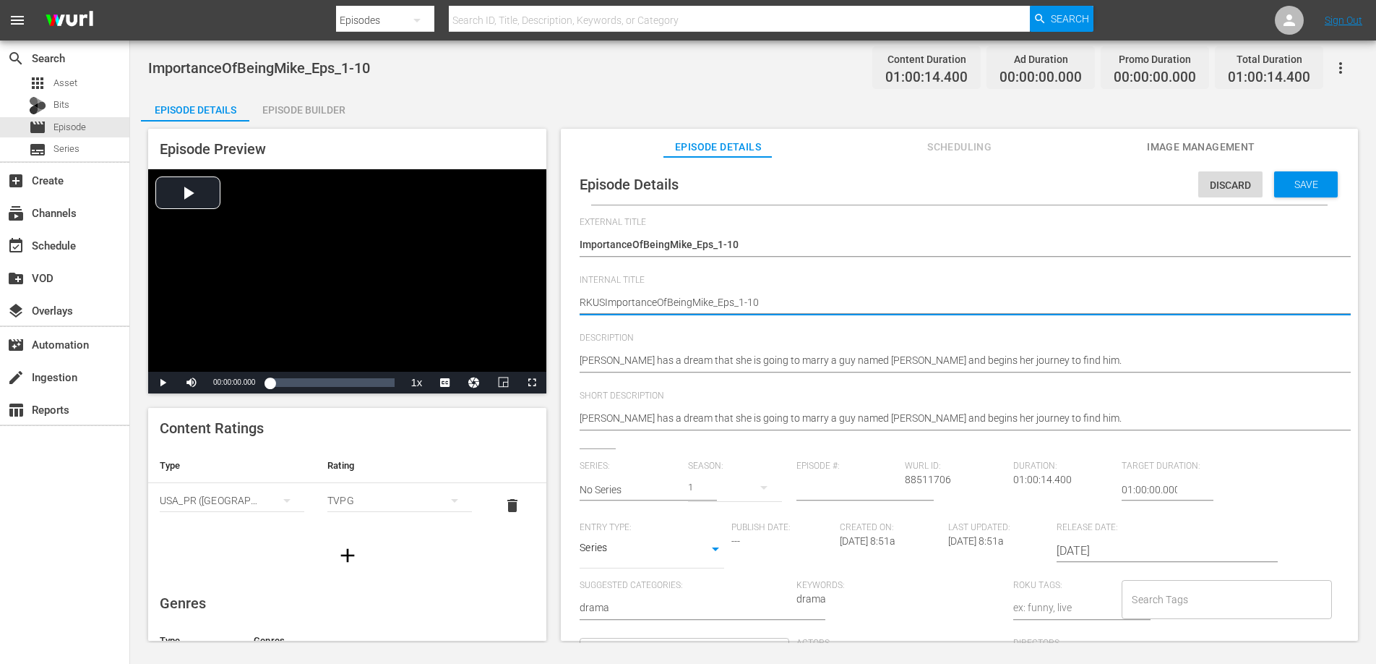
type textarea "RKUS_ImportanceOfBeingMike_Eps_1-10"
click at [1309, 187] on span "Save" at bounding box center [1306, 185] width 47 height 12
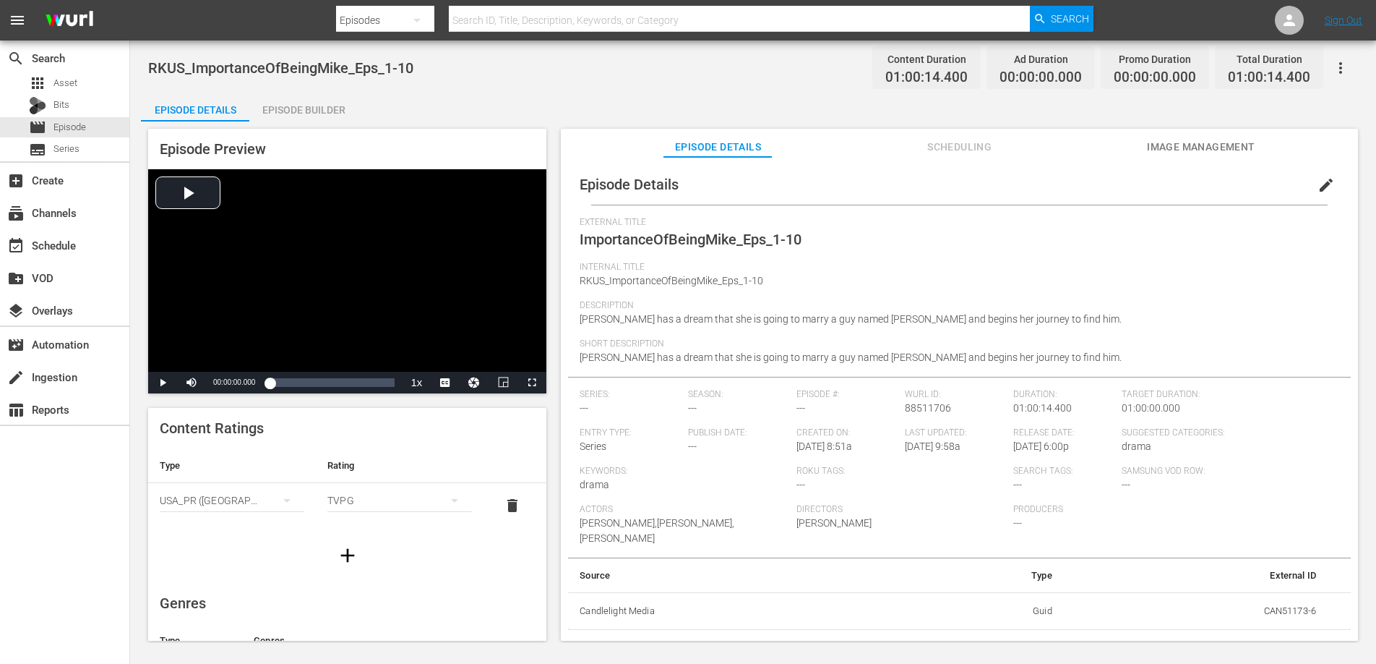
click at [617, 77] on div "RKUS_ImportanceOfBeingMike_Eps_1-10 Content Duration 01:00:14.400 Ad Duration 0…" at bounding box center [753, 67] width 1210 height 33
click at [624, 77] on div "RKUS_ImportanceOfBeingMike_Eps_1-10 Content Duration 01:00:14.400 Ad Duration 0…" at bounding box center [753, 67] width 1210 height 33
click at [1341, 67] on icon "button" at bounding box center [1341, 68] width 3 height 12
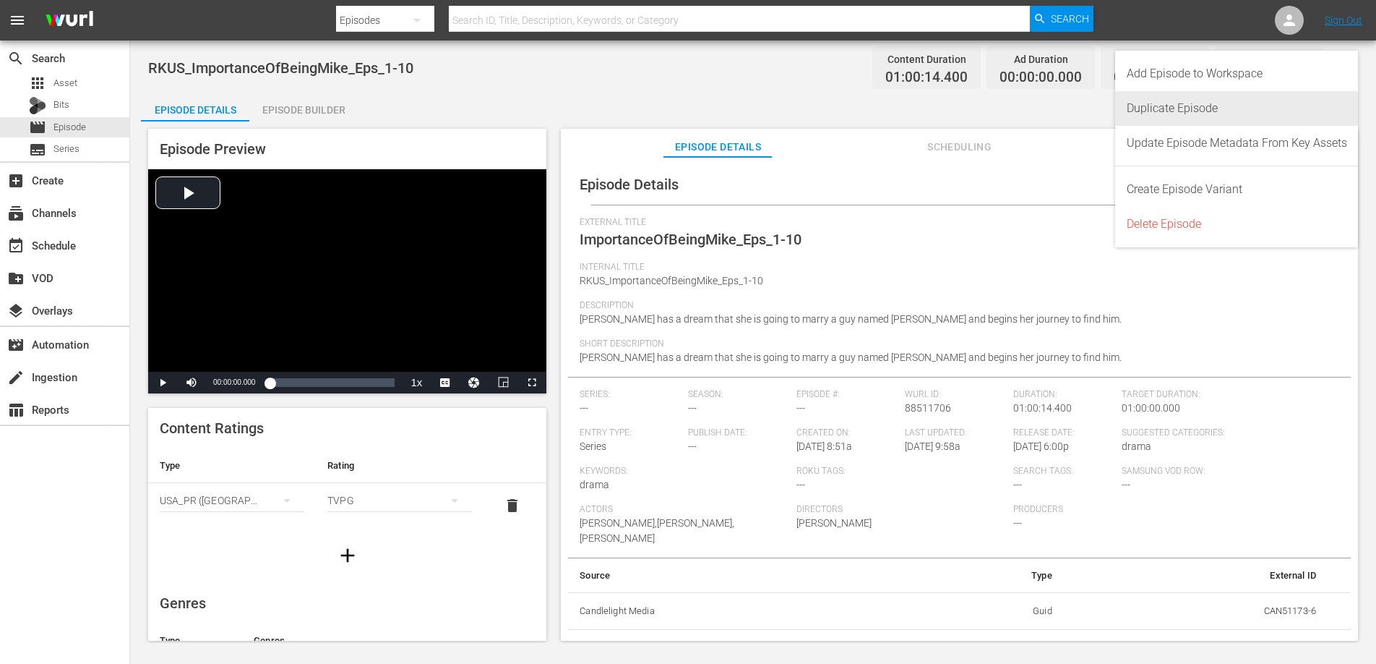
click at [1280, 103] on div "Duplicate Episode" at bounding box center [1237, 108] width 220 height 35
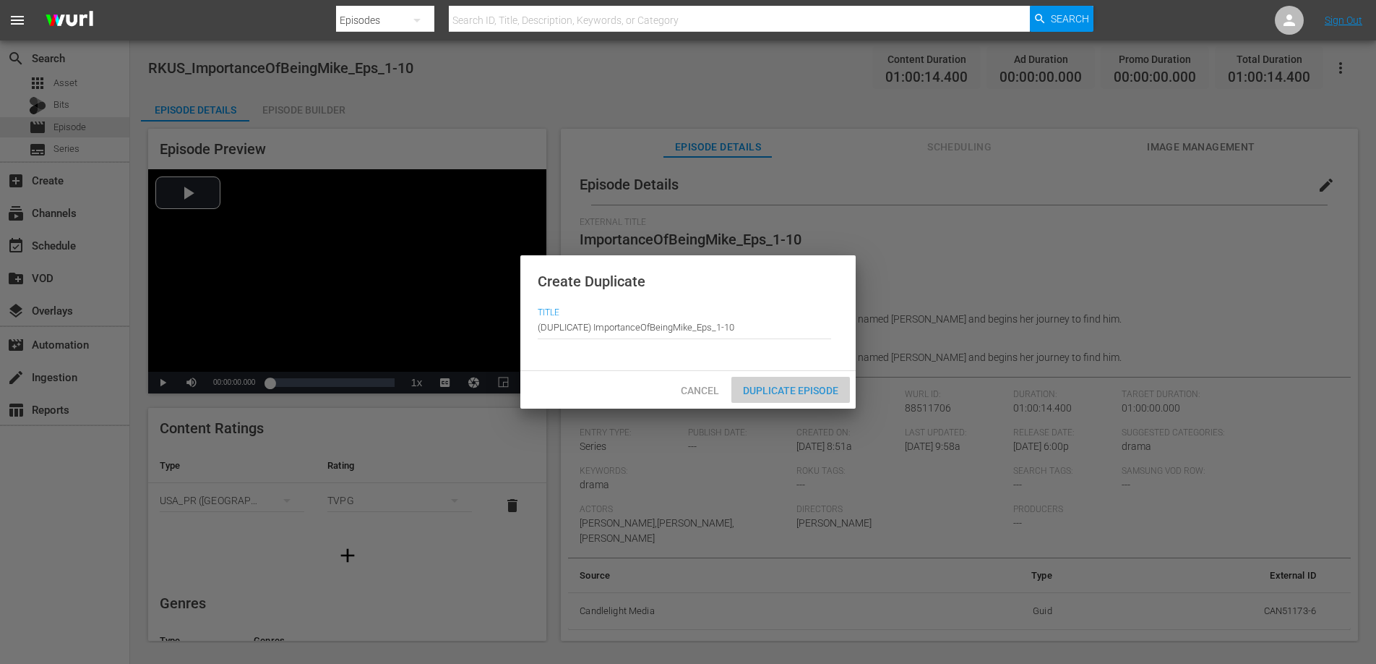
click at [799, 388] on span "Duplicate Episode" at bounding box center [791, 391] width 119 height 12
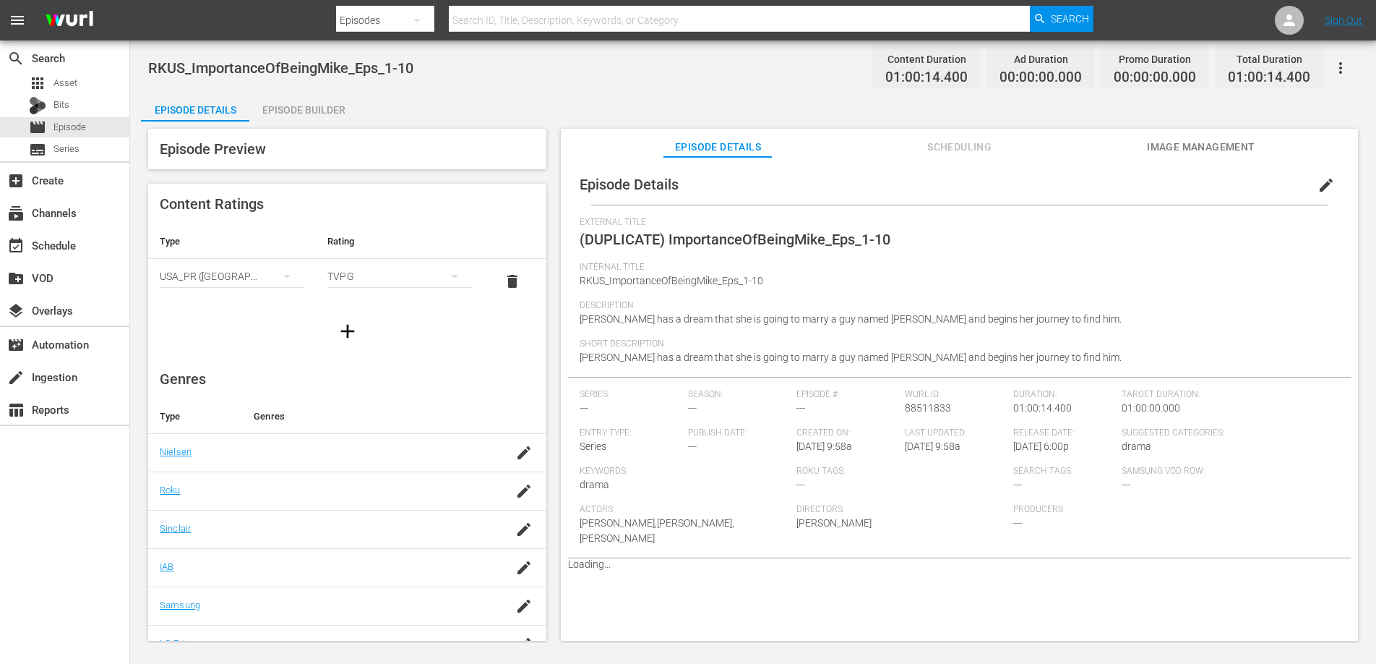
click at [1320, 182] on span "edit" at bounding box center [1326, 184] width 17 height 17
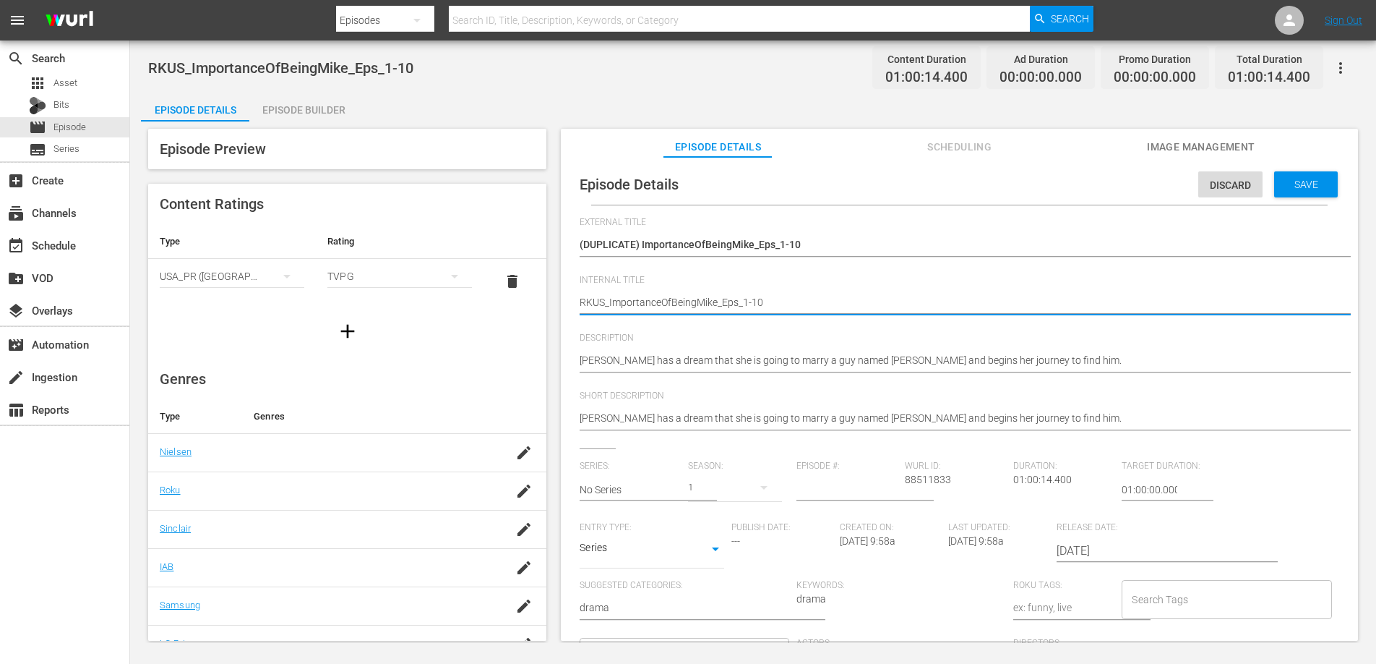
drag, startPoint x: 606, startPoint y: 301, endPoint x: 570, endPoint y: 303, distance: 35.5
type textarea "U_ImportanceOfBeingMike_Eps_1-10"
type textarea "UK_ImportanceOfBeingMike_Eps_1-10"
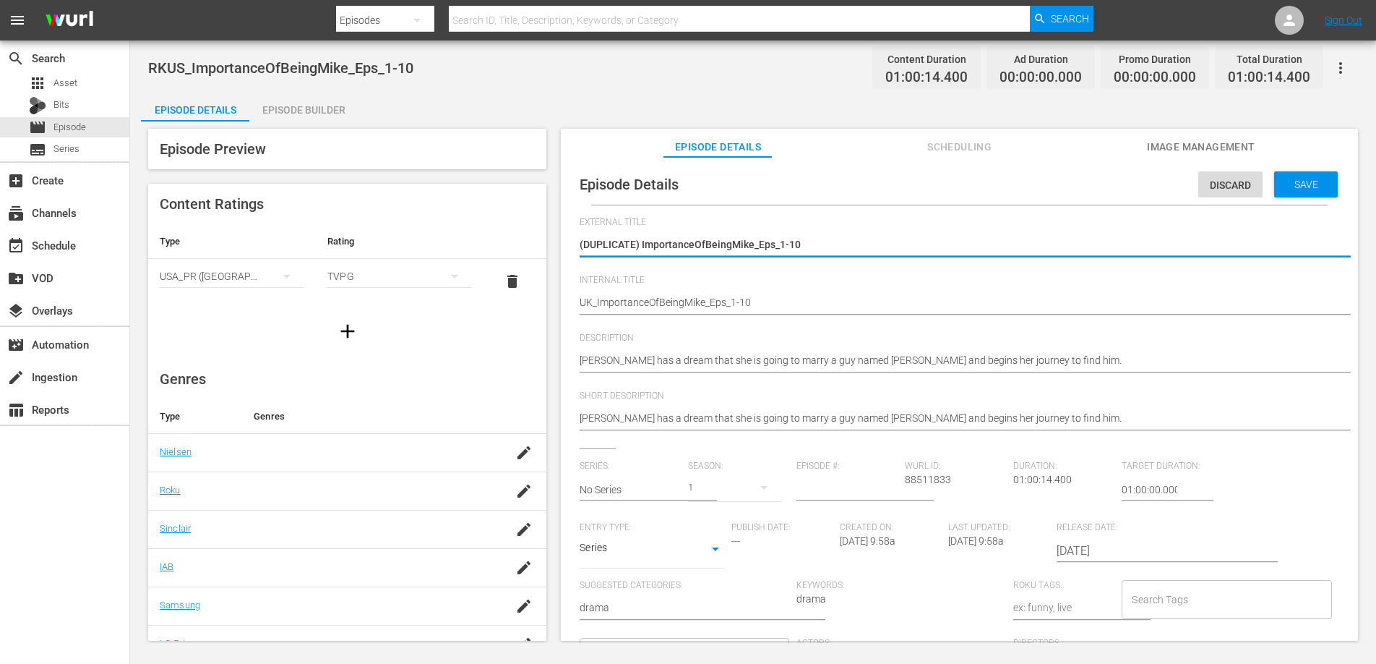
type textarea "(DUPLICATE)ImportanceOfBeingMike_Eps_1-10"
type textarea "(DUPLICATEImportanceOfBeingMike_Eps_1-10"
type textarea "(DUPLICATImportanceOfBeingMike_Eps_1-10"
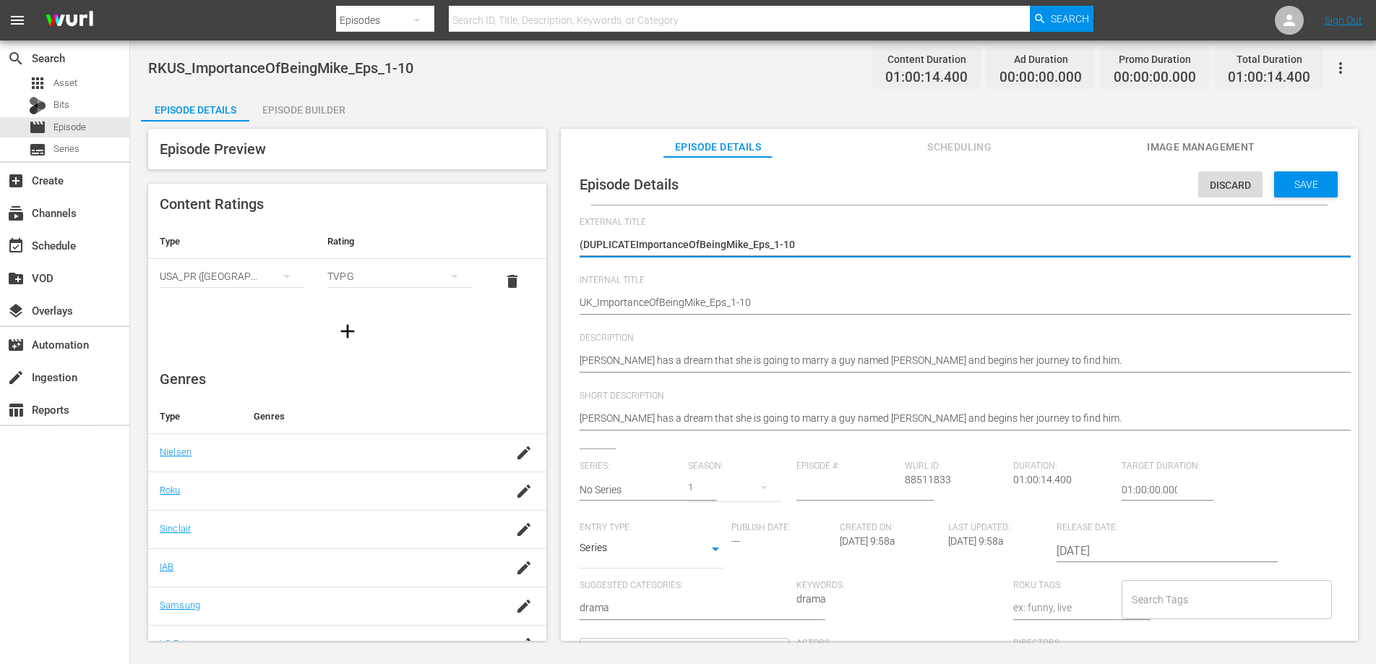
type textarea "(DUPLICATImportanceOfBeingMike_Eps_1-10"
type textarea "(DUPLICAImportanceOfBeingMike_Eps_1-10"
type textarea "(DUPLICImportanceOfBeingMike_Eps_1-10"
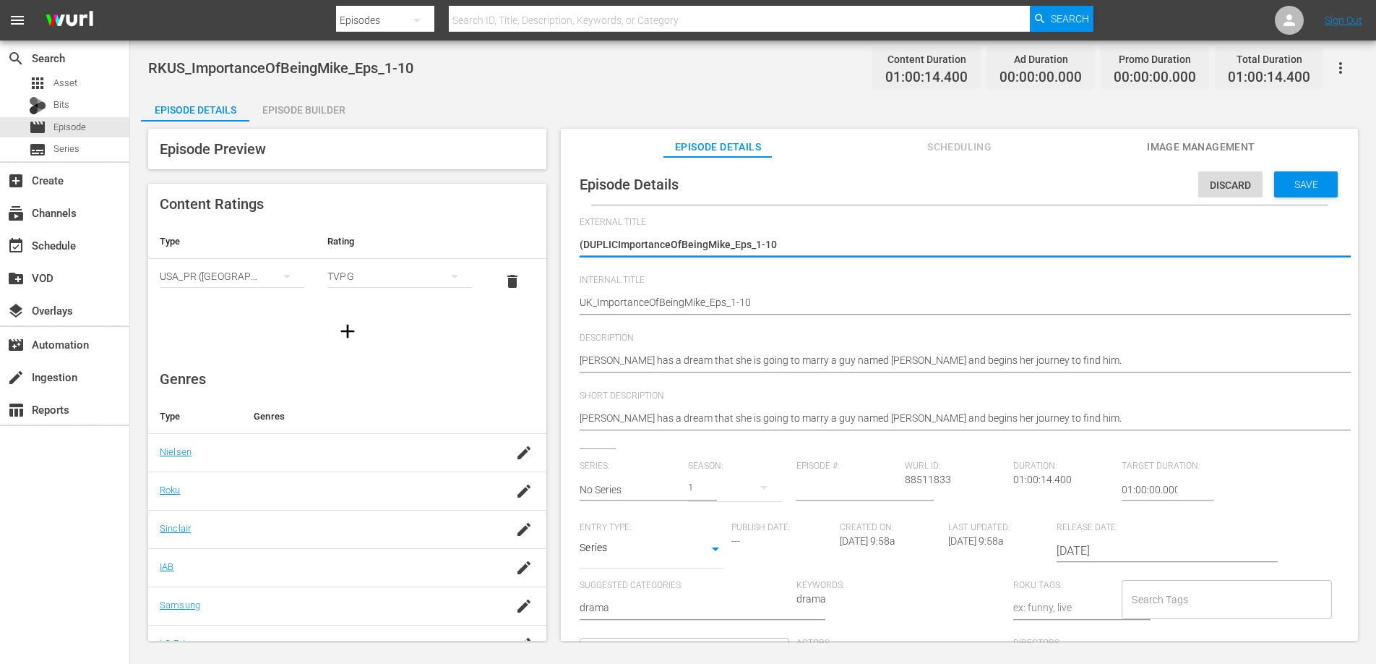
type textarea "(DUPLIImportanceOfBeingMike_Eps_1-10"
type textarea "(DUPLImportanceOfBeingMike_Eps_1-10"
type textarea "(DUPImportanceOfBeingMike_Eps_1-10"
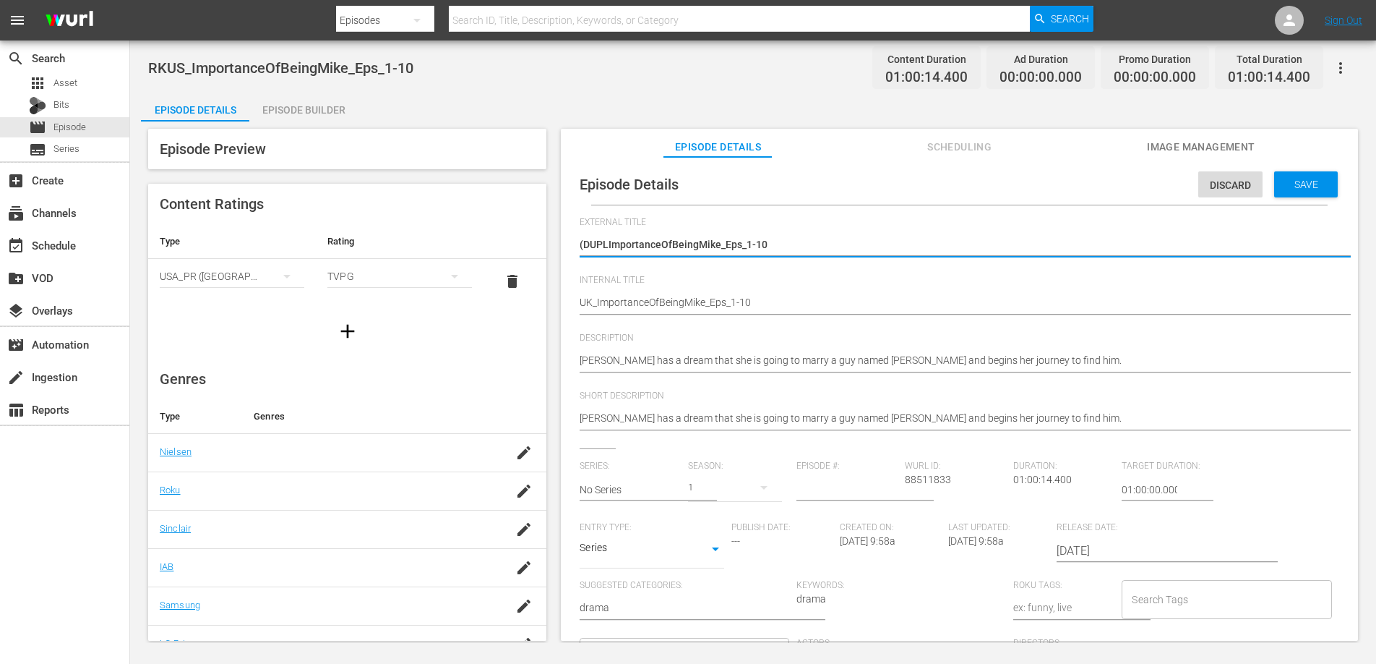
type textarea "(DUPImportanceOfBeingMike_Eps_1-10"
type textarea "(DUImportanceOfBeingMike_Eps_1-10"
type textarea "(DImportanceOfBeingMike_Eps_1-10"
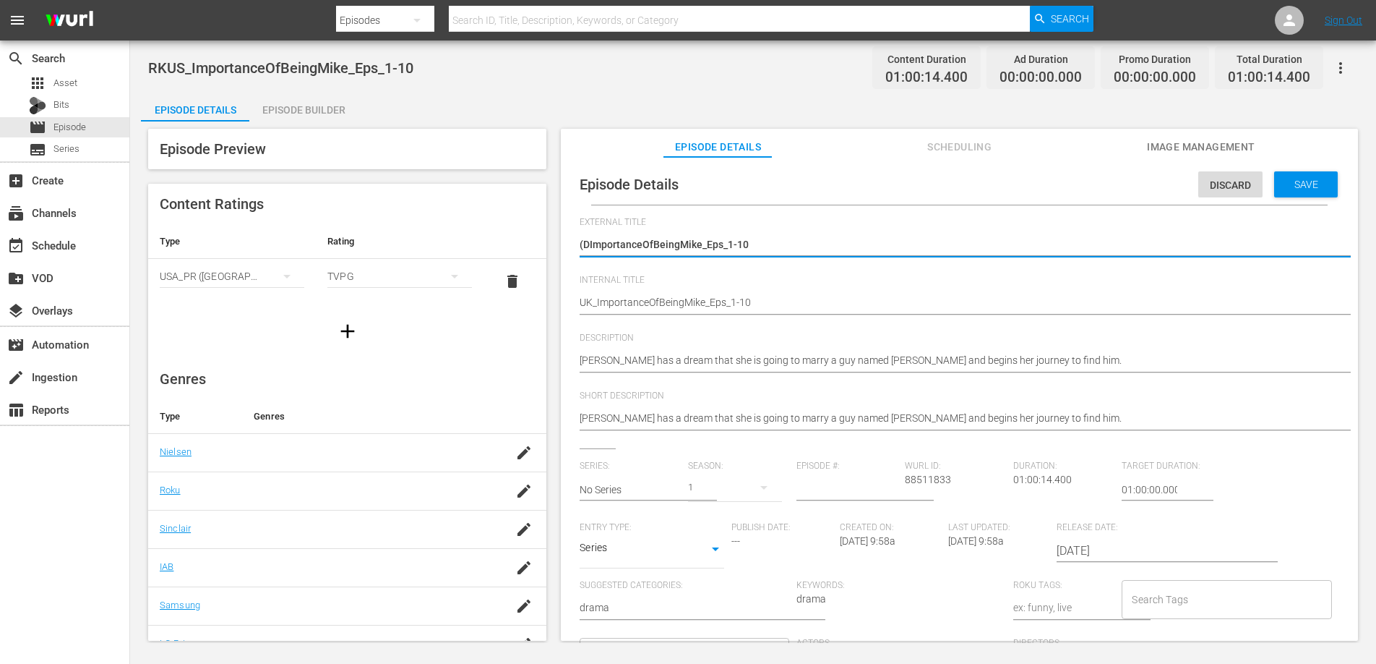
type textarea "(ImportanceOfBeingMike_Eps_1-10"
type textarea "ImportanceOfBeingMike_Eps_1-10"
click at [1303, 180] on span "Save" at bounding box center [1306, 185] width 47 height 12
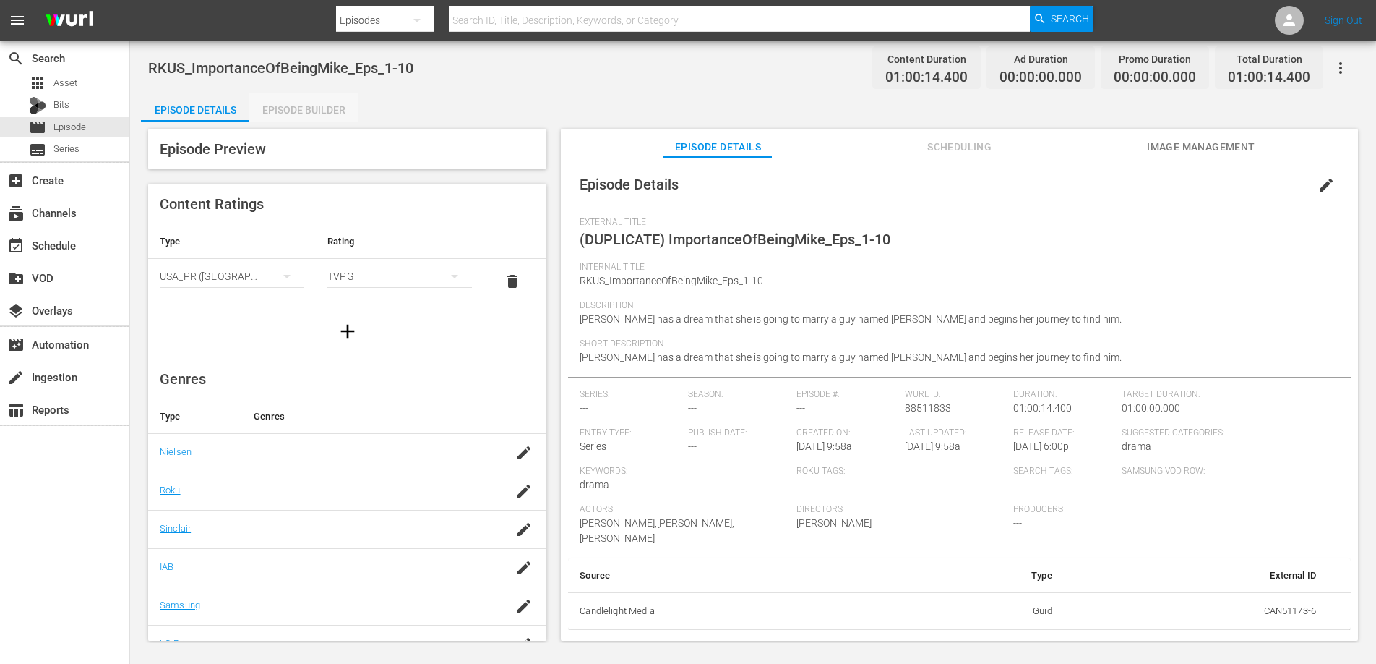
click at [333, 104] on div "Episode Builder" at bounding box center [303, 110] width 108 height 35
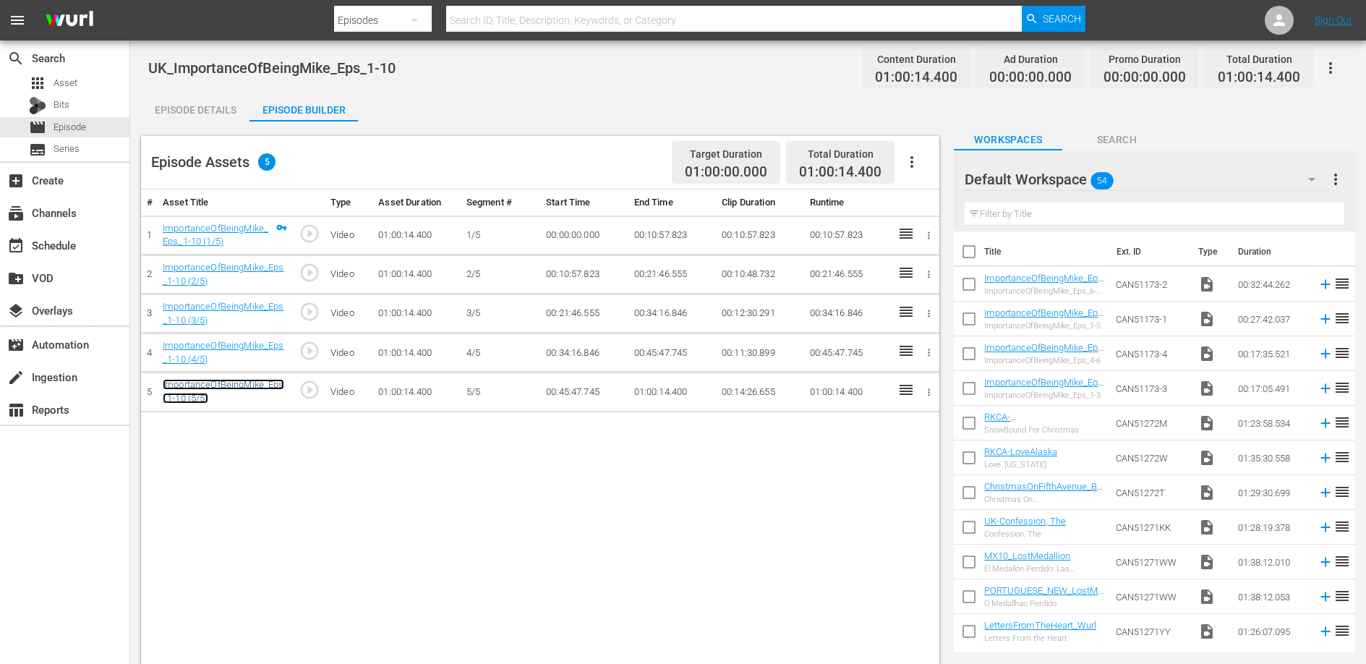
click at [228, 386] on link "ImportanceOfBeingMike_Eps_1-10 (5/5)" at bounding box center [223, 391] width 121 height 25
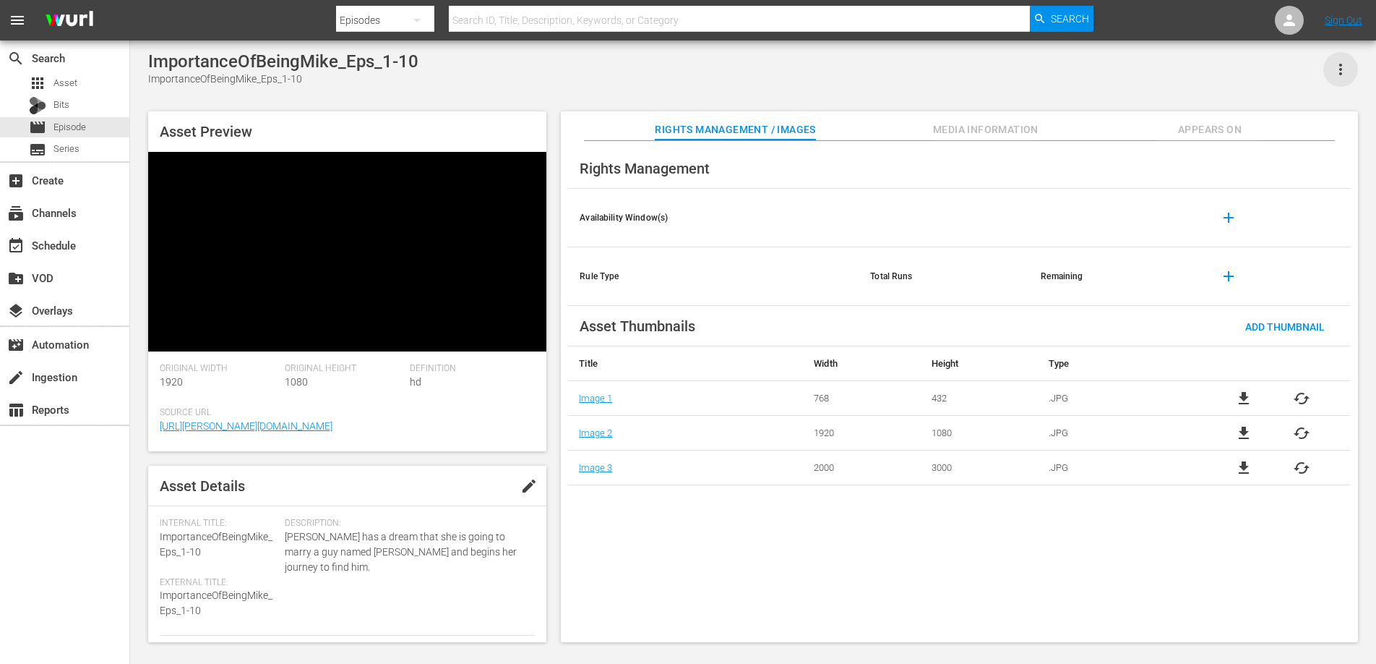
click at [1344, 67] on icon "button" at bounding box center [1340, 69] width 17 height 17
click at [1326, 75] on div "Add To Workspace" at bounding box center [1298, 75] width 98 height 35
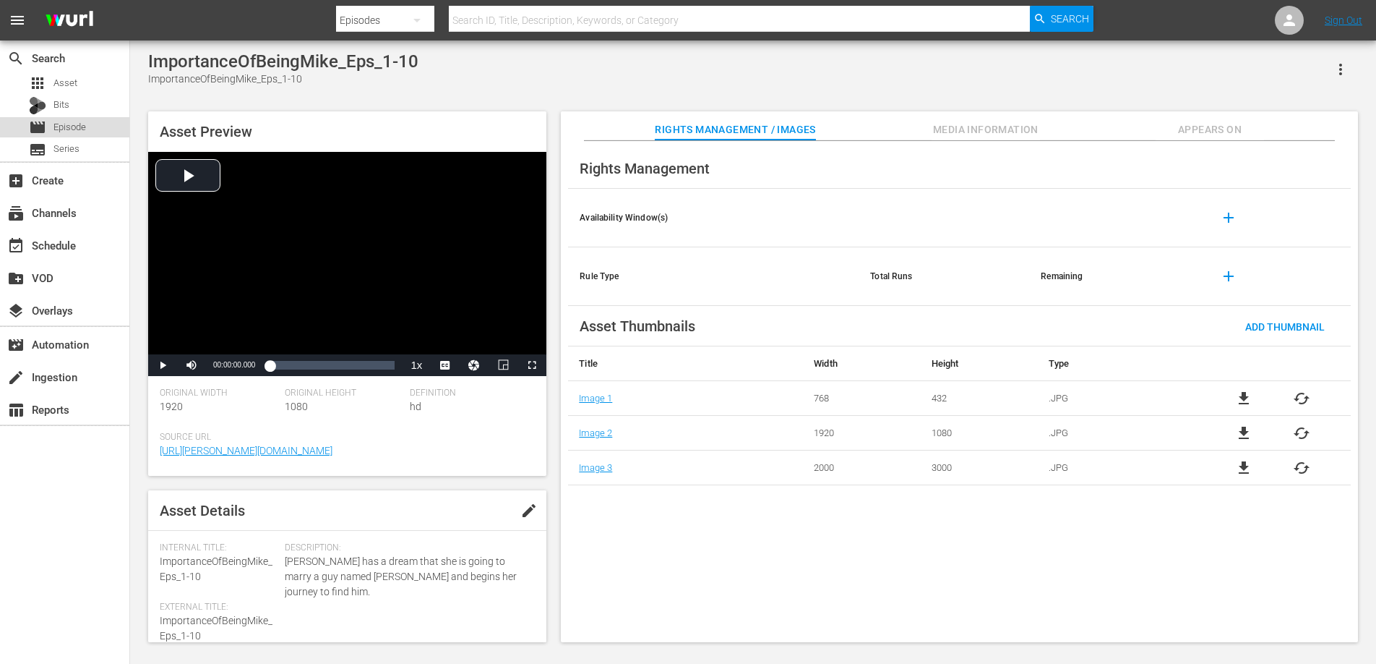
click at [72, 127] on span "Episode" at bounding box center [69, 127] width 33 height 14
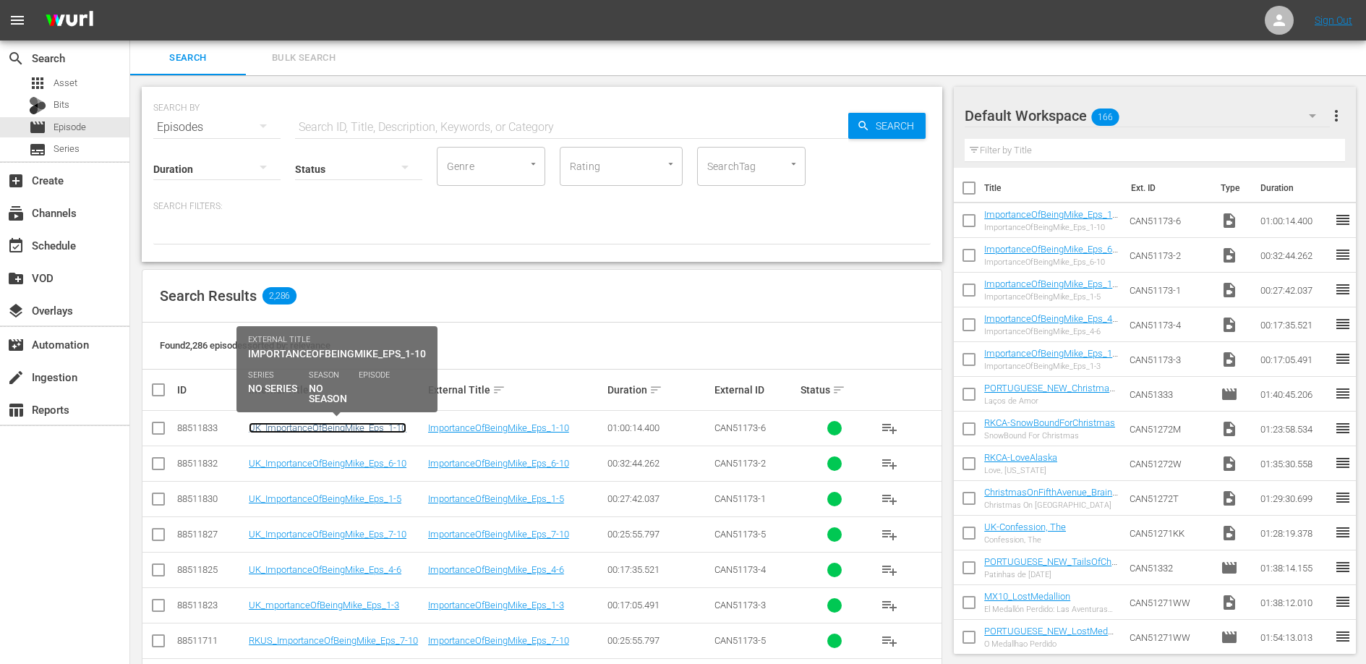
click at [377, 427] on link "UK_ImportanceOfBeingMike_Eps_1-10" at bounding box center [328, 427] width 158 height 11
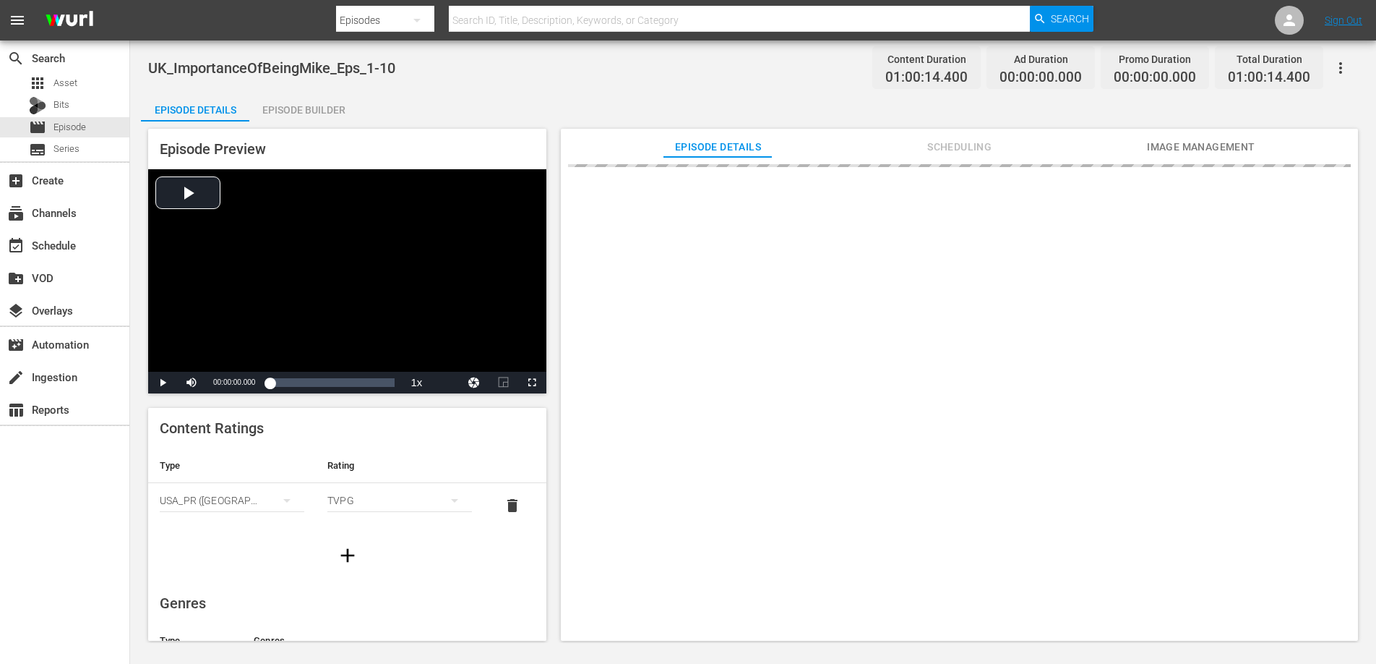
click at [313, 111] on div "Episode Builder" at bounding box center [303, 110] width 108 height 35
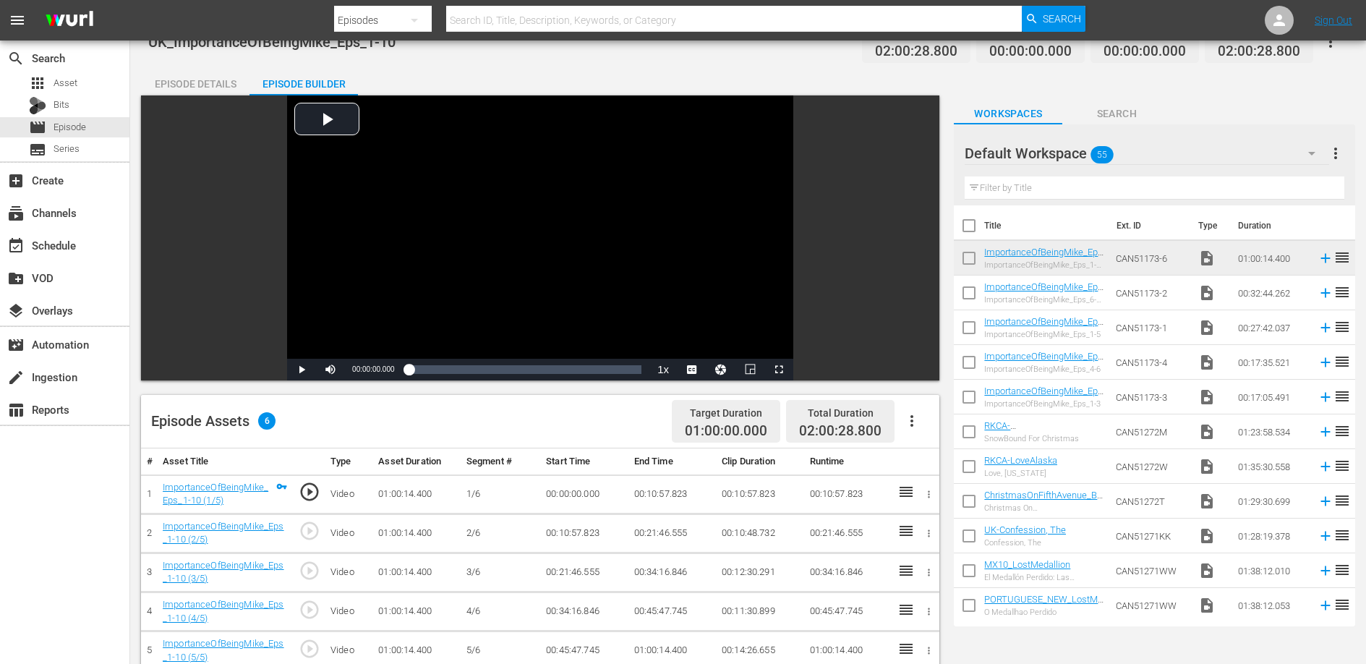
scroll to position [132, 0]
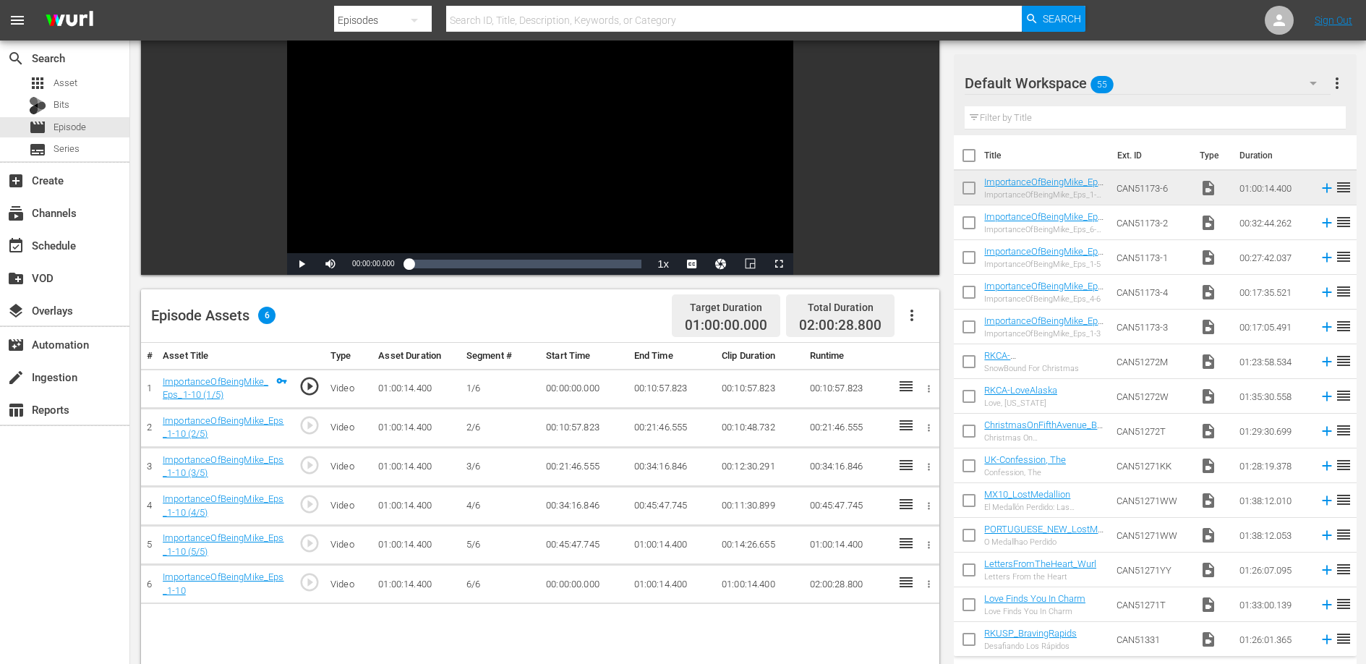
click at [666, 390] on td "00:10:57.823" at bounding box center [671, 388] width 87 height 39
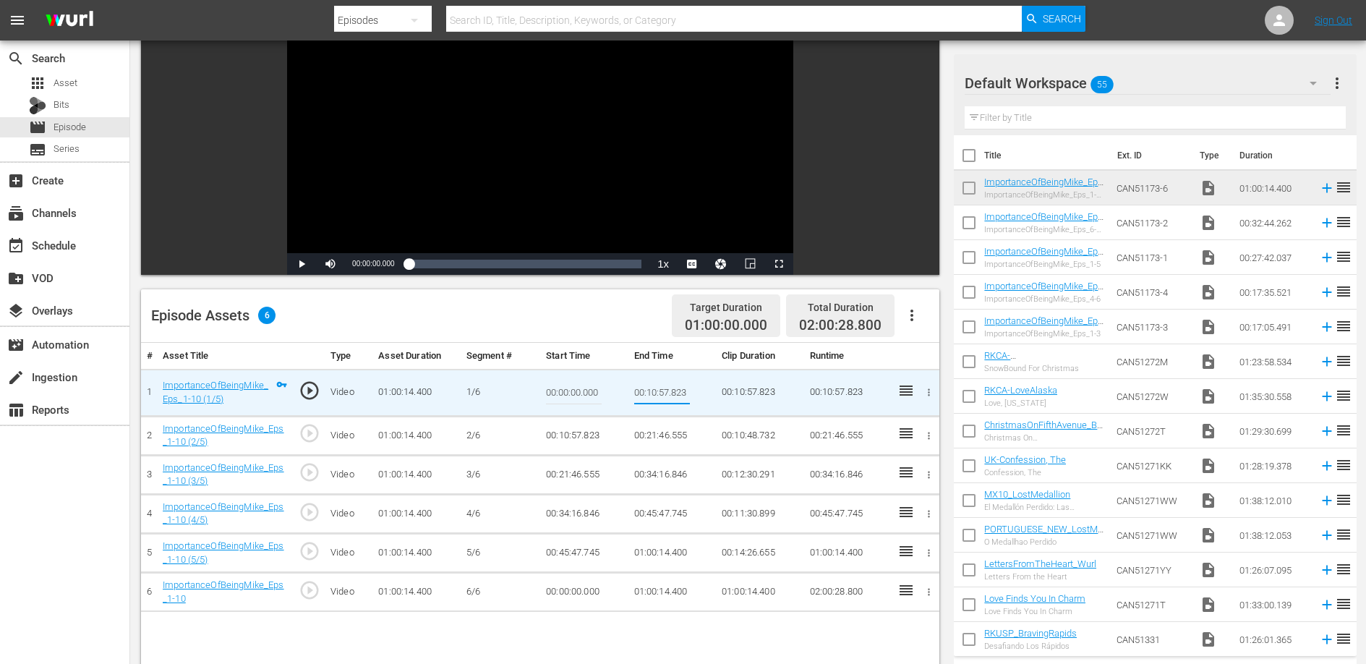
click at [666, 390] on input "00:10:57.823" at bounding box center [662, 392] width 56 height 35
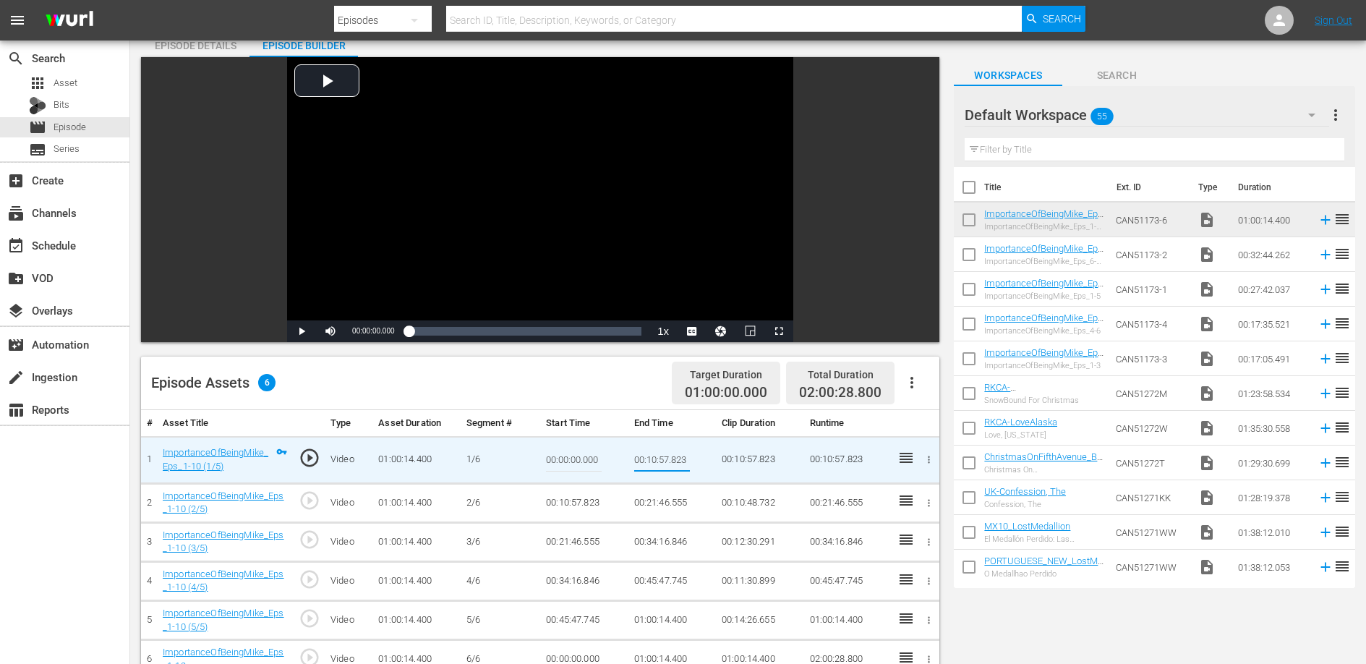
scroll to position [0, 0]
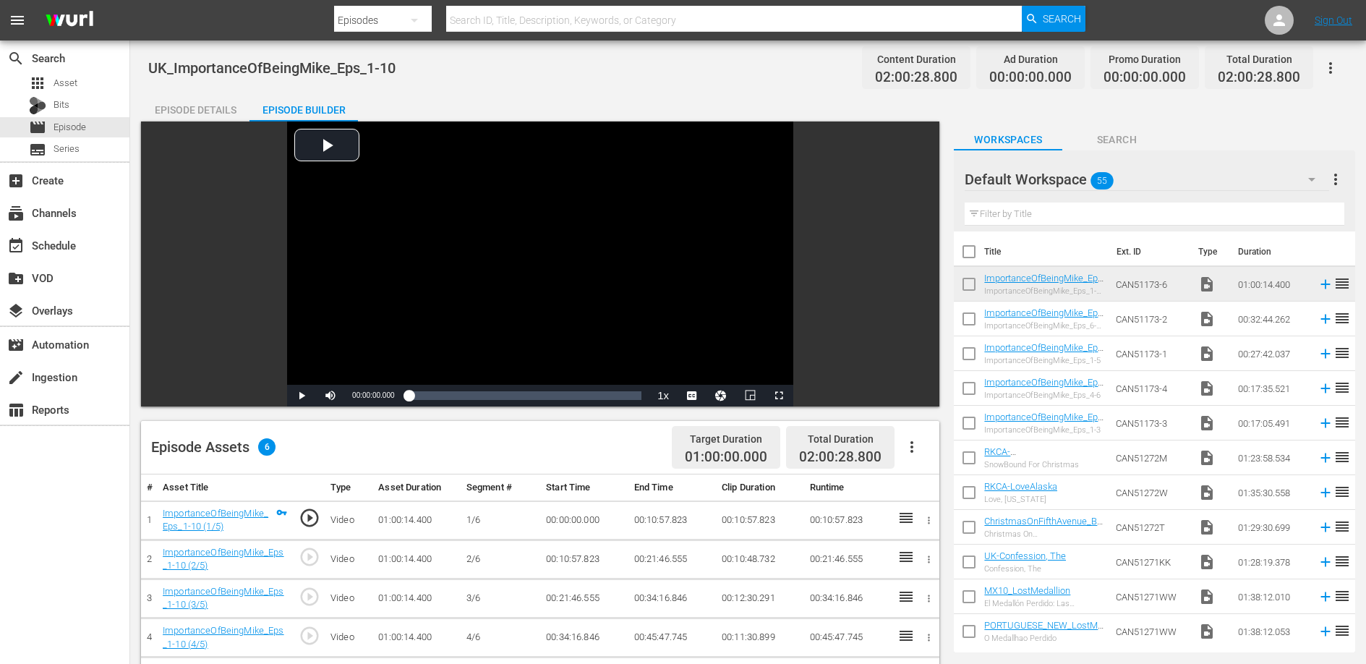
click at [645, 560] on td "00:21:46.555" at bounding box center [671, 558] width 87 height 39
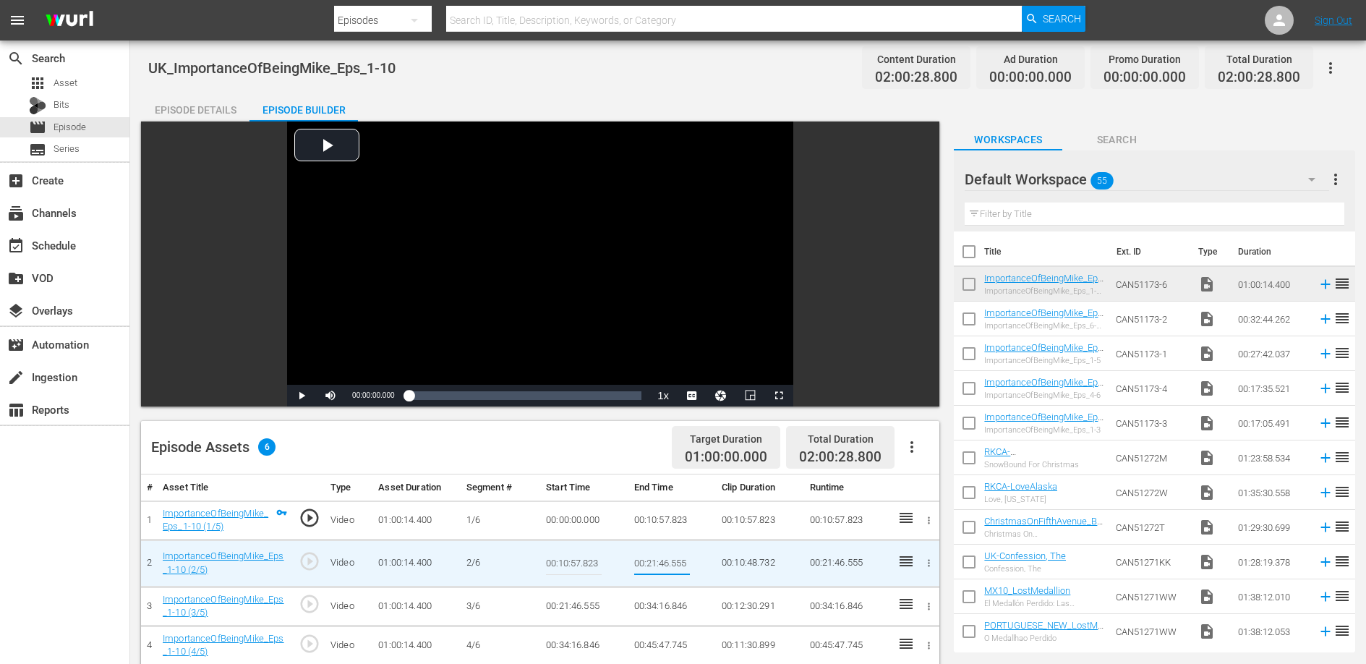
click at [645, 560] on input "00:21:46.555" at bounding box center [662, 563] width 56 height 35
type input "00:16:53.137"
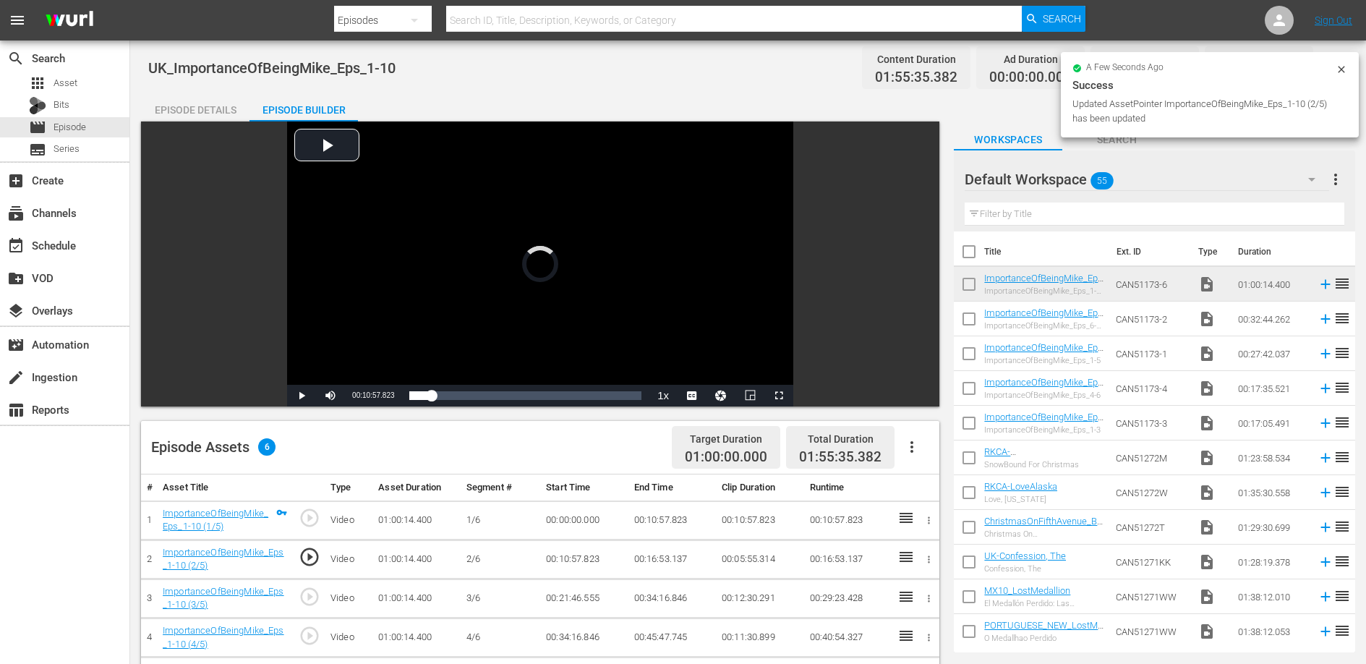
click at [575, 601] on td "00:21:46.555" at bounding box center [583, 597] width 87 height 39
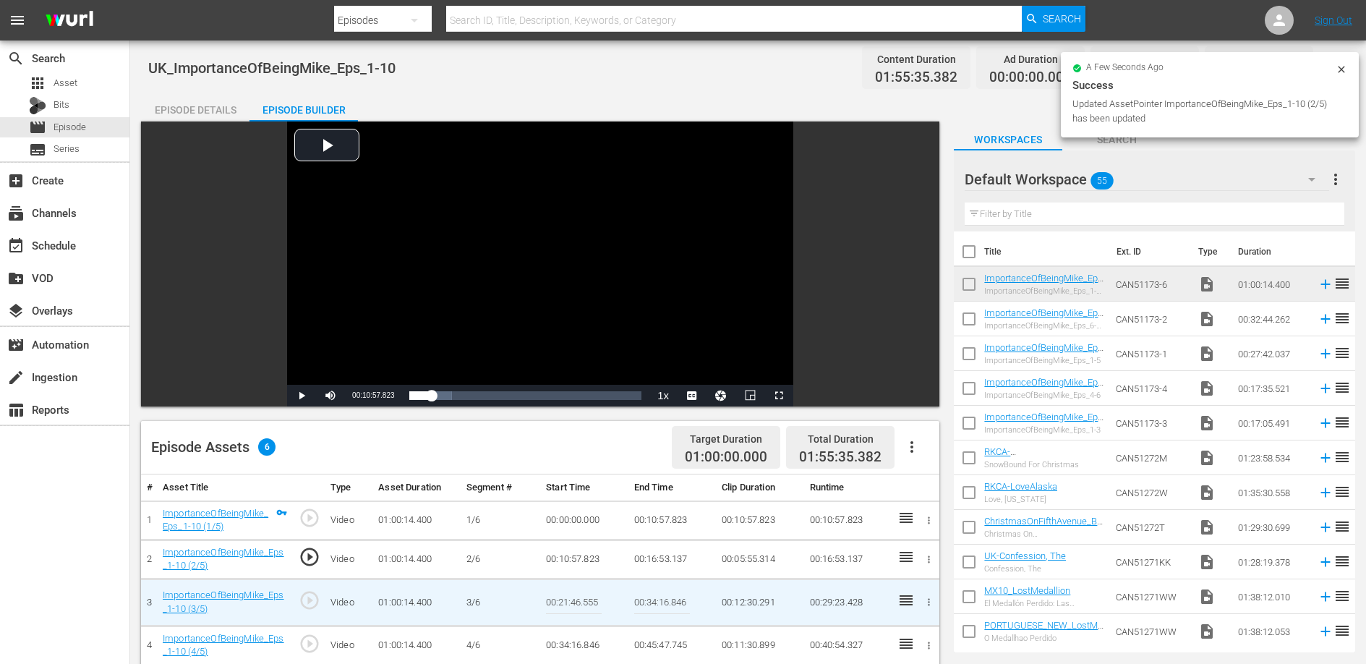
click at [575, 601] on input "00:21:46.555" at bounding box center [574, 602] width 56 height 35
paste input "16:53.137"
type input "00:16:53.137"
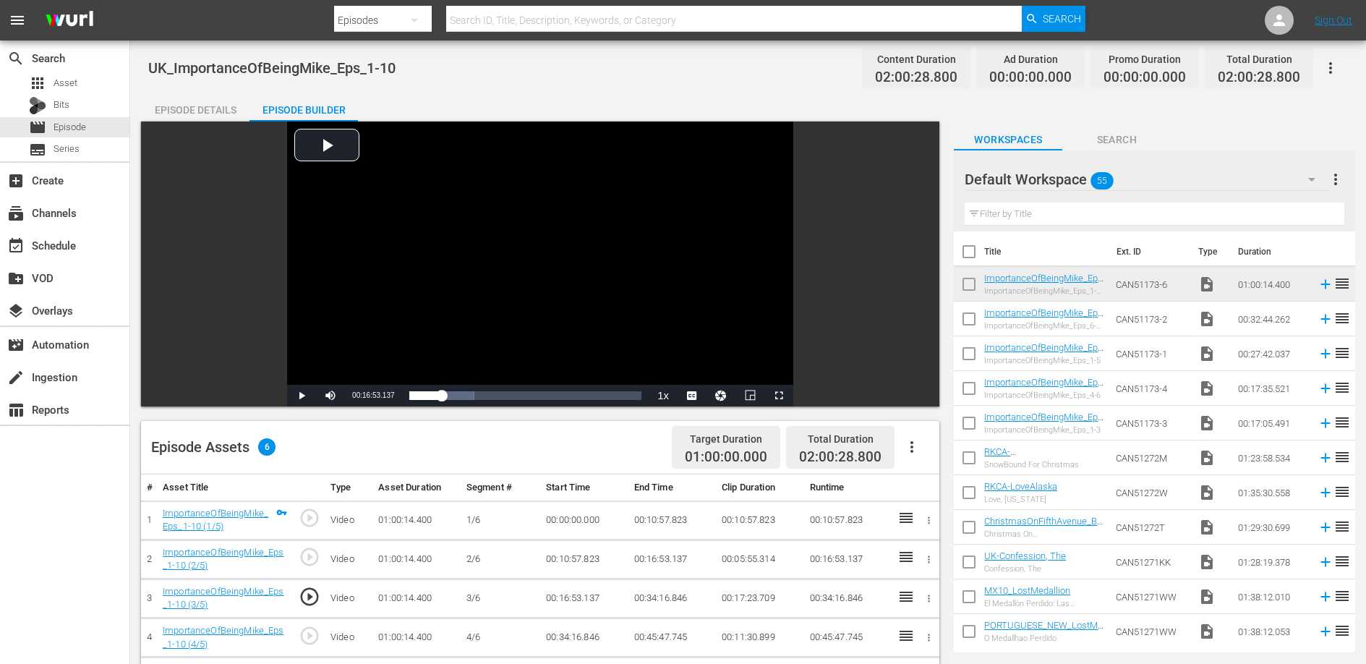
click at [658, 597] on td "00:34:16.846" at bounding box center [671, 597] width 87 height 39
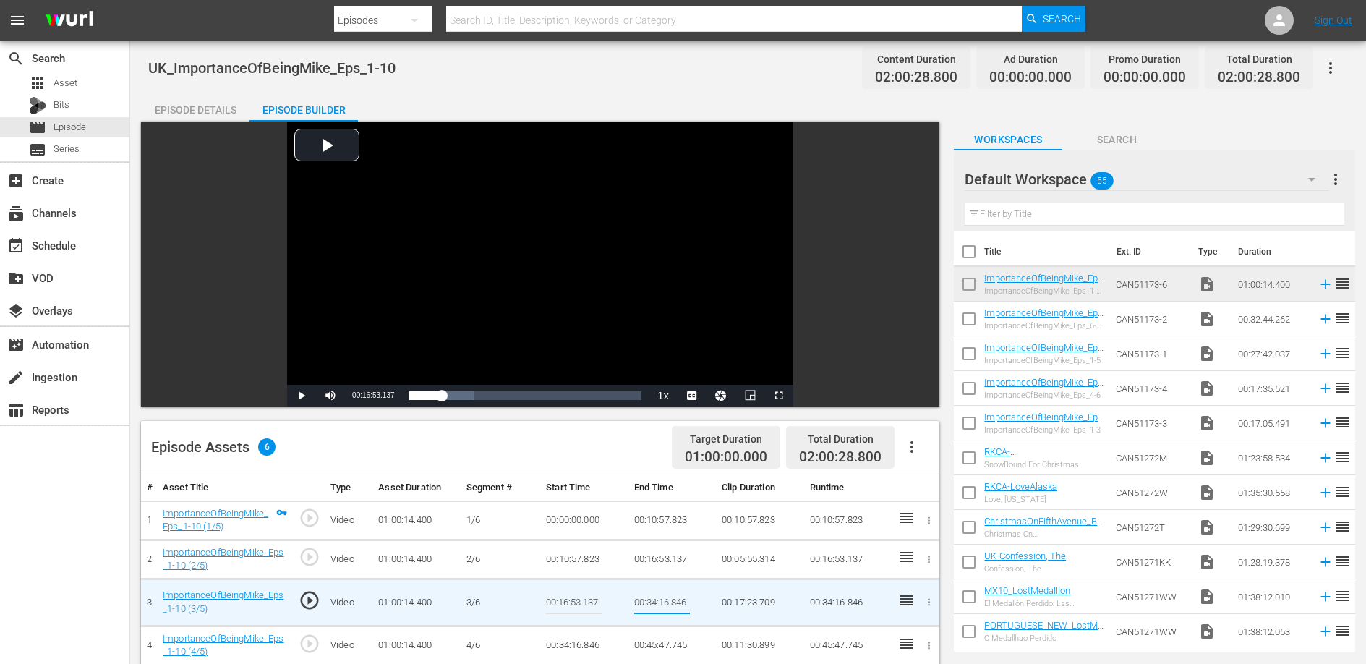
type input "00:27:28.980"
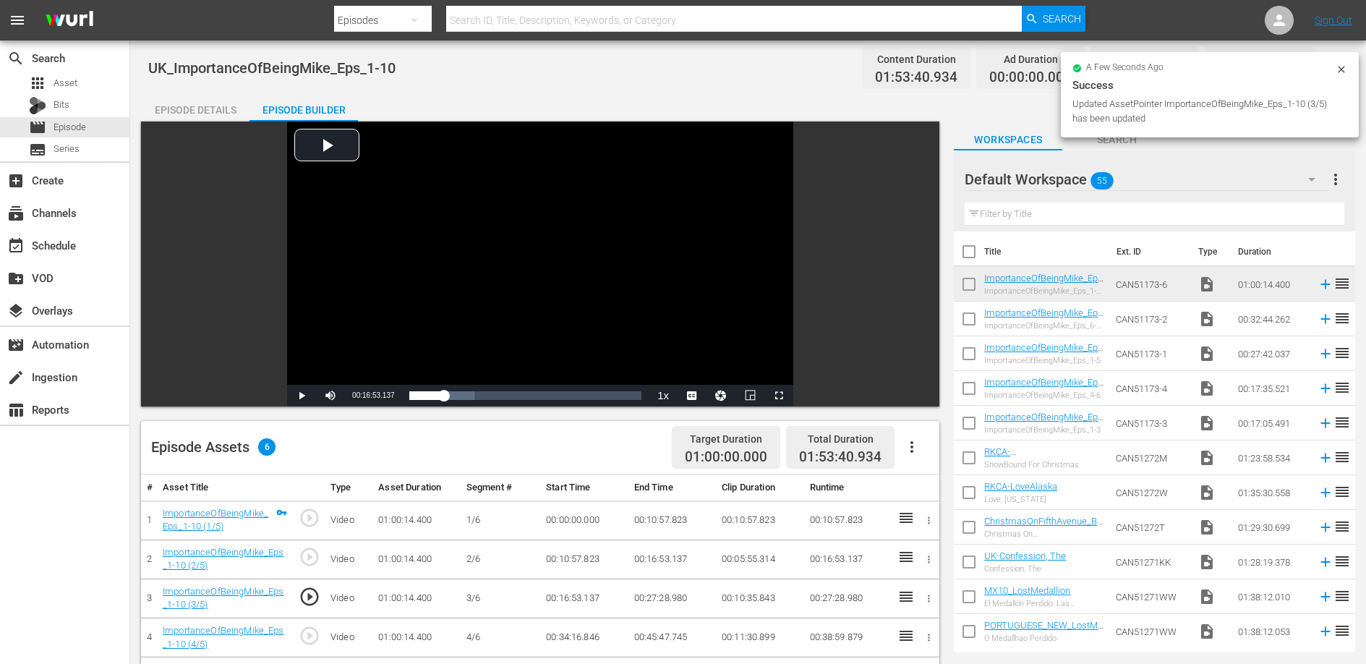
click at [580, 639] on td "00:34:16.846" at bounding box center [583, 637] width 87 height 39
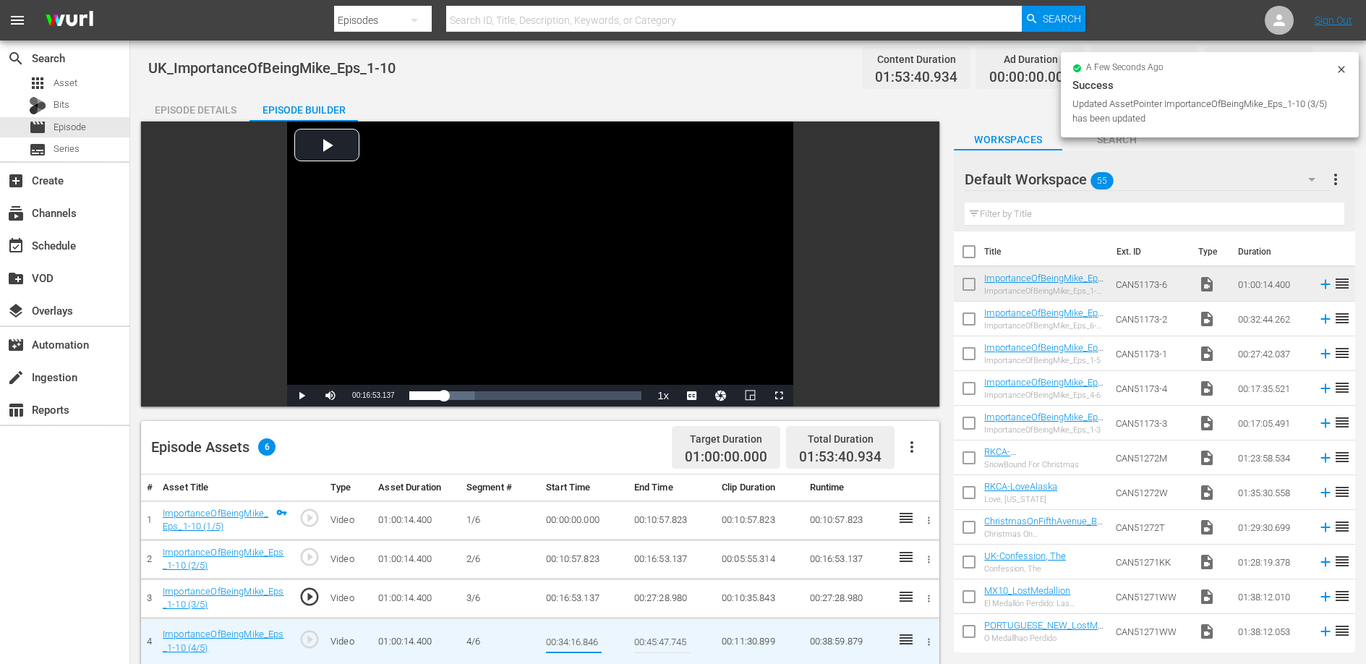
type input "00:27:28.980"
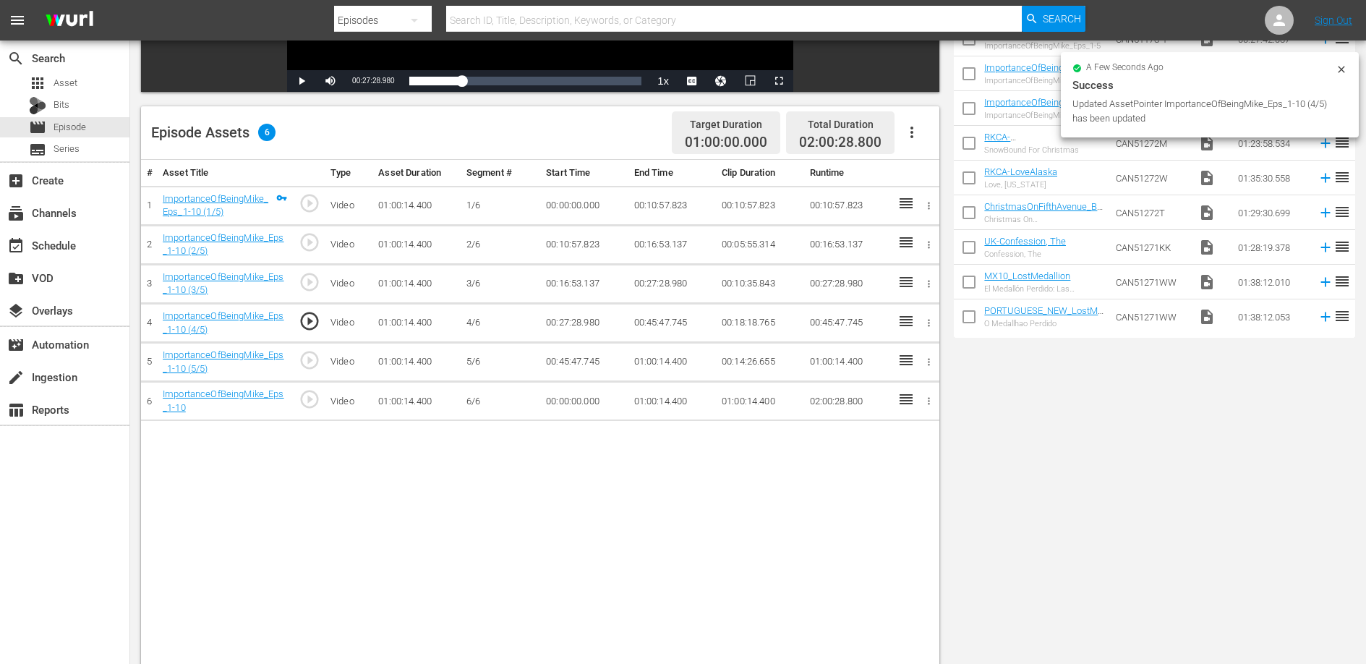
scroll to position [329, 0]
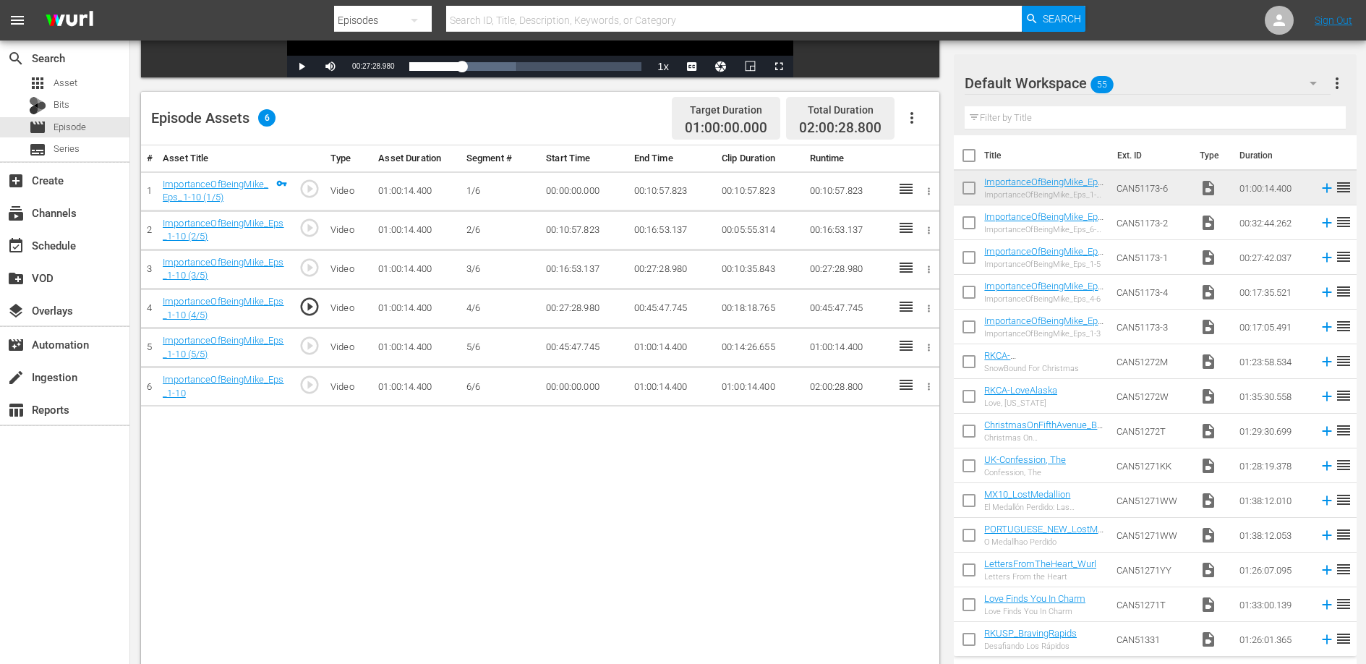
click at [652, 311] on td "00:45:47.745" at bounding box center [671, 308] width 87 height 39
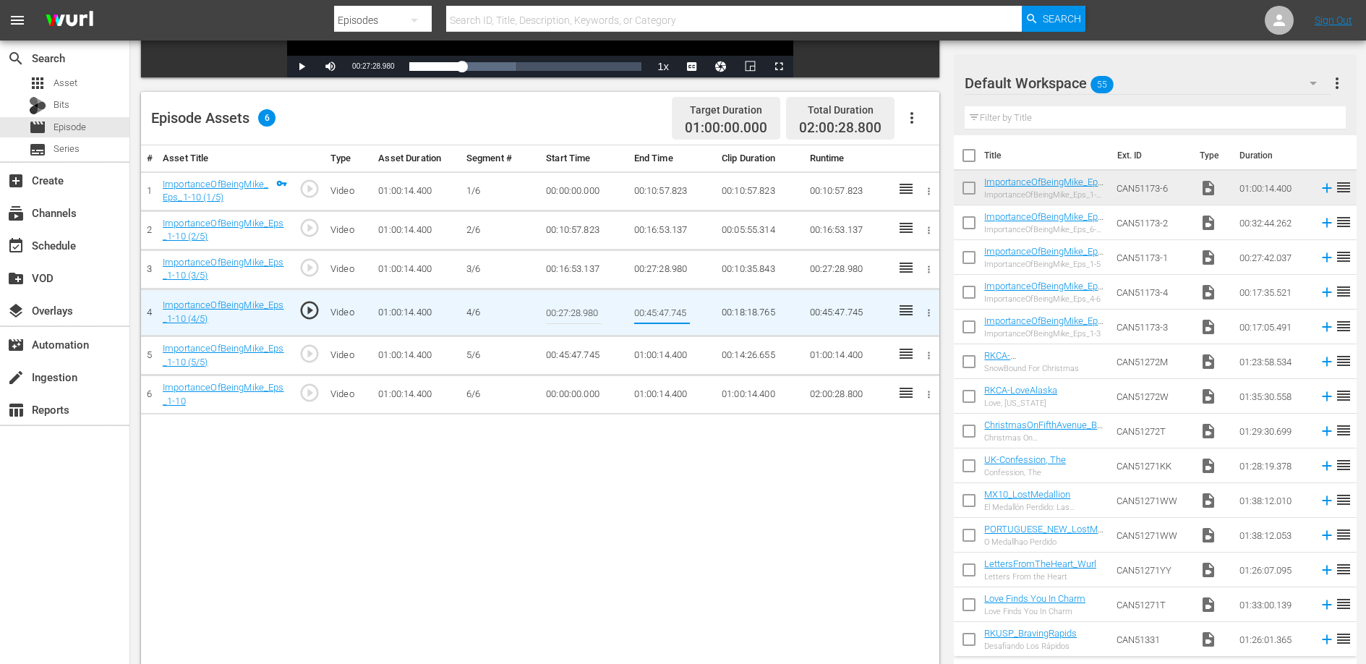
click at [652, 311] on input "00:45:47.745" at bounding box center [662, 312] width 56 height 35
type input "00:34:16.846"
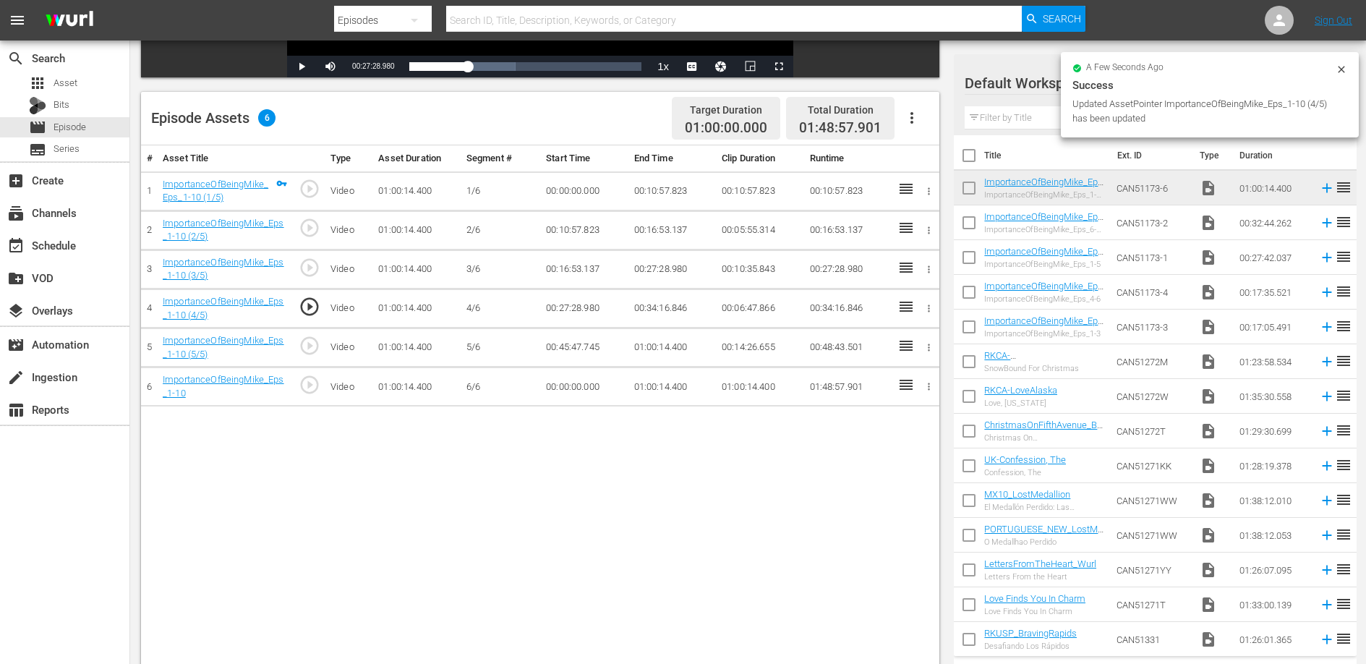
click at [583, 343] on td "00:45:47.745" at bounding box center [583, 347] width 87 height 39
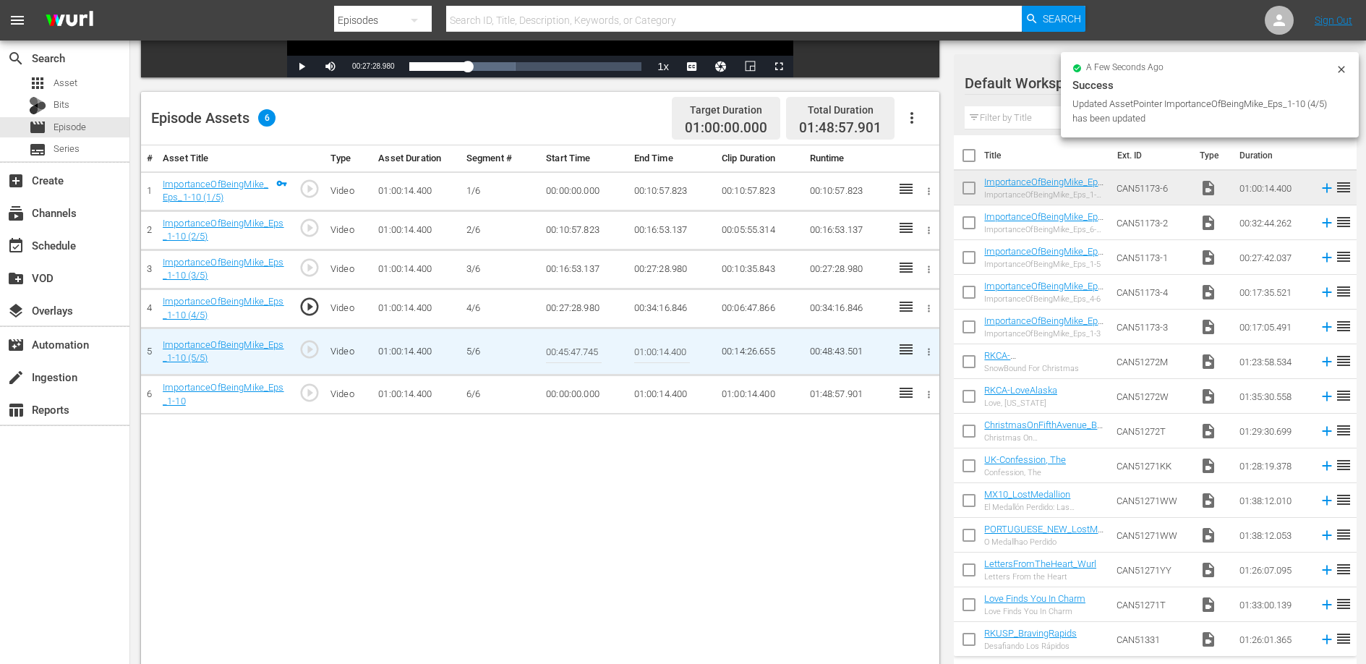
click at [583, 343] on input "00:45:47.745" at bounding box center [574, 351] width 56 height 35
paste input "34:16.846"
type input "00:34:16.846"
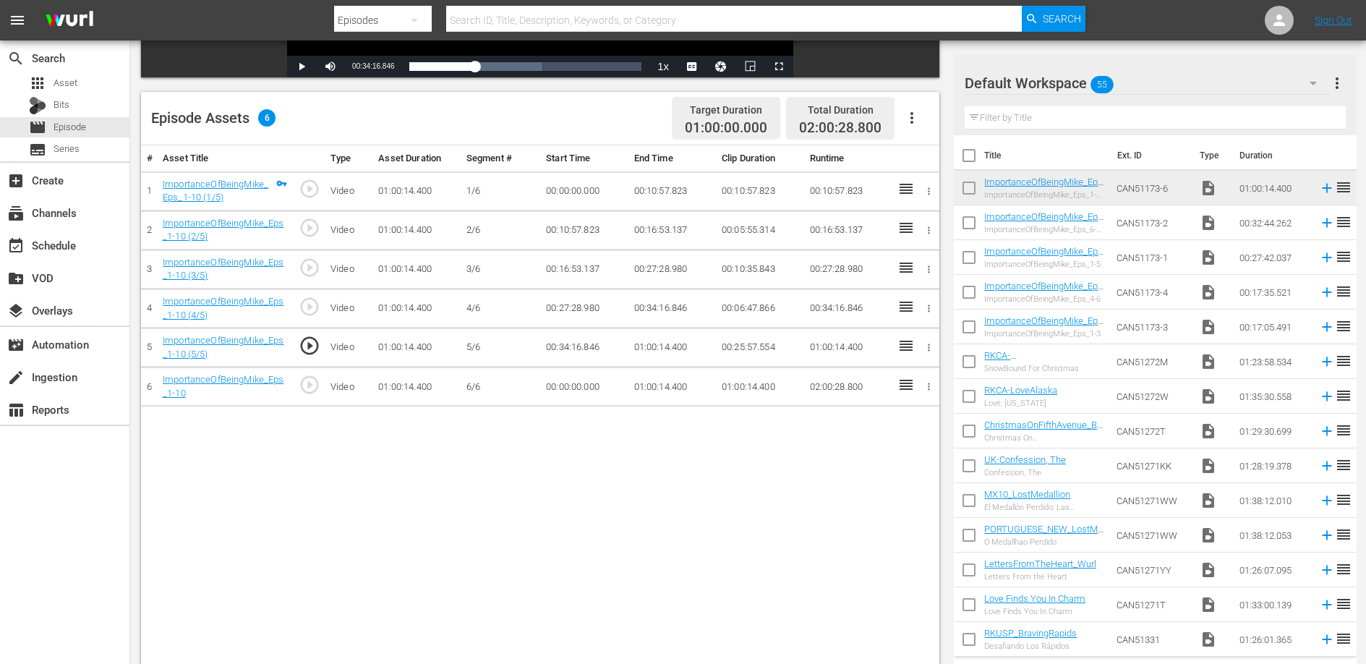
click at [642, 346] on td "01:00:14.400" at bounding box center [671, 347] width 87 height 39
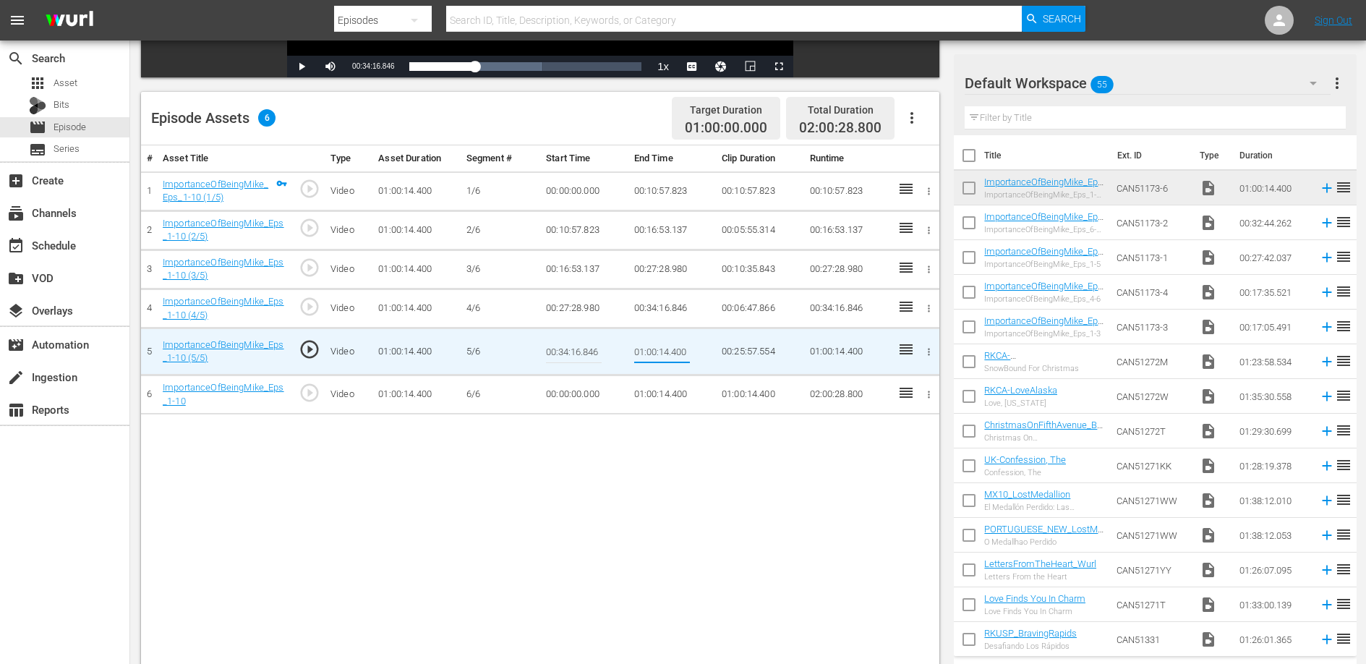
type input "00:45:47.745"
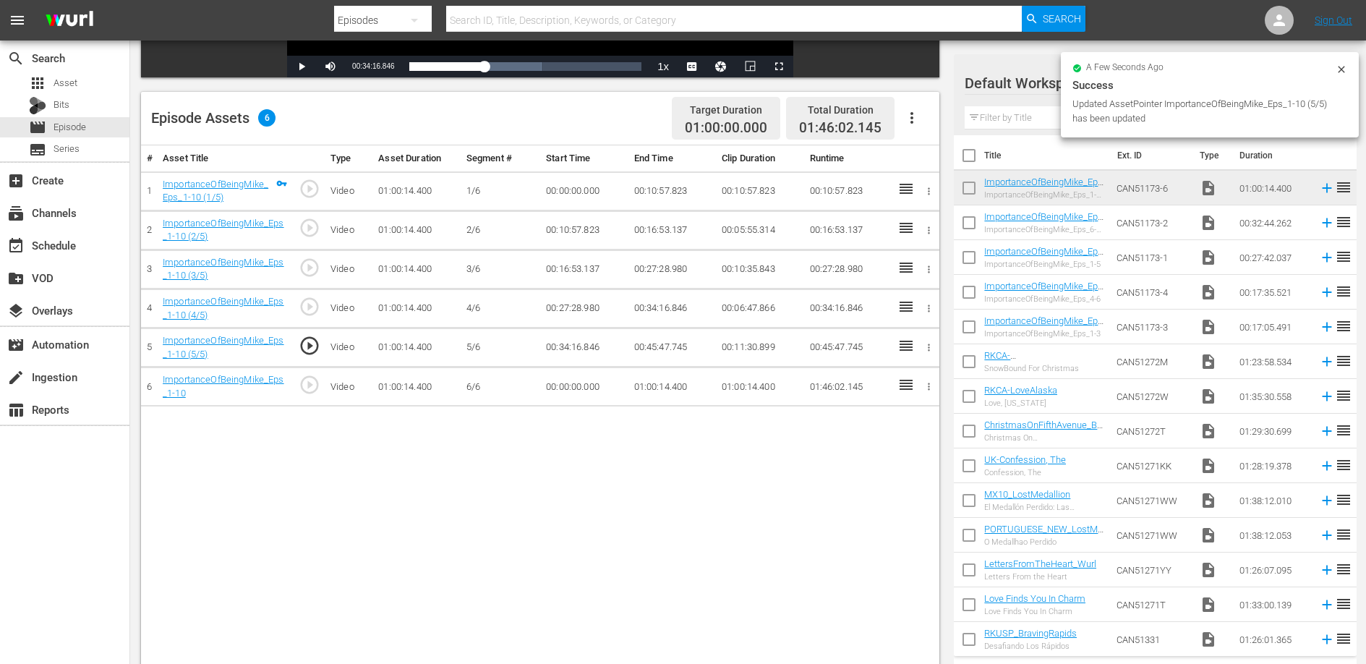
click at [569, 391] on td "00:00:00.000" at bounding box center [583, 386] width 87 height 39
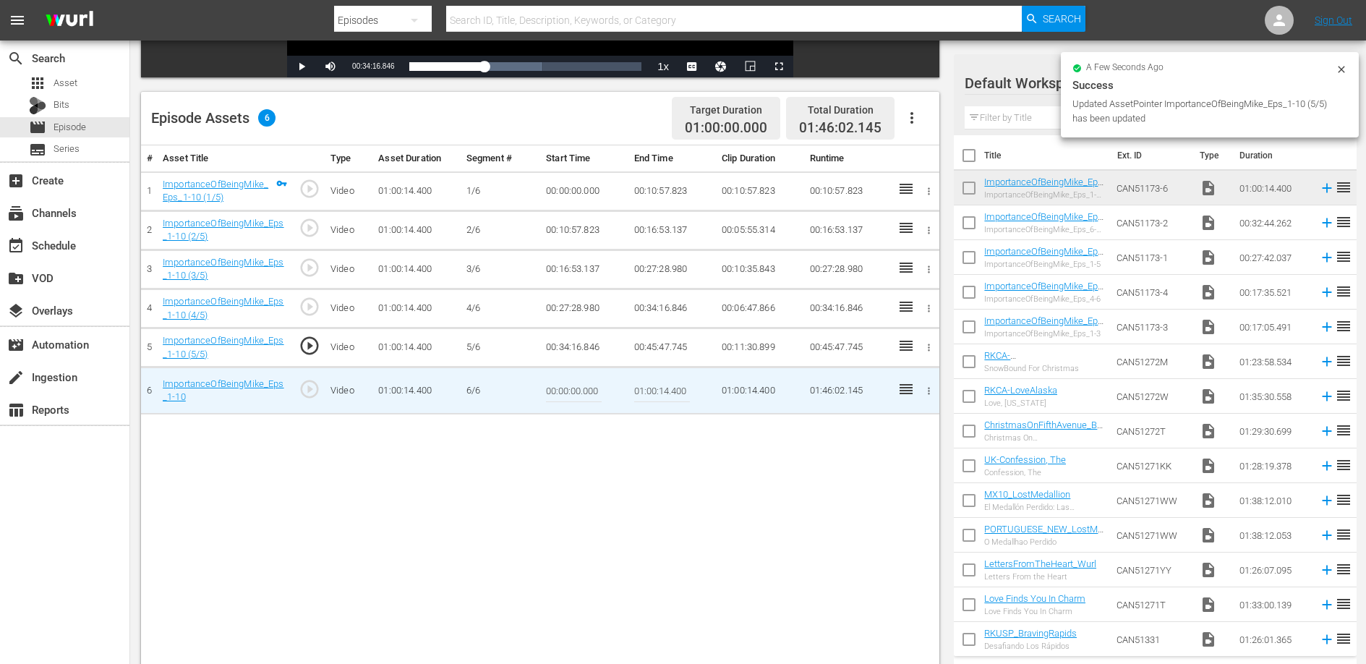
click at [569, 391] on input "00:00:00.000" at bounding box center [574, 390] width 56 height 35
paste input "45:47.745"
type input "00:45:47.745"
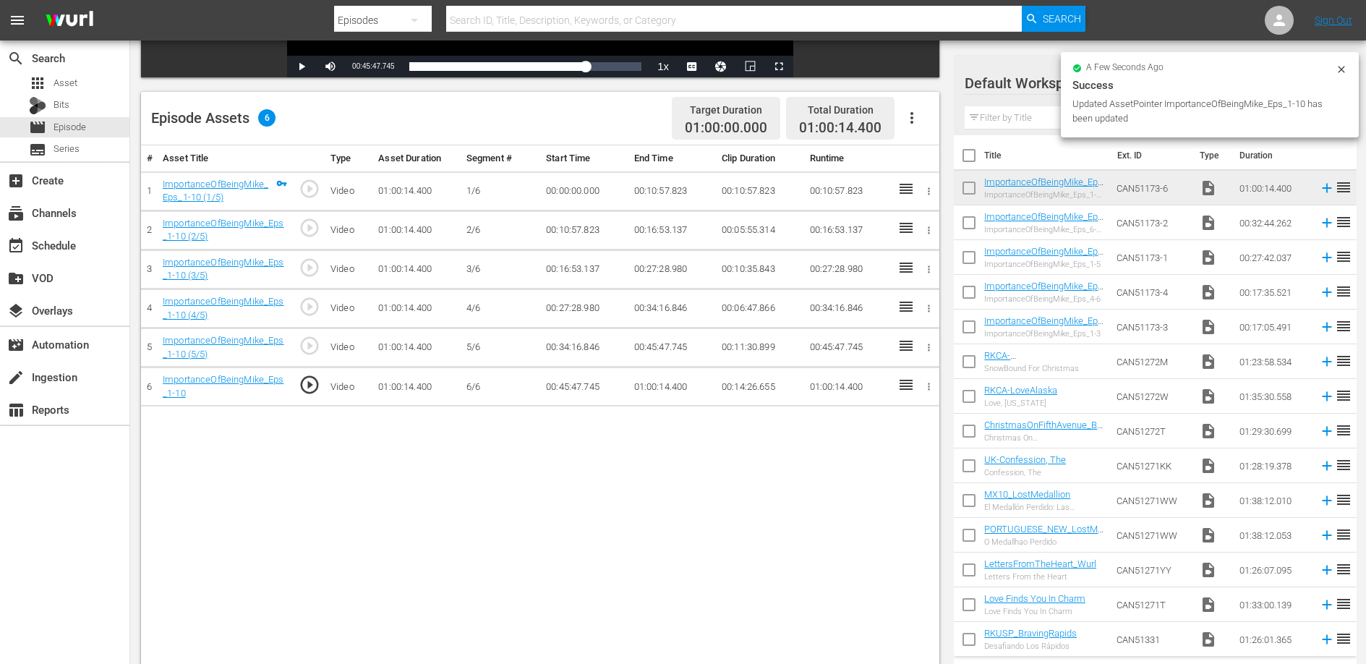
click at [593, 486] on div "# Asset Title Type Asset Duration Segment # Start Time End Time Clip Duration R…" at bounding box center [540, 422] width 798 height 555
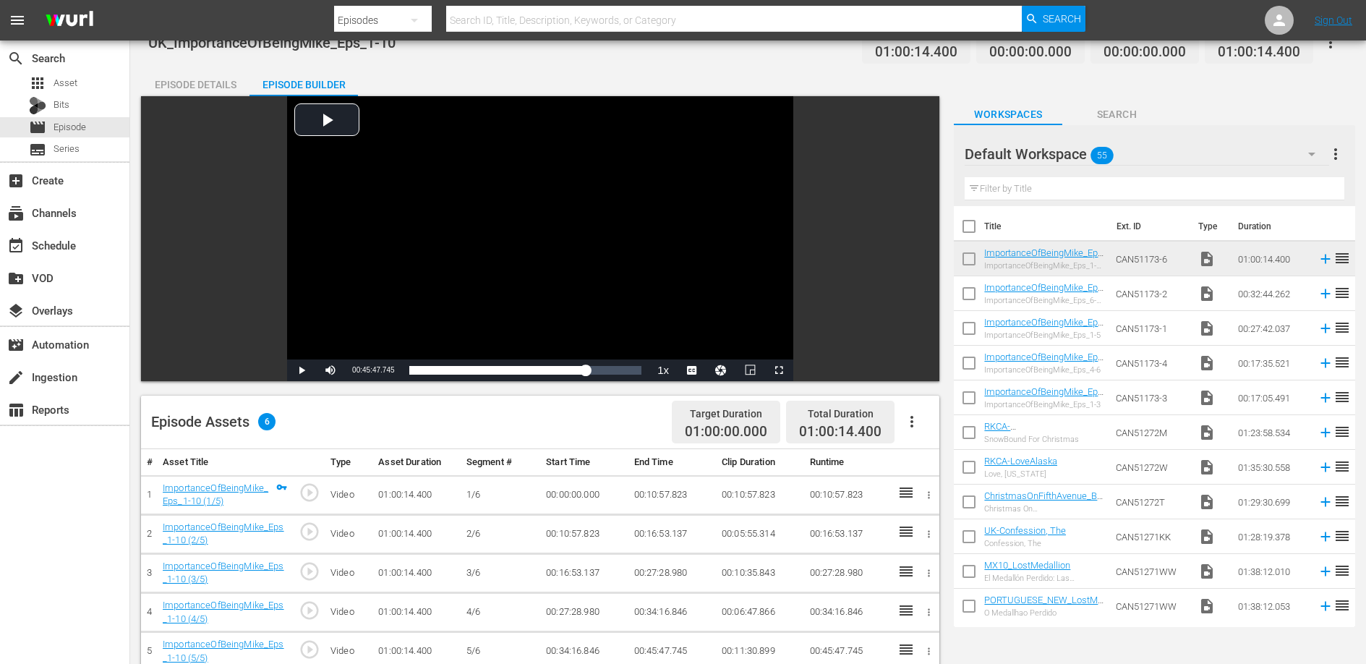
scroll to position [0, 0]
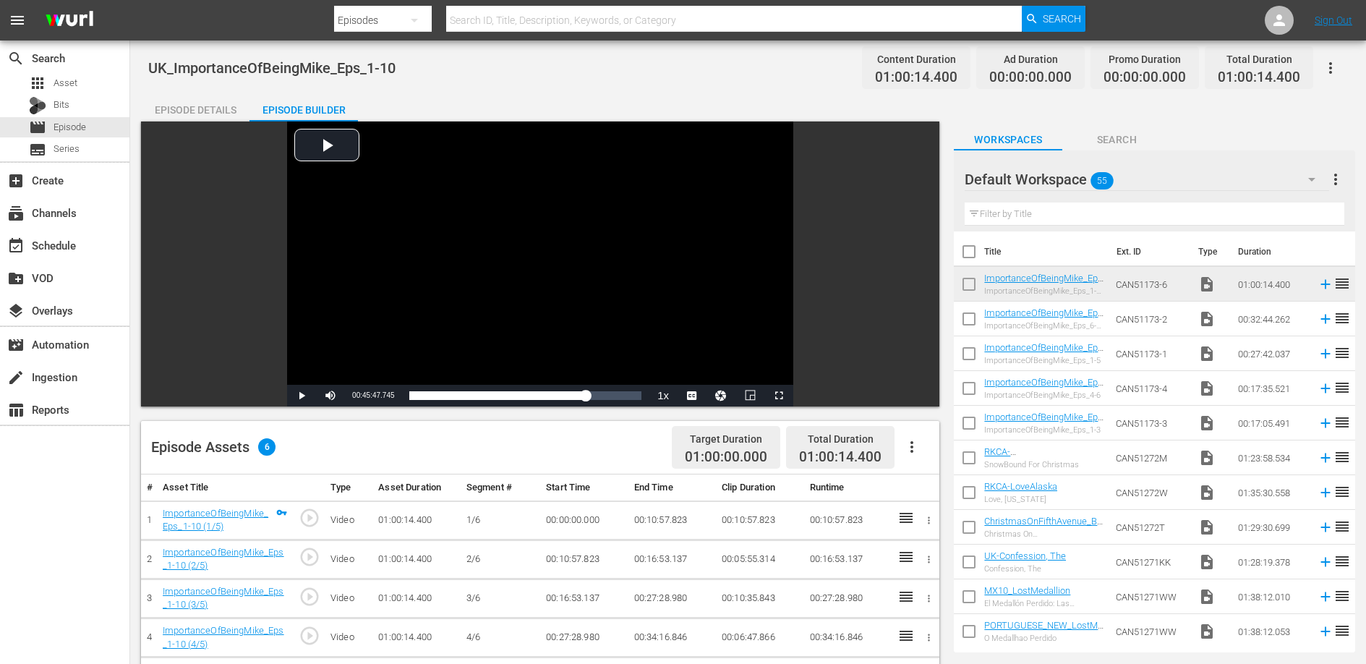
click at [522, 77] on div "UK_ImportanceOfBeingMike_Eps_1-10 Content Duration 01:00:14.400 Ad Duration 00:…" at bounding box center [747, 67] width 1199 height 33
click at [575, 74] on div "UK_ImportanceOfBeingMike_Eps_1-10 Content Duration 01:00:14.400 Ad Duration 00:…" at bounding box center [747, 67] width 1199 height 33
click at [59, 129] on span "Episode" at bounding box center [69, 127] width 33 height 14
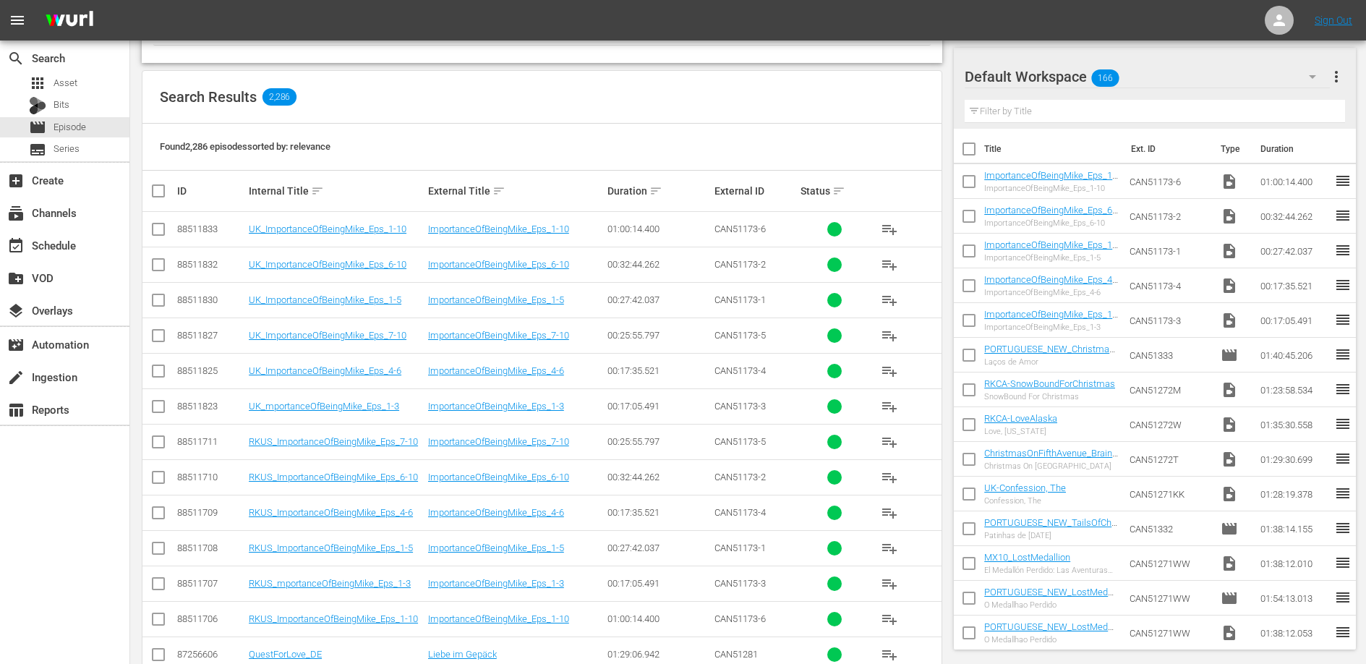
scroll to position [204, 0]
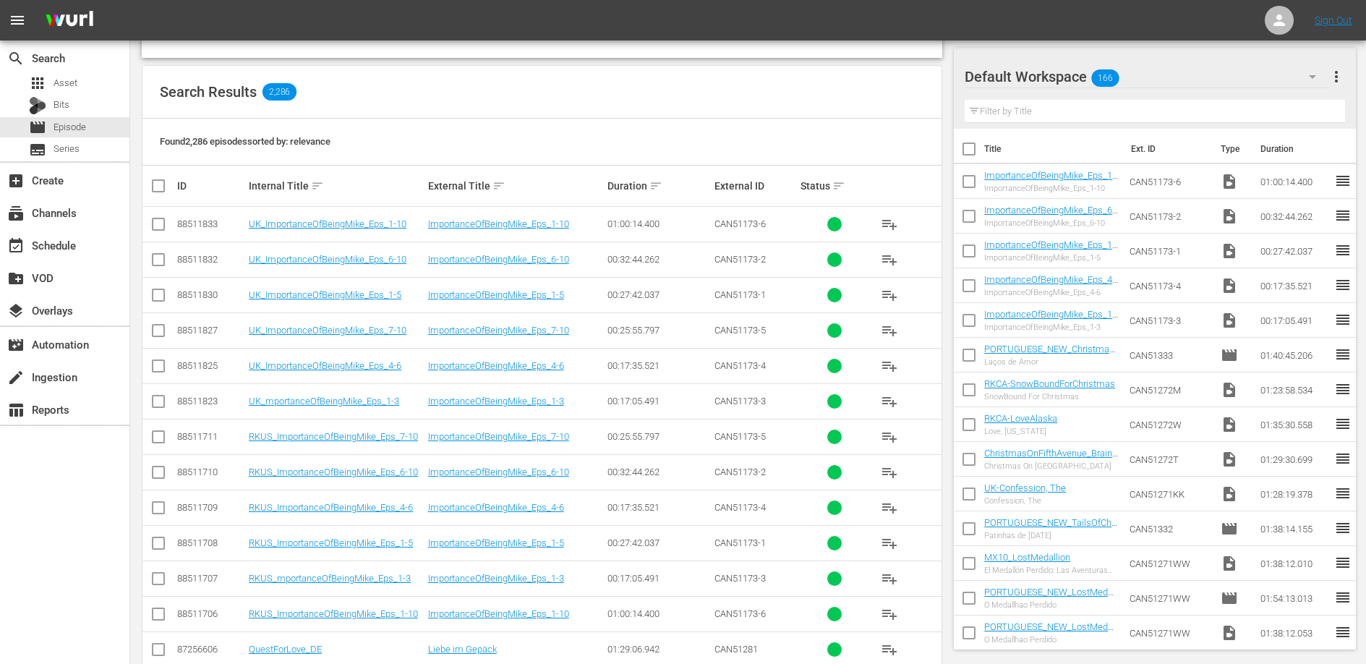
click at [904, 106] on div "Search Results 2,286" at bounding box center [541, 92] width 799 height 53
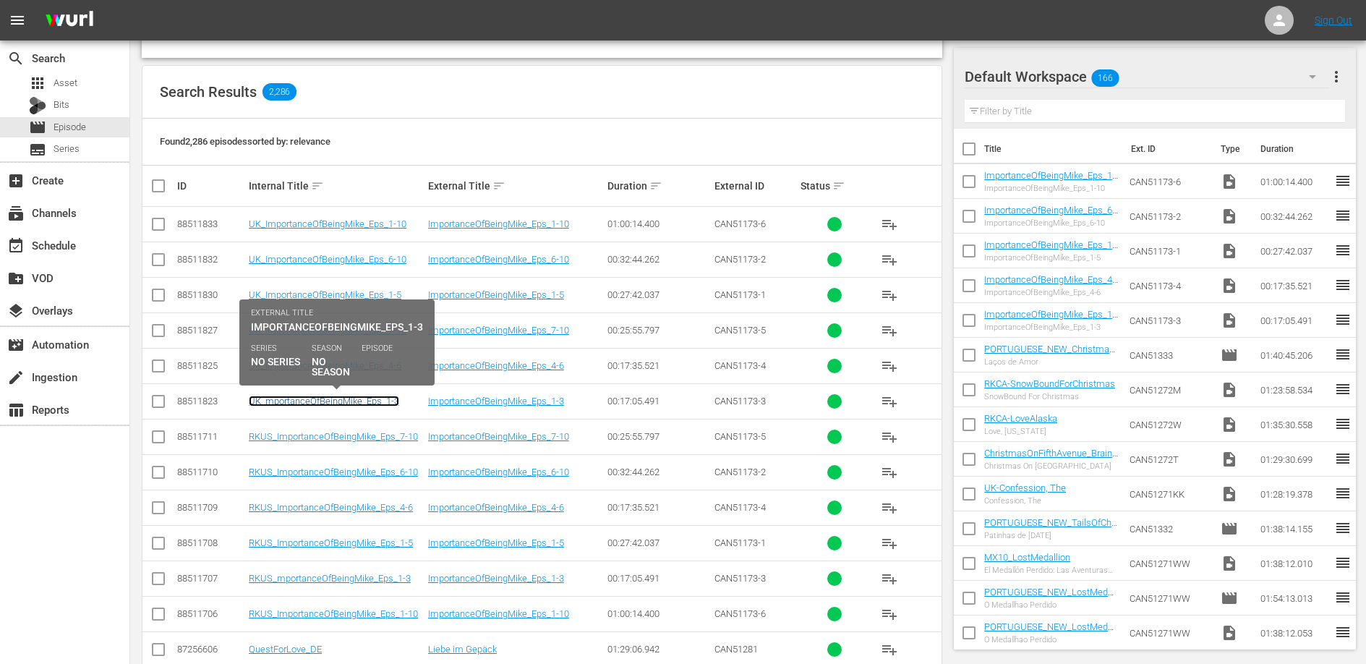
click at [339, 396] on link "UK_mportanceOfBeingMike_Eps_1-3" at bounding box center [324, 400] width 150 height 11
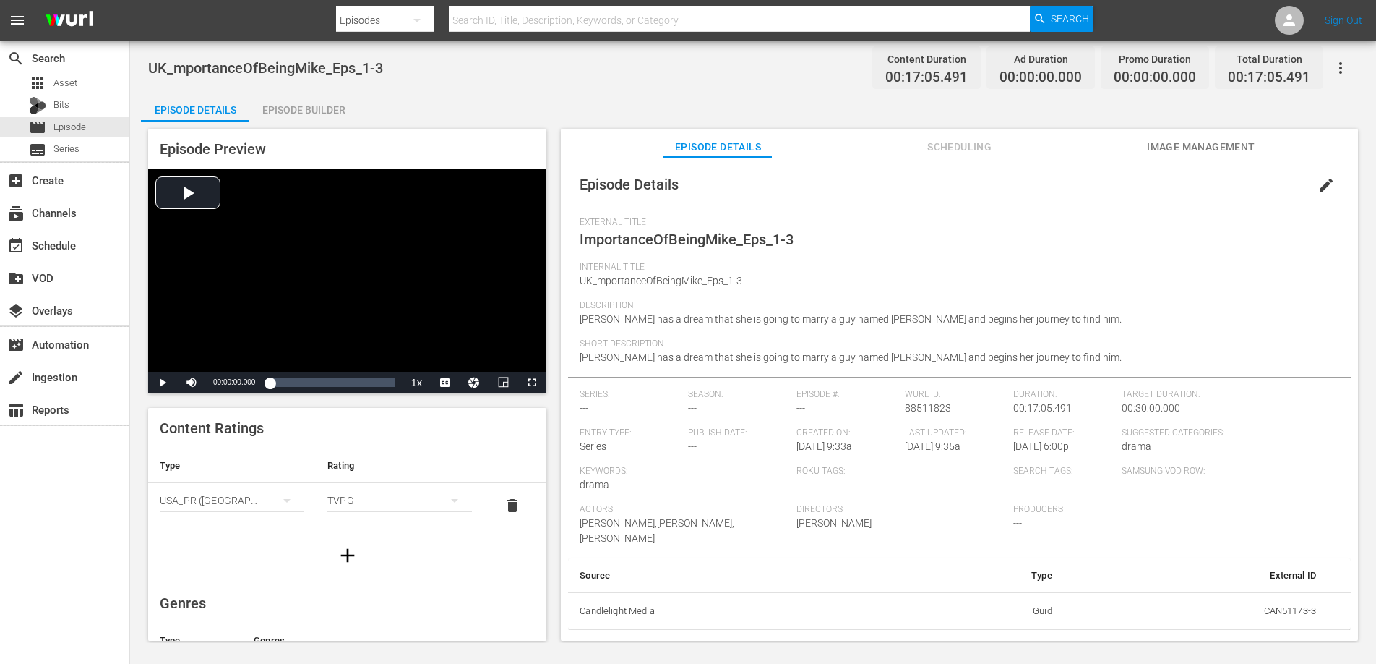
click at [1340, 69] on icon "button" at bounding box center [1340, 67] width 17 height 17
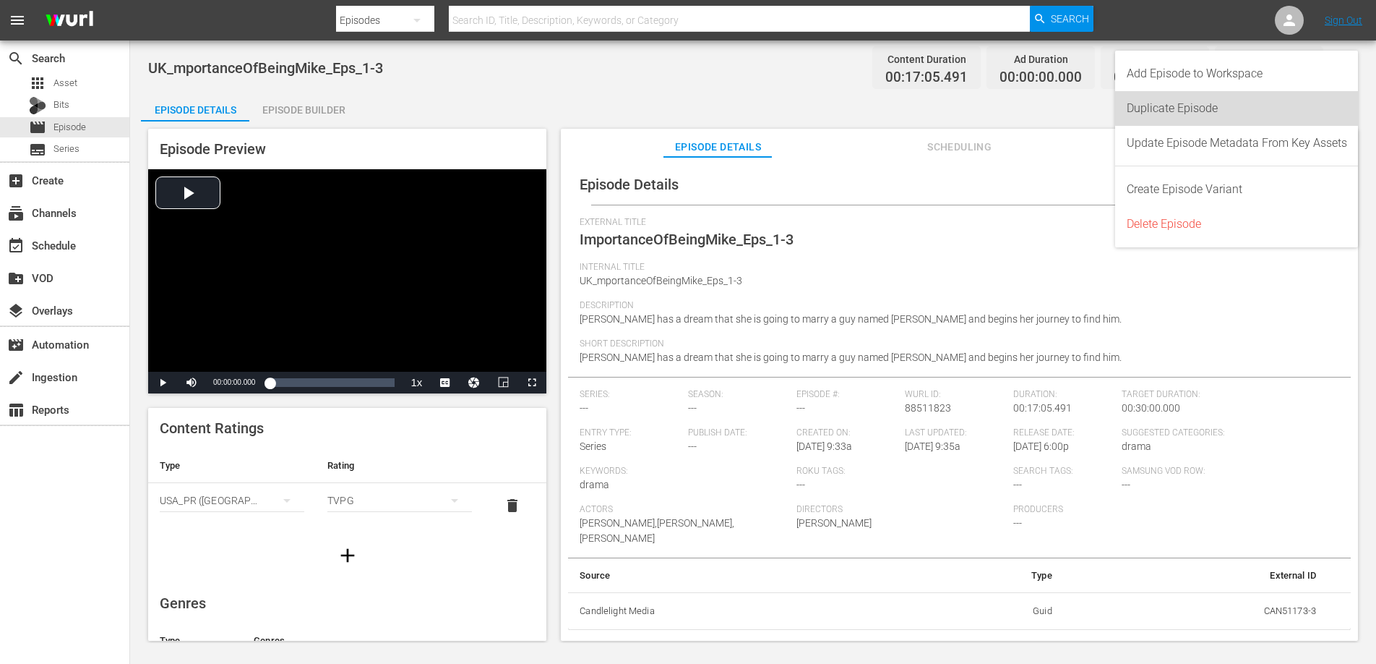
click at [1262, 100] on div "Duplicate Episode" at bounding box center [1237, 108] width 220 height 35
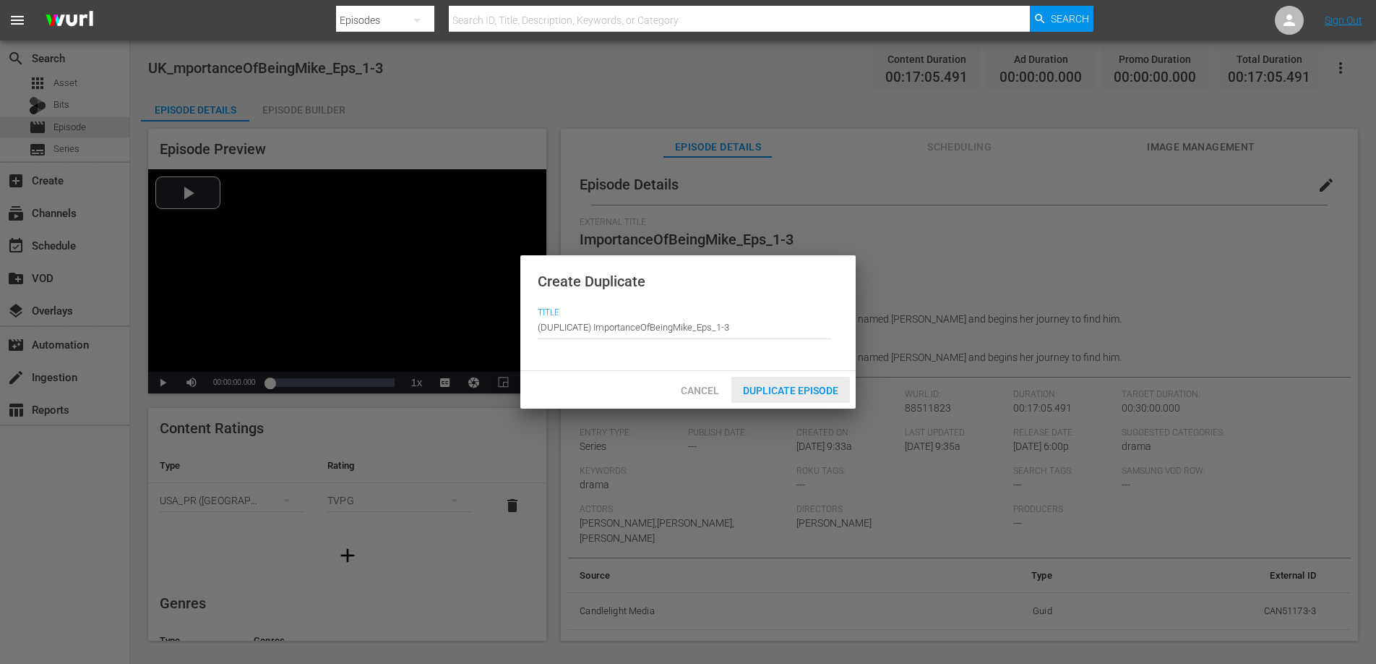
click at [811, 390] on span "Duplicate Episode" at bounding box center [791, 391] width 119 height 12
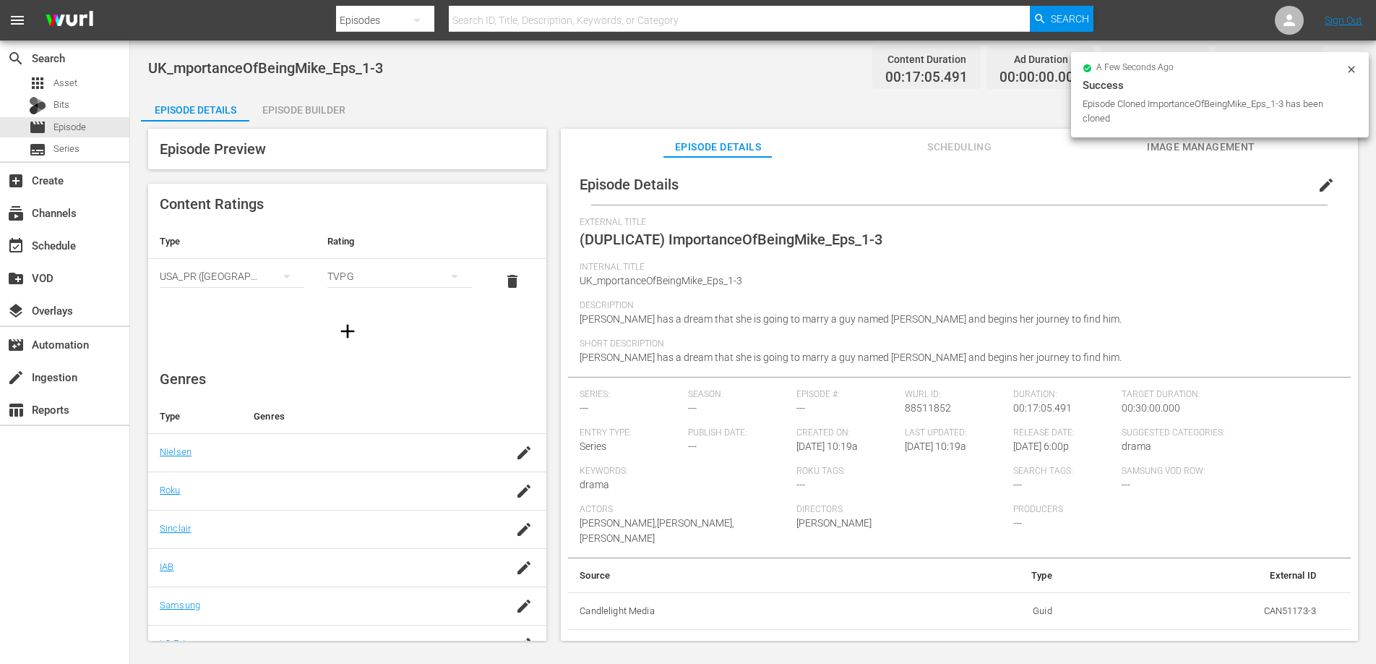
click at [1318, 187] on span "edit" at bounding box center [1326, 184] width 17 height 17
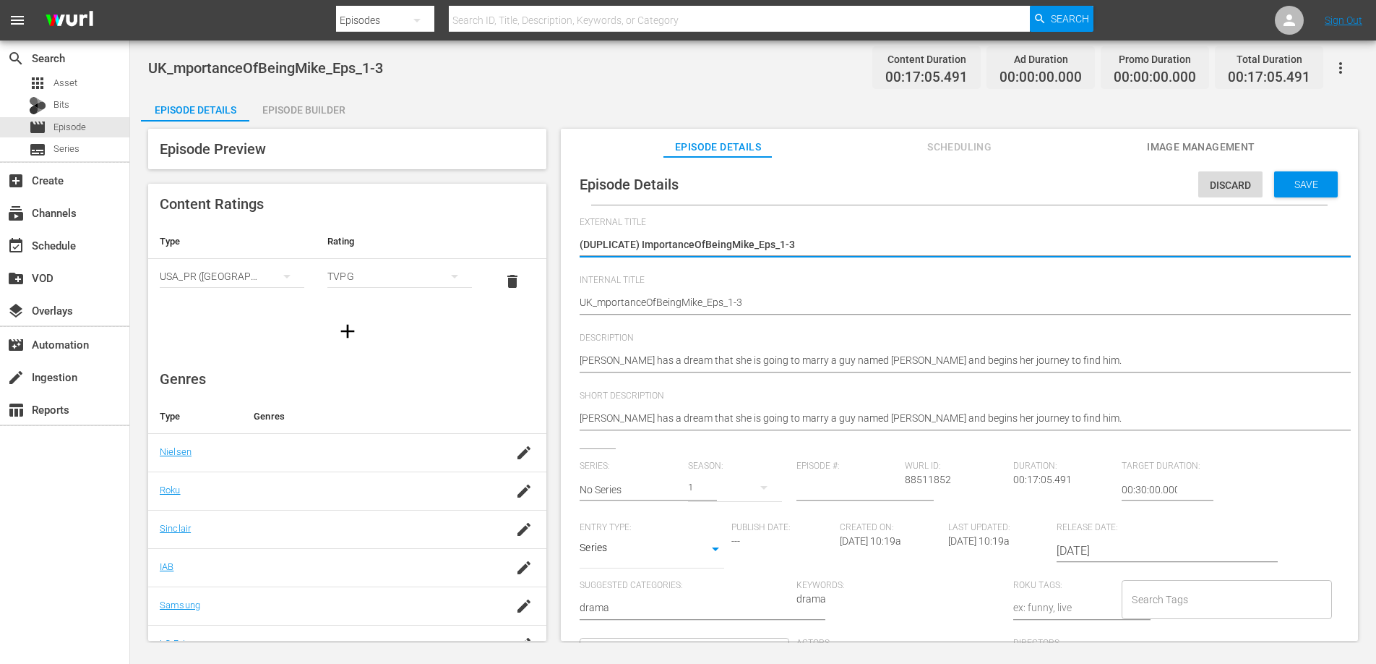
drag, startPoint x: 642, startPoint y: 244, endPoint x: 562, endPoint y: 249, distance: 80.5
click at [562, 249] on div "Episode Details Discard Save External Title (DUPLICATE) ImportanceOfBeingMike_E…" at bounding box center [959, 405] width 797 height 497
type textarea "ImportanceOfBeingMike_Eps_1-3"
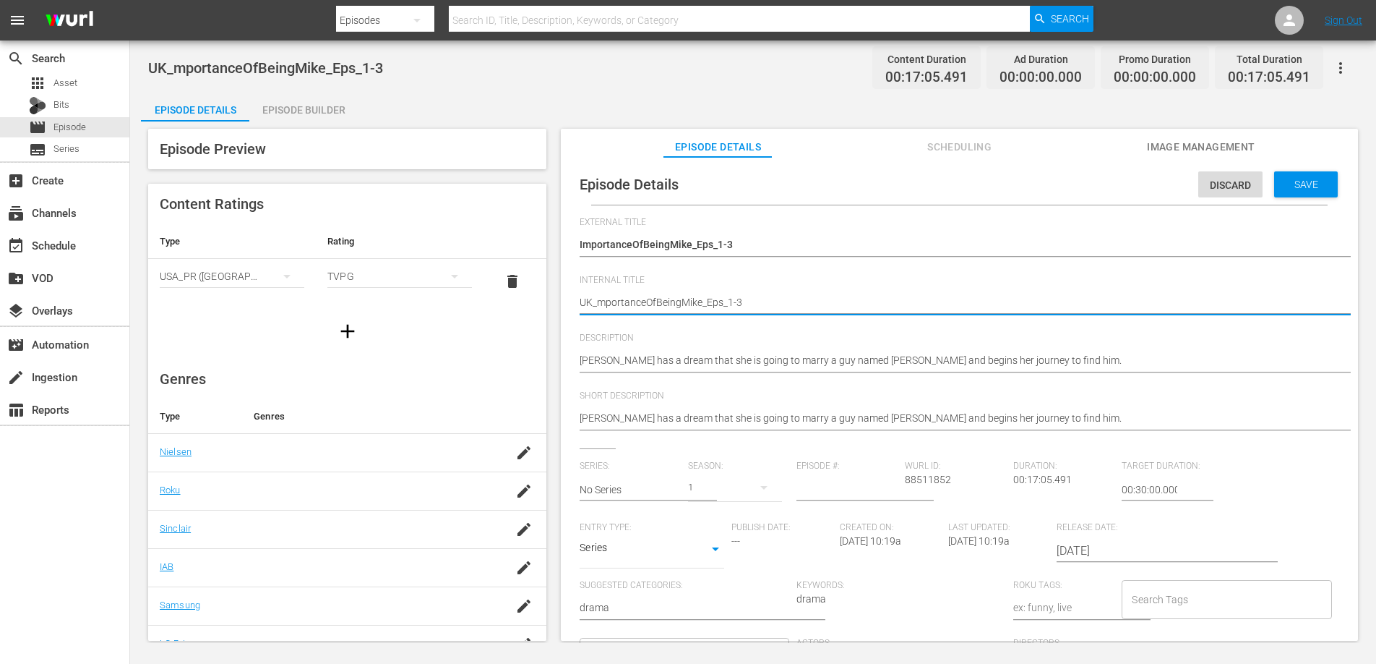
type textarea "UK_importanceOfBeingMike_Eps_1-3"
type textarea "UKimportanceOfBeingMike_Eps_1-3"
type textarea "UimportanceOfBeingMike_Eps_1-3"
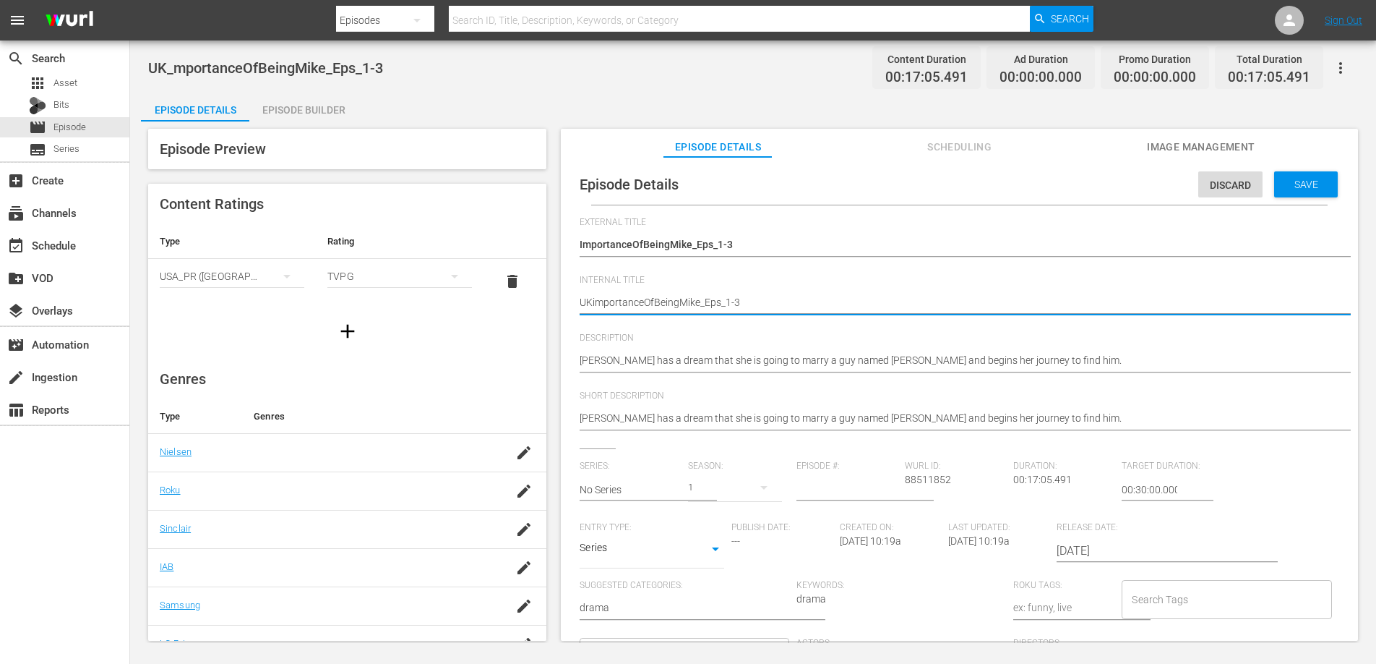
type textarea "UimportanceOfBeingMike_Eps_1-3"
type textarea "importanceOfBeingMike_Eps_1-3"
type textarea "IimportanceOfBeingMike_Eps_1-3"
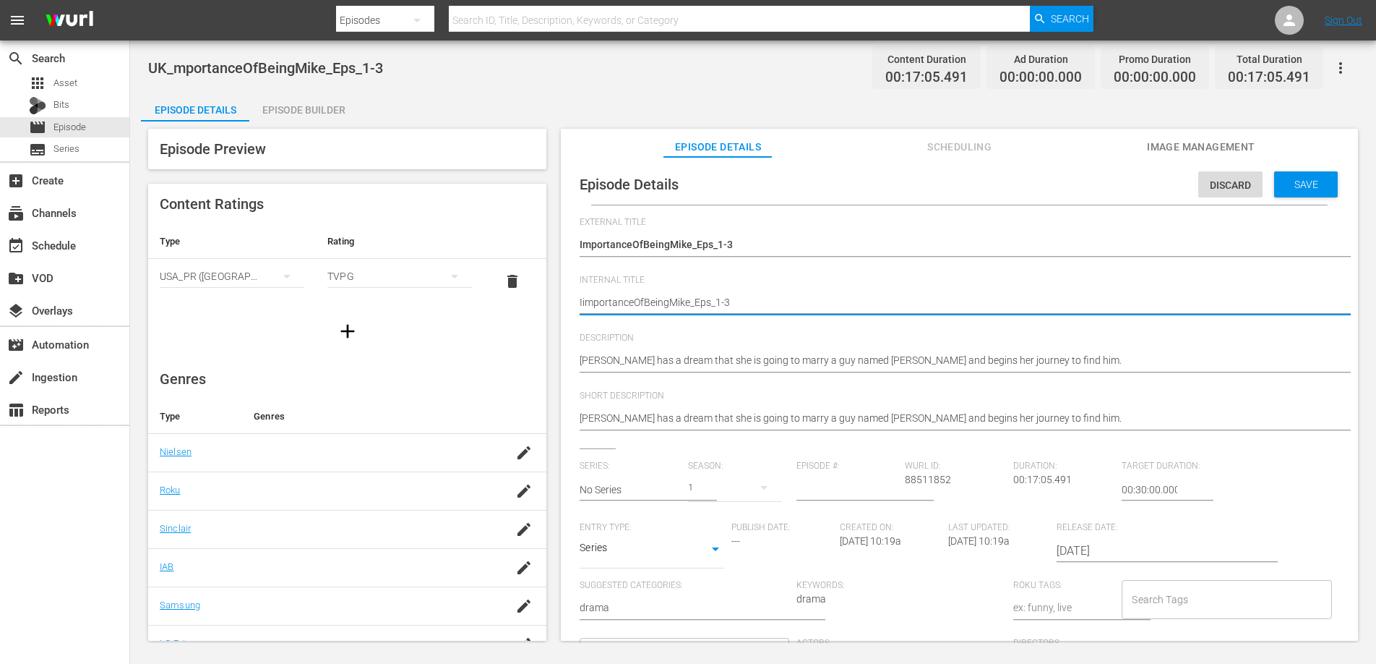
type textarea "ImportanceOfBeingMike_Eps_1-3"
type textarea "ImportanceOfBeingMike_Eps_1-3_"
type textarea "ImportanceOfBeingMike_Eps_1-3_W"
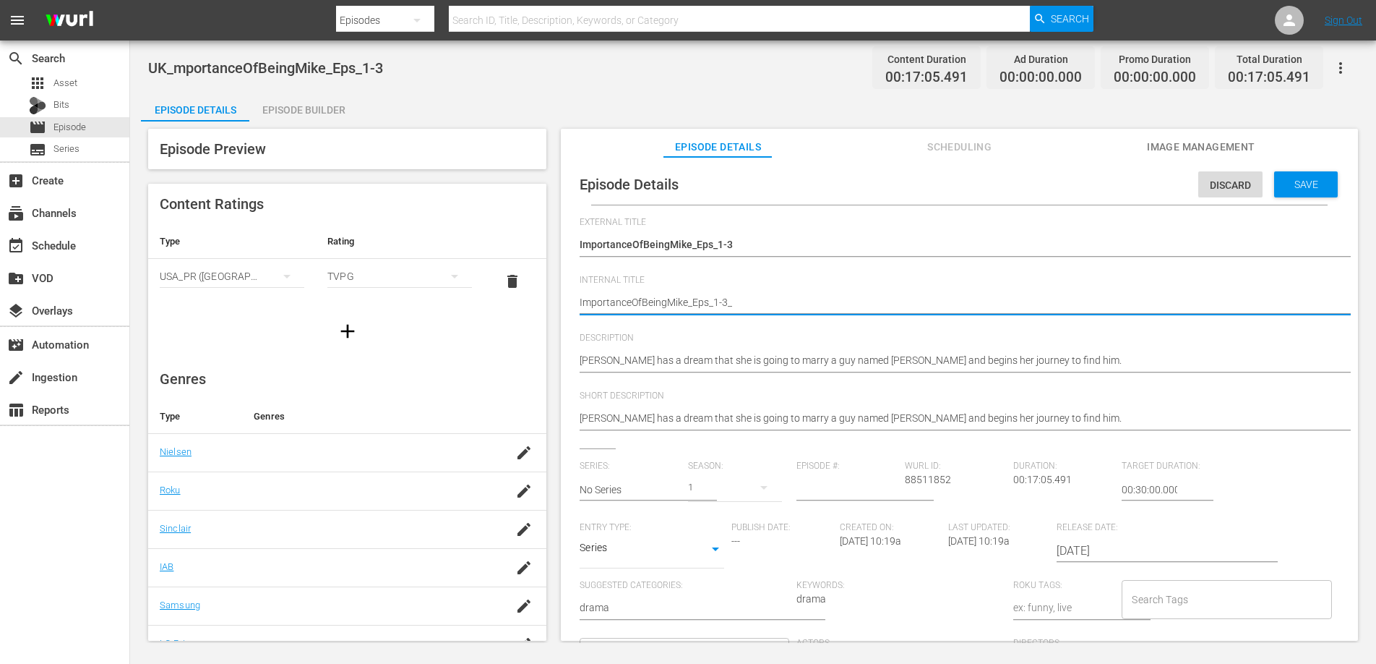
type textarea "ImportanceOfBeingMike_Eps_1-3_W"
type textarea "ImportanceOfBeingMike_Eps_1-3_Wu"
type textarea "ImportanceOfBeingMike_Eps_1-3_Wur"
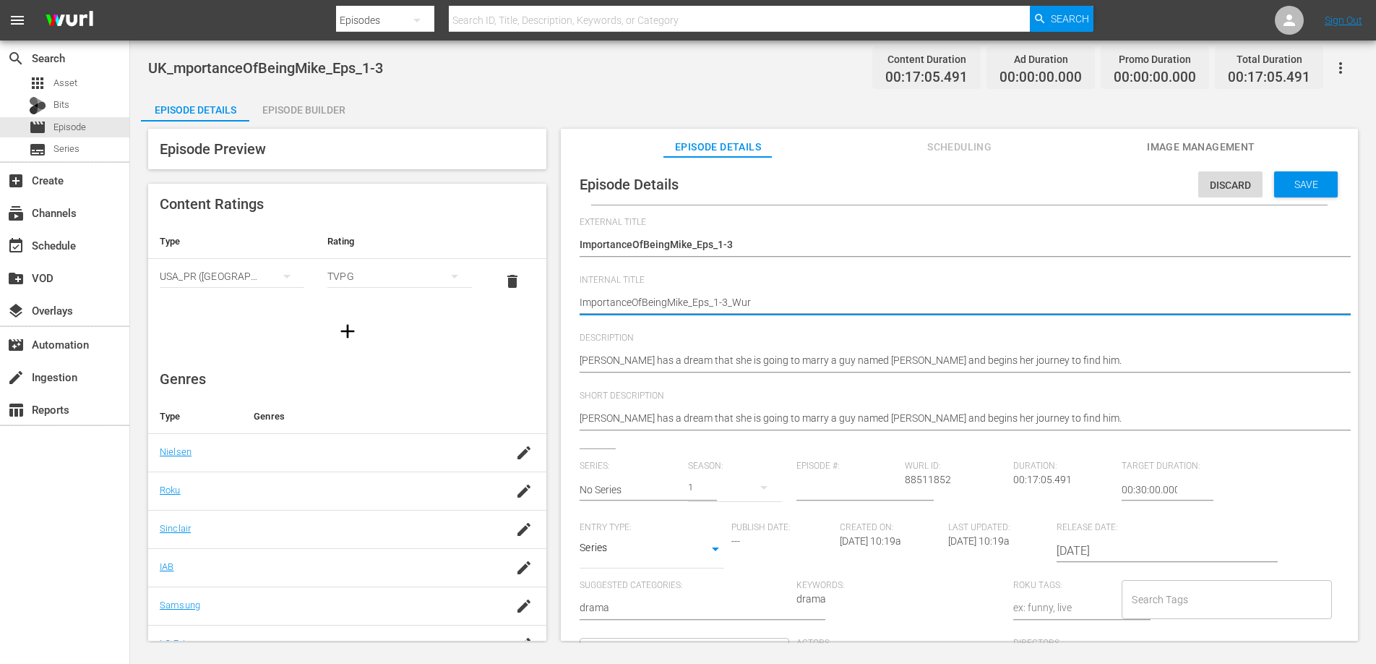
type textarea "ImportanceOfBeingMike_Eps_1-3_Wurl"
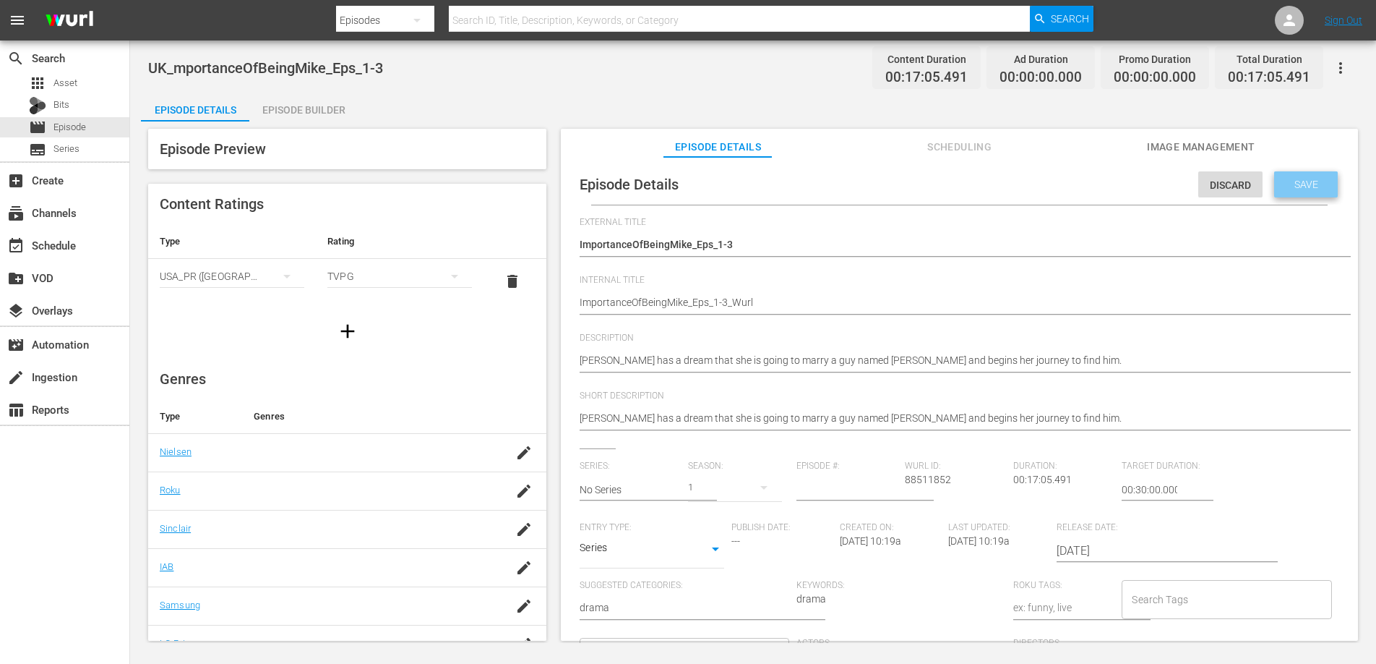
click at [1303, 189] on span "Save" at bounding box center [1306, 185] width 47 height 12
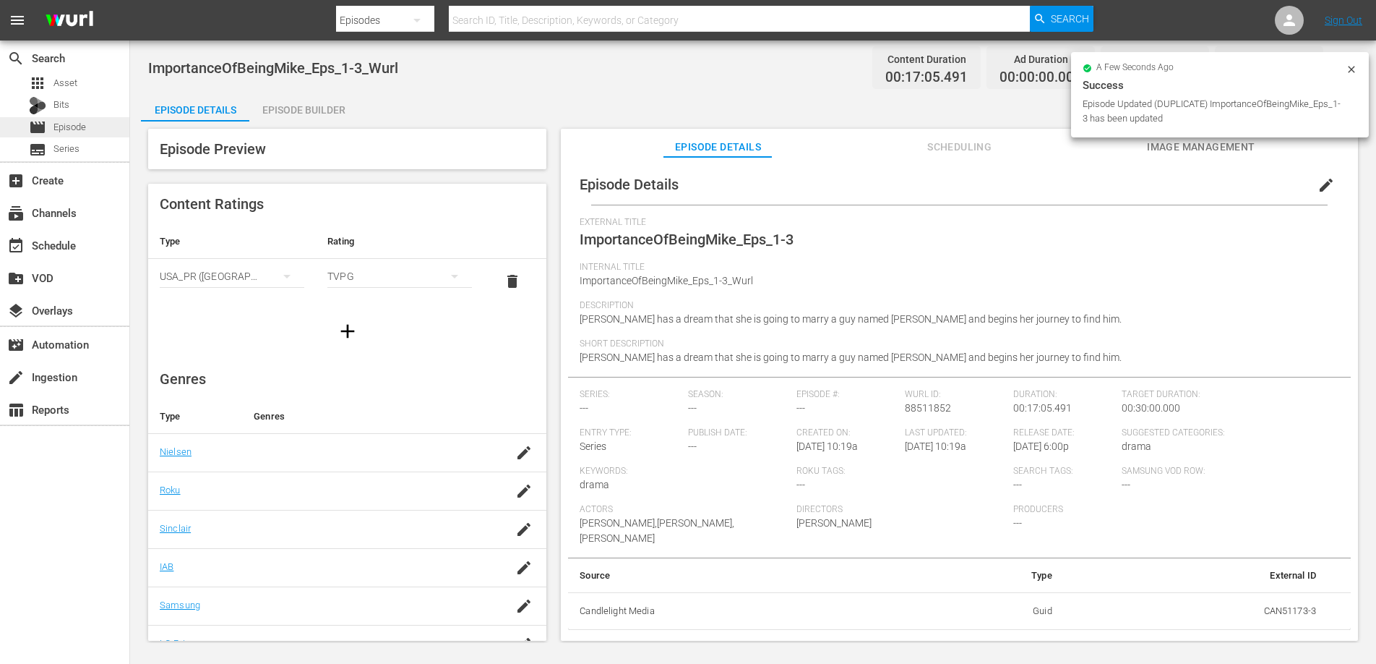
click at [58, 131] on span "Episode" at bounding box center [69, 127] width 33 height 14
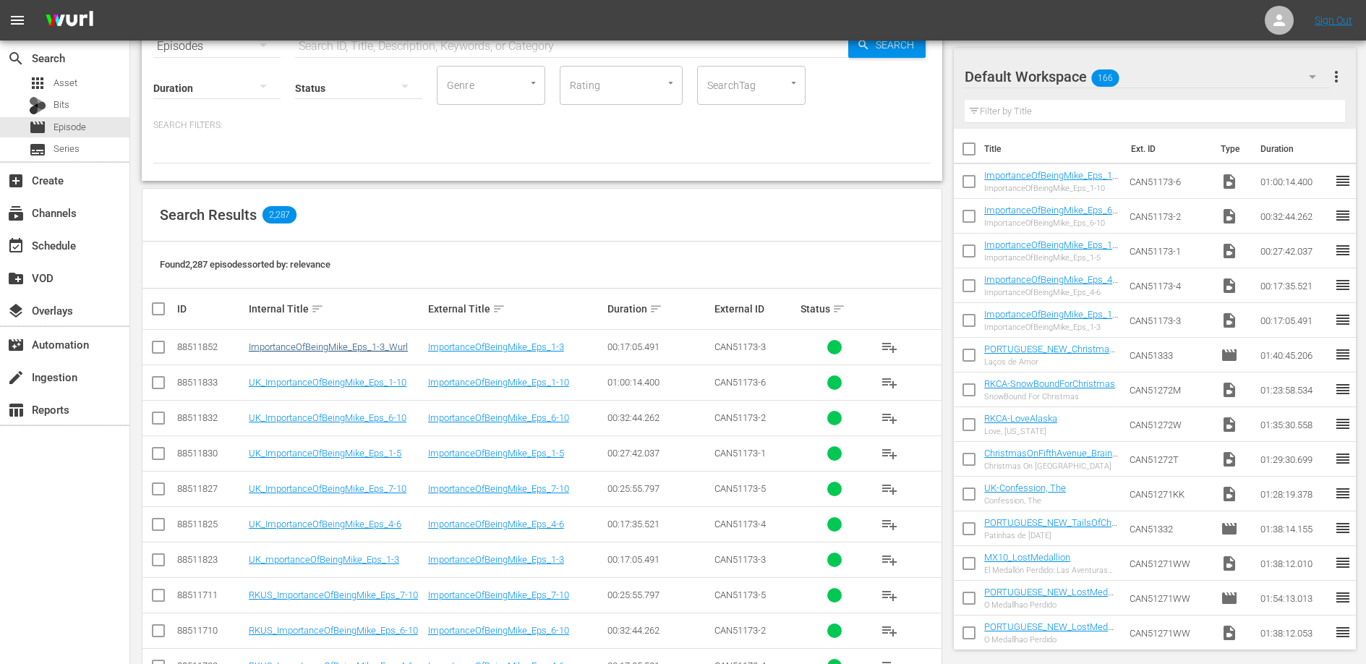
scroll to position [87, 0]
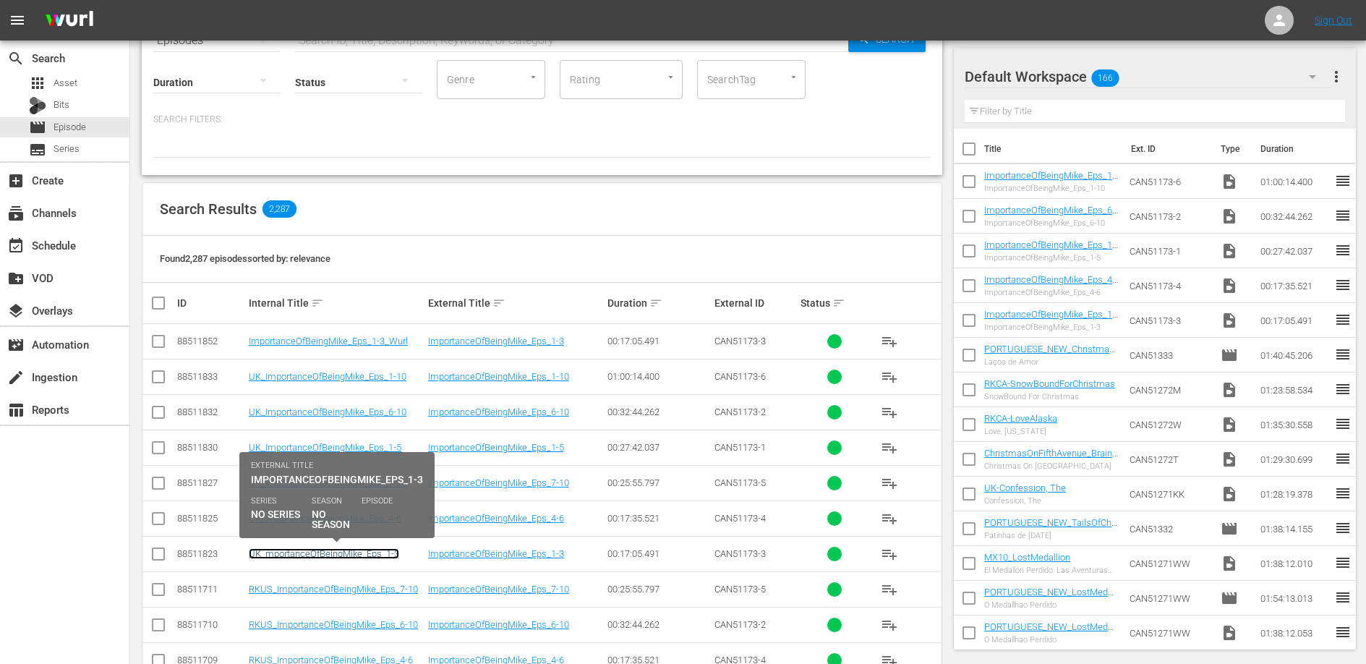
click at [333, 552] on link "UK_mportanceOfBeingMike_Eps_1-3" at bounding box center [324, 553] width 150 height 11
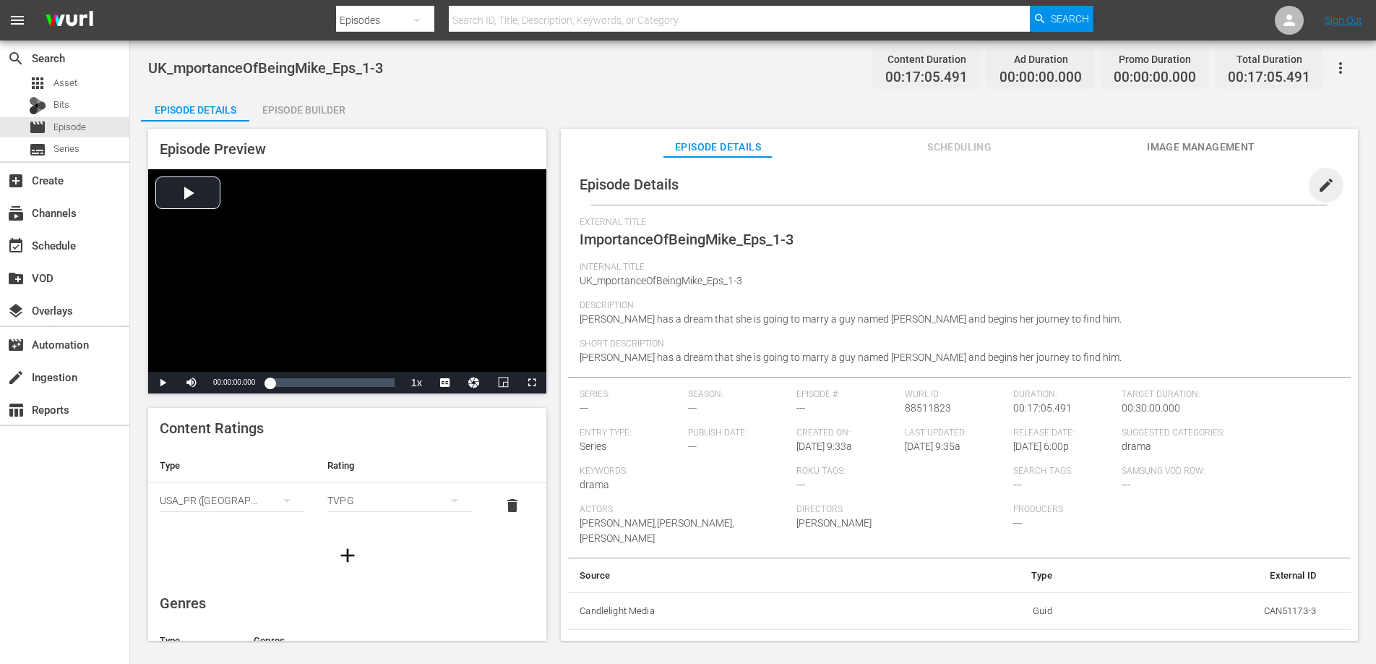
click at [1318, 187] on span "edit" at bounding box center [1326, 184] width 17 height 17
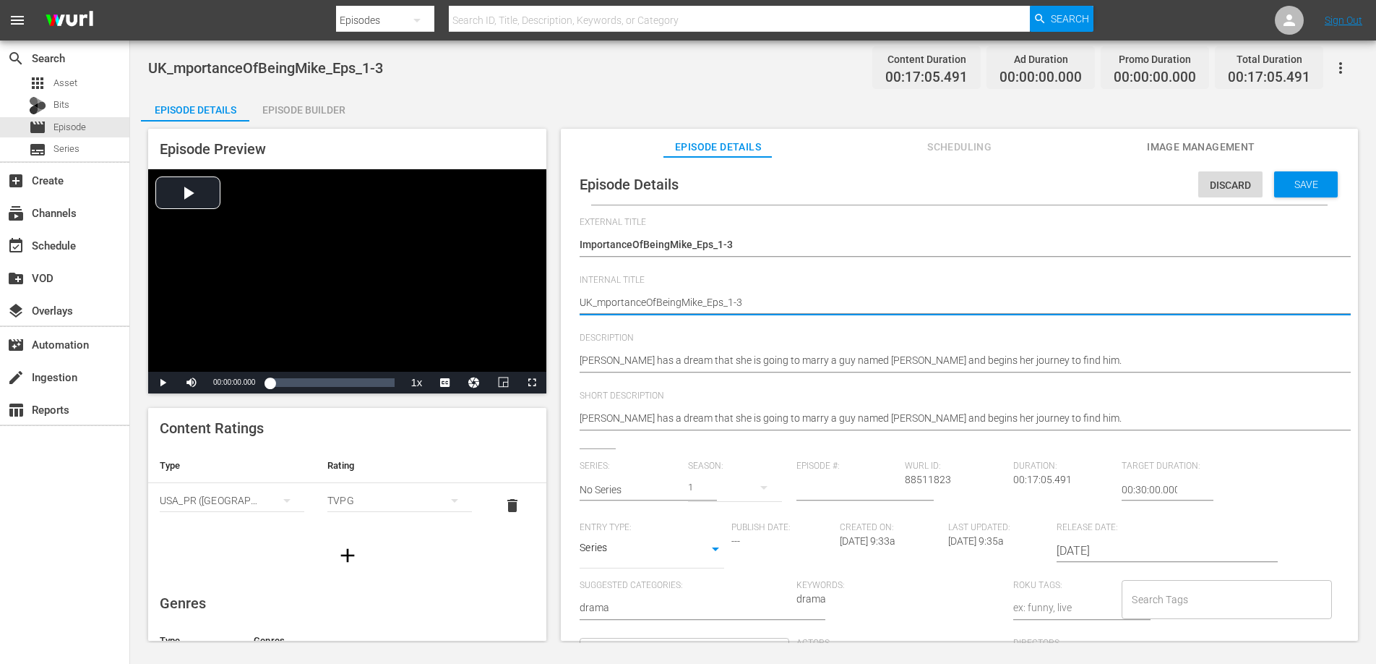
type textarea "UK_ImportanceOfBeingMike_Eps_1-3"
click at [1283, 174] on div "Save" at bounding box center [1307, 184] width 64 height 26
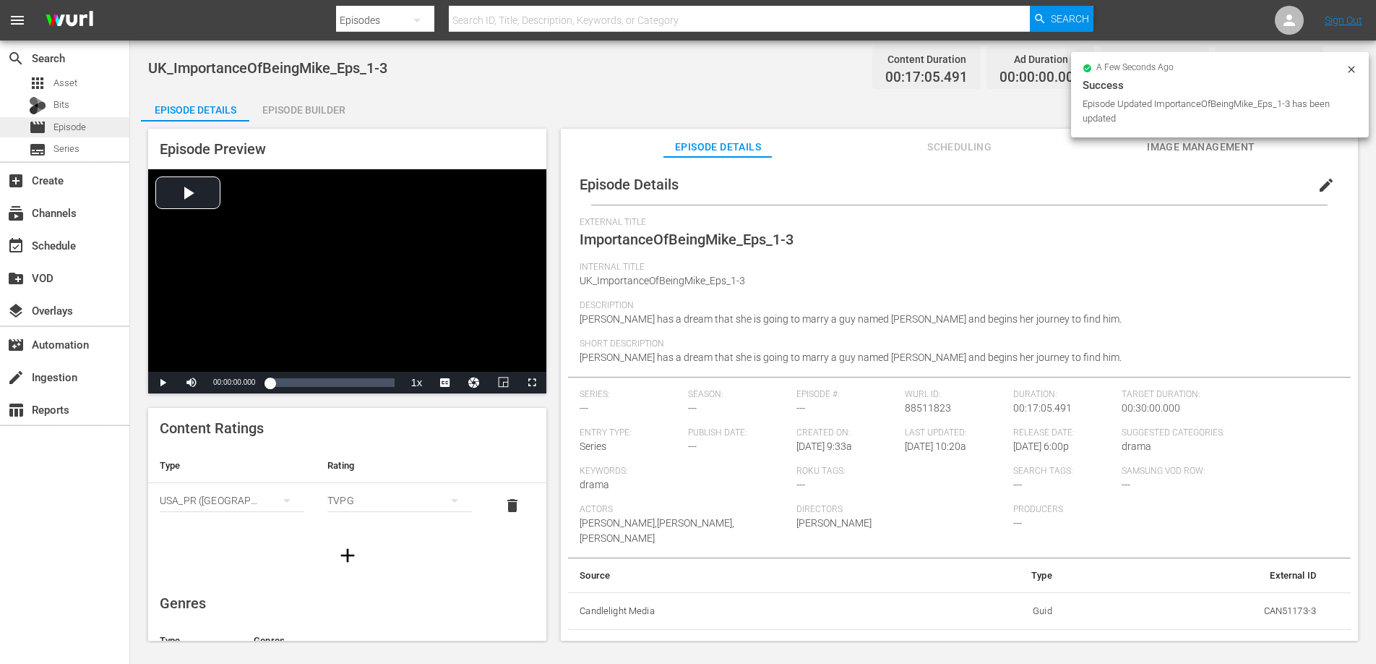
click at [52, 124] on div "movie Episode" at bounding box center [57, 127] width 57 height 20
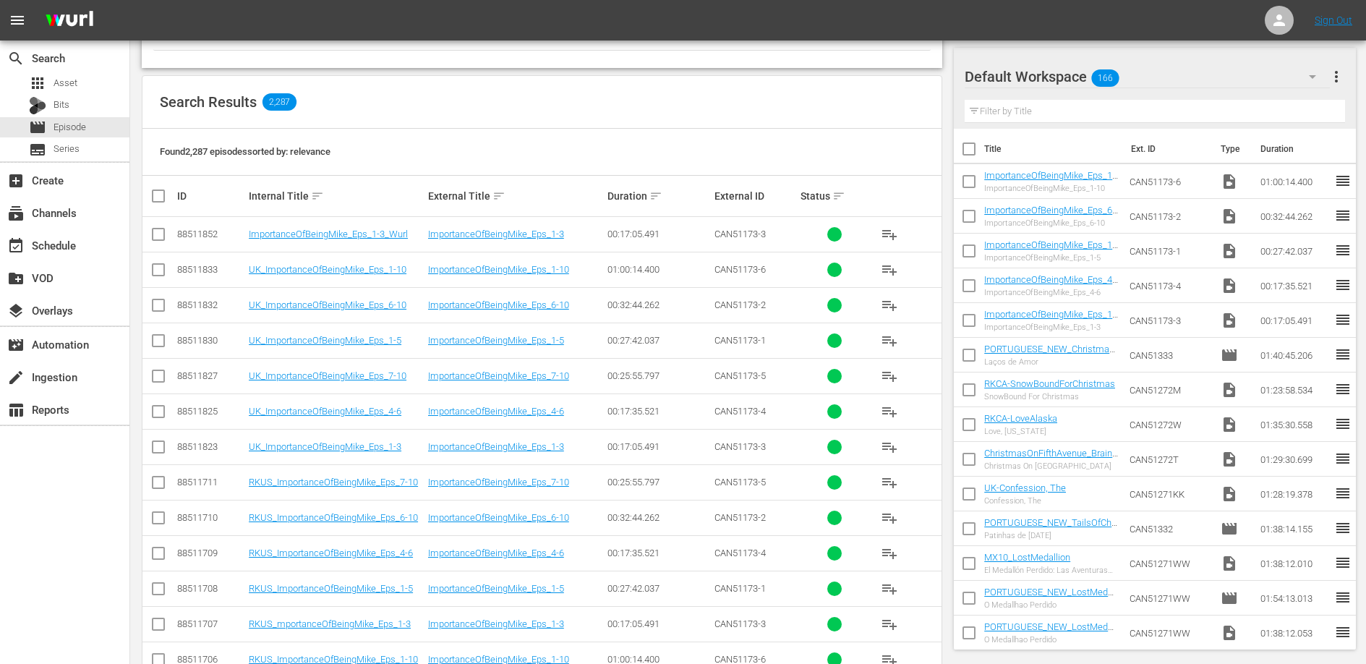
scroll to position [204, 0]
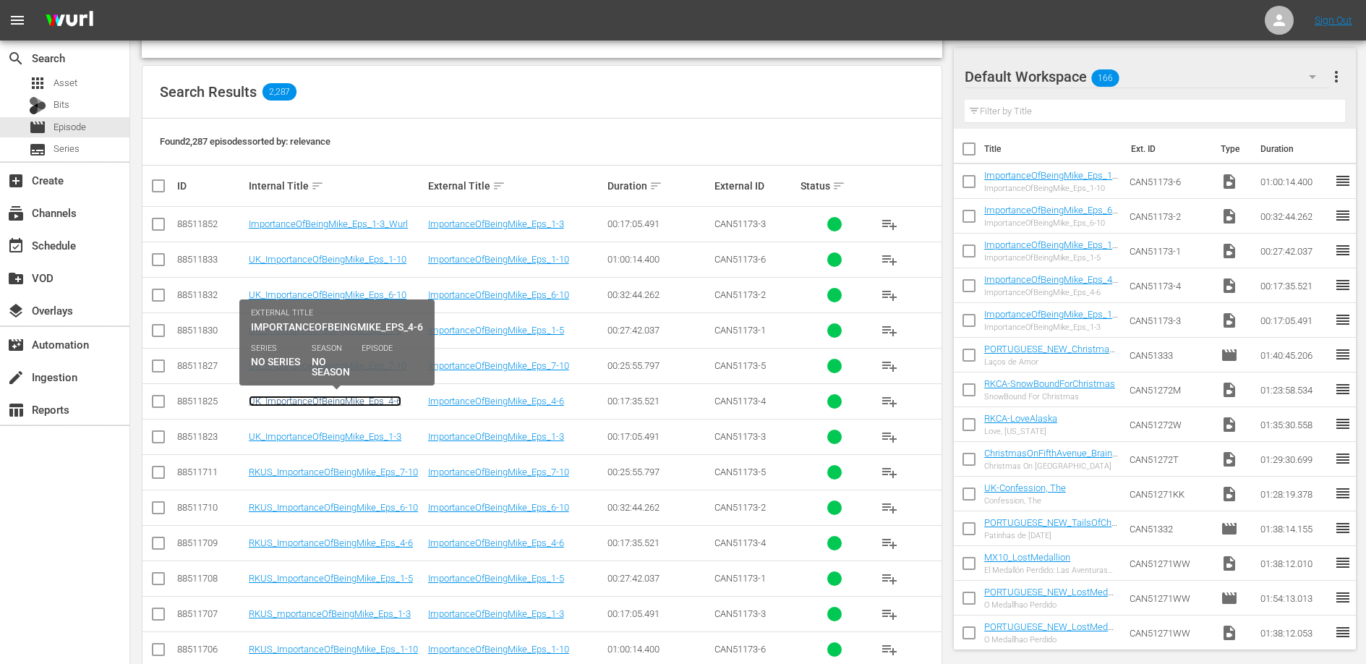
click at [326, 403] on link "UK_ImportanceOfBeingMike_Eps_4-6" at bounding box center [325, 400] width 153 height 11
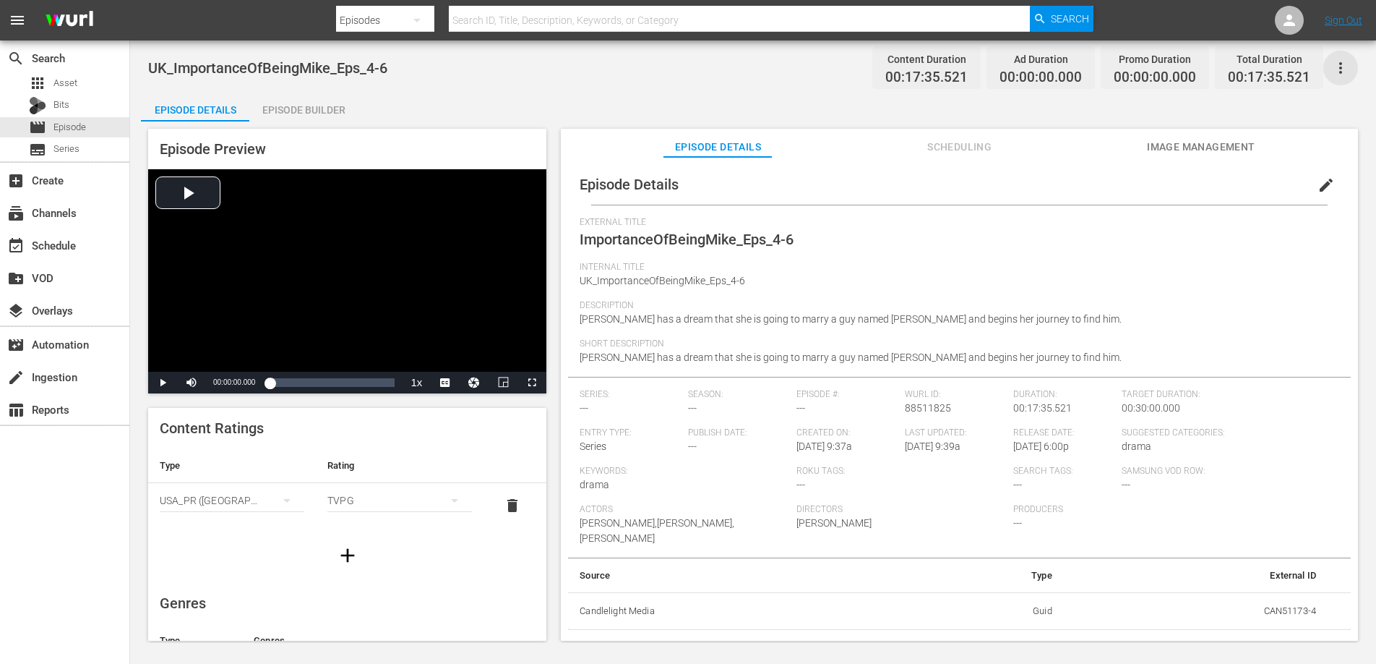
click at [1337, 64] on icon "button" at bounding box center [1340, 67] width 17 height 17
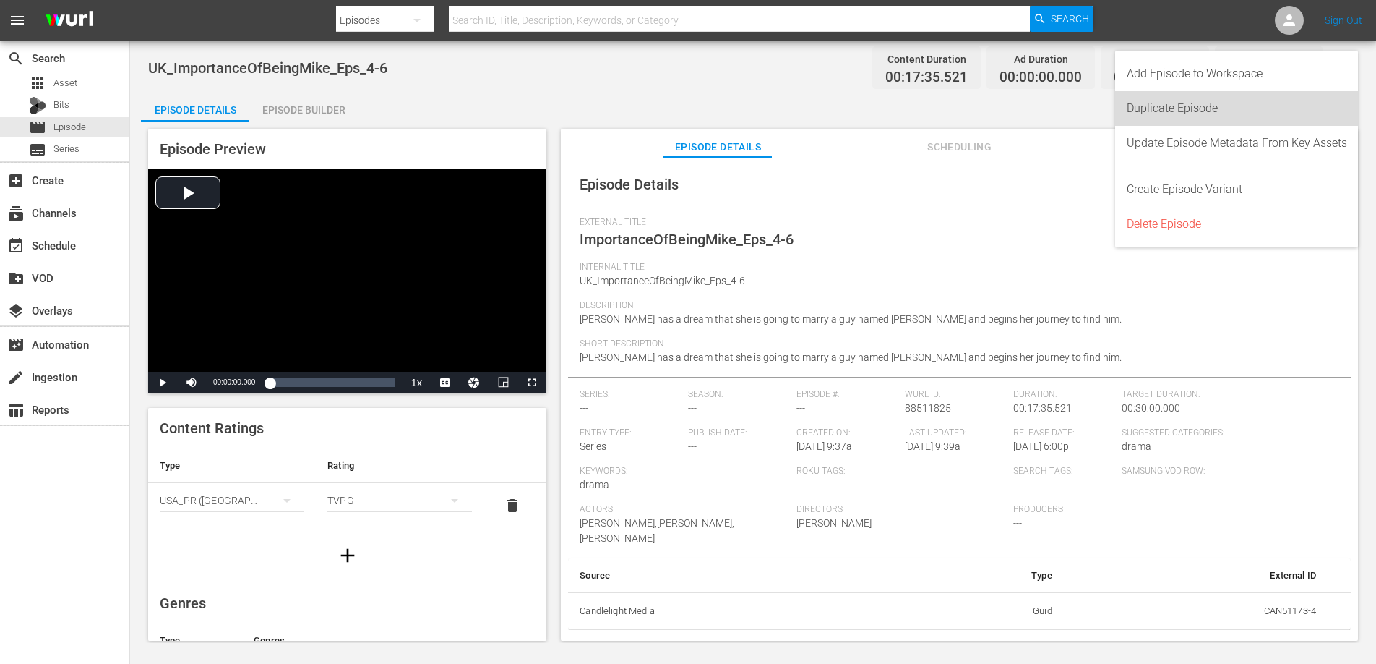
click at [1273, 106] on div "Duplicate Episode" at bounding box center [1237, 108] width 220 height 35
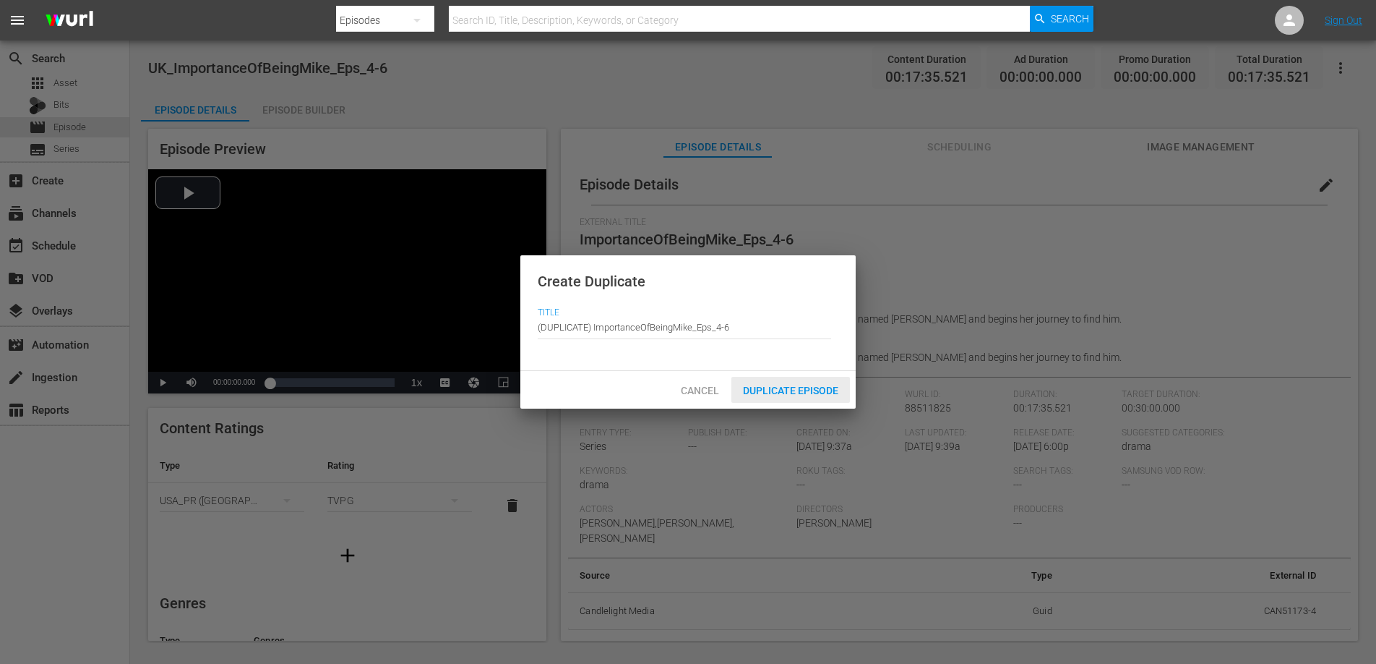
click at [840, 385] on span "Duplicate Episode" at bounding box center [791, 391] width 119 height 12
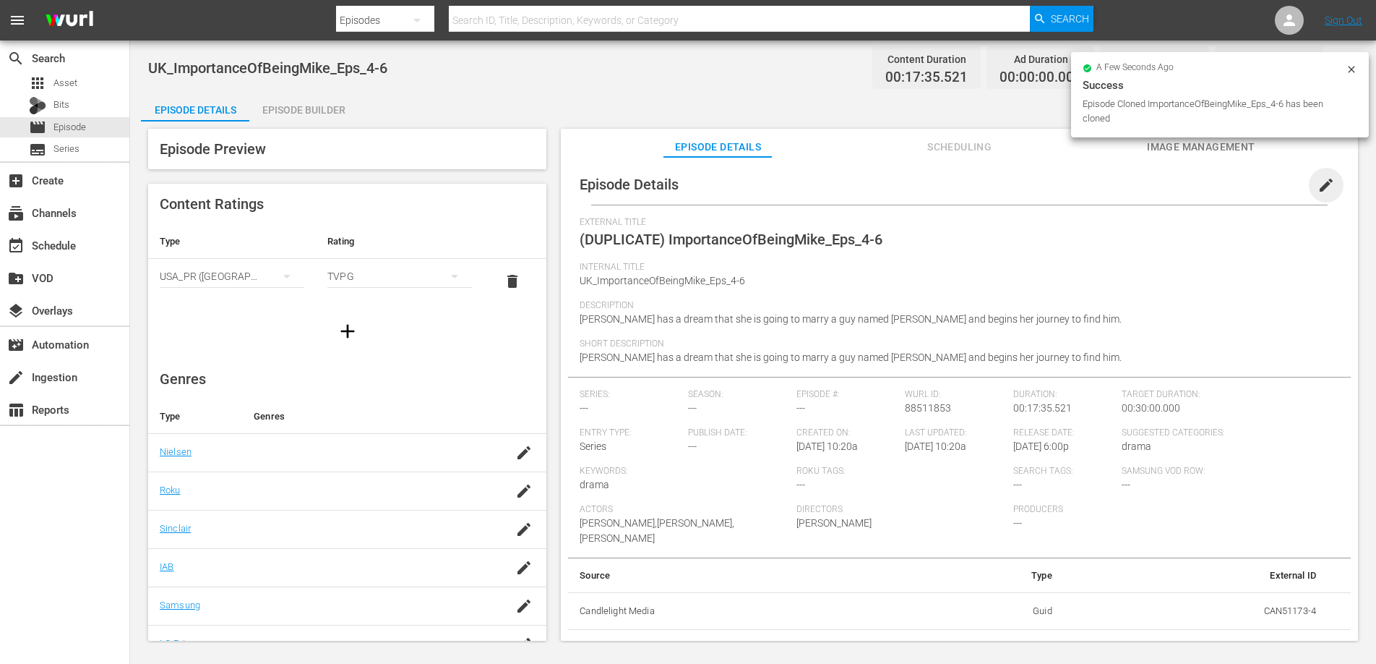
click at [1318, 184] on span "edit" at bounding box center [1326, 184] width 17 height 17
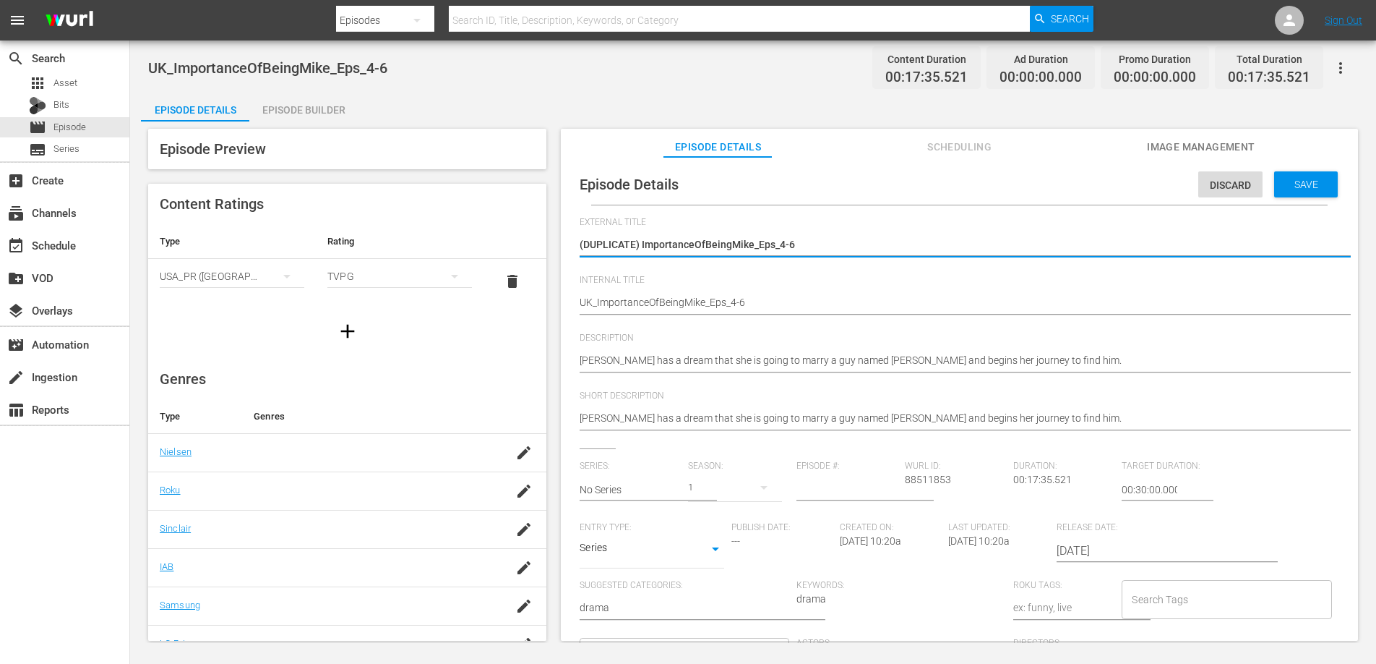
drag, startPoint x: 643, startPoint y: 244, endPoint x: 559, endPoint y: 244, distance: 83.9
click at [559, 244] on div "Episode Preview Content Ratings Type Rating Select Rating Type [GEOGRAPHIC_DATA…" at bounding box center [753, 386] width 1225 height 531
type textarea "ImportanceOfBeingMike_Eps_4-6"
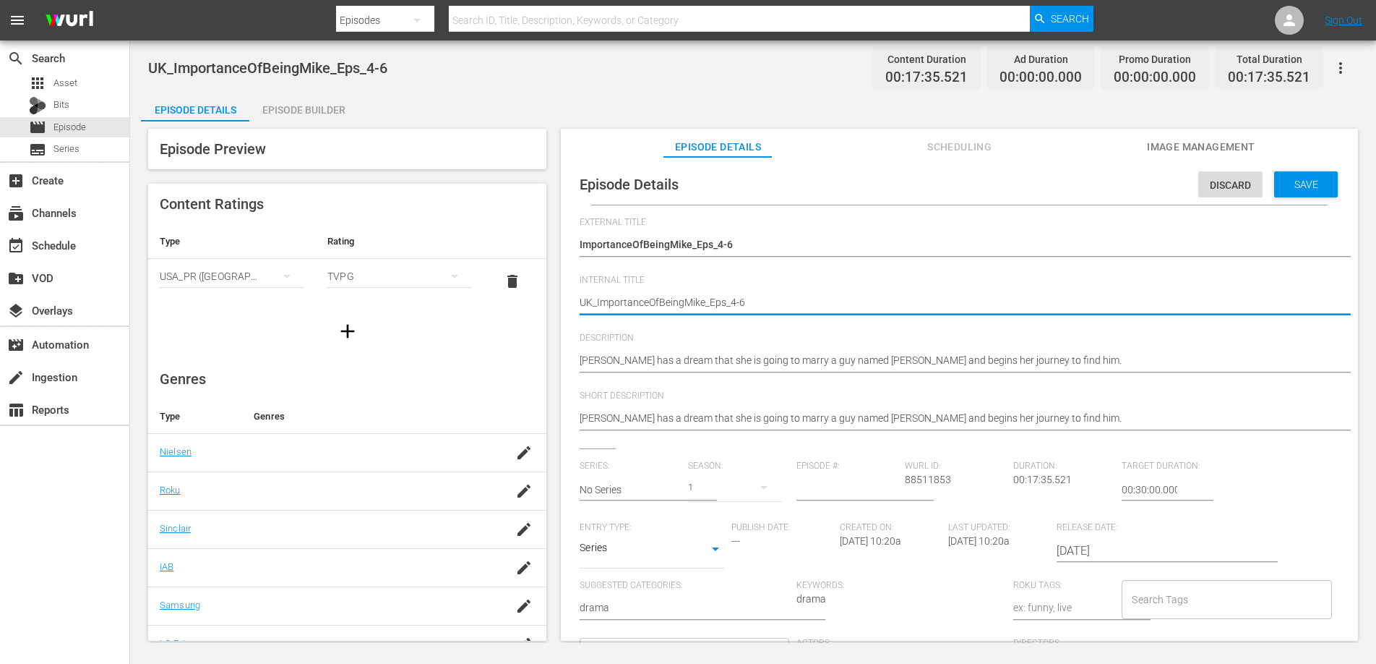
type textarea "UKImportanceOfBeingMike_Eps_4-6"
type textarea "UImportanceOfBeingMike_Eps_4-6"
type textarea "ImportanceOfBeingMike_Eps_4-6"
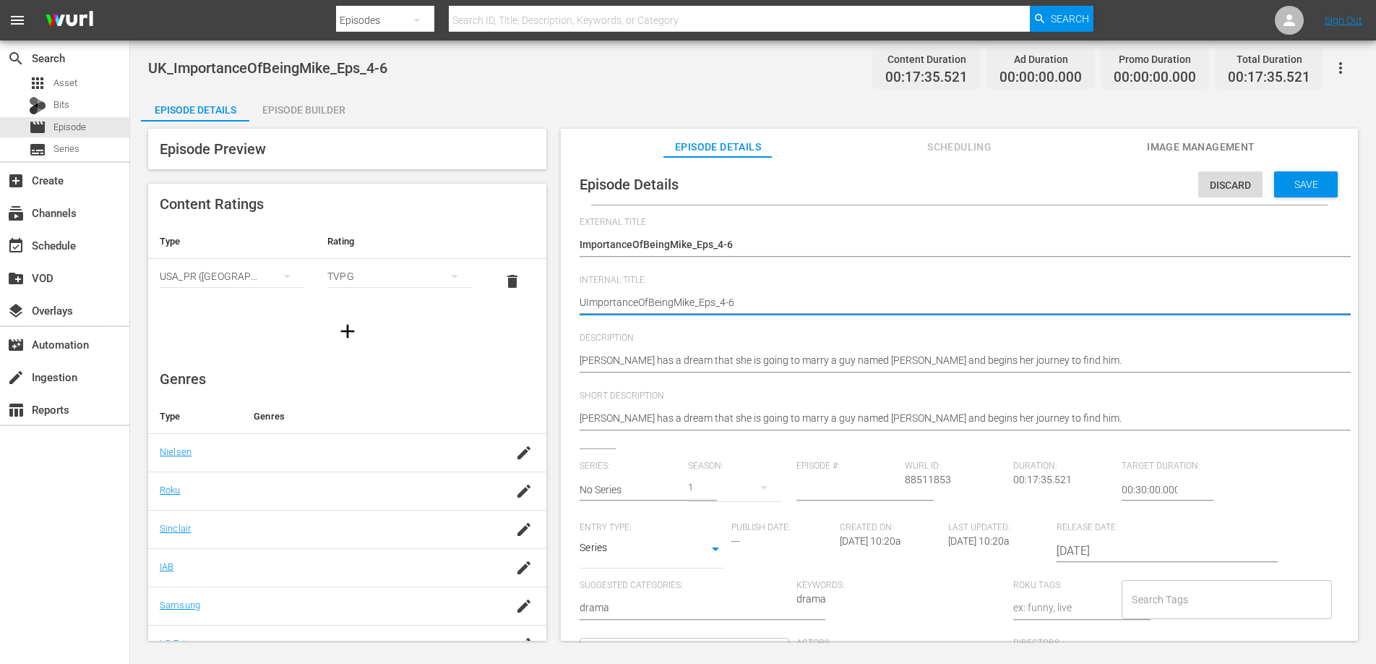
type textarea "ImportanceOfBeingMike_Eps_4-6"
type textarea "ImportanceOfBeingMike_Eps_4-6_"
type textarea "ImportanceOfBeingMike_Eps_4-6_W"
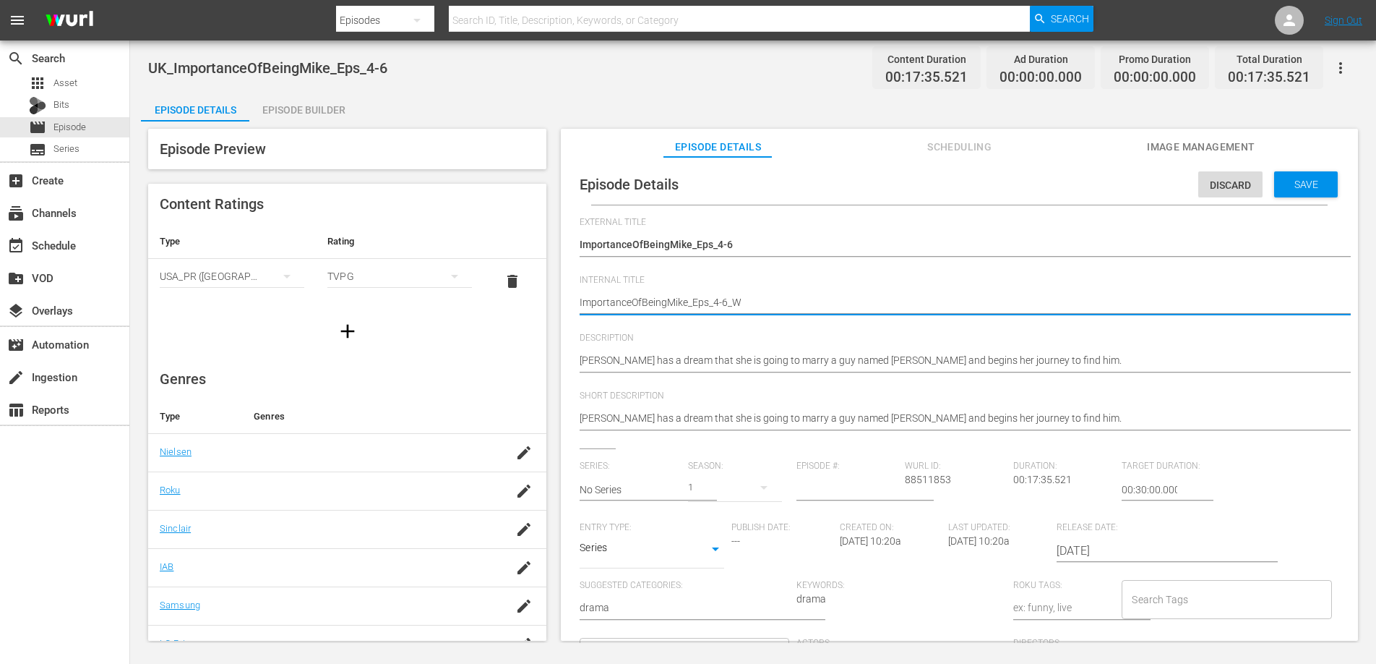
type textarea "ImportanceOfBeingMike_Eps_4-6_Wu"
type textarea "ImportanceOfBeingMike_Eps_4-6_Wur"
type textarea "ImportanceOfBeingMike_Eps_4-6_Wurl"
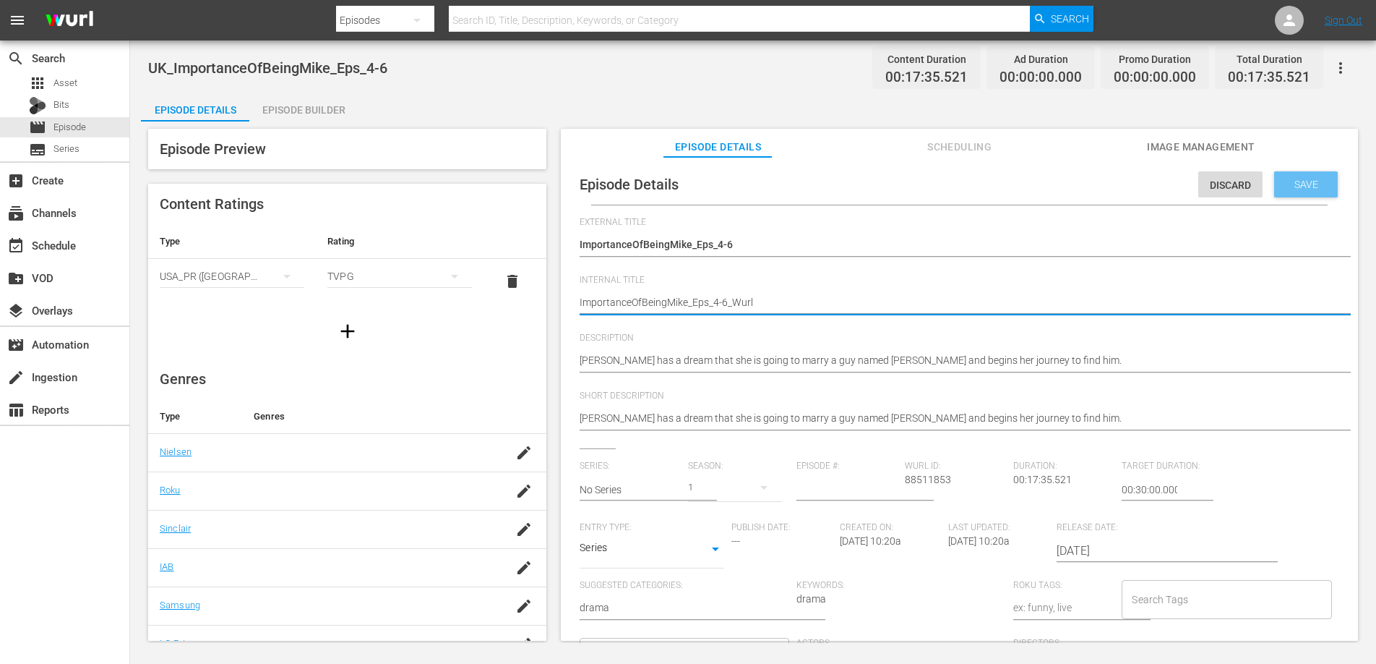
type textarea "ImportanceOfBeingMike_Eps_4-6_Wurl"
click at [1297, 187] on span "Save" at bounding box center [1306, 185] width 47 height 12
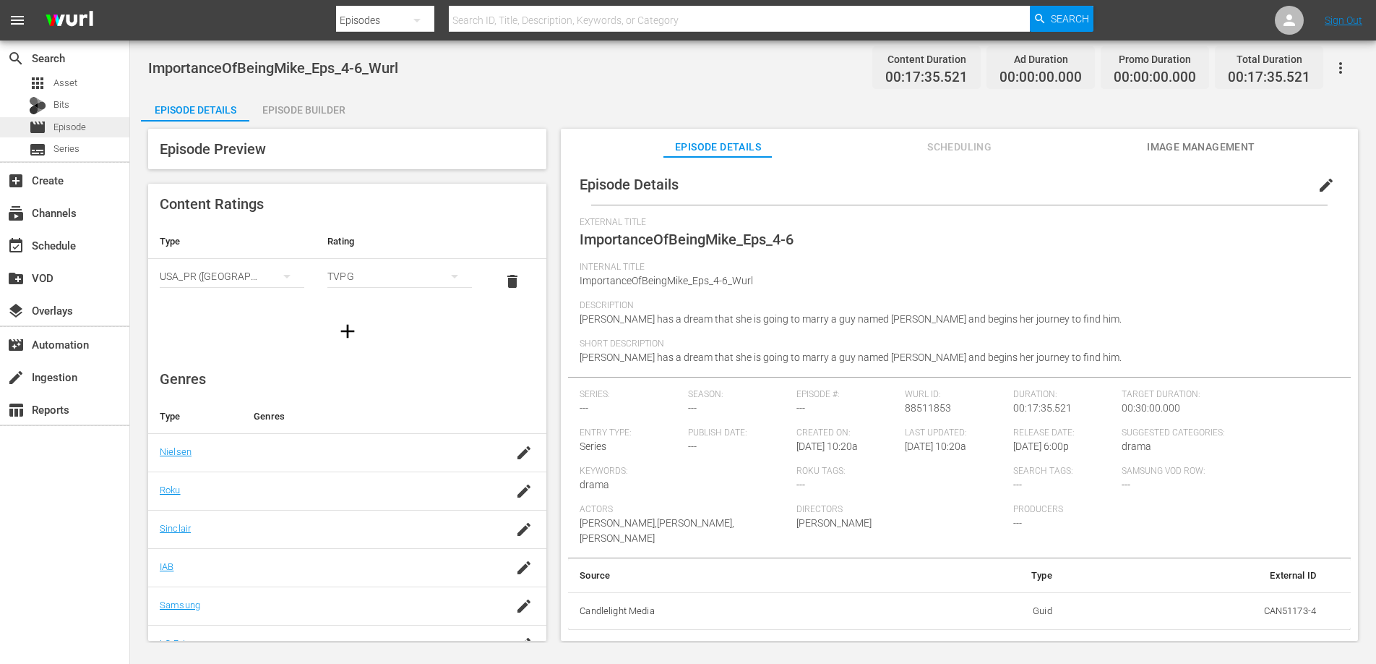
click at [87, 126] on div "movie Episode" at bounding box center [64, 127] width 129 height 20
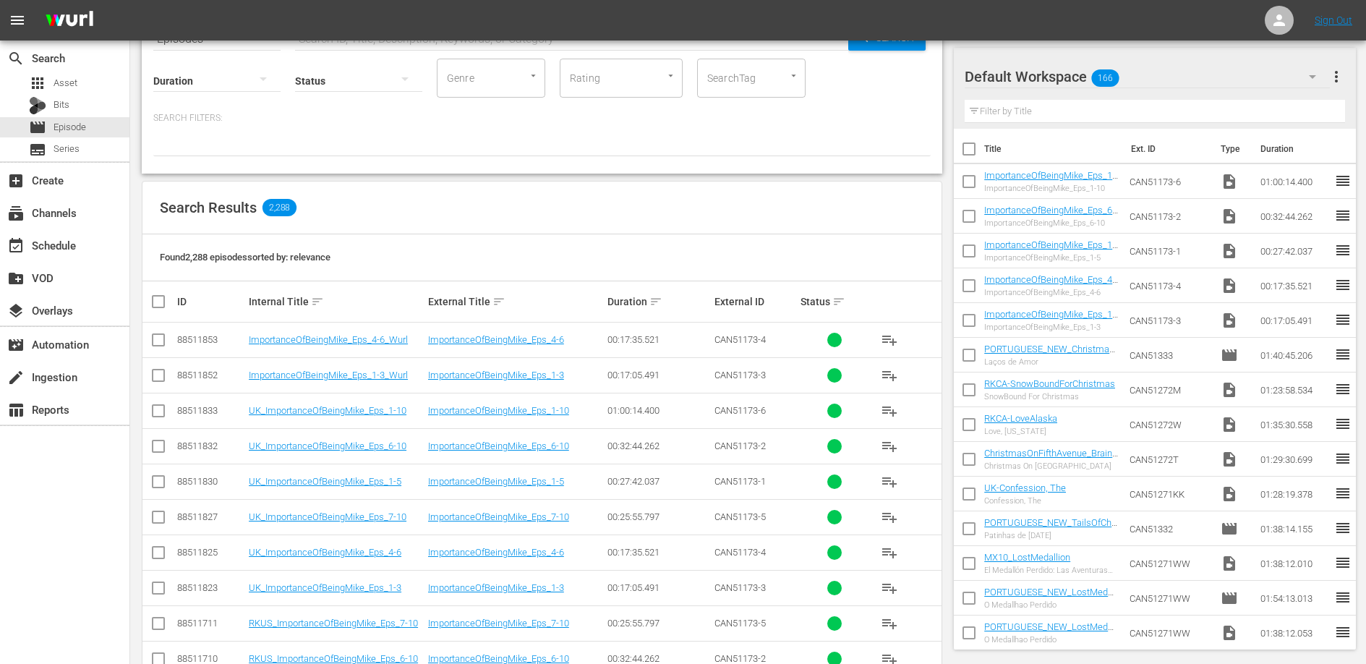
scroll to position [94, 0]
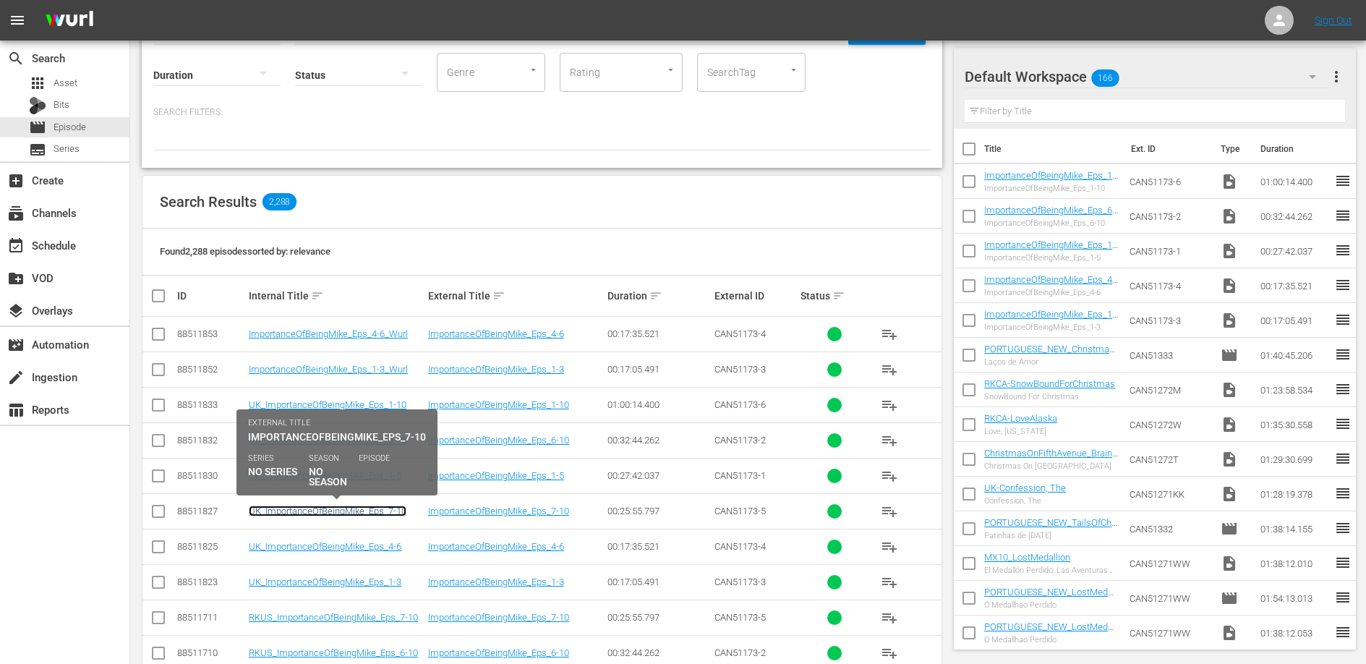
click at [338, 510] on link "UK_ImportanceOfBeingMike_Eps_7-10" at bounding box center [328, 510] width 158 height 11
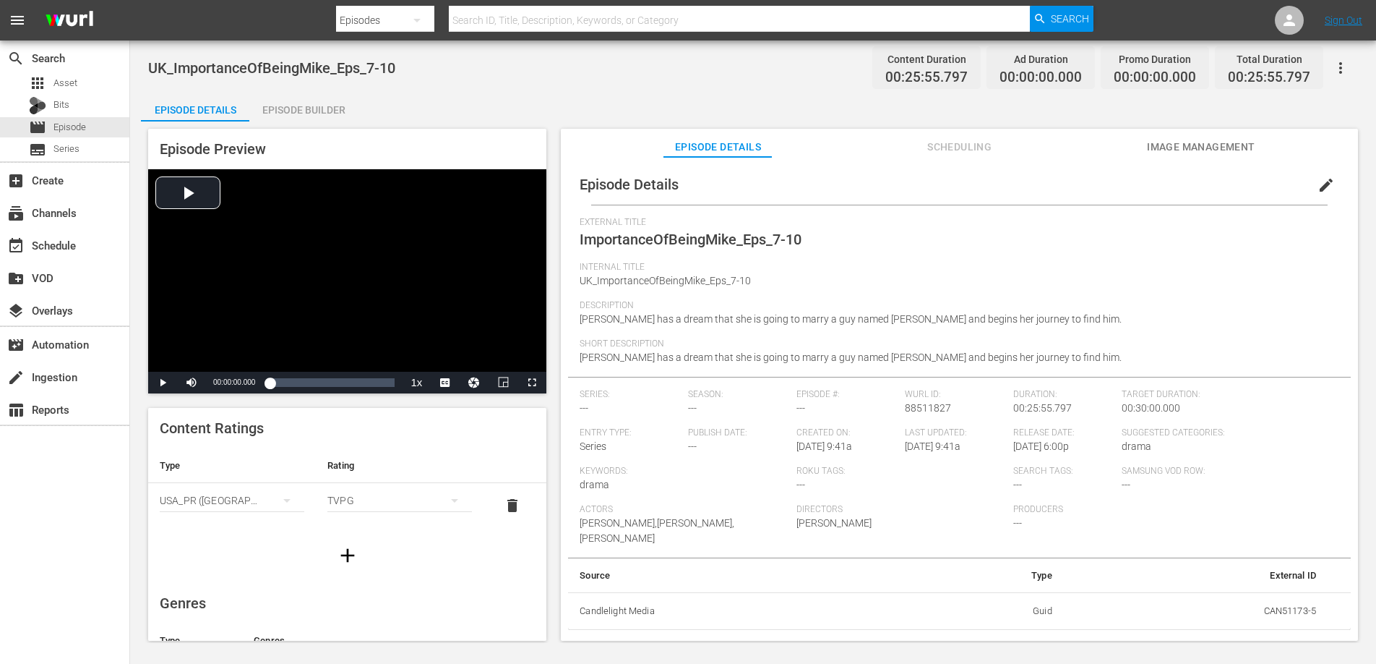
click at [1340, 66] on icon "button" at bounding box center [1341, 68] width 3 height 12
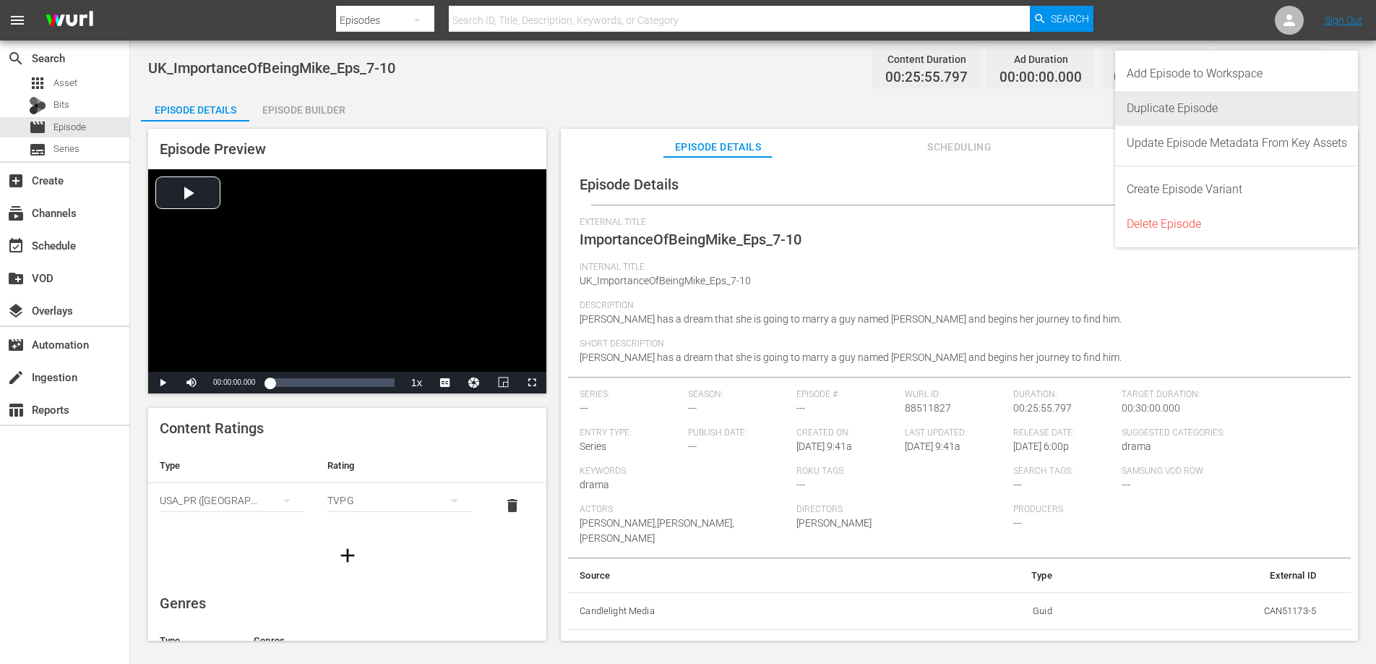
click at [1254, 108] on div "Duplicate Episode" at bounding box center [1237, 108] width 220 height 35
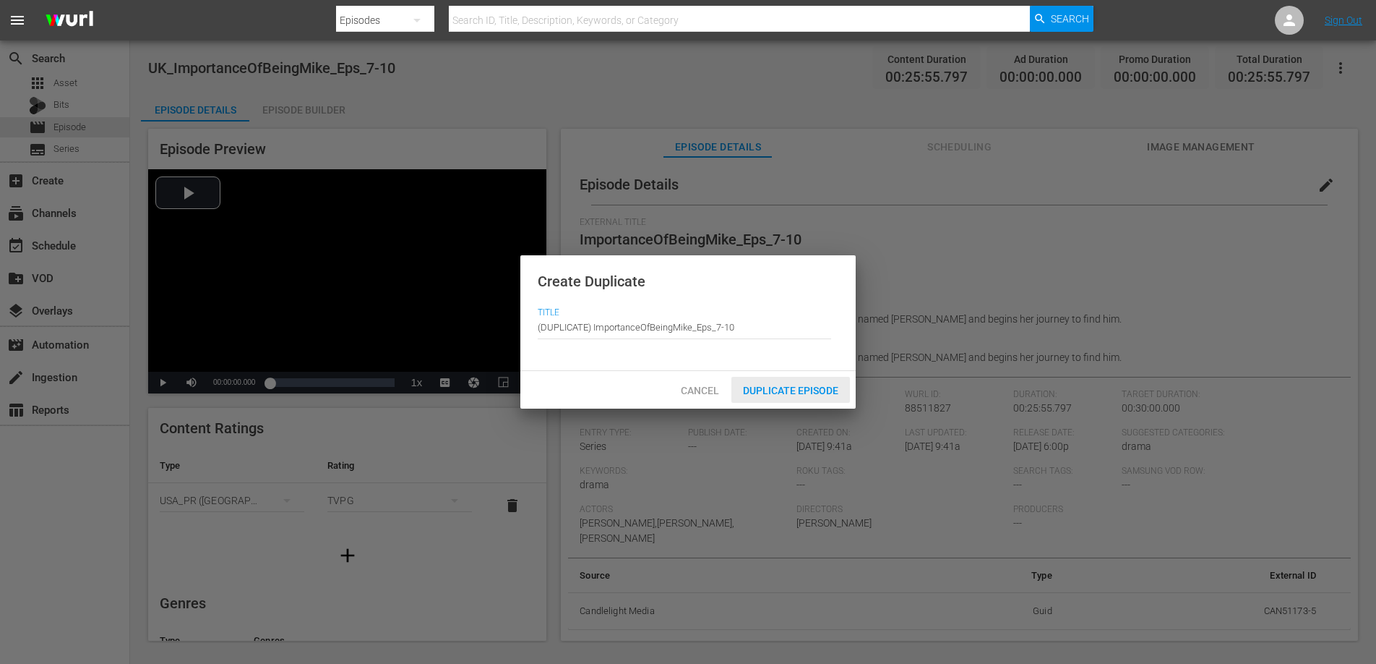
click at [834, 387] on span "Duplicate Episode" at bounding box center [791, 391] width 119 height 12
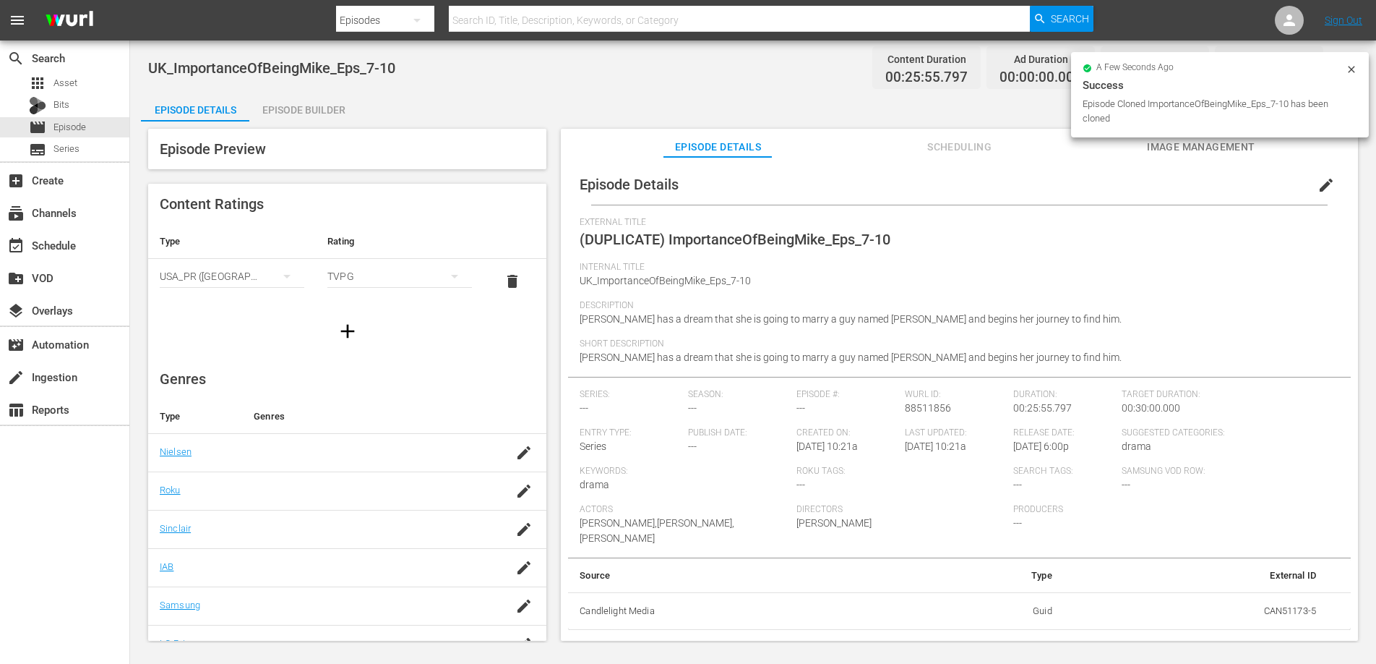
click at [1318, 186] on span "edit" at bounding box center [1326, 184] width 17 height 17
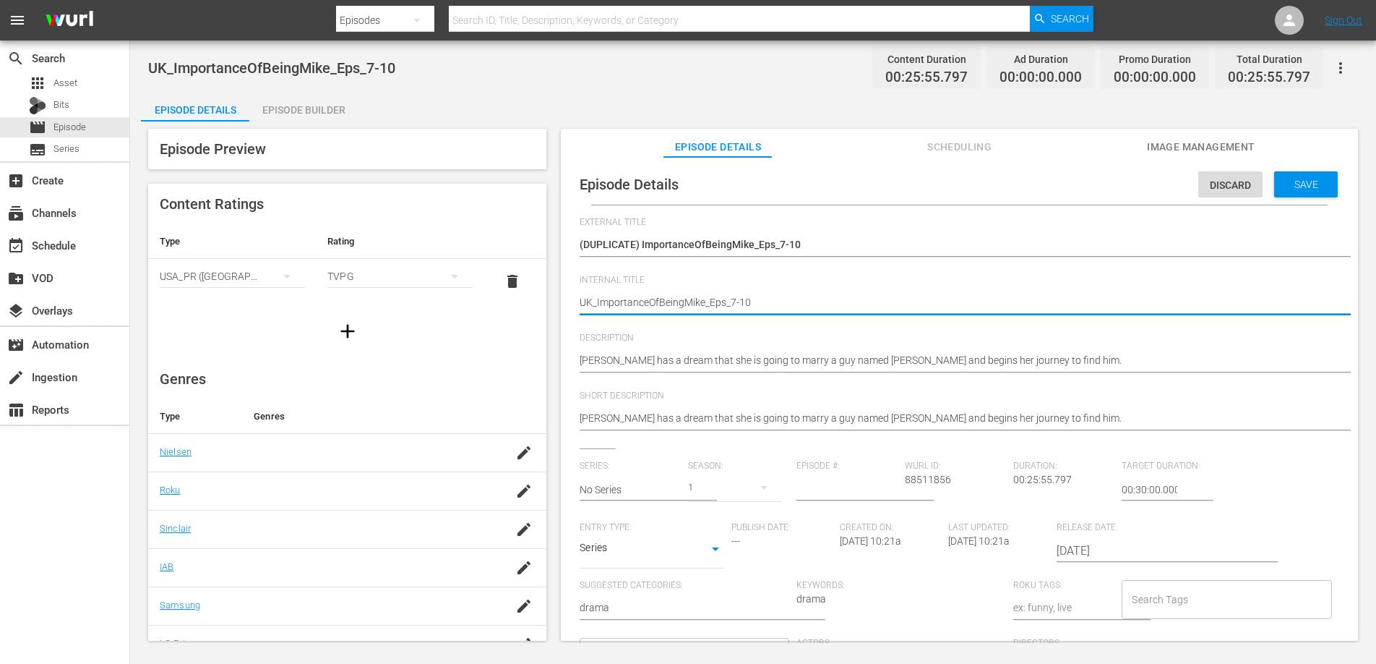
type textarea "UKImportanceOfBeingMike_Eps_7-10"
type textarea "UImportanceOfBeingMike_Eps_7-10"
type textarea "ImportanceOfBeingMike_Eps_7-10"
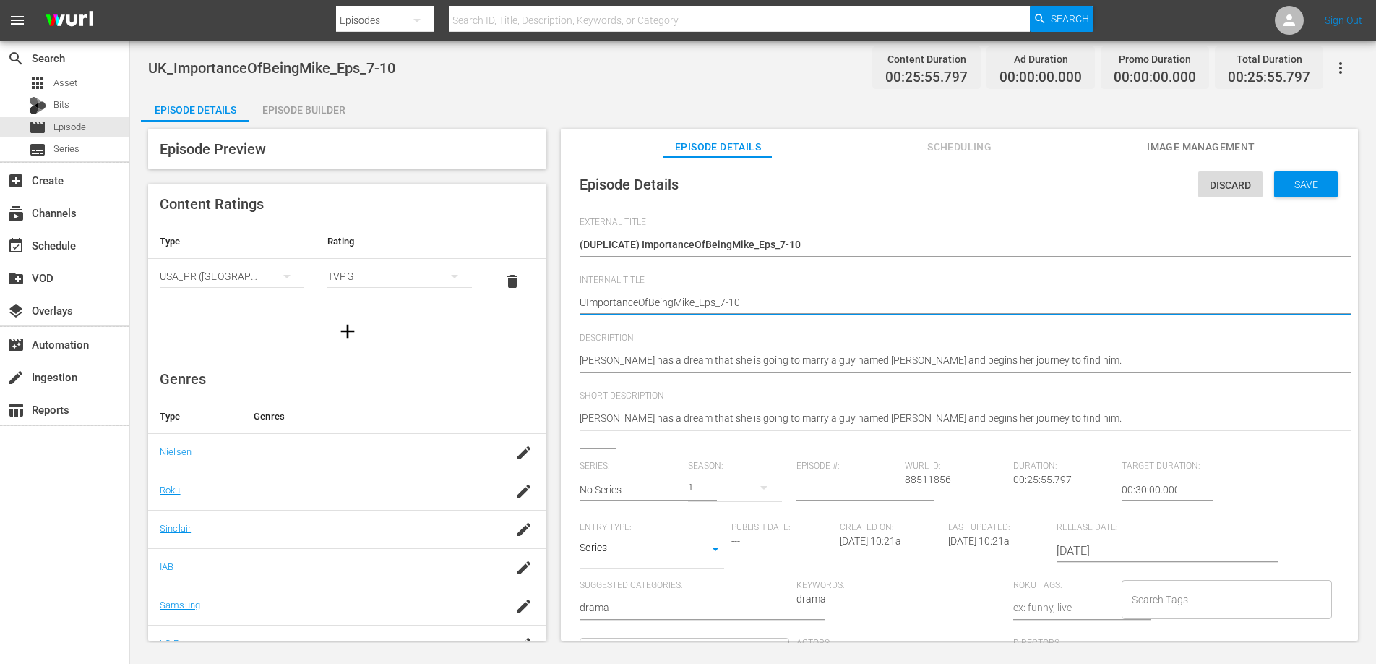
type textarea "ImportanceOfBeingMike_Eps_7-10"
type textarea "ImportanceOfBeingMike_Eps_7-10_"
type textarea "ImportanceOfBeingMike_Eps_7-10_W"
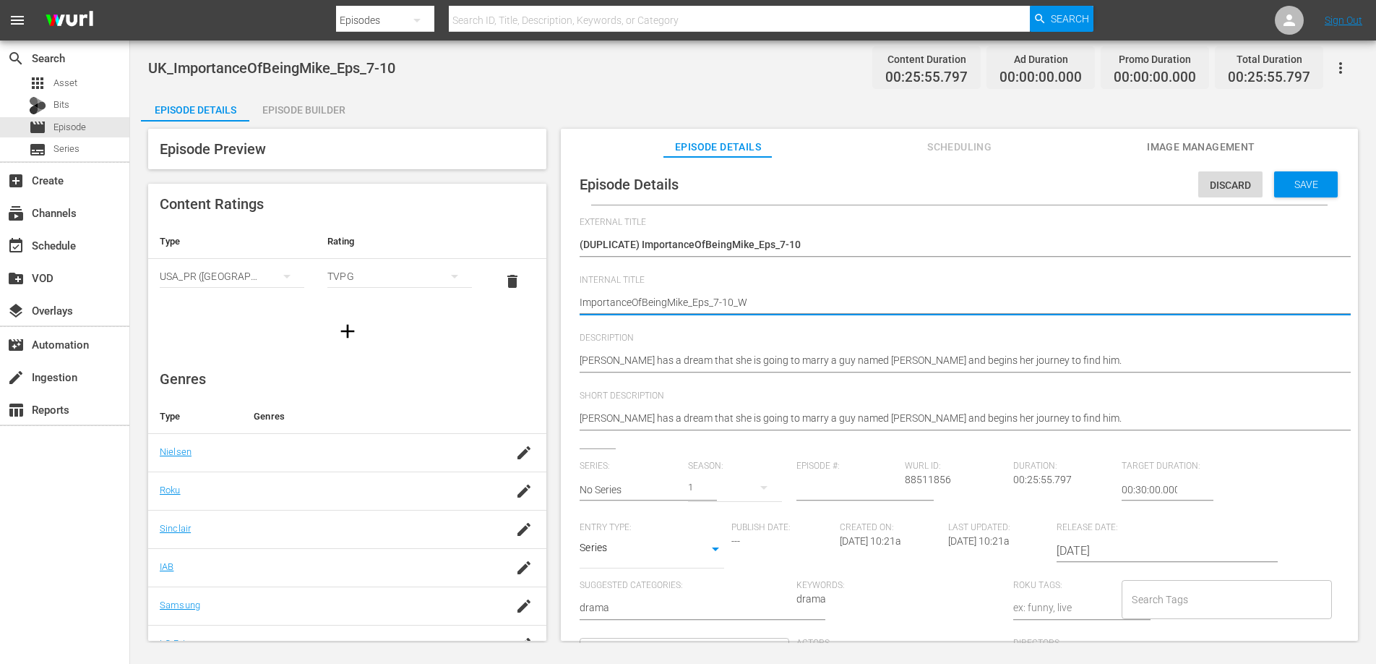
type textarea "ImportanceOfBeingMike_Eps_7-10_Wu"
type textarea "ImportanceOfBeingMike_Eps_7-10_Wur"
type textarea "ImportanceOfBeingMike_Eps_7-10_Wurl"
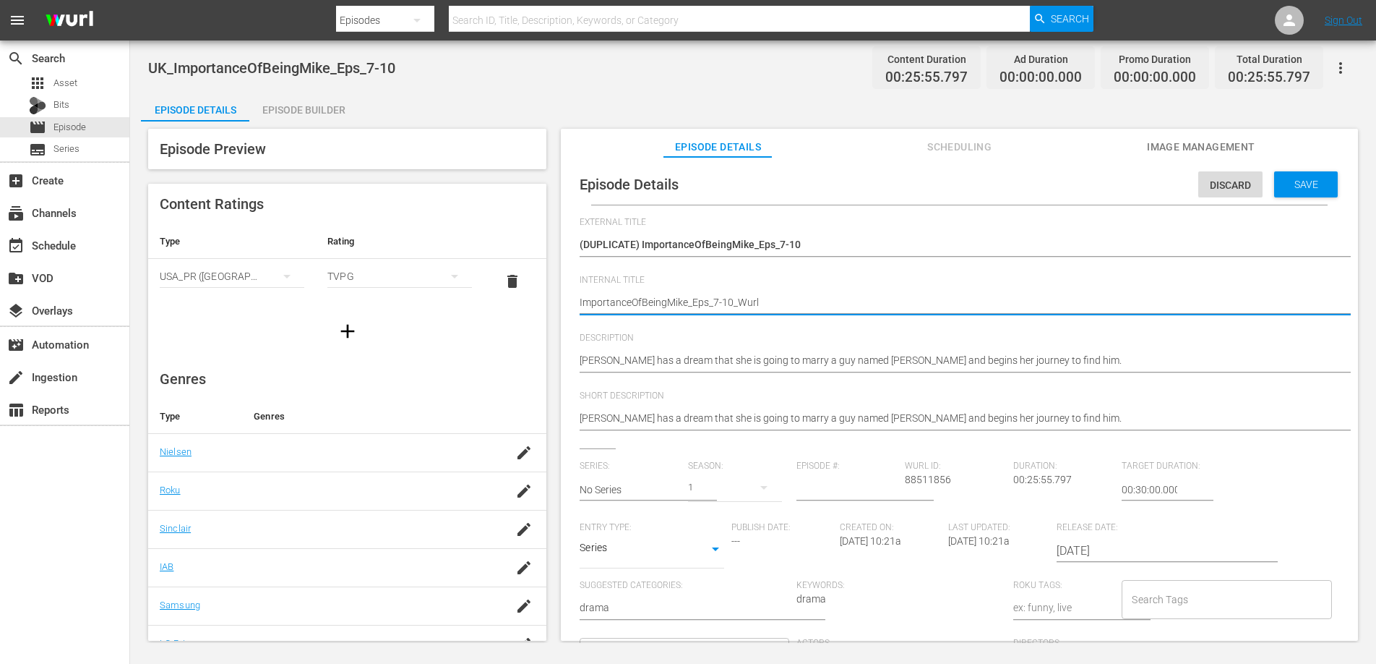
type textarea "ImportanceOfBeingMike_Eps_7-10_Wurl"
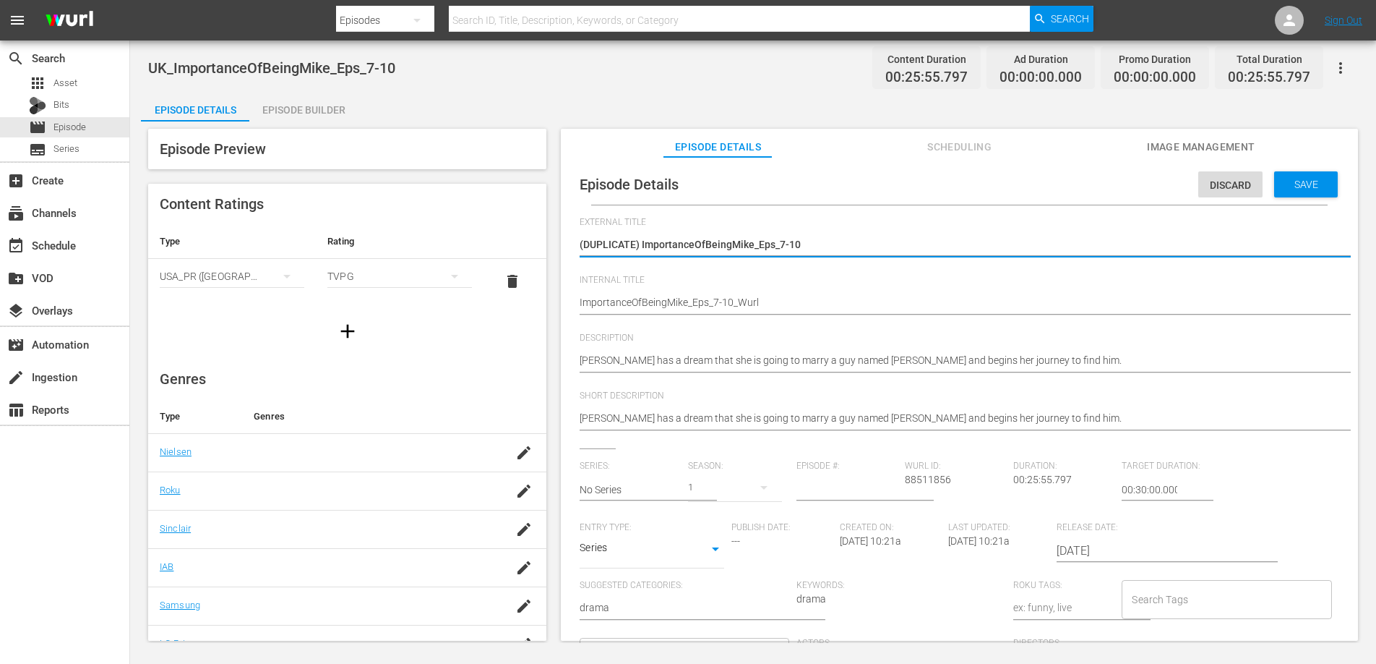
type textarea "(DUPLICATE)ImportanceOfBeingMike_Eps_7-10"
type textarea "(DUPLICATEImportanceOfBeingMike_Eps_7-10"
type textarea "(DUPLICATImportanceOfBeingMike_Eps_7-10"
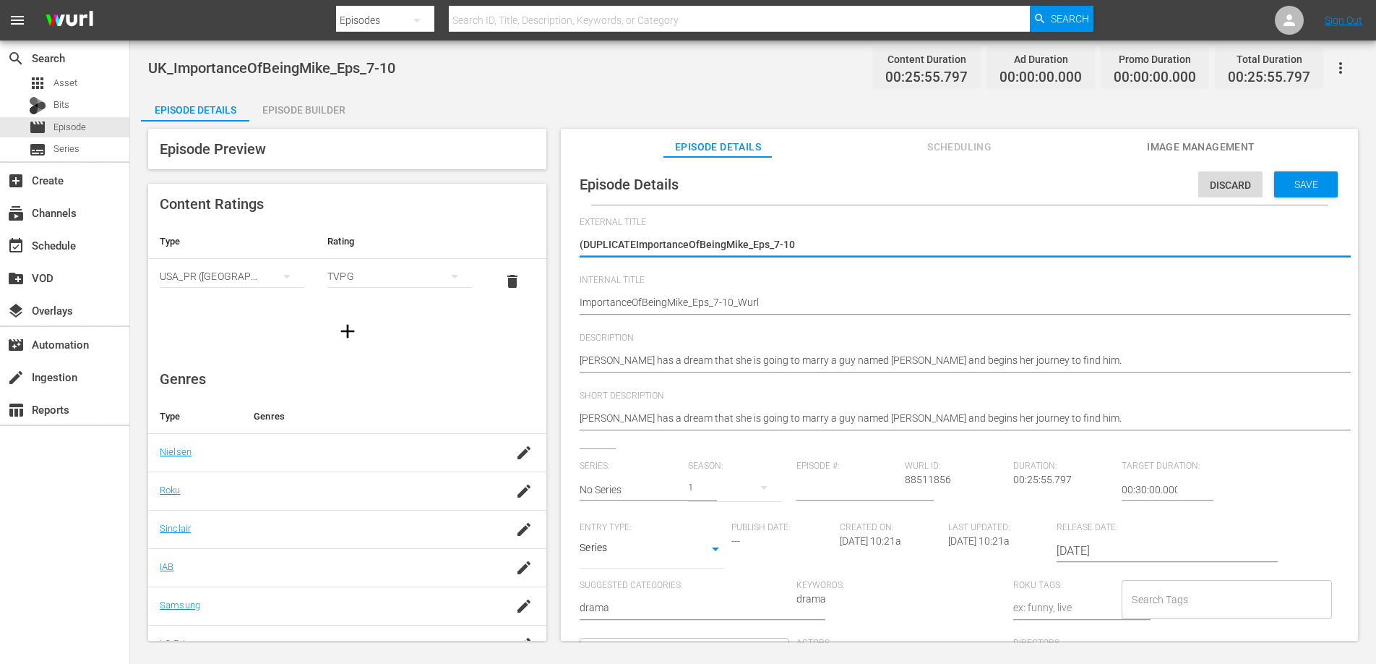
type textarea "(DUPLICATImportanceOfBeingMike_Eps_7-10"
type textarea "(DUPLICAImportanceOfBeingMike_Eps_7-10"
type textarea "(DUPLICImportanceOfBeingMike_Eps_7-10"
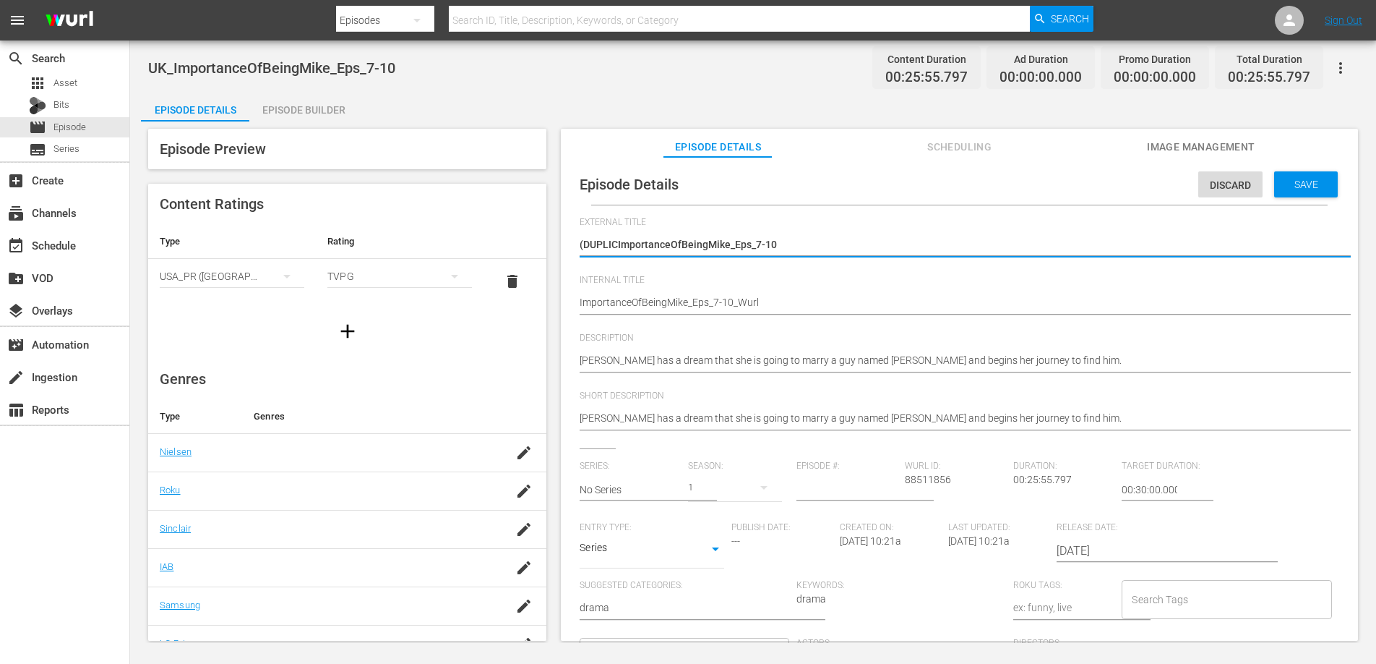
type textarea "(DUPLIImportanceOfBeingMike_Eps_7-10"
type textarea "(DUPLImportanceOfBeingMike_Eps_7-10"
type textarea "(DUPImportanceOfBeingMike_Eps_7-10"
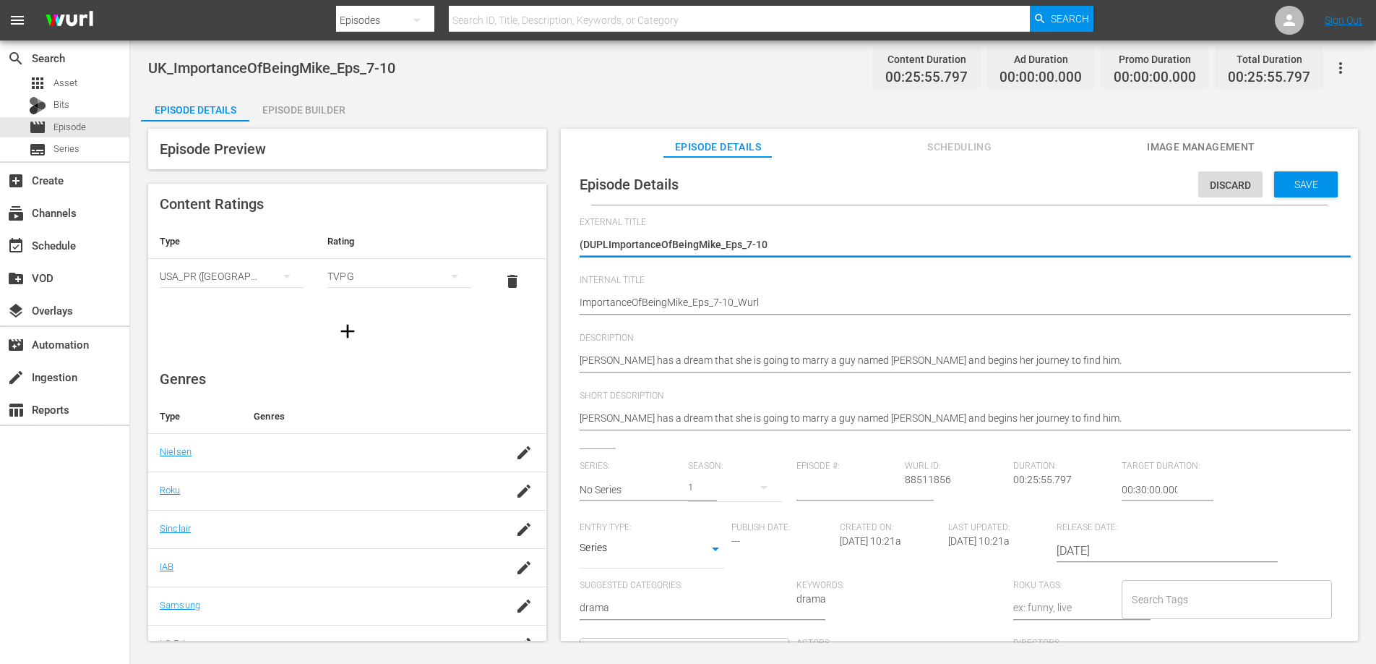
type textarea "(DUPImportanceOfBeingMike_Eps_7-10"
type textarea "(DUImportanceOfBeingMike_Eps_7-10"
type textarea "(DImportanceOfBeingMike_Eps_7-10"
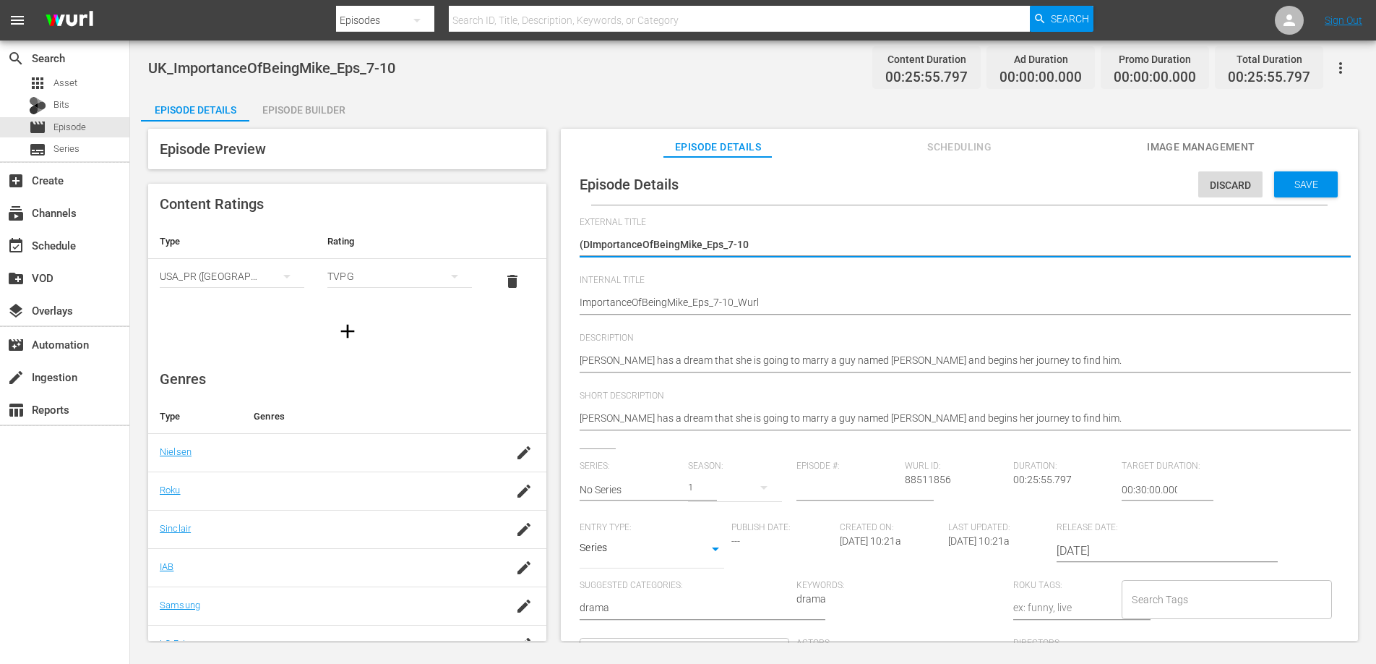
type textarea "(ImportanceOfBeingMike_Eps_7-10"
type textarea "ImportanceOfBeingMike_Eps_7-10"
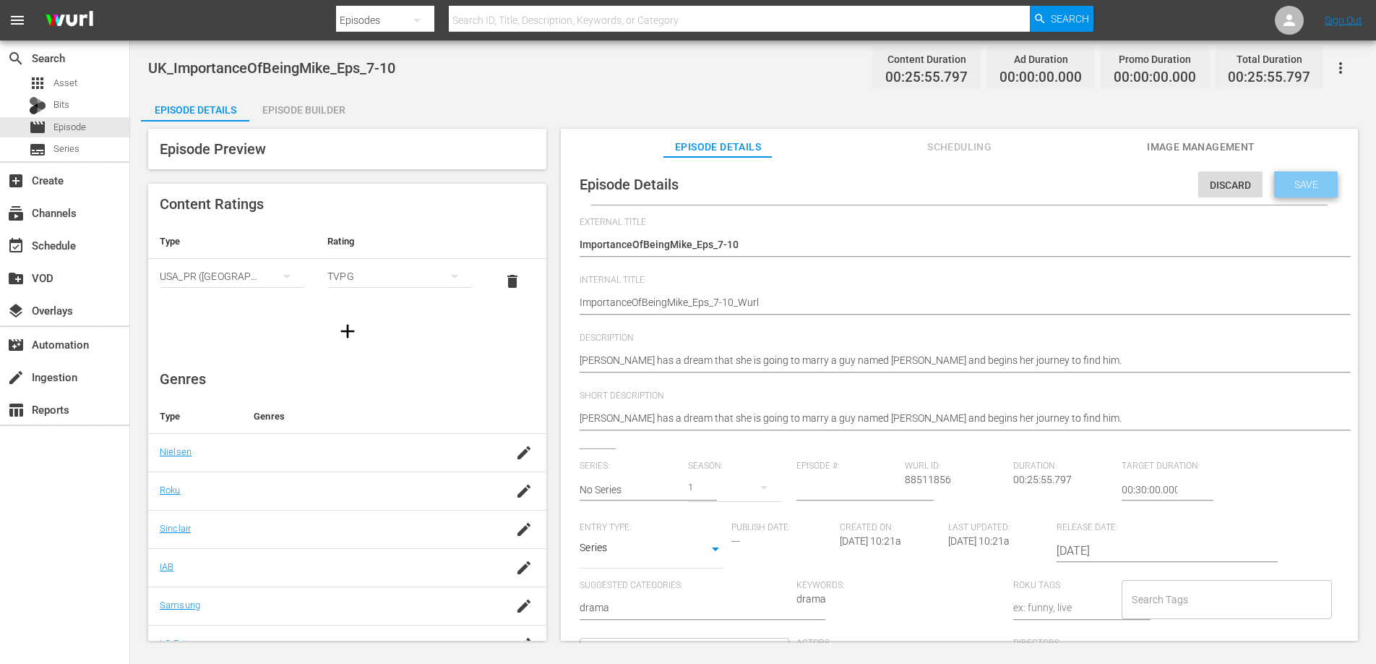
click at [1306, 186] on span "Save" at bounding box center [1306, 185] width 47 height 12
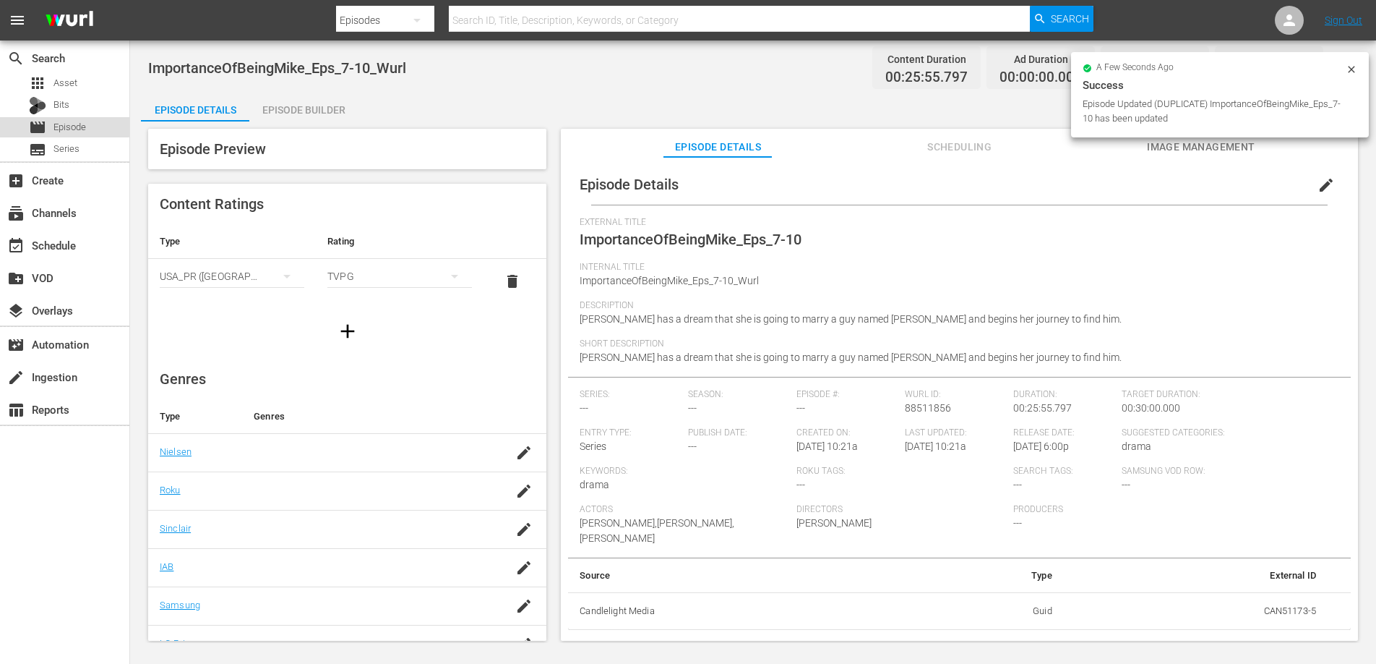
click at [61, 126] on span "Episode" at bounding box center [69, 127] width 33 height 14
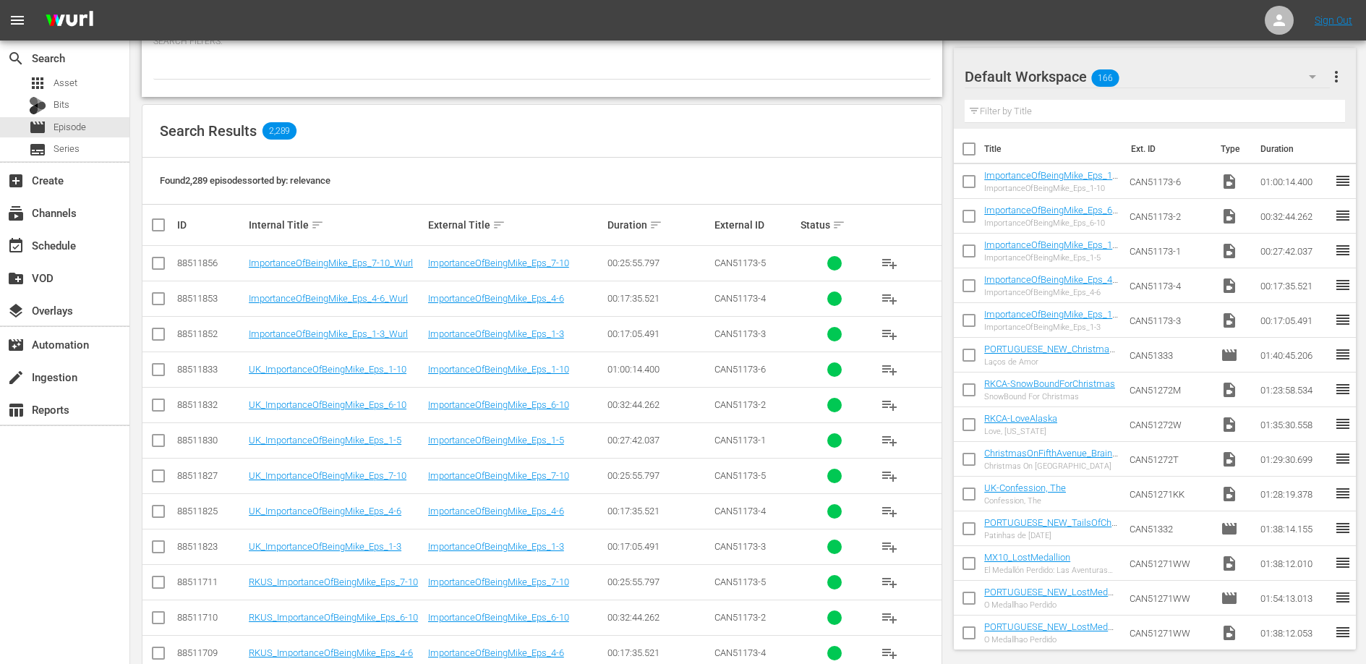
scroll to position [178, 0]
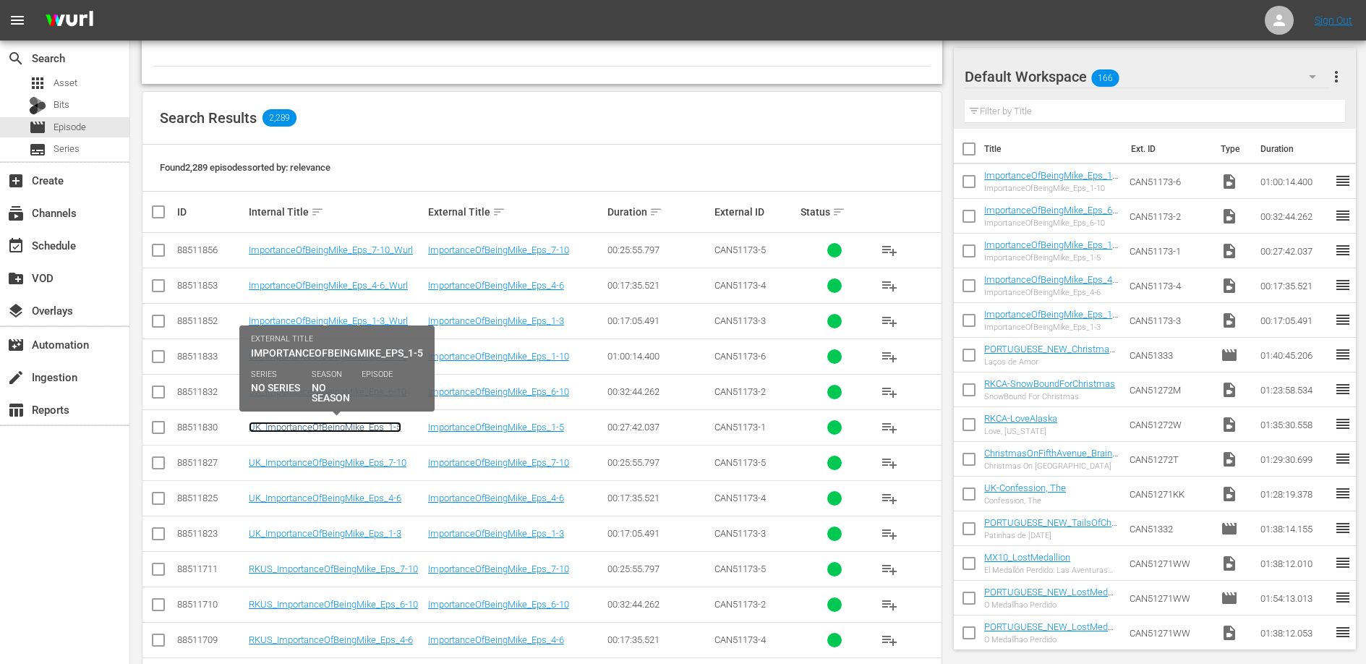
click at [364, 427] on link "UK_ImportanceOfBeingMike_Eps_1-5" at bounding box center [325, 426] width 153 height 11
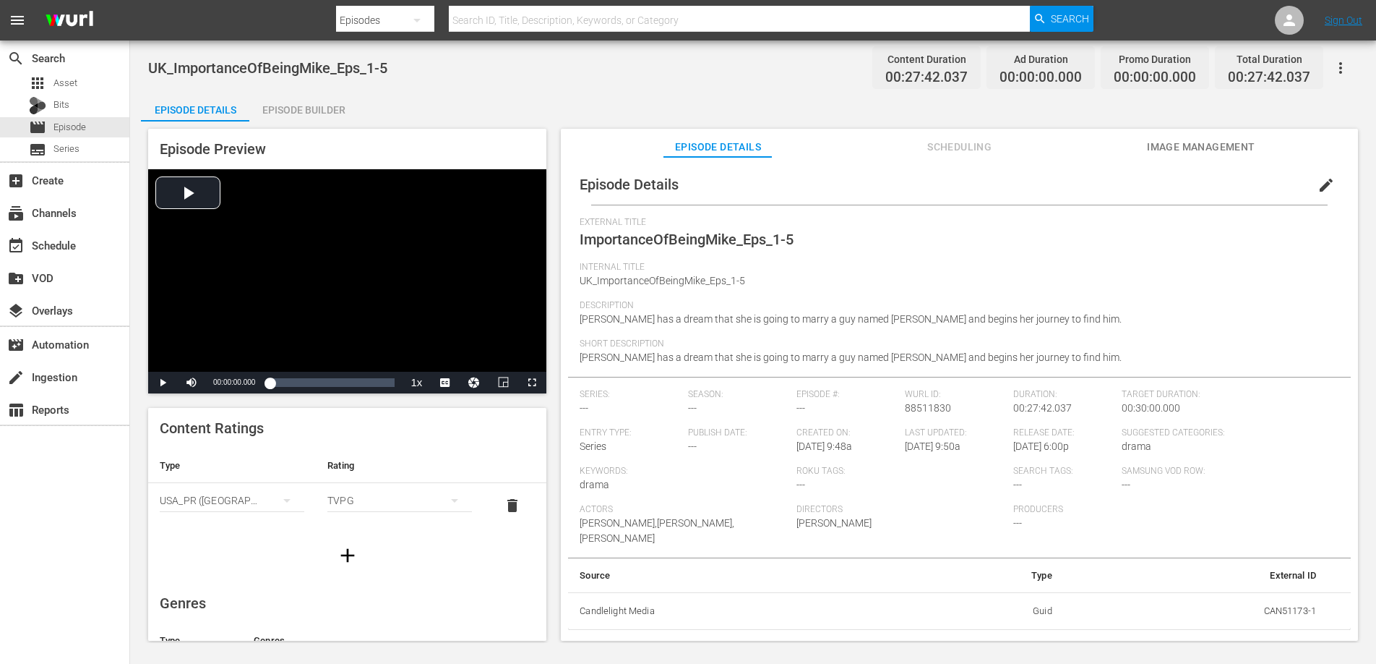
click at [1340, 72] on icon "button" at bounding box center [1341, 68] width 3 height 12
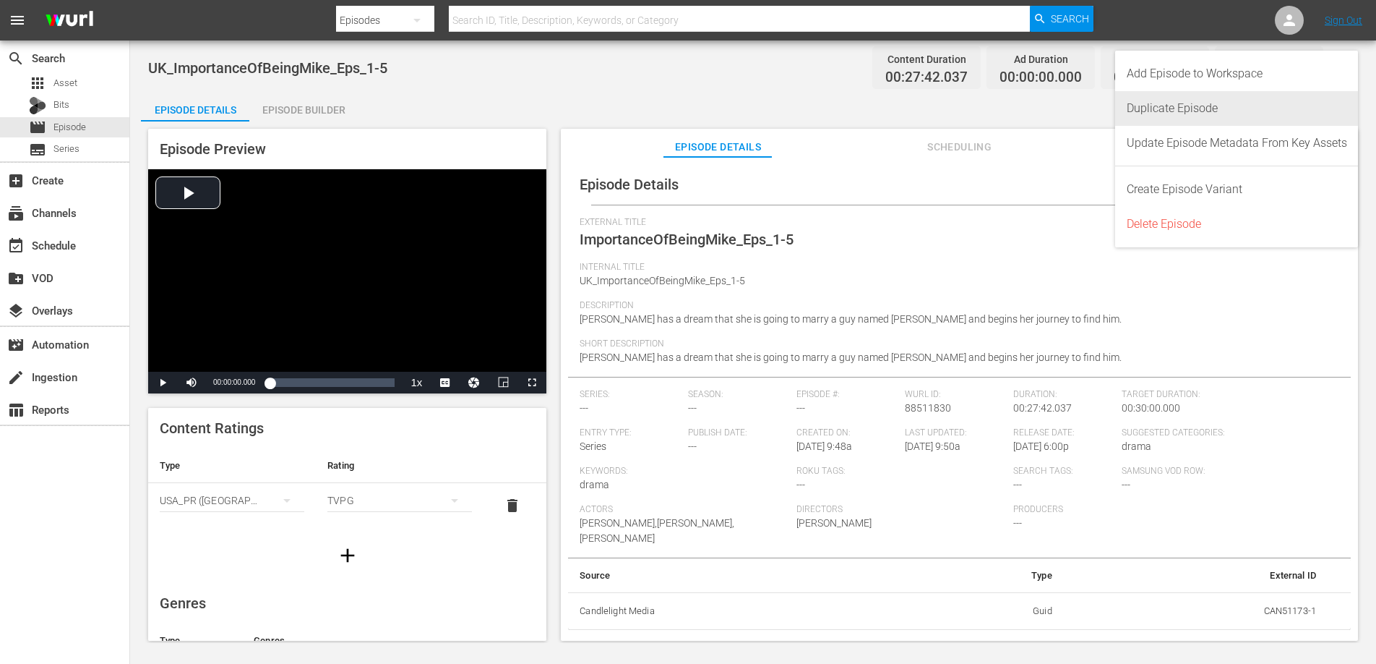
click at [1276, 111] on div "Duplicate Episode" at bounding box center [1237, 108] width 220 height 35
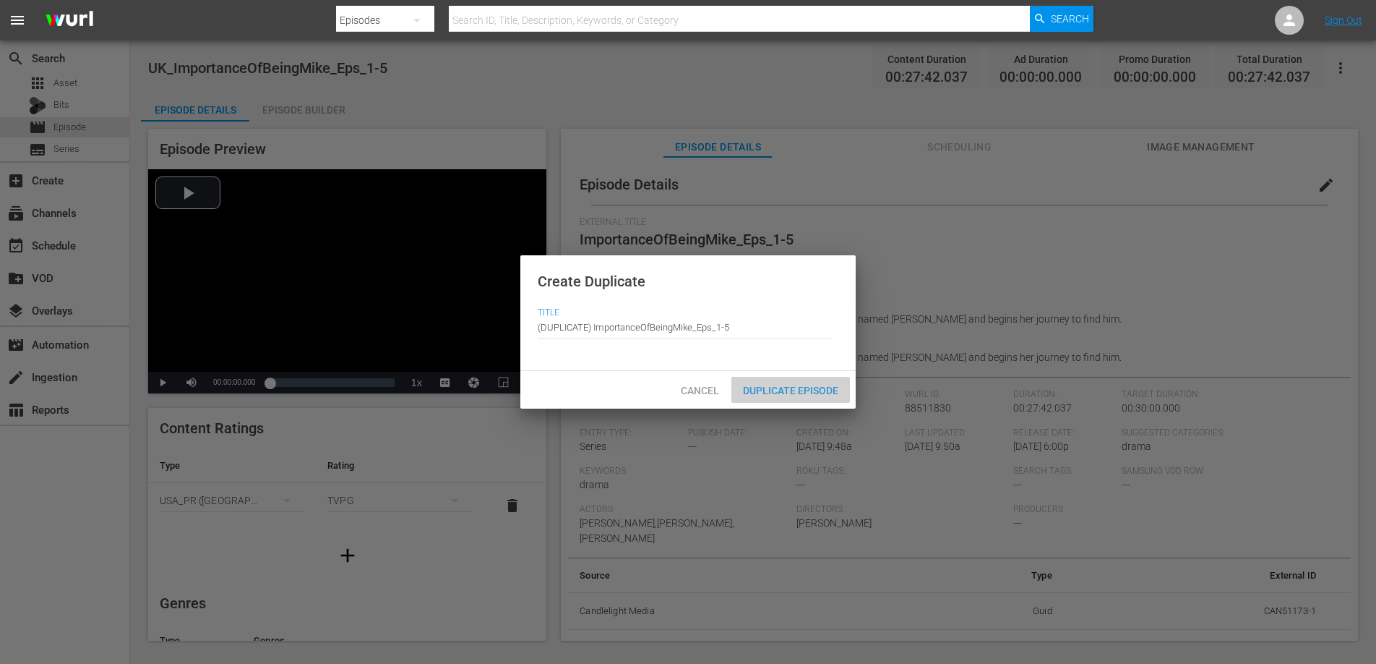
click at [819, 387] on span "Duplicate Episode" at bounding box center [791, 391] width 119 height 12
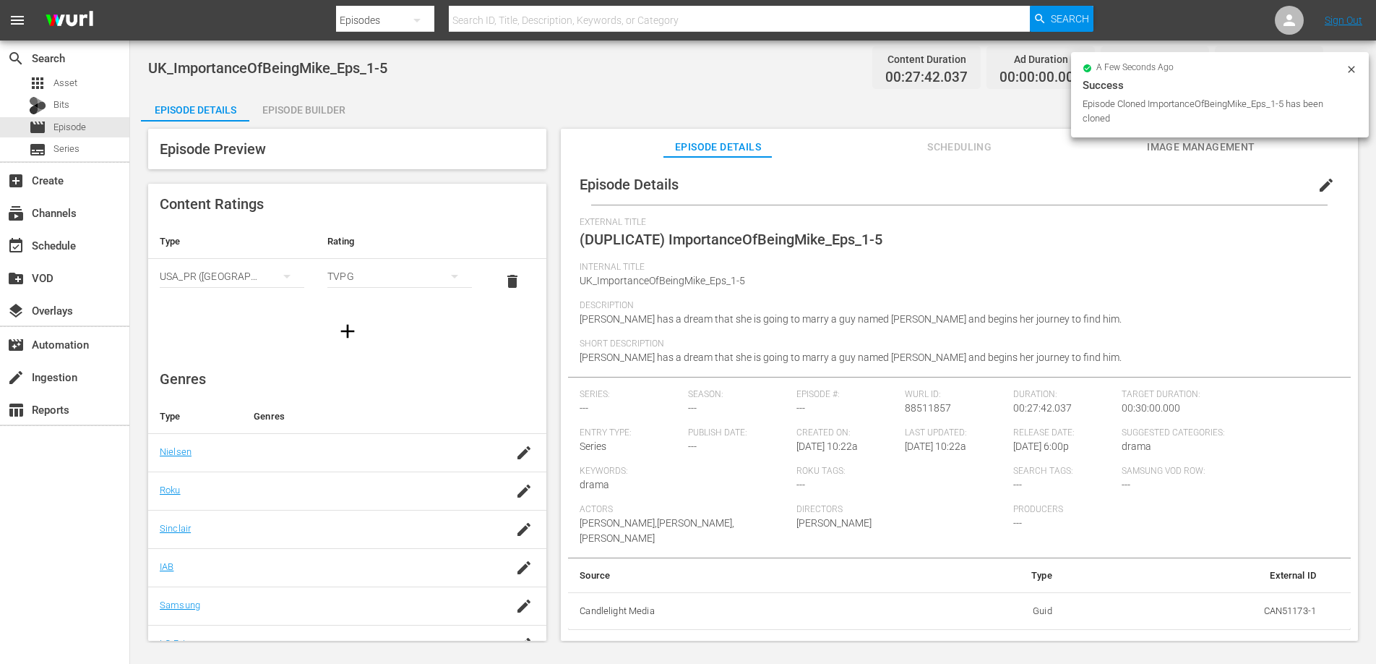
click at [1319, 186] on span "edit" at bounding box center [1326, 184] width 17 height 17
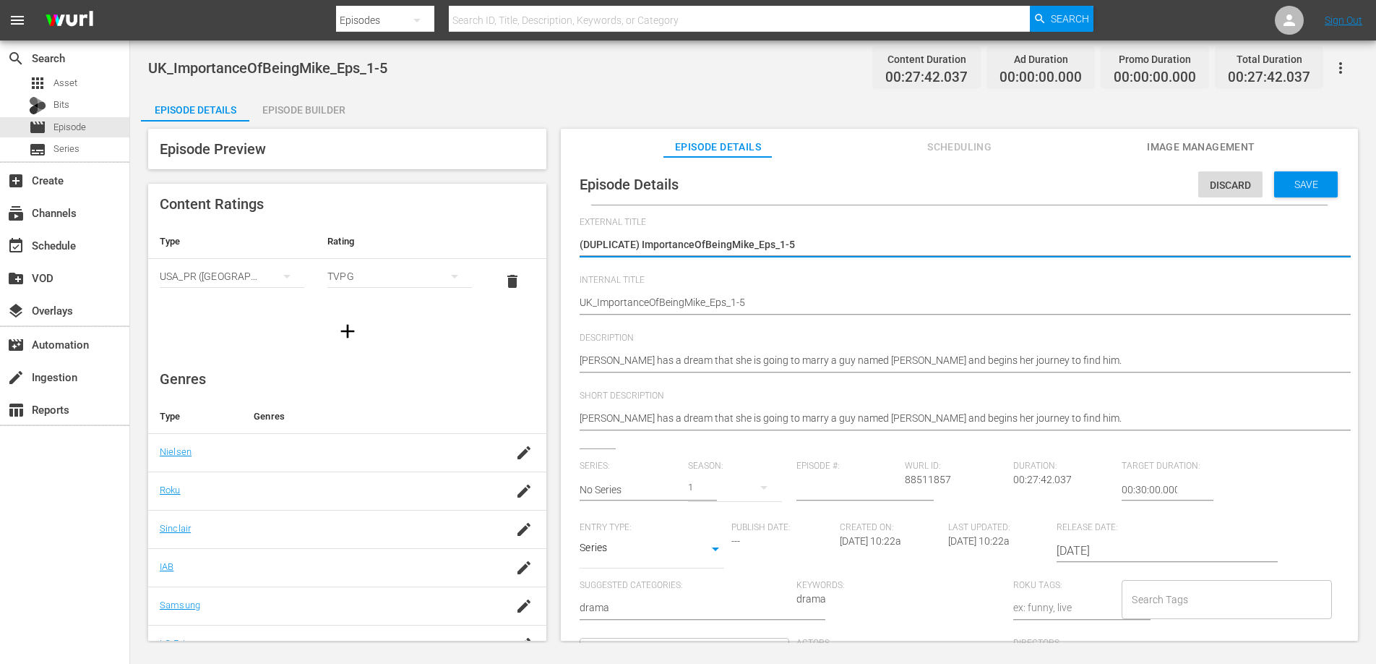
click at [645, 244] on textarea "(DUPLICATE) ImportanceOfBeingMike_Eps_1-5" at bounding box center [956, 245] width 753 height 17
type textarea "(DUPLICATE)ImportanceOfBeingMike_Eps_1-5"
type textarea "(DUPLICATEImportanceOfBeingMike_Eps_1-5"
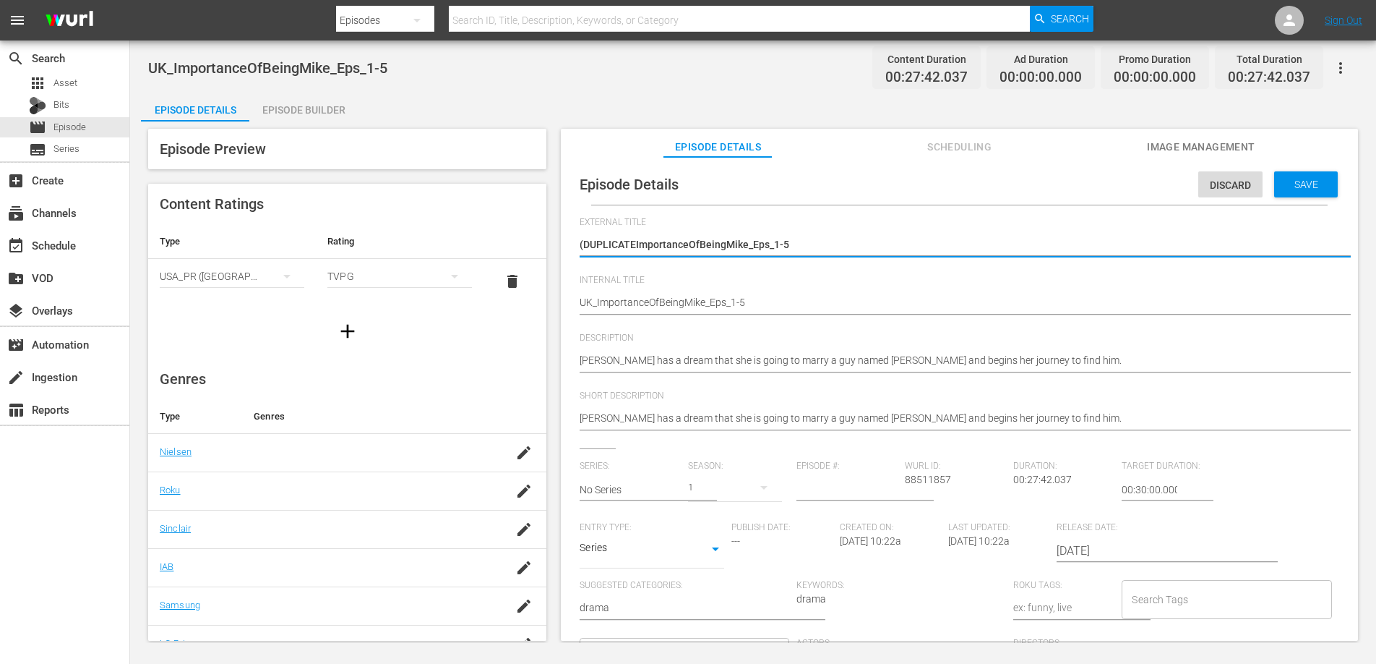
type textarea "(DUPLICATImportanceOfBeingMike_Eps_1-5"
type textarea "(DUPLICAImportanceOfBeingMike_Eps_1-5"
type textarea "(DUPLICImportanceOfBeingMike_Eps_1-5"
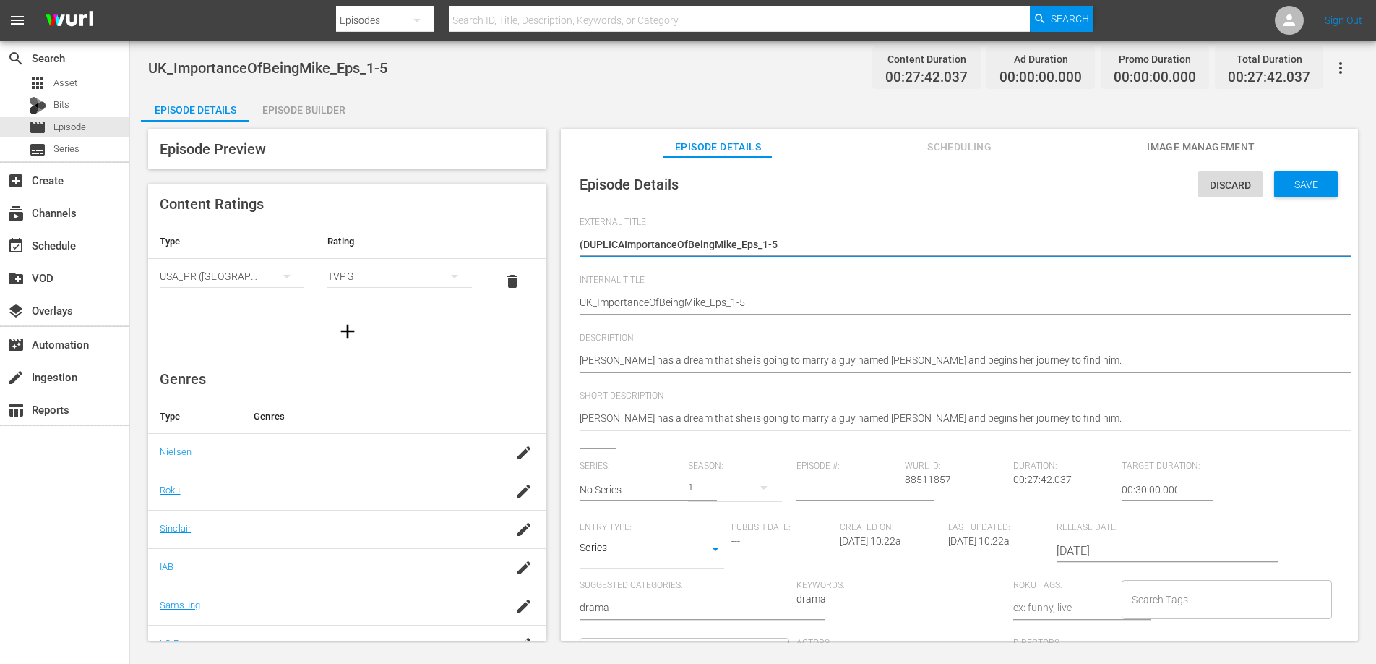
type textarea "(DUPLICImportanceOfBeingMike_Eps_1-5"
type textarea "(DUPLIImportanceOfBeingMike_Eps_1-5"
type textarea "(DUPLImportanceOfBeingMike_Eps_1-5"
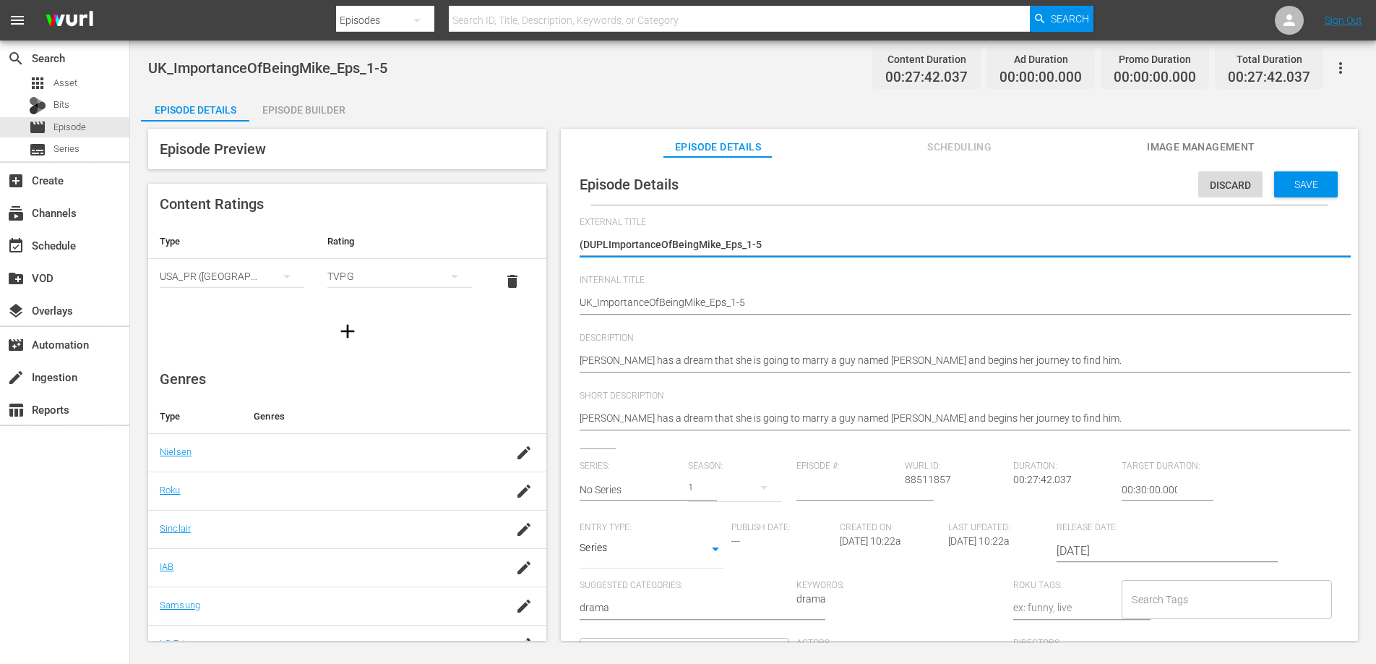
type textarea "(DUPImportanceOfBeingMike_Eps_1-5"
type textarea "(DUImportanceOfBeingMike_Eps_1-5"
type textarea "(DImportanceOfBeingMike_Eps_1-5"
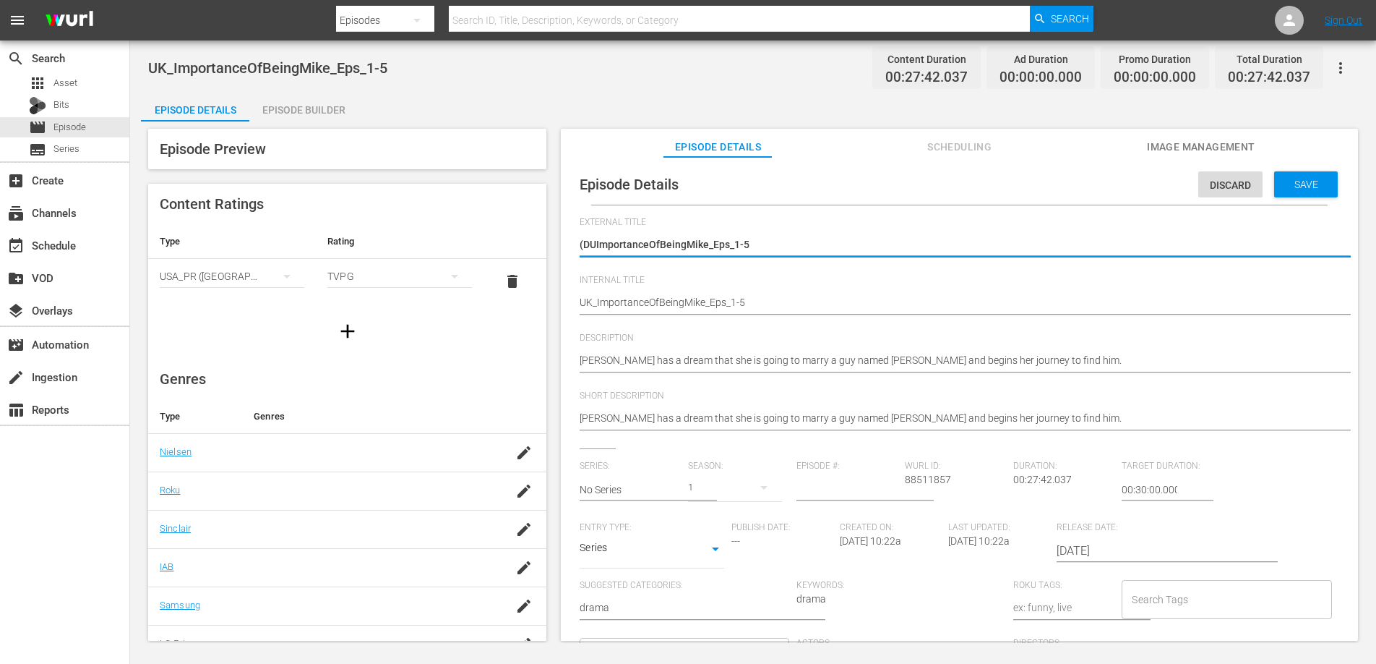
type textarea "(DImportanceOfBeingMike_Eps_1-5"
type textarea "(ImportanceOfBeingMike_Eps_1-5"
type textarea "ImportanceOfBeingMike_Eps_1-5"
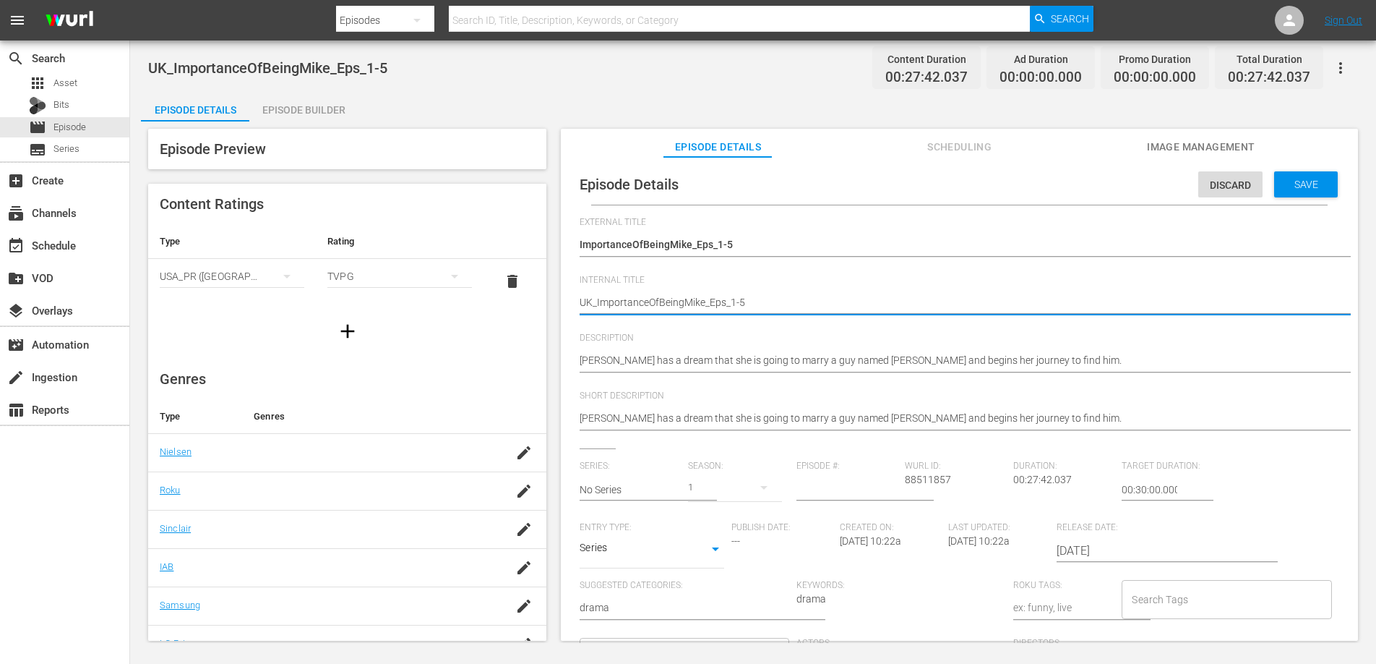
type textarea "UKImportanceOfBeingMike_Eps_1-5"
type textarea "UImportanceOfBeingMike_Eps_1-5"
type textarea "ImportanceOfBeingMike_Eps_1-5"
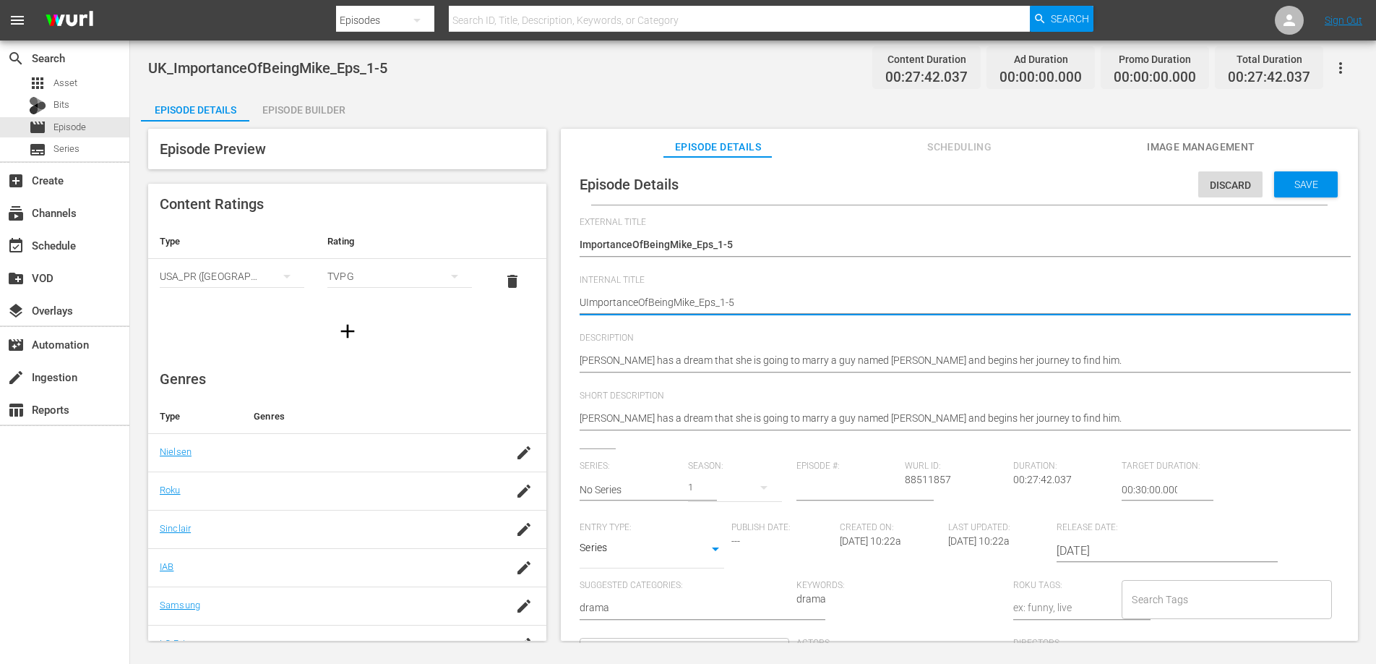
type textarea "ImportanceOfBeingMike_Eps_1-5"
type textarea "ImportanceOfBeingMike_Eps_1-5_"
type textarea "ImportanceOfBeingMike_Eps_1-5_W"
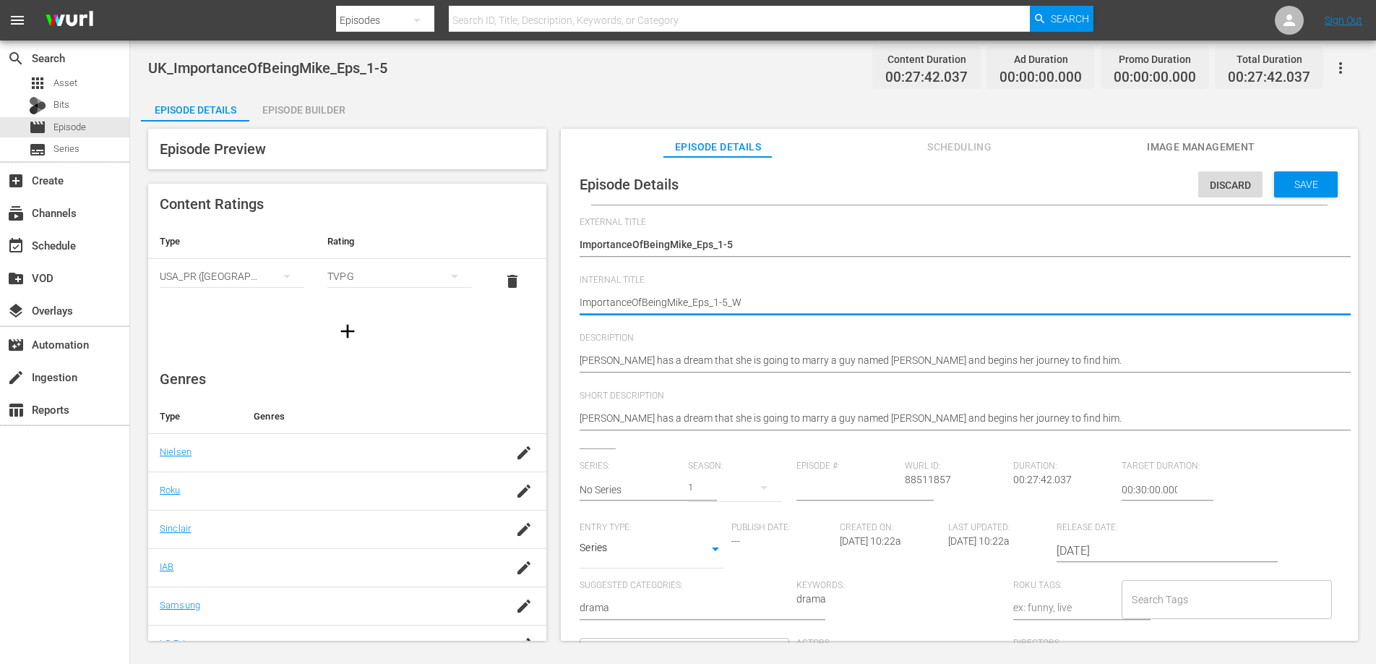
type textarea "ImportanceOfBeingMike_Eps_1-5_Wu"
type textarea "ImportanceOfBeingMike_Eps_1-5_Wur"
type textarea "ImportanceOfBeingMike_Eps_1-5_Wurl"
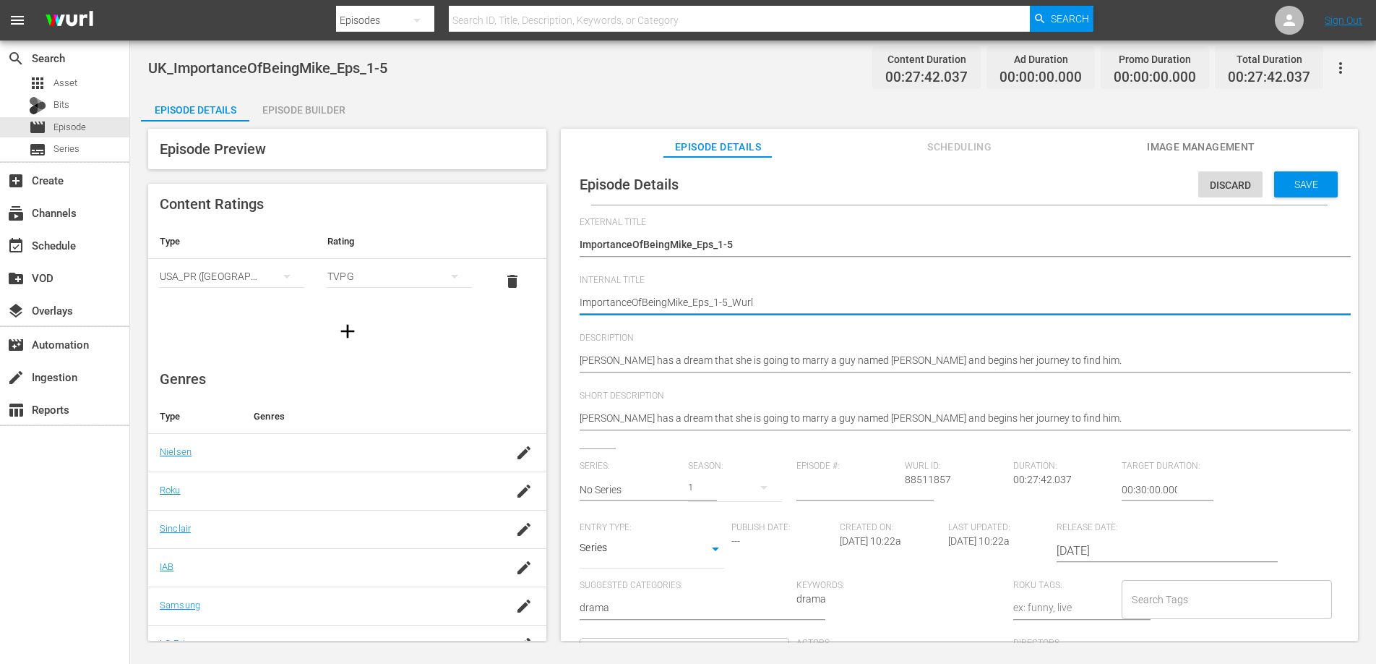
type textarea "ImportanceOfBeingMike_Eps_1-5_Wurl"
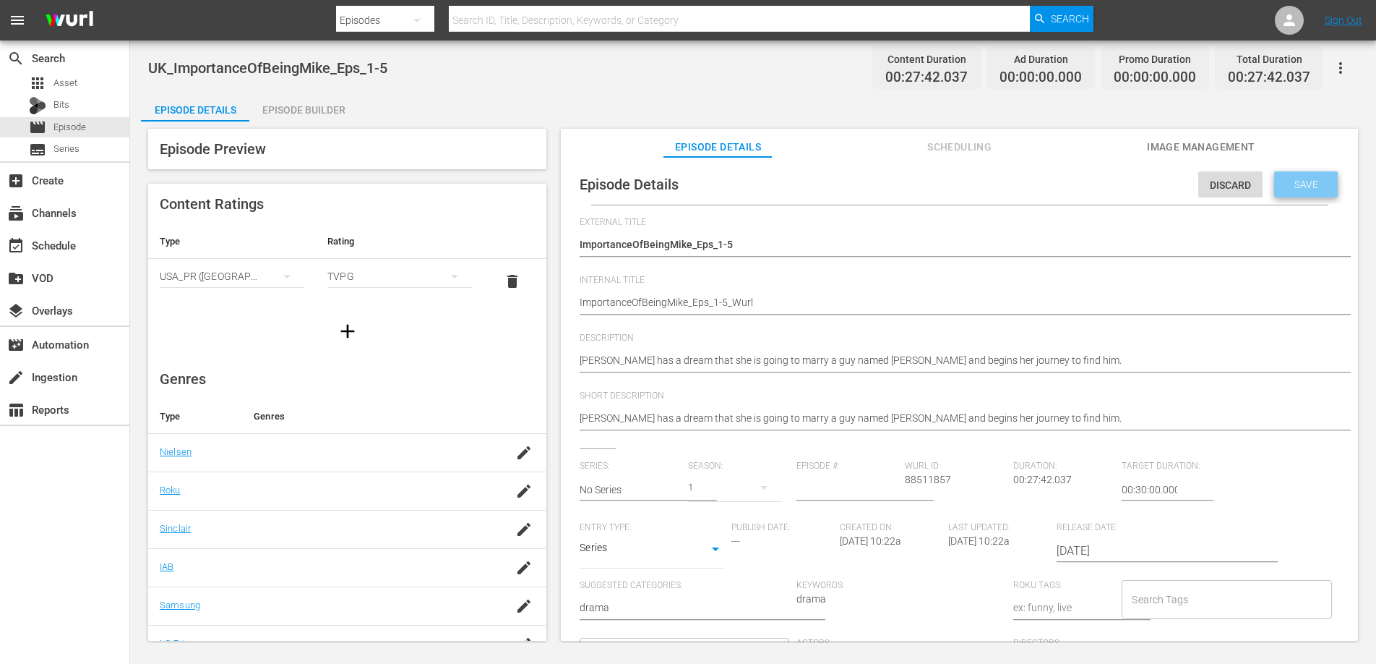
click at [1319, 184] on span "Save" at bounding box center [1306, 185] width 47 height 12
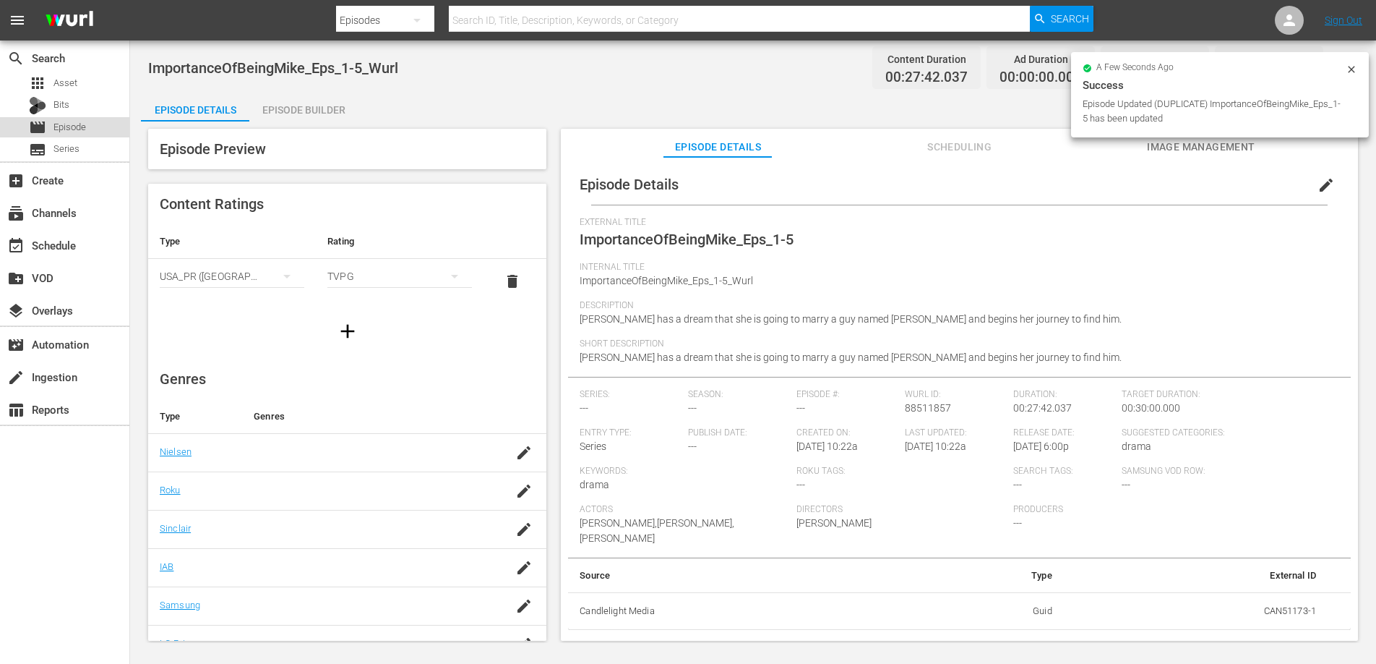
click at [77, 126] on span "Episode" at bounding box center [69, 127] width 33 height 14
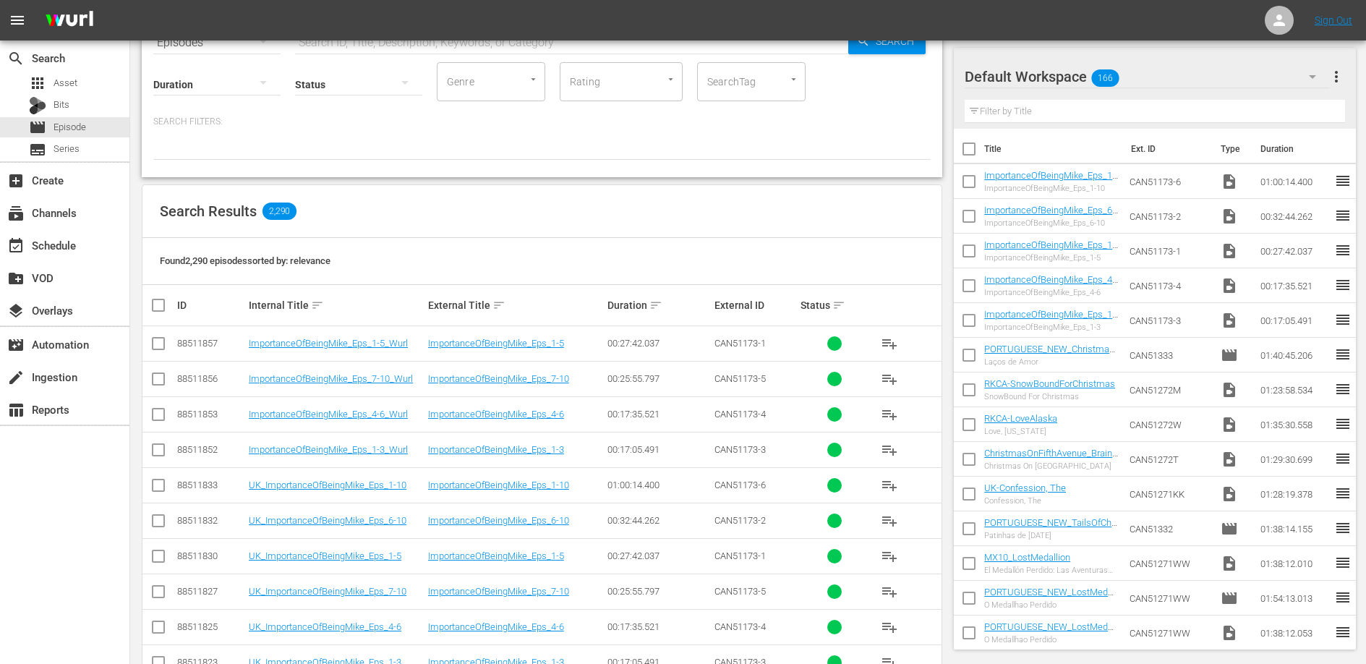
scroll to position [93, 0]
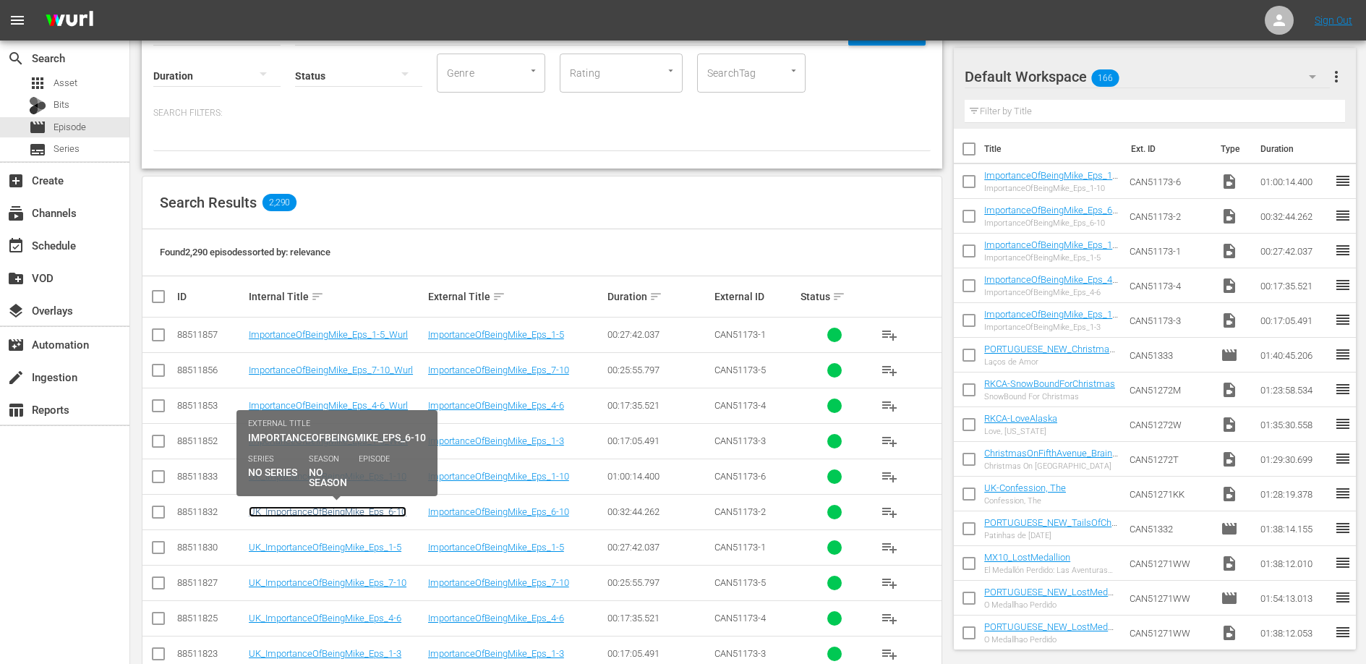
click at [390, 510] on link "UK_ImportanceOfBeingMike_Eps_6-10" at bounding box center [328, 511] width 158 height 11
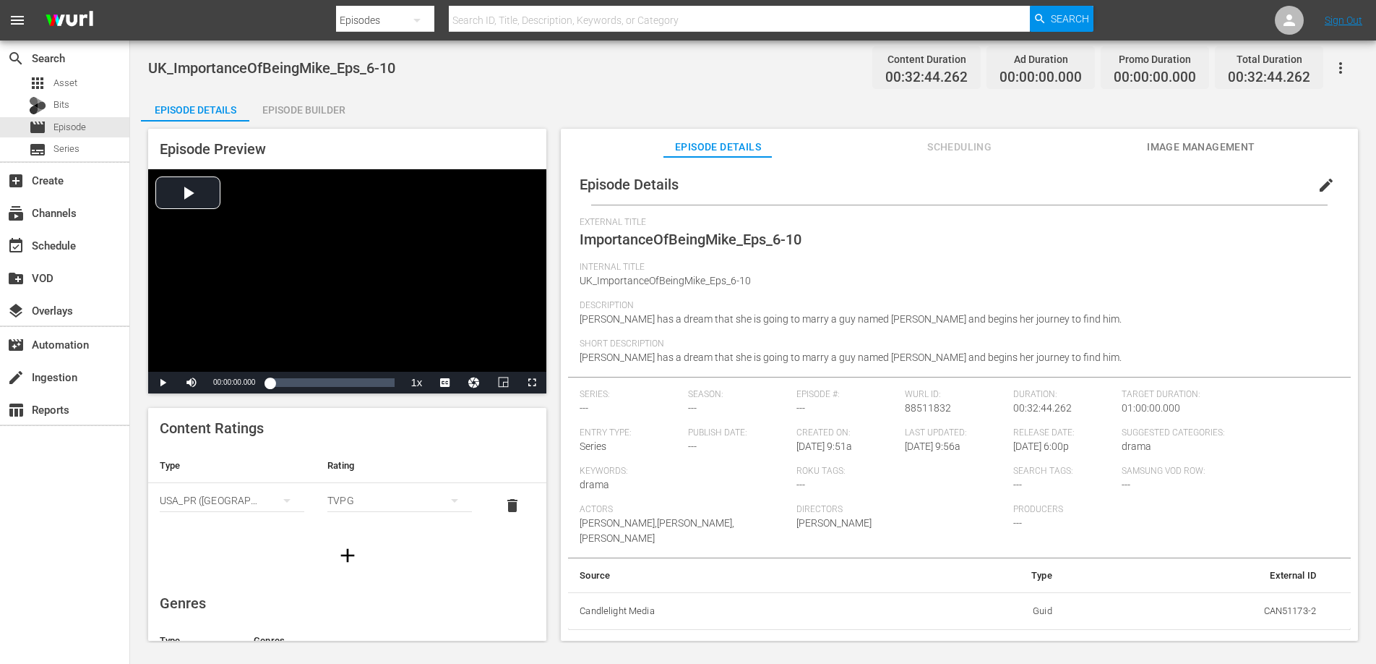
click at [1340, 64] on icon "button" at bounding box center [1340, 67] width 17 height 17
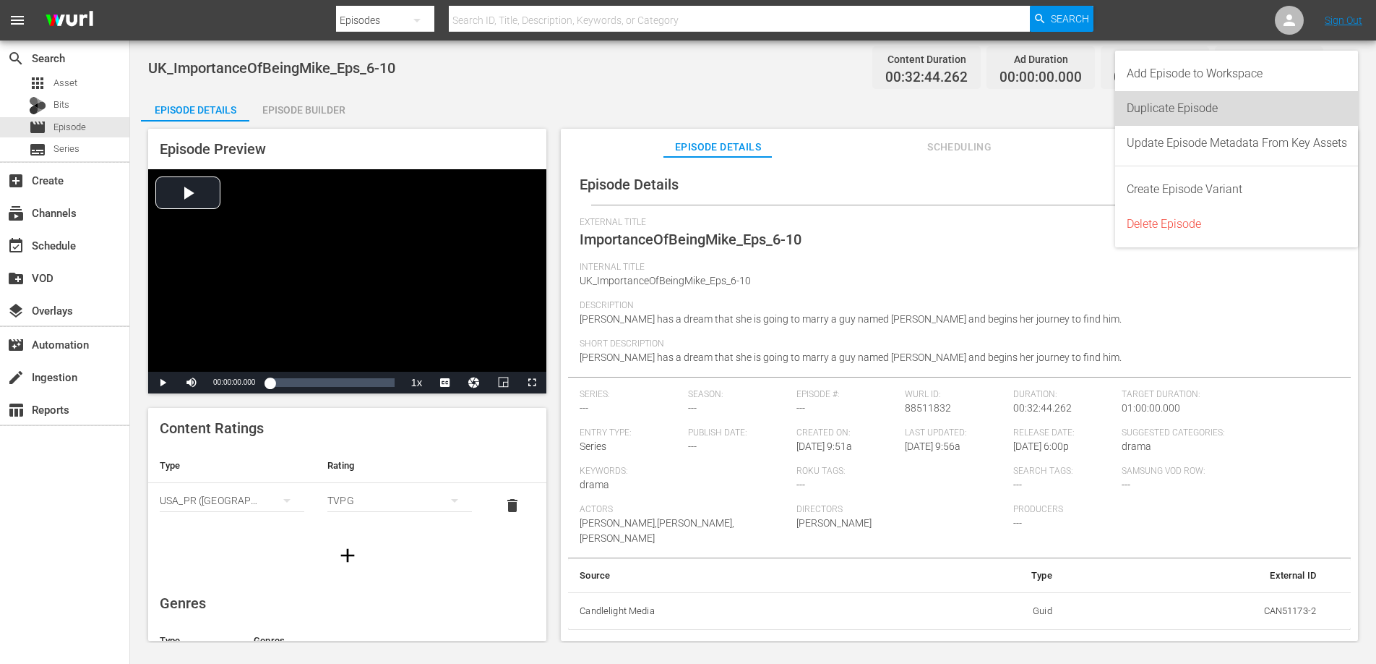
click at [1242, 110] on div "Duplicate Episode" at bounding box center [1237, 108] width 220 height 35
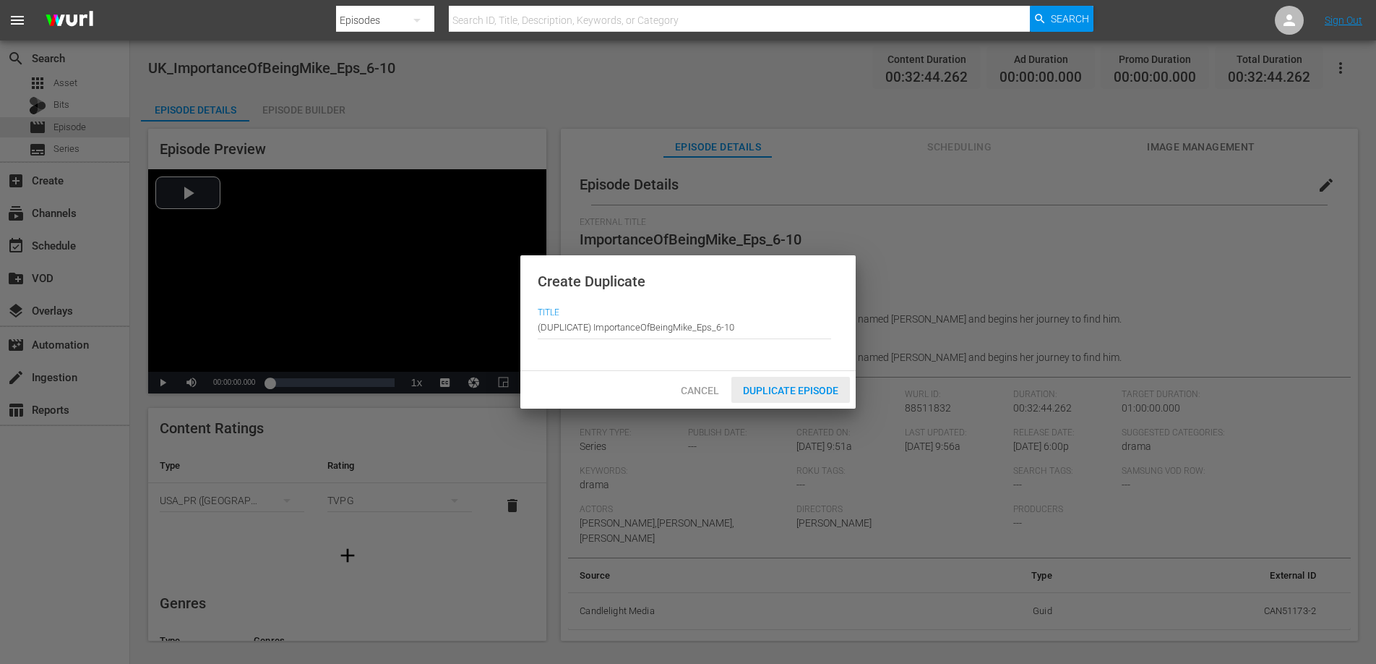
click at [821, 382] on div "Duplicate Episode" at bounding box center [791, 390] width 119 height 27
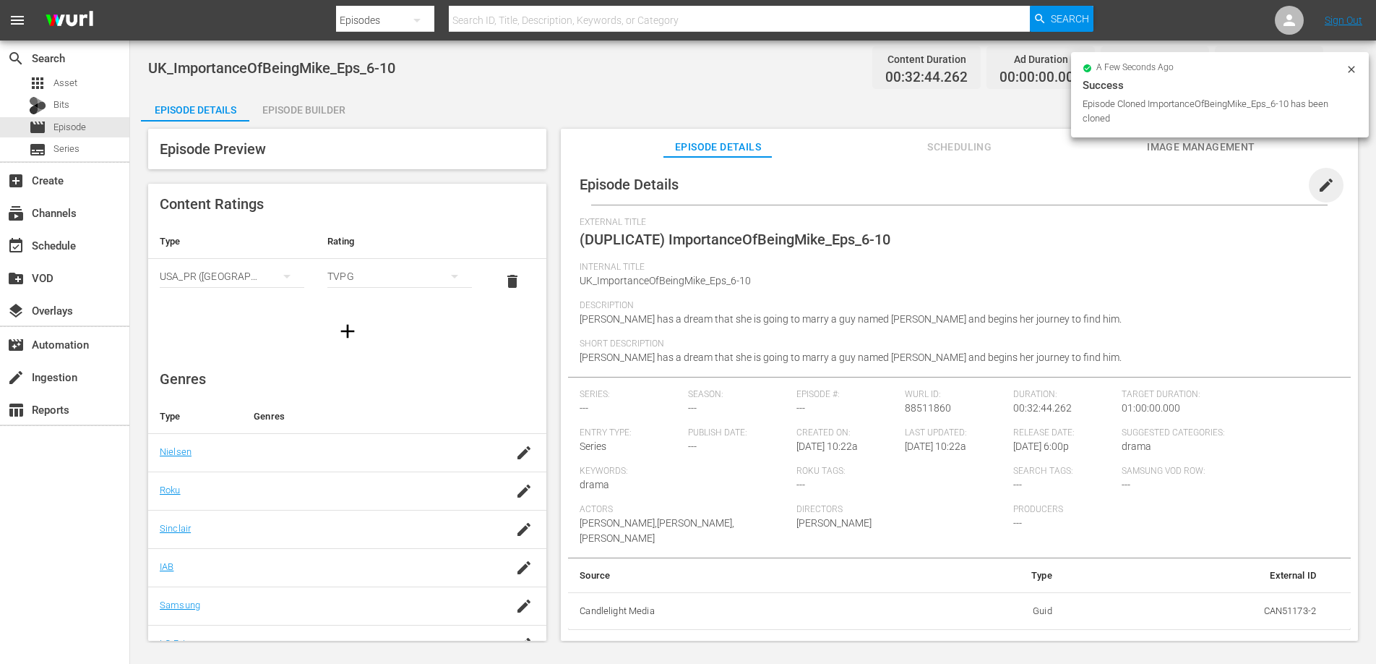
click at [1318, 179] on span "edit" at bounding box center [1326, 184] width 17 height 17
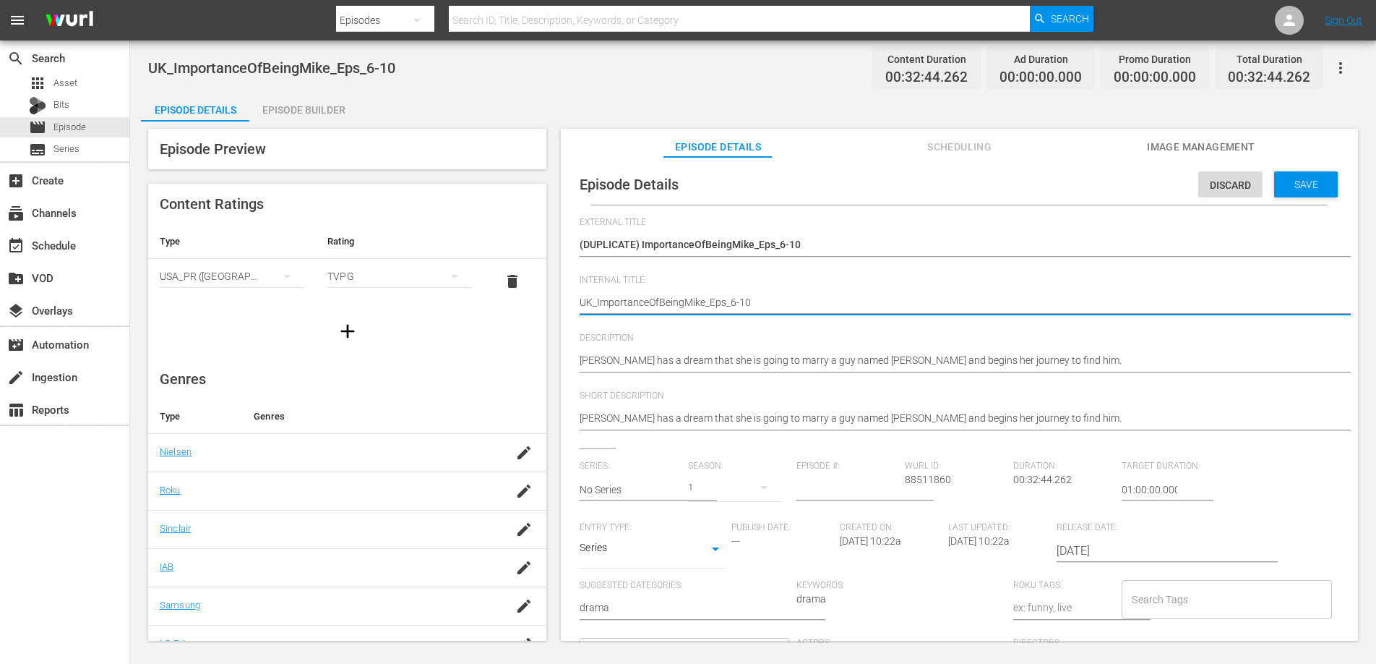
type textarea "UKImportanceOfBeingMike_Eps_6-10"
type textarea "UImportanceOfBeingMike_Eps_6-10"
type textarea "ImportanceOfBeingMike_Eps_6-10"
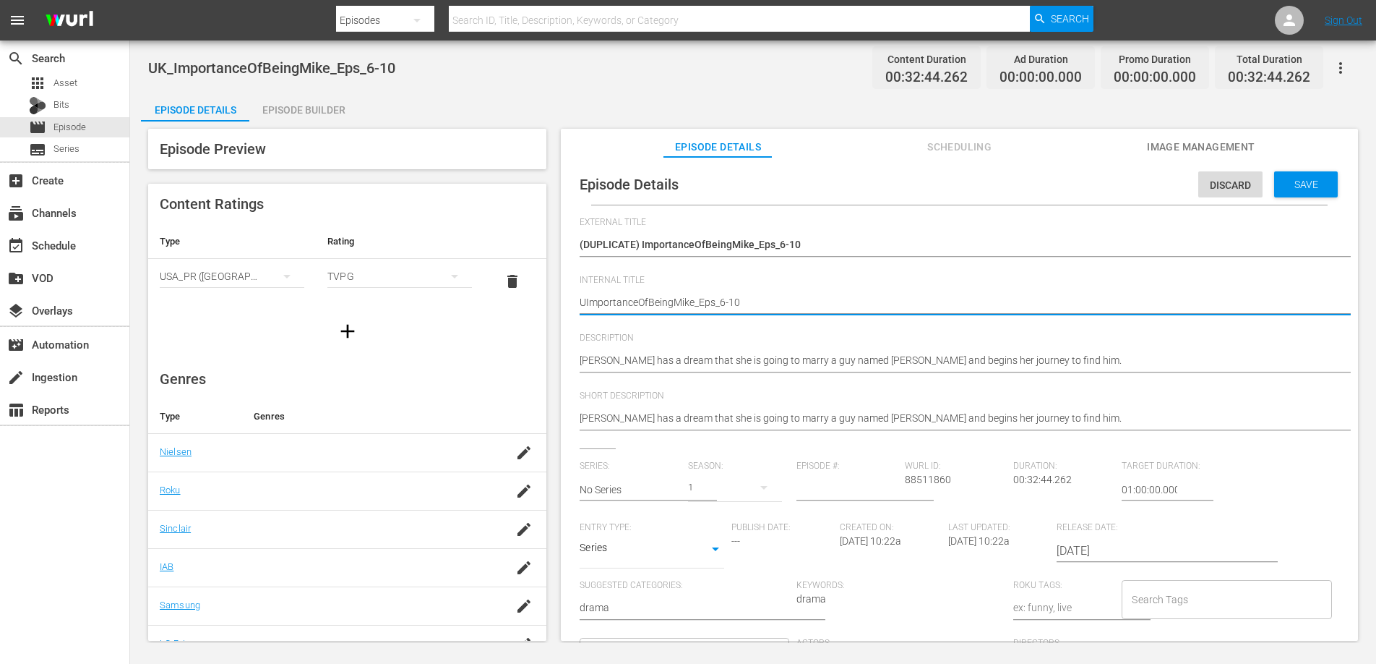
type textarea "ImportanceOfBeingMike_Eps_6-10"
type textarea "ImportanceOfBeingMike_Eps_6-10_"
type textarea "ImportanceOfBeingMike_Eps_6-10_W"
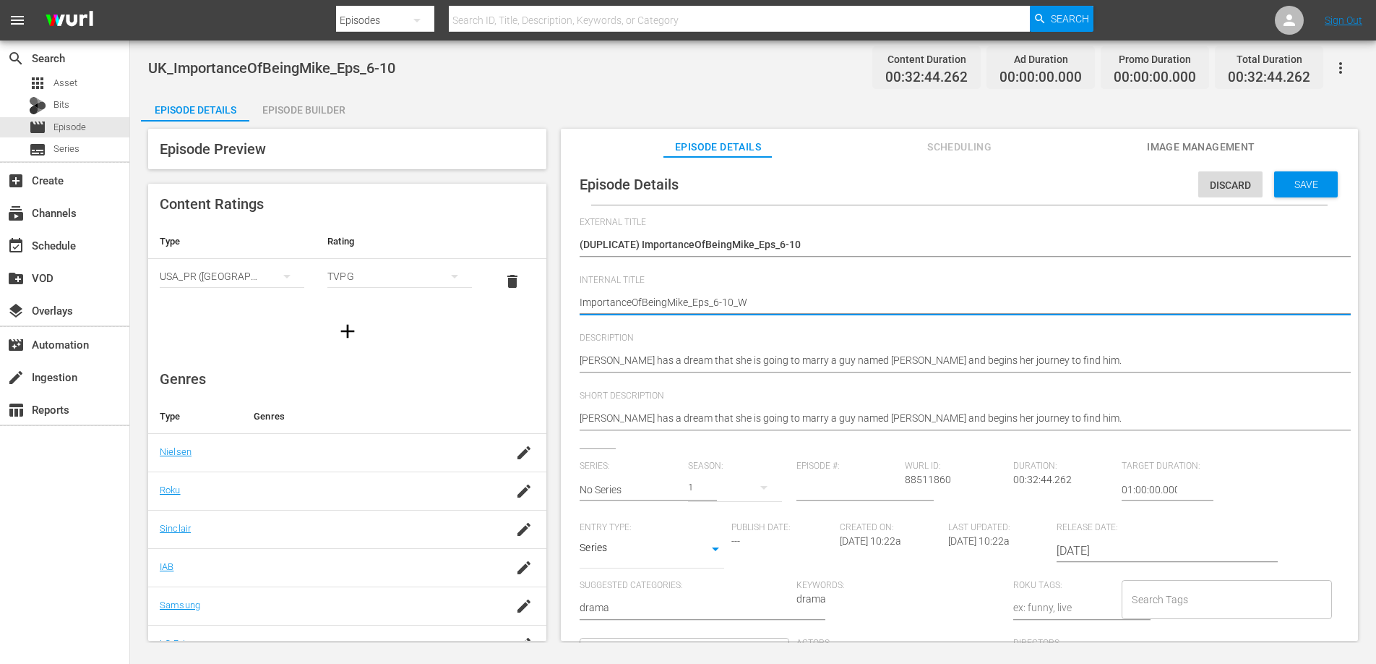
type textarea "ImportanceOfBeingMike_Eps_6-10_Wu"
type textarea "ImportanceOfBeingMike_Eps_6-10_Wur"
type textarea "ImportanceOfBeingMike_Eps_6-10_Wurl"
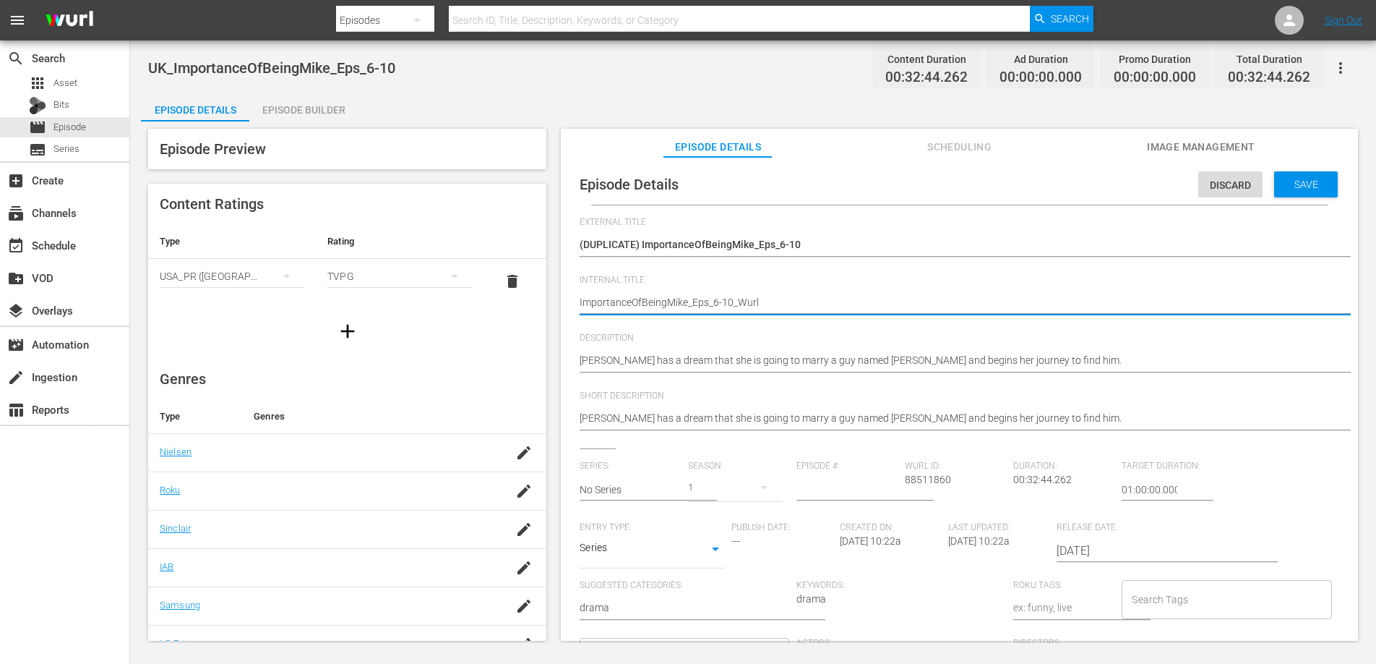
type textarea "ImportanceOfBeingMike_Eps_6-10_Wurl"
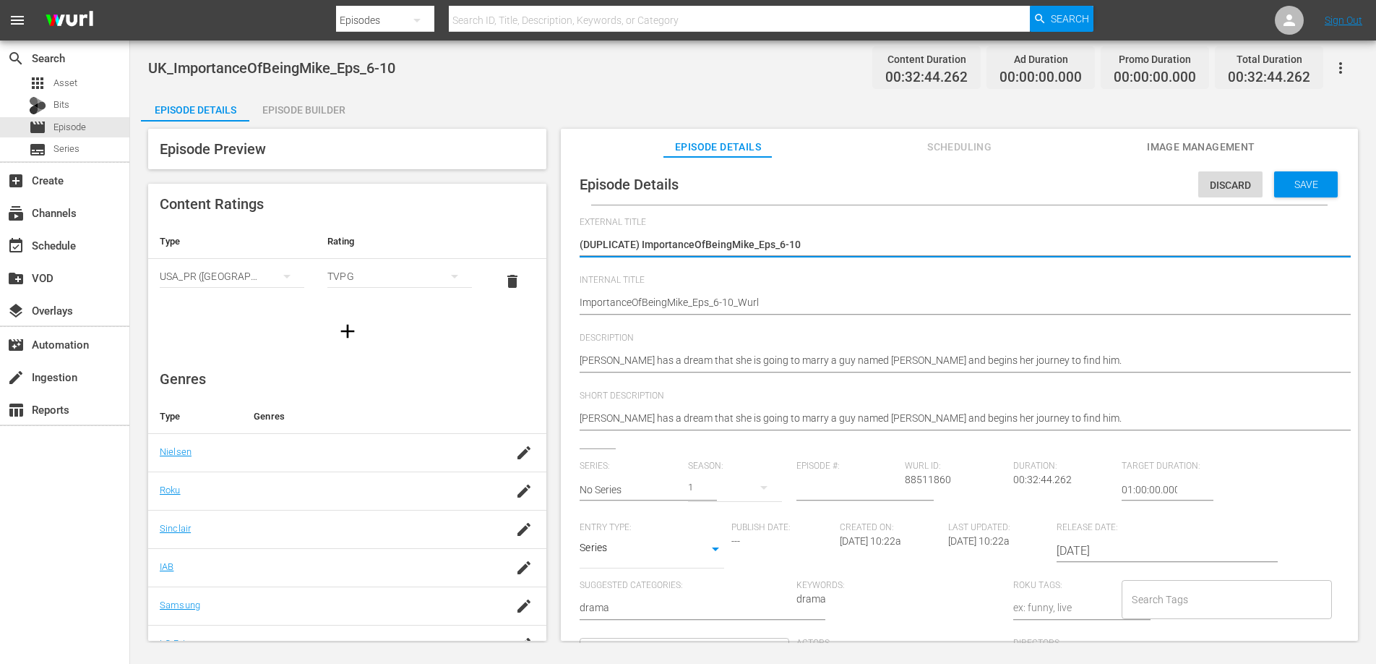
type textarea "(DUPLICATE)ImportanceOfBeingMike_Eps_6-10"
type textarea "(DUPLICATEImportanceOfBeingMike_Eps_6-10"
type textarea "(DUPLICATImportanceOfBeingMike_Eps_6-10"
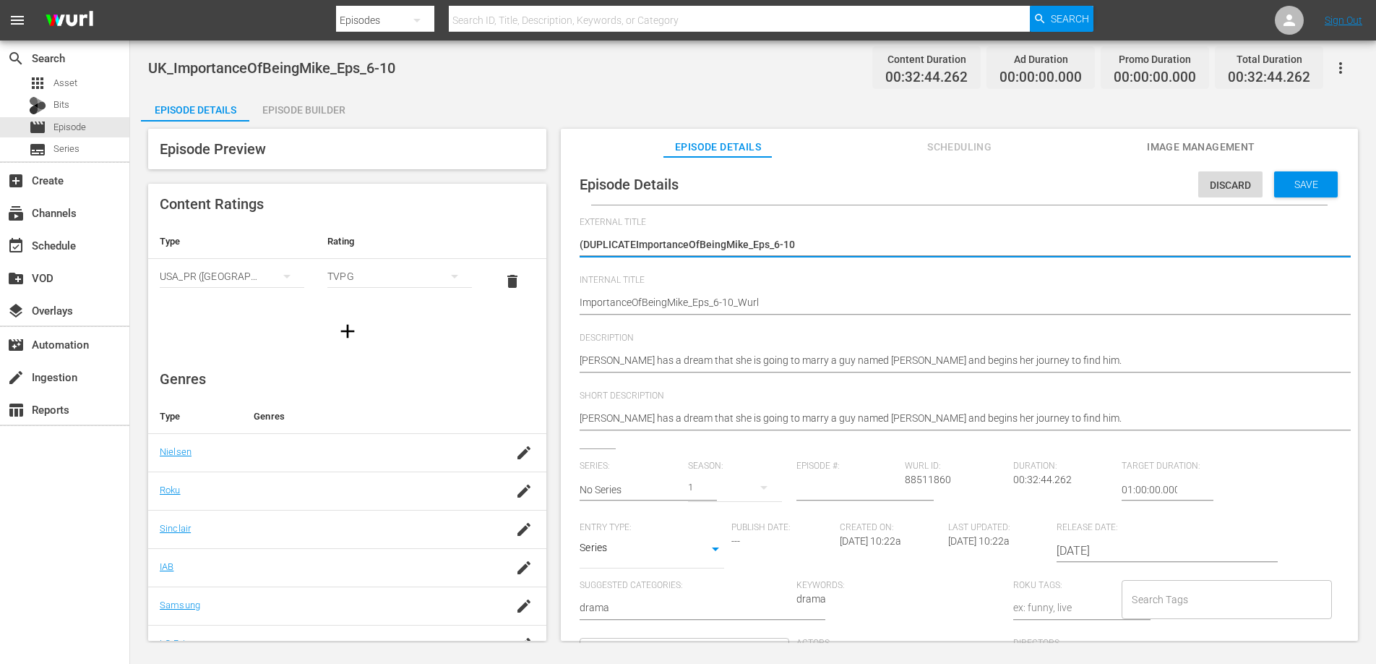
type textarea "(DUPLICATImportanceOfBeingMike_Eps_6-10"
type textarea "(DUPLICAImportanceOfBeingMike_Eps_6-10"
click at [1303, 171] on div "Save" at bounding box center [1307, 184] width 64 height 26
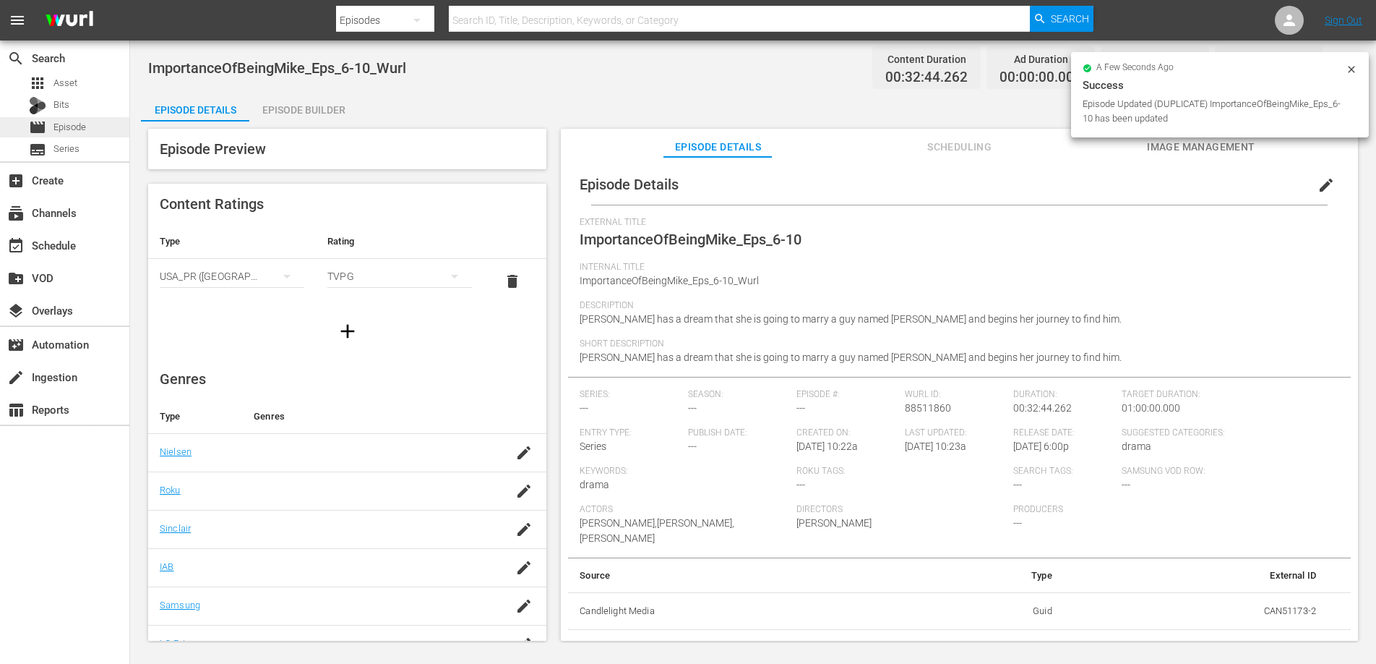
click at [74, 123] on span "Episode" at bounding box center [69, 127] width 33 height 14
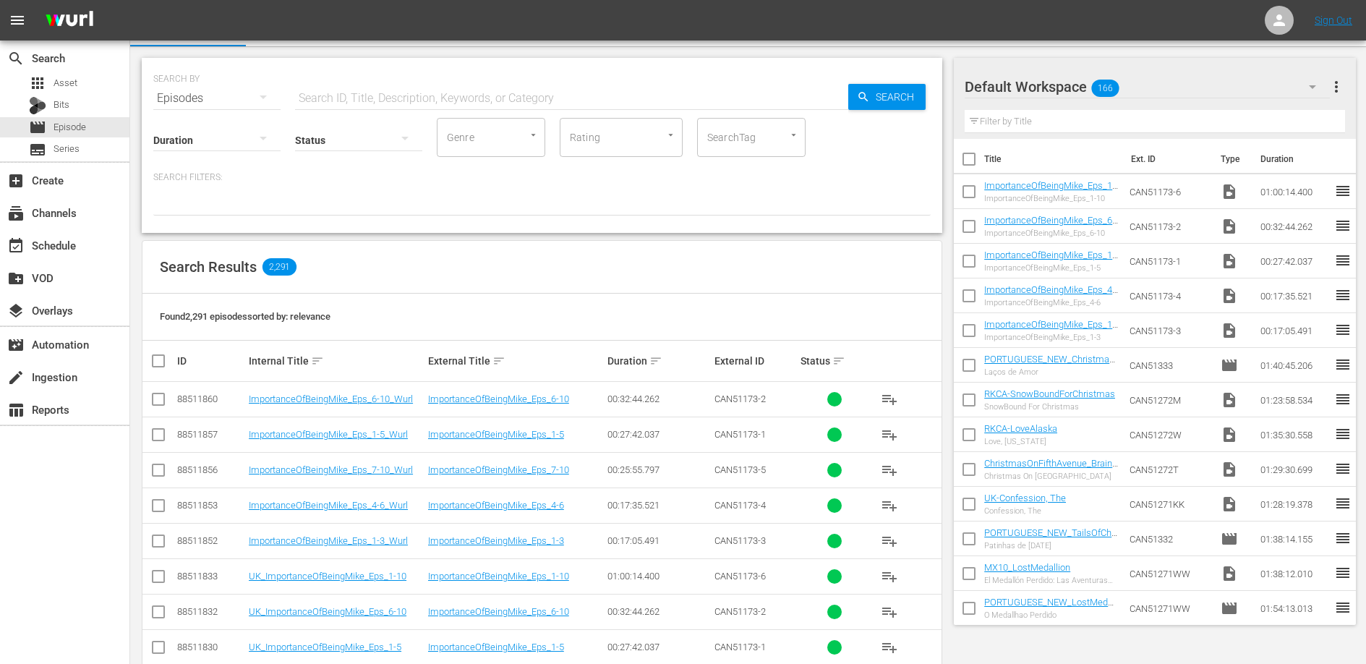
scroll to position [30, 0]
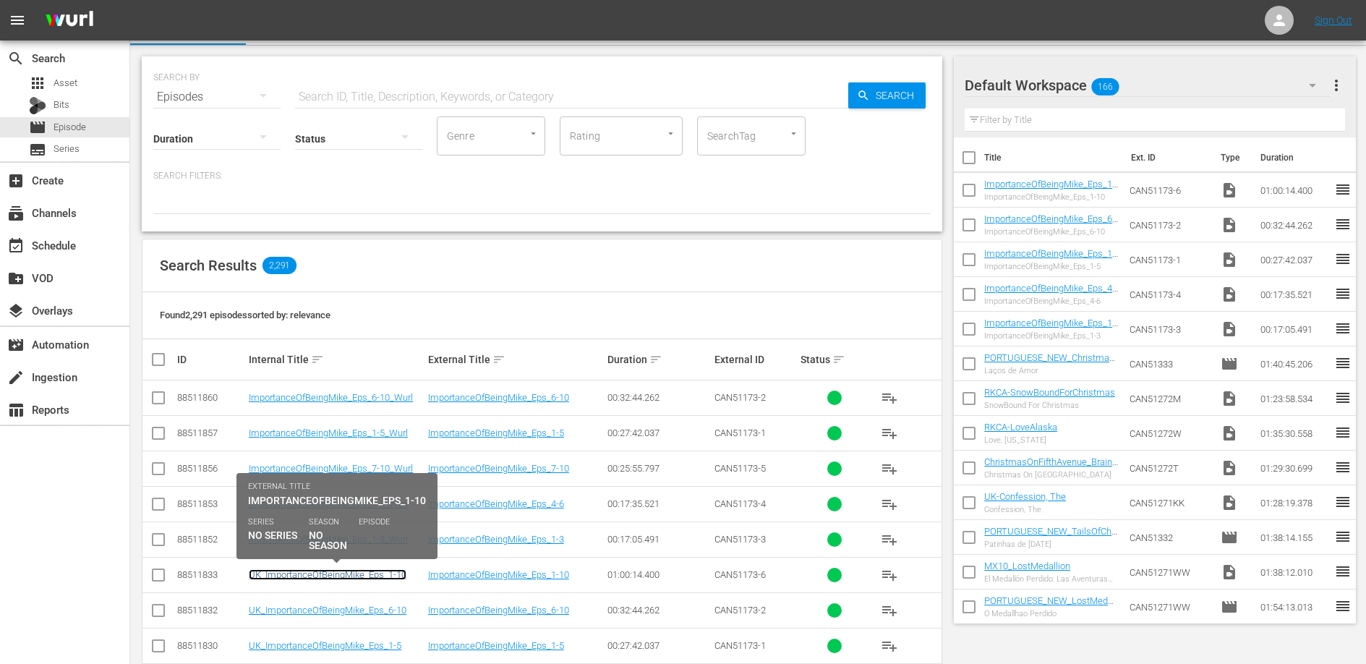
click at [368, 574] on link "UK_ImportanceOfBeingMike_Eps_1-10" at bounding box center [328, 574] width 158 height 11
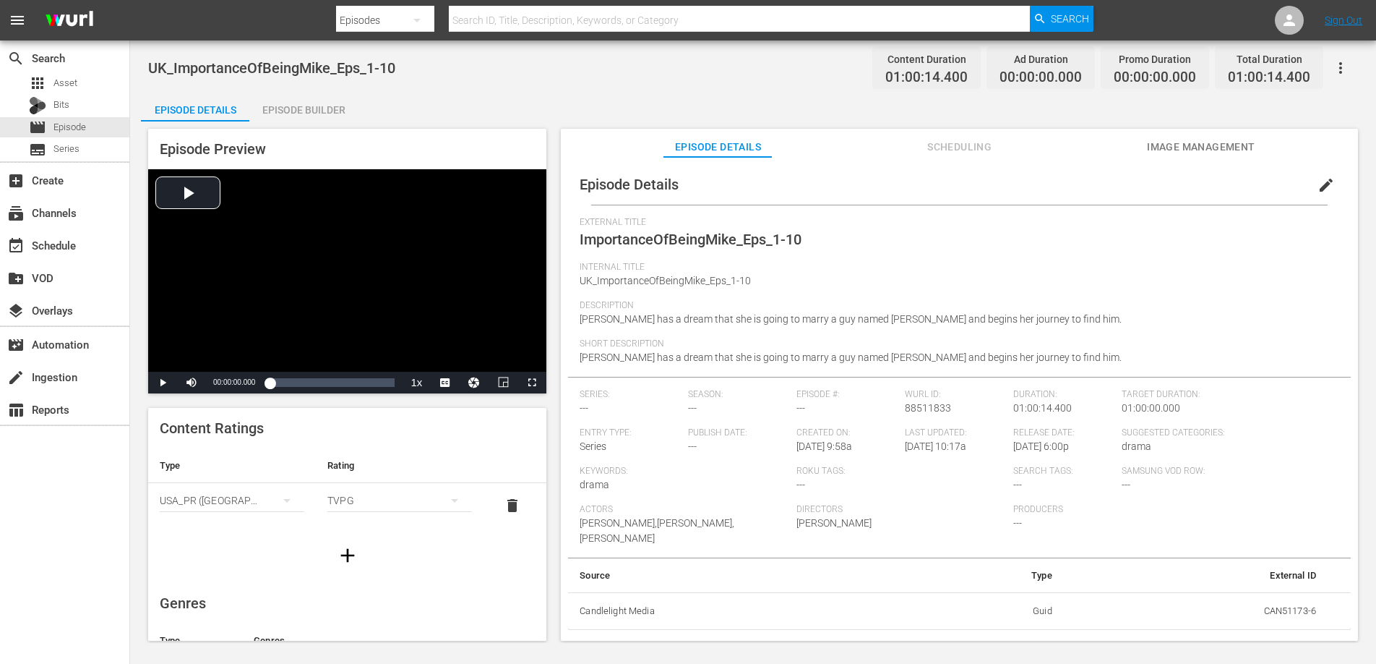
click at [1341, 59] on icon "button" at bounding box center [1340, 67] width 17 height 17
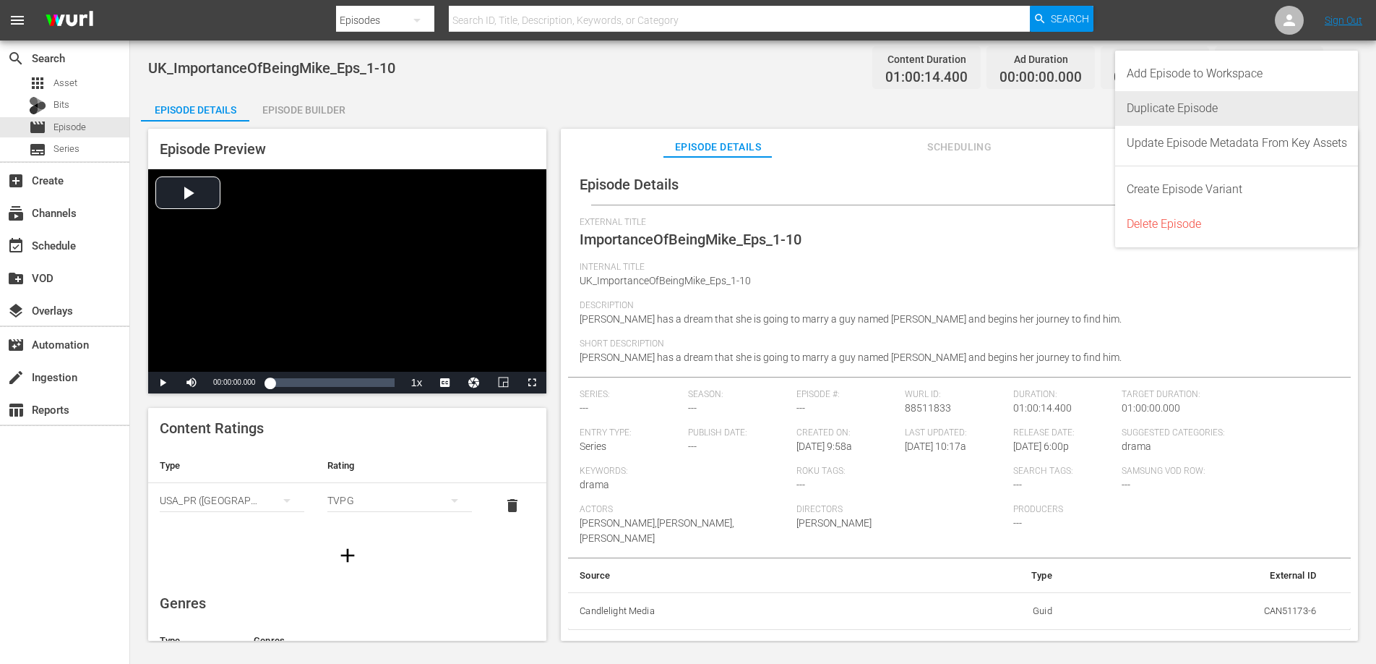
click at [1251, 103] on div "Duplicate Episode" at bounding box center [1237, 108] width 220 height 35
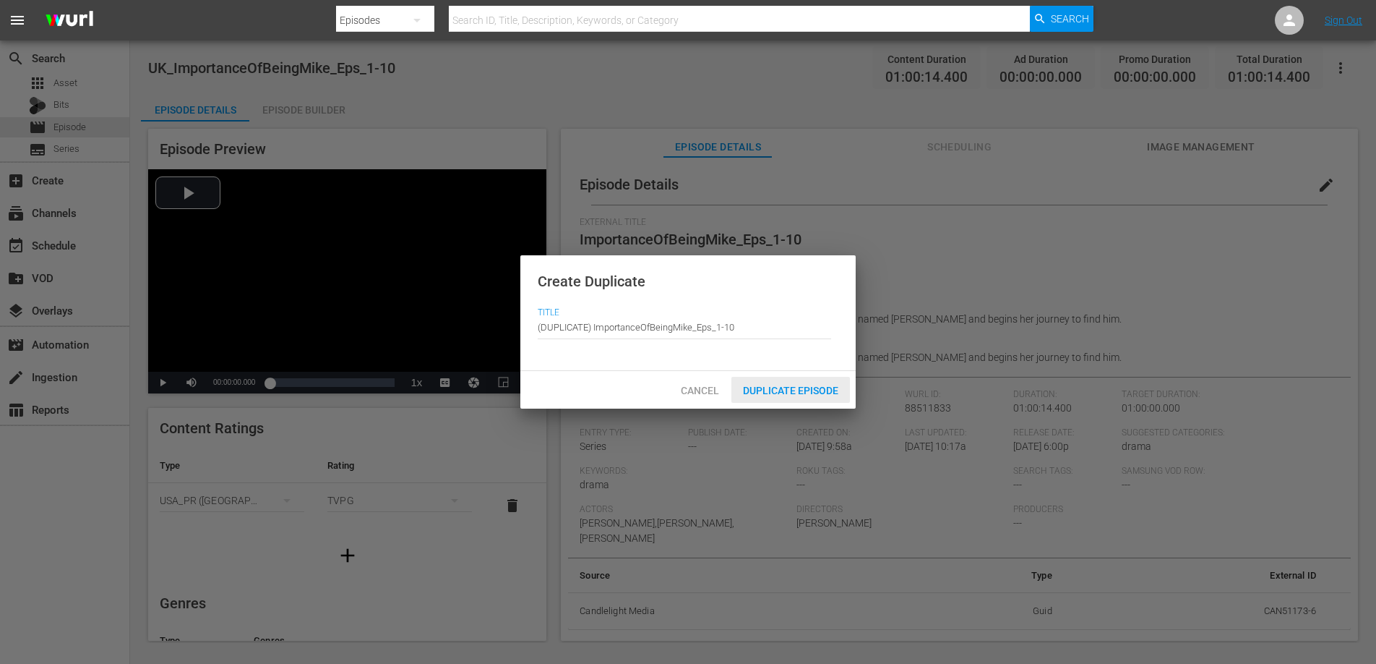
click at [784, 386] on span "Duplicate Episode" at bounding box center [791, 391] width 119 height 12
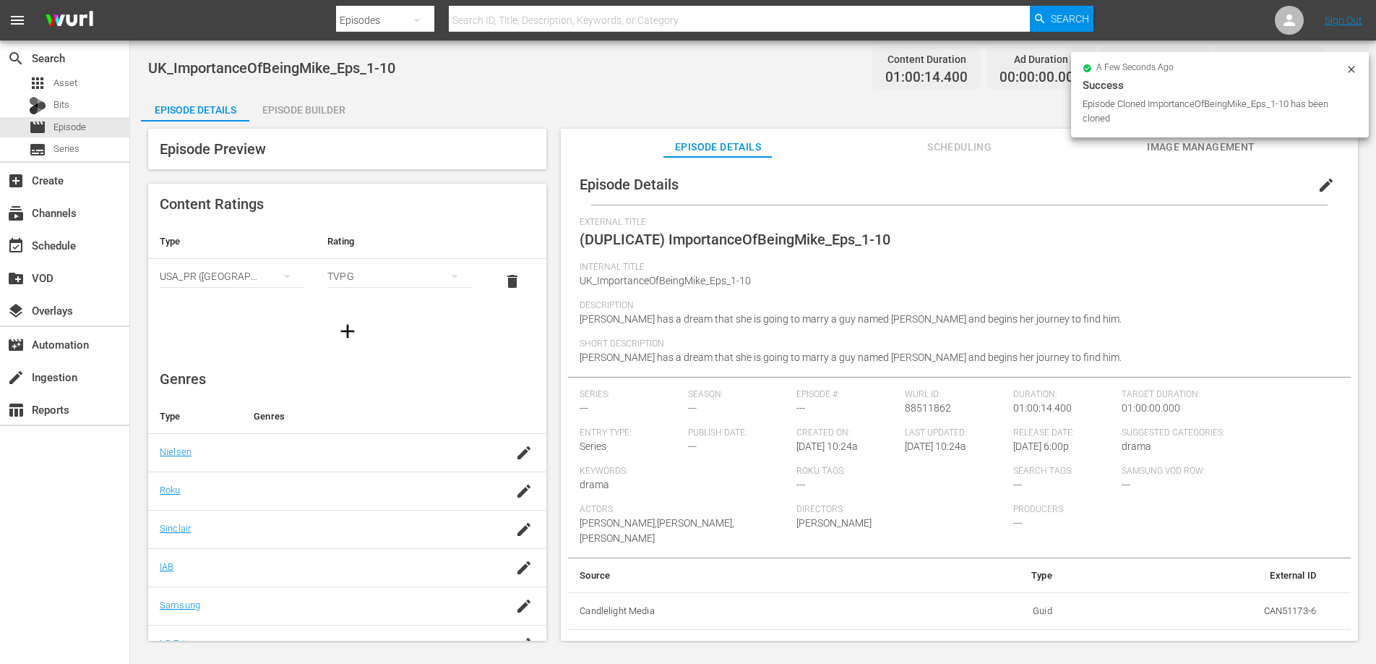
click at [1318, 184] on span "edit" at bounding box center [1326, 184] width 17 height 17
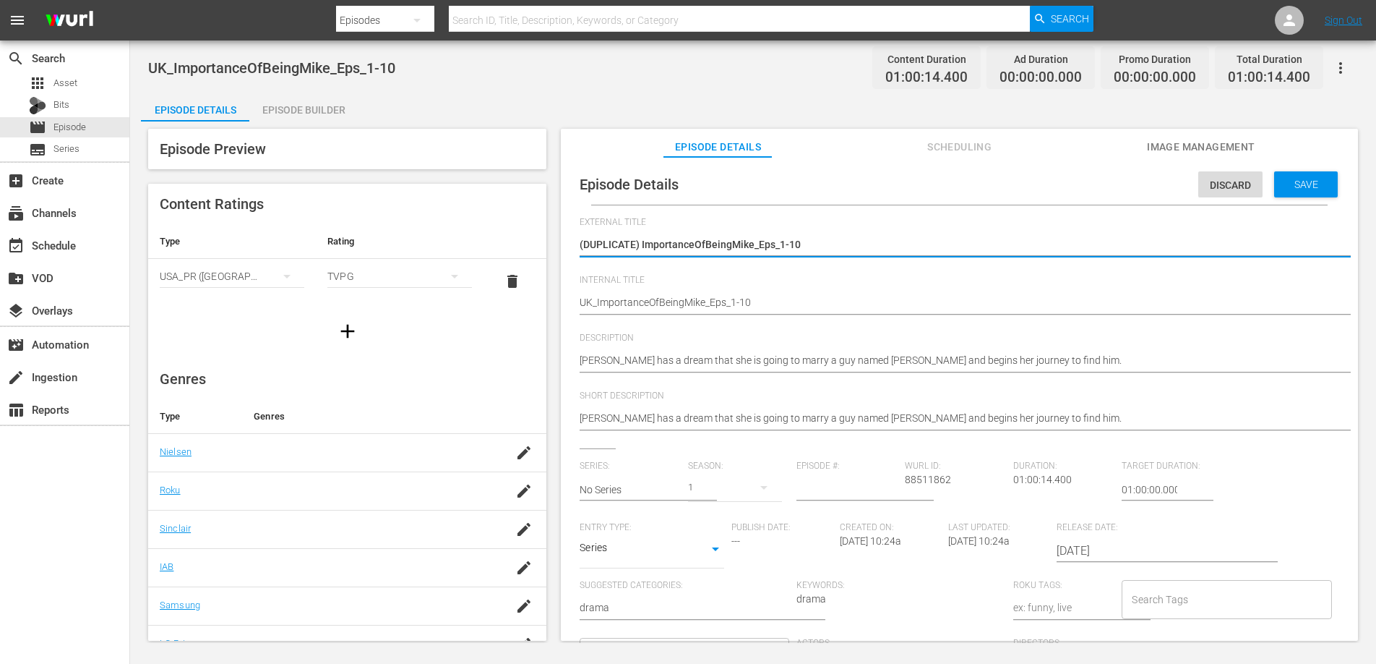
click at [643, 243] on textarea "(DUPLICATE) ImportanceOfBeingMike_Eps_1-10" at bounding box center [956, 245] width 753 height 17
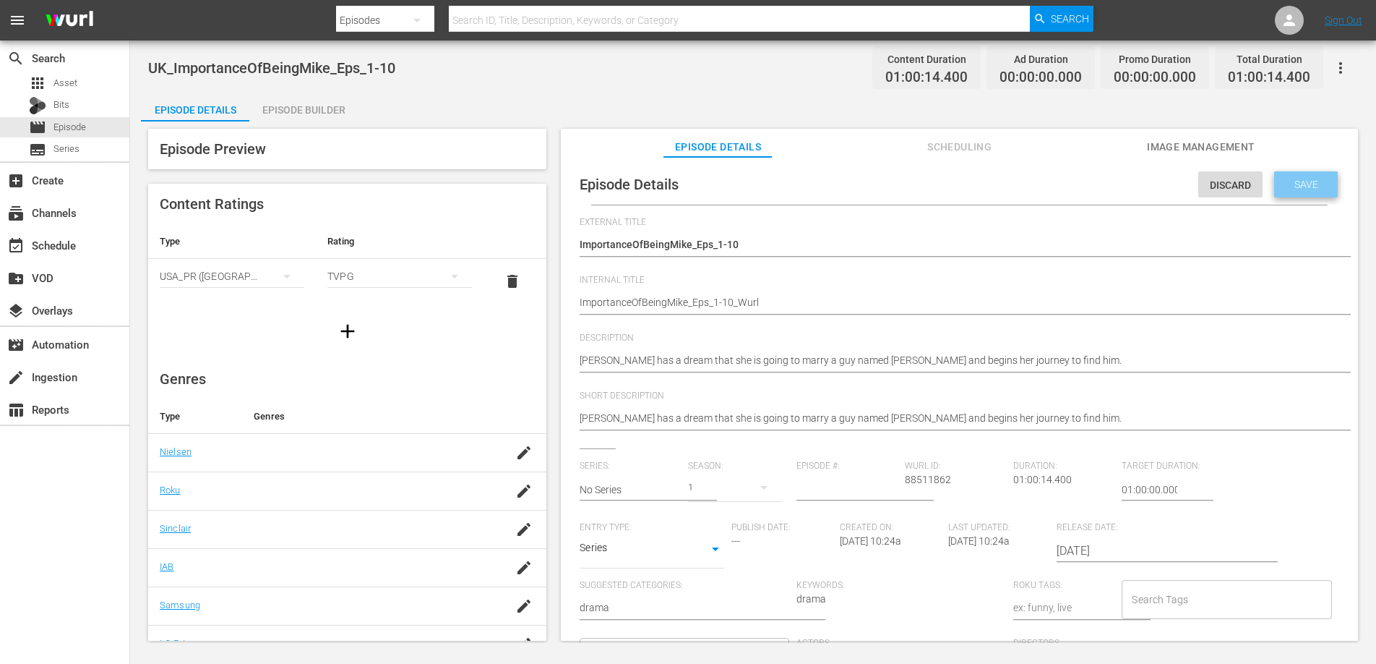
click at [1303, 179] on span "Save" at bounding box center [1306, 185] width 47 height 12
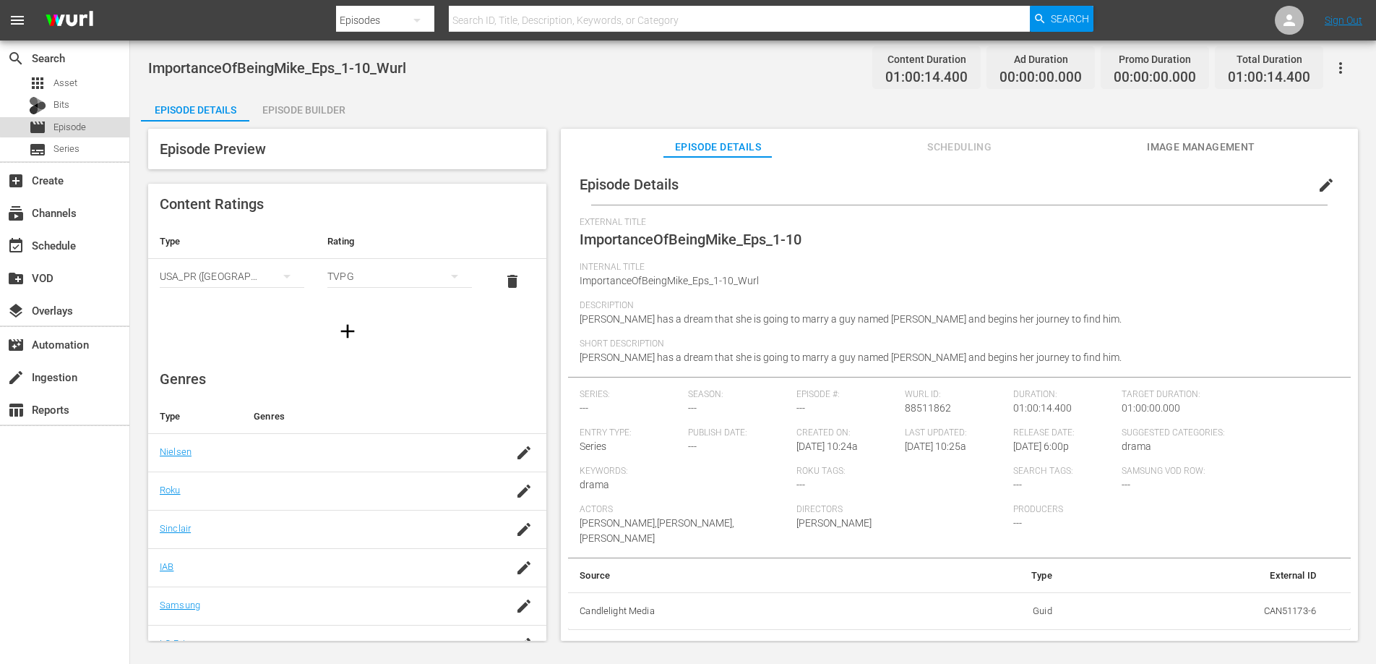
click at [81, 125] on span "Episode" at bounding box center [69, 127] width 33 height 14
